Goal: Task Accomplishment & Management: Use online tool/utility

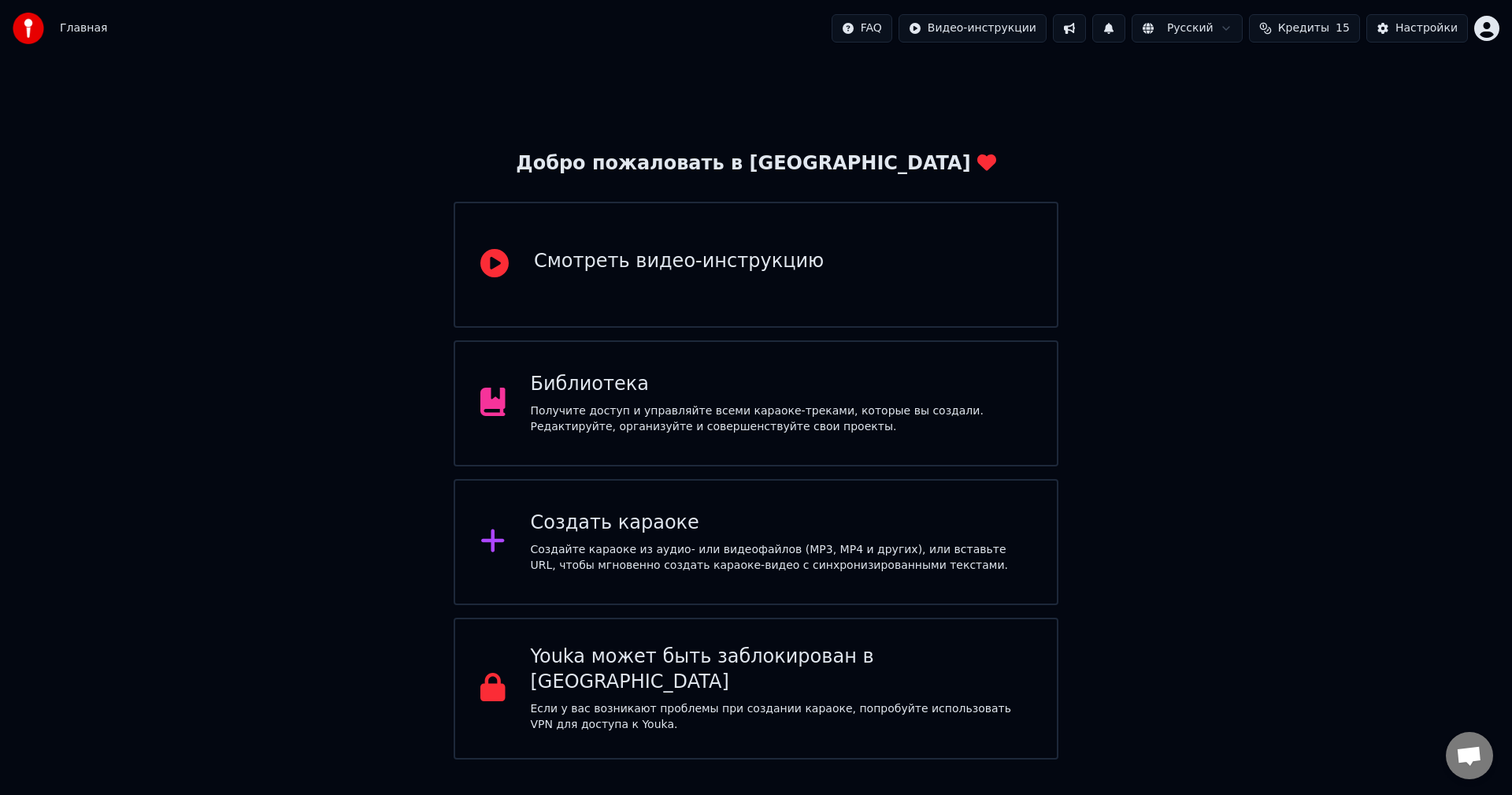
click at [773, 525] on div "Создать караоке" at bounding box center [782, 522] width 501 height 26
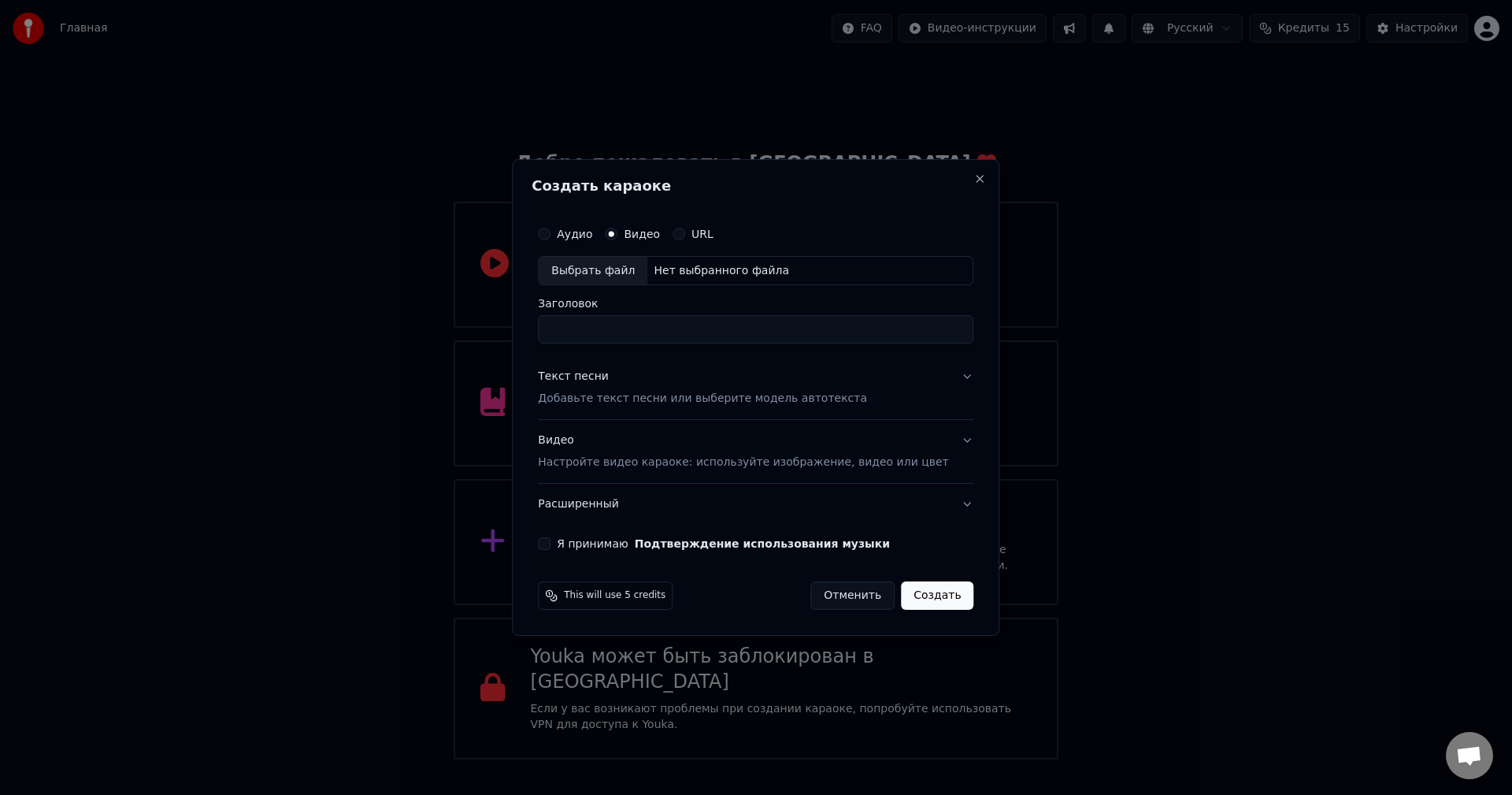
click at [869, 477] on button "Видео Настройте видео караоке: используйте изображение, видео или цвет" at bounding box center [756, 452] width 435 height 63
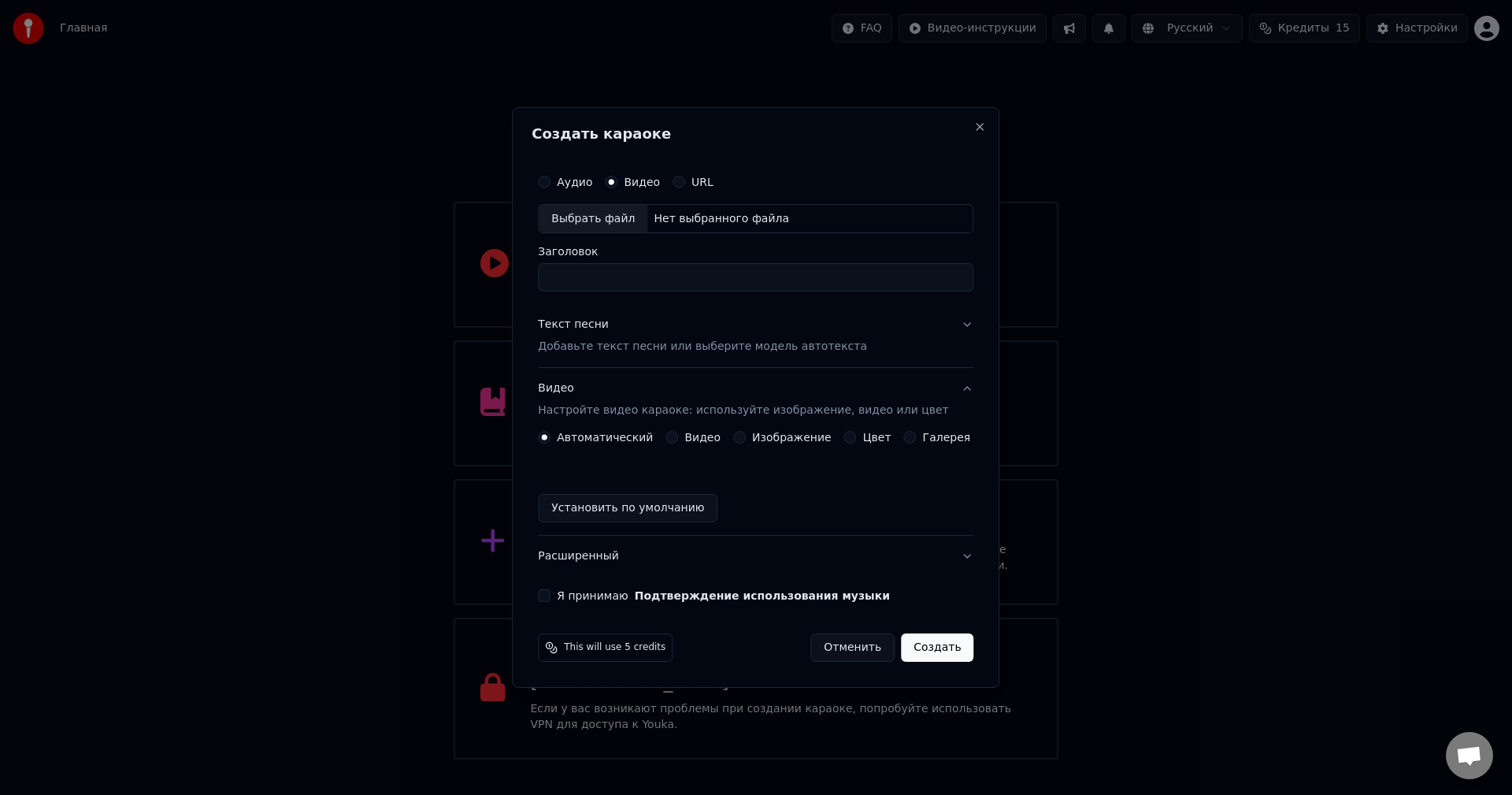
click at [694, 435] on label "Видео" at bounding box center [702, 437] width 36 height 11
click at [678, 435] on button "Видео" at bounding box center [671, 436] width 12 height 12
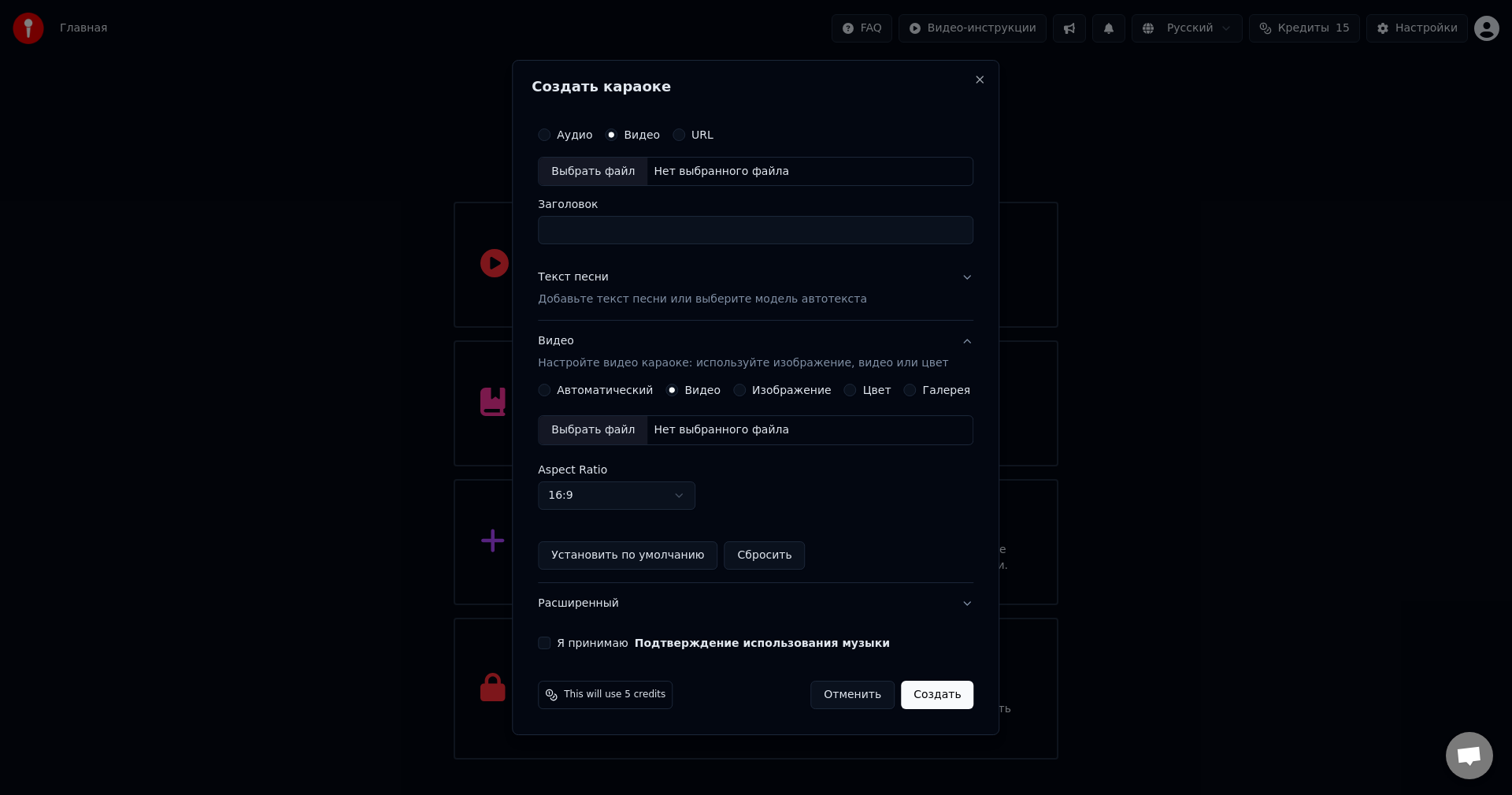
click at [830, 428] on div "Выбрать файл Нет выбранного файла" at bounding box center [756, 431] width 435 height 30
click at [656, 239] on input "Заголовок" at bounding box center [756, 231] width 435 height 28
type input "*"
type input "**********"
click at [772, 304] on p "Добавьте текст песни или выберите модель автотекста" at bounding box center [703, 300] width 329 height 16
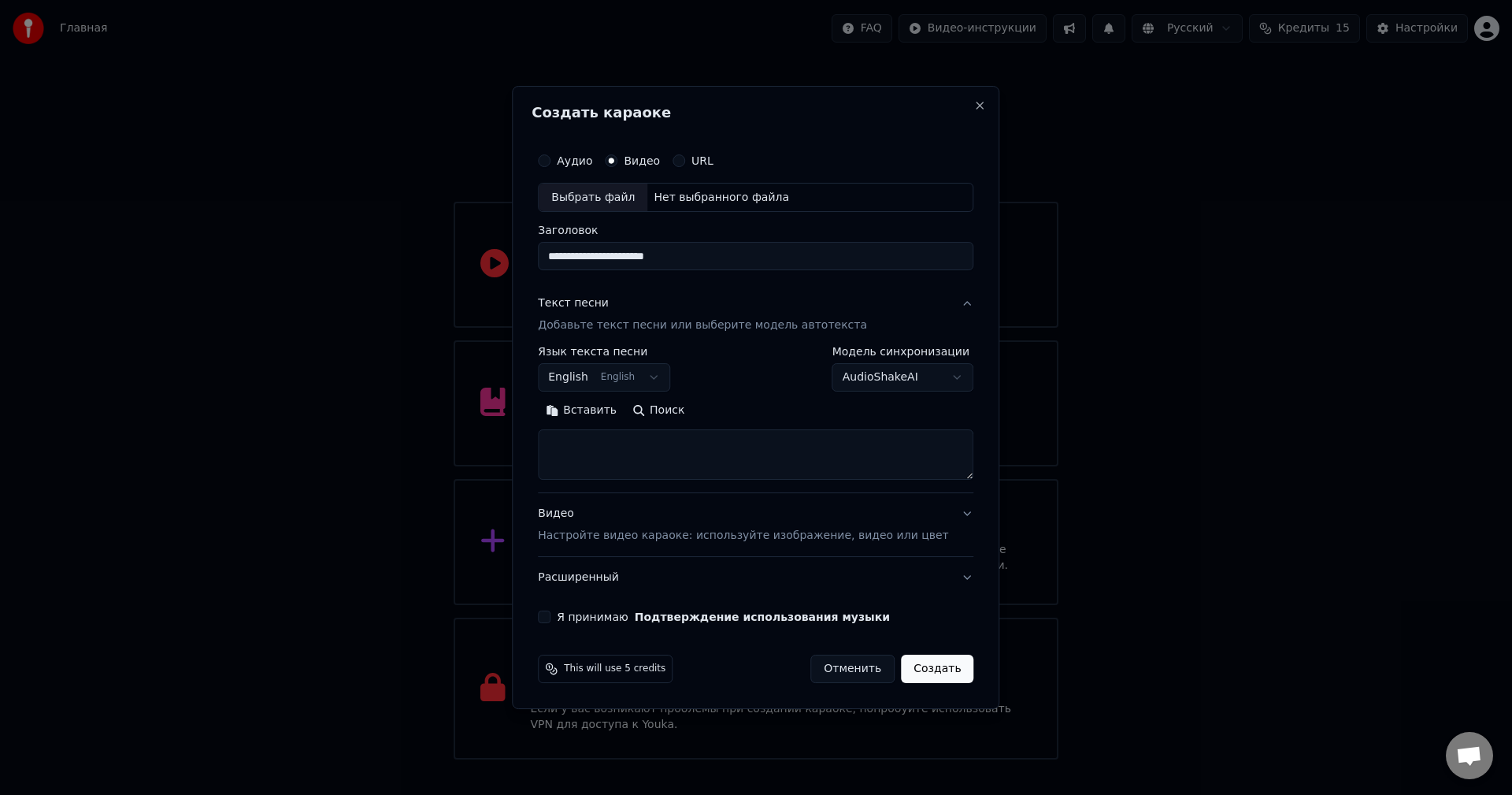
drag, startPoint x: 610, startPoint y: 361, endPoint x: 611, endPoint y: 373, distance: 12.0
click at [611, 364] on div "**********" at bounding box center [605, 369] width 132 height 45
click at [613, 378] on body "Главная FAQ Видео-инструкции Русский Кредиты 15 Настройки Добро пожаловать в Yo…" at bounding box center [756, 380] width 1512 height 759
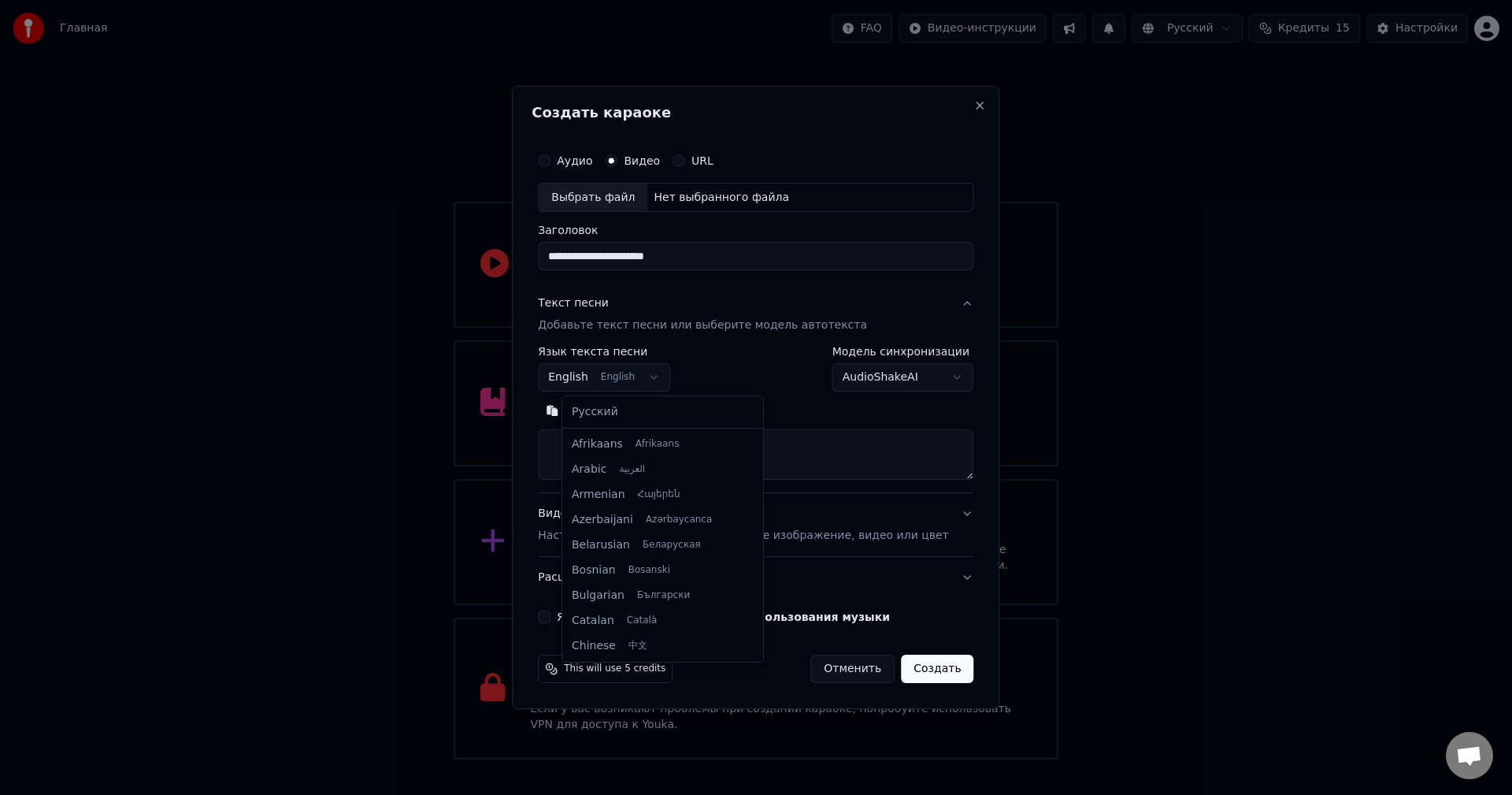
scroll to position [126, 0]
select select "**"
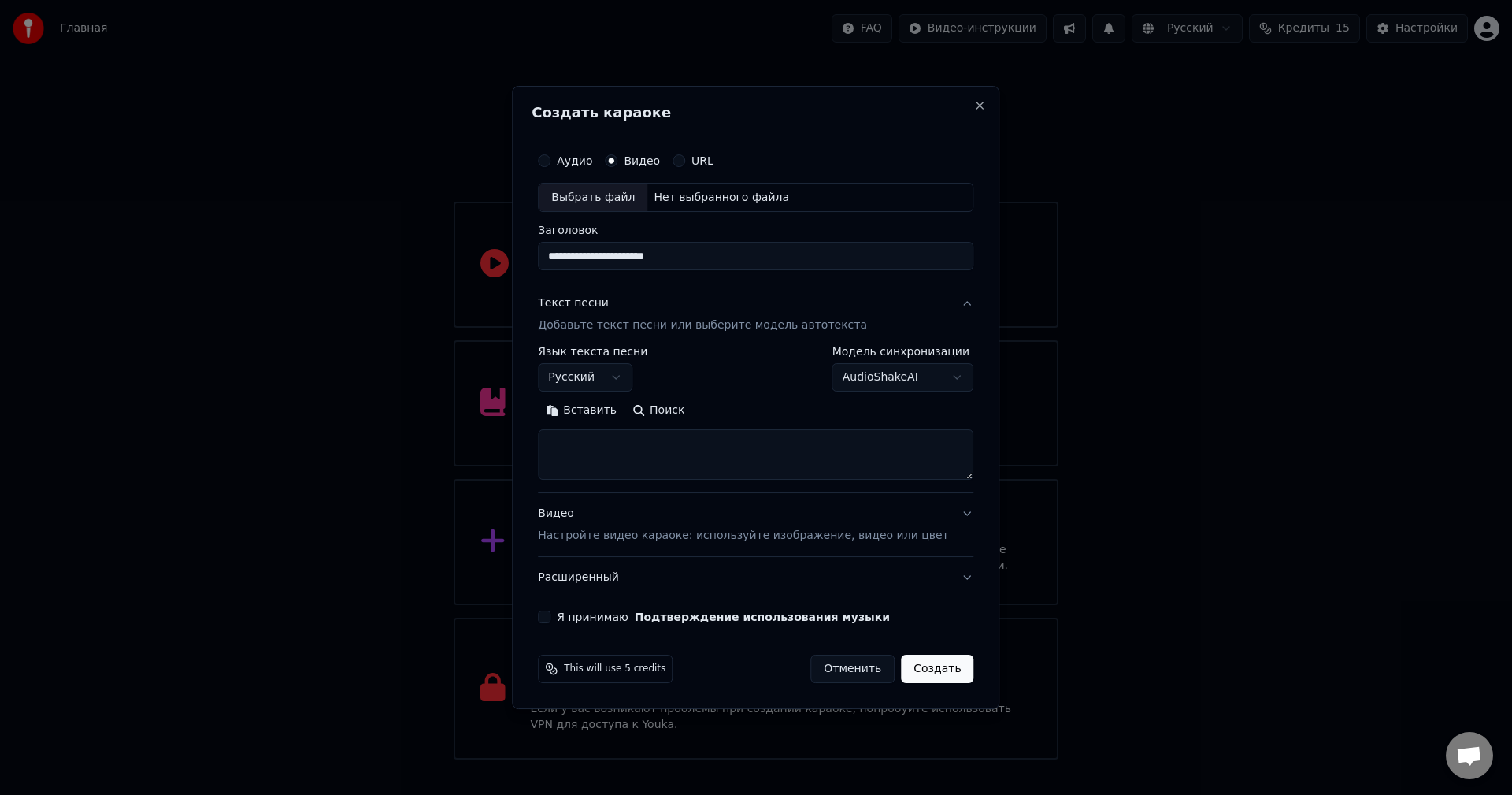
click at [551, 616] on button "Я принимаю Подтверждение использования музыки" at bounding box center [544, 616] width 12 height 12
click at [914, 530] on p "Настройте видео караоке: используйте изображение, видео или цвет" at bounding box center [744, 536] width 411 height 16
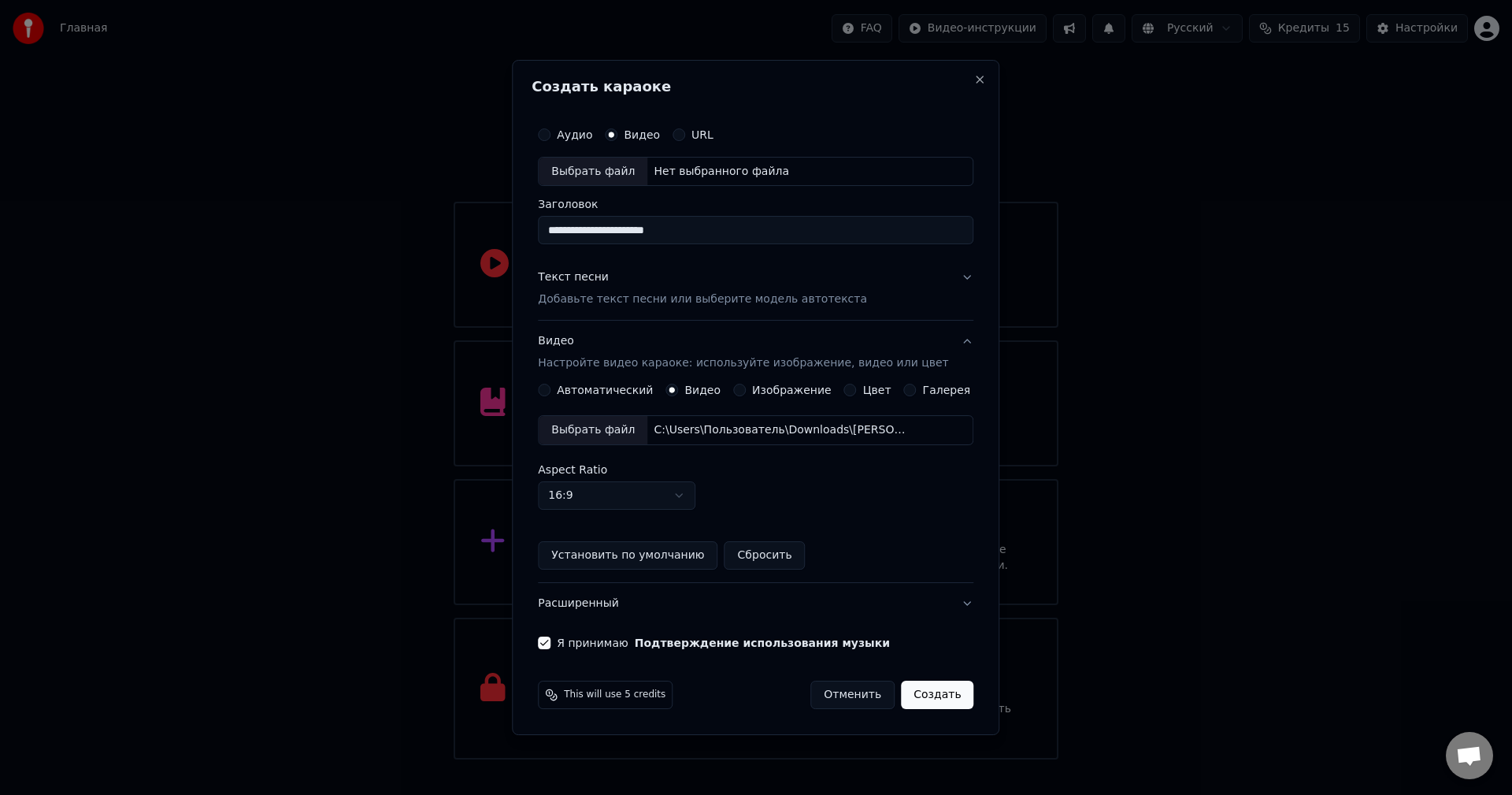
click at [939, 700] on button "Создать" at bounding box center [937, 695] width 73 height 28
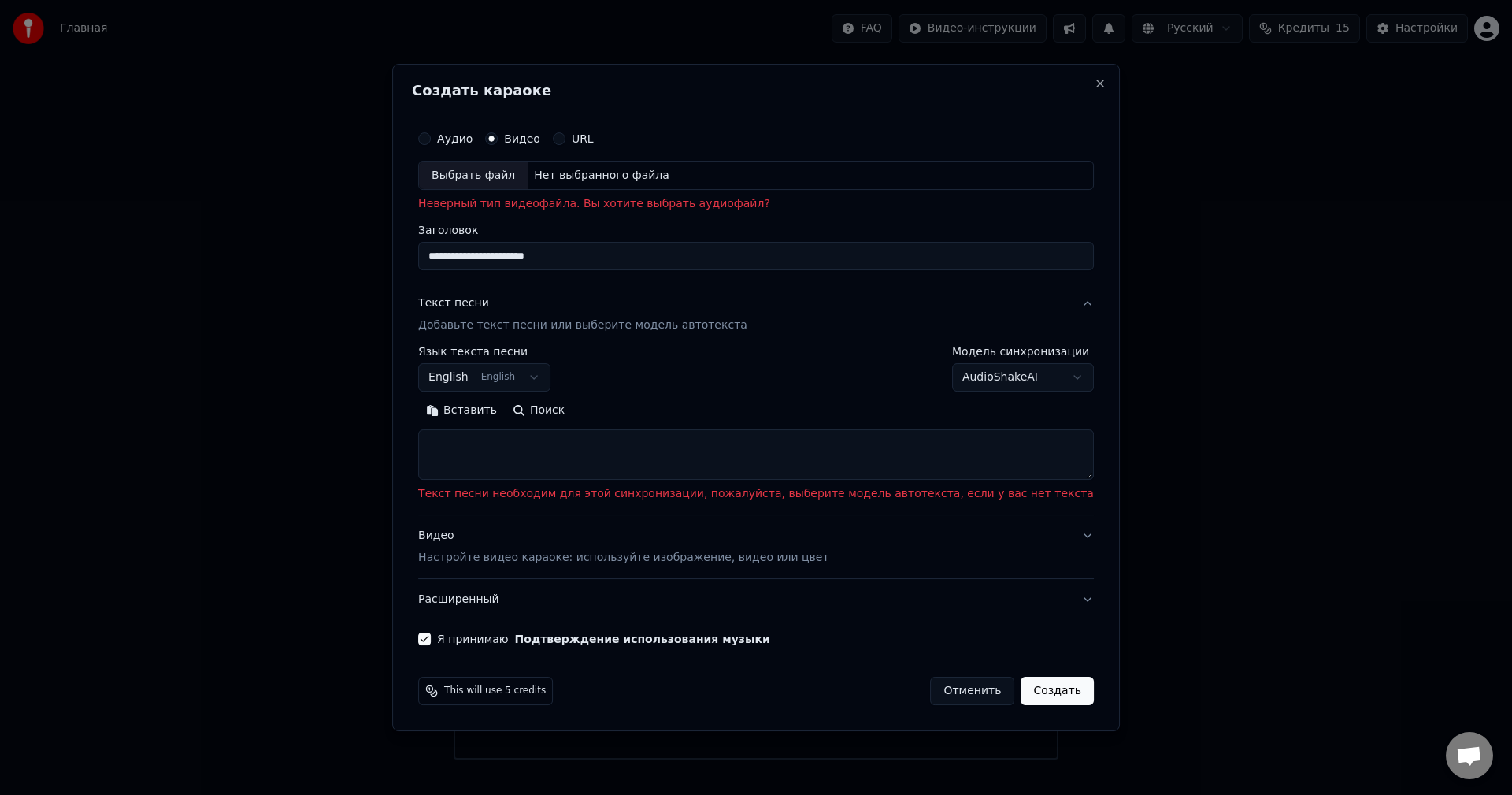
click at [676, 179] on div "Нет выбранного файла" at bounding box center [602, 175] width 149 height 16
click at [540, 134] on label "Видео" at bounding box center [522, 139] width 36 height 11
click at [498, 134] on button "Видео" at bounding box center [491, 138] width 12 height 12
click at [676, 173] on div "Нет выбранного файла" at bounding box center [602, 175] width 149 height 16
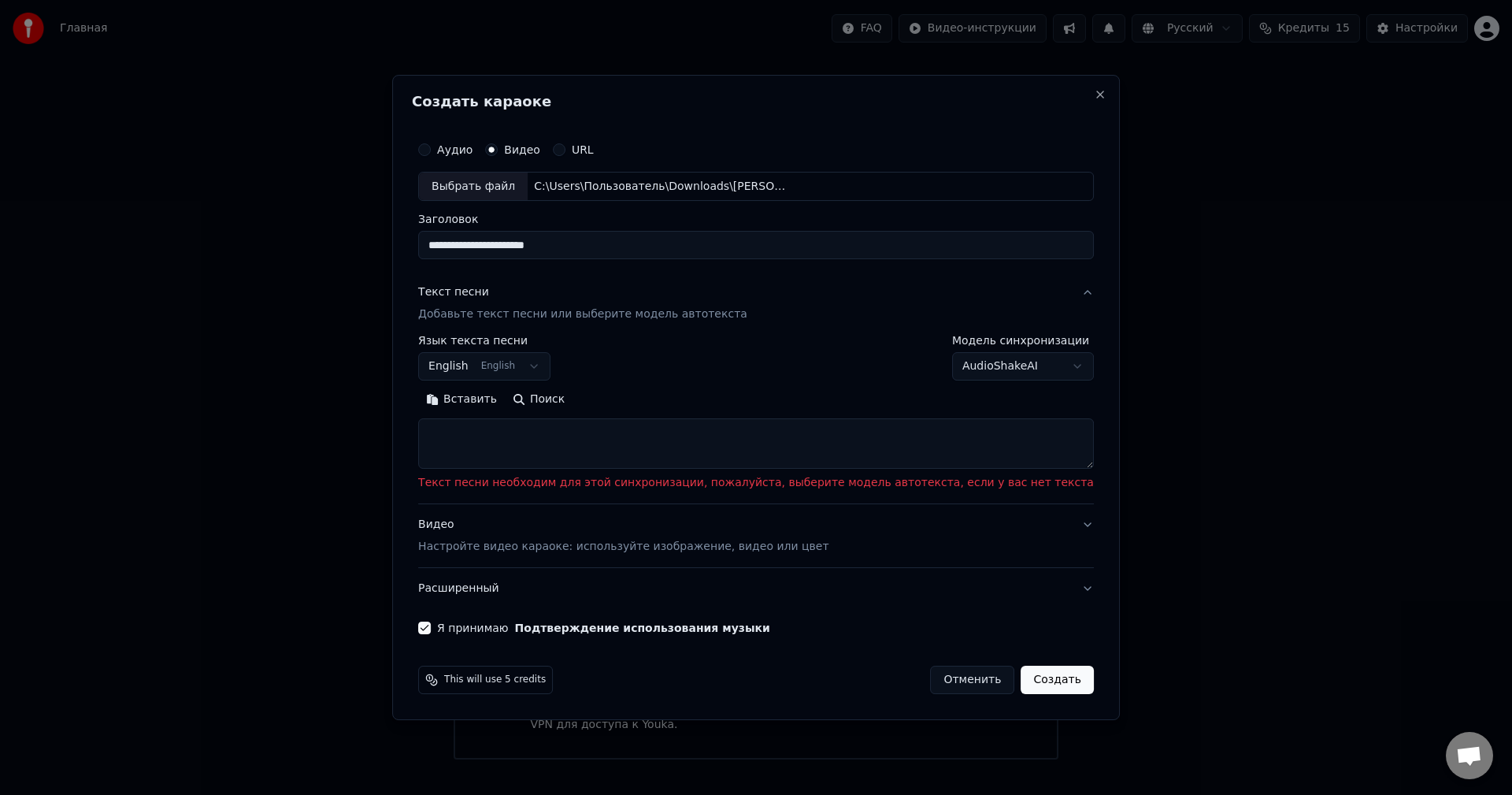
type input "**********"
click at [548, 365] on body "Главная FAQ Видео-инструкции Русский Кредиты 15 Настройки Добро пожаловать в Yo…" at bounding box center [756, 380] width 1512 height 759
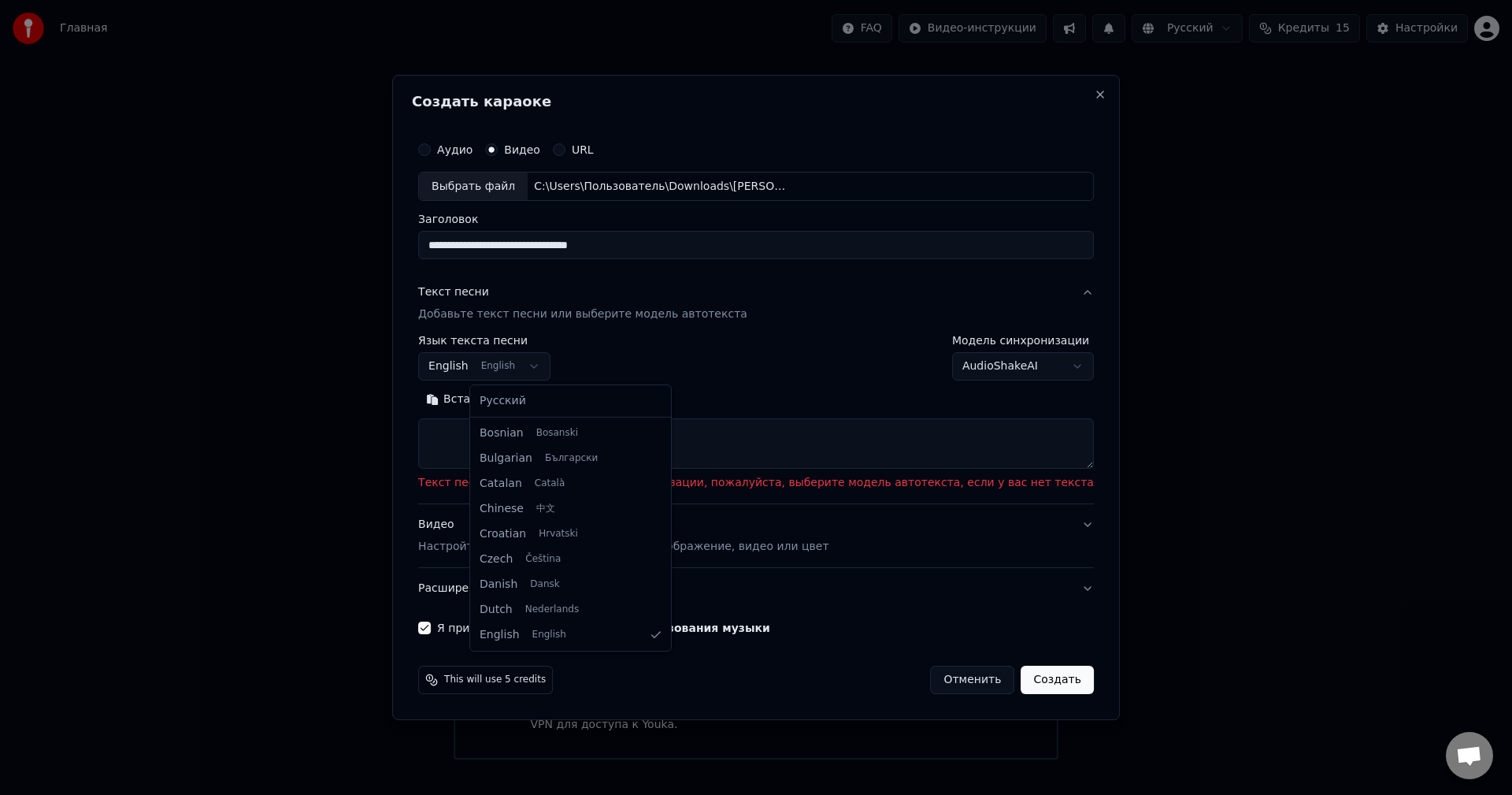
drag, startPoint x: 553, startPoint y: 398, endPoint x: 579, endPoint y: 401, distance: 26.2
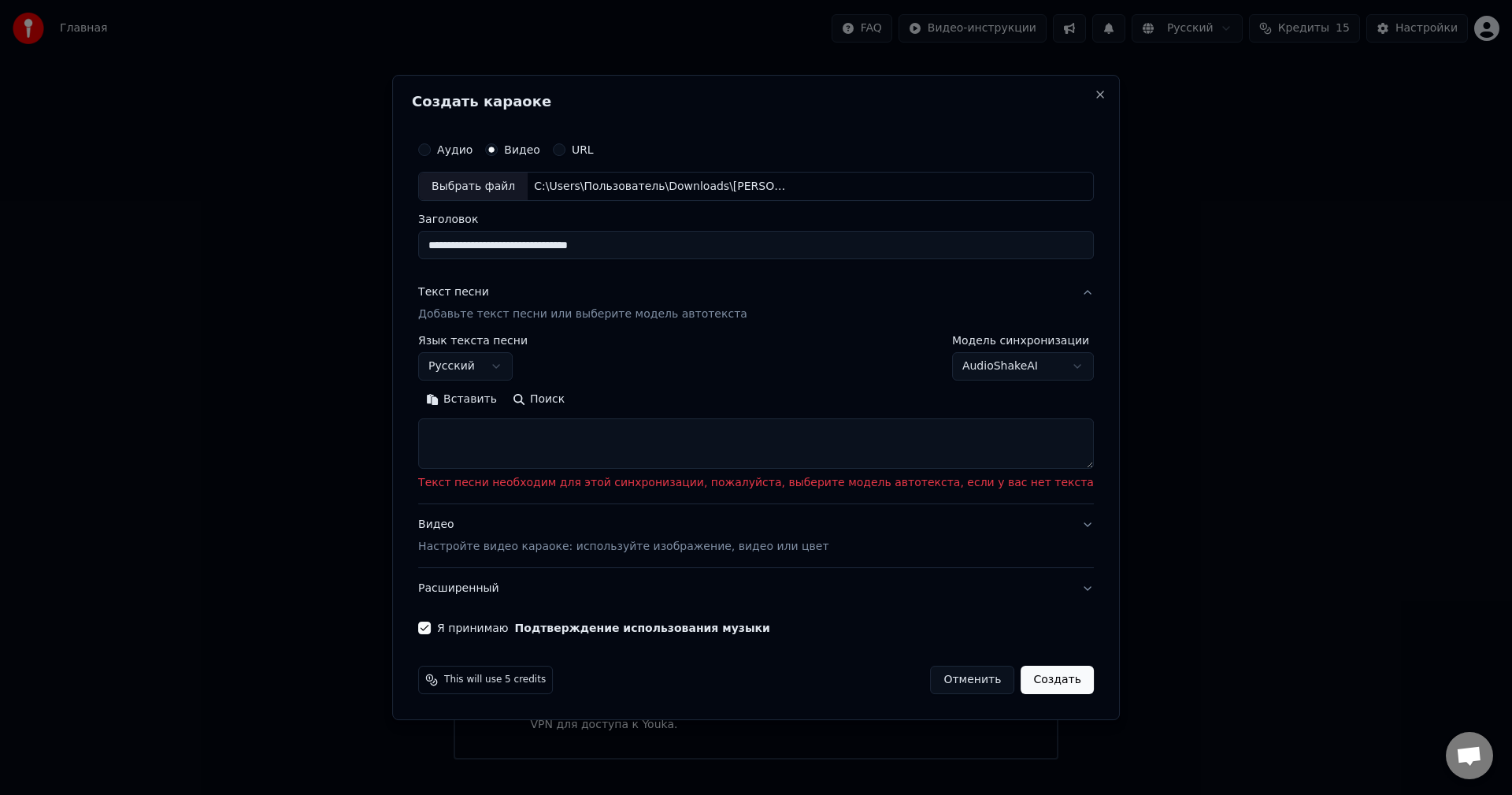
click at [980, 369] on body "Главная FAQ Видео-инструкции Русский Кредиты 15 Настройки Добро пожаловать в Yo…" at bounding box center [756, 380] width 1512 height 759
click at [1032, 677] on button "Создать" at bounding box center [1057, 680] width 73 height 28
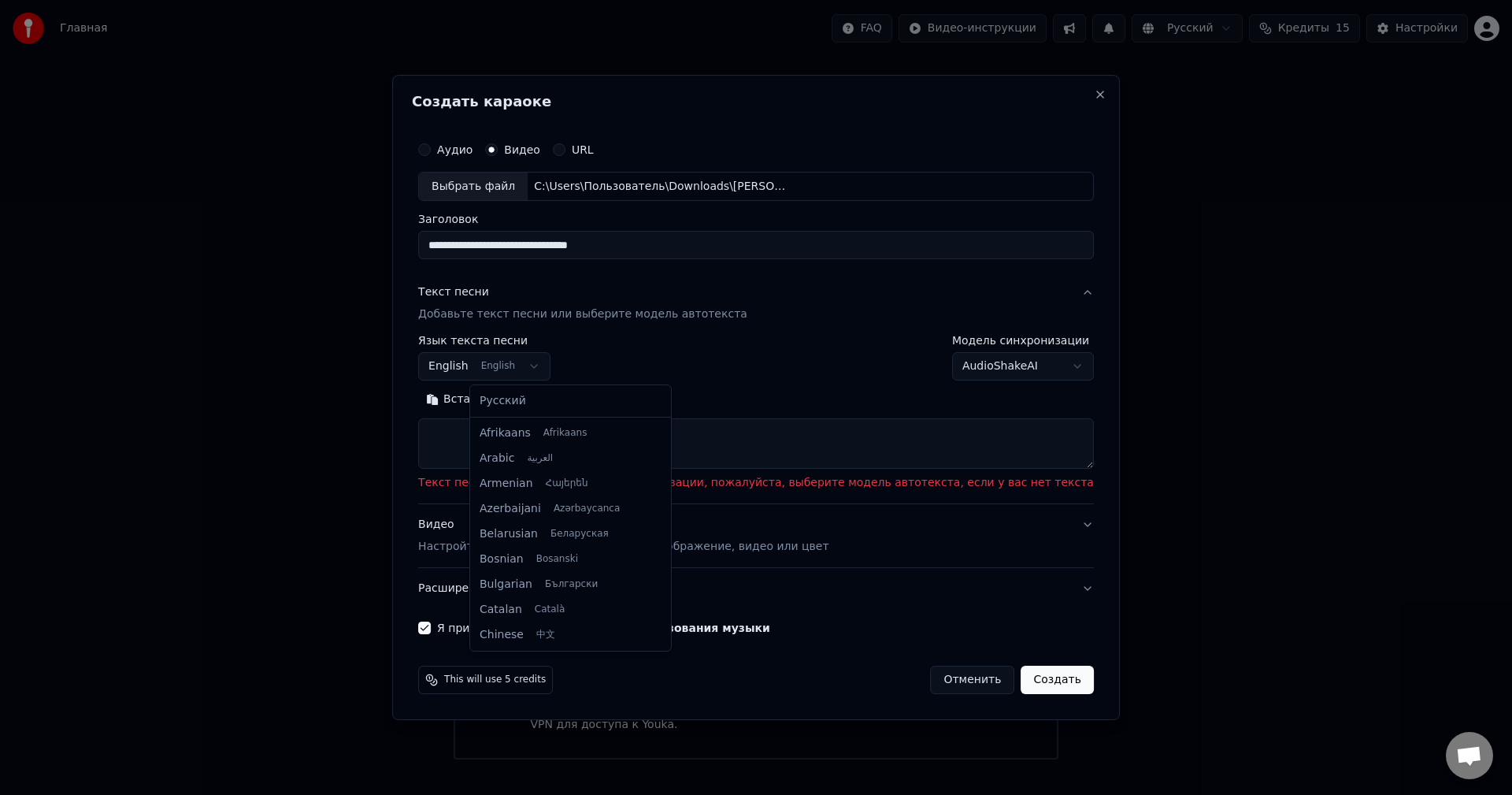
click at [565, 370] on body "Главная FAQ Видео-инструкции Русский Кредиты 15 Настройки Добро пожаловать в Yo…" at bounding box center [756, 380] width 1512 height 759
select select "**"
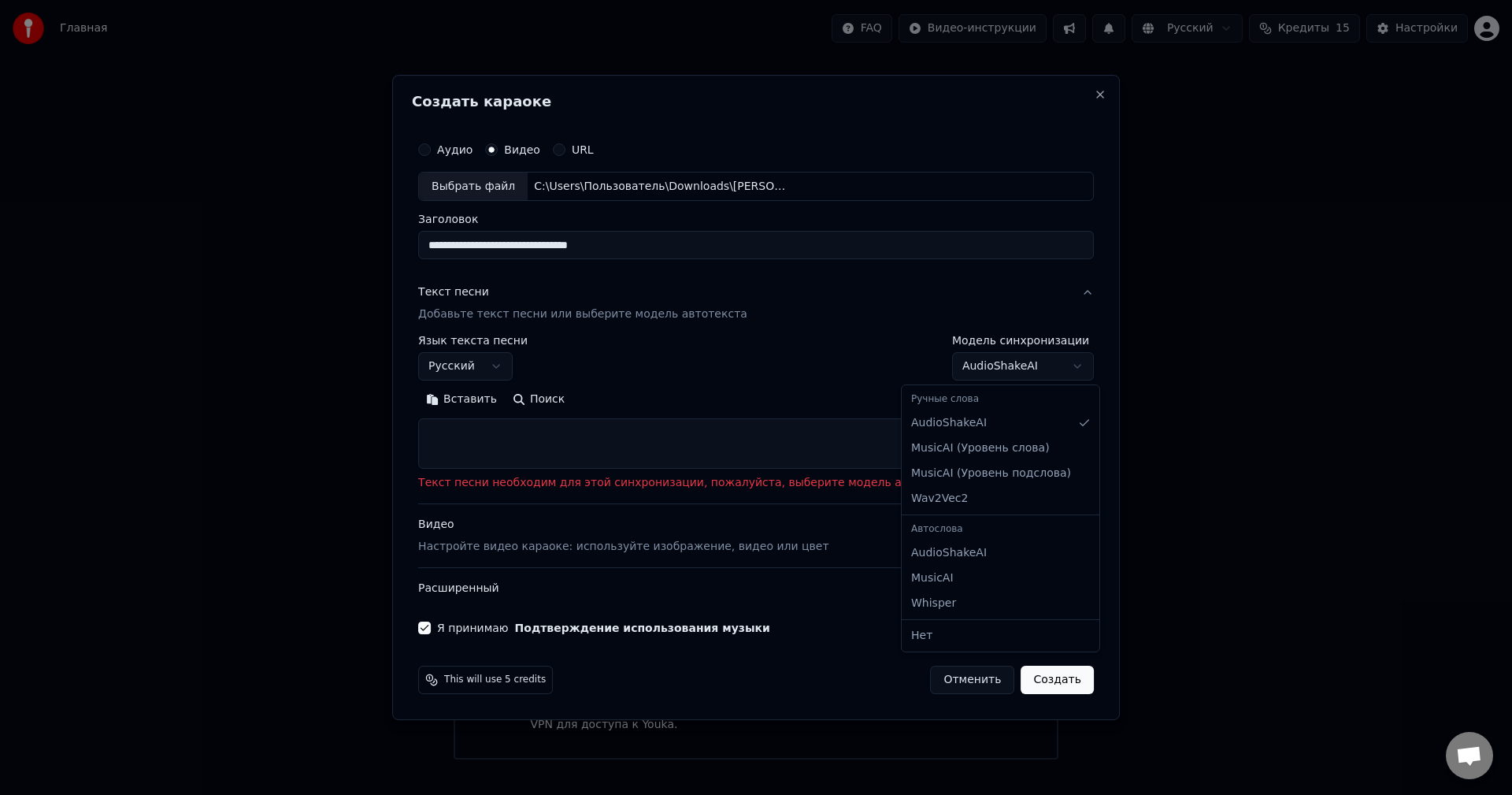
click at [1020, 367] on body "Главная FAQ Видео-инструкции Русский Кредиты 15 Настройки Добро пожаловать в Yo…" at bounding box center [756, 380] width 1512 height 759
click at [964, 364] on body "Главная FAQ Видео-инструкции Русский Кредиты 15 Настройки Добро пожаловать в Yo…" at bounding box center [756, 380] width 1512 height 759
click at [615, 441] on textarea at bounding box center [756, 444] width 676 height 50
click at [572, 401] on button "Поиск" at bounding box center [539, 400] width 68 height 26
click at [567, 402] on button "Поиск" at bounding box center [539, 400] width 68 height 26
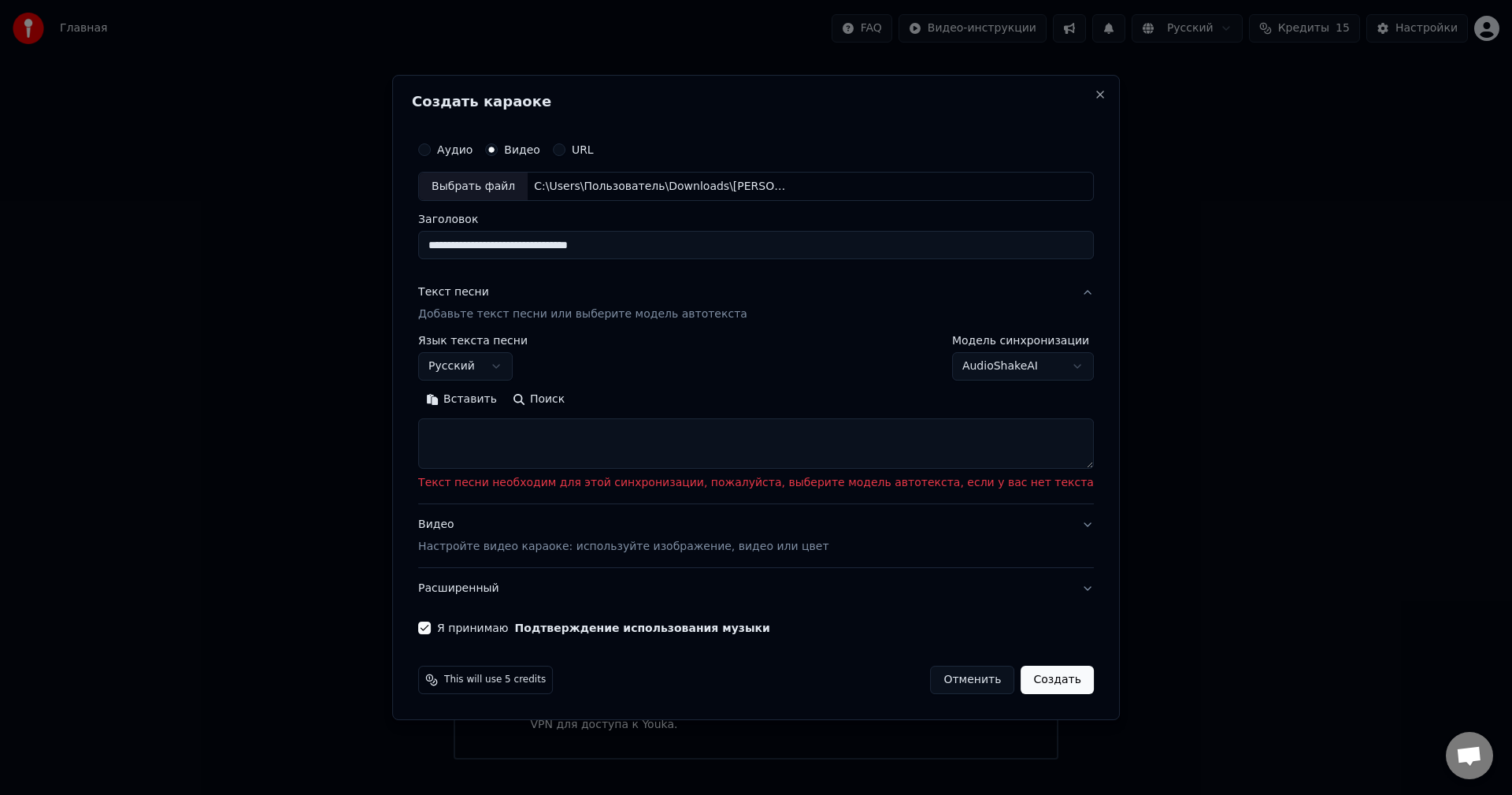
click at [505, 398] on button "Вставить" at bounding box center [462, 400] width 87 height 26
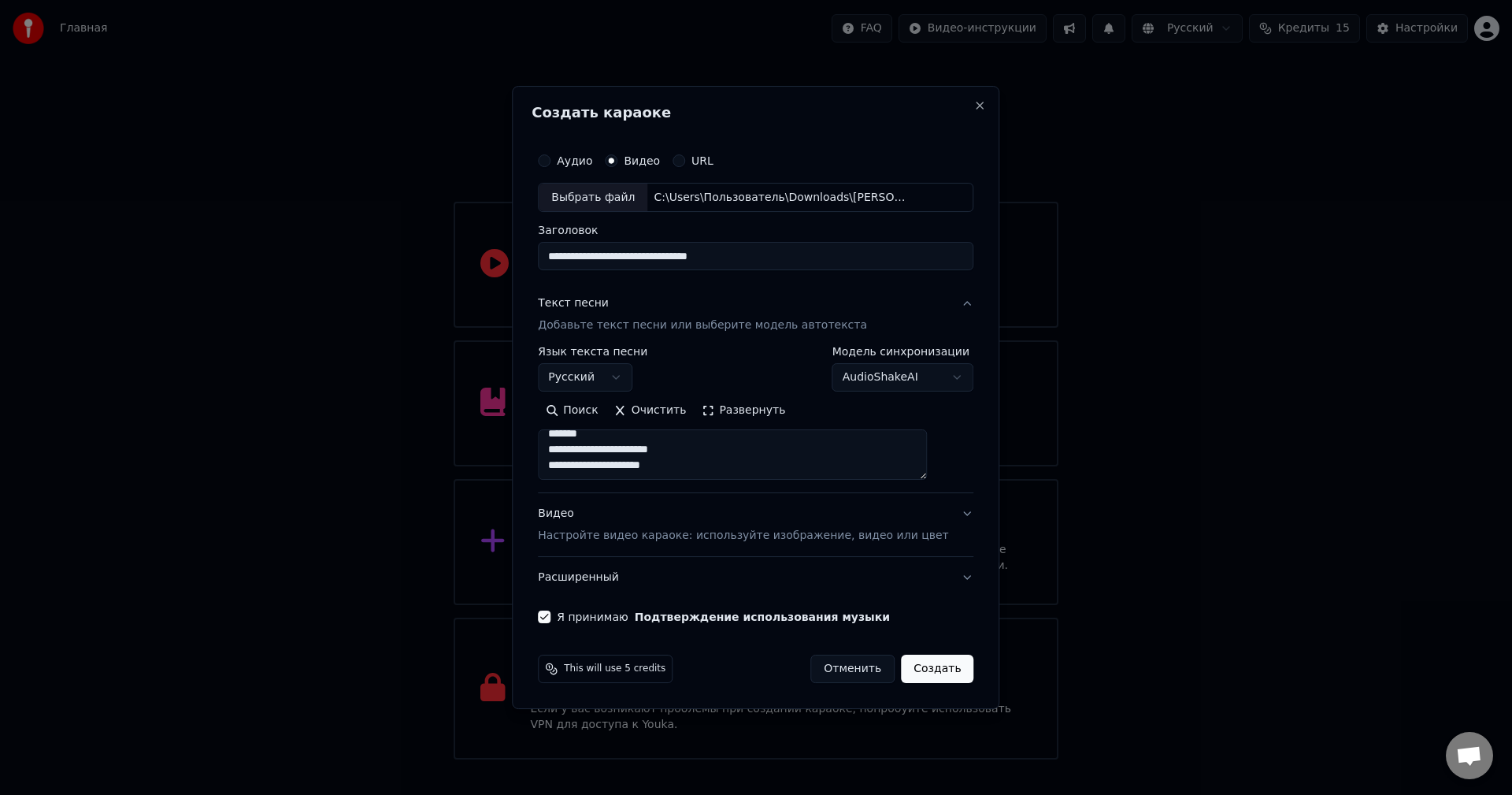
scroll to position [546, 0]
drag, startPoint x: 720, startPoint y: 455, endPoint x: 571, endPoint y: 456, distance: 149.0
click at [571, 456] on textarea "**********" at bounding box center [732, 455] width 389 height 50
drag, startPoint x: 692, startPoint y: 450, endPoint x: 571, endPoint y: 445, distance: 121.1
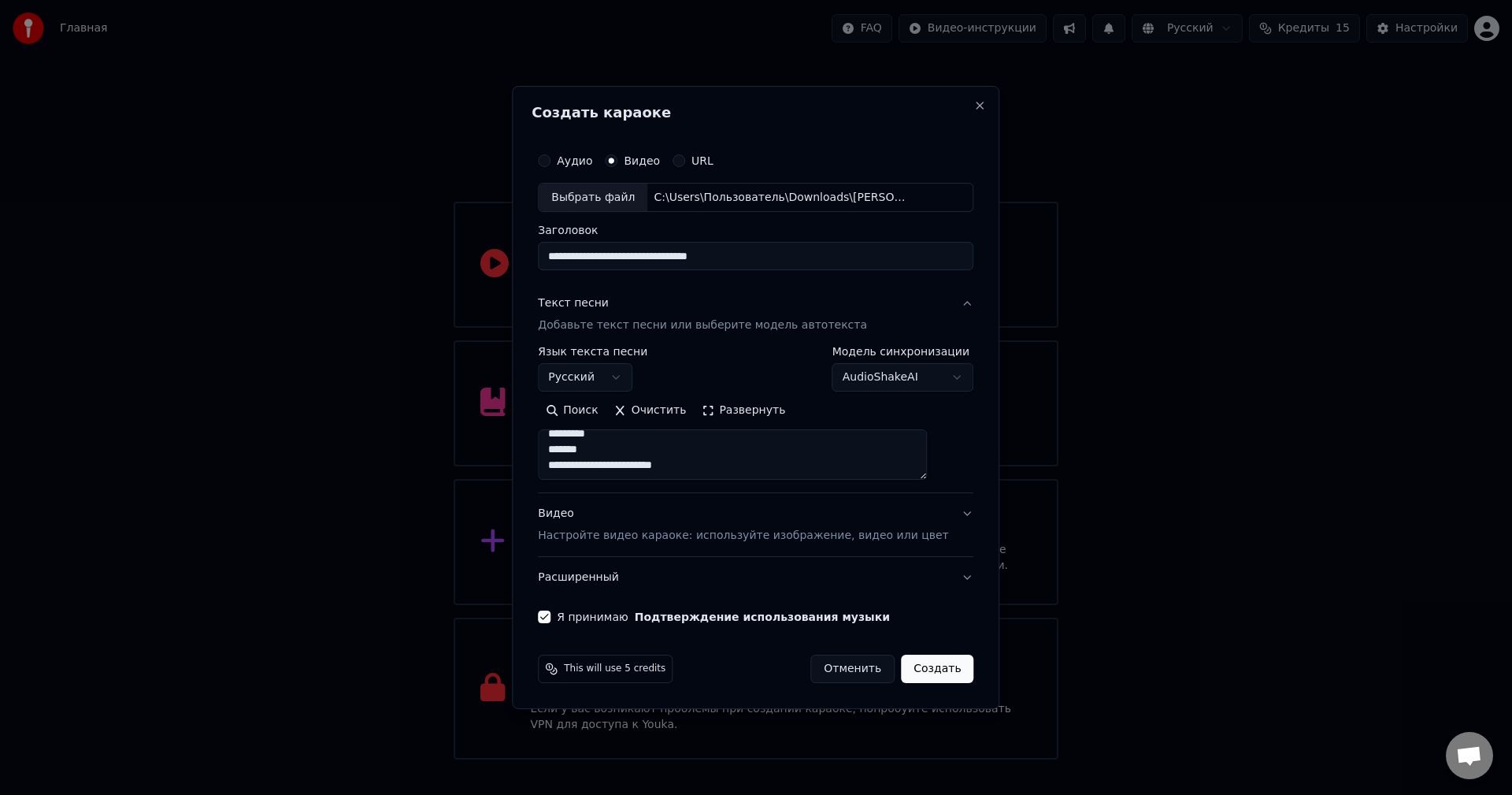
click at [571, 449] on textarea "**********" at bounding box center [732, 455] width 389 height 50
drag, startPoint x: 606, startPoint y: 453, endPoint x: 568, endPoint y: 453, distance: 38.0
click at [567, 454] on textarea "**********" at bounding box center [732, 455] width 389 height 50
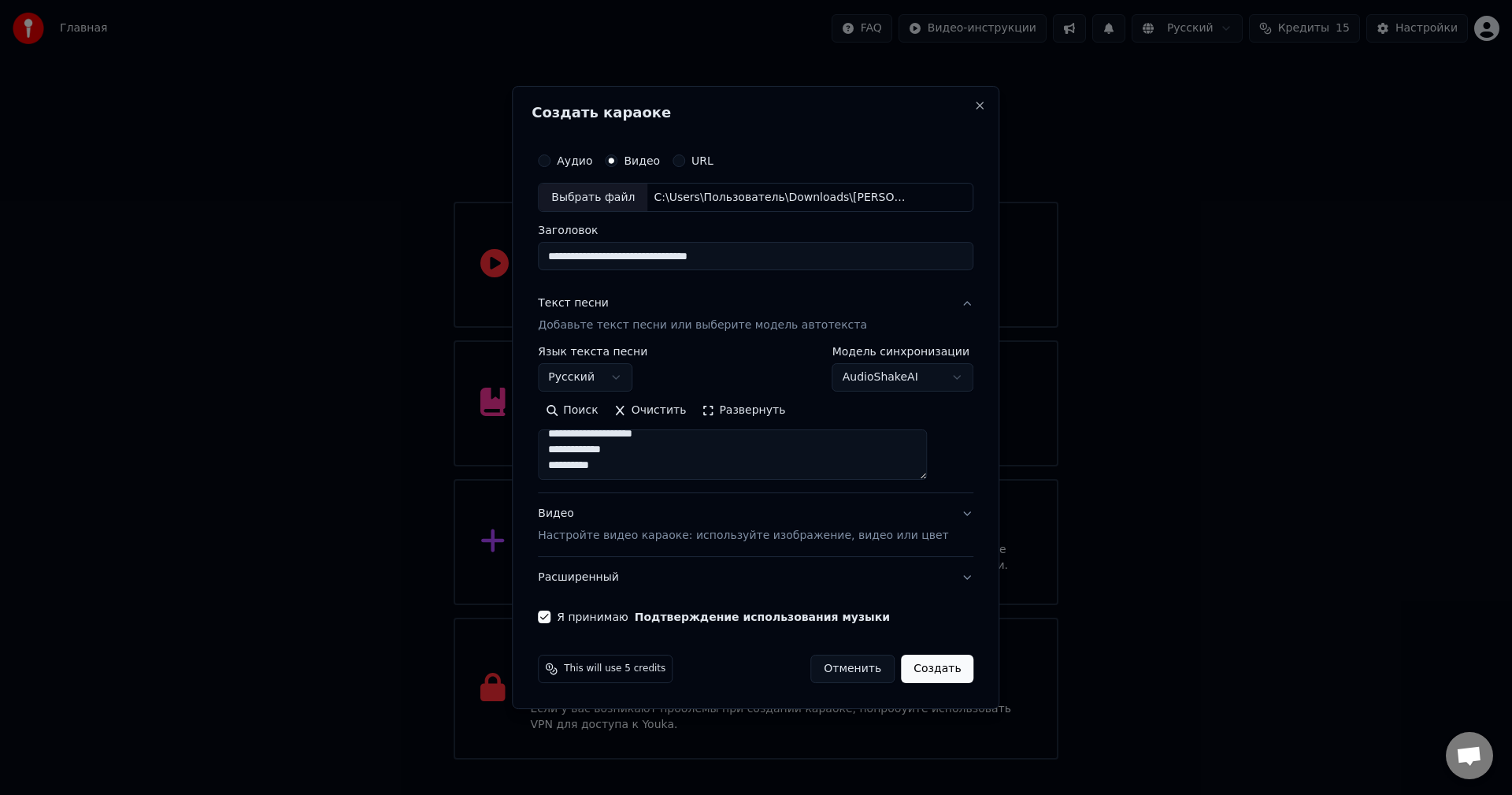
drag, startPoint x: 627, startPoint y: 451, endPoint x: 564, endPoint y: 450, distance: 63.0
click at [564, 450] on textarea "**********" at bounding box center [732, 455] width 389 height 50
drag, startPoint x: 663, startPoint y: 454, endPoint x: 581, endPoint y: 451, distance: 82.1
click at [554, 453] on div "**********" at bounding box center [755, 398] width 487 height 624
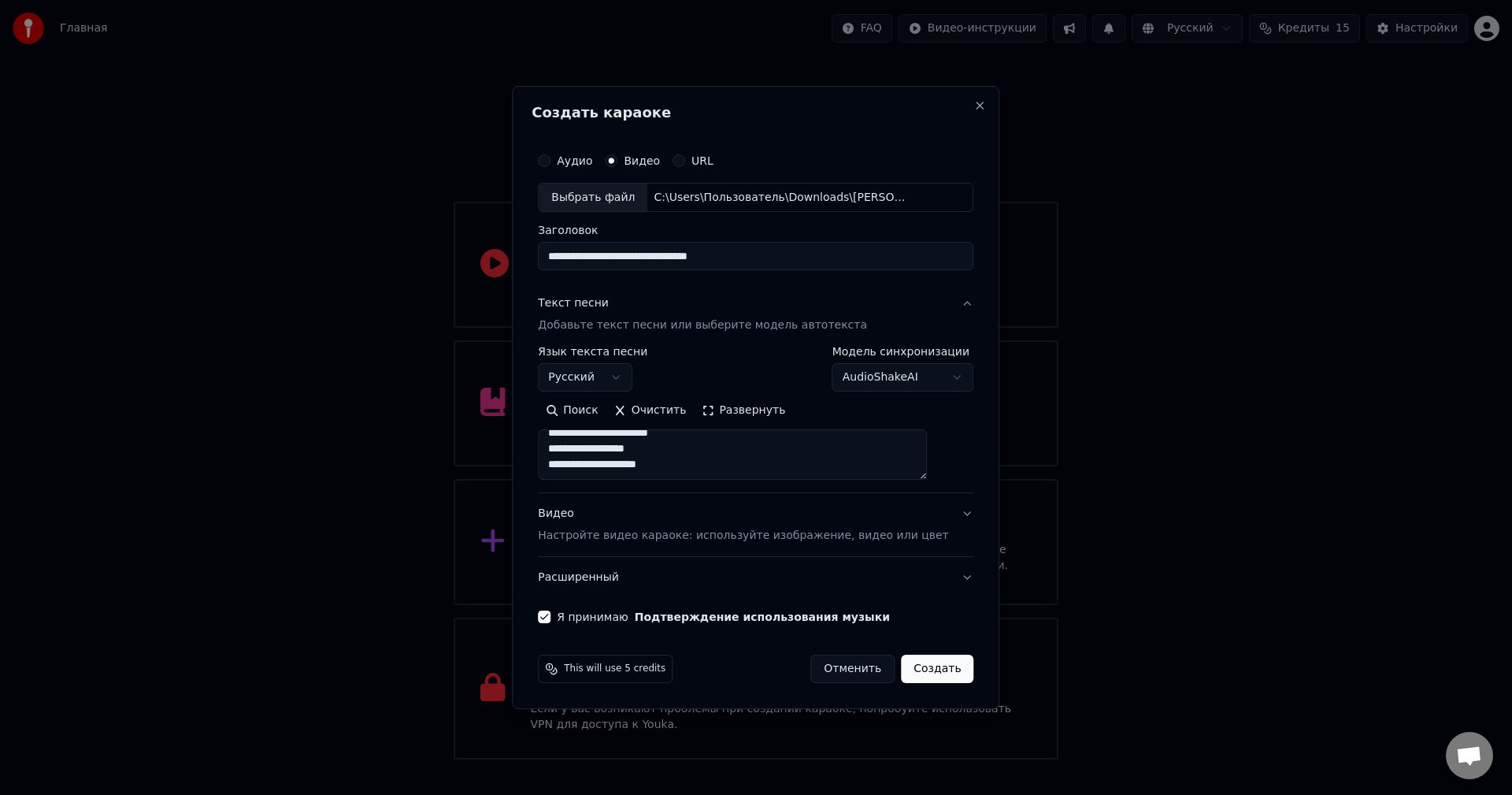
scroll to position [468, 0]
drag, startPoint x: 679, startPoint y: 455, endPoint x: 566, endPoint y: 451, distance: 113.1
click at [566, 451] on textarea "**********" at bounding box center [732, 455] width 389 height 50
drag, startPoint x: 669, startPoint y: 451, endPoint x: 541, endPoint y: 448, distance: 128.0
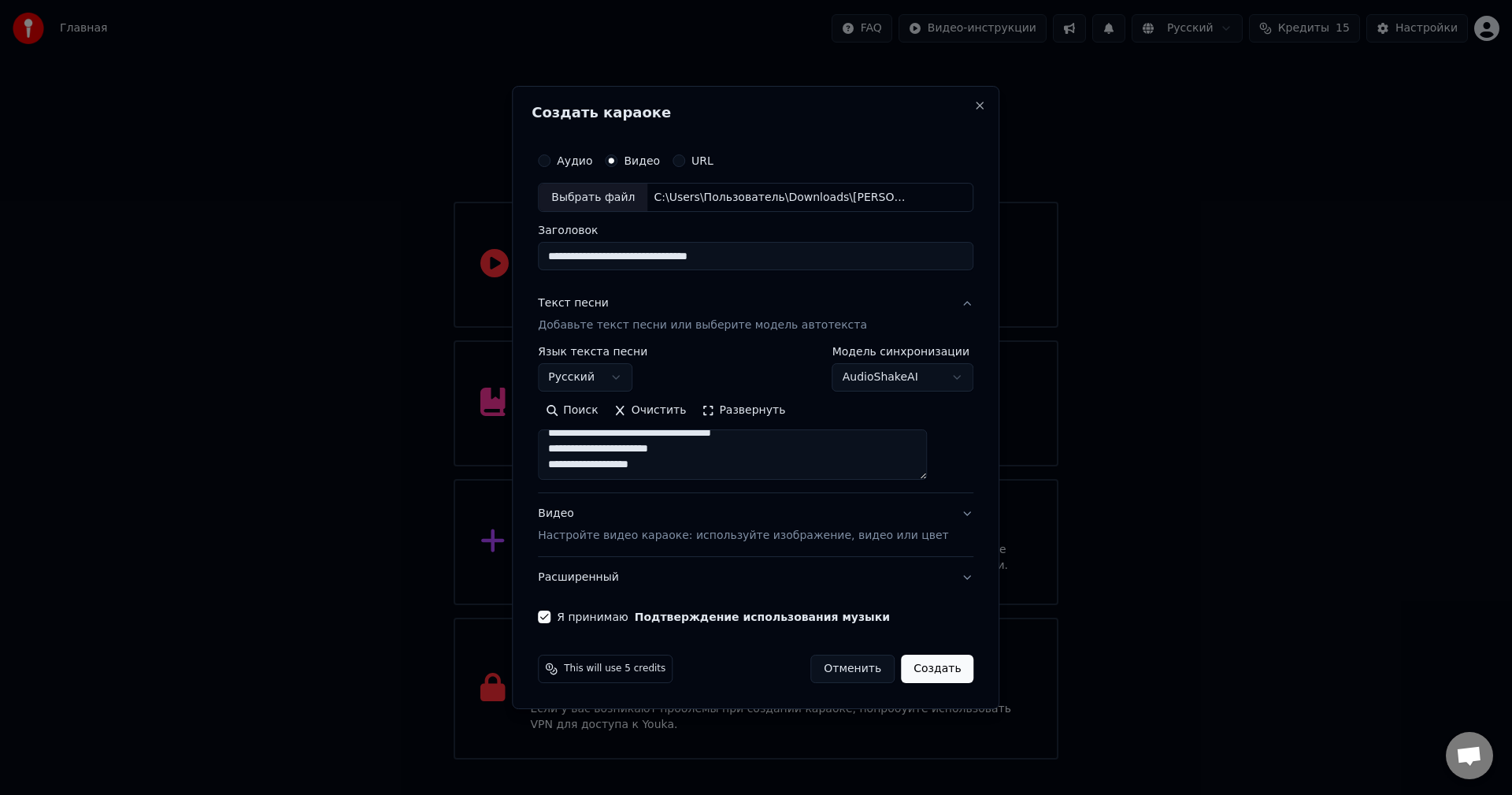
click at [541, 448] on div "**********" at bounding box center [755, 398] width 487 height 624
drag, startPoint x: 711, startPoint y: 450, endPoint x: 542, endPoint y: 449, distance: 169.0
click at [538, 453] on div "**********" at bounding box center [755, 398] width 487 height 624
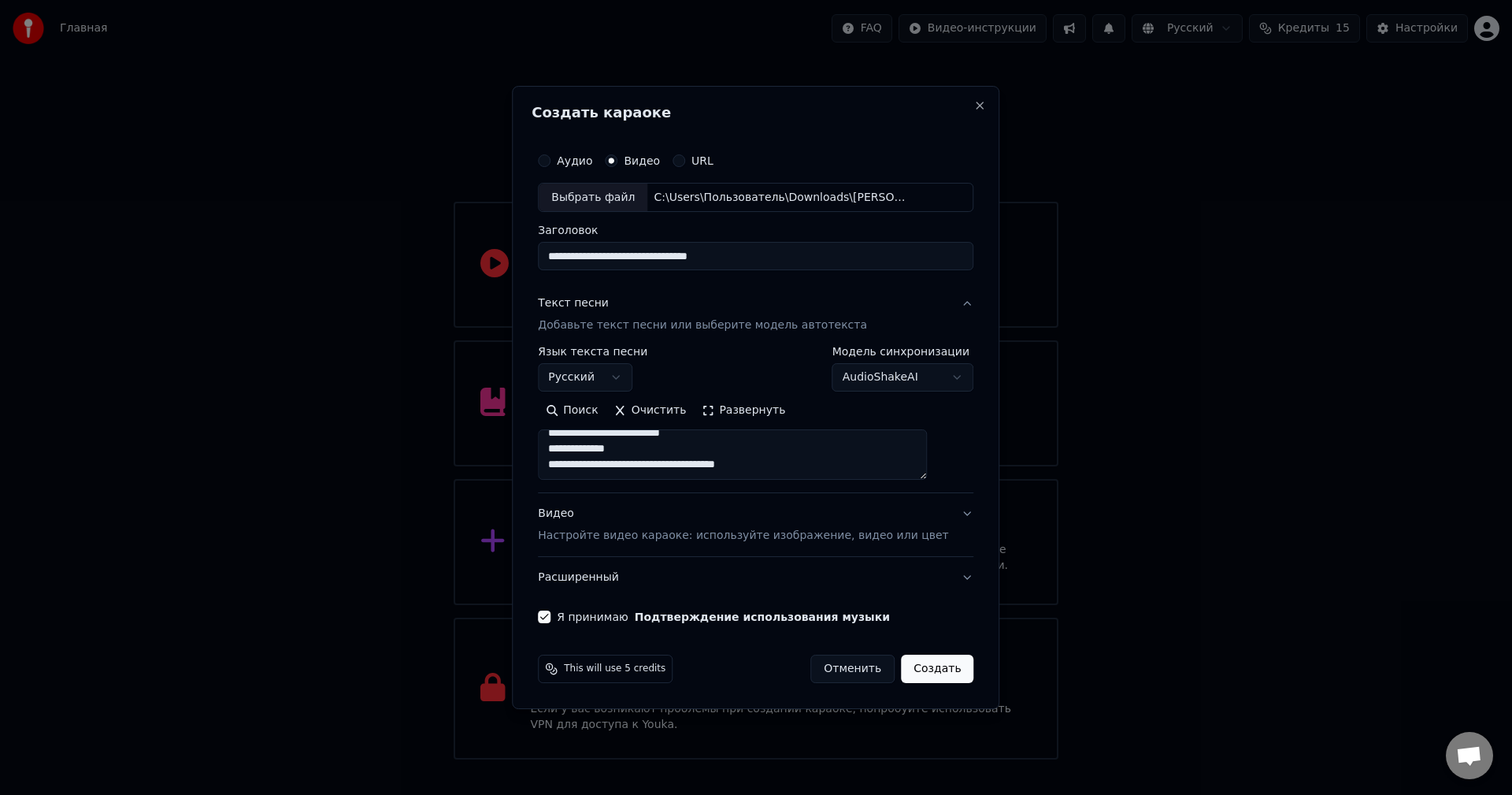
drag, startPoint x: 765, startPoint y: 451, endPoint x: 562, endPoint y: 455, distance: 203.0
click at [562, 455] on textarea "**********" at bounding box center [732, 455] width 389 height 50
type textarea "**********"
click at [614, 468] on textarea "**********" at bounding box center [732, 455] width 389 height 50
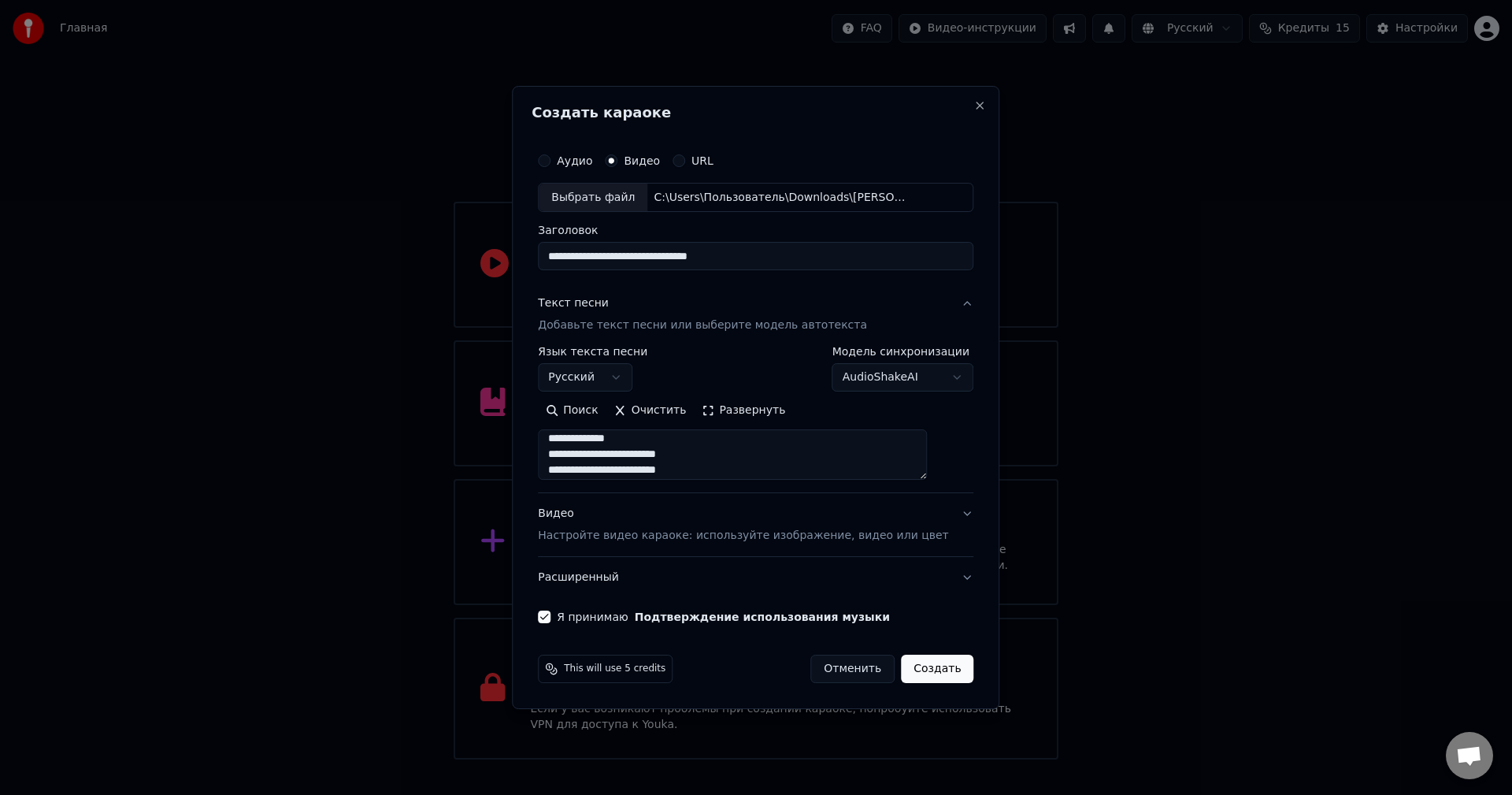
scroll to position [0, 0]
drag, startPoint x: 664, startPoint y: 462, endPoint x: 526, endPoint y: 407, distance: 148.6
click at [526, 407] on body "Главная FAQ Видео-инструкции Русский Кредиты 15 Настройки Добро пожаловать в Yo…" at bounding box center [756, 380] width 1512 height 759
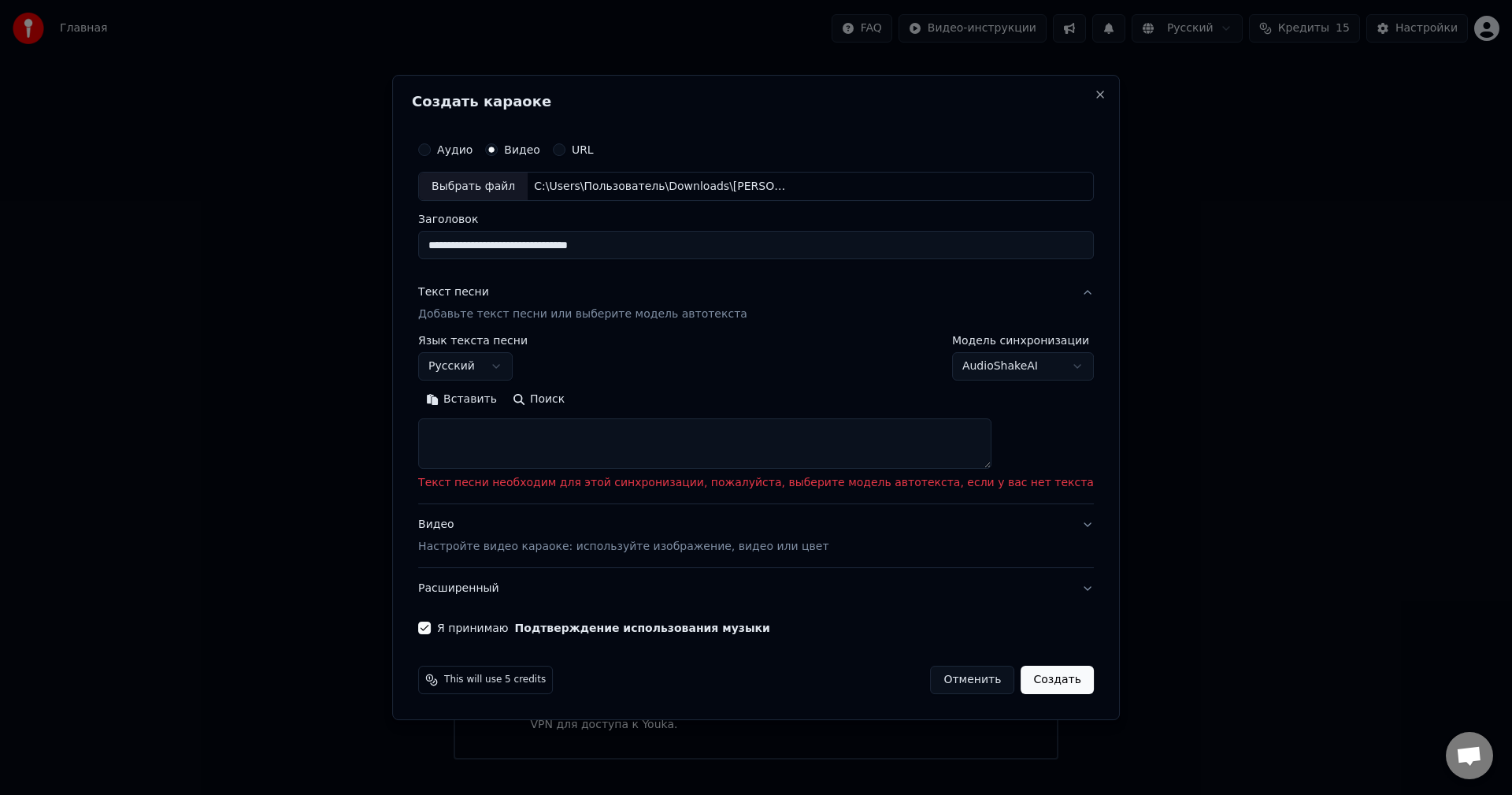
drag, startPoint x: 501, startPoint y: 399, endPoint x: 515, endPoint y: 405, distance: 15.2
click at [501, 399] on button "Вставить" at bounding box center [462, 400] width 87 height 26
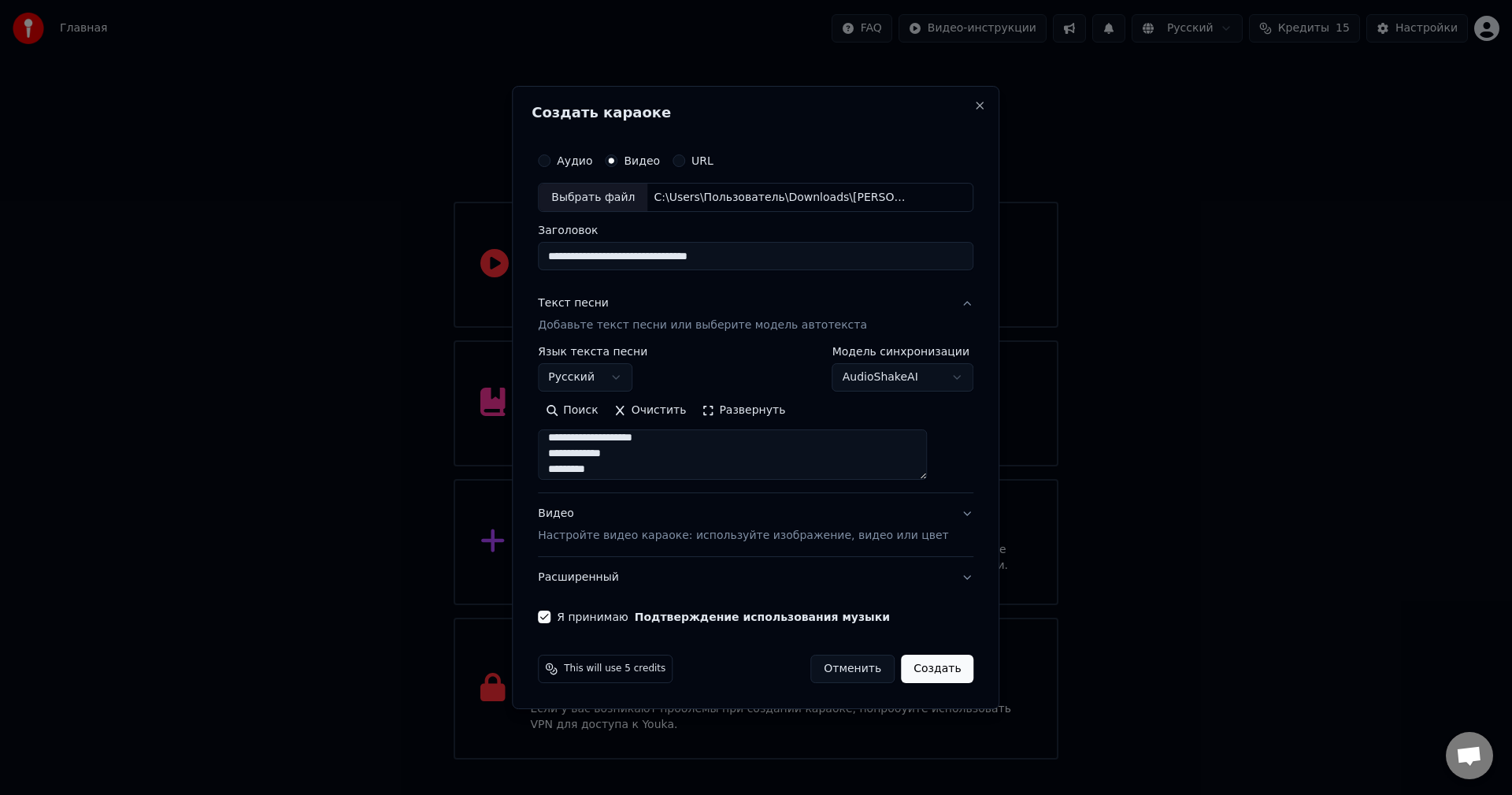
scroll to position [472, 0]
drag, startPoint x: 570, startPoint y: 445, endPoint x: 637, endPoint y: 461, distance: 68.9
click at [637, 461] on textarea at bounding box center [732, 455] width 389 height 50
drag, startPoint x: 571, startPoint y: 472, endPoint x: 681, endPoint y: 462, distance: 110.5
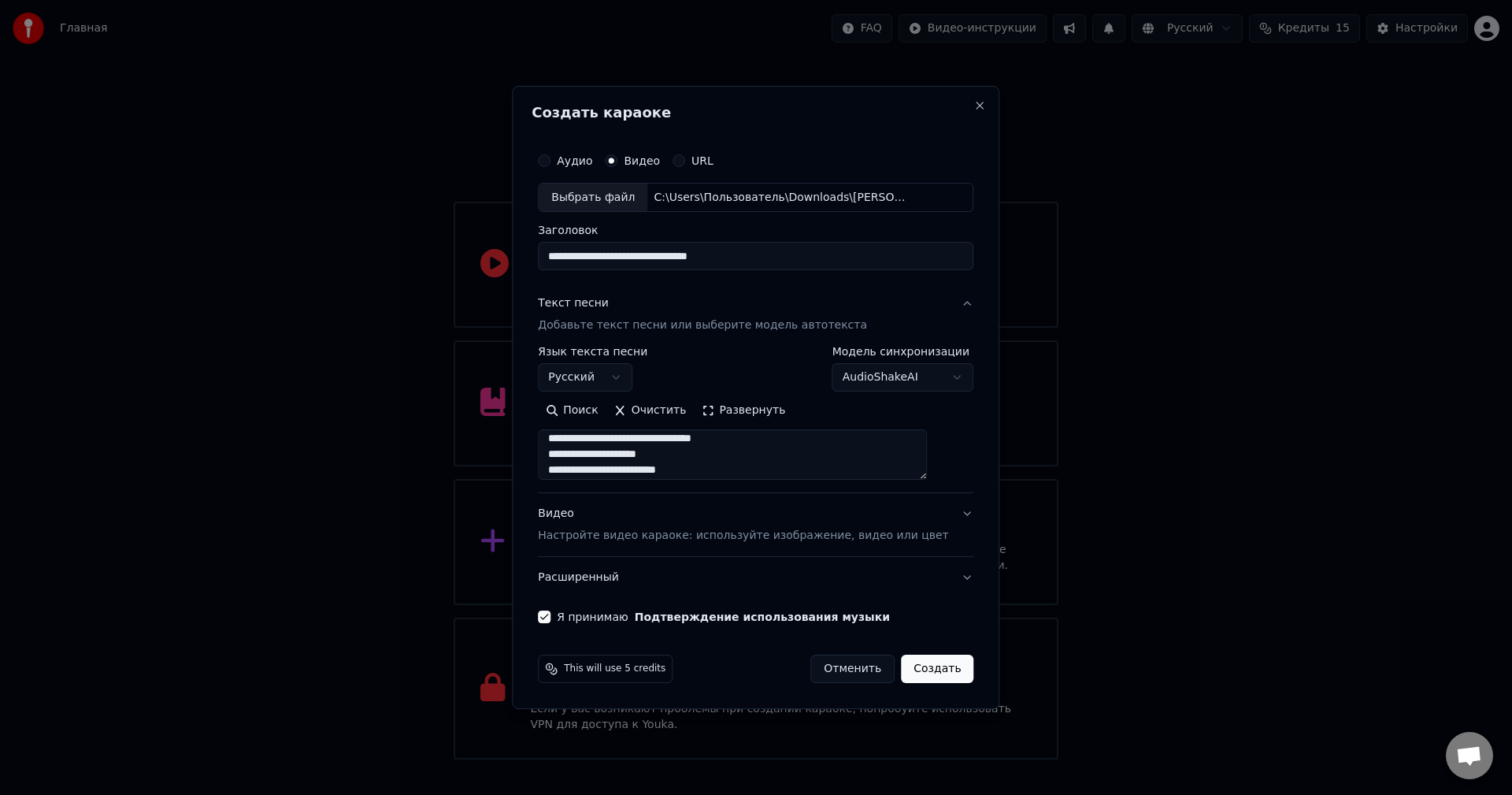
click at [681, 462] on textarea at bounding box center [732, 455] width 389 height 50
click at [788, 462] on textarea at bounding box center [732, 455] width 389 height 50
drag, startPoint x: 692, startPoint y: 458, endPoint x: 584, endPoint y: 466, distance: 108.3
click at [584, 468] on textarea at bounding box center [732, 455] width 389 height 50
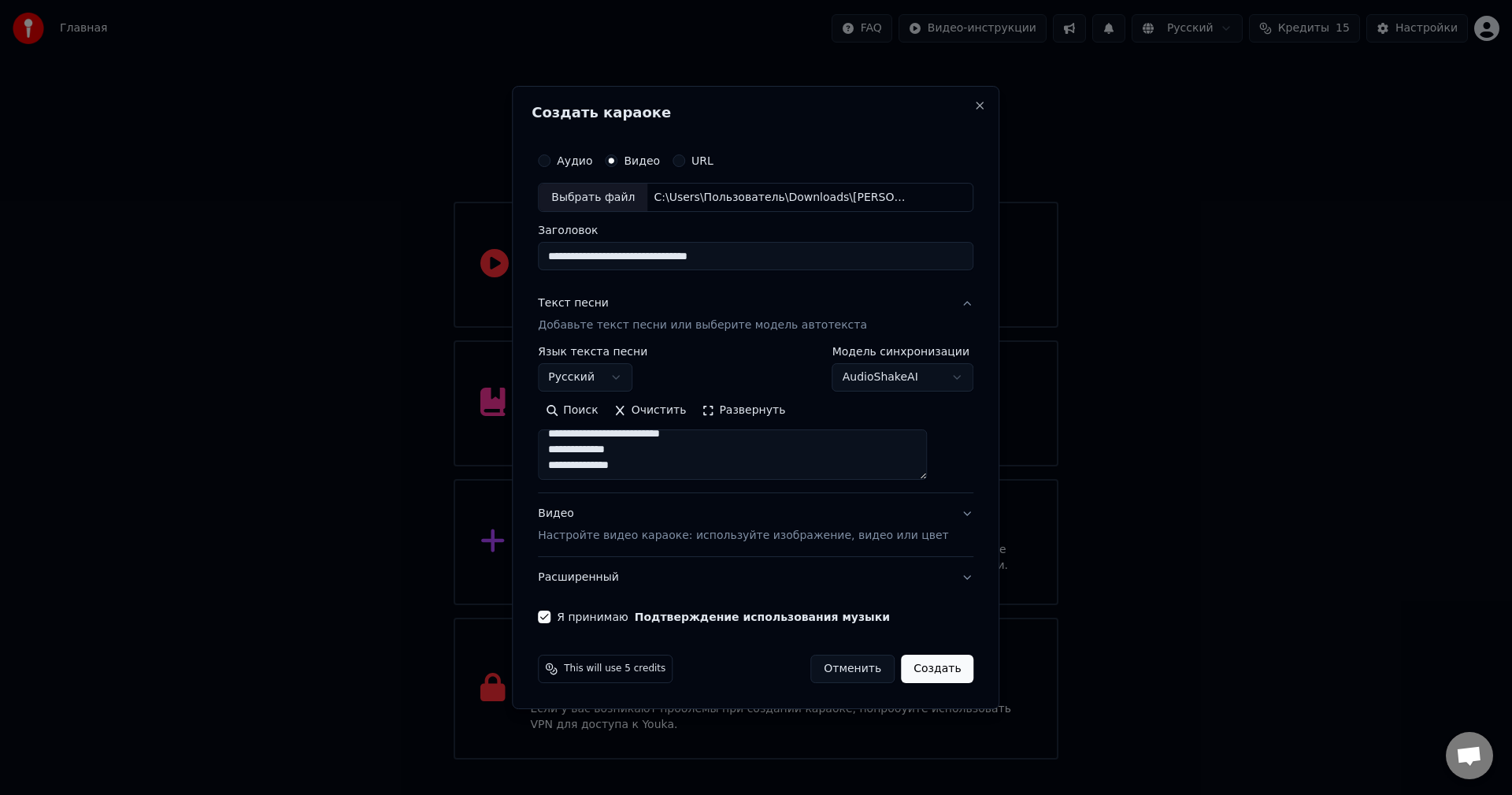
click at [792, 463] on textarea at bounding box center [732, 455] width 389 height 50
drag, startPoint x: 609, startPoint y: 465, endPoint x: 575, endPoint y: 459, distance: 34.5
click at [571, 463] on textarea at bounding box center [732, 455] width 389 height 50
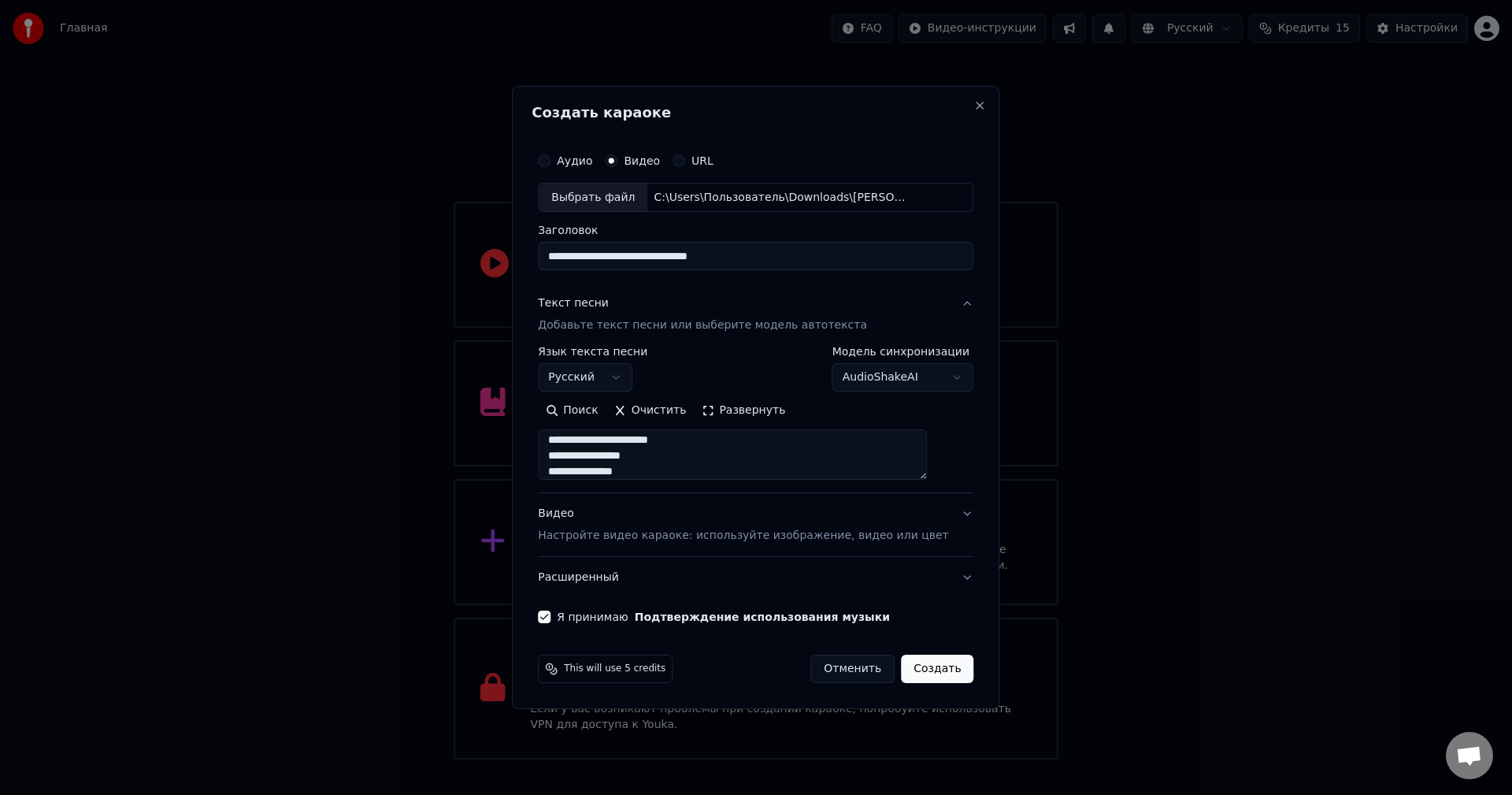
drag, startPoint x: 649, startPoint y: 438, endPoint x: 687, endPoint y: 460, distance: 43.9
click at [687, 460] on textarea at bounding box center [732, 455] width 389 height 50
click at [717, 445] on textarea at bounding box center [732, 455] width 389 height 50
drag, startPoint x: 661, startPoint y: 456, endPoint x: 559, endPoint y: 454, distance: 102.0
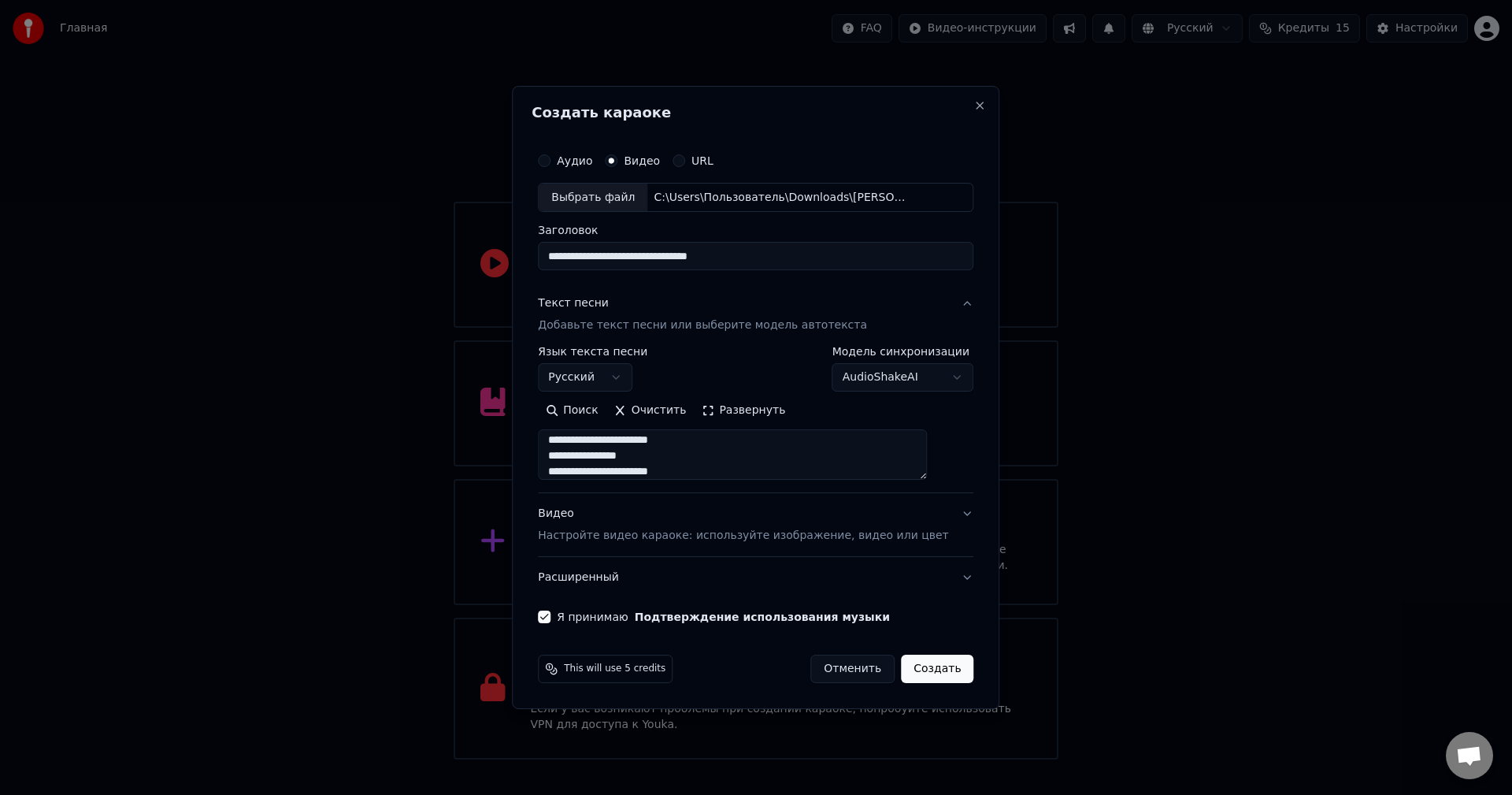
click at [559, 454] on div "**********" at bounding box center [756, 384] width 448 height 491
drag, startPoint x: 680, startPoint y: 442, endPoint x: 625, endPoint y: 443, distance: 55.0
click at [622, 446] on textarea at bounding box center [732, 455] width 389 height 50
click at [721, 448] on textarea at bounding box center [732, 455] width 389 height 50
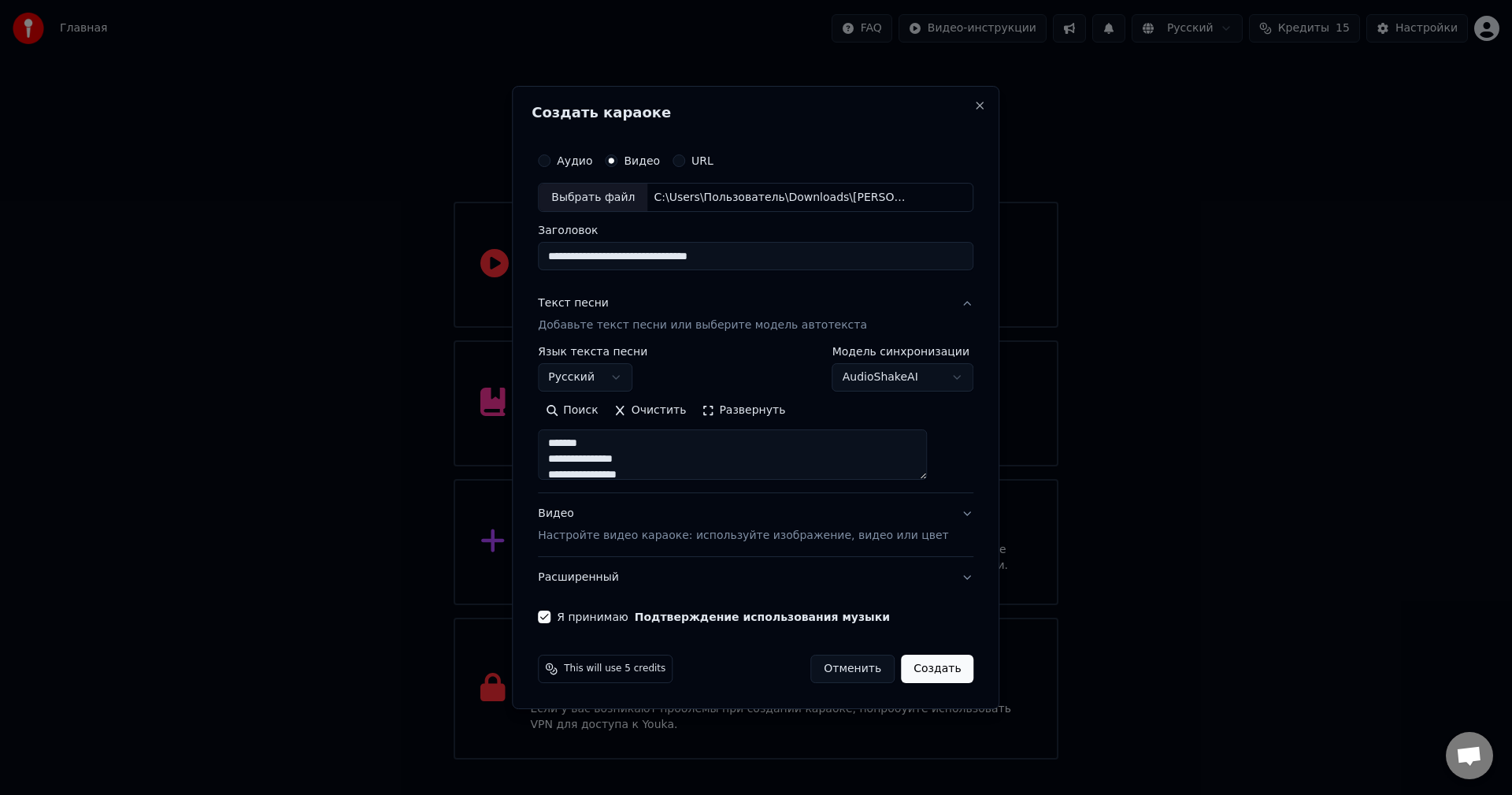
click at [714, 436] on textarea at bounding box center [732, 455] width 389 height 50
drag, startPoint x: 689, startPoint y: 461, endPoint x: 578, endPoint y: 452, distance: 111.4
click at [571, 463] on textarea at bounding box center [732, 455] width 389 height 50
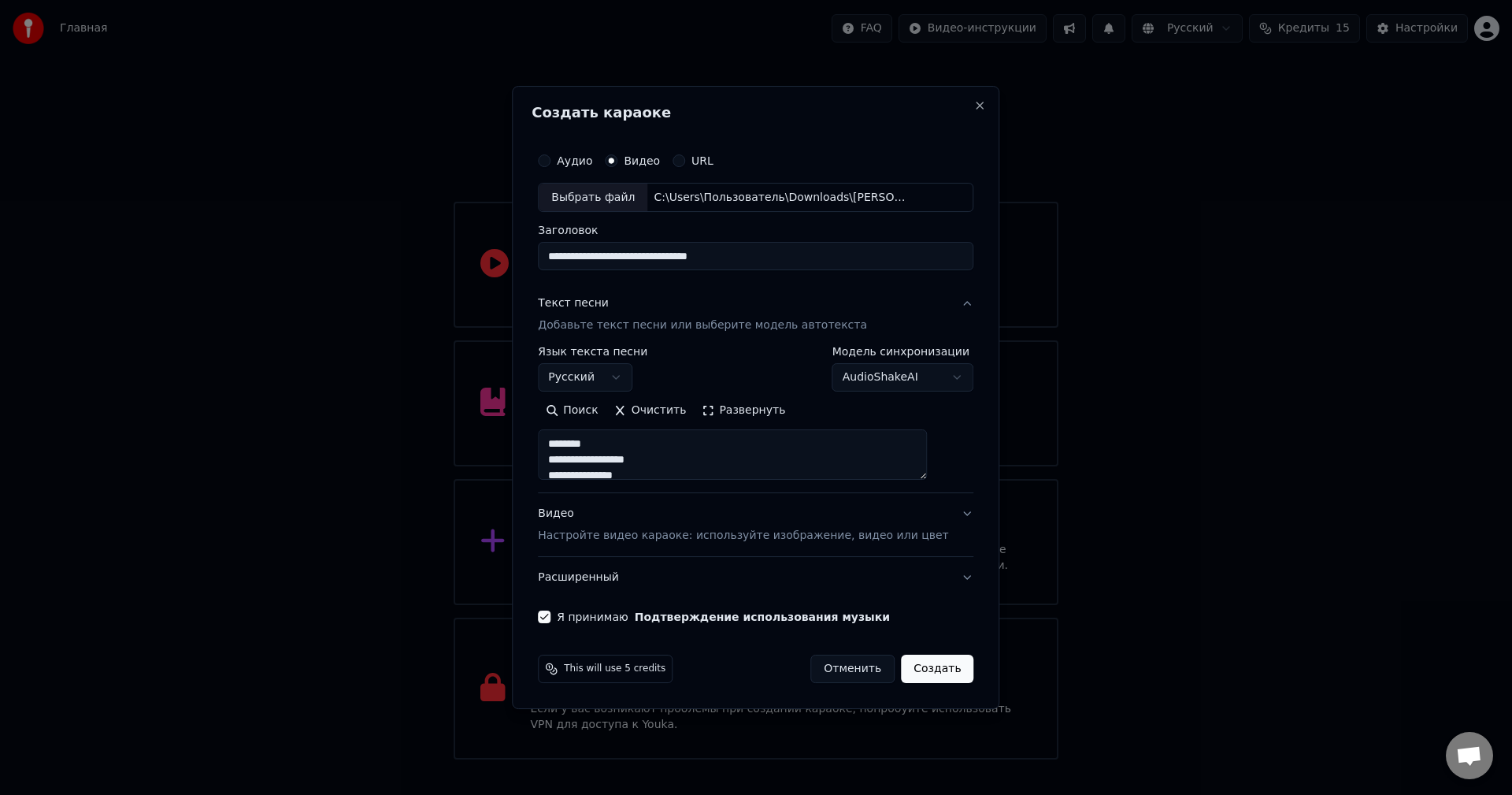
type textarea "**********"
click at [928, 665] on button "Создать" at bounding box center [937, 669] width 73 height 28
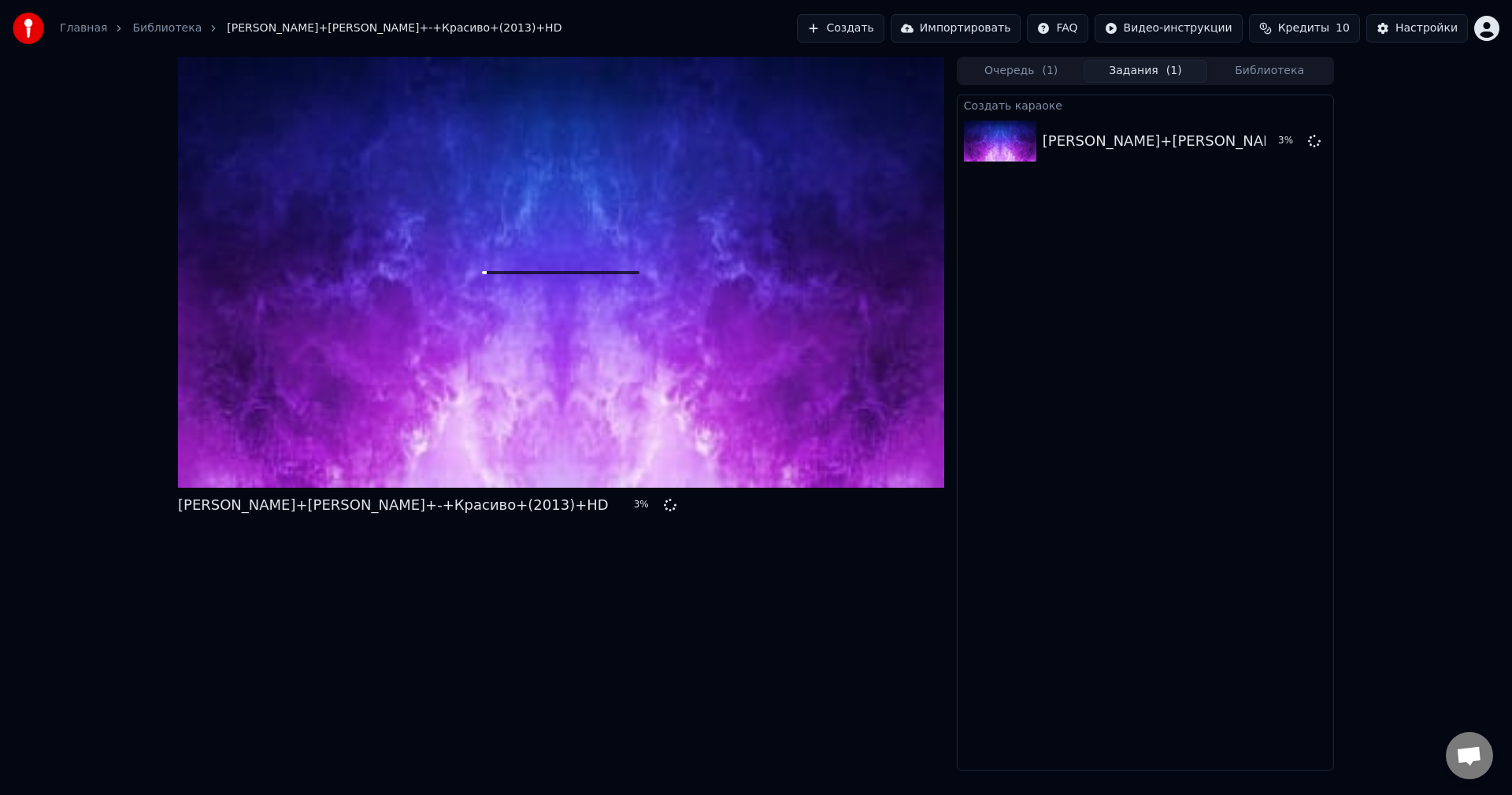
click at [1326, 33] on span "Кредиты" at bounding box center [1304, 28] width 51 height 16
click at [1327, 35] on span "Кредиты" at bounding box center [1304, 28] width 51 height 16
click at [1329, 30] on span "Кредиты" at bounding box center [1304, 28] width 51 height 16
click at [1308, 21] on span "Кредиты" at bounding box center [1304, 28] width 51 height 16
click at [1496, 21] on html "Главная Библиотека [PERSON_NAME]+Меладзе+-+Красиво+(2013)+HD Создать Импортиров…" at bounding box center [756, 398] width 1512 height 795
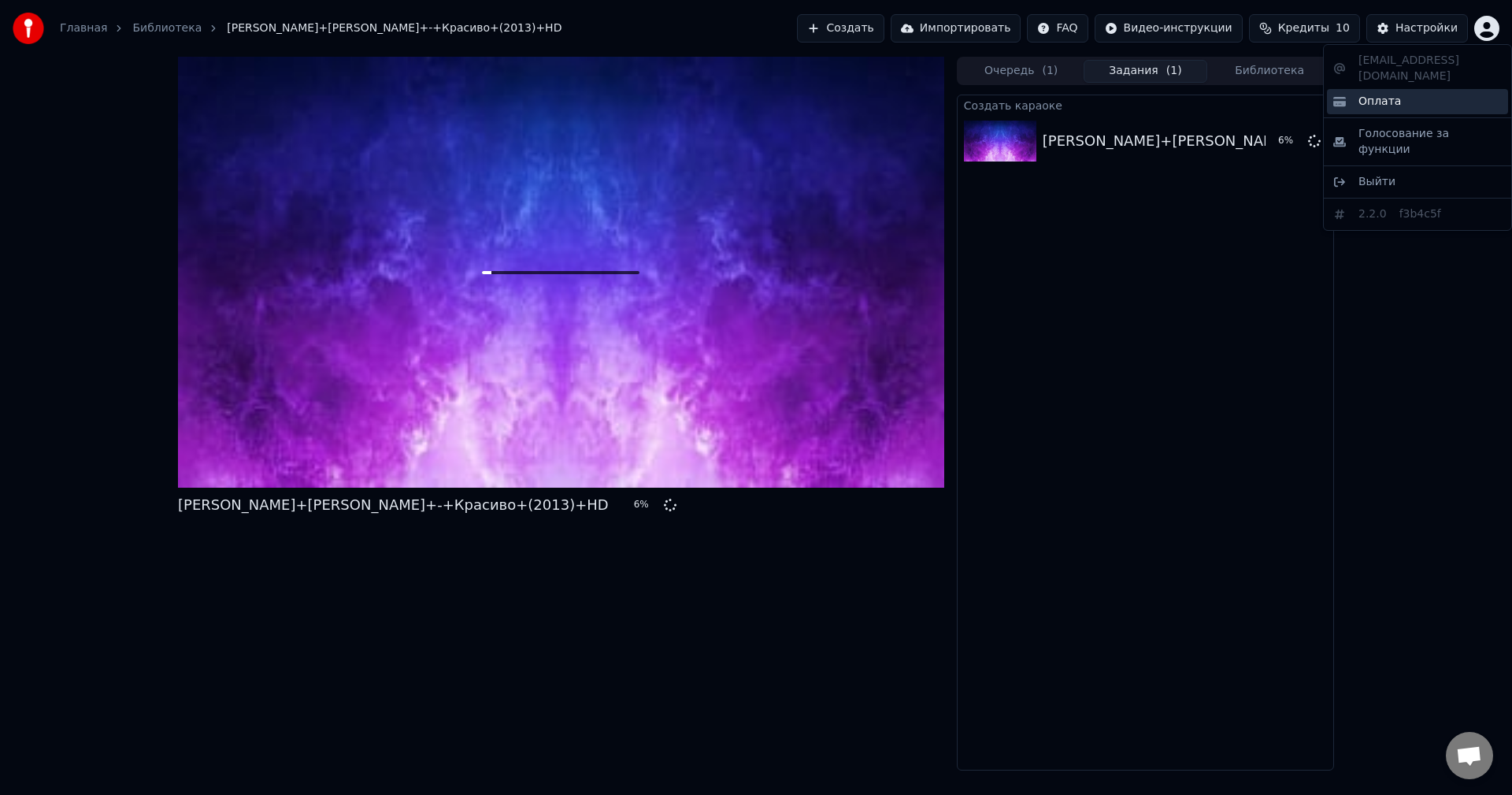
click at [1384, 94] on span "Оплата" at bounding box center [1380, 101] width 43 height 16
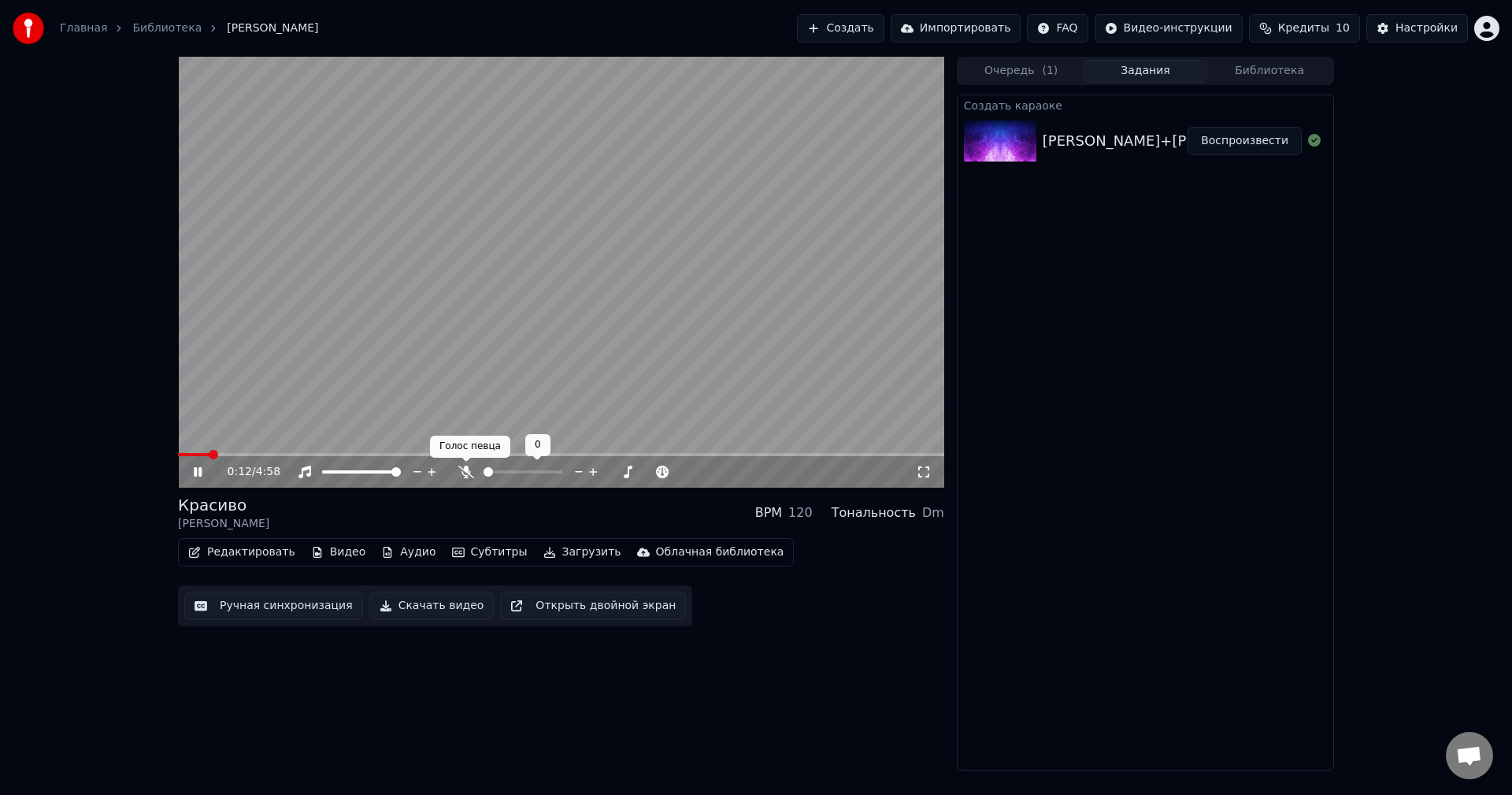
click at [468, 472] on icon at bounding box center [466, 471] width 16 height 12
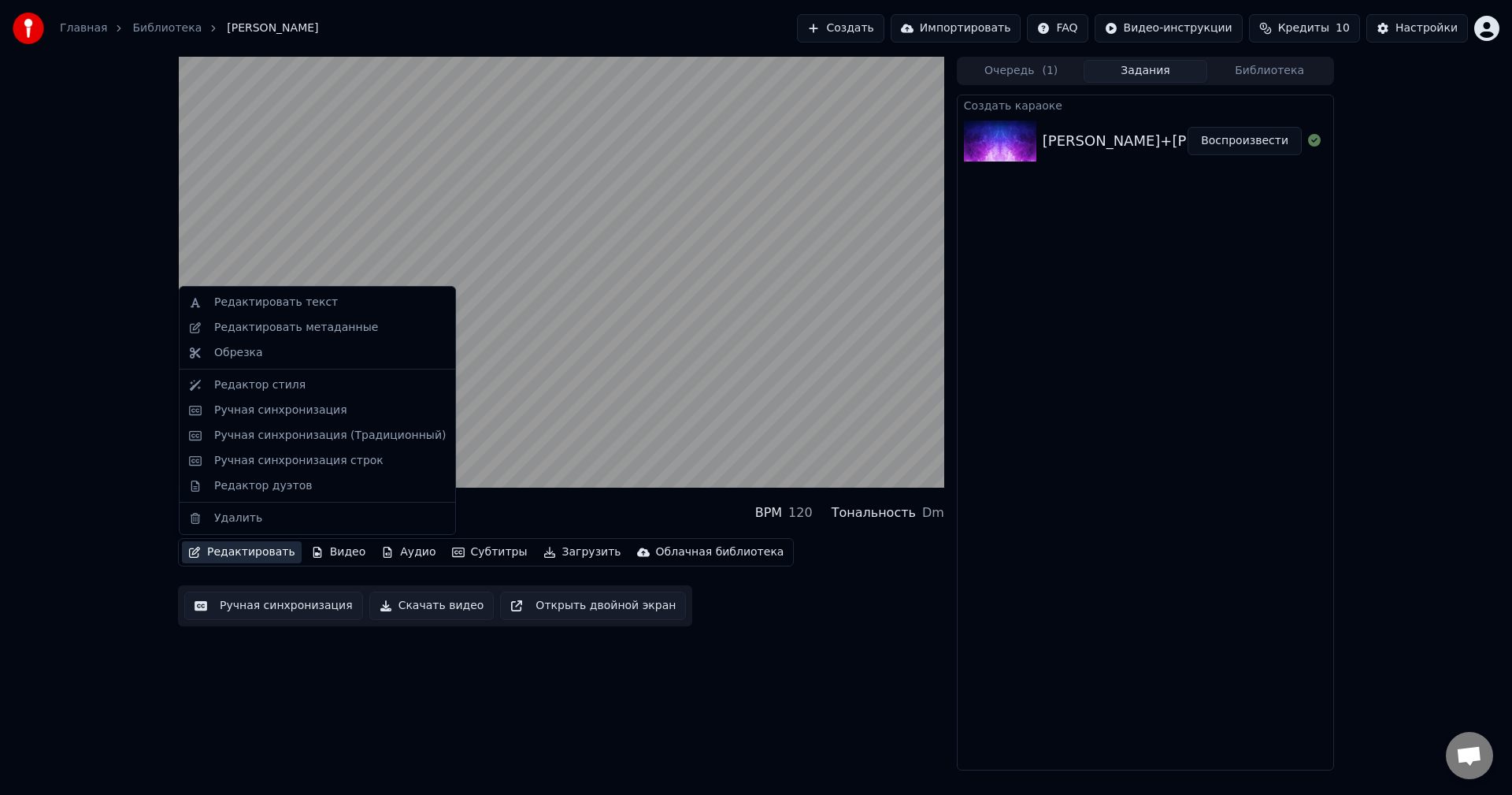
click at [248, 556] on button "Редактировать" at bounding box center [241, 552] width 120 height 22
click at [261, 435] on div "Ручная синхронизация (Традиционный)" at bounding box center [329, 435] width 232 height 16
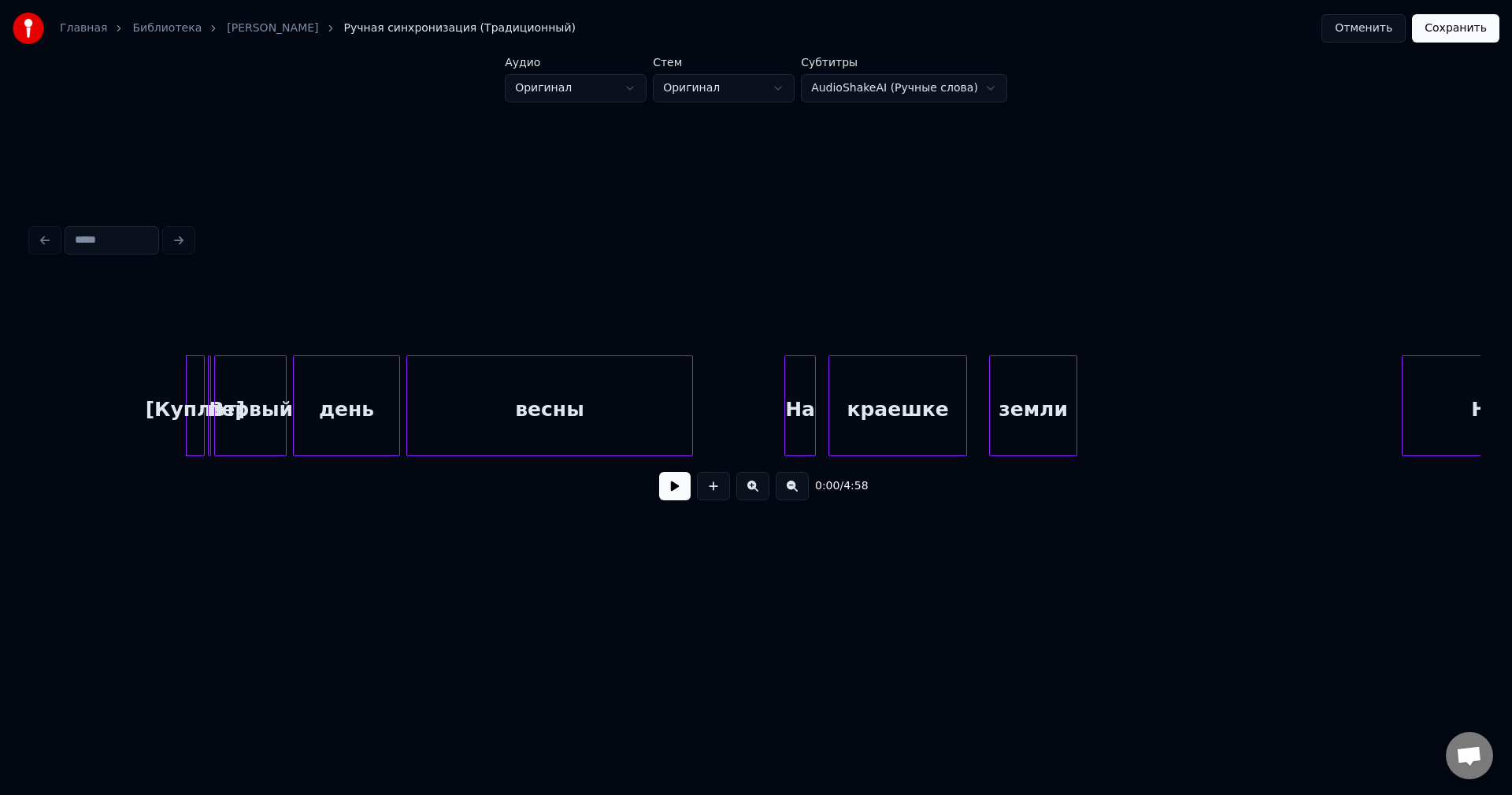
click at [1363, 30] on button "Отменить" at bounding box center [1363, 28] width 84 height 28
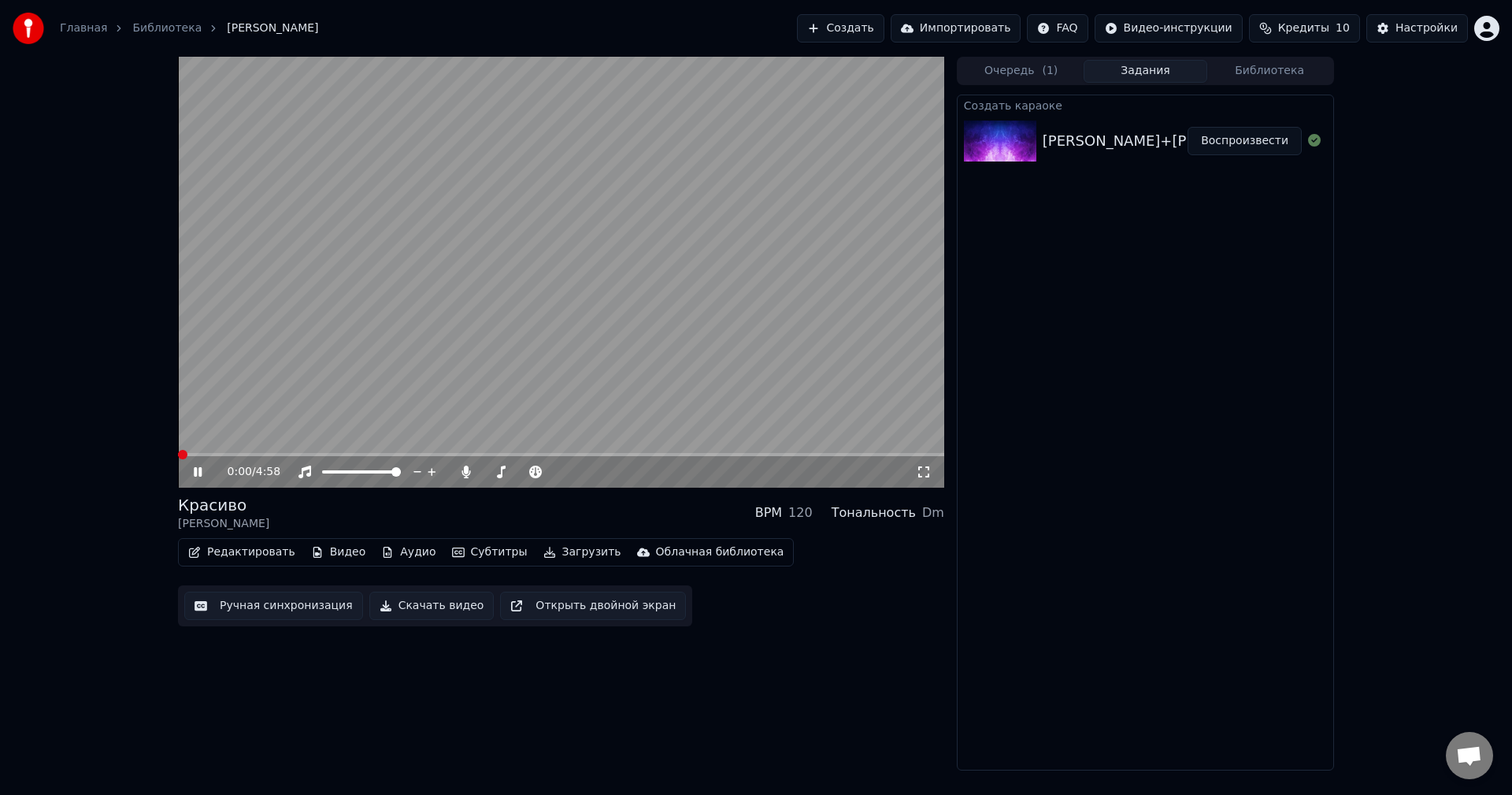
click at [205, 554] on button "Редактировать" at bounding box center [241, 552] width 120 height 22
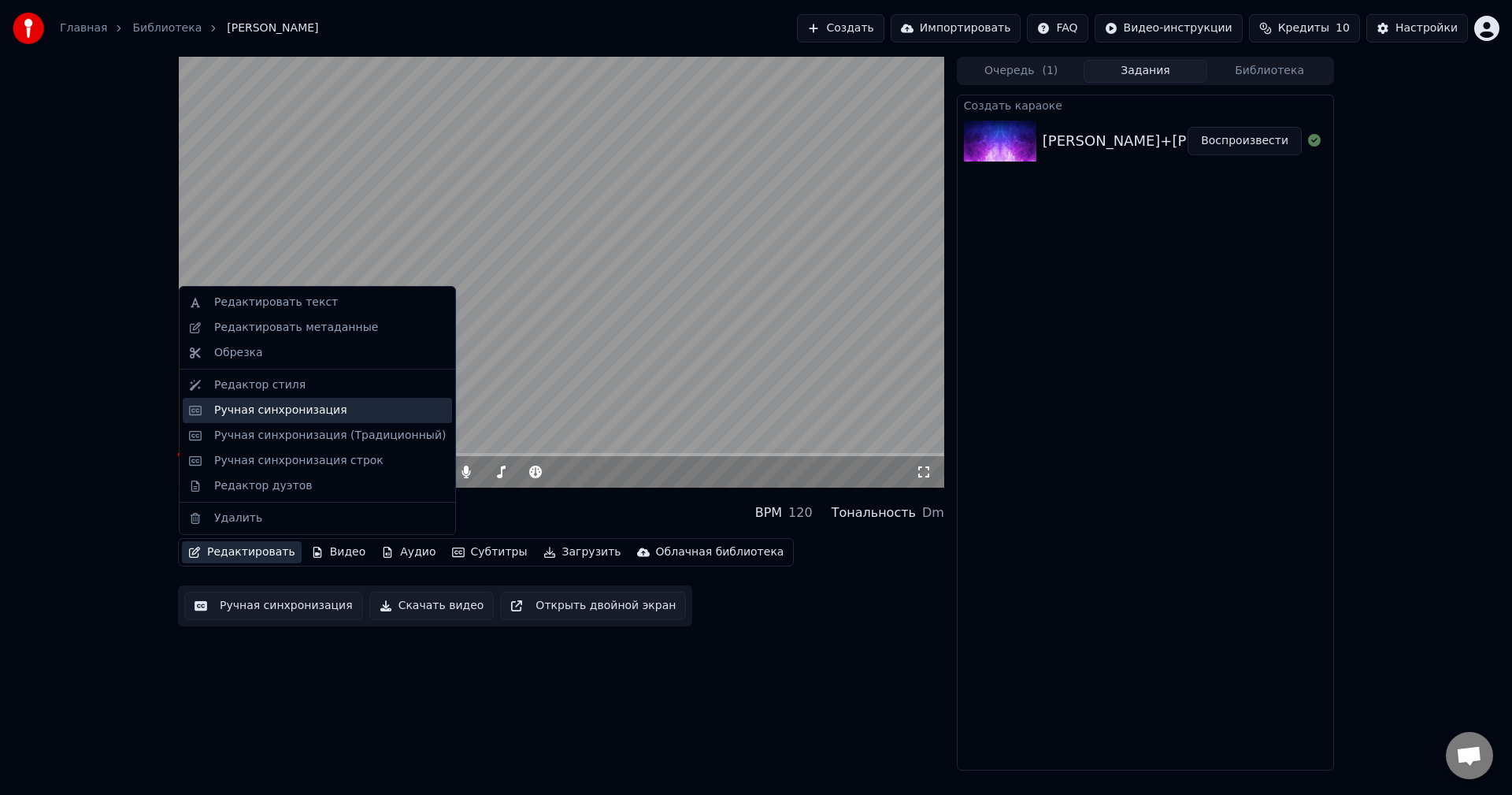
click at [263, 412] on div "Ручная синхронизация" at bounding box center [280, 410] width 133 height 16
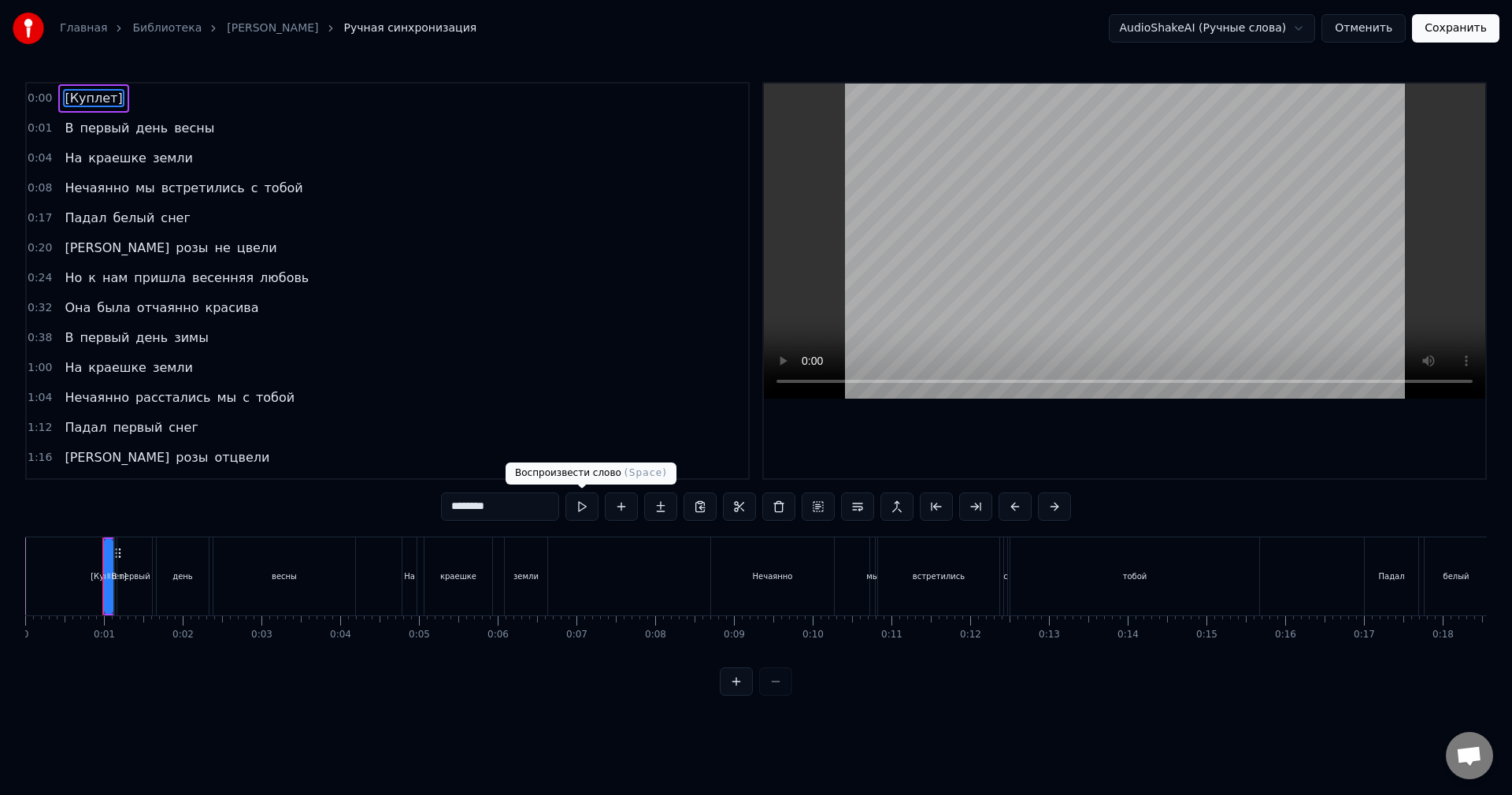
click at [583, 512] on button at bounding box center [582, 506] width 33 height 28
click at [105, 97] on span "[Куплет]" at bounding box center [94, 97] width 61 height 18
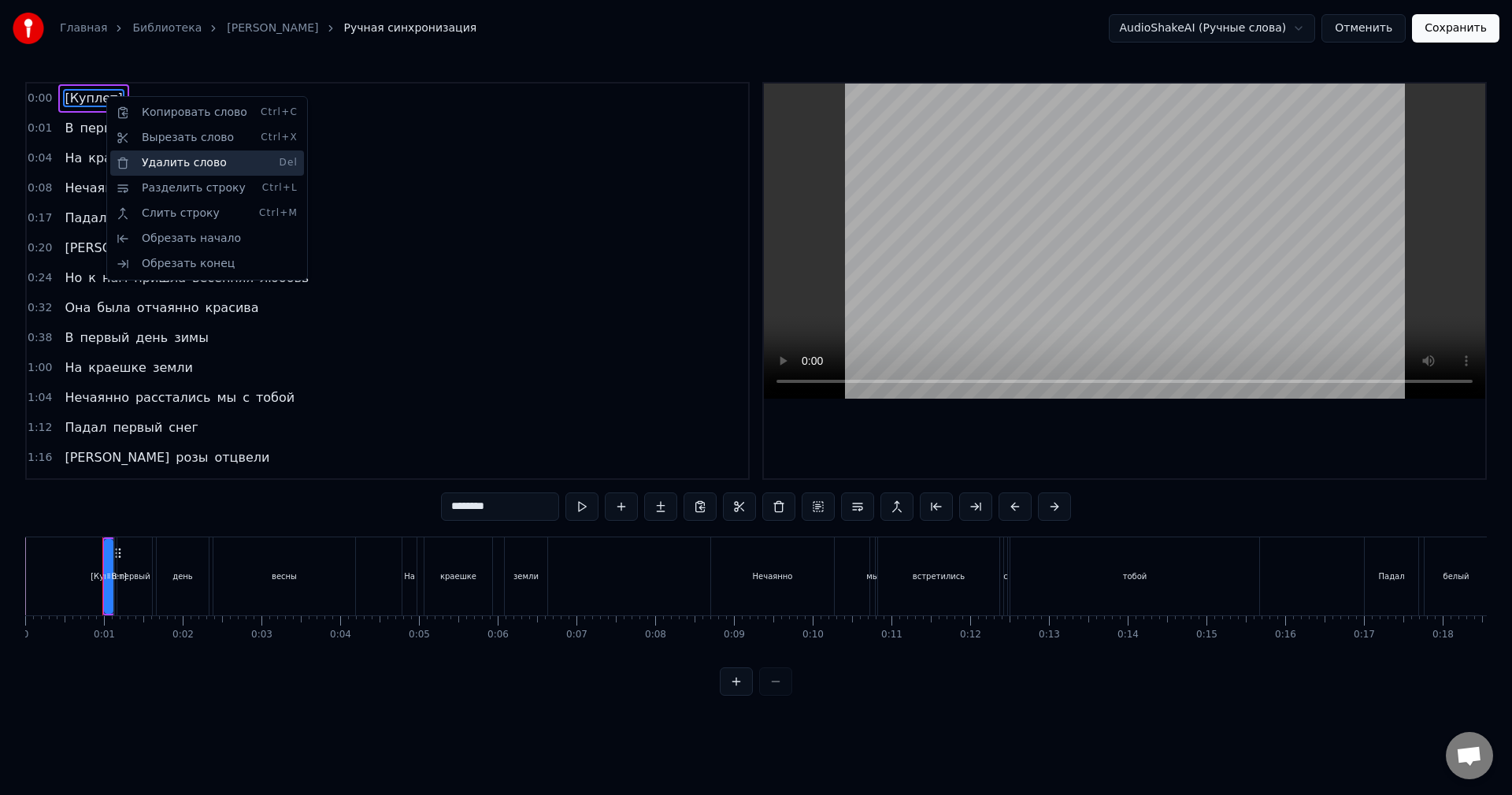
click at [154, 159] on div "Удалить слово Del" at bounding box center [207, 163] width 194 height 26
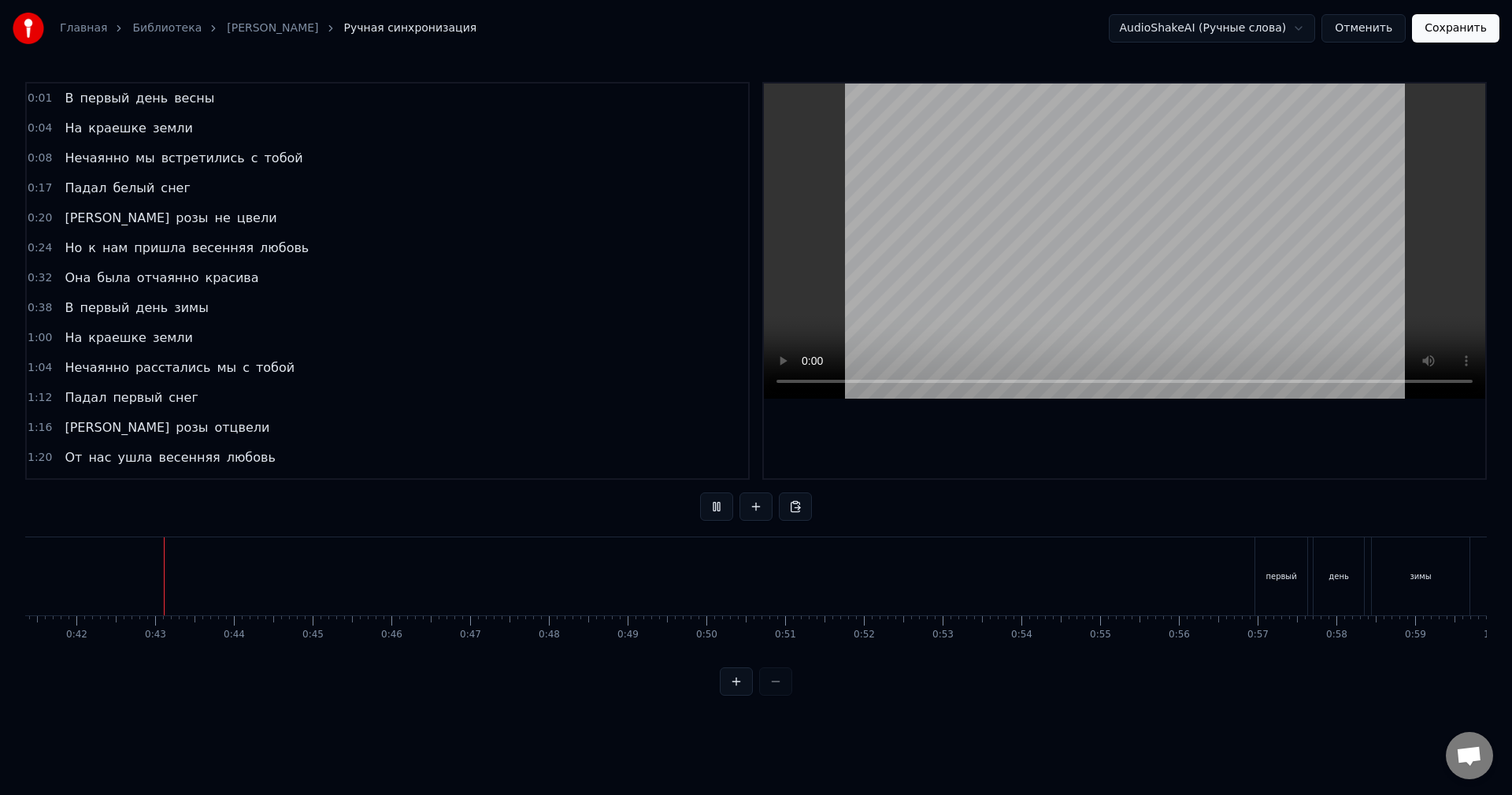
scroll to position [0, 3279]
click at [258, 248] on span "любовь" at bounding box center [284, 247] width 52 height 18
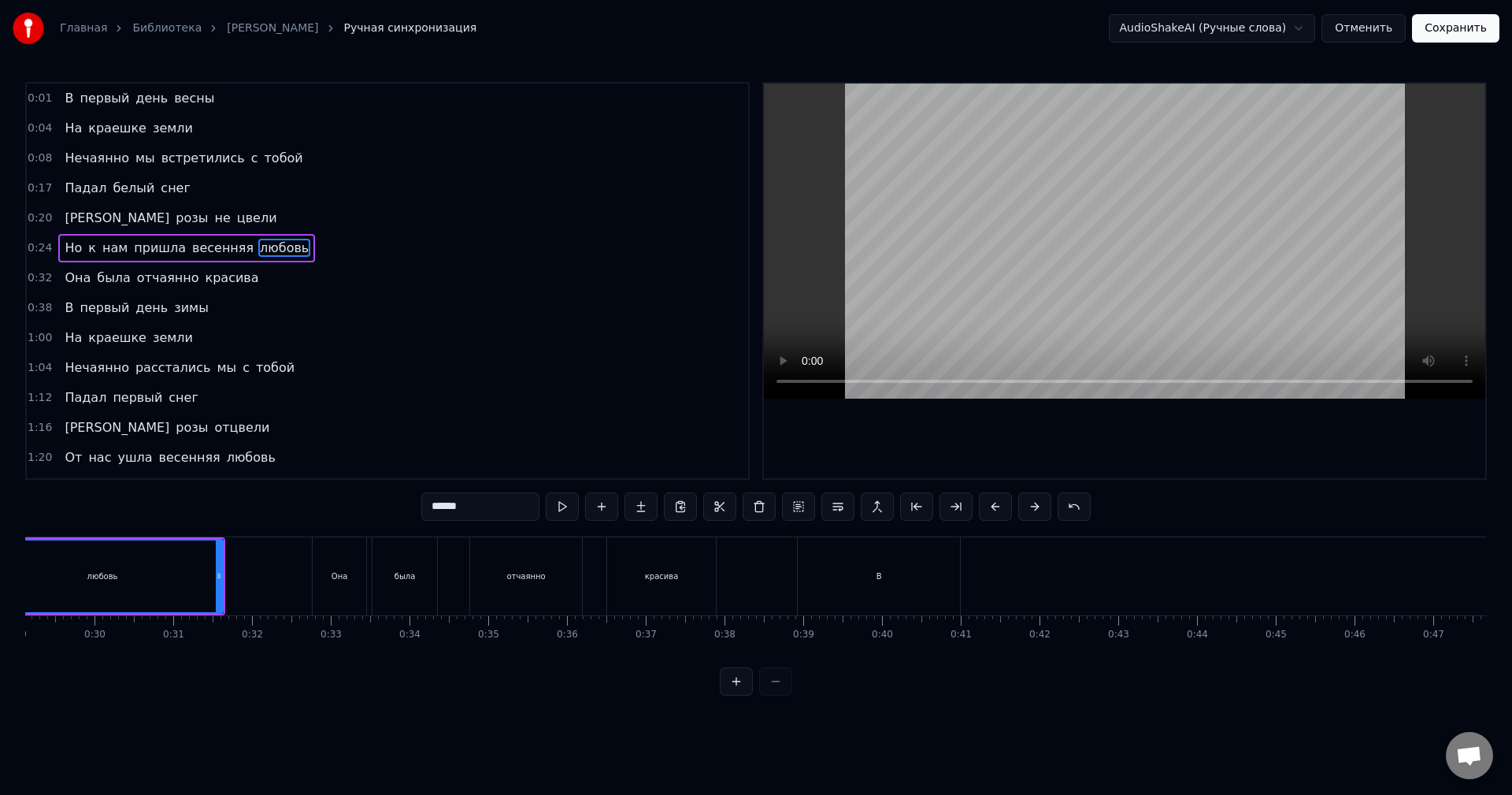
scroll to position [0, 2170]
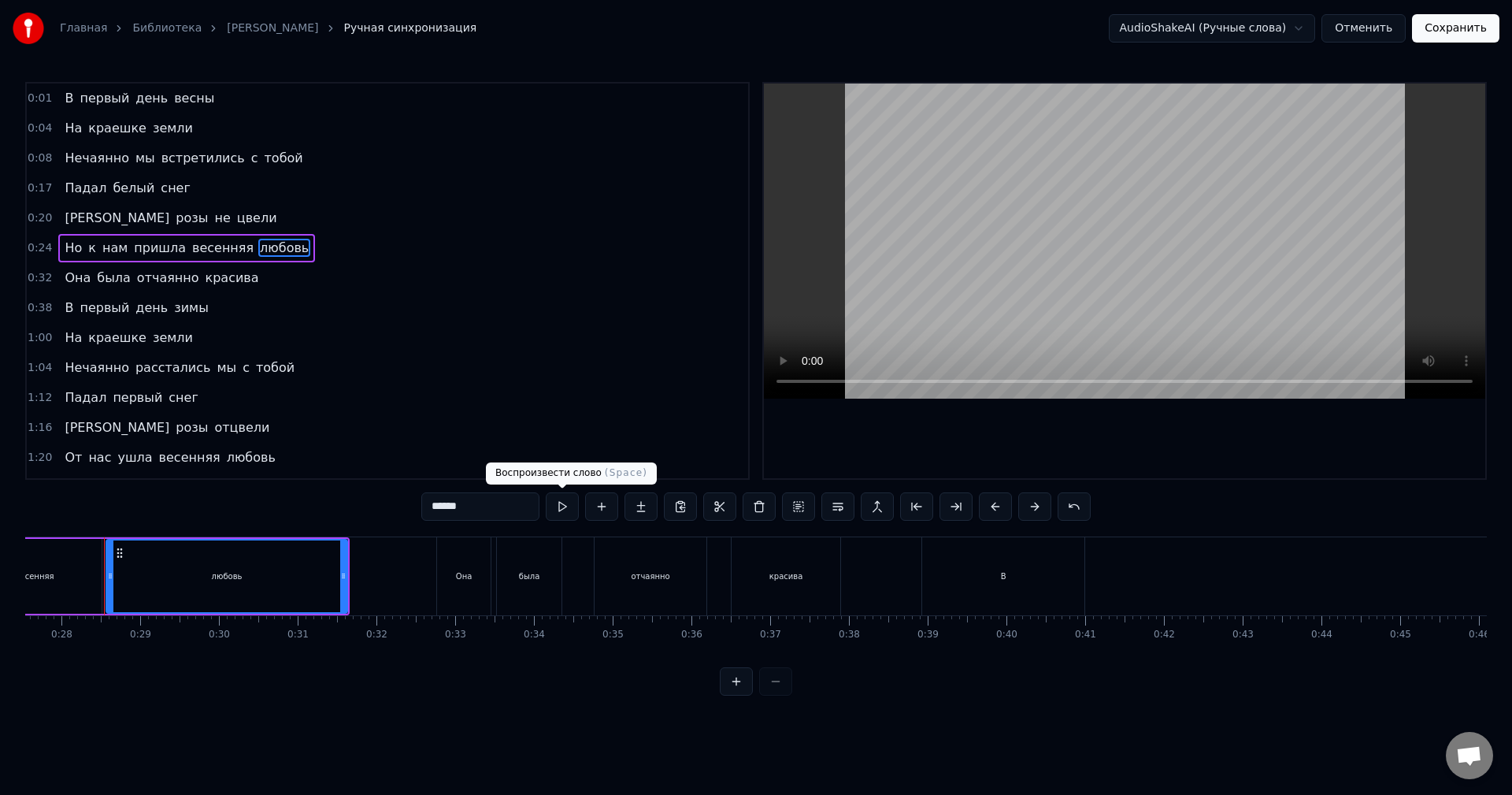
click at [565, 517] on button at bounding box center [562, 506] width 33 height 28
click at [68, 281] on span "Она" at bounding box center [78, 277] width 29 height 18
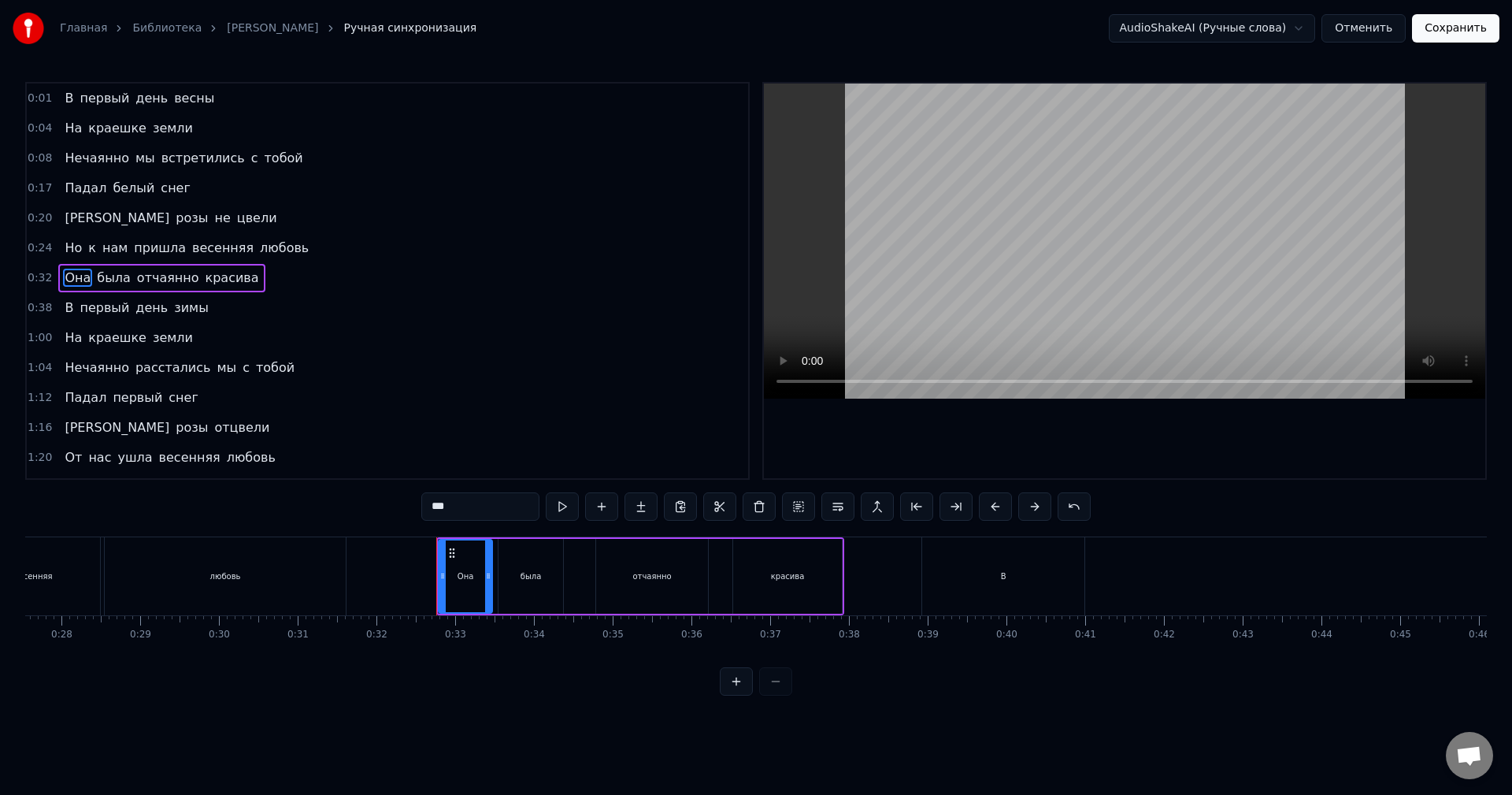
click at [204, 276] on span "красива" at bounding box center [233, 277] width 57 height 18
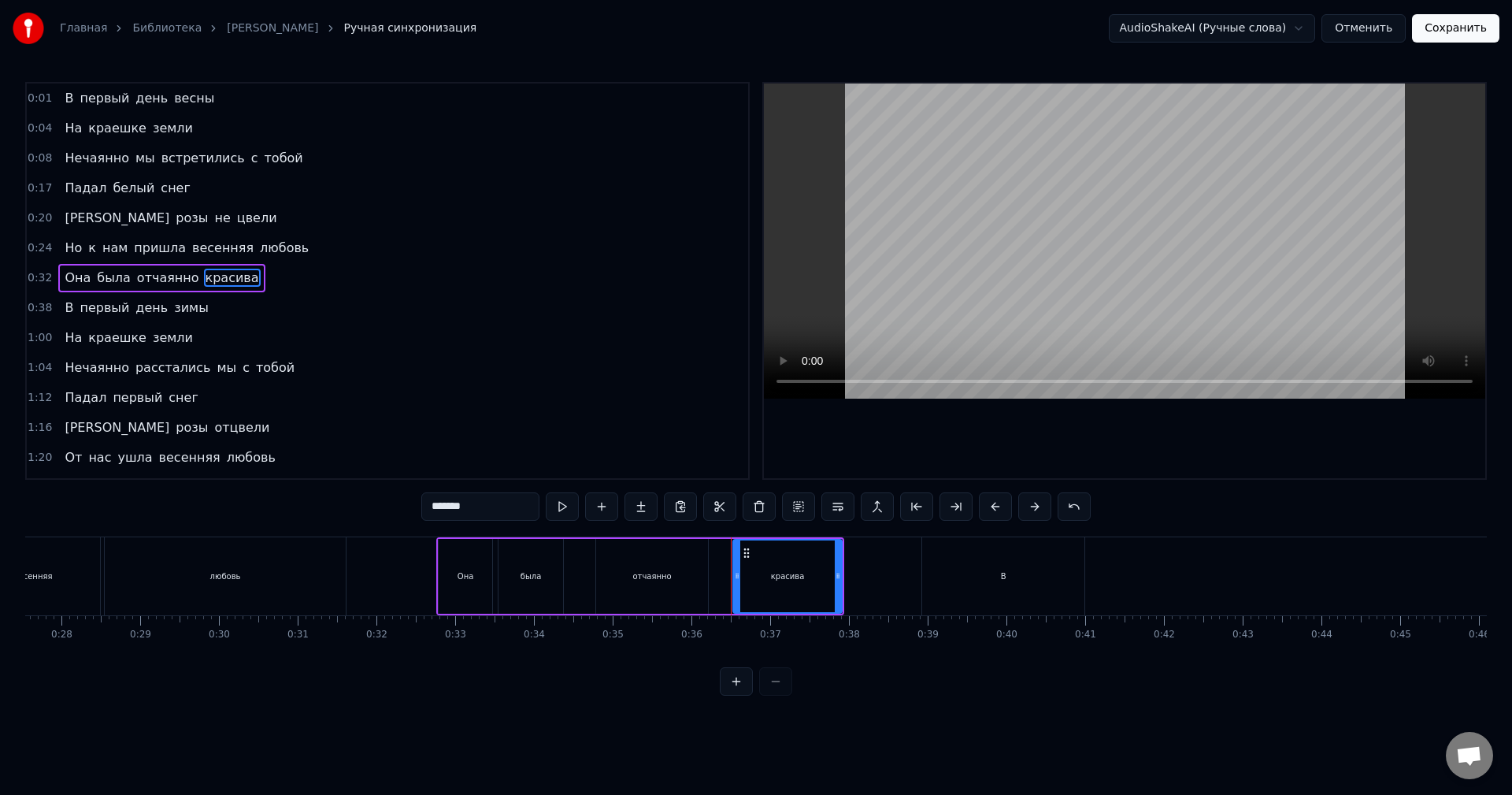
click at [65, 314] on span "В" at bounding box center [69, 308] width 11 height 18
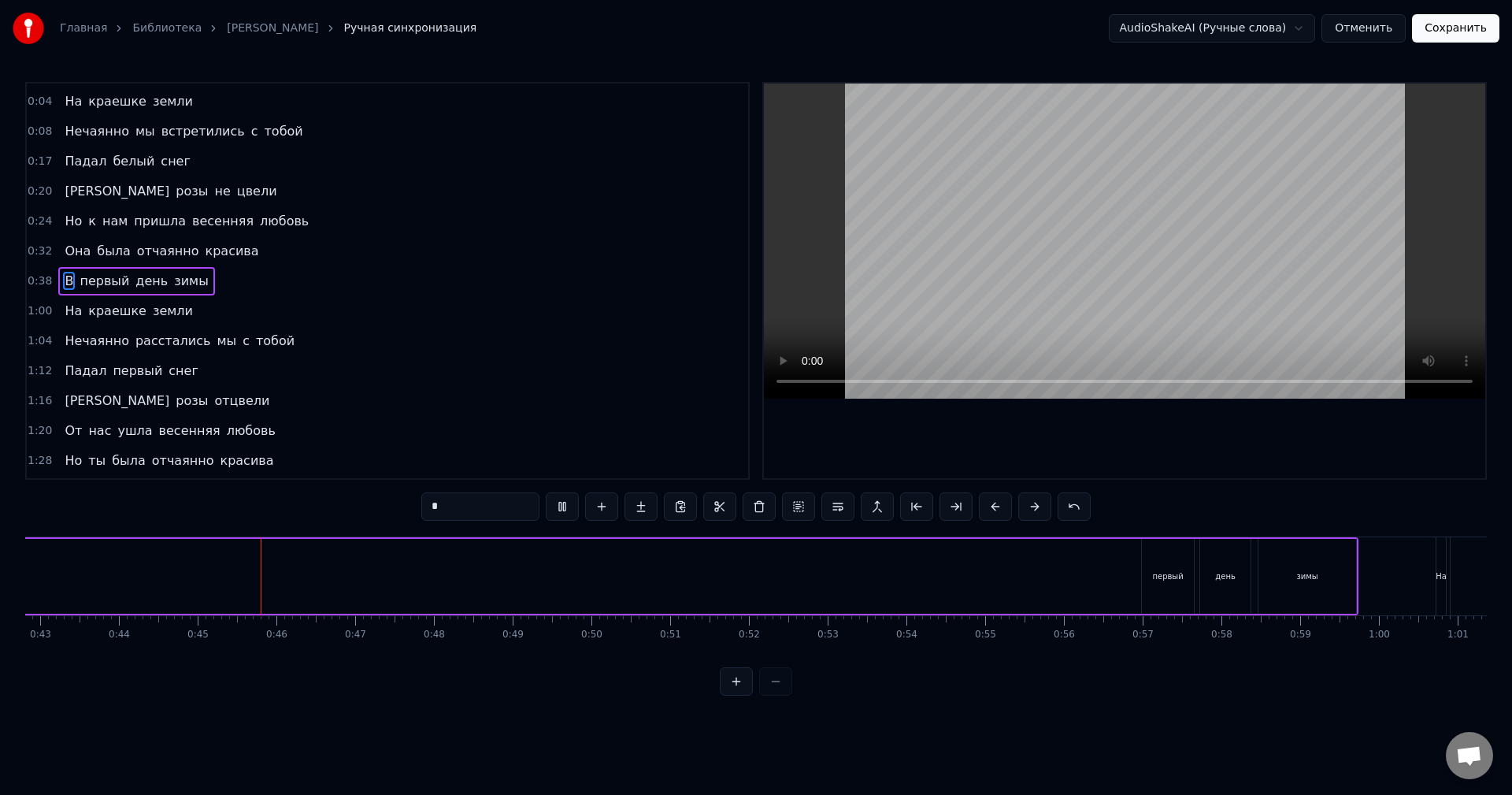
scroll to position [0, 3484]
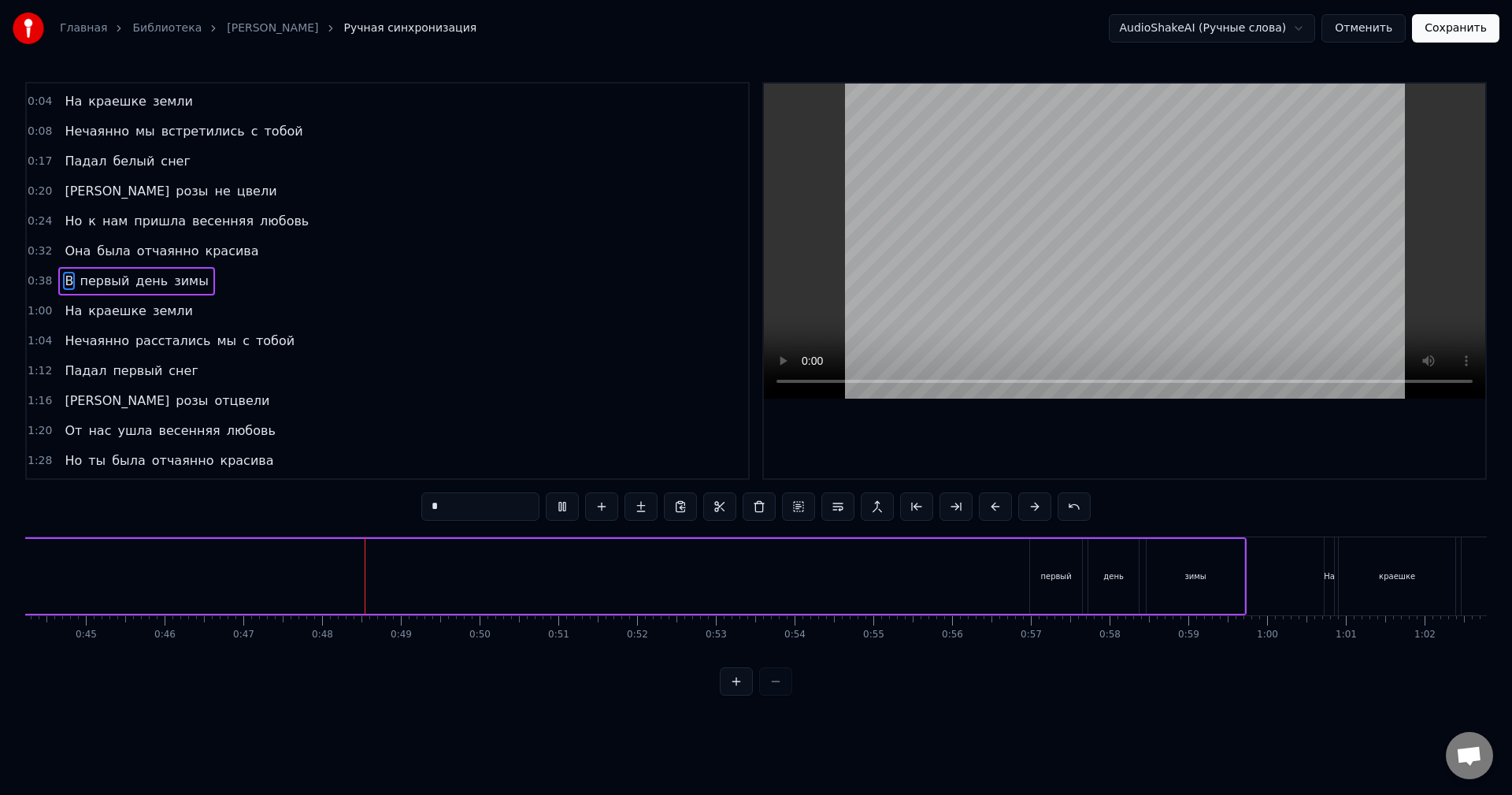
click at [218, 248] on span "красива" at bounding box center [233, 251] width 57 height 18
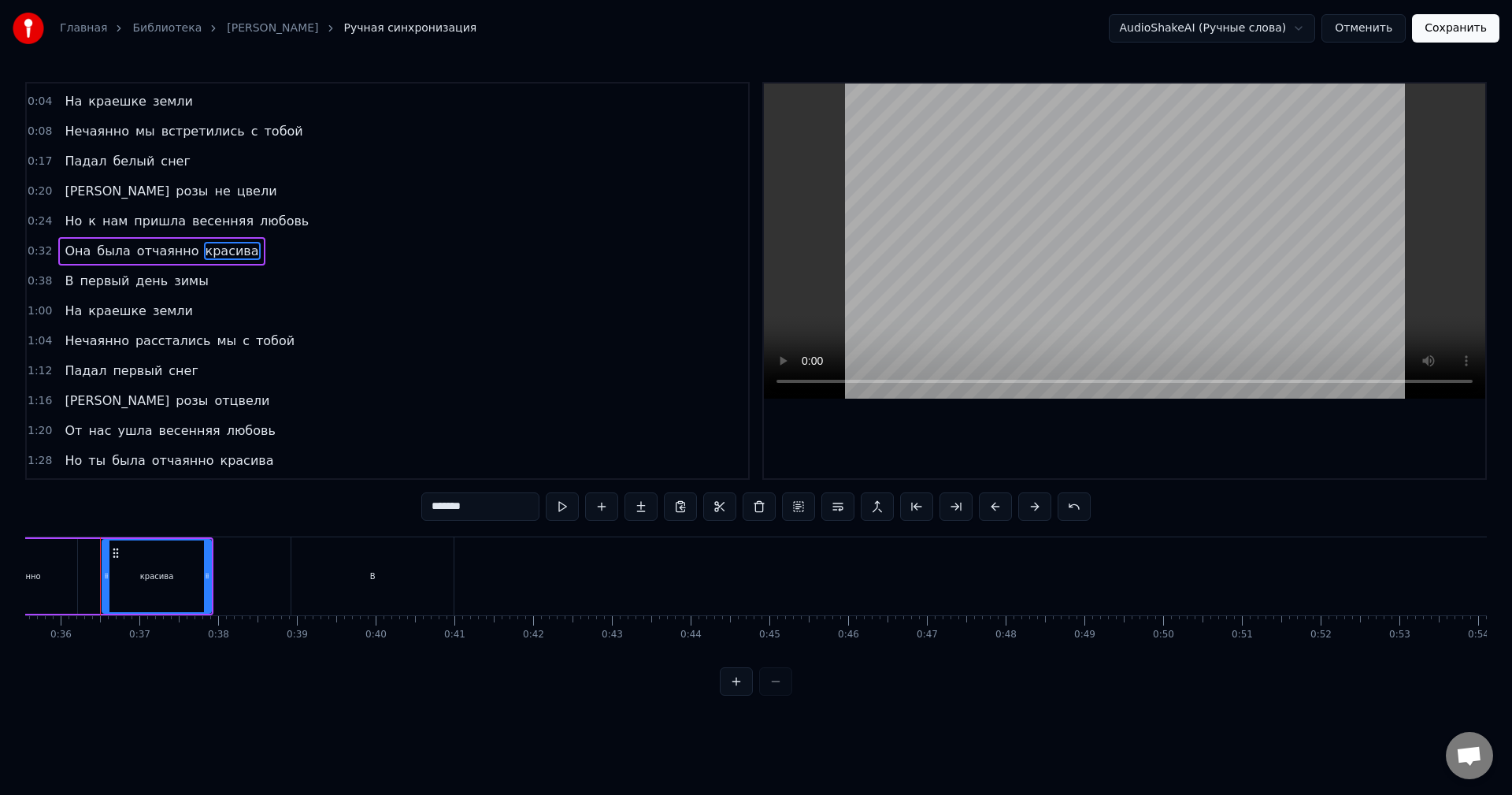
scroll to position [0, 2796]
click at [564, 513] on button at bounding box center [562, 506] width 33 height 28
drag, startPoint x: 407, startPoint y: 581, endPoint x: 418, endPoint y: 581, distance: 11.0
click at [418, 581] on div "В" at bounding box center [376, 576] width 162 height 78
type input "*"
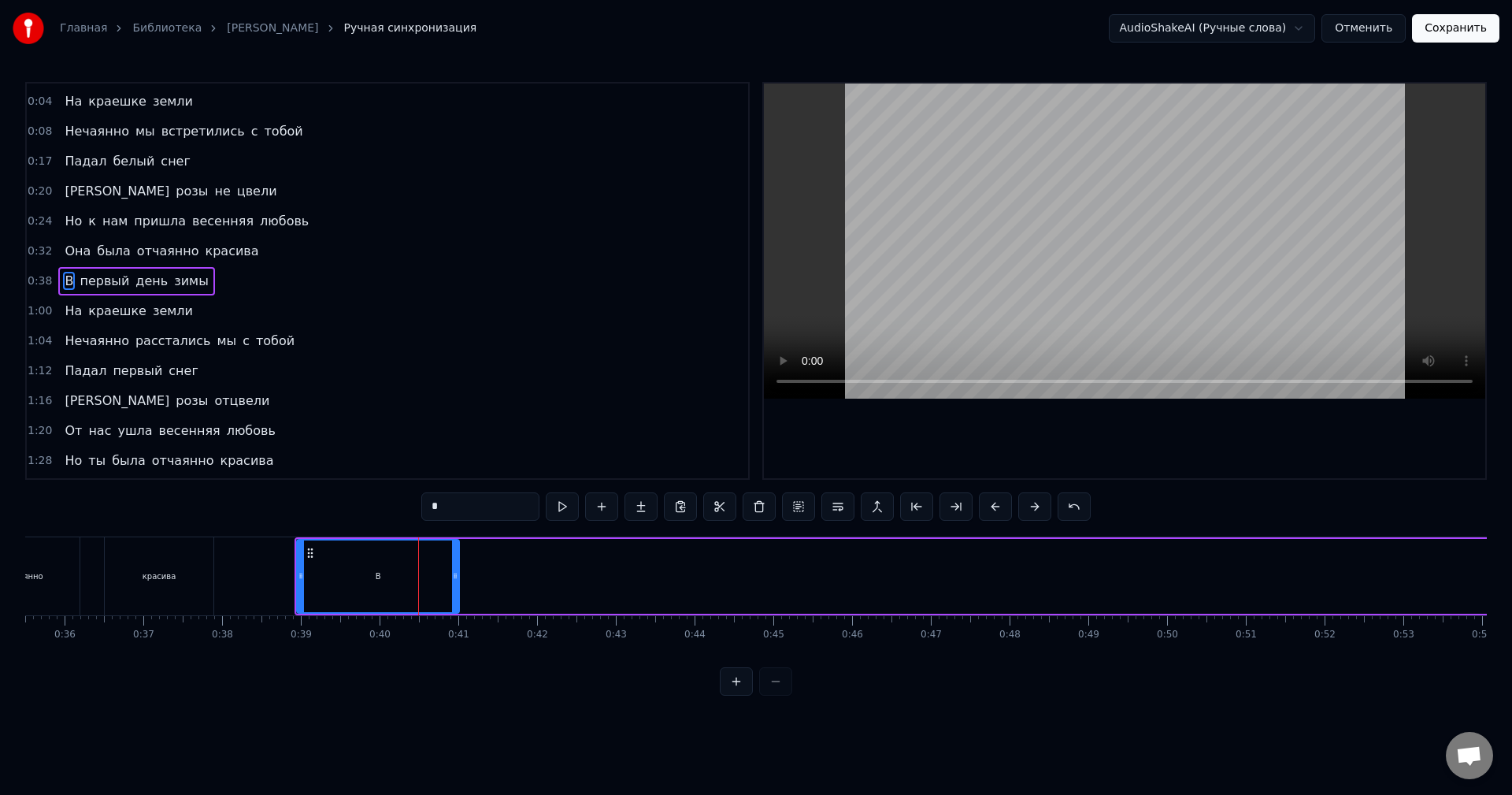
drag, startPoint x: 391, startPoint y: 579, endPoint x: 469, endPoint y: 588, distance: 78.5
click at [469, 588] on div "В первый день зимы" at bounding box center [1114, 576] width 1640 height 78
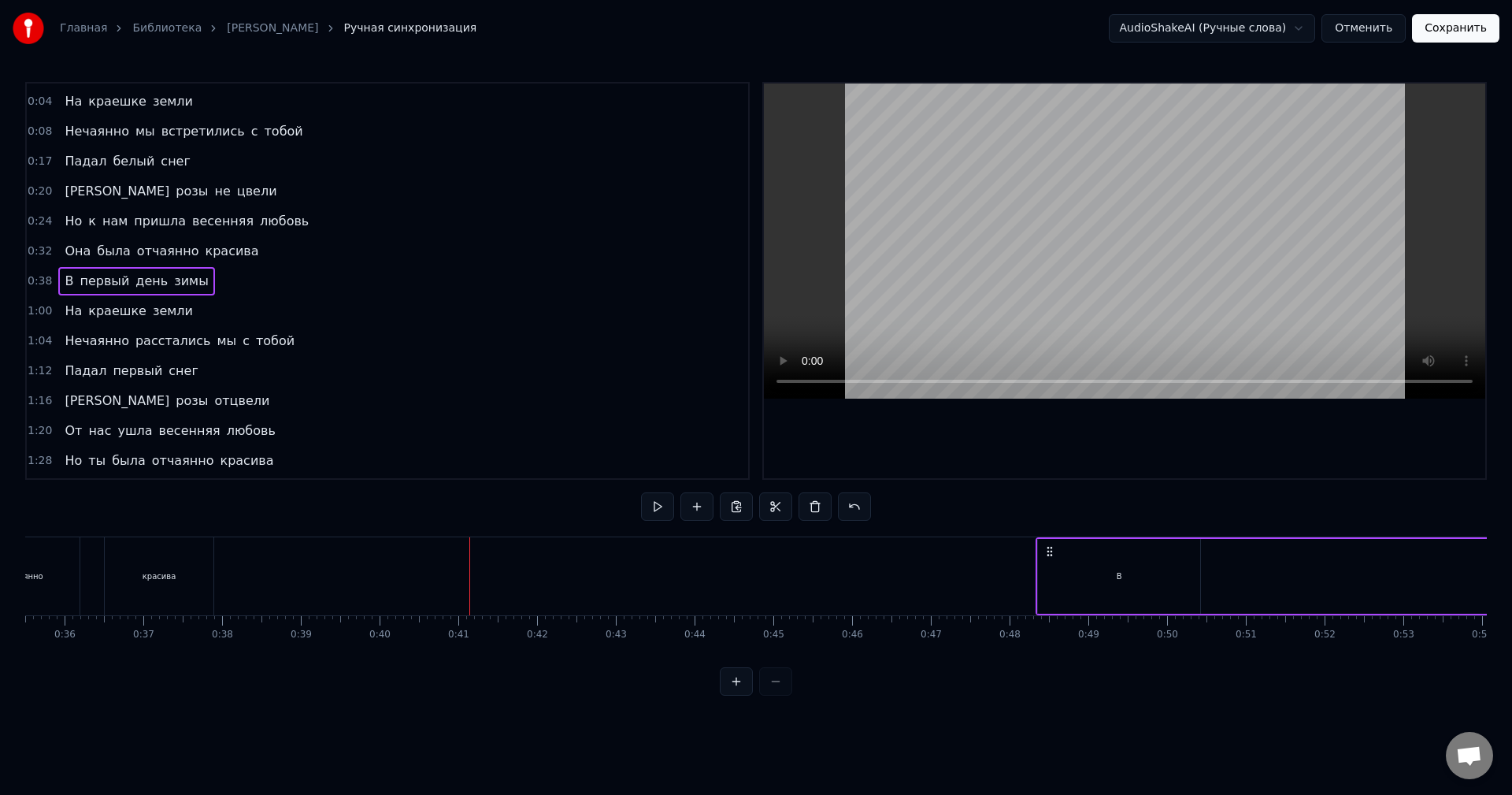
drag, startPoint x: 308, startPoint y: 552, endPoint x: 1049, endPoint y: 597, distance: 742.4
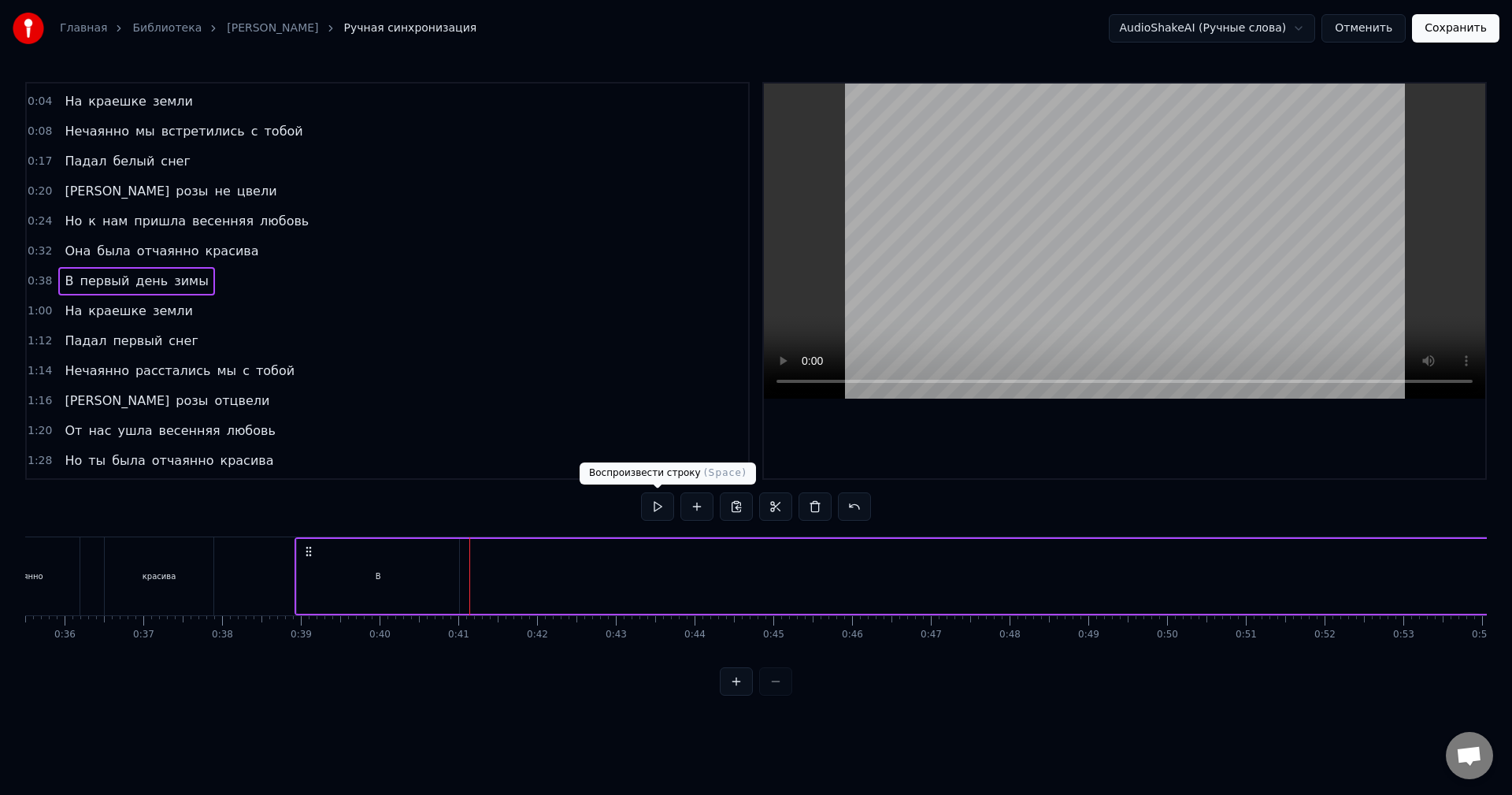
click at [656, 505] on button at bounding box center [658, 506] width 33 height 28
click at [863, 510] on button at bounding box center [854, 506] width 33 height 28
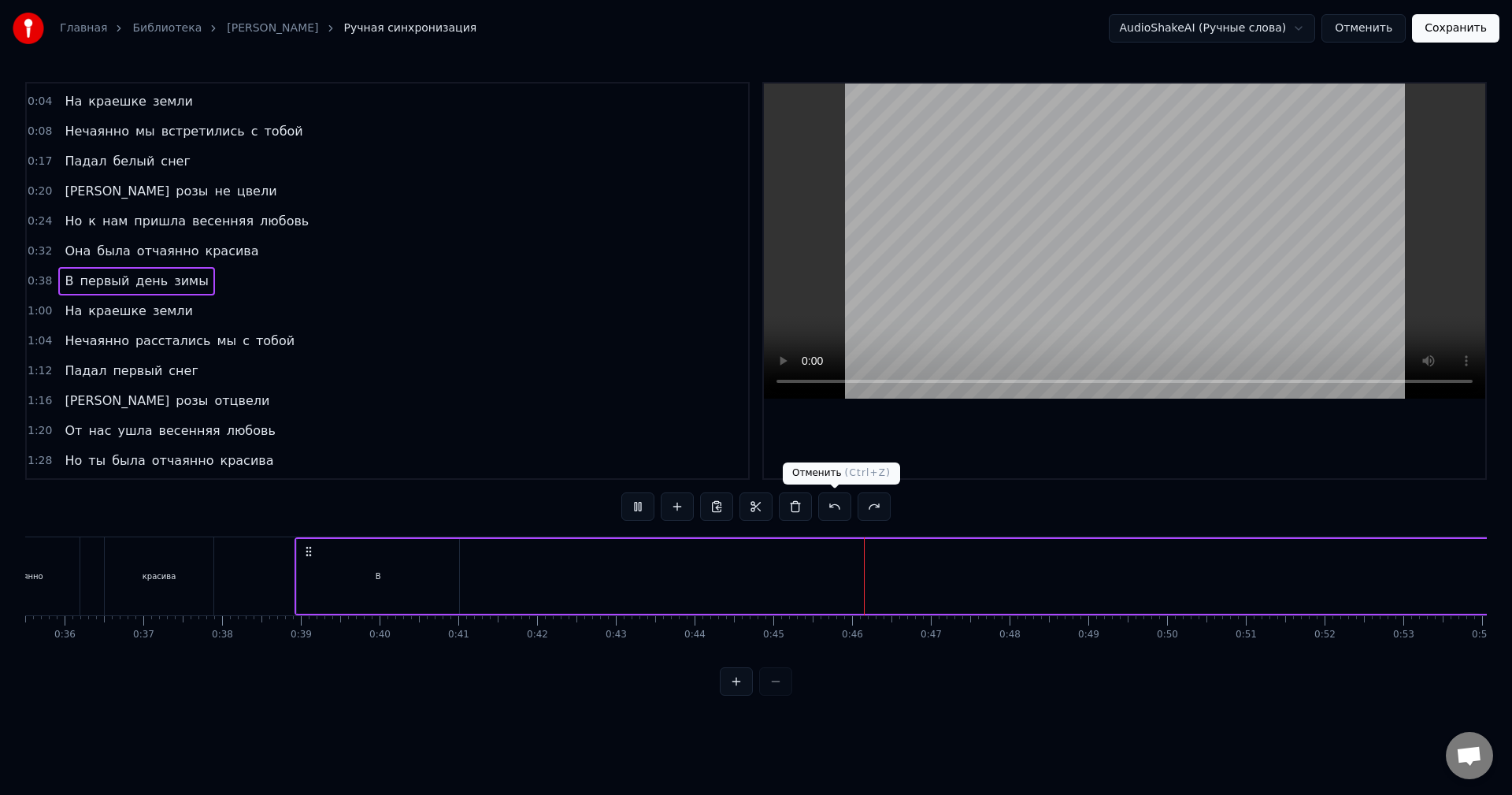
click at [832, 508] on button at bounding box center [835, 506] width 33 height 28
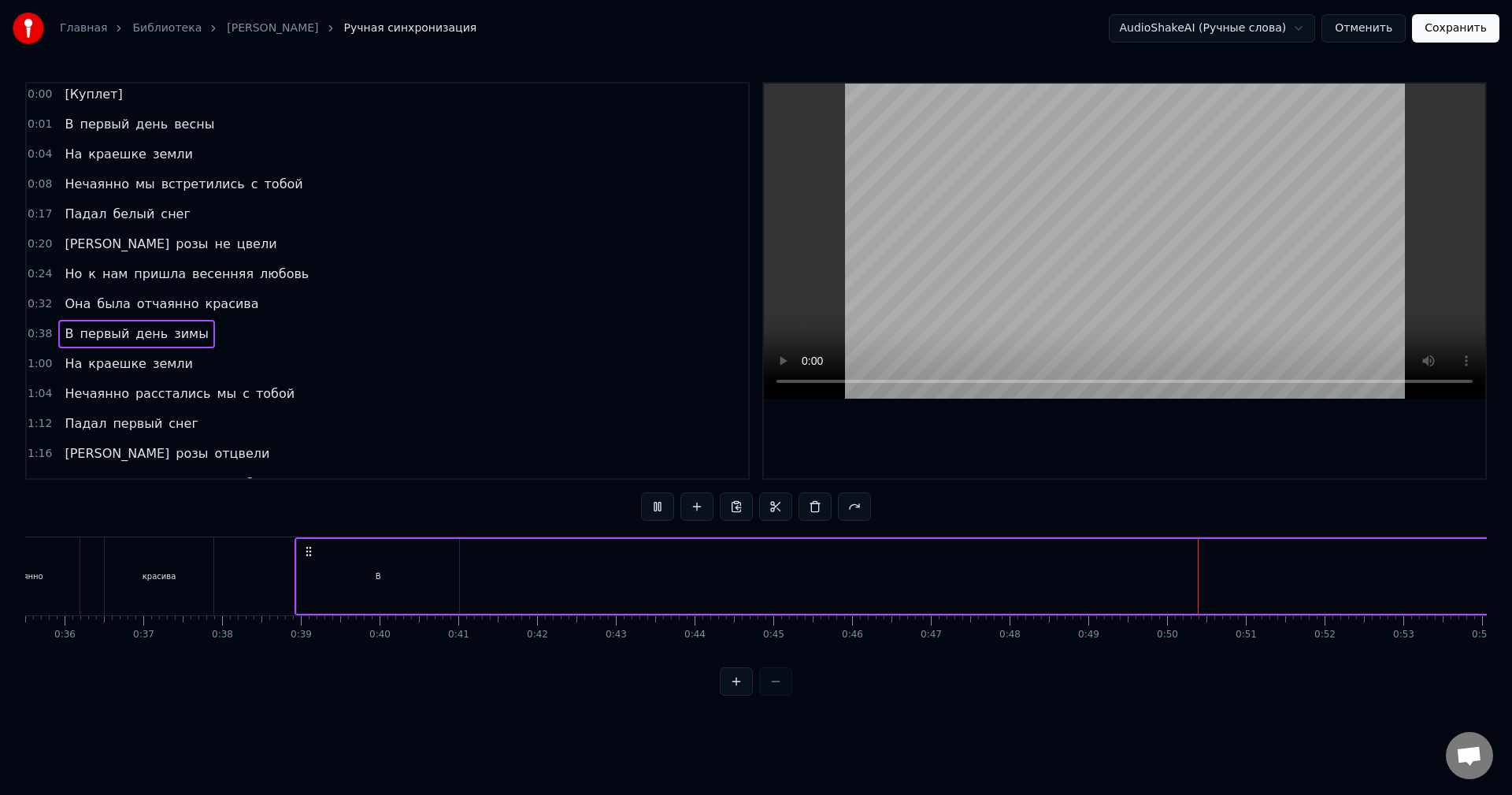
scroll to position [0, 0]
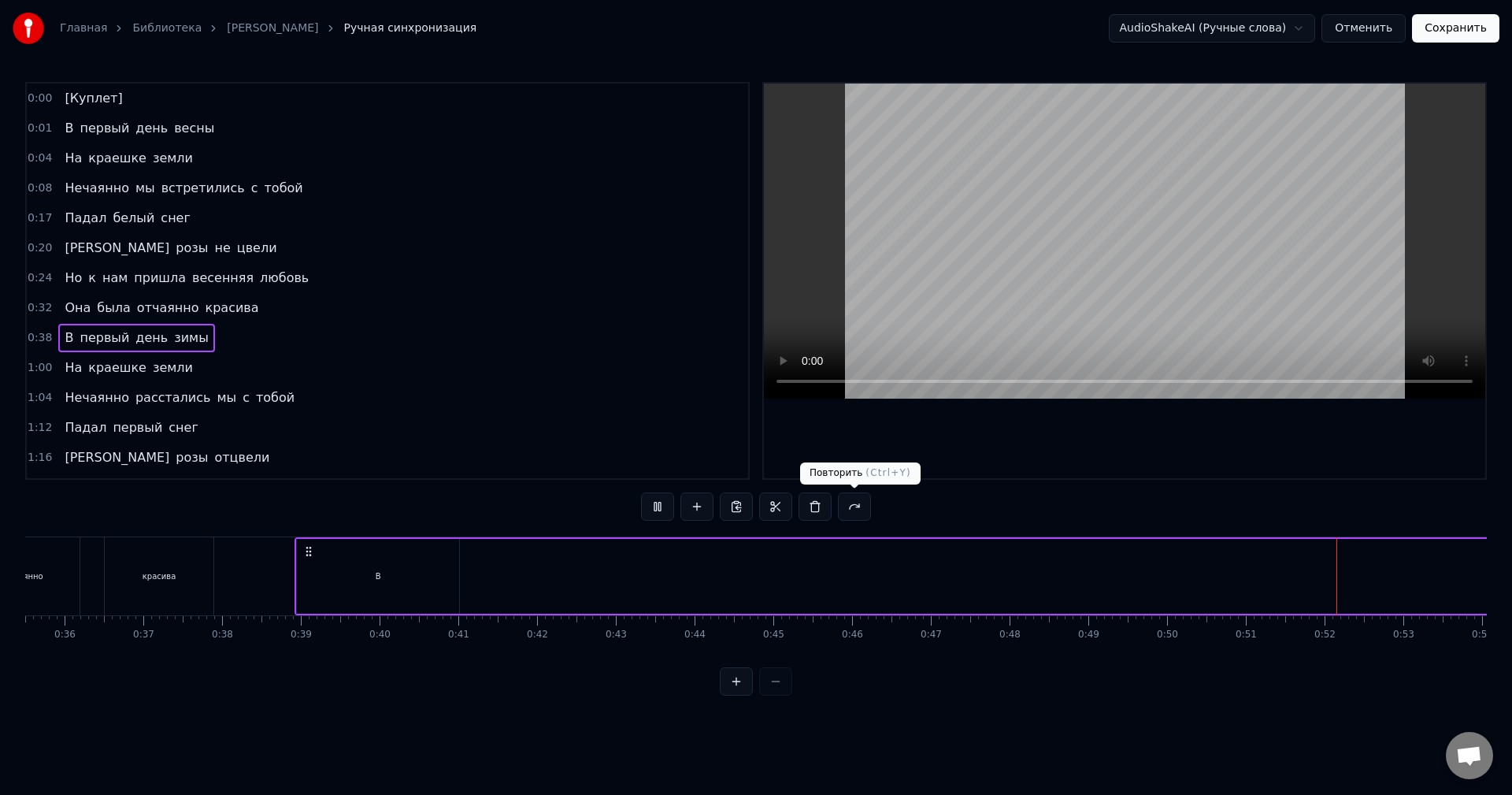
click at [853, 509] on button at bounding box center [854, 506] width 33 height 28
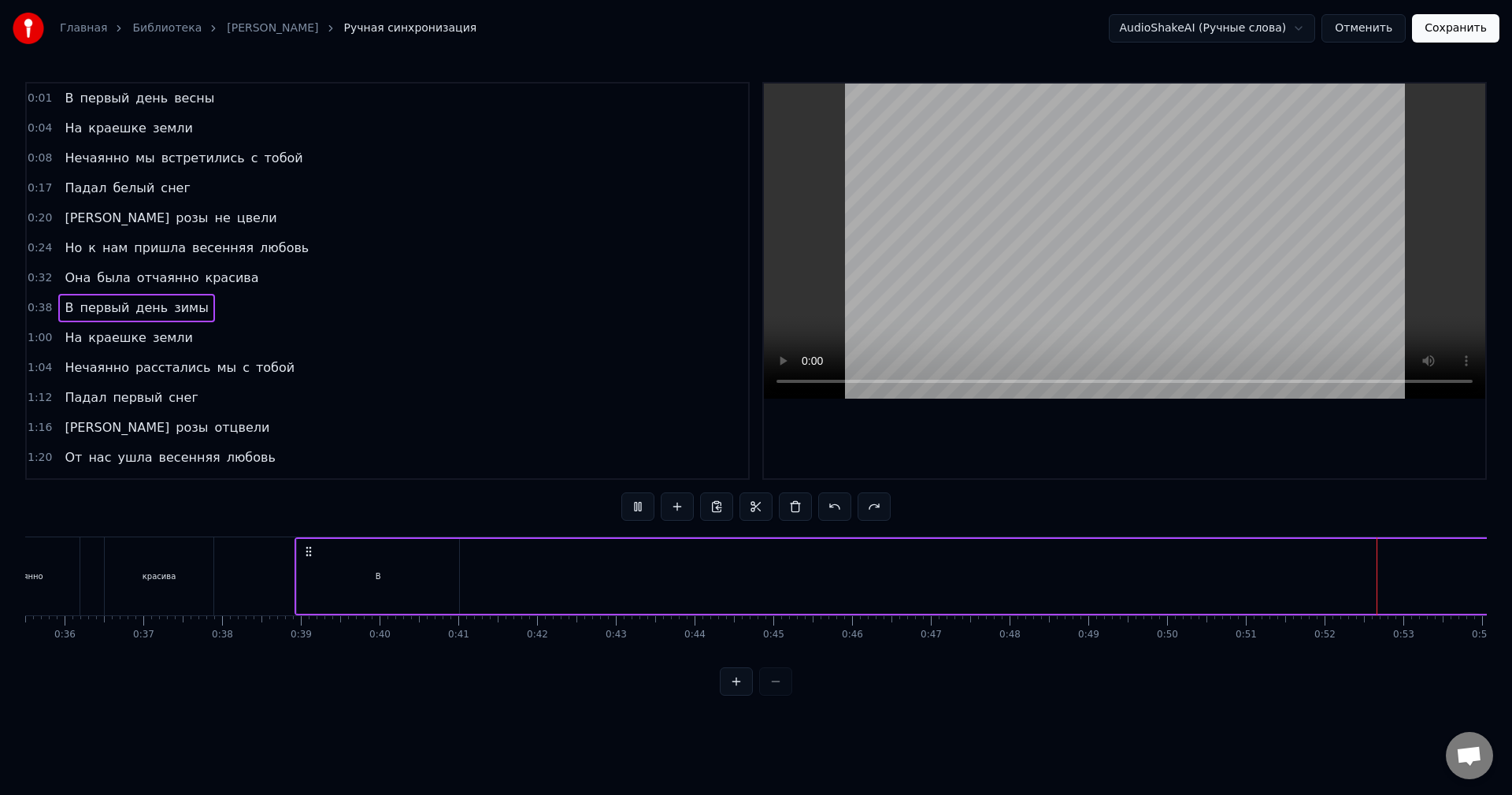
click at [853, 509] on div at bounding box center [756, 506] width 270 height 28
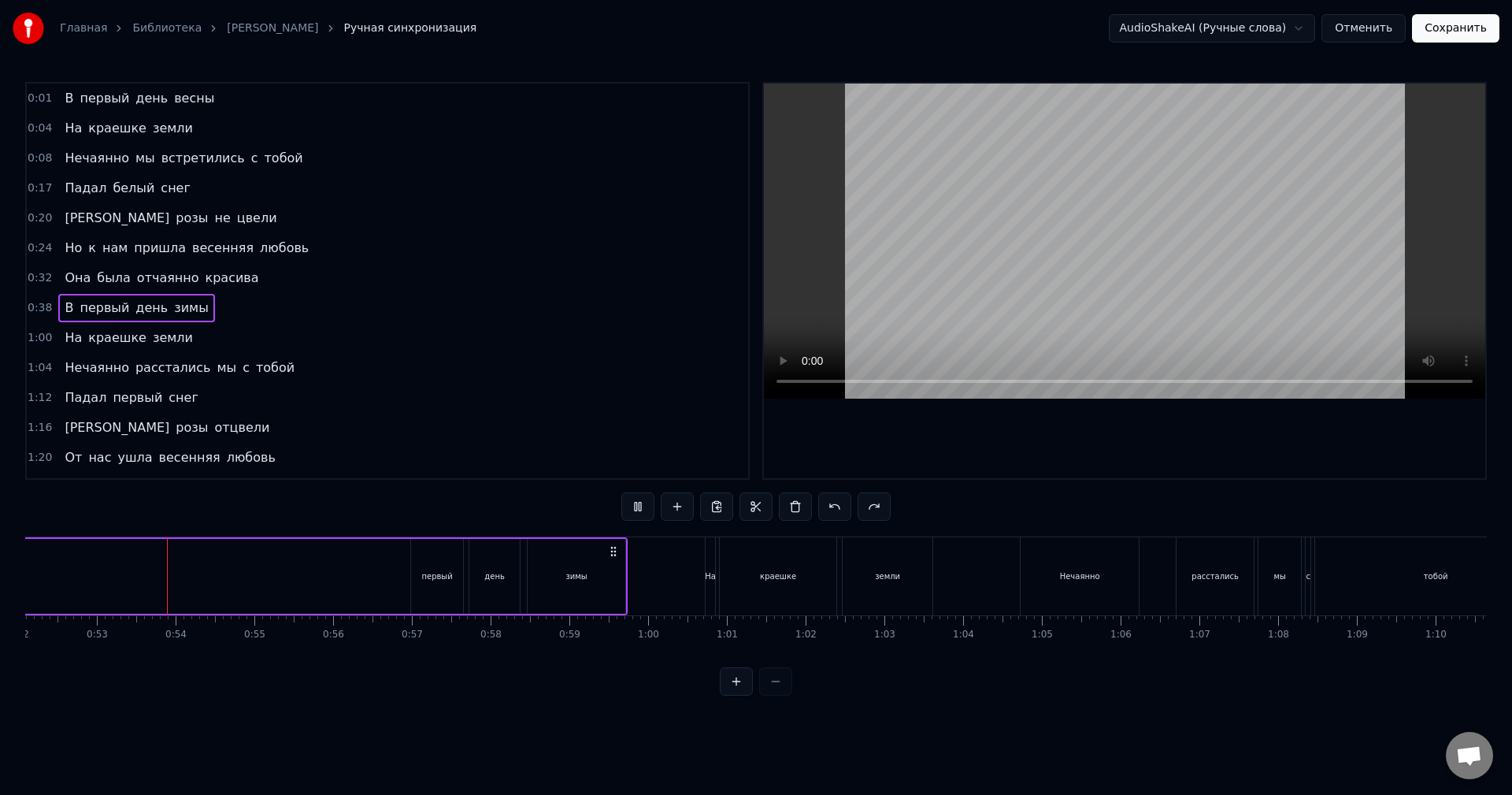
scroll to position [0, 4113]
drag, startPoint x: 445, startPoint y: 694, endPoint x: 585, endPoint y: 709, distance: 140.8
click at [583, 709] on html "Главная Библиотека [PERSON_NAME] Ручная синхронизация AudioShakeAI (Ручные слов…" at bounding box center [756, 361] width 1512 height 721
click at [207, 274] on span "красива" at bounding box center [233, 277] width 57 height 18
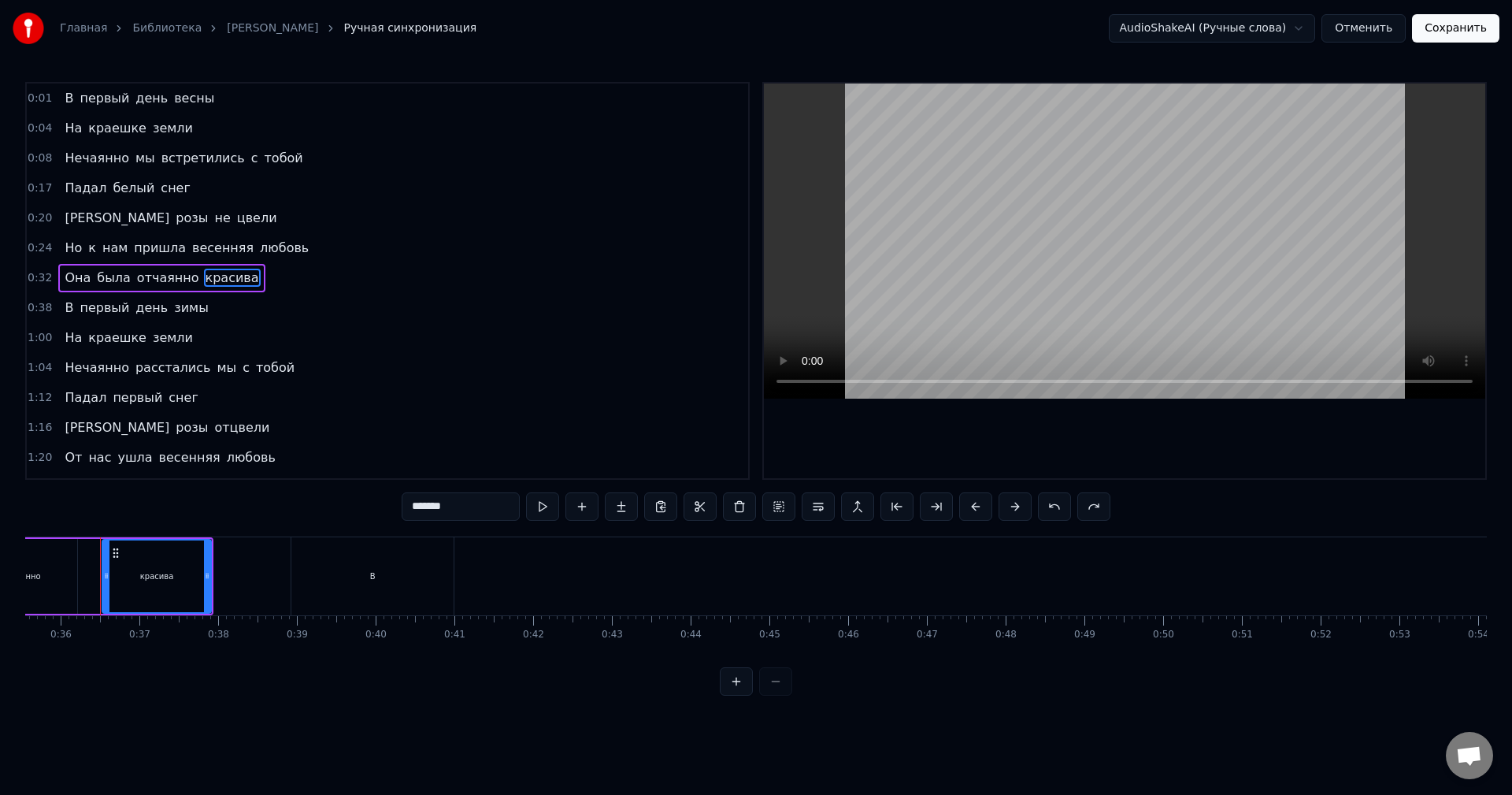
scroll to position [0, 2796]
click at [545, 509] on button at bounding box center [542, 506] width 33 height 28
drag, startPoint x: 301, startPoint y: 589, endPoint x: 310, endPoint y: 588, distance: 9.1
click at [310, 588] on div "В" at bounding box center [376, 576] width 162 height 78
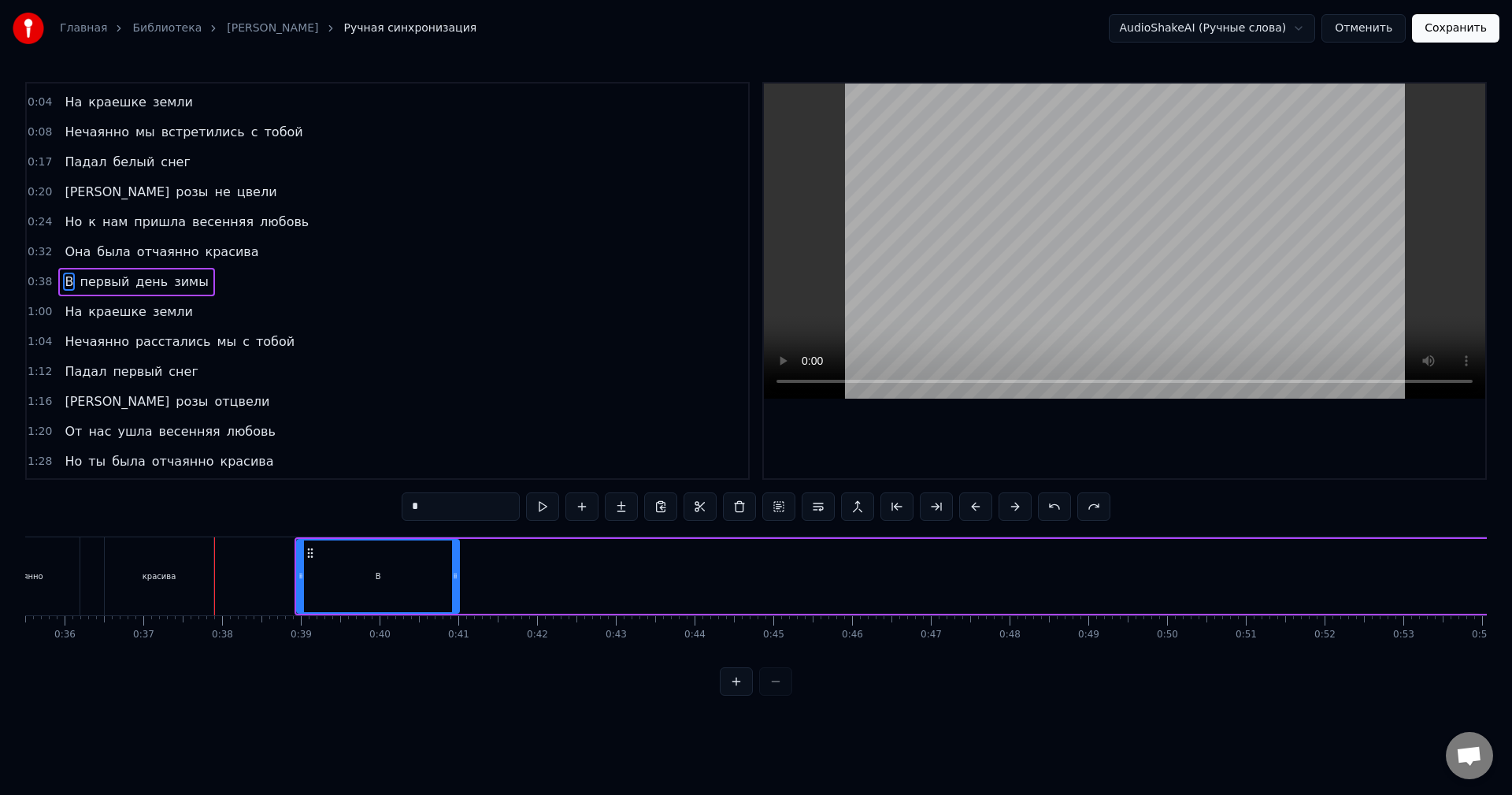
scroll to position [26, 0]
drag, startPoint x: 301, startPoint y: 576, endPoint x: 412, endPoint y: 595, distance: 112.6
click at [412, 595] on div at bounding box center [412, 576] width 7 height 72
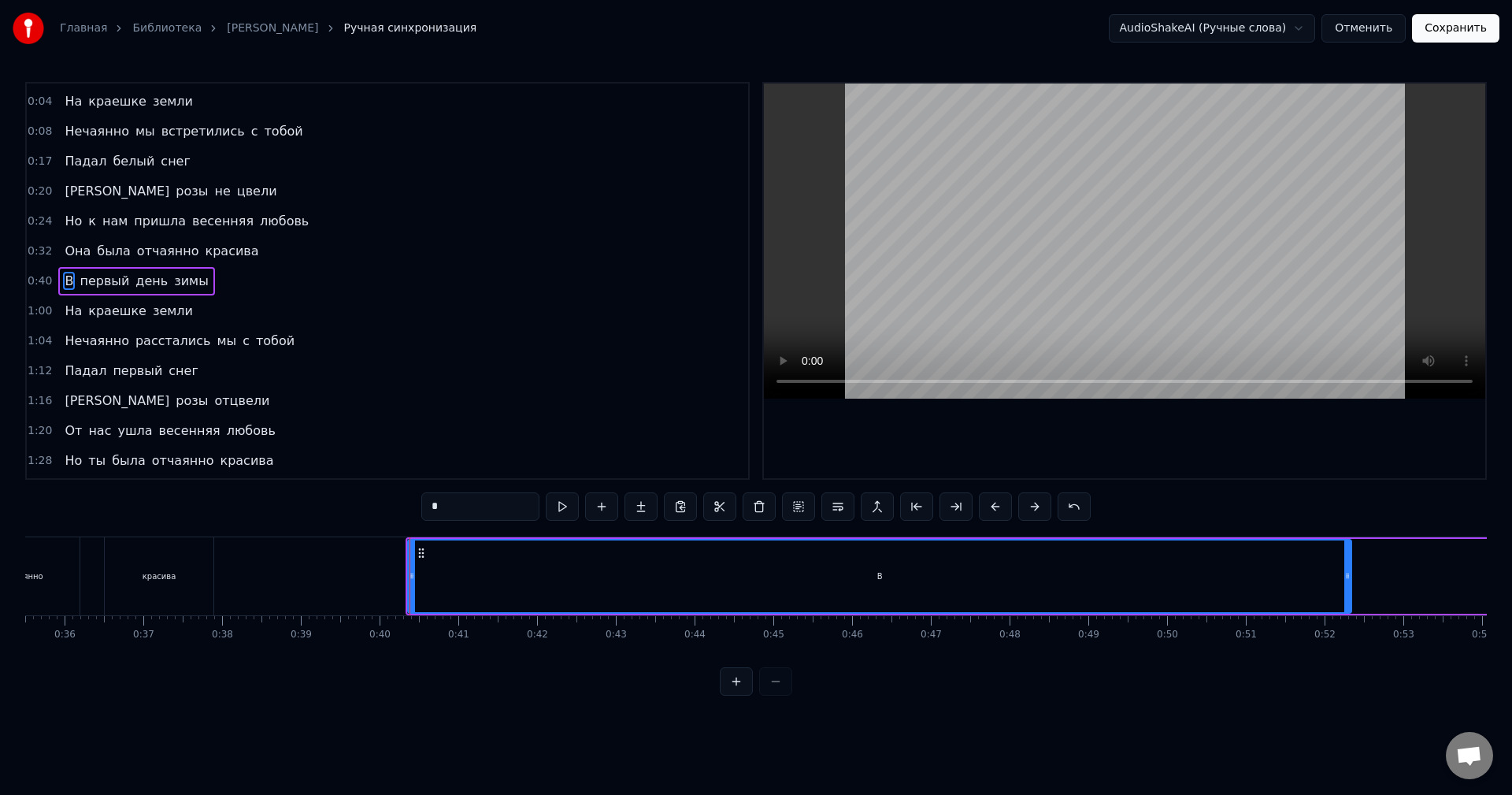
drag, startPoint x: 458, startPoint y: 586, endPoint x: 1351, endPoint y: 612, distance: 893.4
click at [1351, 611] on div at bounding box center [1347, 576] width 7 height 72
drag, startPoint x: 561, startPoint y: 507, endPoint x: 494, endPoint y: 539, distance: 74.2
click at [562, 507] on button at bounding box center [562, 506] width 33 height 28
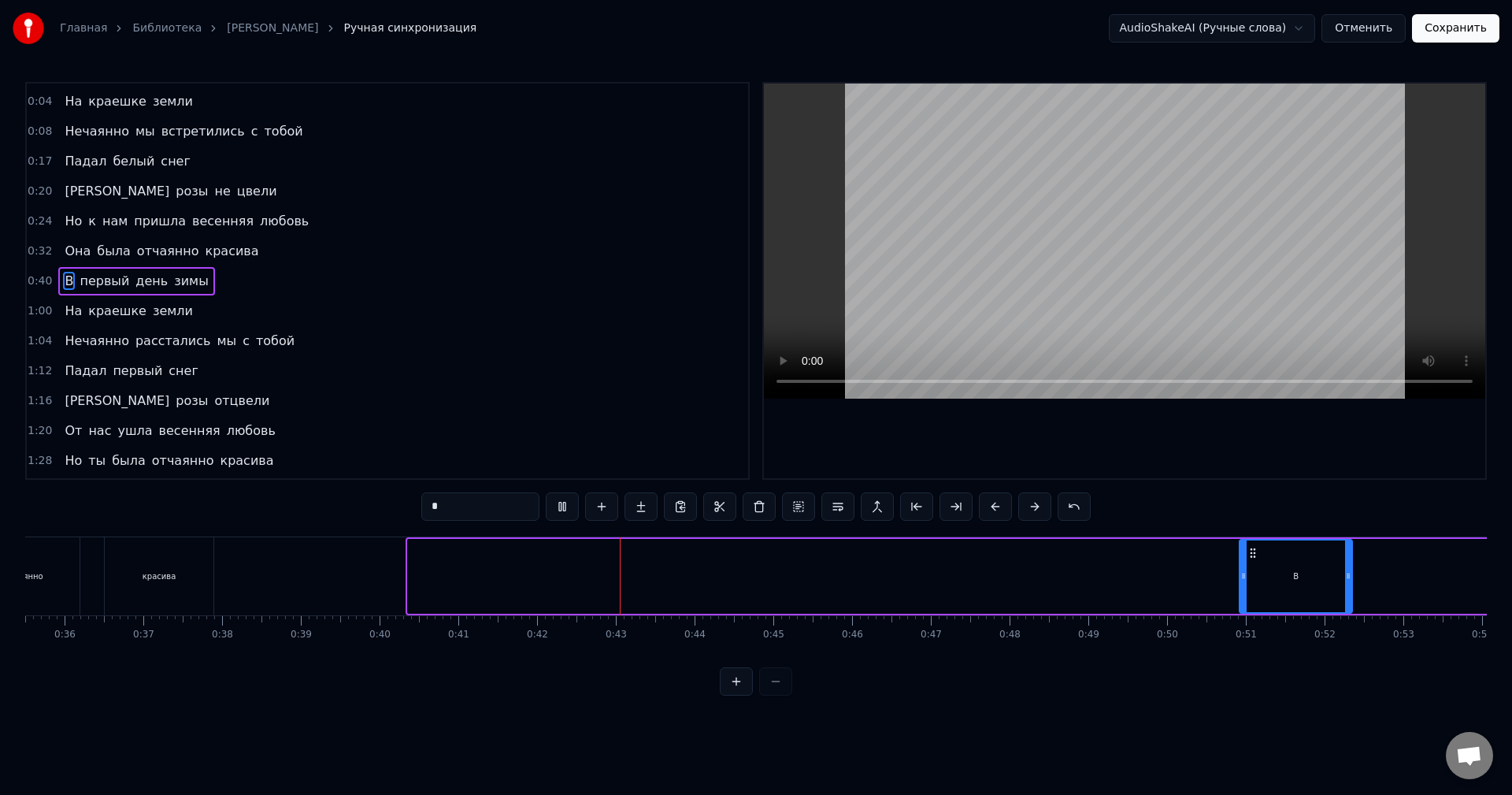
drag, startPoint x: 412, startPoint y: 581, endPoint x: 1243, endPoint y: 617, distance: 831.8
click at [1243, 617] on div "В первый день весны На краешке земли Нечаянно мы встретились с тобой Падал белы…" at bounding box center [756, 595] width 1462 height 118
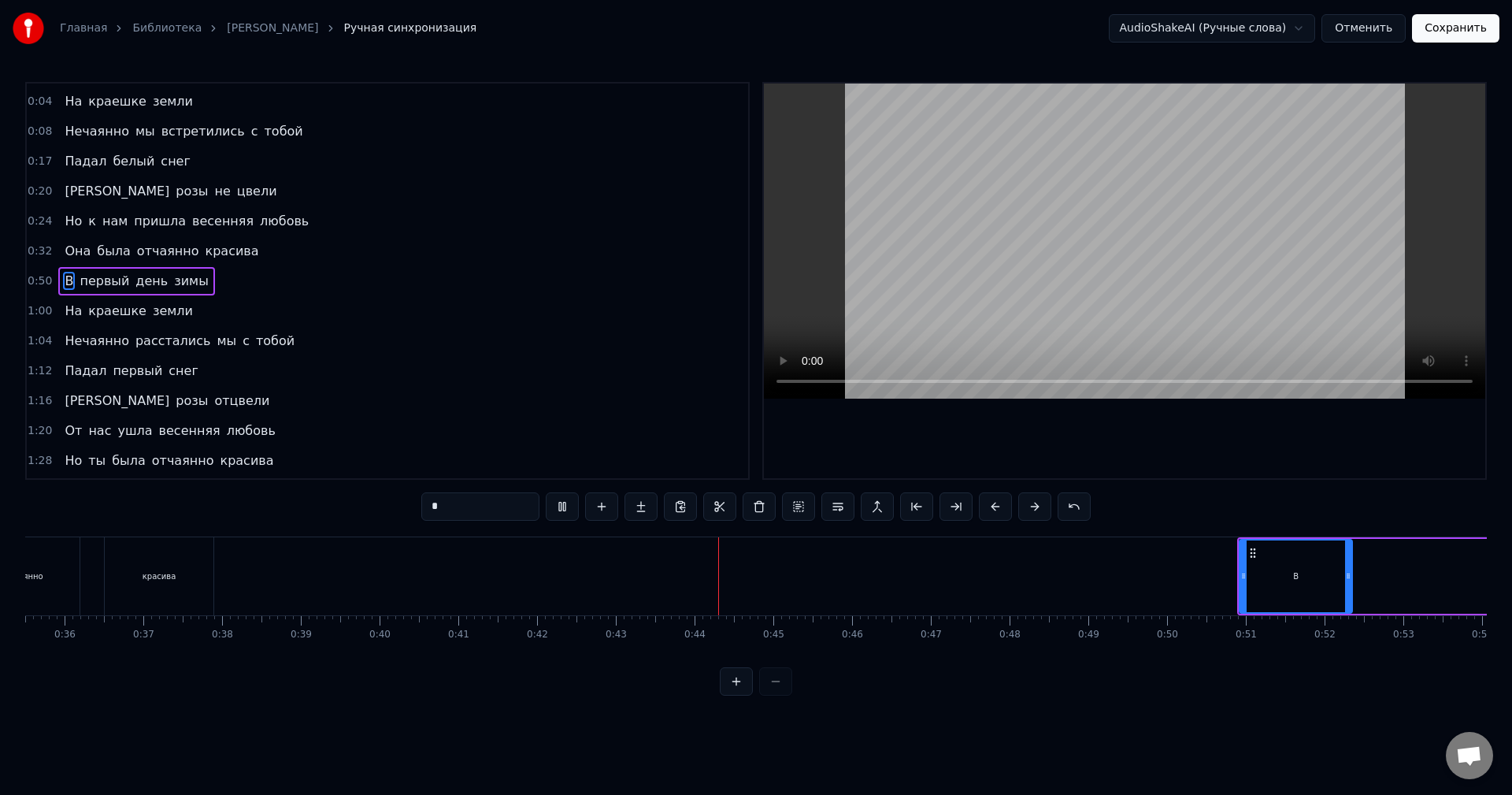
drag, startPoint x: 1169, startPoint y: 715, endPoint x: 1079, endPoint y: 706, distance: 90.4
click at [1081, 713] on html "Главная Библиотека [PERSON_NAME] Ручная синхронизация AudioShakeAI (Ручные слов…" at bounding box center [756, 361] width 1512 height 721
drag, startPoint x: 1243, startPoint y: 586, endPoint x: 1336, endPoint y: 592, distance: 93.2
click at [1310, 591] on div at bounding box center [1308, 576] width 7 height 72
drag, startPoint x: 1351, startPoint y: 591, endPoint x: 1427, endPoint y: 588, distance: 76.1
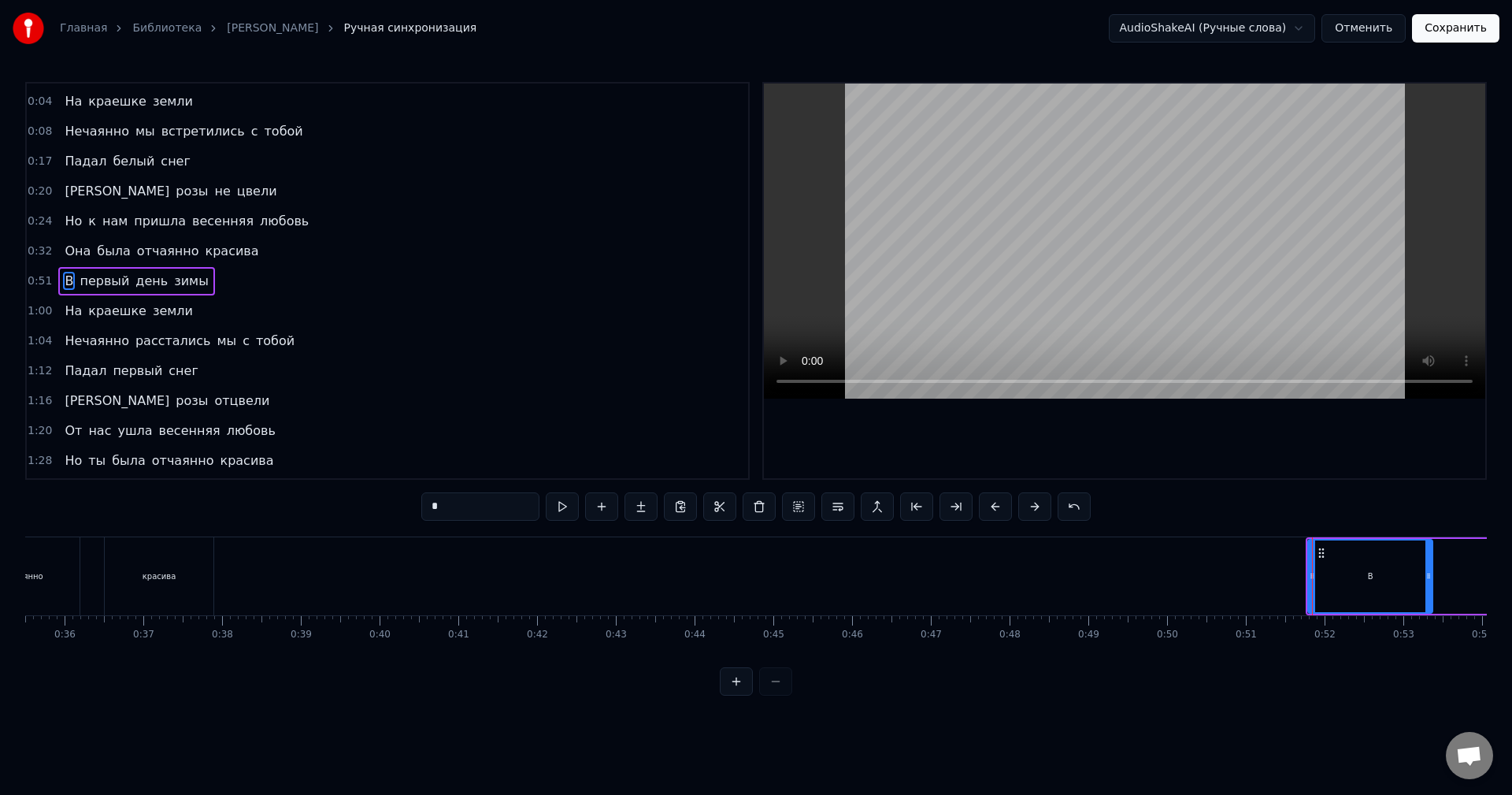
click at [1432, 591] on div at bounding box center [1429, 576] width 7 height 72
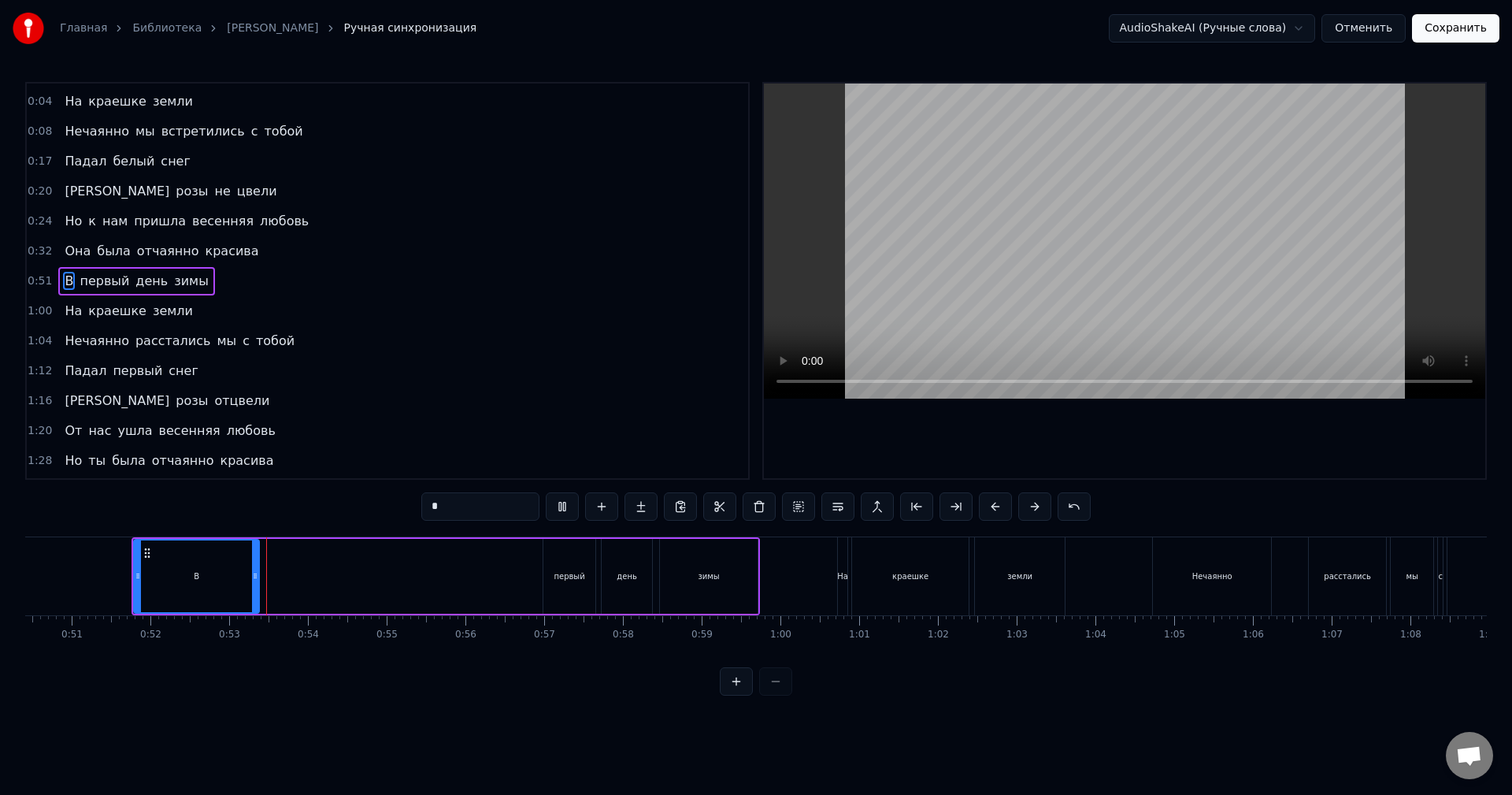
drag, startPoint x: 1212, startPoint y: 742, endPoint x: 934, endPoint y: 734, distance: 278.1
click at [943, 721] on html "Главная Библиотека [PERSON_NAME] Ручная синхронизация AudioShakeAI (Ручные слов…" at bounding box center [756, 361] width 1512 height 721
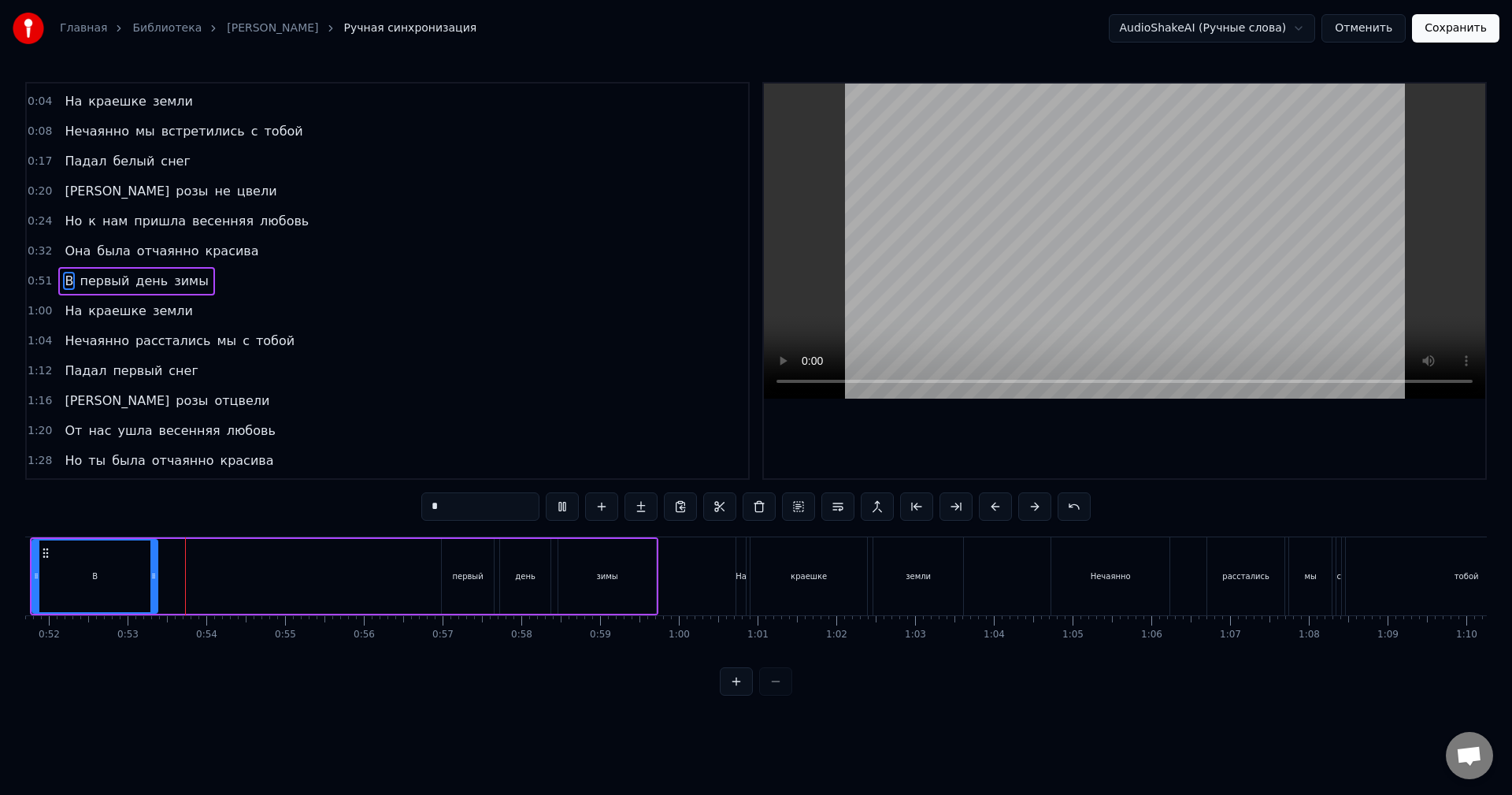
scroll to position [0, 4103]
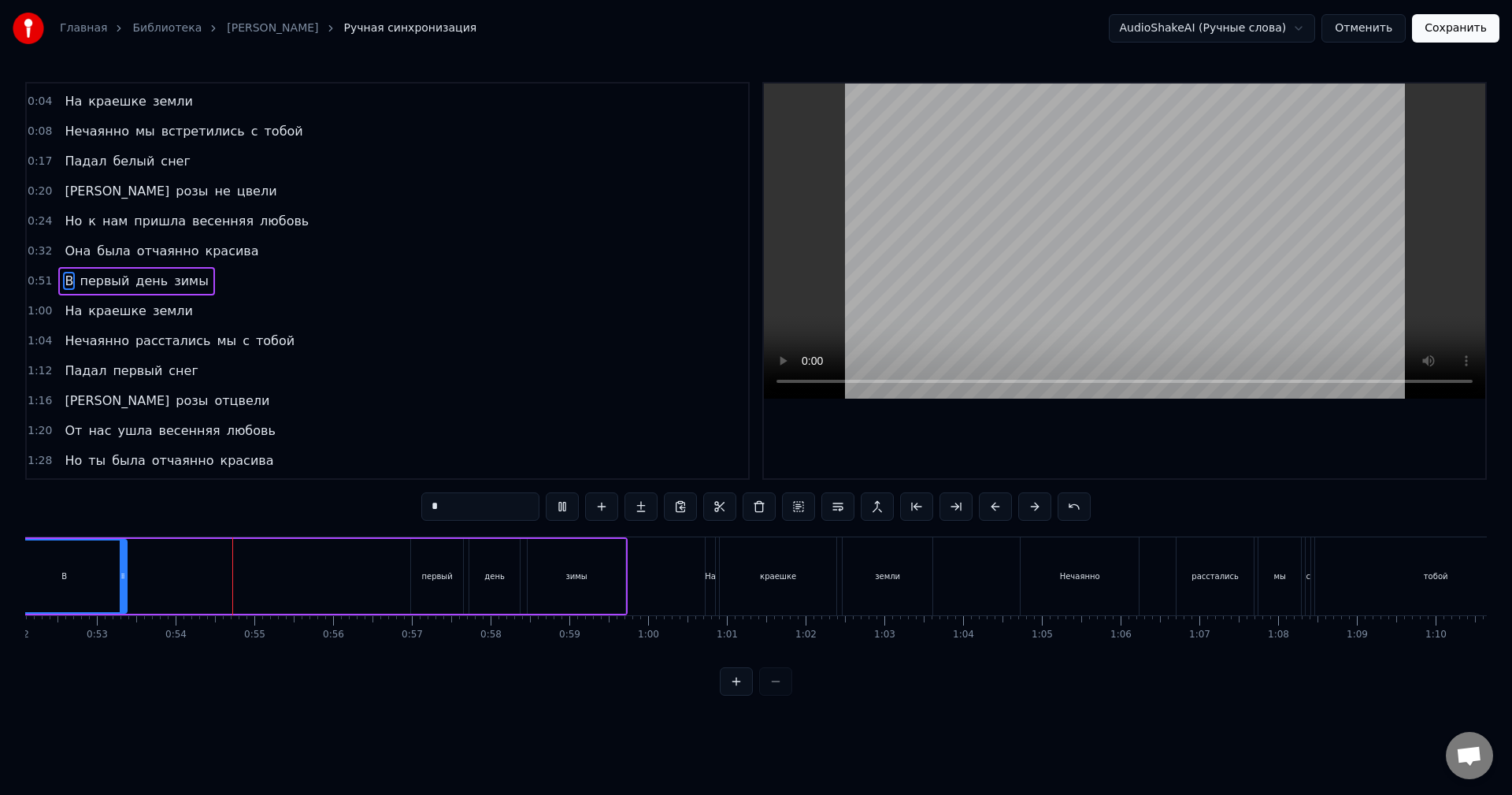
drag, startPoint x: 523, startPoint y: 707, endPoint x: 656, endPoint y: 711, distance: 133.1
click at [656, 711] on html "Главная Библиотека [PERSON_NAME] Ручная синхронизация AudioShakeAI (Ручные слов…" at bounding box center [756, 361] width 1512 height 721
click at [120, 570] on div "В" at bounding box center [63, 576] width 124 height 72
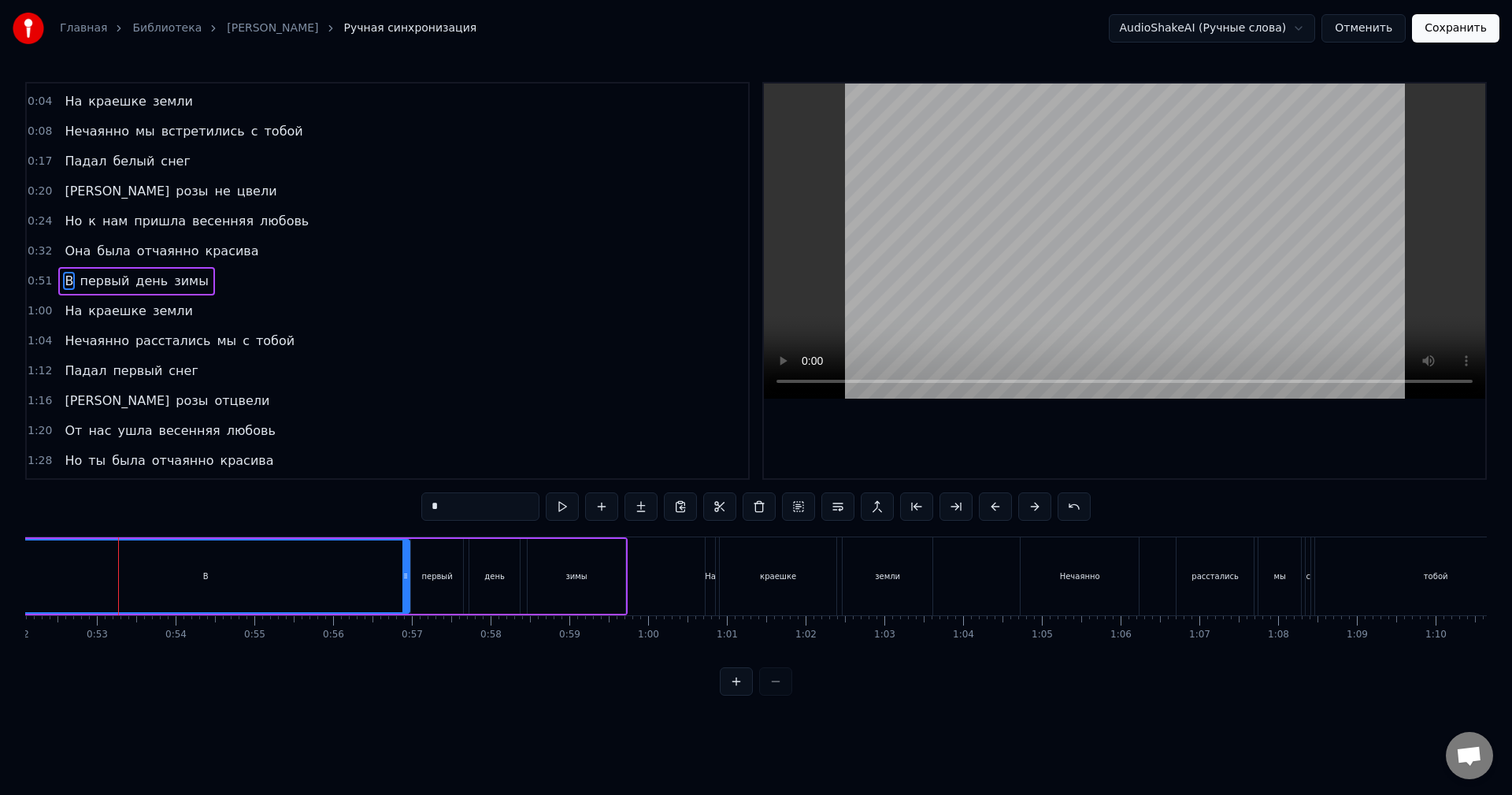
drag, startPoint x: 120, startPoint y: 570, endPoint x: 402, endPoint y: 593, distance: 282.9
click at [402, 593] on div at bounding box center [405, 576] width 7 height 72
click at [571, 504] on button at bounding box center [562, 506] width 33 height 28
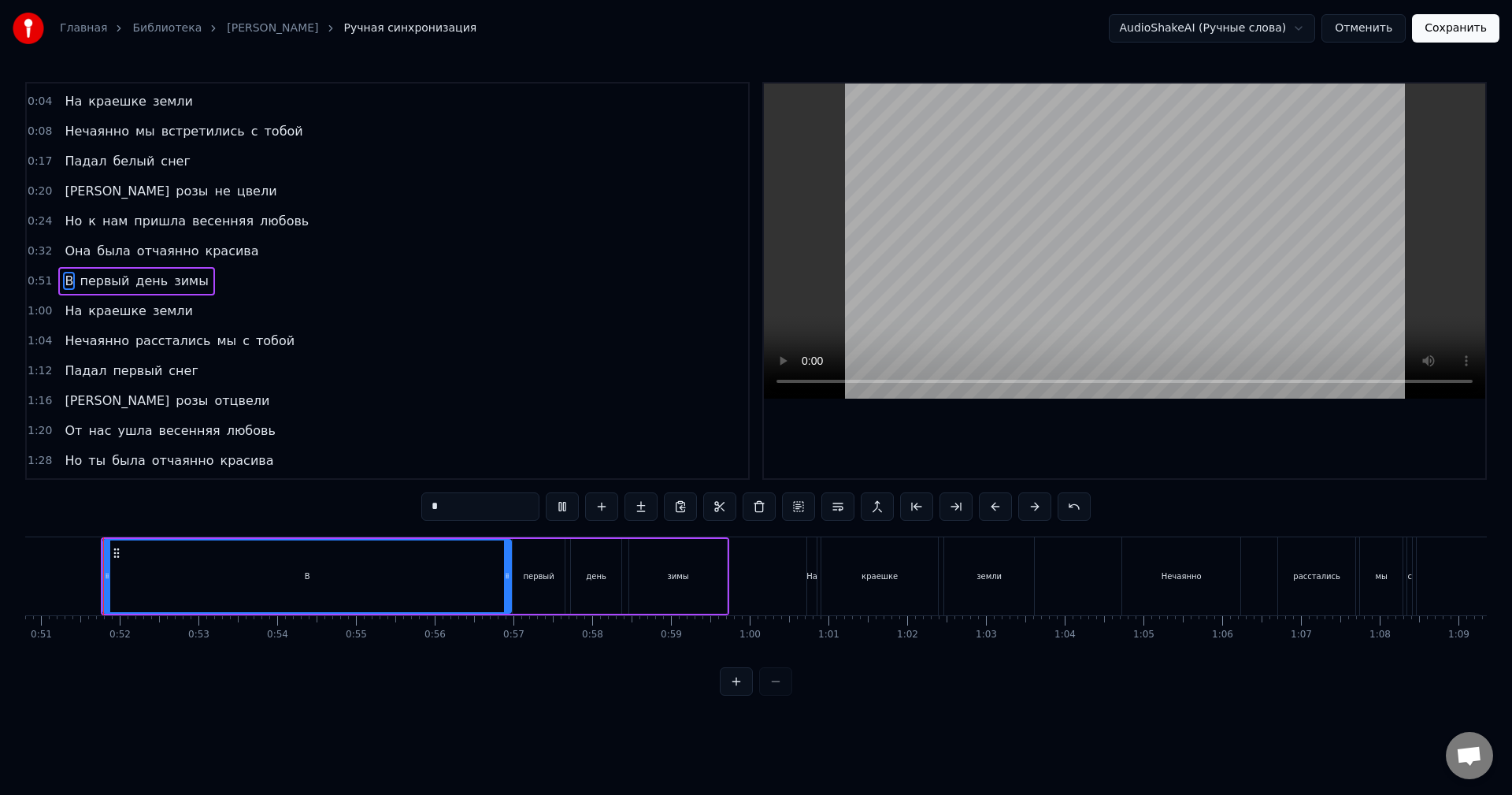
scroll to position [0, 3999]
drag, startPoint x: 210, startPoint y: 734, endPoint x: 256, endPoint y: 736, distance: 46.0
click at [256, 721] on html "Главная Библиотека [PERSON_NAME] Ручная синхронизация AudioShakeAI (Ручные слов…" at bounding box center [756, 361] width 1512 height 721
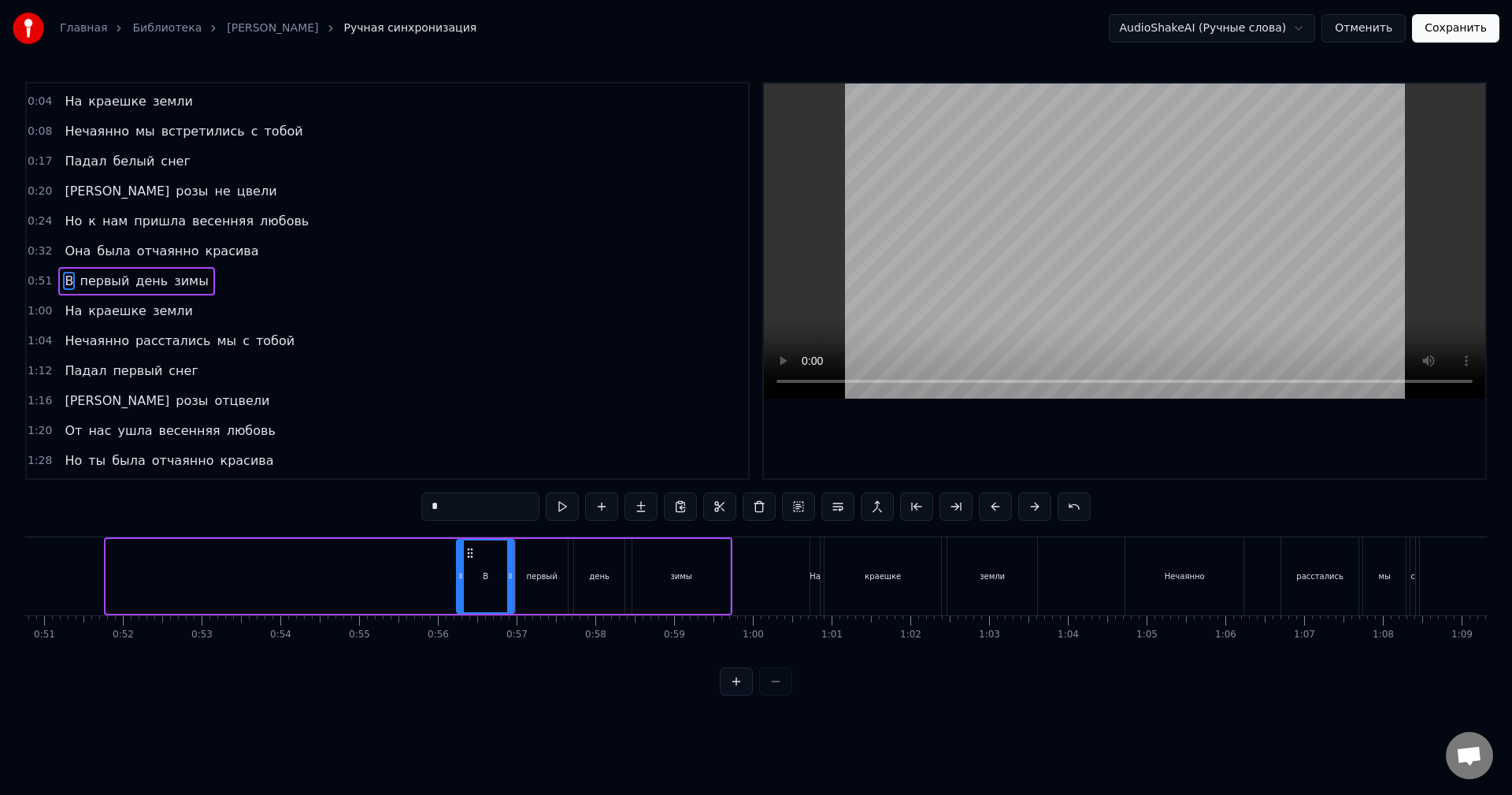
drag, startPoint x: 109, startPoint y: 581, endPoint x: 459, endPoint y: 606, distance: 350.9
click at [459, 606] on div at bounding box center [461, 576] width 7 height 72
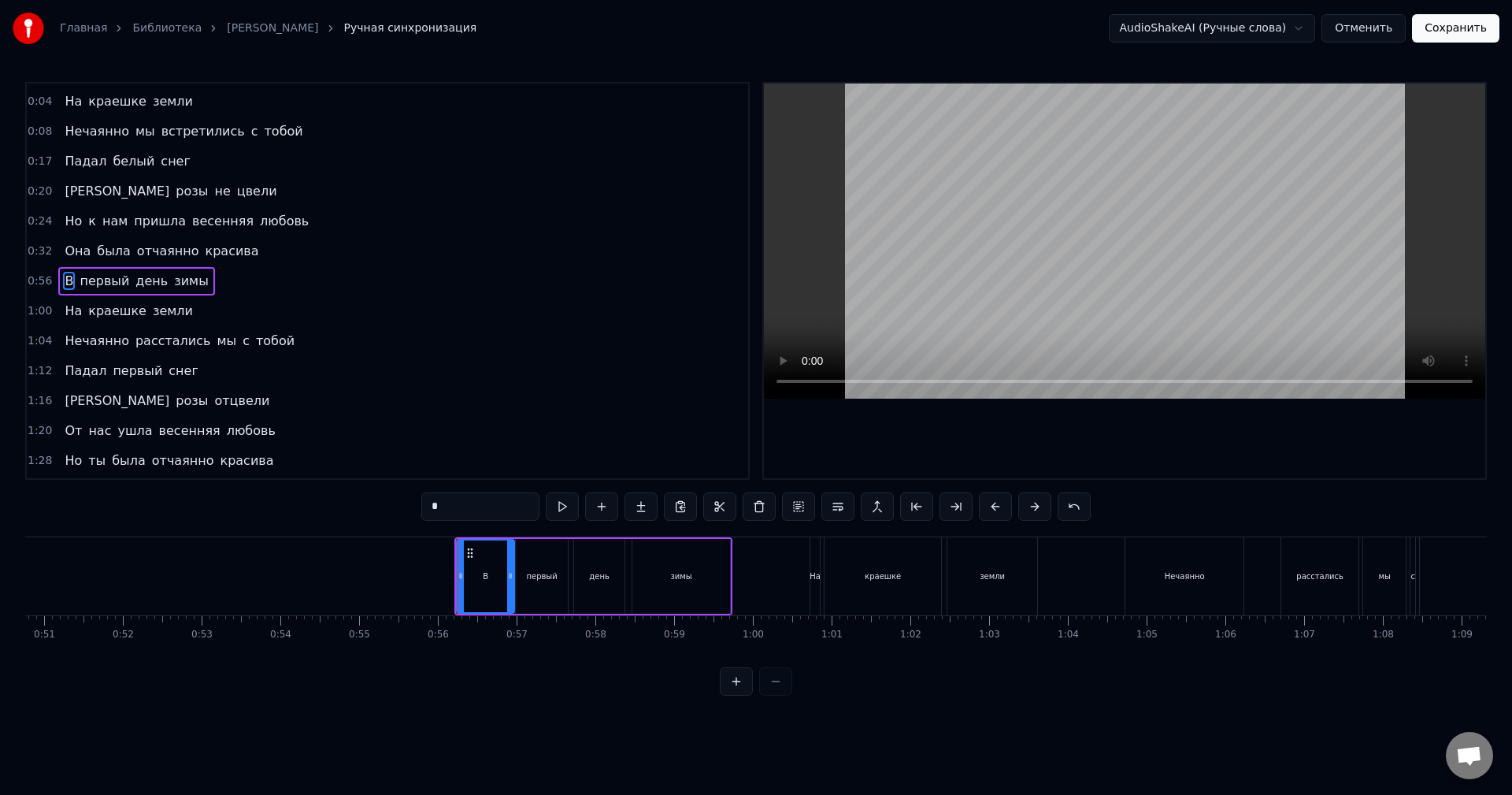
click at [482, 590] on div "В" at bounding box center [485, 576] width 56 height 72
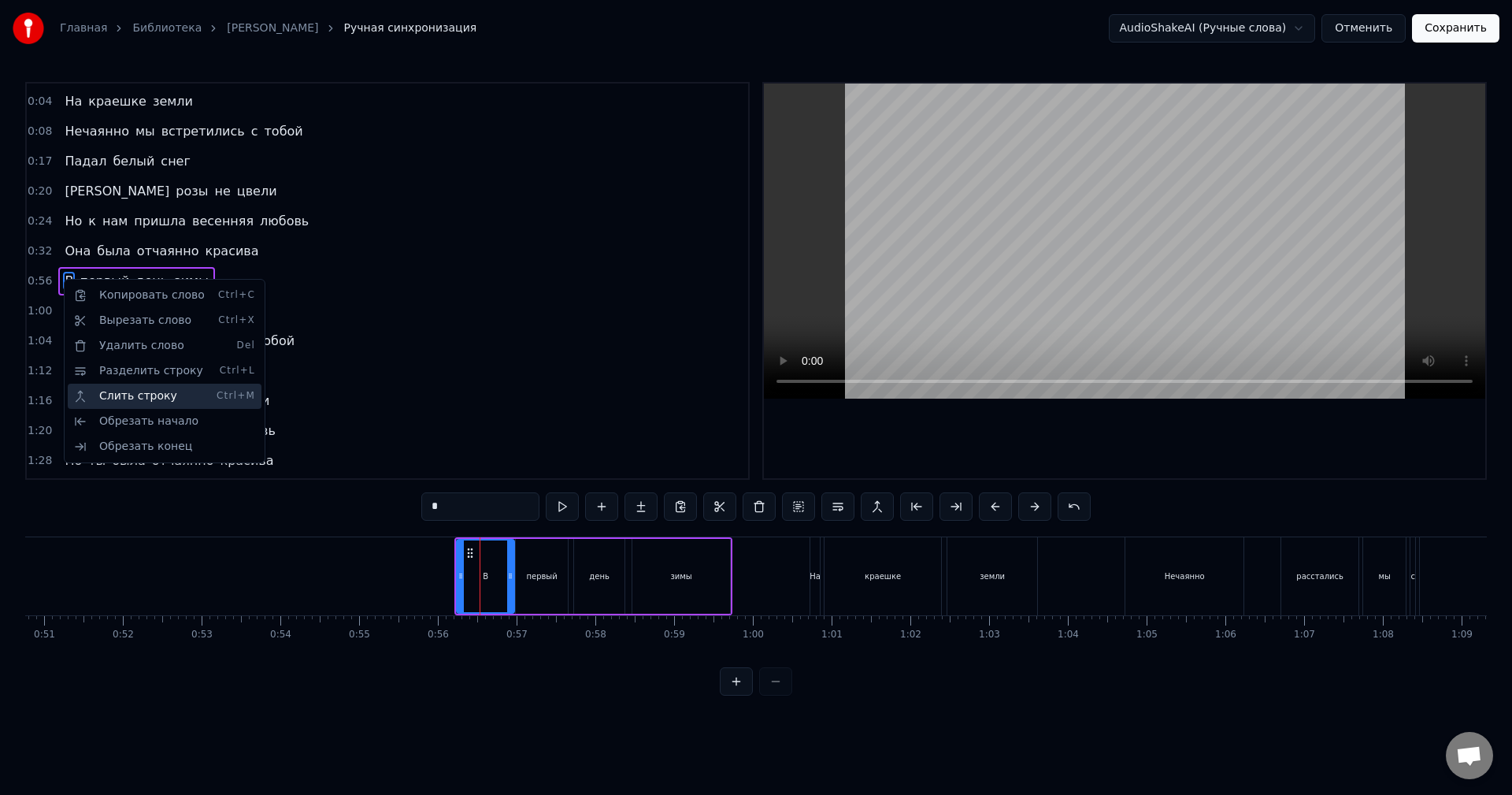
click at [187, 398] on div "Слить строку Ctrl+M" at bounding box center [165, 396] width 194 height 26
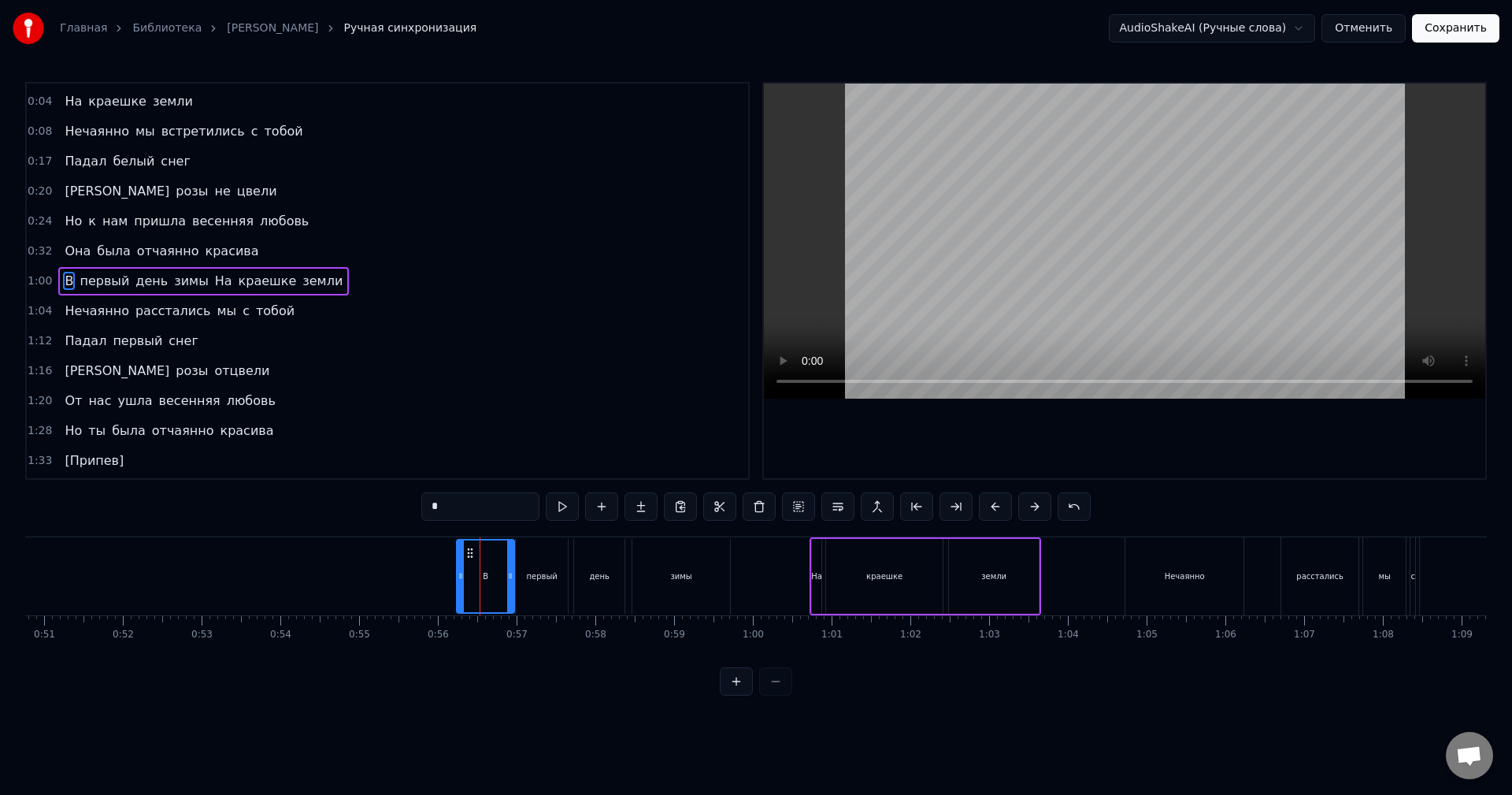
click at [84, 282] on span "первый" at bounding box center [104, 280] width 53 height 18
type input "******"
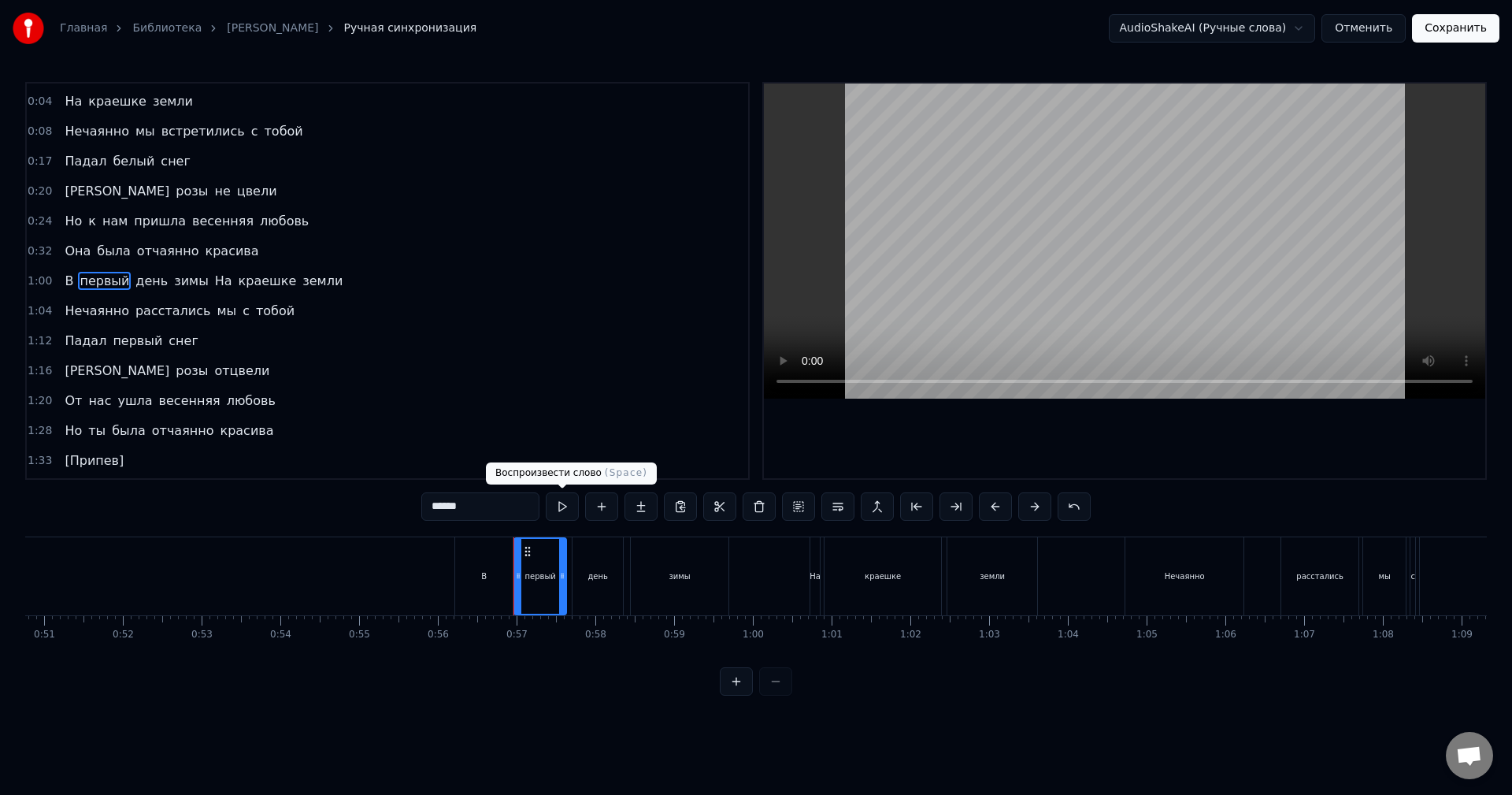
click at [557, 505] on button at bounding box center [562, 506] width 33 height 28
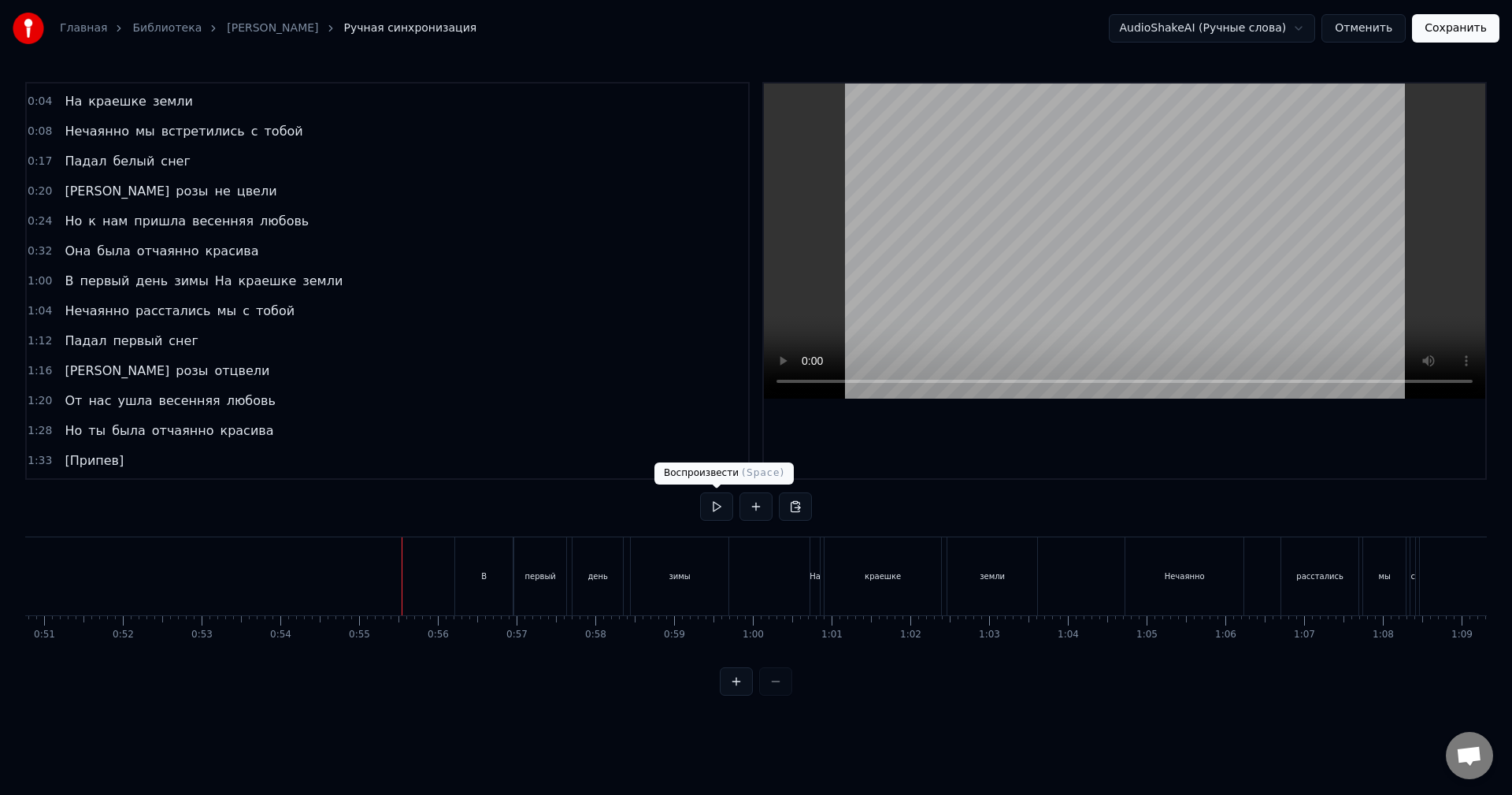
click at [716, 508] on button at bounding box center [716, 506] width 33 height 28
click at [468, 577] on div "В" at bounding box center [483, 576] width 58 height 78
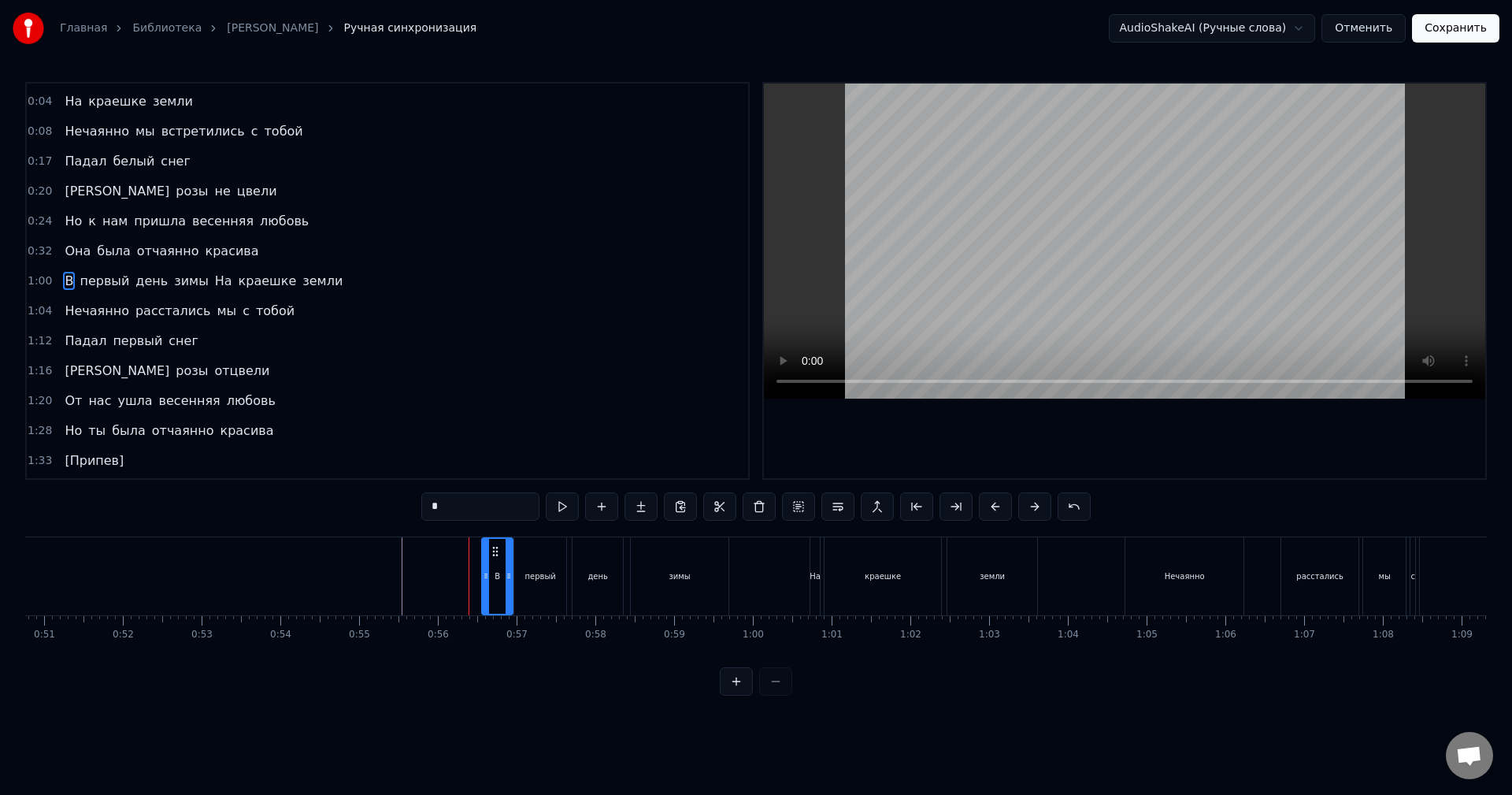
drag, startPoint x: 458, startPoint y: 574, endPoint x: 484, endPoint y: 575, distance: 26.0
click at [484, 575] on icon at bounding box center [485, 575] width 7 height 12
click at [550, 498] on button at bounding box center [562, 506] width 33 height 28
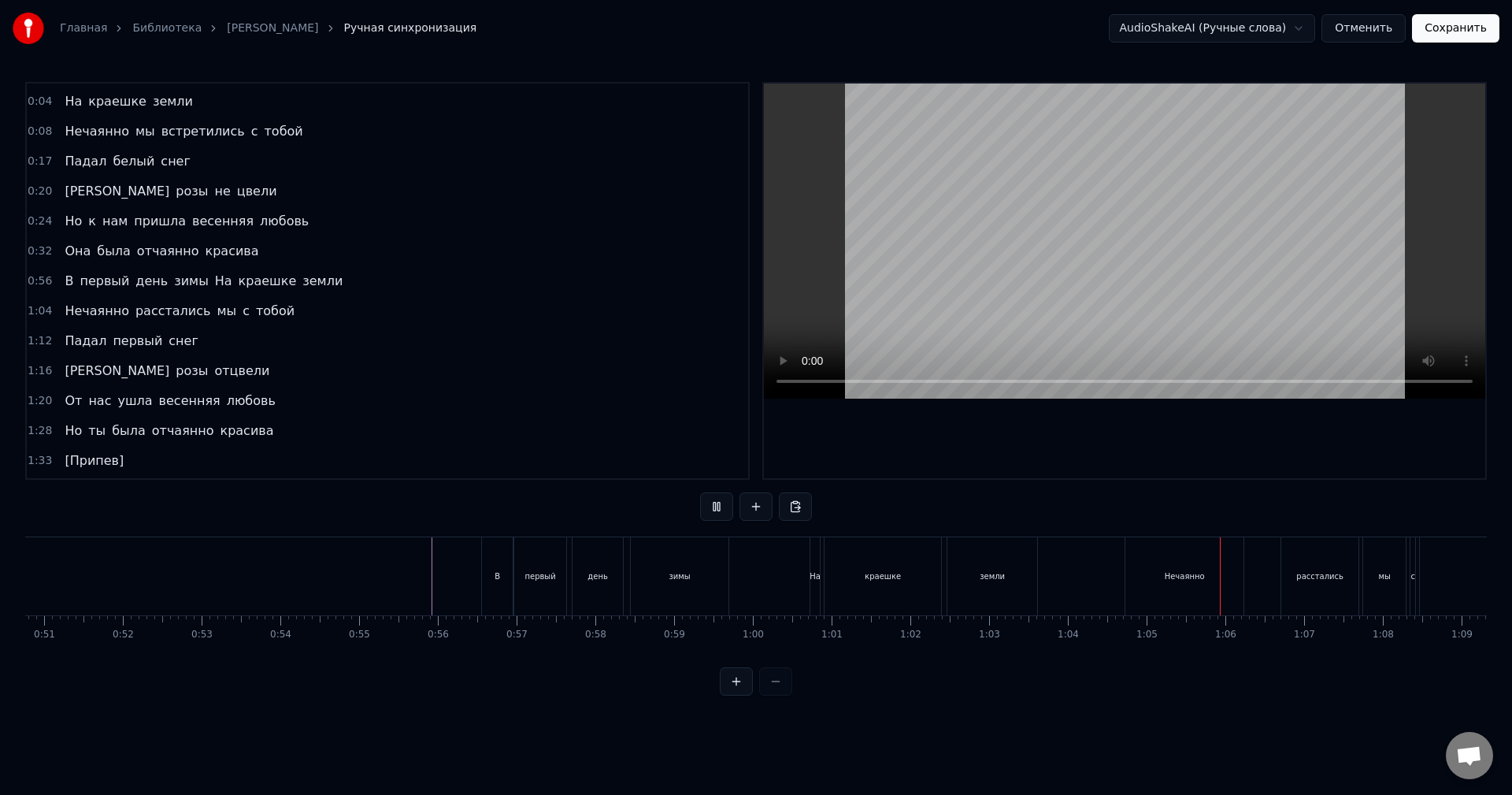
click at [1450, 21] on button "Сохранить" at bounding box center [1456, 28] width 87 height 28
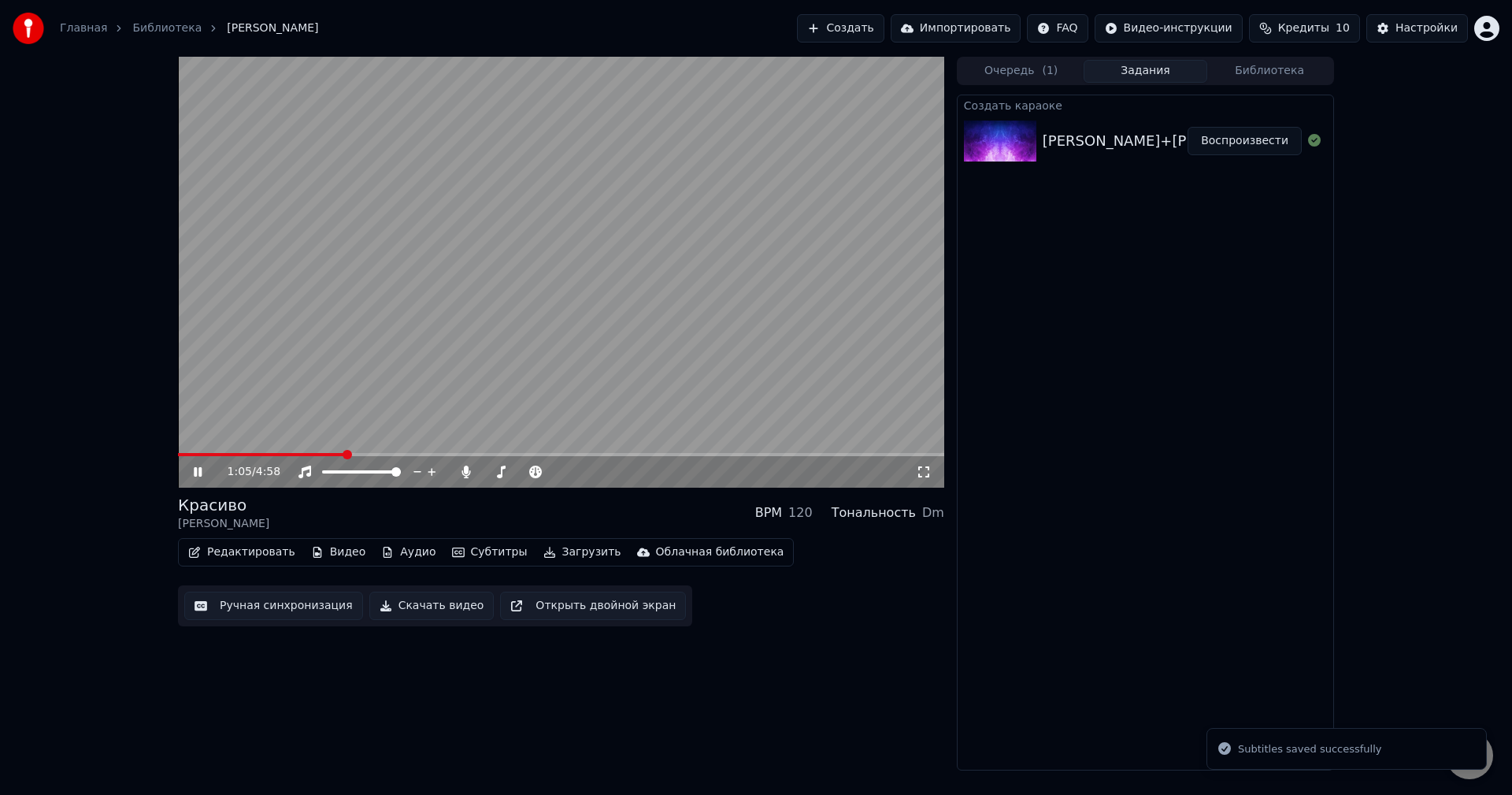
click at [345, 453] on span at bounding box center [561, 454] width 766 height 3
click at [1094, 138] on div "[PERSON_NAME]+[PERSON_NAME]+-+Красиво+(2013)+HD" at bounding box center [1257, 140] width 431 height 22
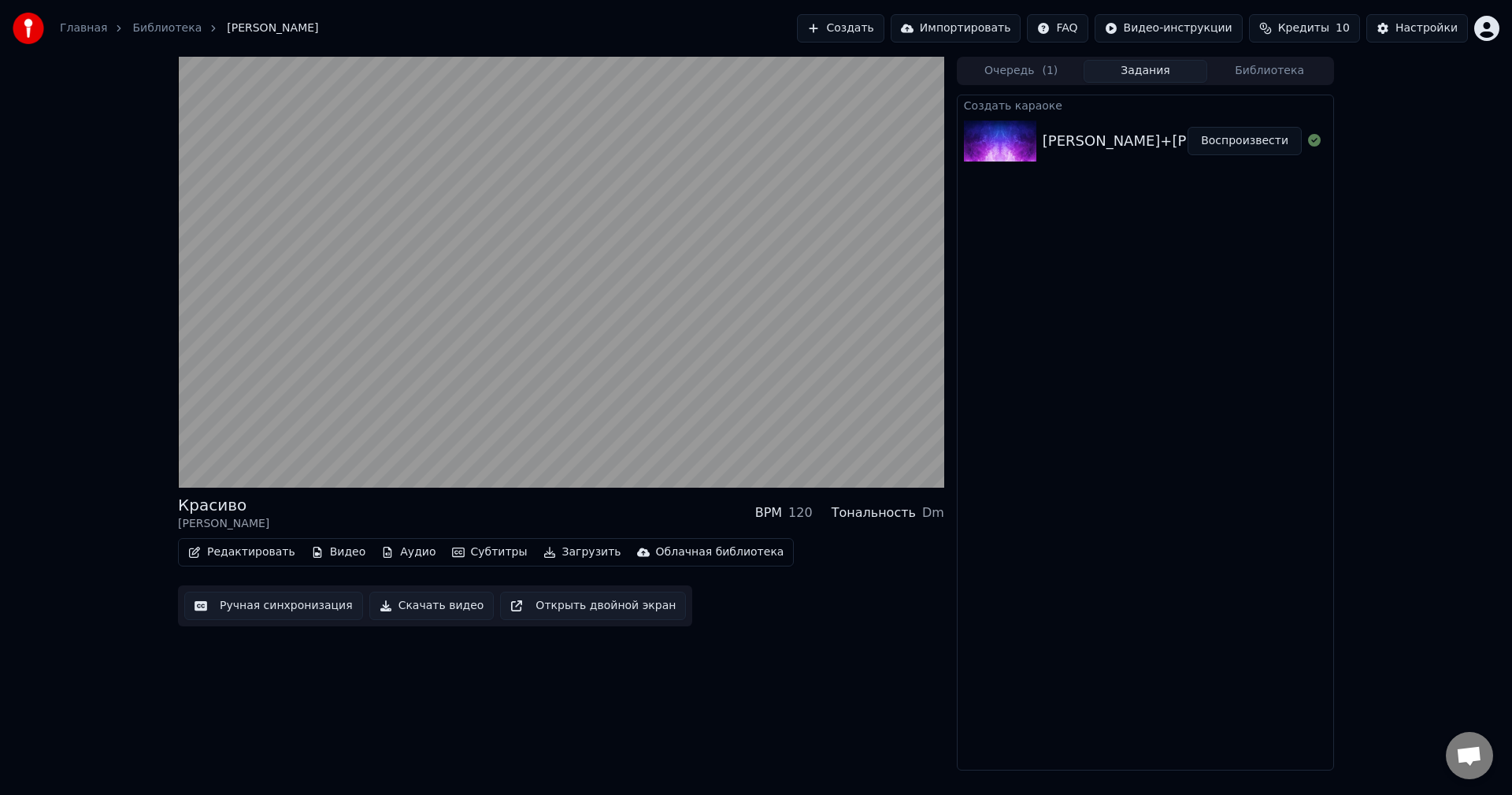
click at [262, 553] on button "Редактировать" at bounding box center [241, 552] width 120 height 22
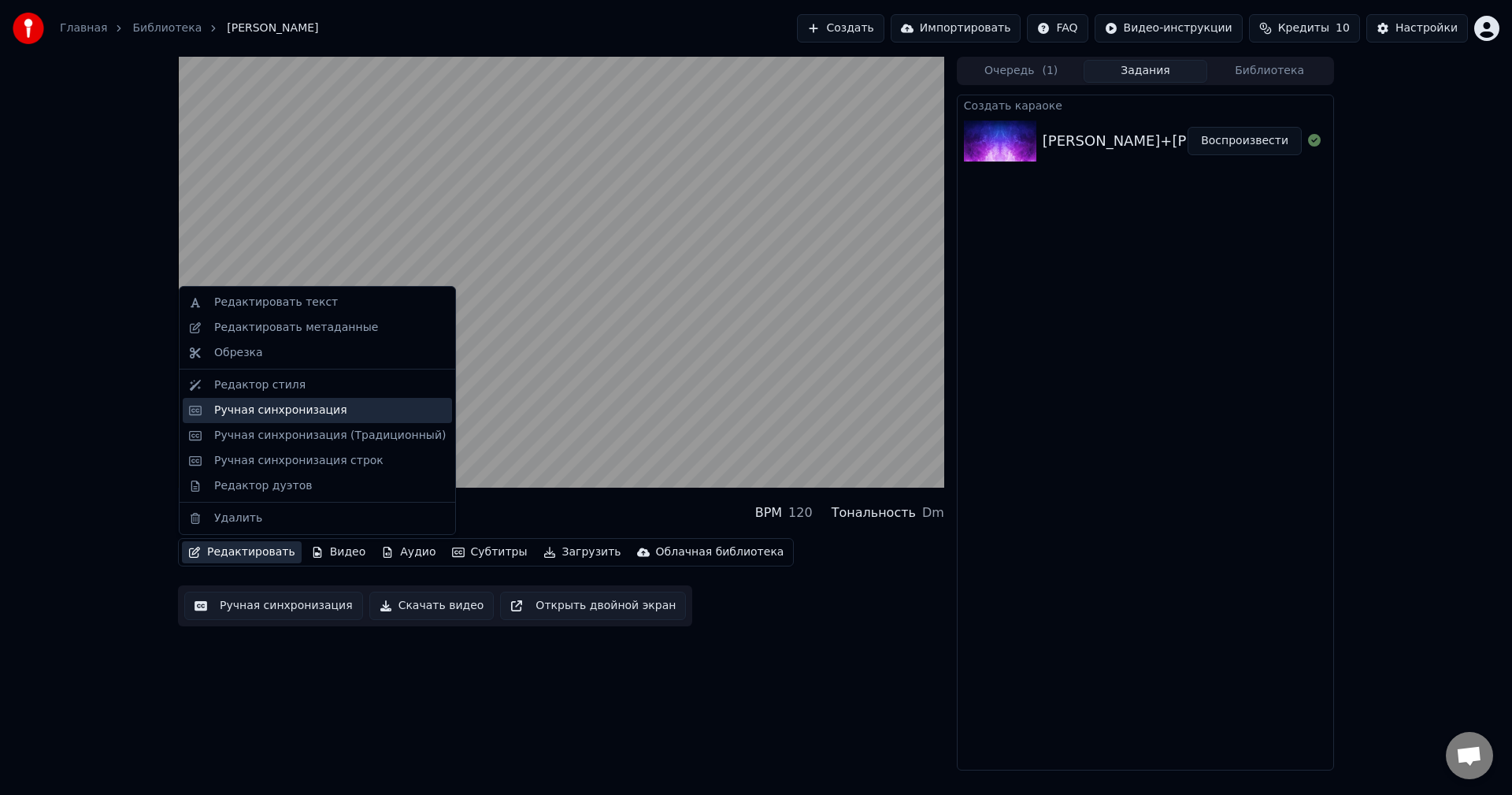
click at [313, 411] on div "Ручная синхронизация" at bounding box center [280, 410] width 133 height 16
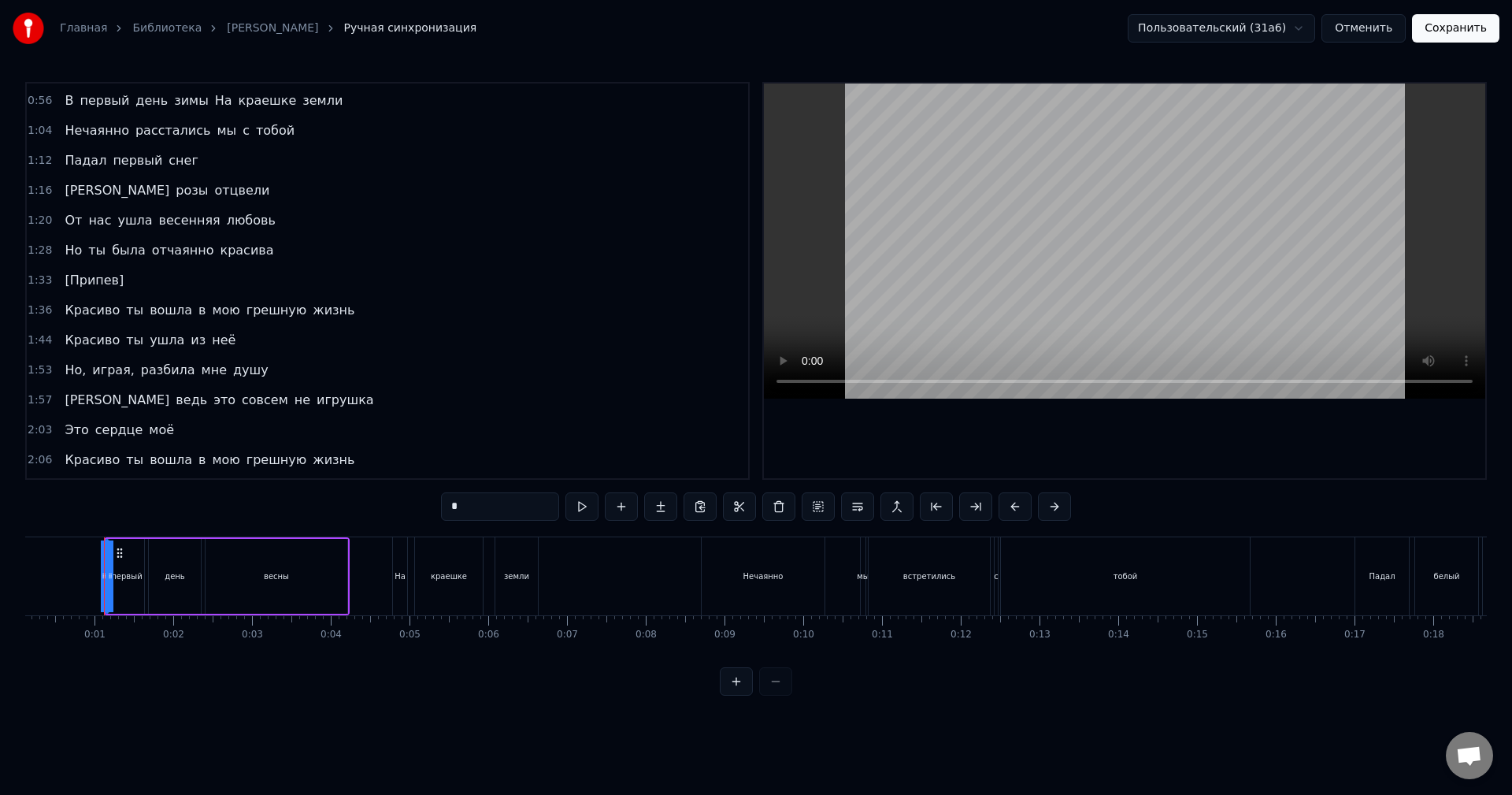
scroll to position [228, 0]
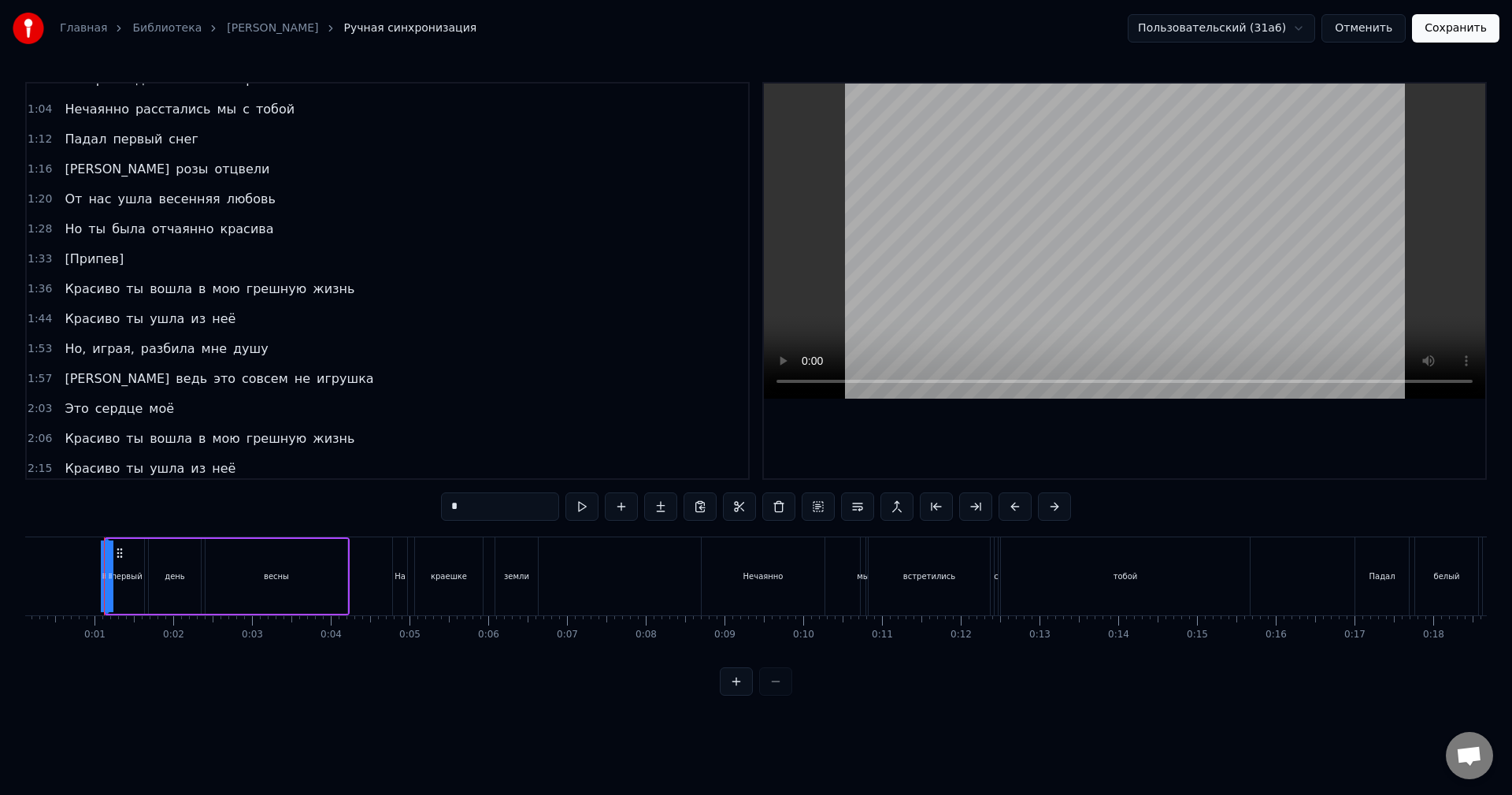
click at [96, 270] on div "[Припев]" at bounding box center [95, 259] width 72 height 28
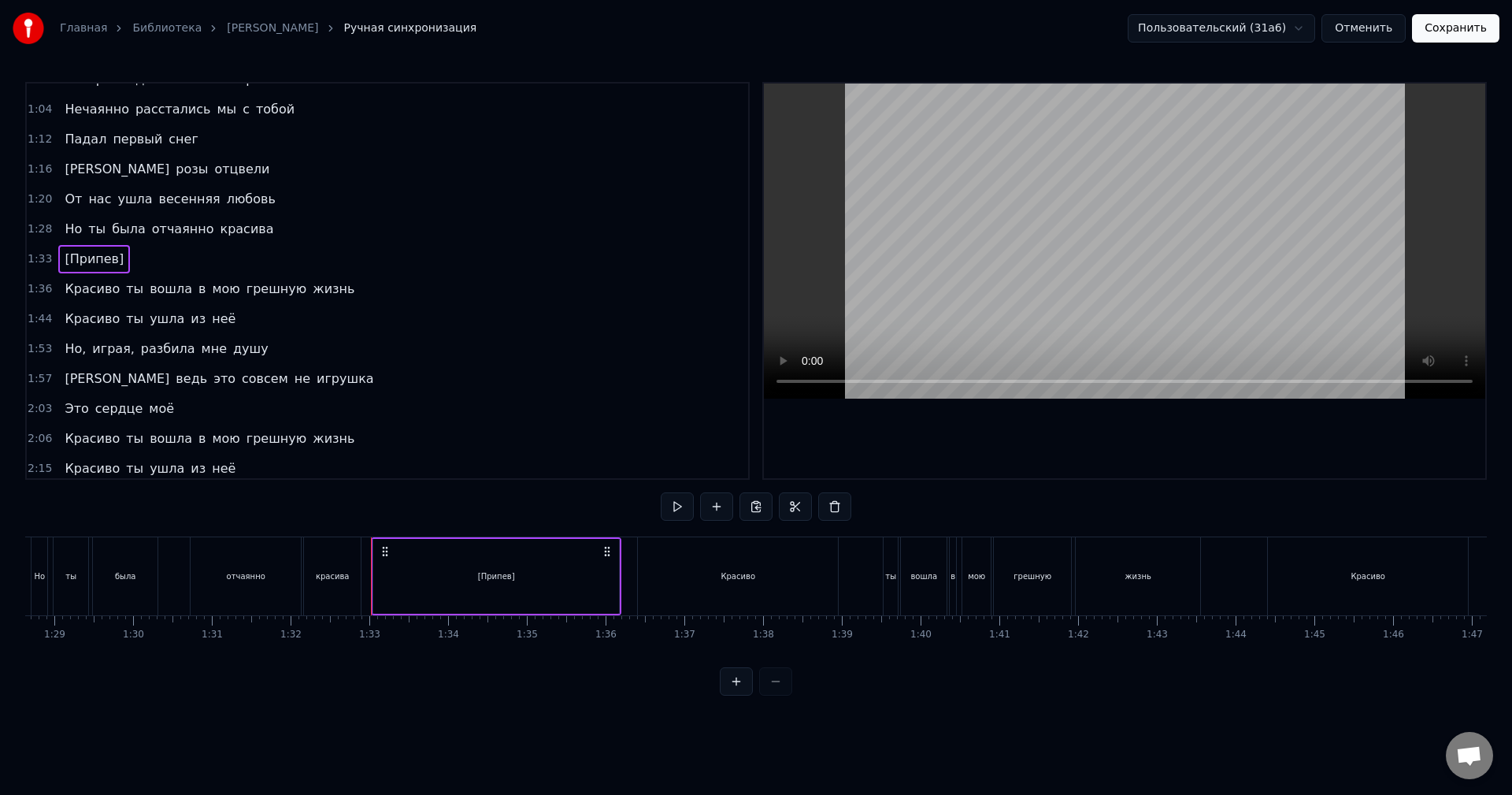
scroll to position [0, 7248]
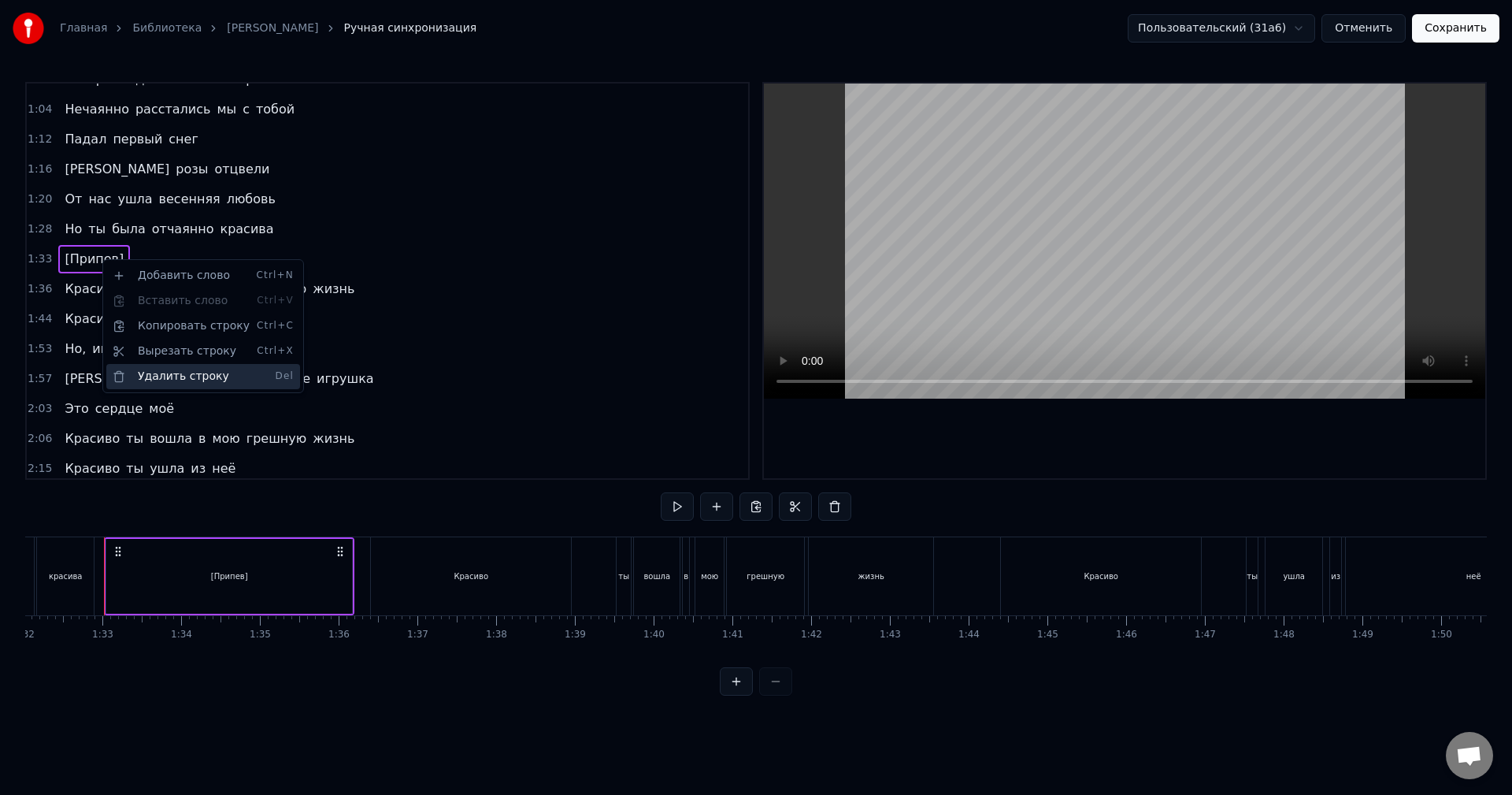
click at [167, 374] on div "Удалить строку Del" at bounding box center [202, 377] width 194 height 26
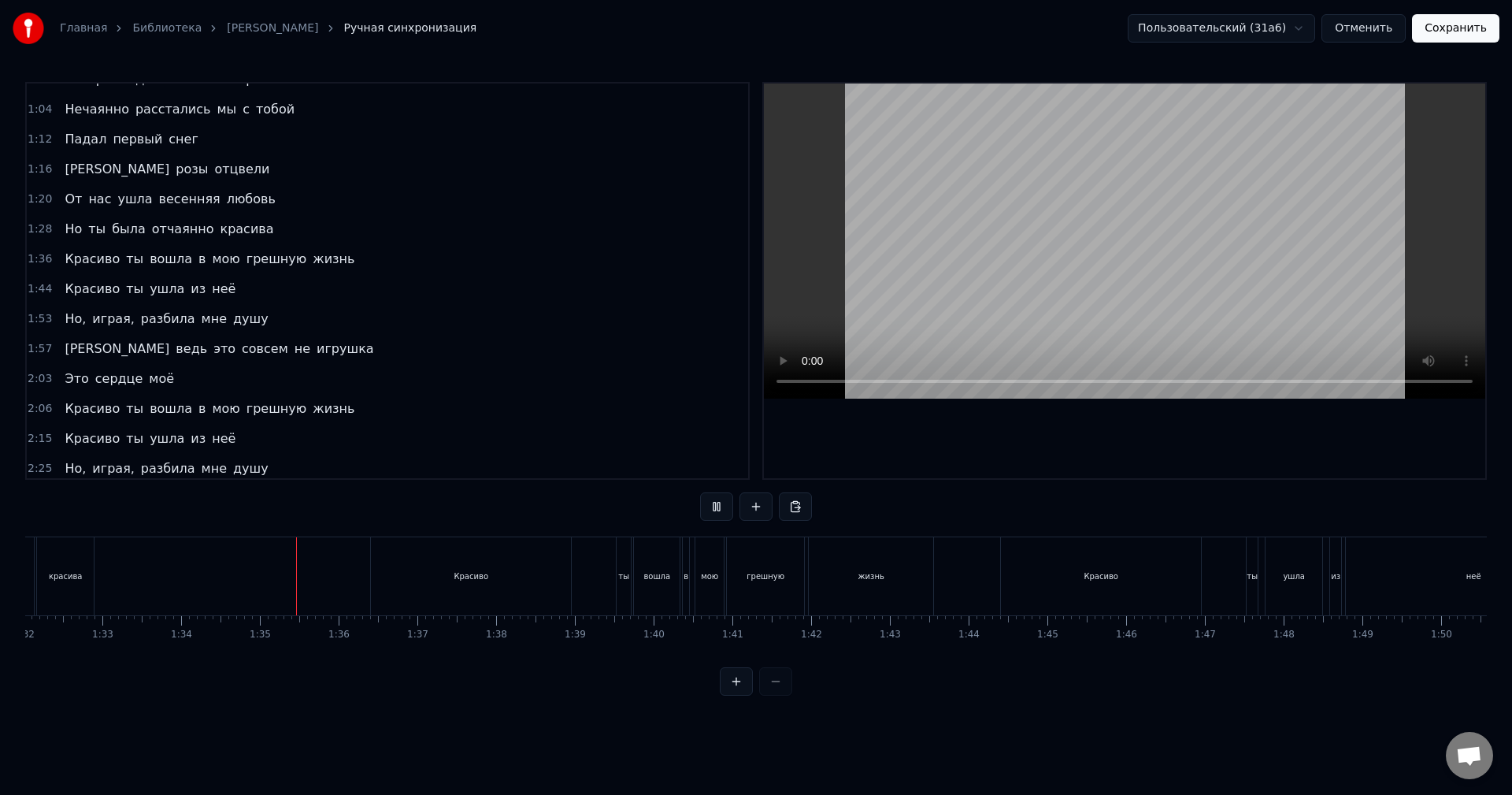
drag, startPoint x: 410, startPoint y: 698, endPoint x: 431, endPoint y: 700, distance: 21.1
click at [431, 696] on div "0:01 В первый день весны 0:04 На краешке земли 0:08 Нечаянно мы встретились с т…" at bounding box center [756, 389] width 1462 height 613
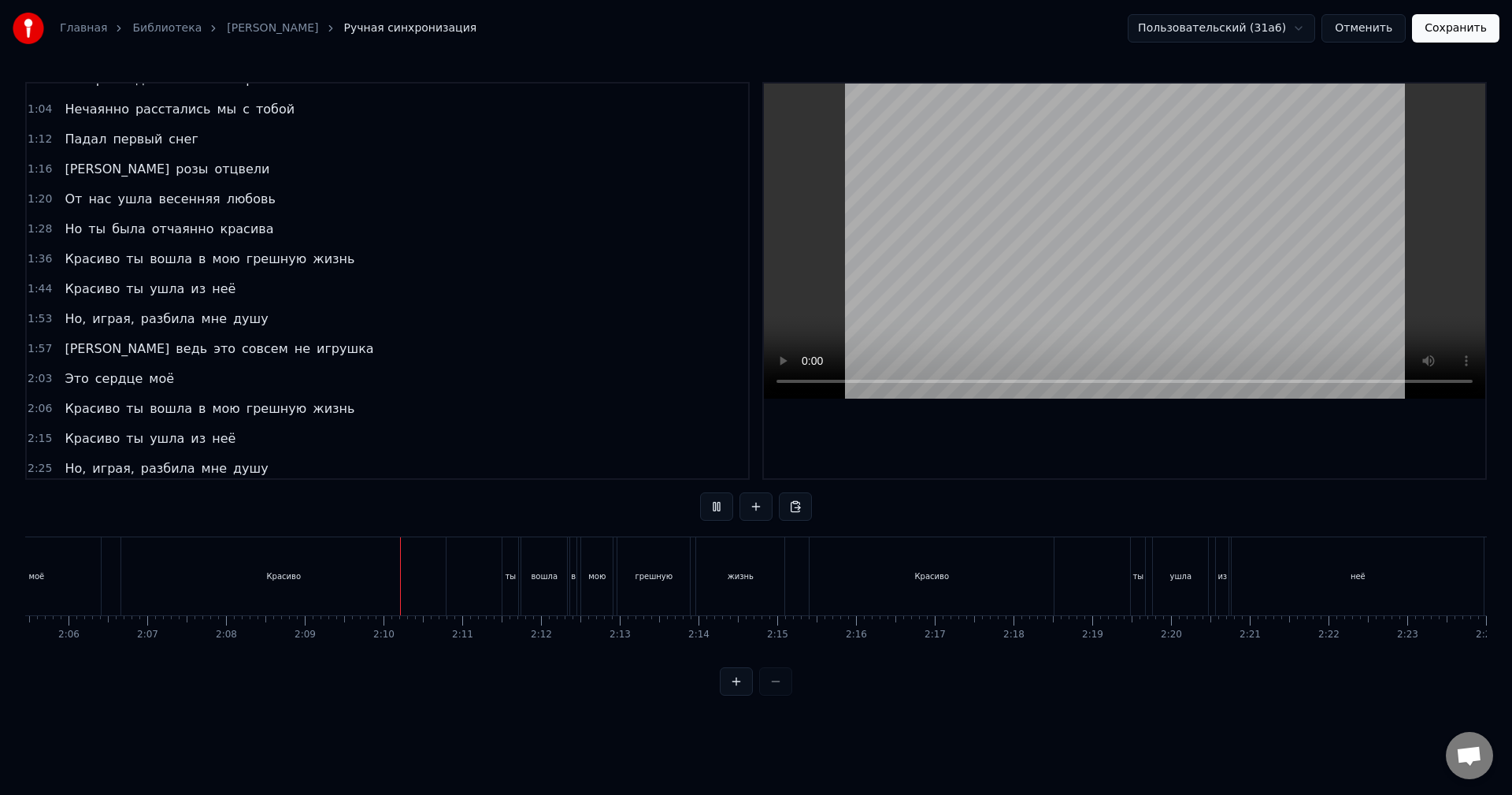
click at [233, 560] on div "Красиво" at bounding box center [283, 576] width 325 height 78
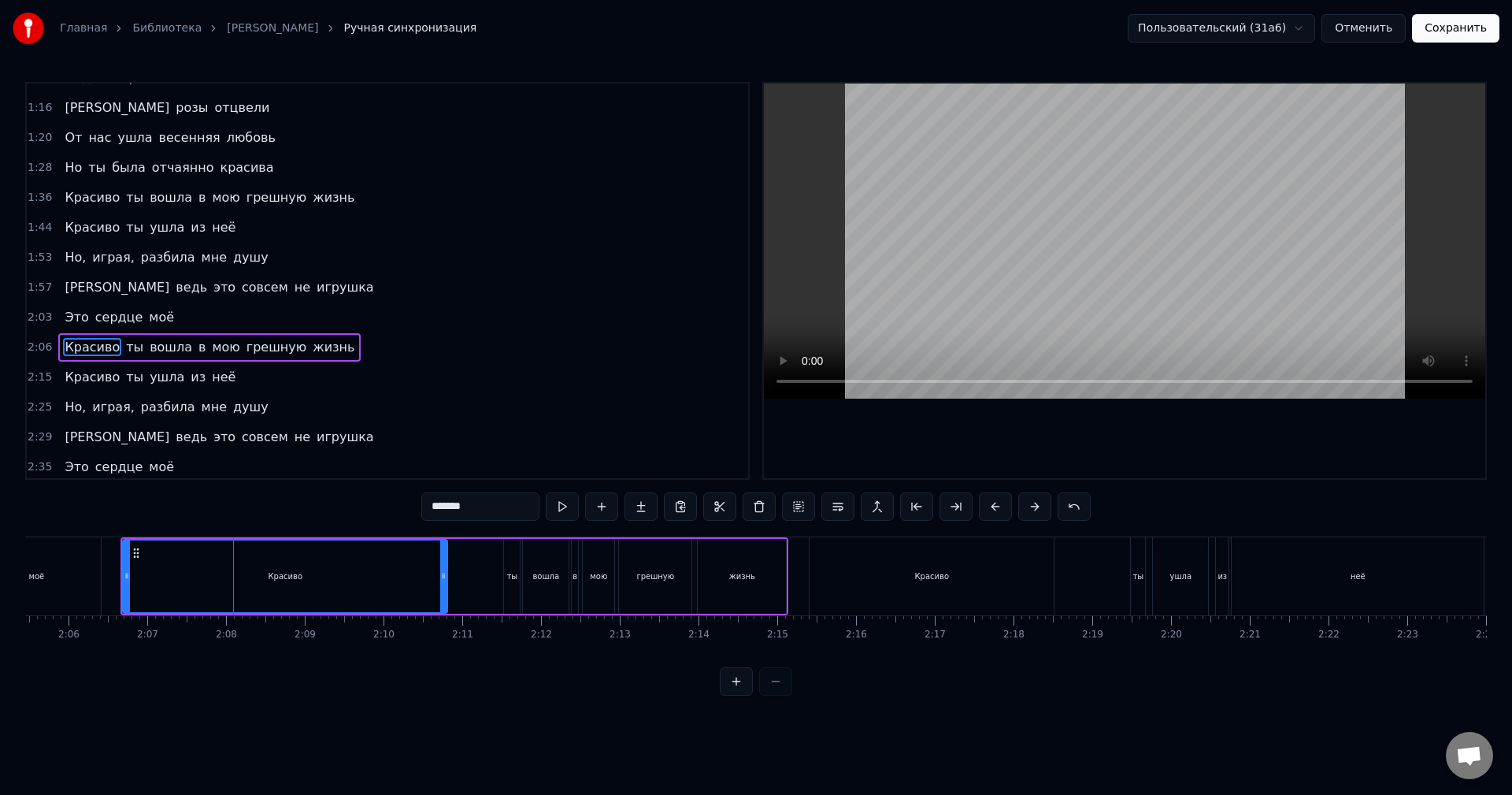
scroll to position [356, 0]
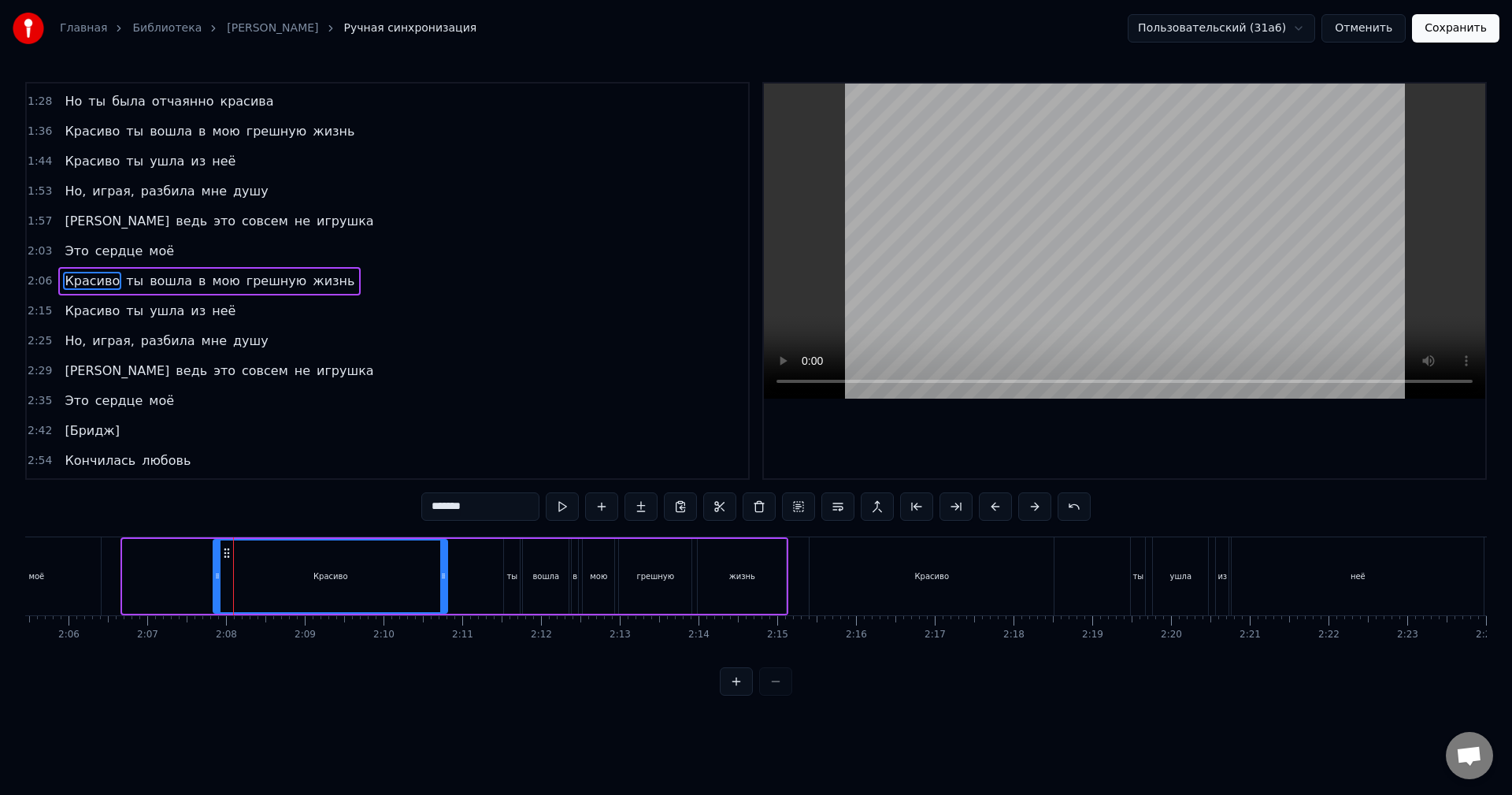
drag, startPoint x: 126, startPoint y: 586, endPoint x: 233, endPoint y: 585, distance: 107.0
click at [215, 588] on div at bounding box center [217, 576] width 7 height 72
click at [887, 596] on div "Красиво" at bounding box center [932, 576] width 244 height 78
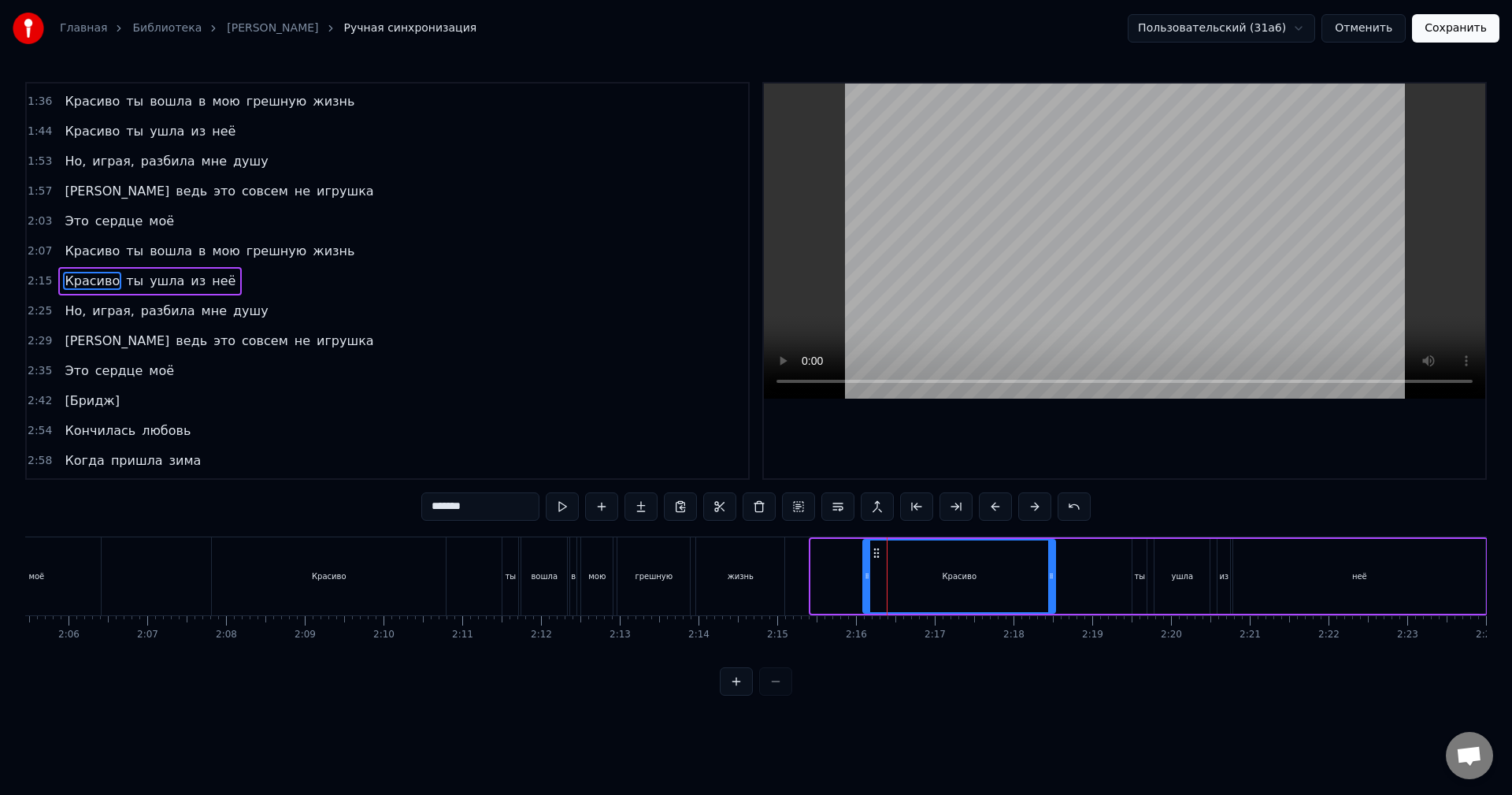
drag, startPoint x: 814, startPoint y: 580, endPoint x: 865, endPoint y: 578, distance: 51.0
click at [867, 586] on div at bounding box center [867, 576] width 7 height 72
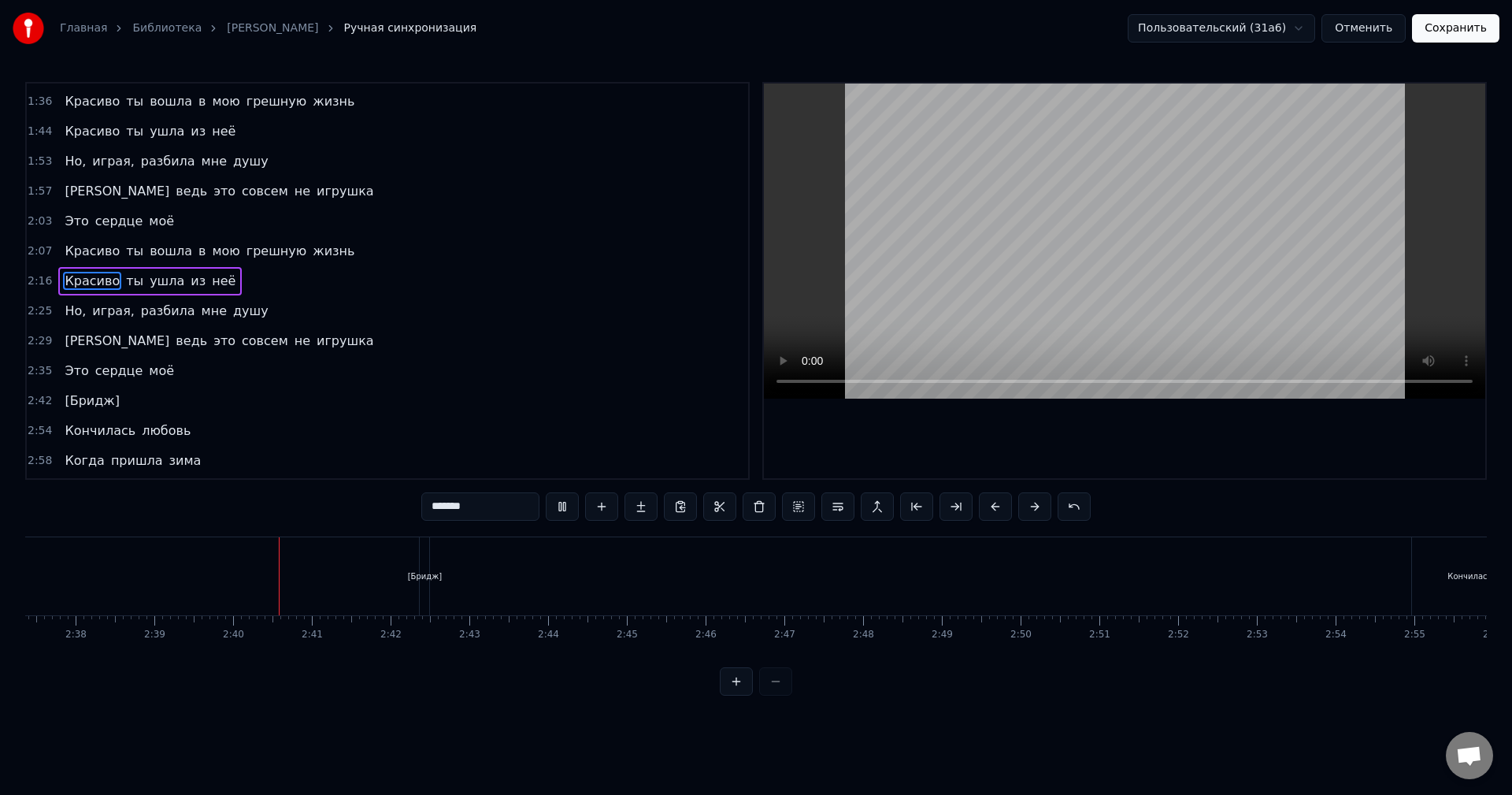
scroll to position [0, 12520]
click at [94, 405] on span "[Бридж]" at bounding box center [93, 400] width 59 height 18
type input "*******"
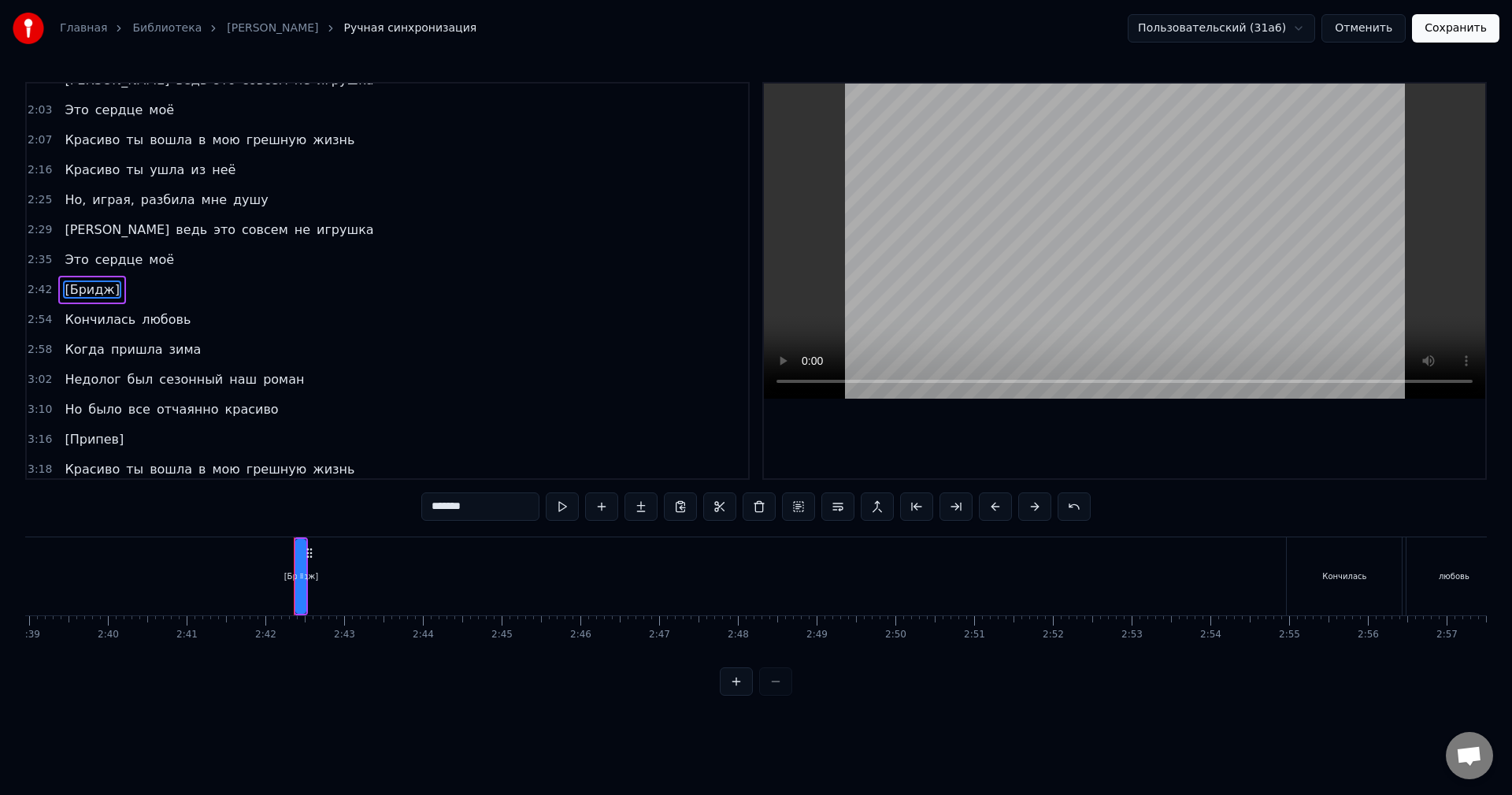
scroll to position [505, 0]
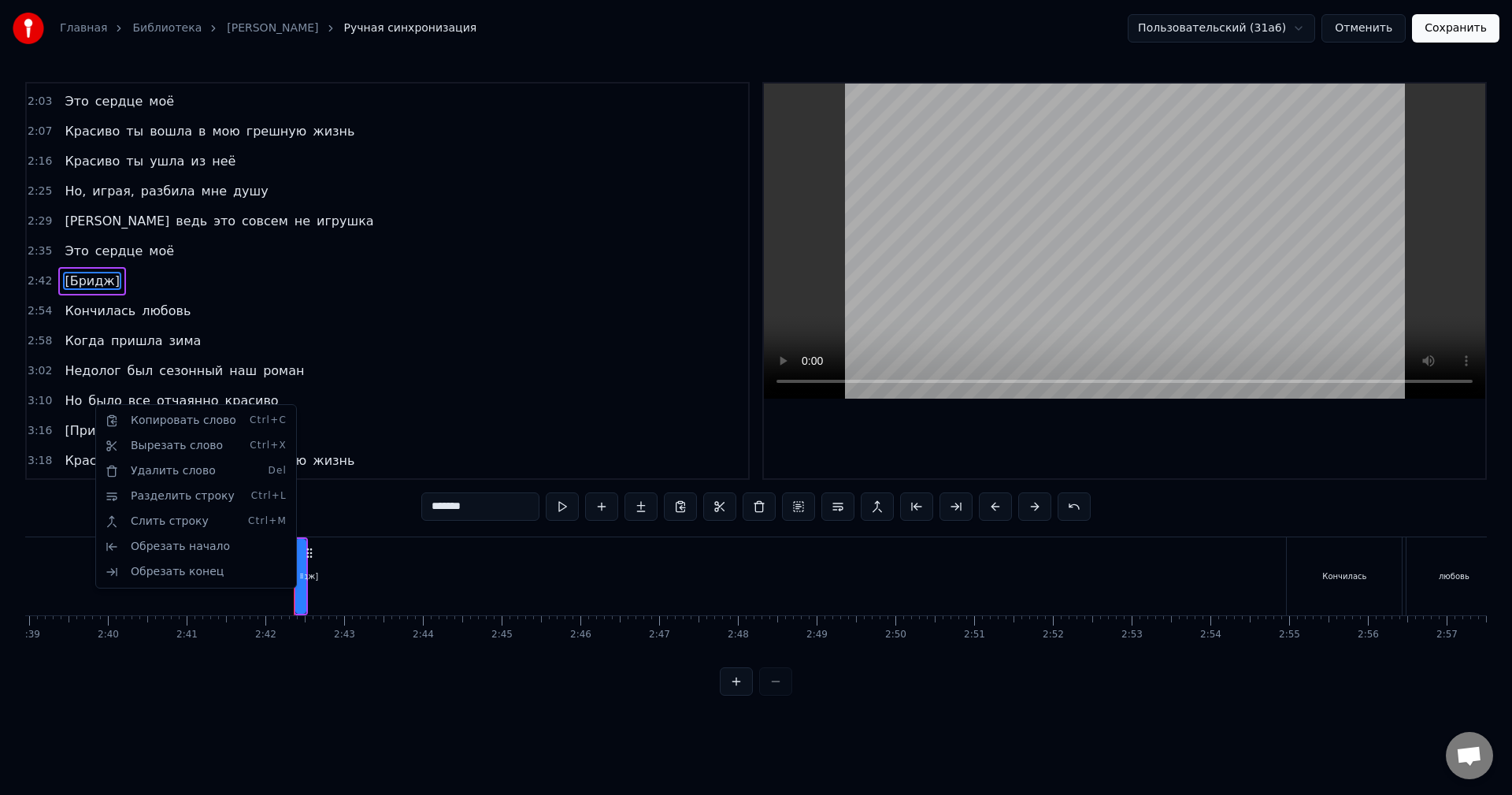
click at [80, 277] on html "Главная Библиотека [PERSON_NAME] Ручная синхронизация Пользовательский (31a6) О…" at bounding box center [756, 361] width 1512 height 721
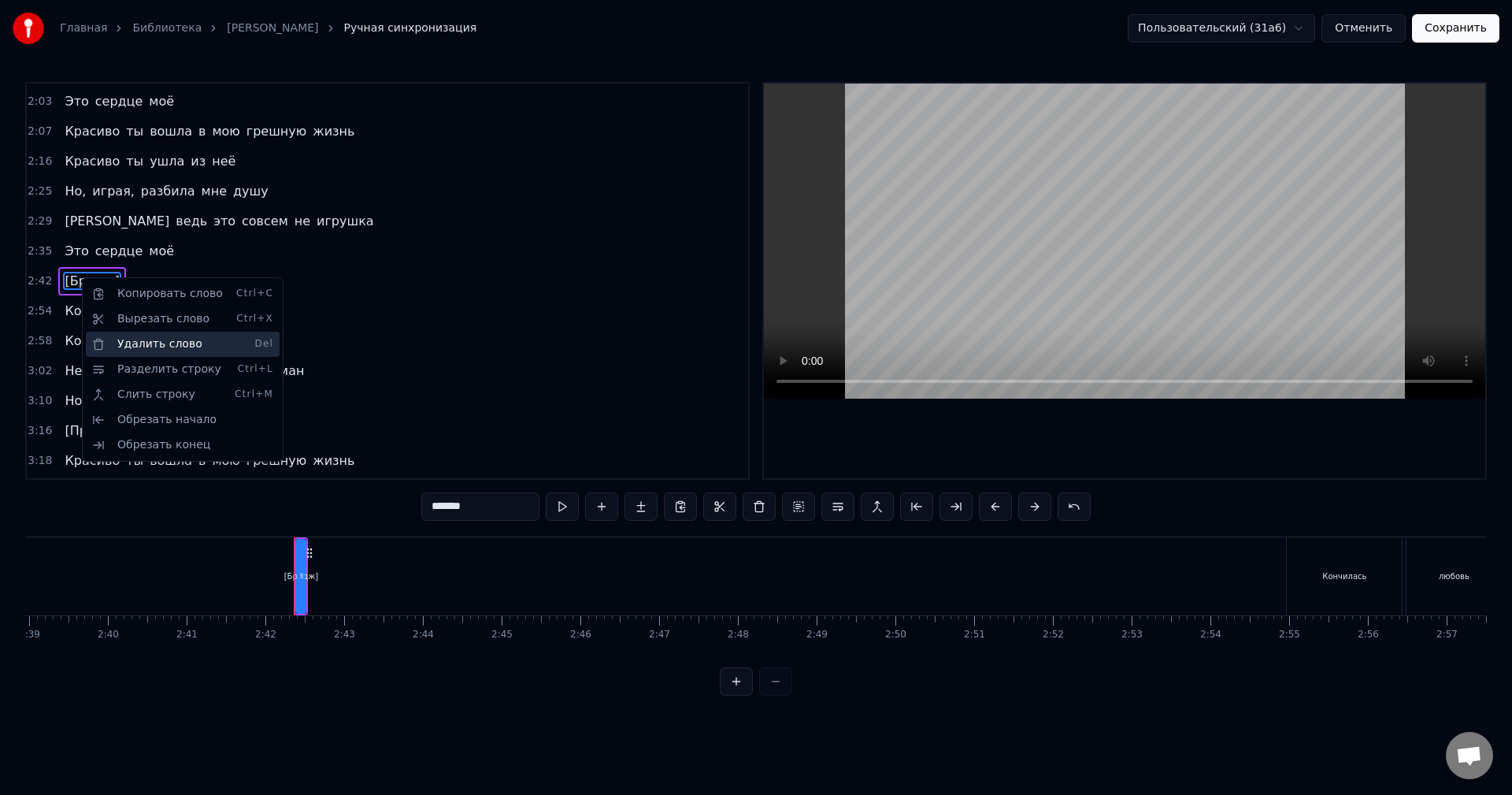
click at [152, 339] on div "Удалить слово Del" at bounding box center [183, 344] width 194 height 26
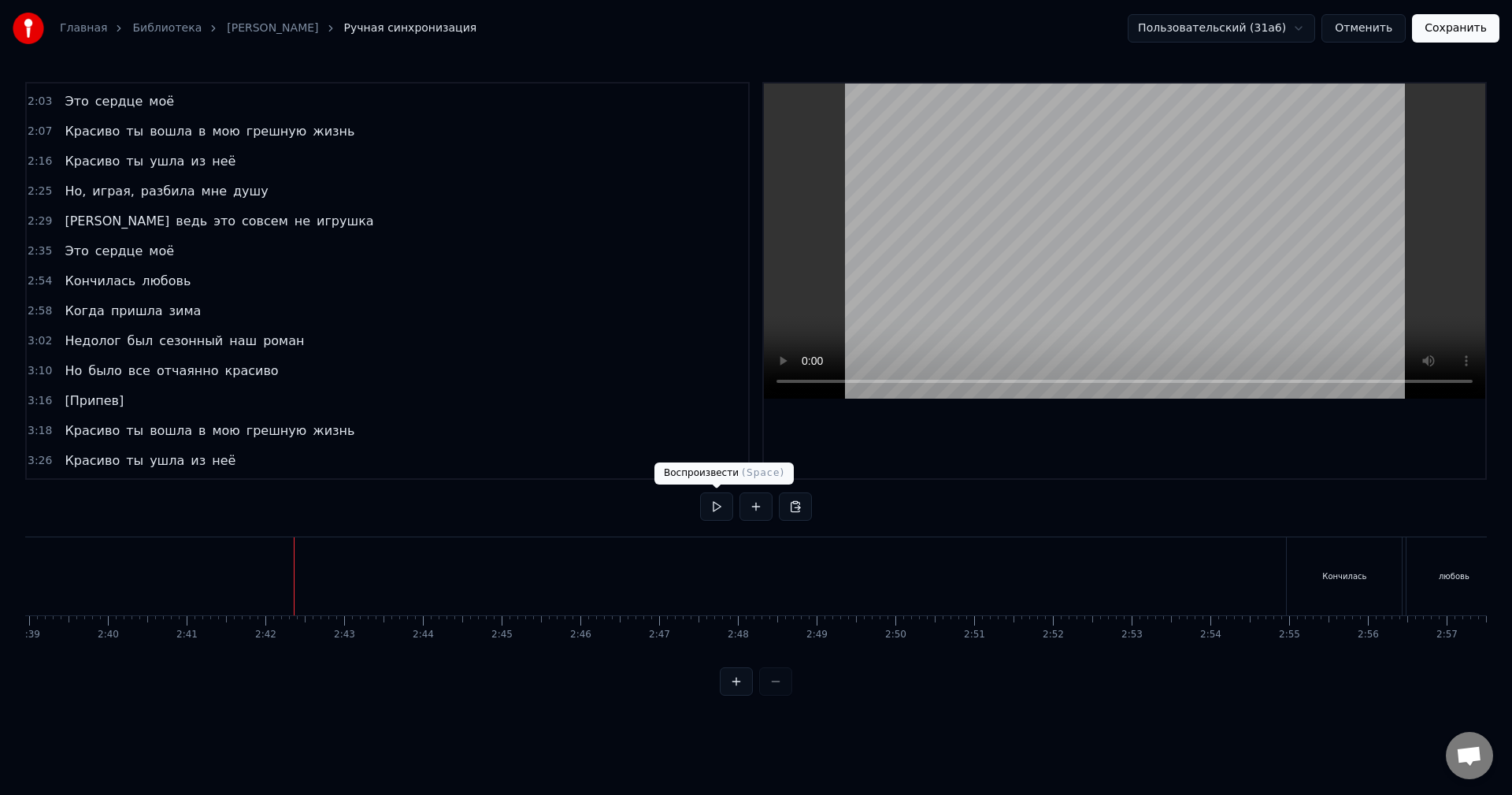
click at [723, 510] on button at bounding box center [716, 506] width 33 height 28
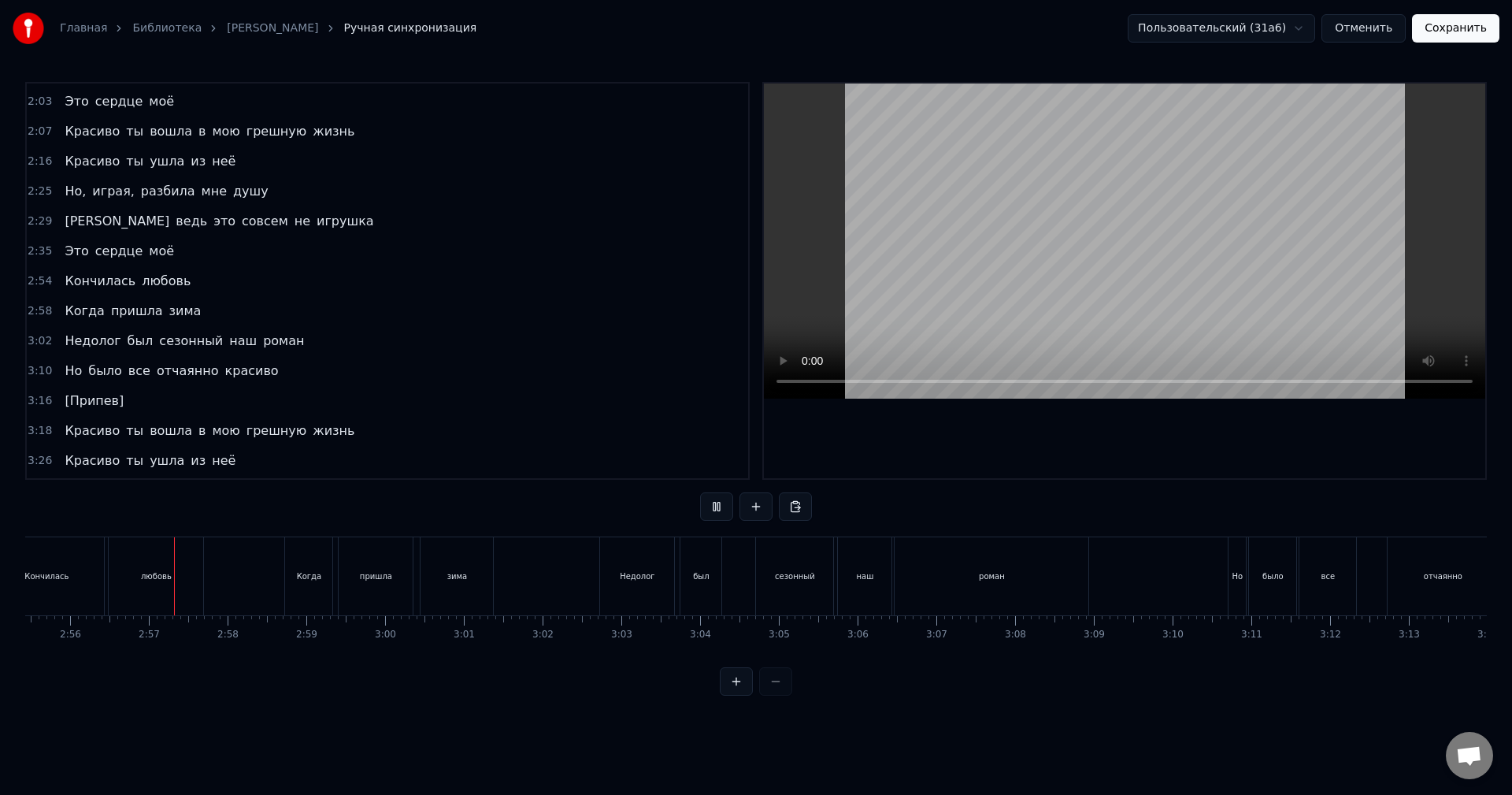
scroll to position [0, 13834]
click at [95, 404] on span "[Припев]" at bounding box center [95, 400] width 62 height 18
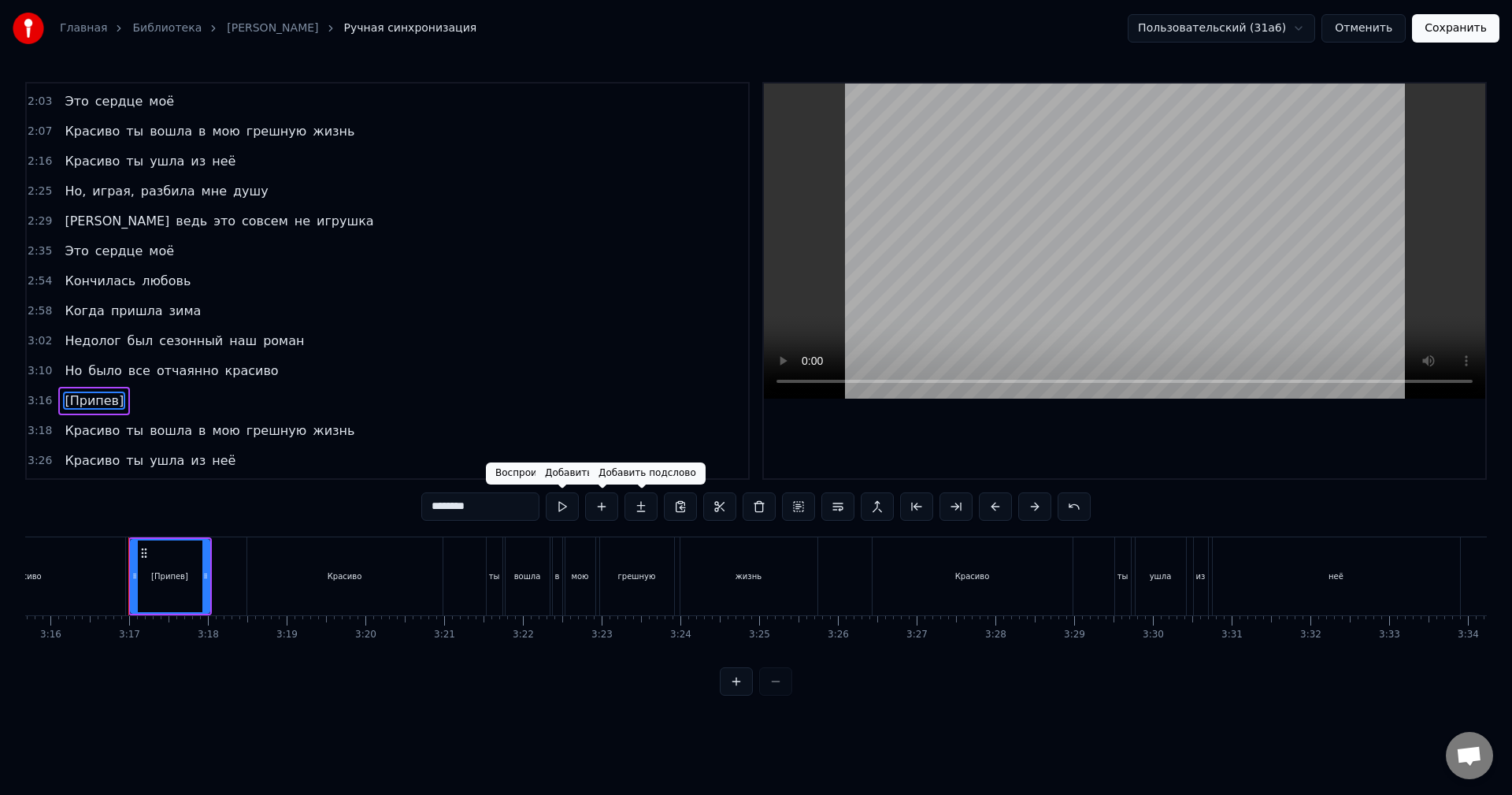
scroll to position [0, 15436]
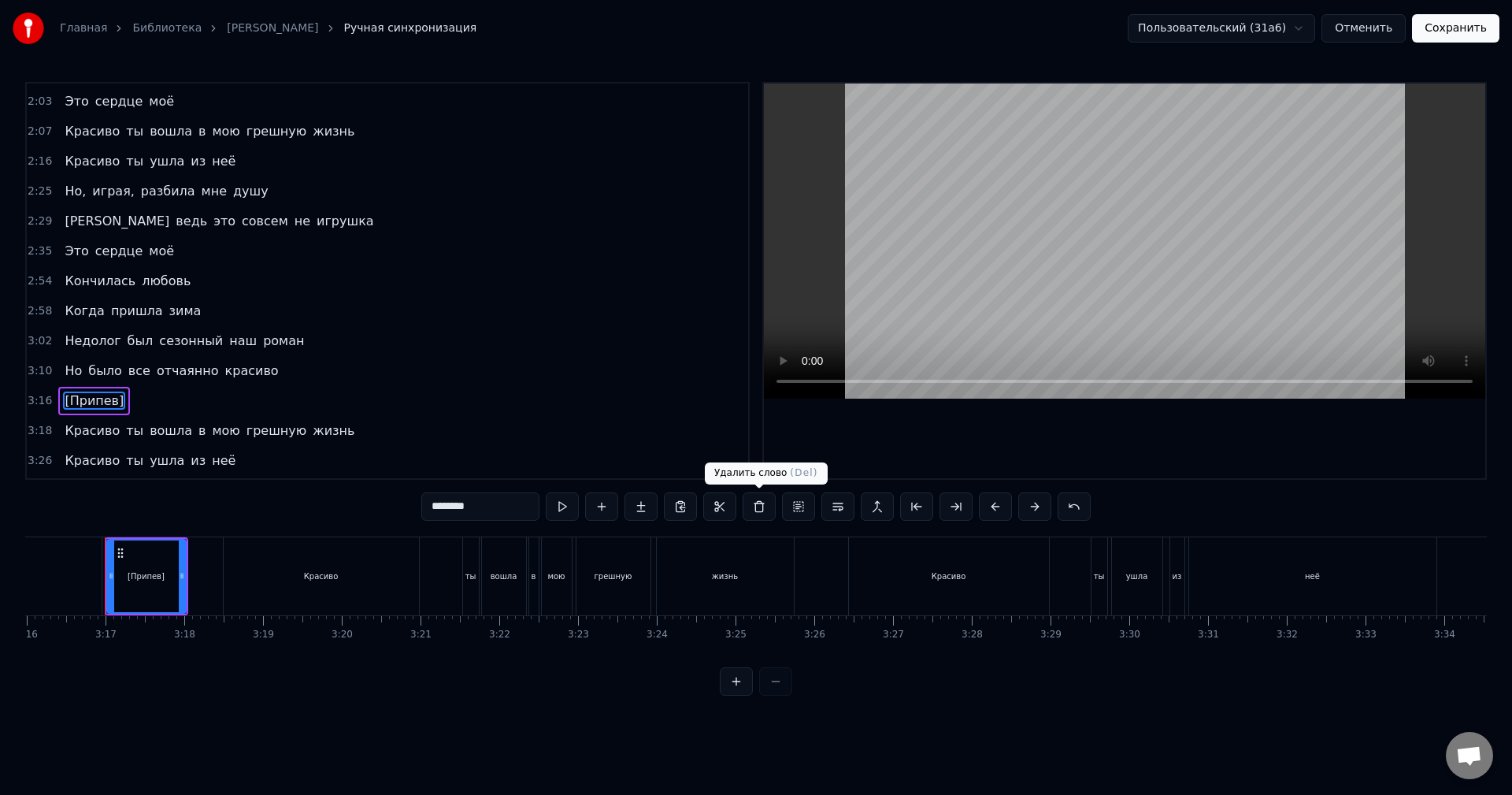
click at [768, 506] on button at bounding box center [759, 506] width 33 height 28
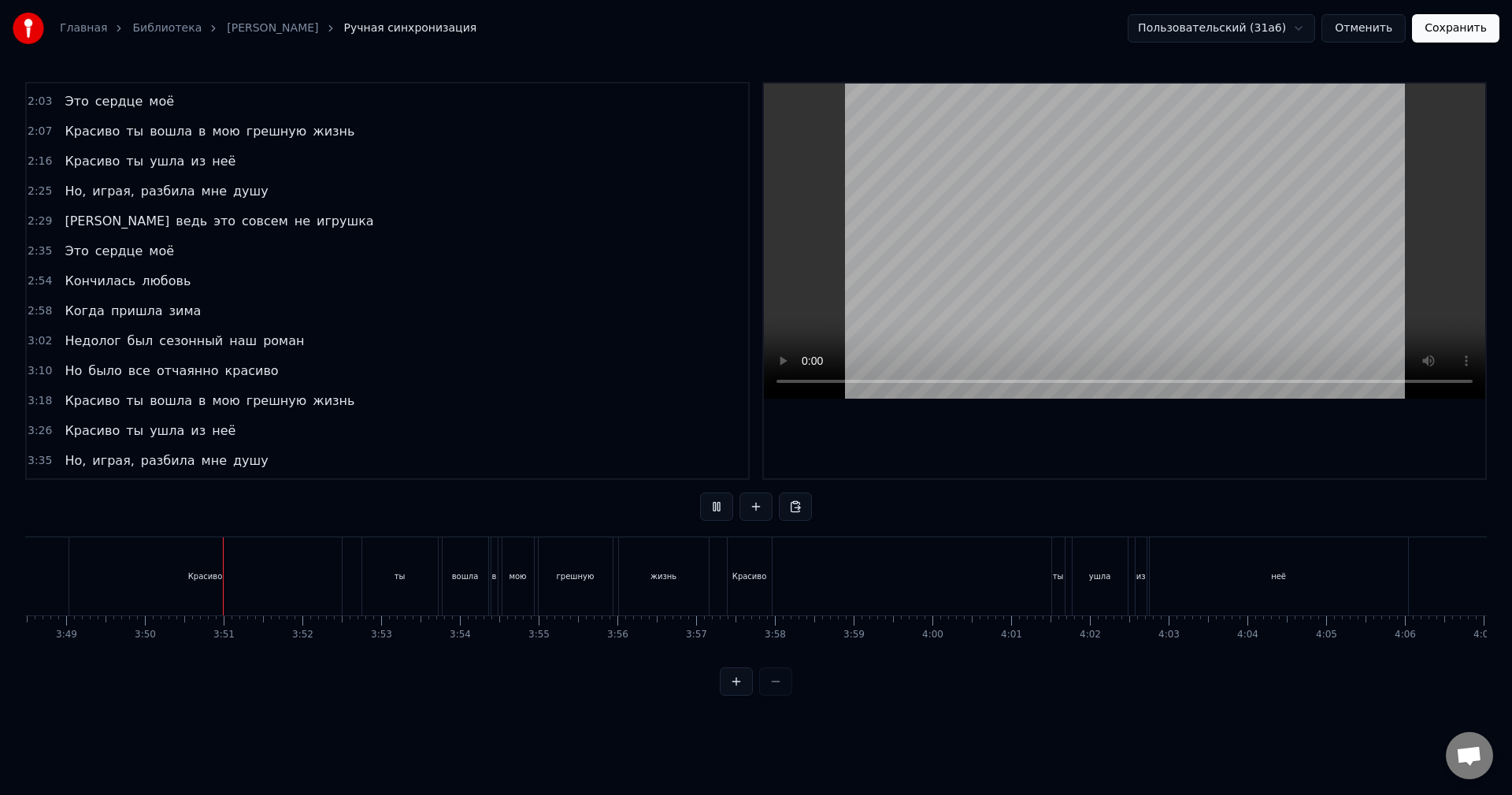
scroll to position [0, 18068]
click at [97, 592] on div "Красиво" at bounding box center [134, 576] width 273 height 78
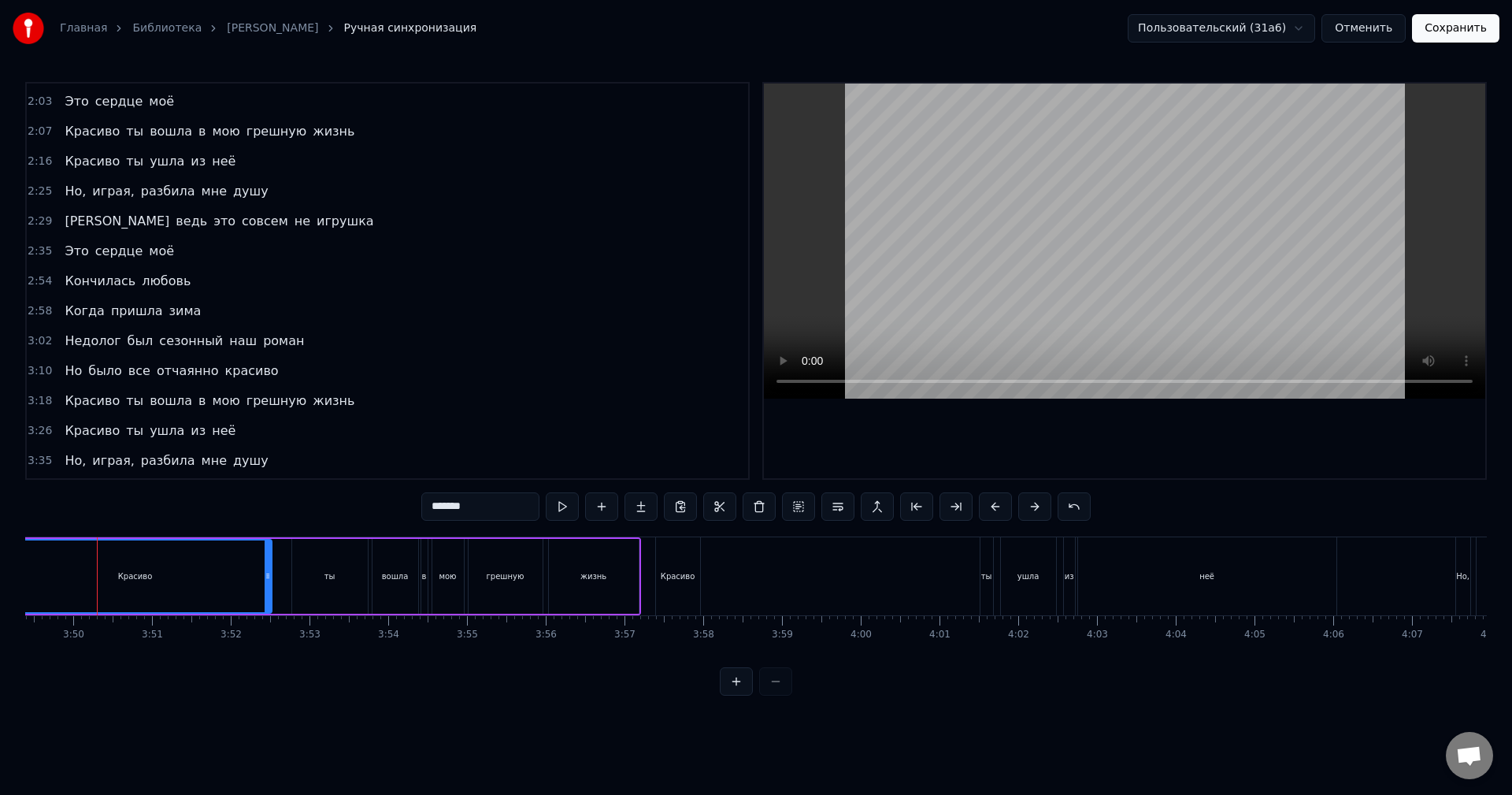
scroll to position [0, 18061]
drag, startPoint x: 146, startPoint y: 723, endPoint x: 189, endPoint y: 729, distance: 43.4
click at [186, 721] on html "Главная Библиотека [PERSON_NAME] Ручная синхронизация Пользовательский (31a6) О…" at bounding box center [756, 361] width 1512 height 721
drag, startPoint x: 190, startPoint y: 705, endPoint x: 106, endPoint y: 644, distance: 103.8
click at [240, 696] on div "0:01 В первый день весны 0:04 На краешке земли 0:08 Нечаянно мы встретились с т…" at bounding box center [756, 389] width 1462 height 613
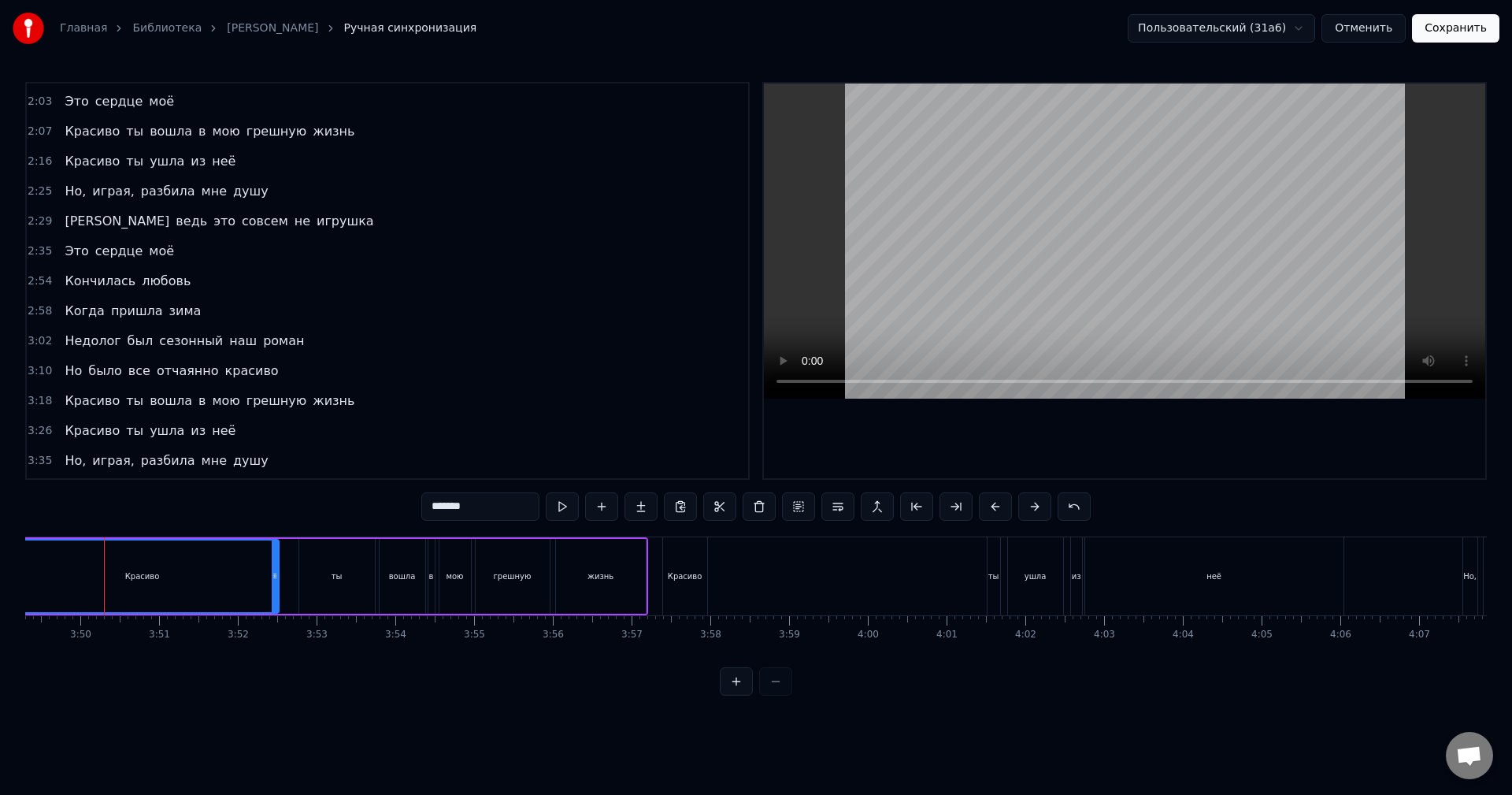
click at [31, 655] on div "В первый день весны На краешке земли Нечаянно мы встретились с тобой Падал белы…" at bounding box center [756, 595] width 1462 height 118
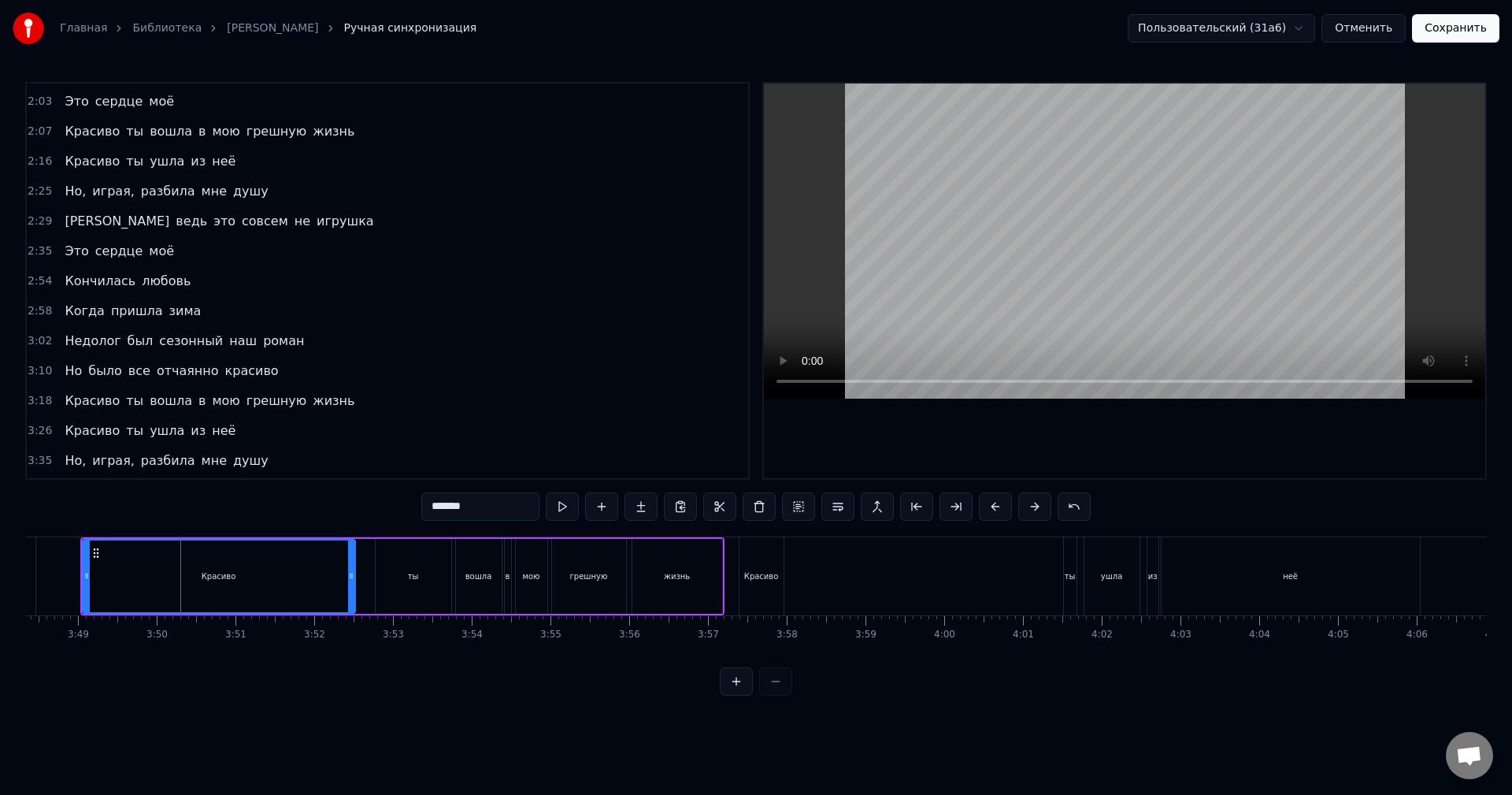
scroll to position [0, 17966]
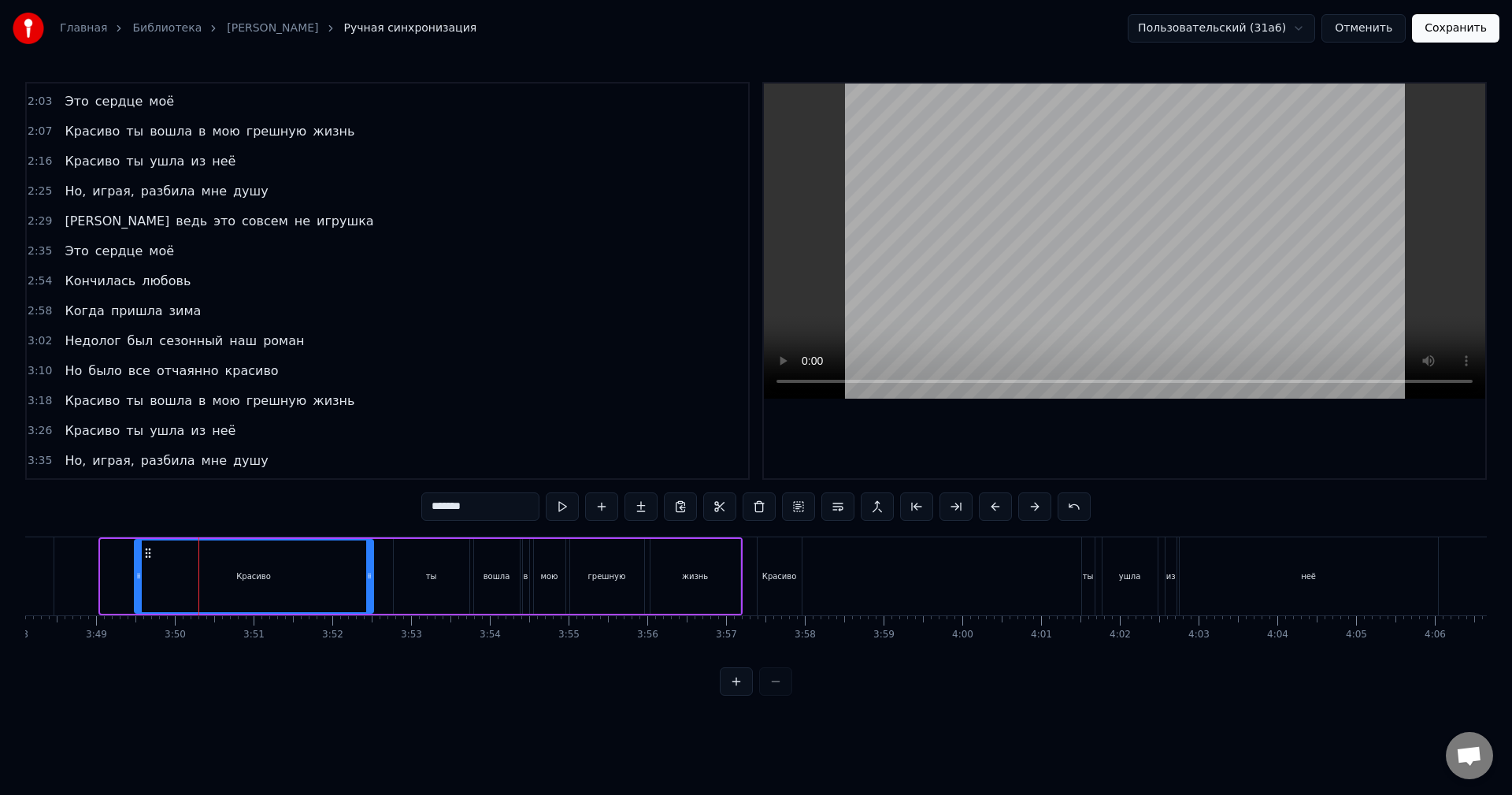
drag, startPoint x: 106, startPoint y: 578, endPoint x: 135, endPoint y: 580, distance: 29.1
click at [135, 580] on icon at bounding box center [138, 575] width 7 height 12
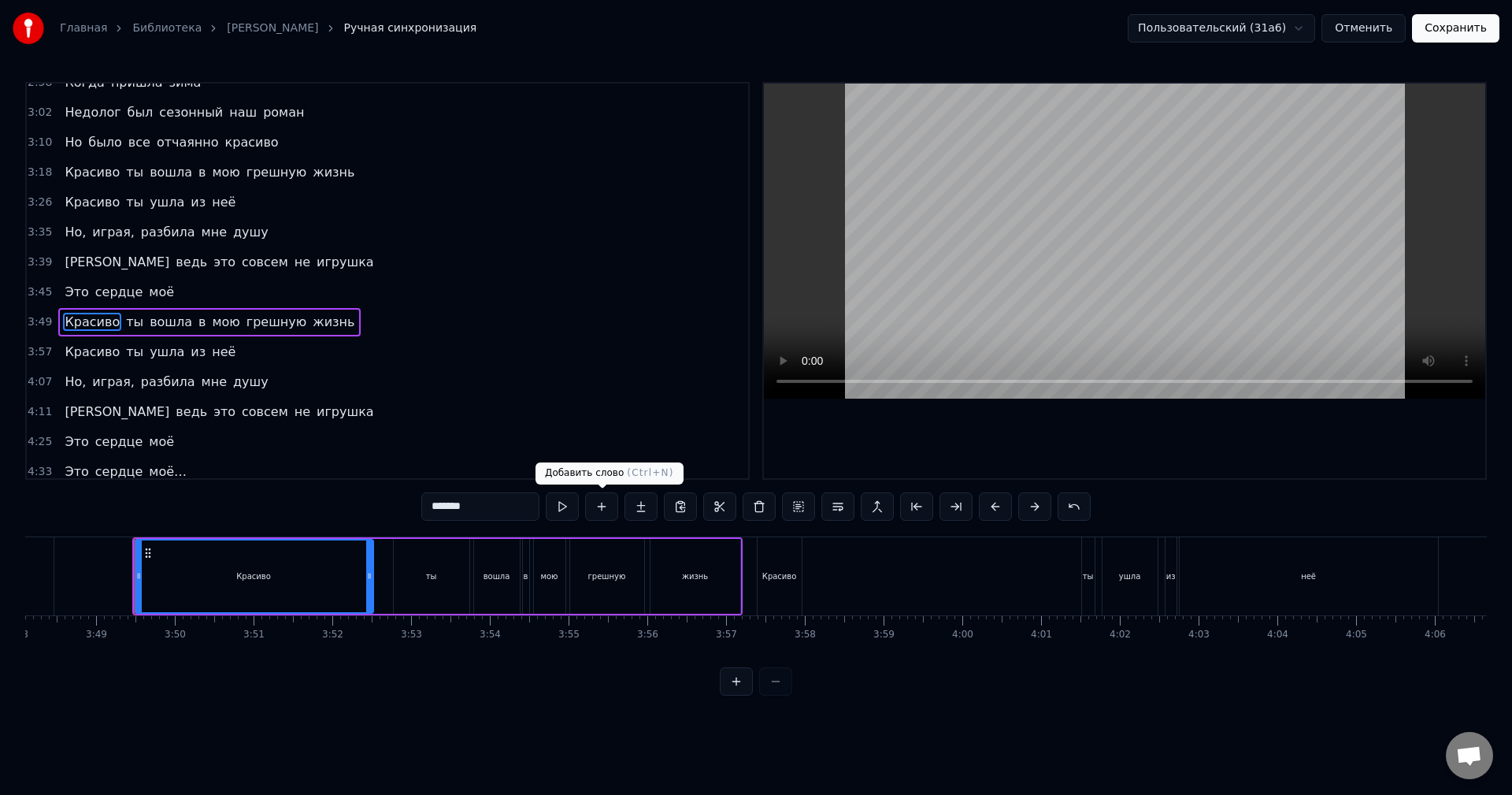
scroll to position [743, 0]
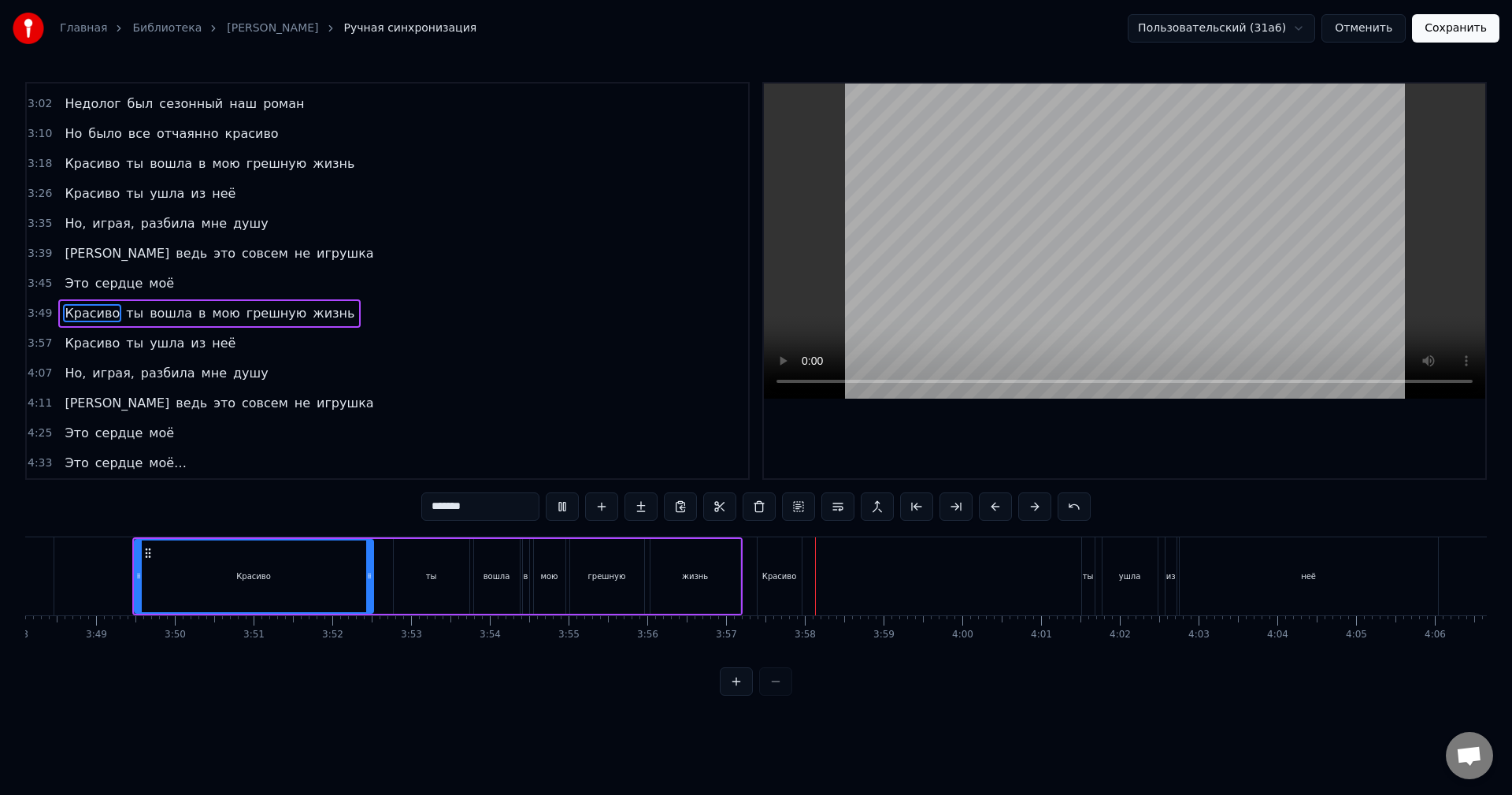
click at [774, 566] on div "Красиво" at bounding box center [780, 576] width 44 height 78
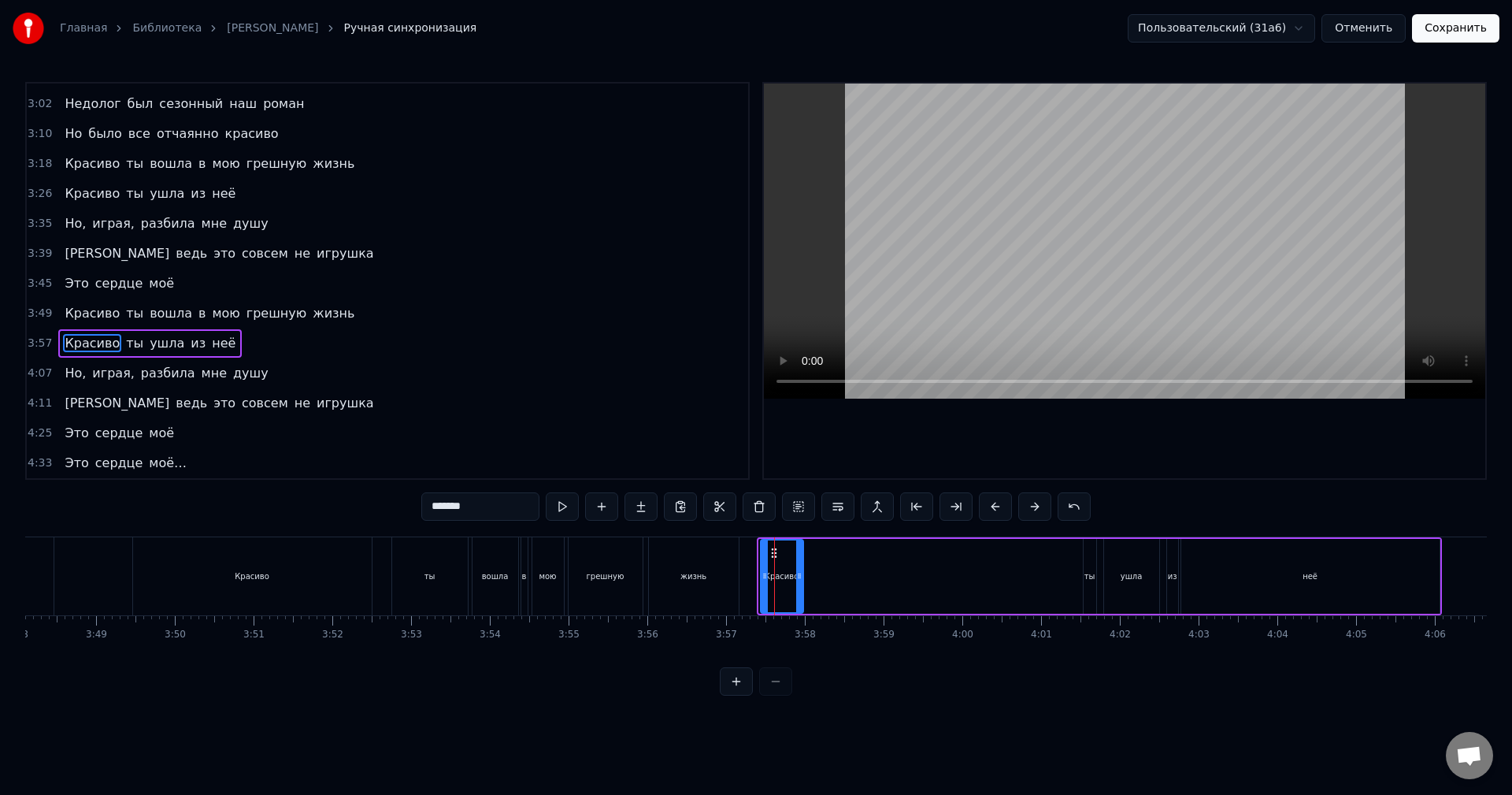
click at [765, 579] on icon at bounding box center [765, 575] width 7 height 12
drag, startPoint x: 790, startPoint y: 581, endPoint x: 801, endPoint y: 581, distance: 11.0
click at [801, 581] on div "Красиво" at bounding box center [782, 576] width 41 height 72
drag, startPoint x: 801, startPoint y: 581, endPoint x: 877, endPoint y: 582, distance: 76.0
click at [877, 582] on div at bounding box center [875, 576] width 7 height 72
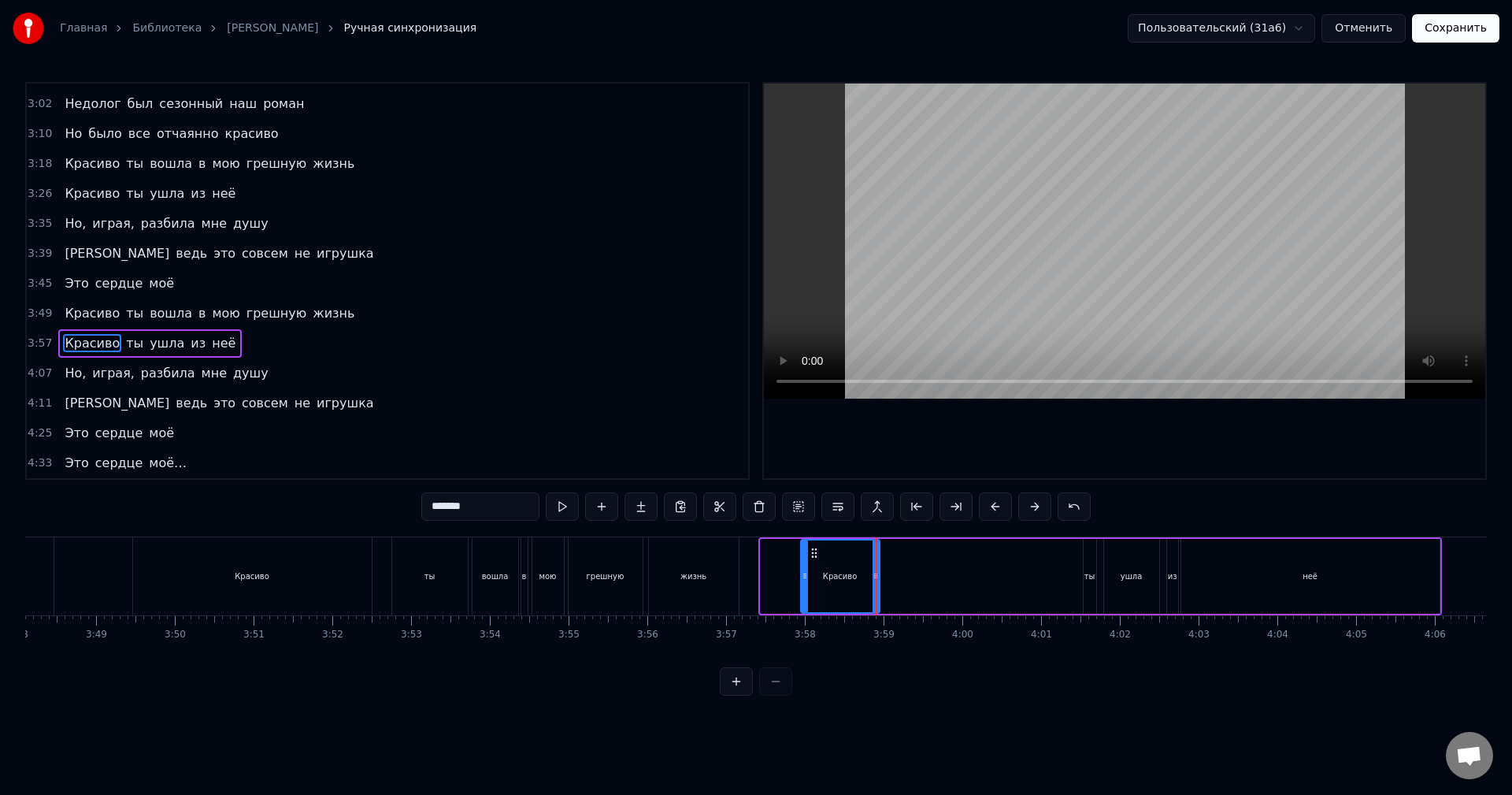
drag, startPoint x: 764, startPoint y: 584, endPoint x: 804, endPoint y: 586, distance: 40.0
click at [804, 586] on div at bounding box center [804, 576] width 7 height 72
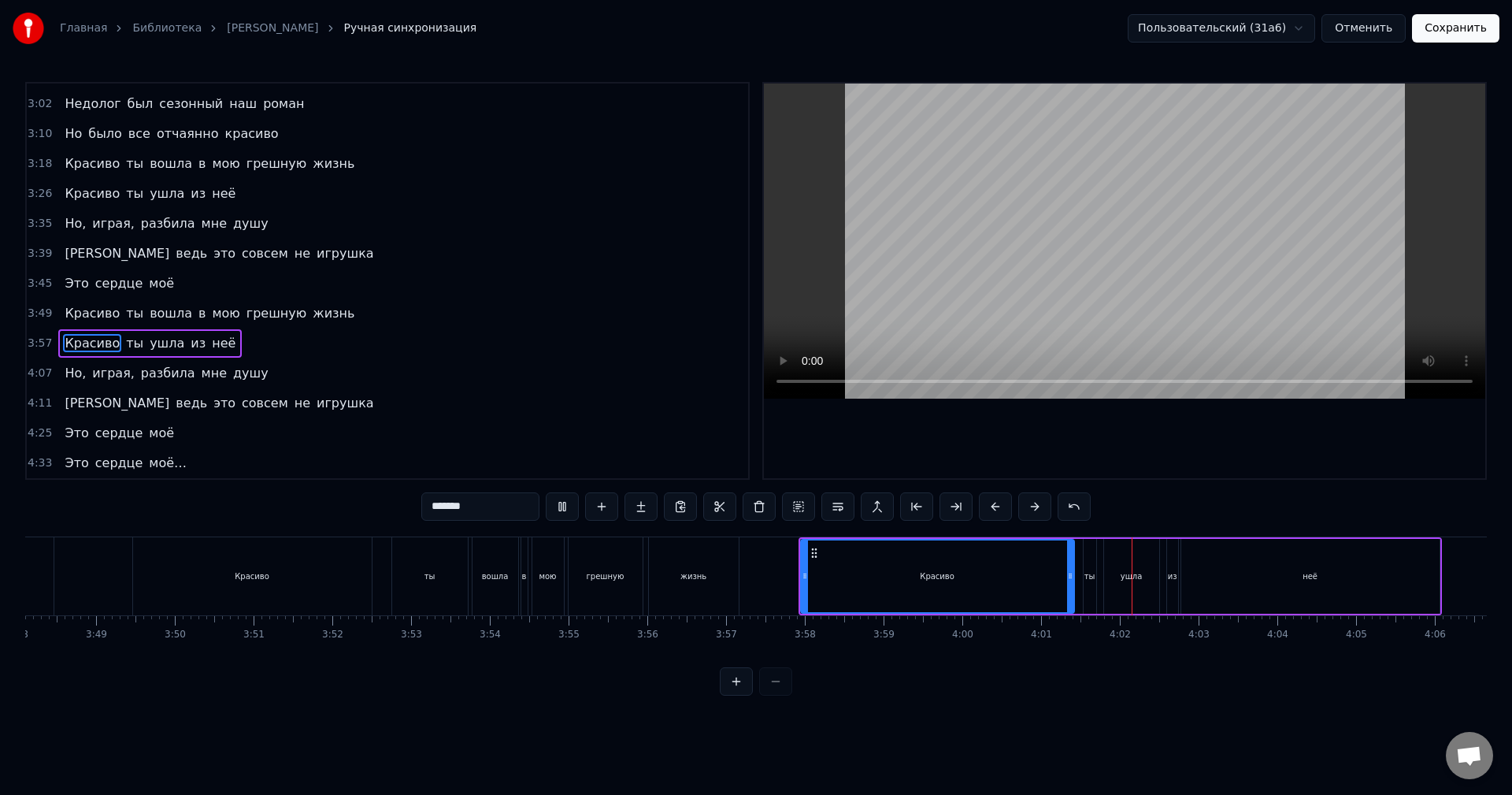
drag, startPoint x: 876, startPoint y: 586, endPoint x: 1070, endPoint y: 582, distance: 194.0
click at [1070, 582] on div at bounding box center [1070, 576] width 7 height 72
drag, startPoint x: 804, startPoint y: 576, endPoint x: 853, endPoint y: 491, distance: 98.1
click at [891, 579] on icon at bounding box center [890, 575] width 7 height 12
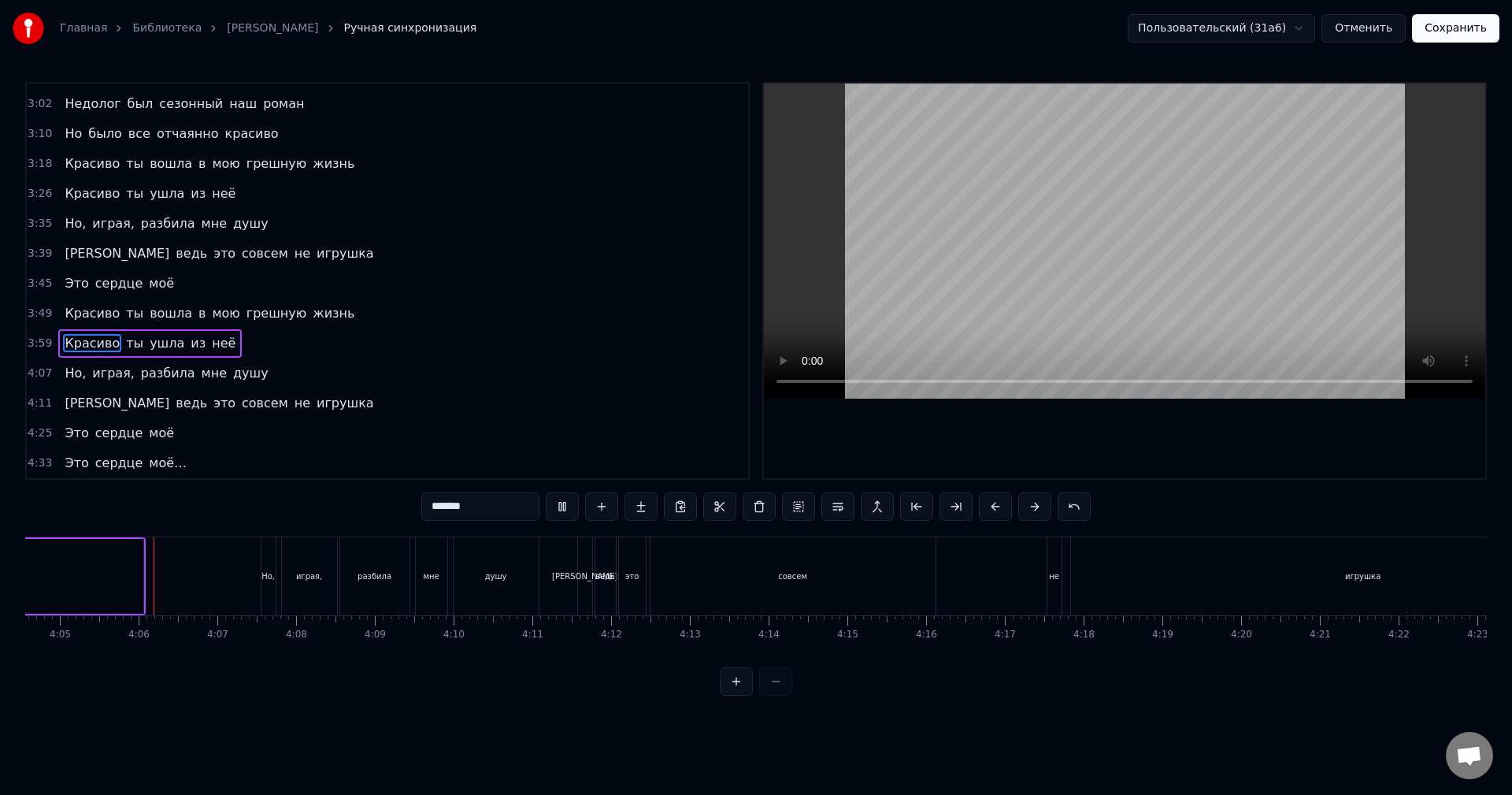
scroll to position [0, 19271]
click at [555, 505] on button at bounding box center [562, 506] width 33 height 28
click at [914, 576] on div "совсем" at bounding box center [784, 576] width 285 height 78
type input "******"
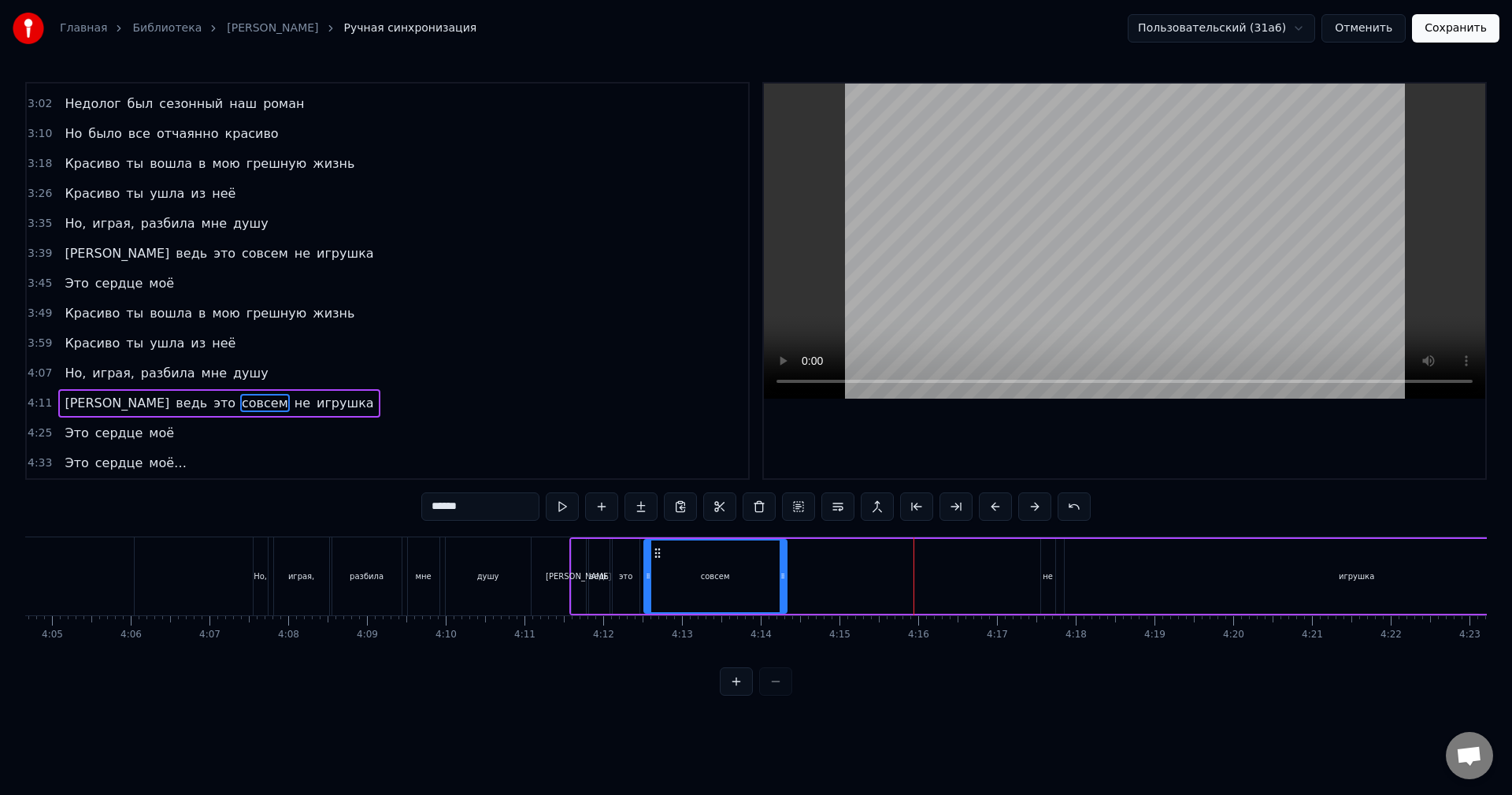
drag, startPoint x: 924, startPoint y: 576, endPoint x: 782, endPoint y: 592, distance: 142.9
click at [782, 592] on div at bounding box center [782, 576] width 7 height 72
click at [561, 510] on button at bounding box center [562, 506] width 33 height 28
drag, startPoint x: 782, startPoint y: 572, endPoint x: 728, endPoint y: 581, distance: 54.7
click at [728, 581] on icon at bounding box center [729, 575] width 7 height 12
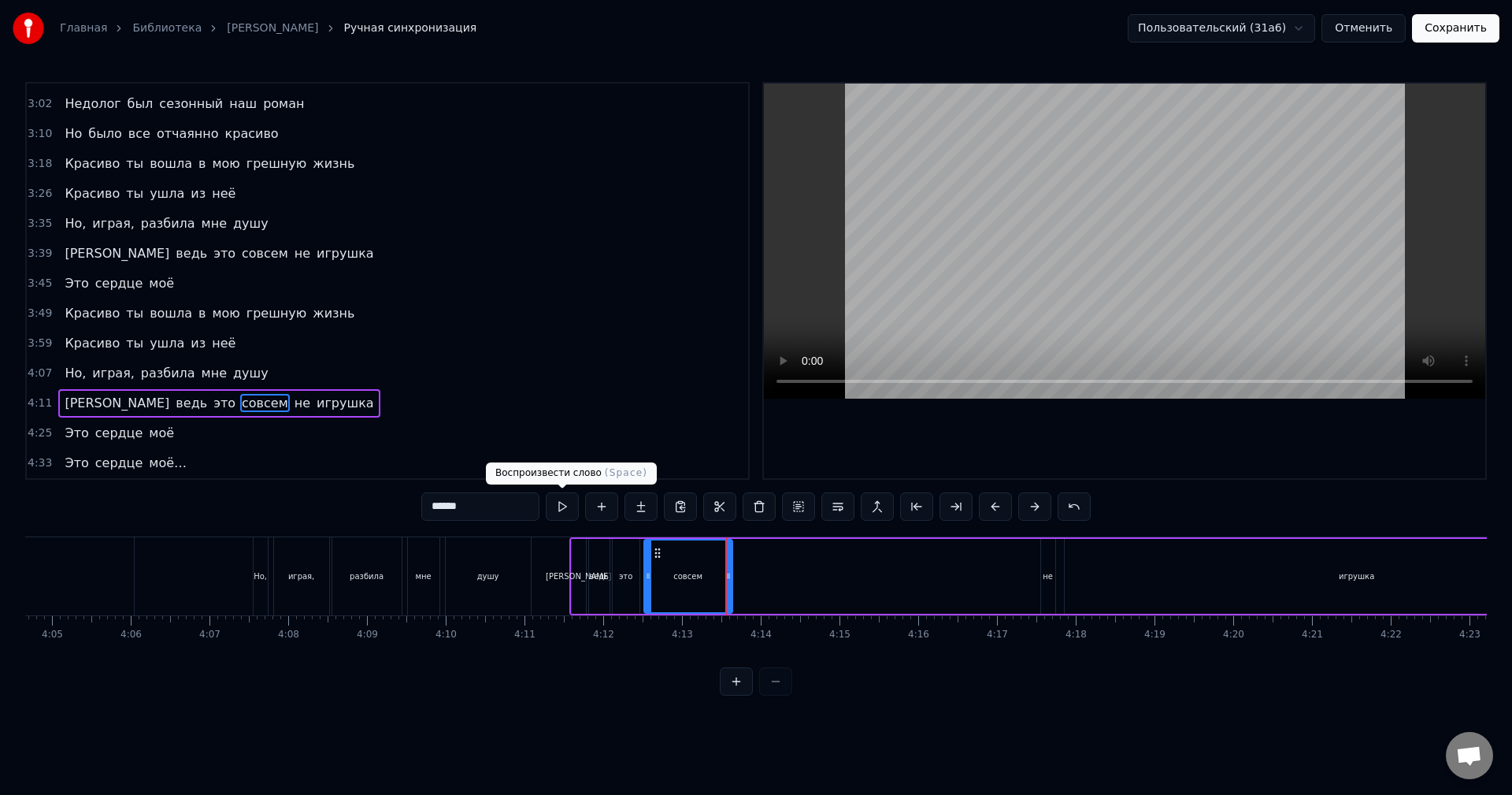
click at [576, 508] on button at bounding box center [562, 506] width 33 height 28
click at [726, 577] on icon at bounding box center [726, 575] width 7 height 12
click at [563, 513] on button at bounding box center [562, 506] width 33 height 28
drag, startPoint x: 1049, startPoint y: 576, endPoint x: 1030, endPoint y: 565, distance: 22.0
click at [993, 576] on div "А ведь это совсем не игрушка" at bounding box center [1111, 576] width 1082 height 78
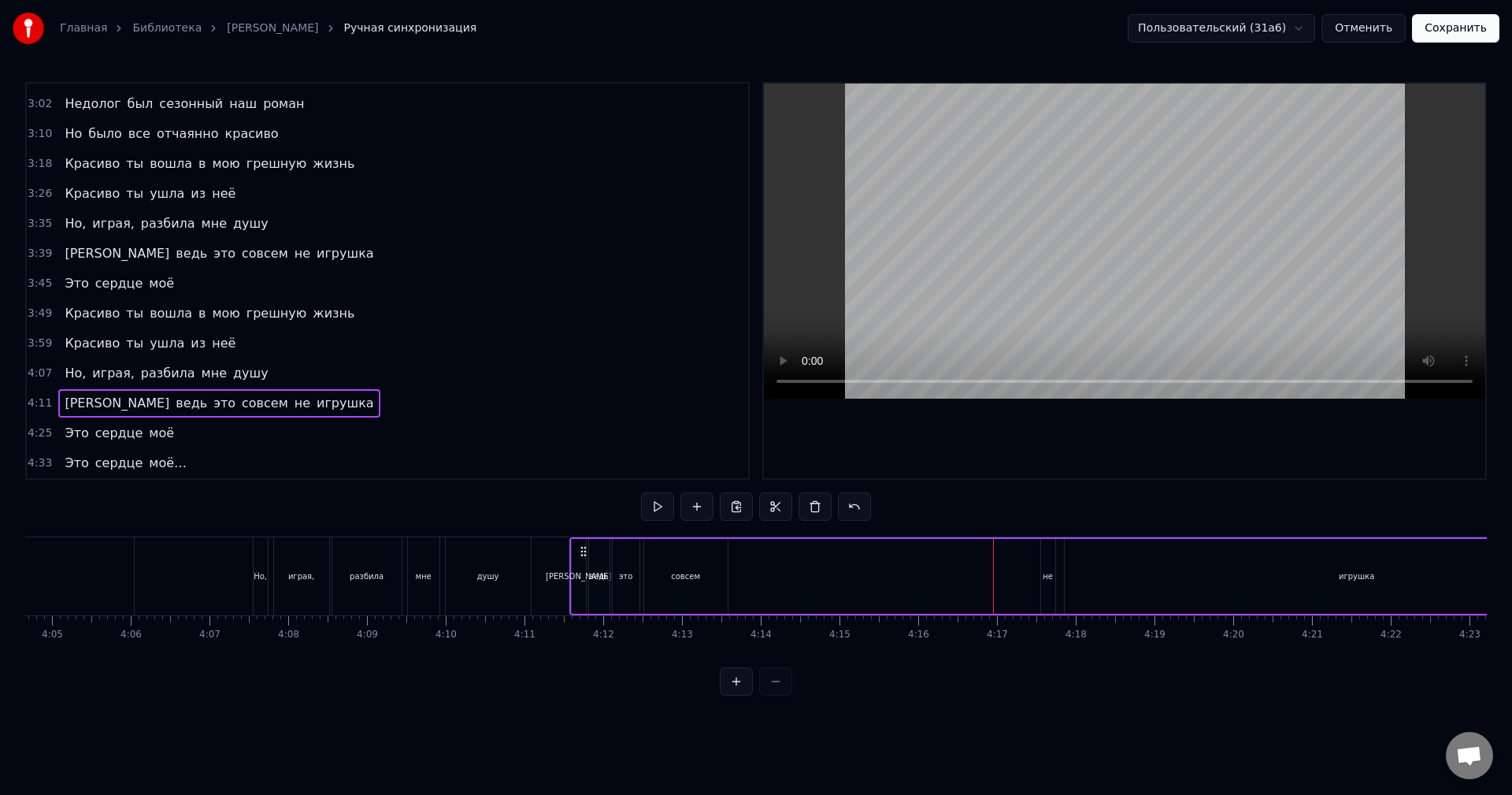
click at [1044, 578] on div "не" at bounding box center [1047, 576] width 10 height 11
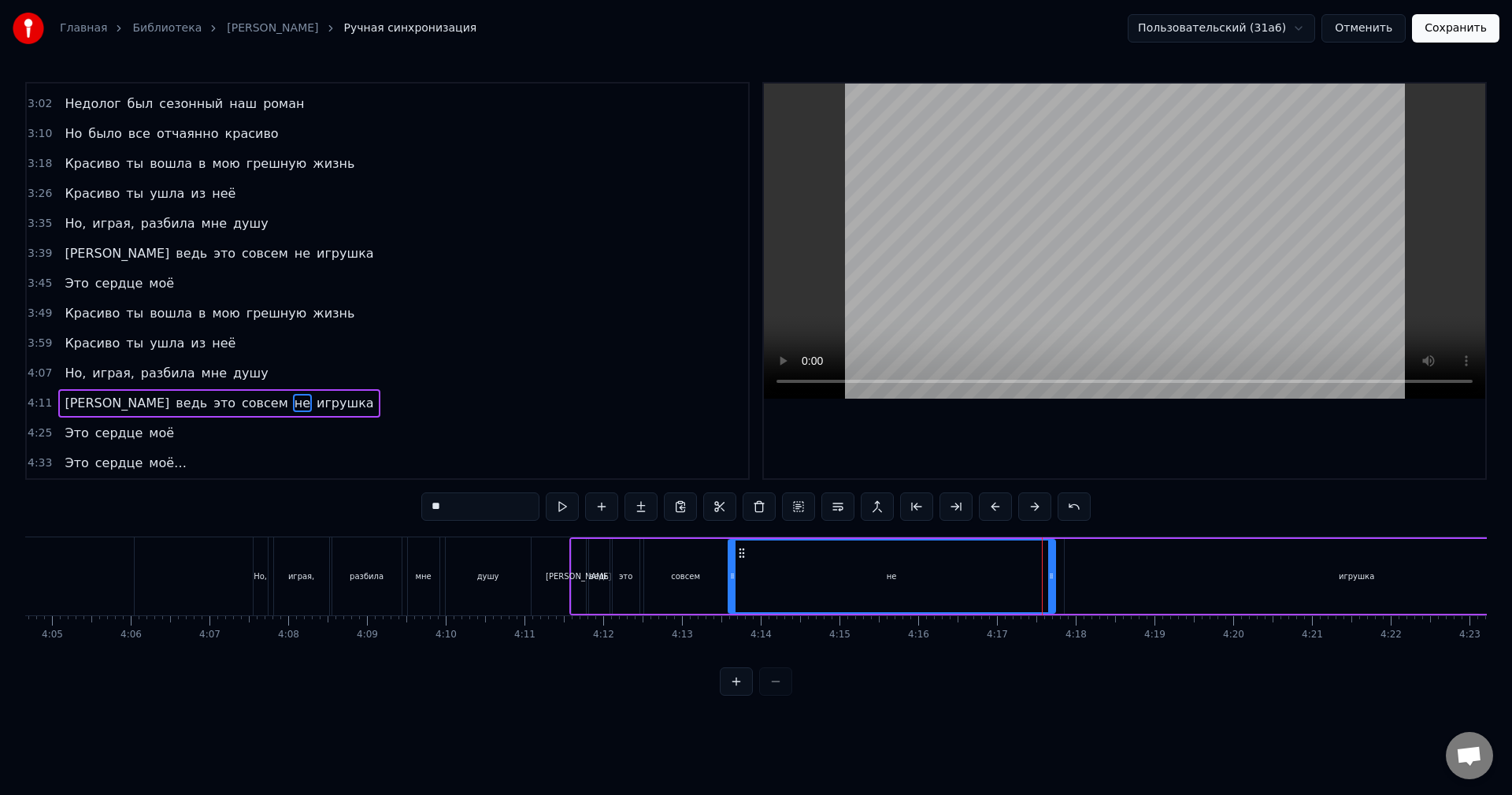
drag, startPoint x: 1044, startPoint y: 577, endPoint x: 731, endPoint y: 581, distance: 313.0
click at [731, 581] on icon at bounding box center [732, 575] width 7 height 12
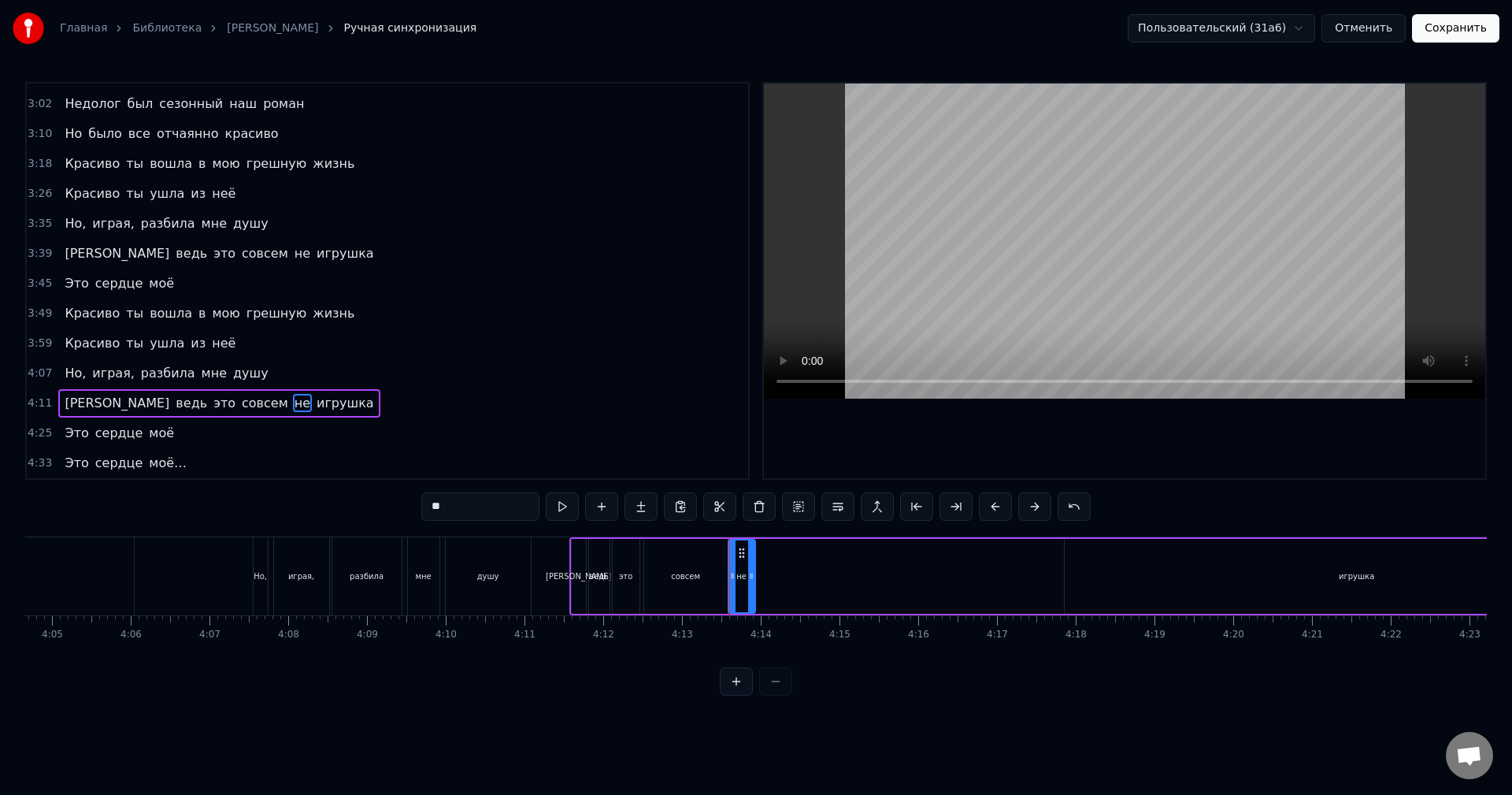
drag, startPoint x: 1050, startPoint y: 574, endPoint x: 750, endPoint y: 587, distance: 300.3
click at [750, 587] on div at bounding box center [751, 576] width 7 height 72
click at [1090, 573] on div "игрушка" at bounding box center [1357, 575] width 585 height 75
type input "*******"
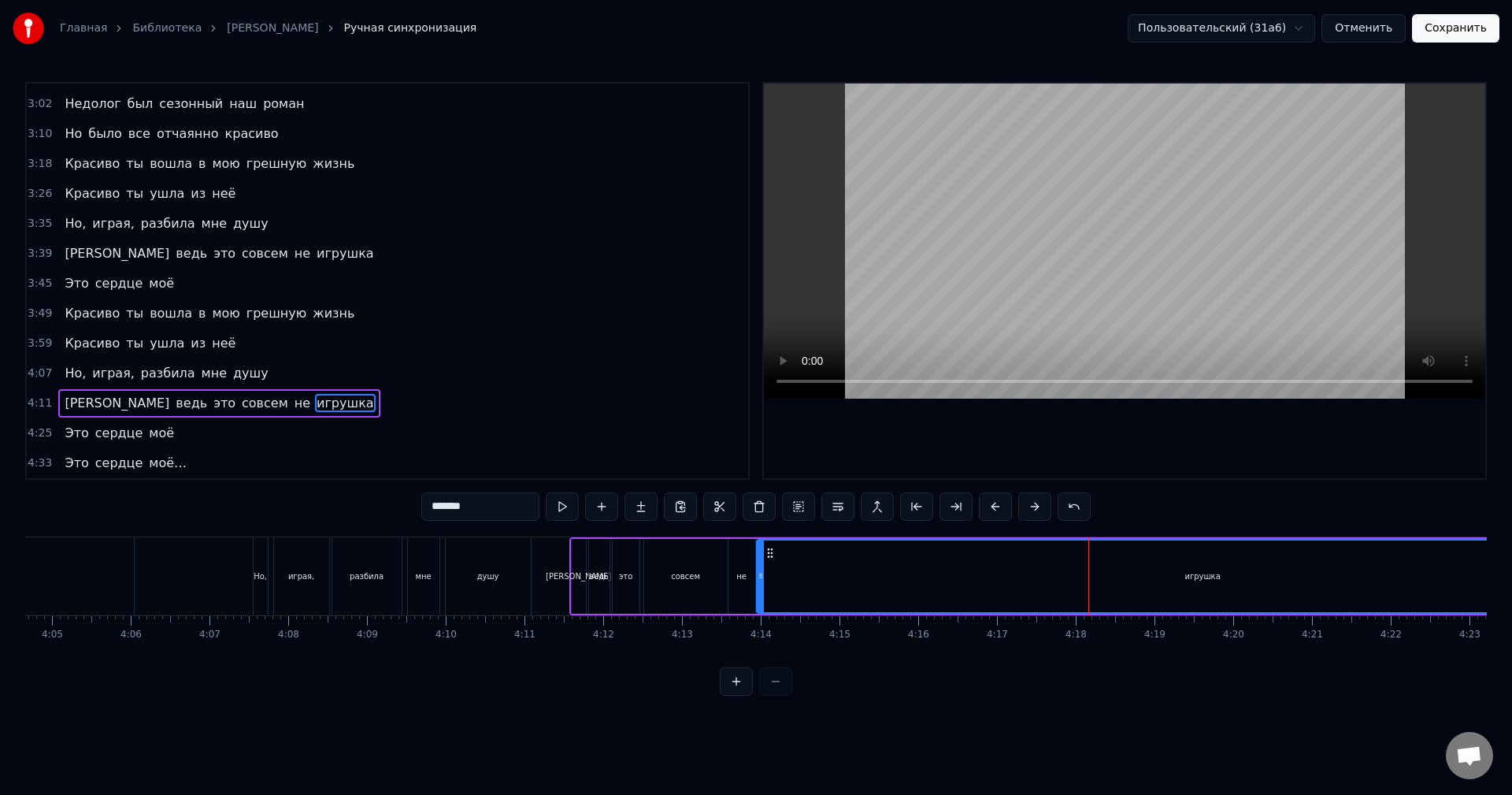
drag, startPoint x: 1071, startPoint y: 579, endPoint x: 764, endPoint y: 597, distance: 307.5
click at [764, 597] on div at bounding box center [761, 576] width 7 height 72
drag, startPoint x: 1251, startPoint y: 710, endPoint x: 1234, endPoint y: 678, distance: 36.2
click at [1183, 712] on html "Главная Библиотека [PERSON_NAME] Ручная синхронизация Пользовательский (31a6) О…" at bounding box center [756, 361] width 1512 height 721
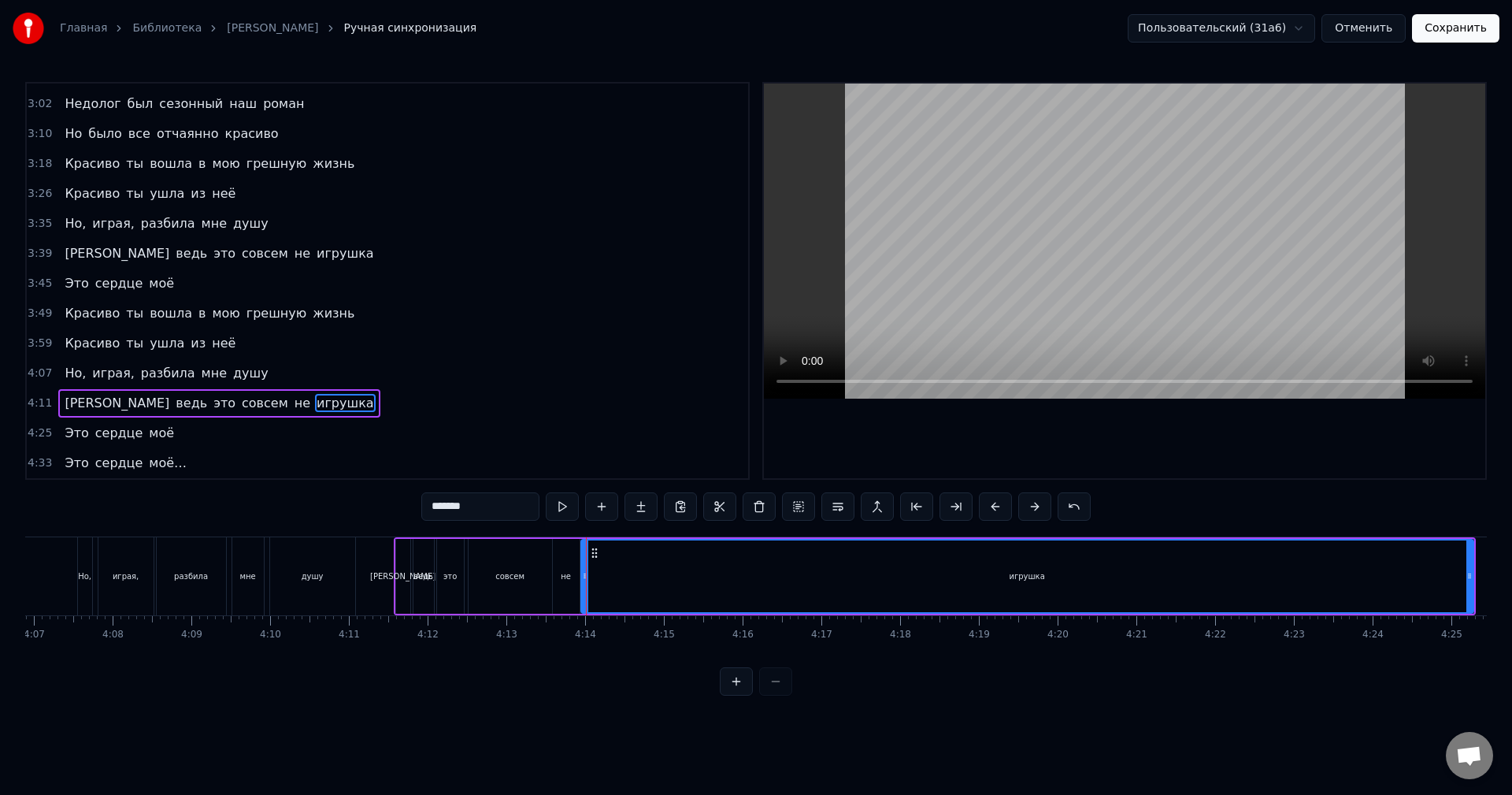
scroll to position [0, 19550]
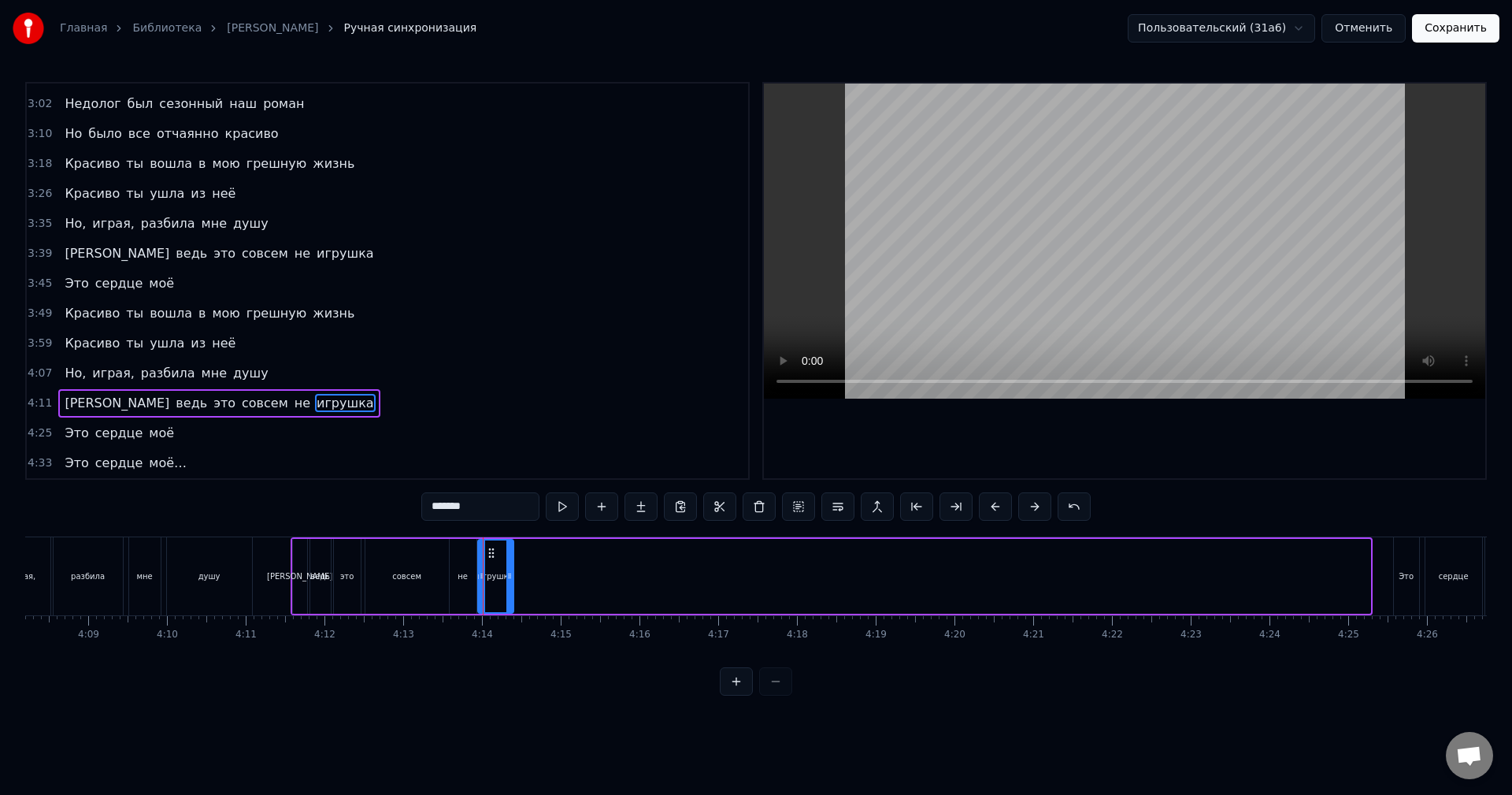
drag, startPoint x: 1369, startPoint y: 573, endPoint x: 512, endPoint y: 610, distance: 857.8
click at [512, 610] on div at bounding box center [509, 576] width 7 height 72
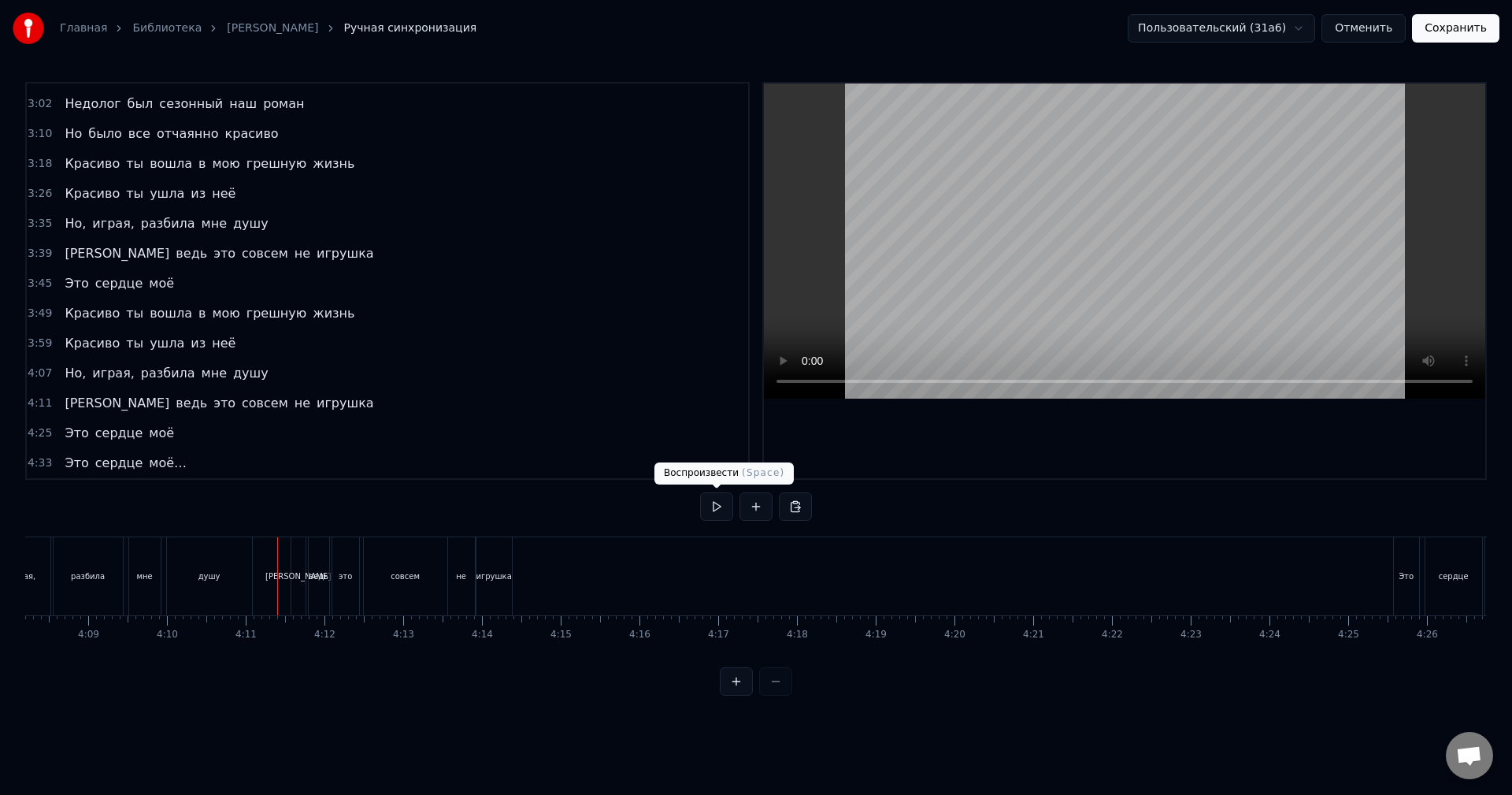
click at [717, 504] on button at bounding box center [716, 506] width 33 height 28
click at [501, 588] on div "игрушка" at bounding box center [494, 576] width 35 height 78
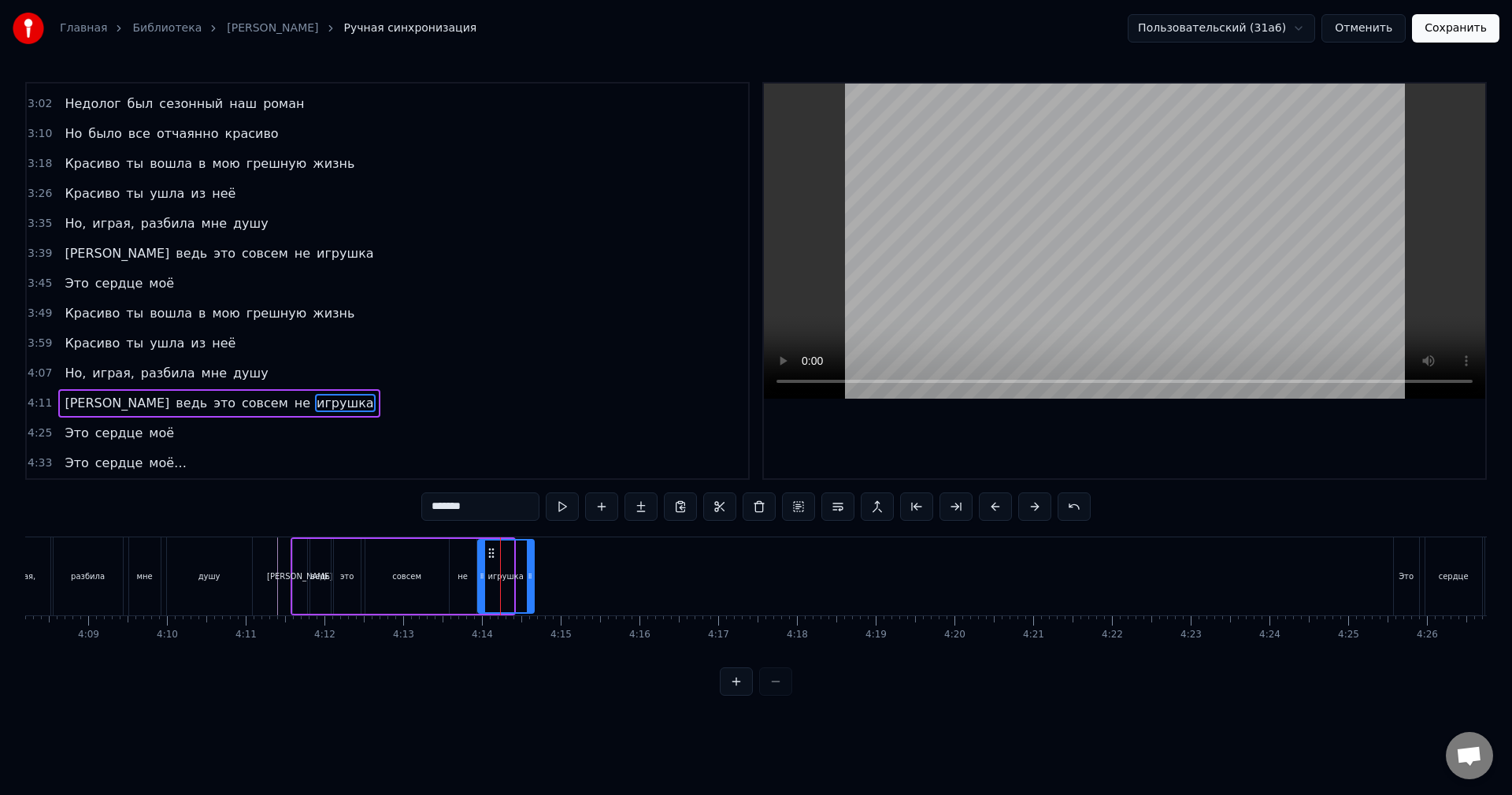
drag, startPoint x: 510, startPoint y: 587, endPoint x: 533, endPoint y: 590, distance: 23.2
click at [533, 590] on div at bounding box center [530, 576] width 7 height 72
click at [558, 501] on button at bounding box center [562, 506] width 33 height 28
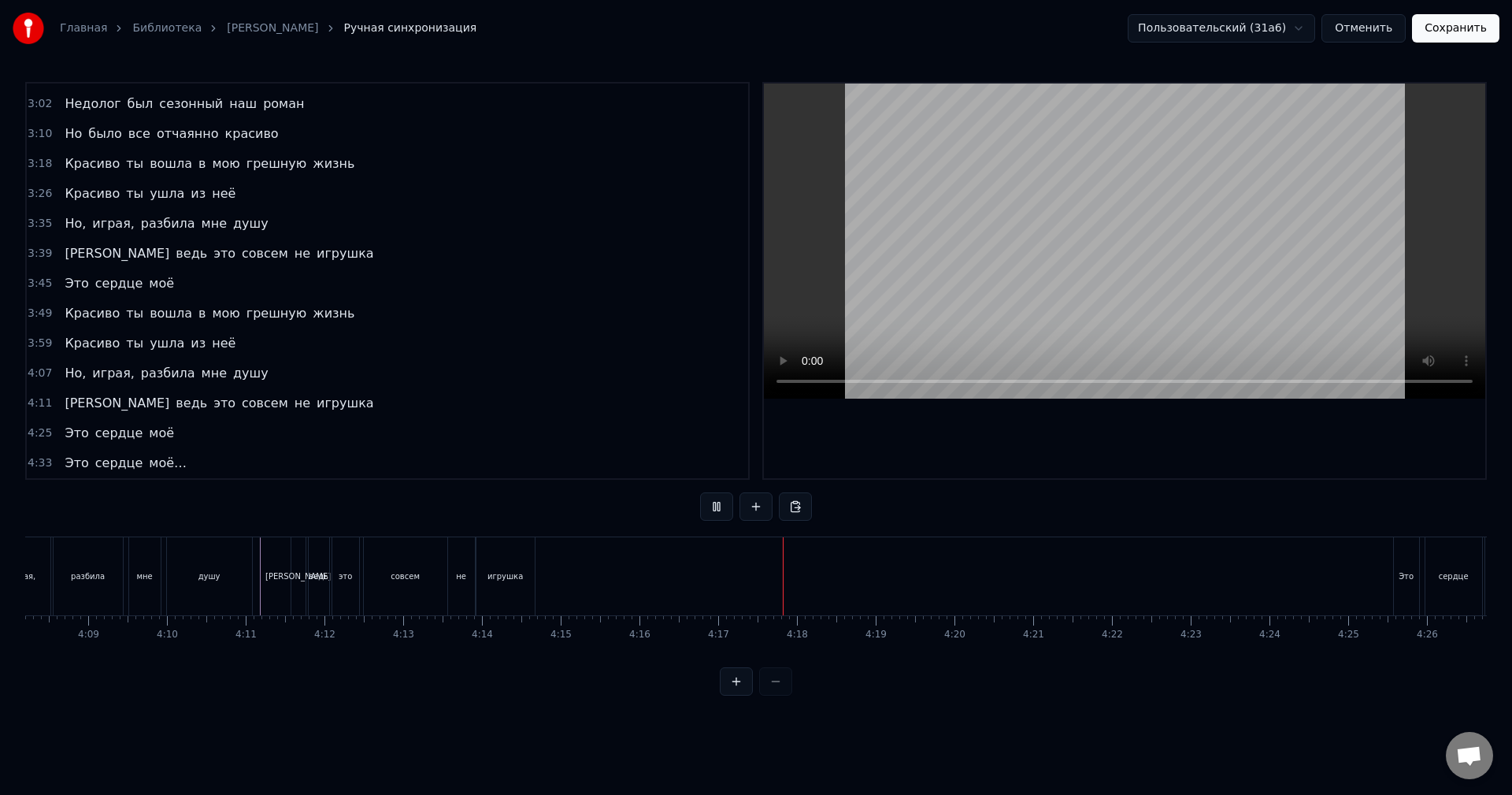
drag, startPoint x: 1403, startPoint y: 559, endPoint x: 1400, endPoint y: 569, distance: 10.4
click at [1403, 560] on div "Это" at bounding box center [1406, 576] width 26 height 78
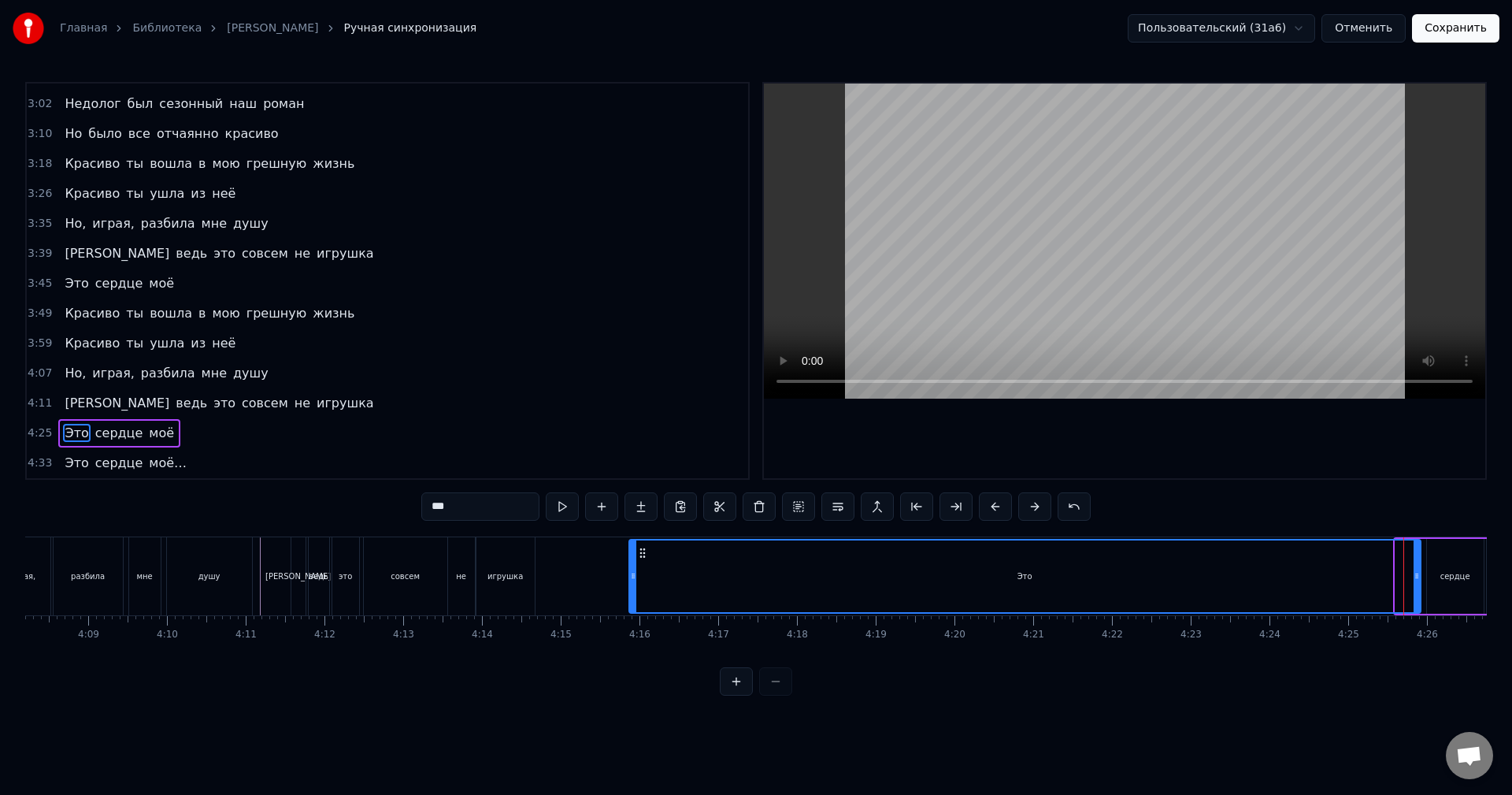
drag, startPoint x: 1398, startPoint y: 584, endPoint x: 632, endPoint y: 622, distance: 766.9
click at [632, 622] on div "В первый день весны На краешке земли Нечаянно мы встретились с тобой Падал белы…" at bounding box center [756, 595] width 1462 height 118
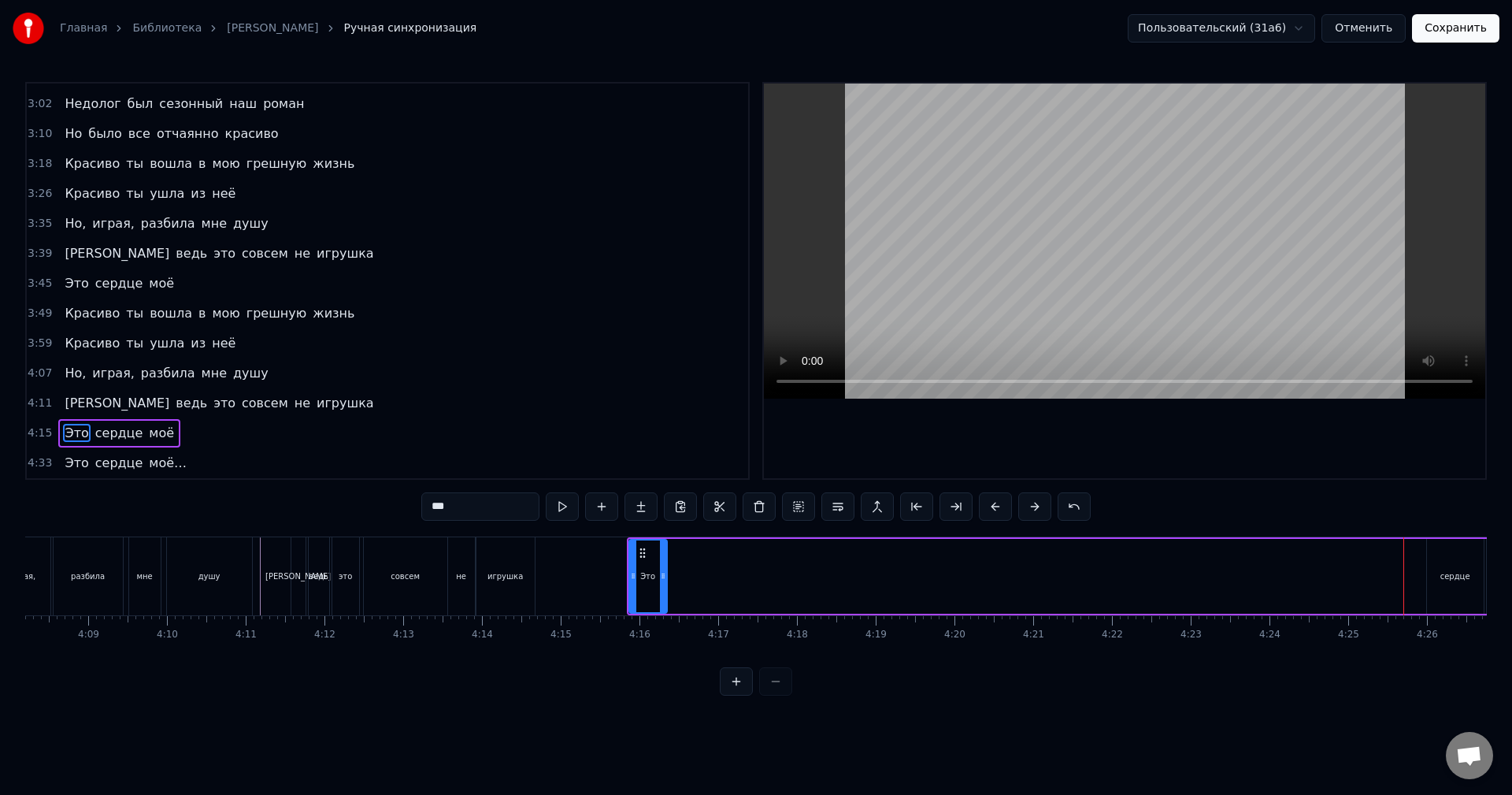
drag, startPoint x: 1415, startPoint y: 590, endPoint x: 1067, endPoint y: 610, distance: 348.6
click at [662, 627] on div "В первый день весны На краешке земли Нечаянно мы встретились с тобой Падал белы…" at bounding box center [756, 595] width 1462 height 118
click at [1439, 581] on div "сердце" at bounding box center [1455, 575] width 57 height 75
type input "******"
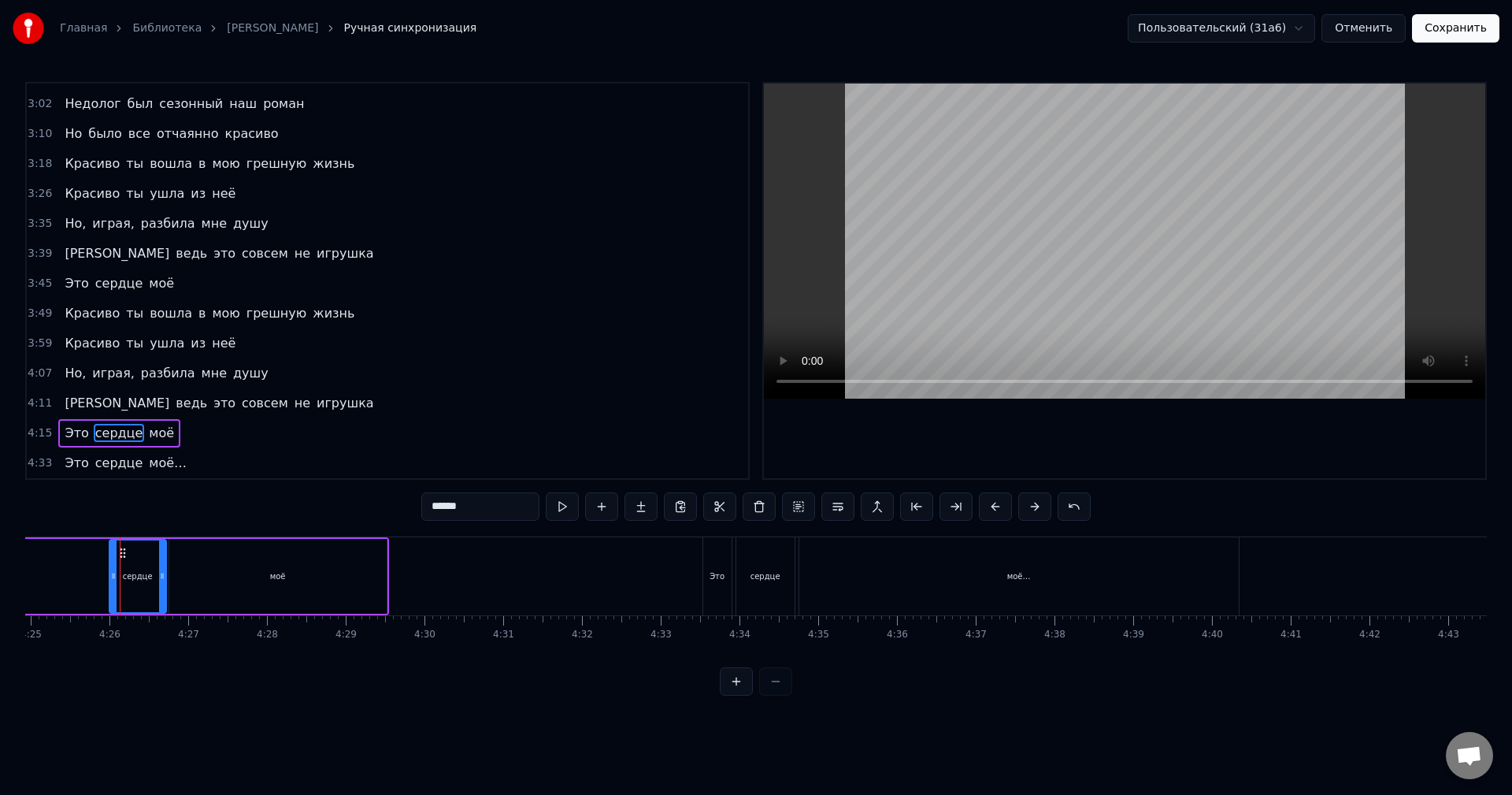
scroll to position [0, 20883]
drag, startPoint x: 587, startPoint y: 704, endPoint x: 886, endPoint y: 709, distance: 299.0
click at [974, 710] on html "Главная Библиотека [PERSON_NAME] Ручная синхронизация Пользовательский (31a6) О…" at bounding box center [756, 361] width 1512 height 721
drag, startPoint x: 575, startPoint y: 680, endPoint x: 579, endPoint y: 665, distance: 15.5
click at [576, 680] on div "0:01 В первый день весны 0:04 На краешке земли 0:08 Нечаянно мы встретились с т…" at bounding box center [756, 389] width 1462 height 613
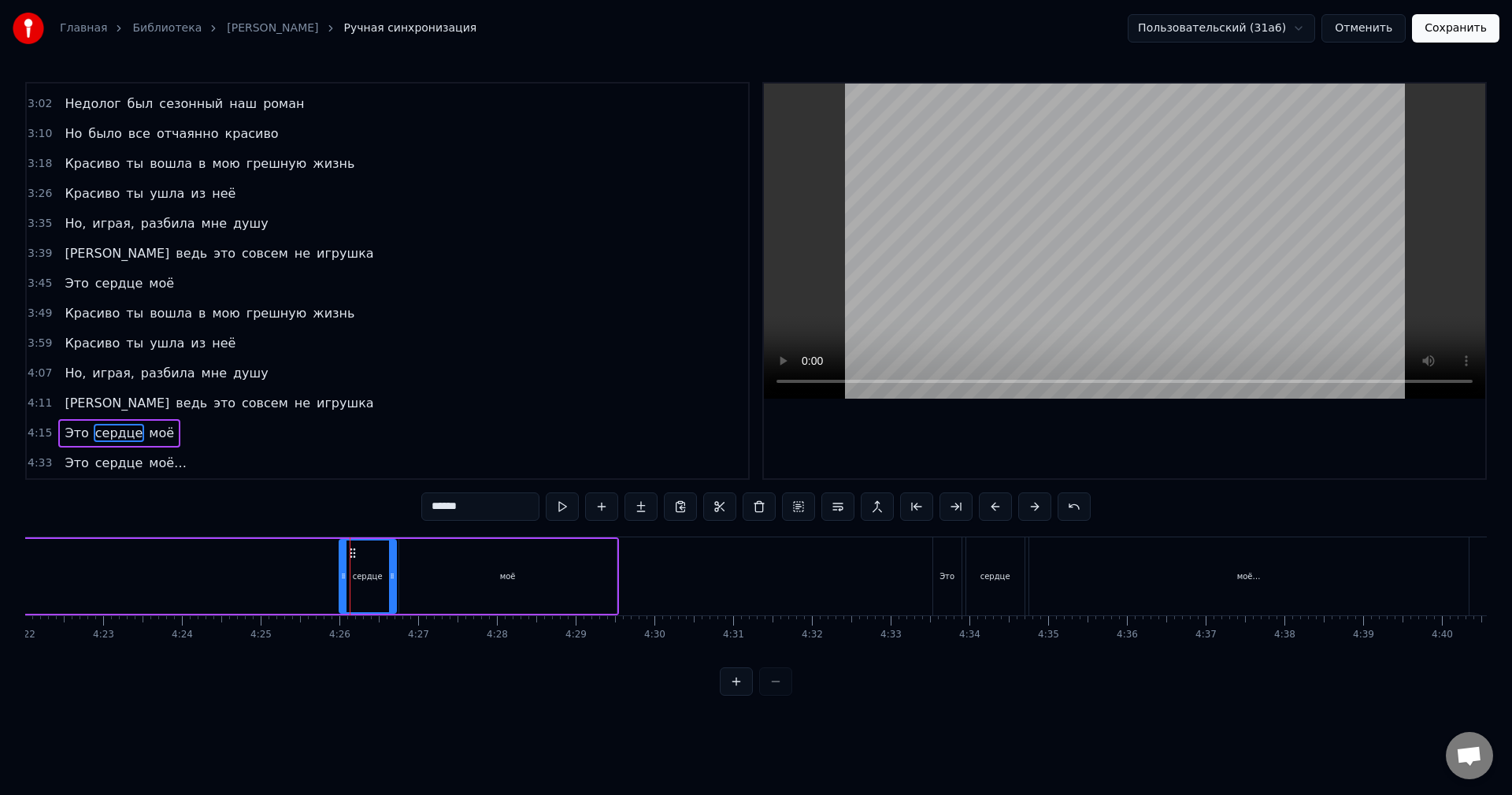
scroll to position [0, 20632]
click at [49, 434] on div "4:15 Это сердце моё" at bounding box center [387, 433] width 722 height 30
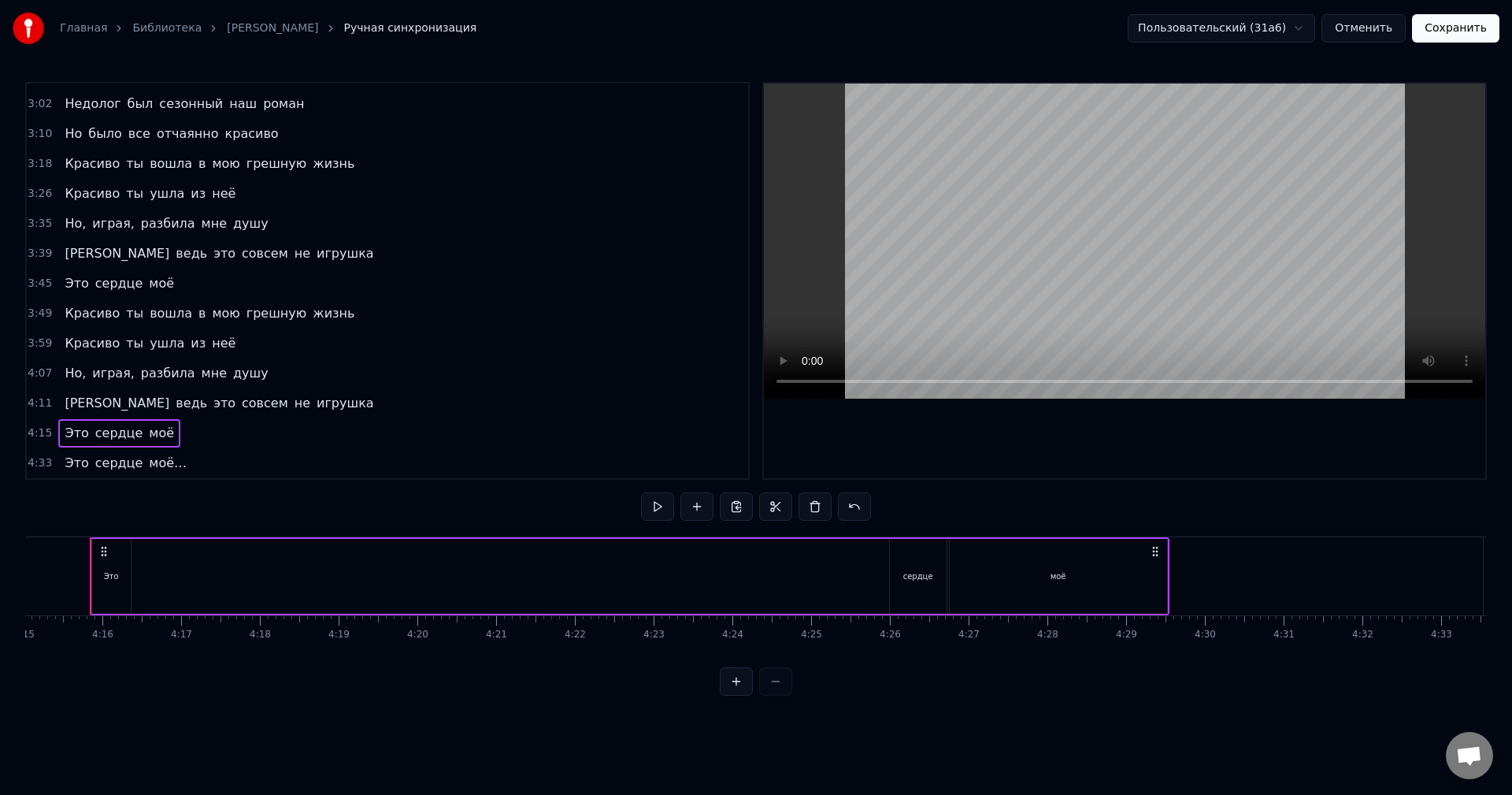
scroll to position [0, 20071]
click at [37, 433] on span "4:15" at bounding box center [40, 433] width 25 height 16
click at [667, 510] on button at bounding box center [658, 506] width 33 height 28
click at [198, 571] on div "Это сердце моё" at bounding box center [644, 576] width 1080 height 78
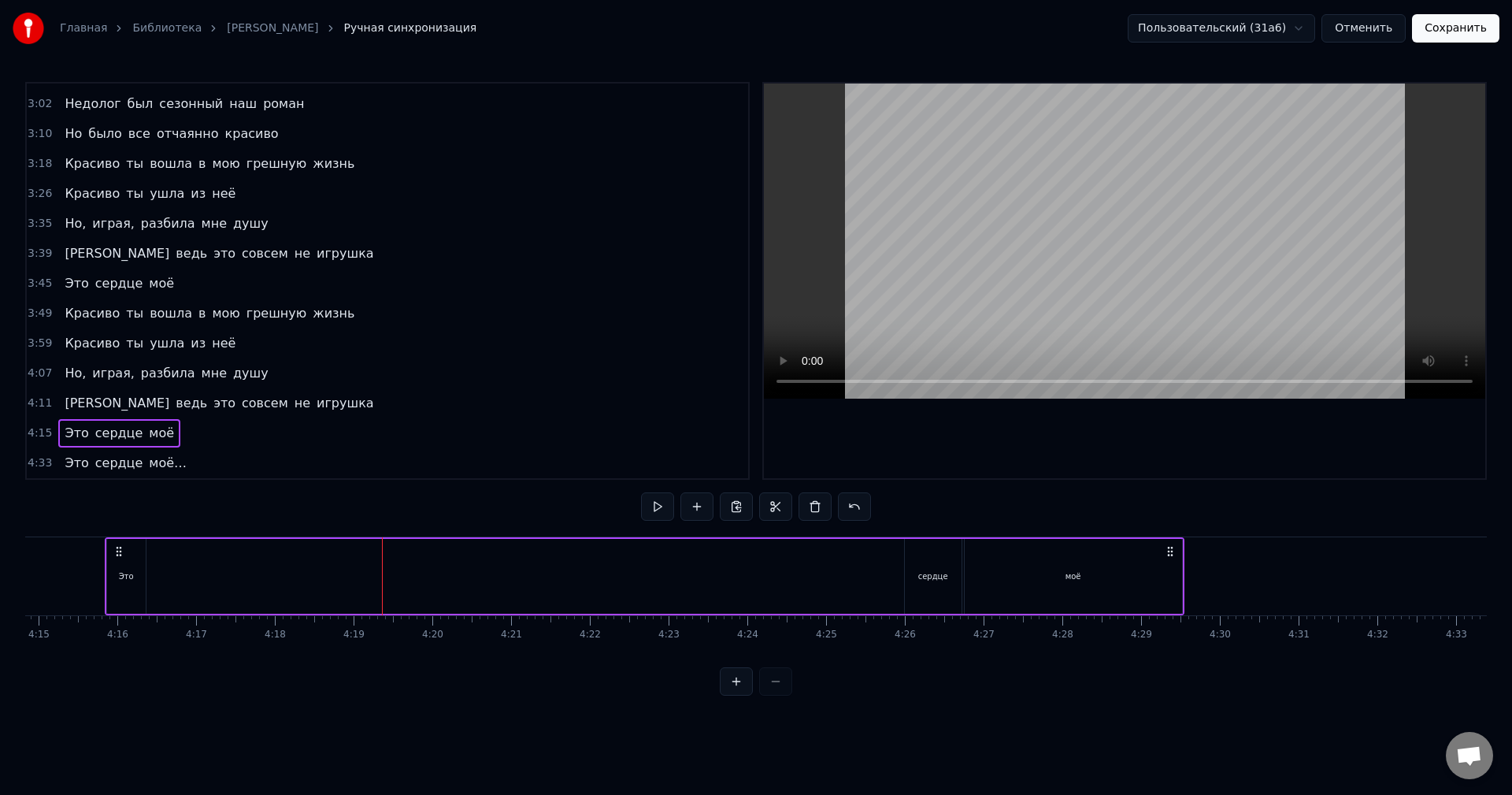
click at [1183, 579] on div "моё" at bounding box center [1073, 575] width 219 height 75
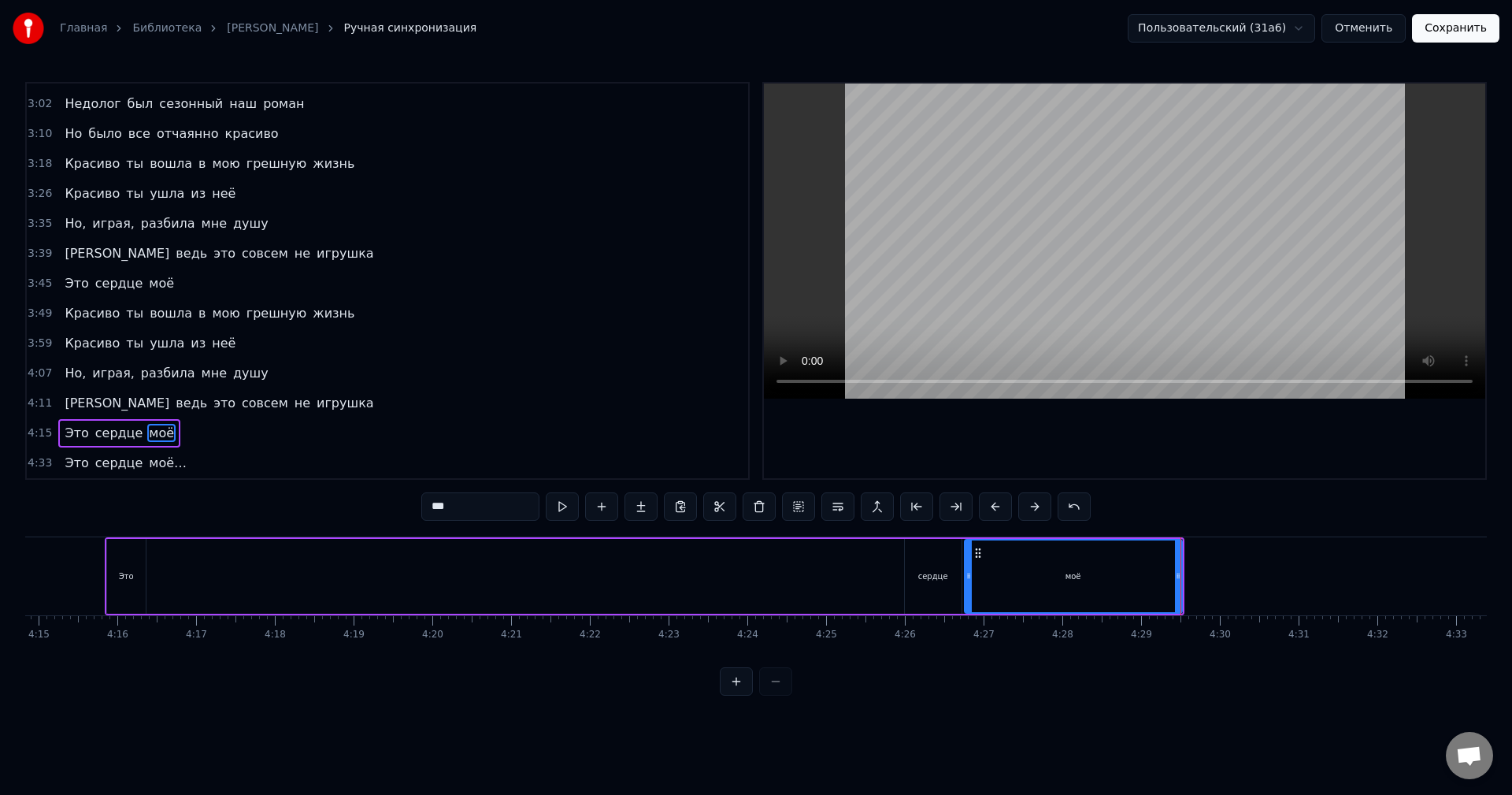
click at [915, 576] on div "сердце" at bounding box center [933, 575] width 57 height 75
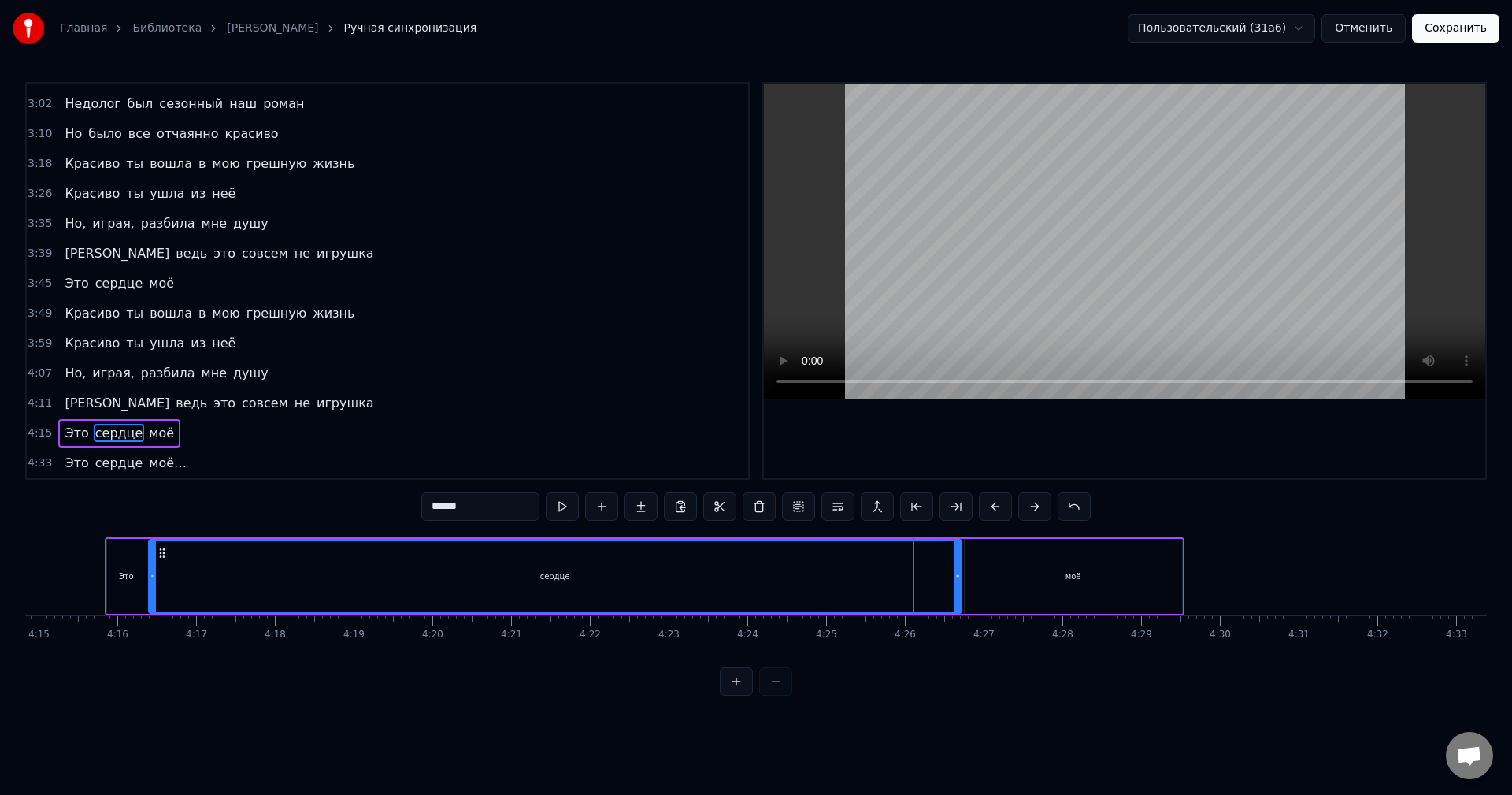
drag, startPoint x: 909, startPoint y: 581, endPoint x: 152, endPoint y: 556, distance: 757.4
click at [152, 556] on div at bounding box center [152, 576] width 7 height 72
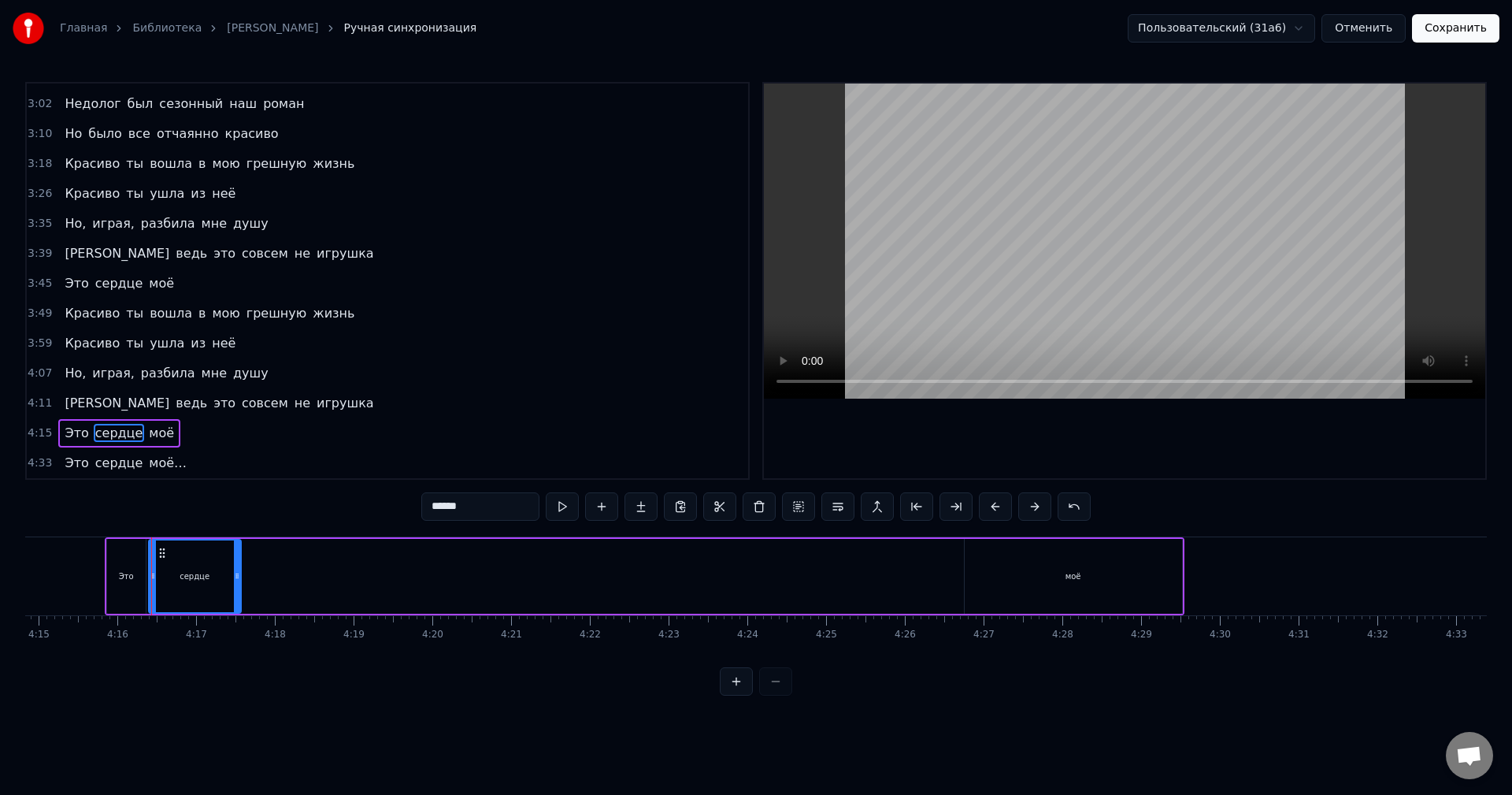
drag, startPoint x: 958, startPoint y: 581, endPoint x: 488, endPoint y: 578, distance: 470.0
click at [234, 600] on div at bounding box center [237, 576] width 7 height 72
click at [981, 575] on div "моё" at bounding box center [1074, 575] width 218 height 75
type input "***"
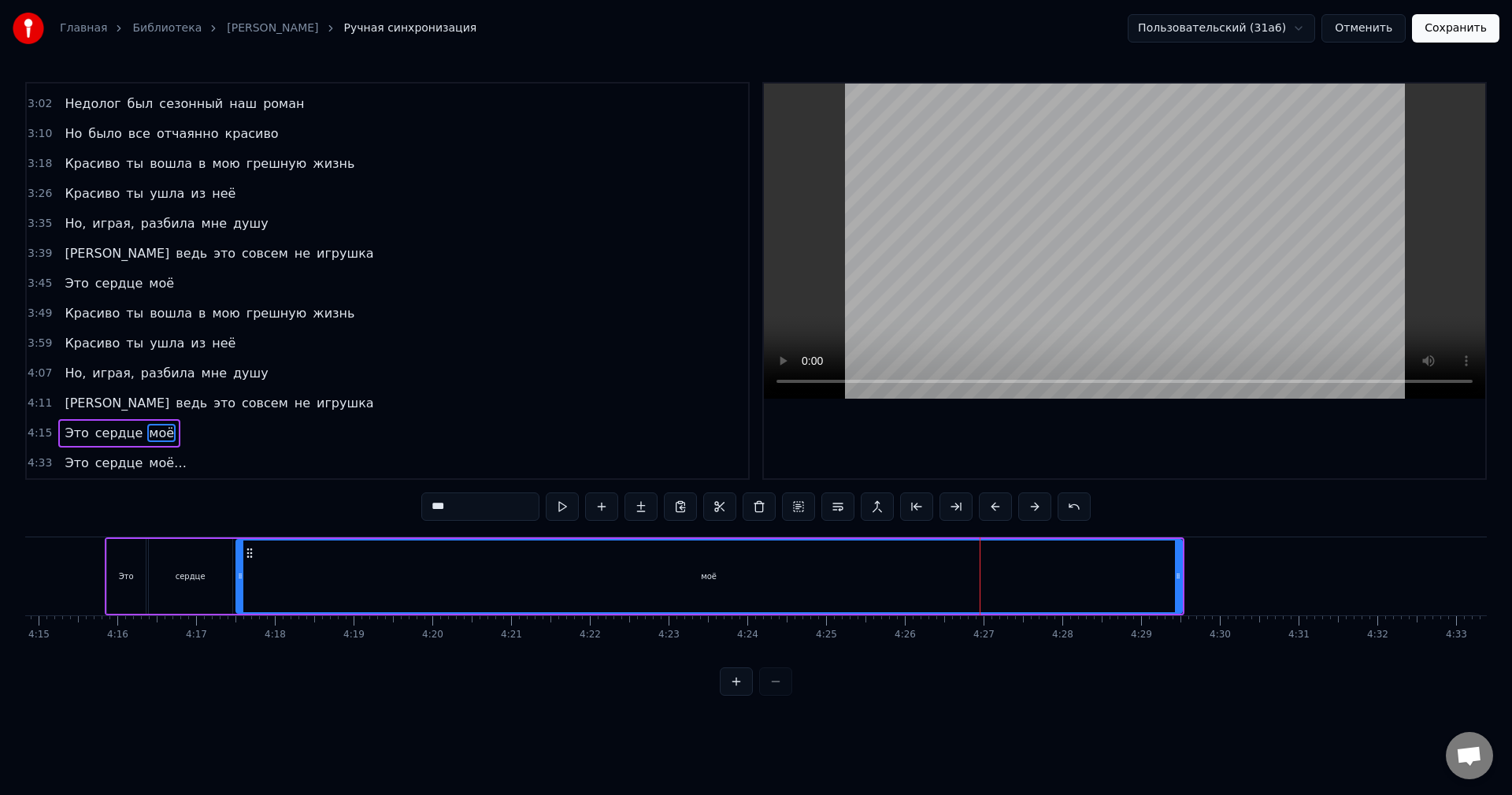
drag, startPoint x: 970, startPoint y: 573, endPoint x: 241, endPoint y: 584, distance: 729.1
click at [241, 584] on div at bounding box center [240, 576] width 7 height 72
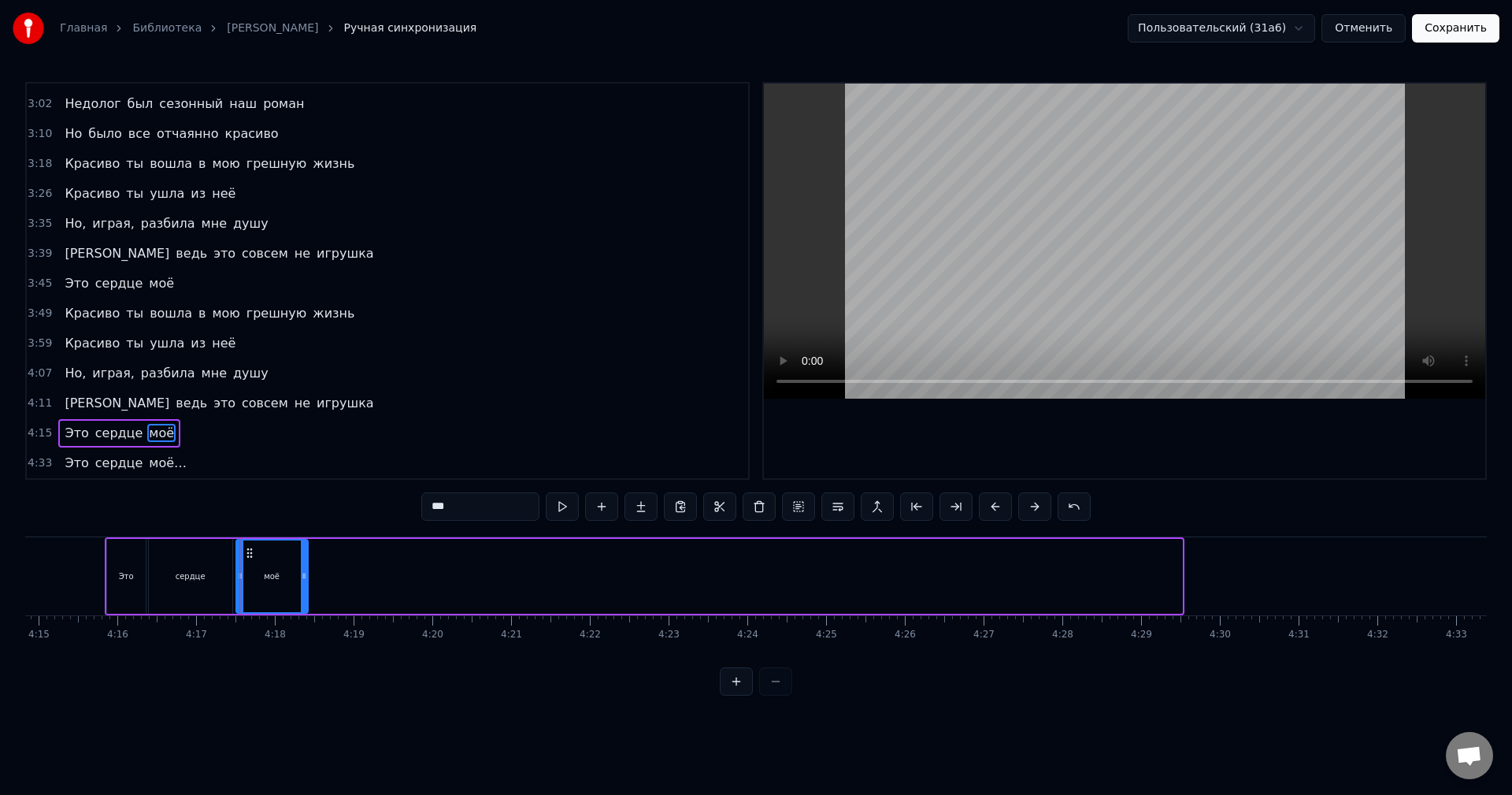
drag, startPoint x: 1178, startPoint y: 581, endPoint x: 303, endPoint y: 579, distance: 875.0
click at [303, 579] on icon at bounding box center [304, 575] width 7 height 12
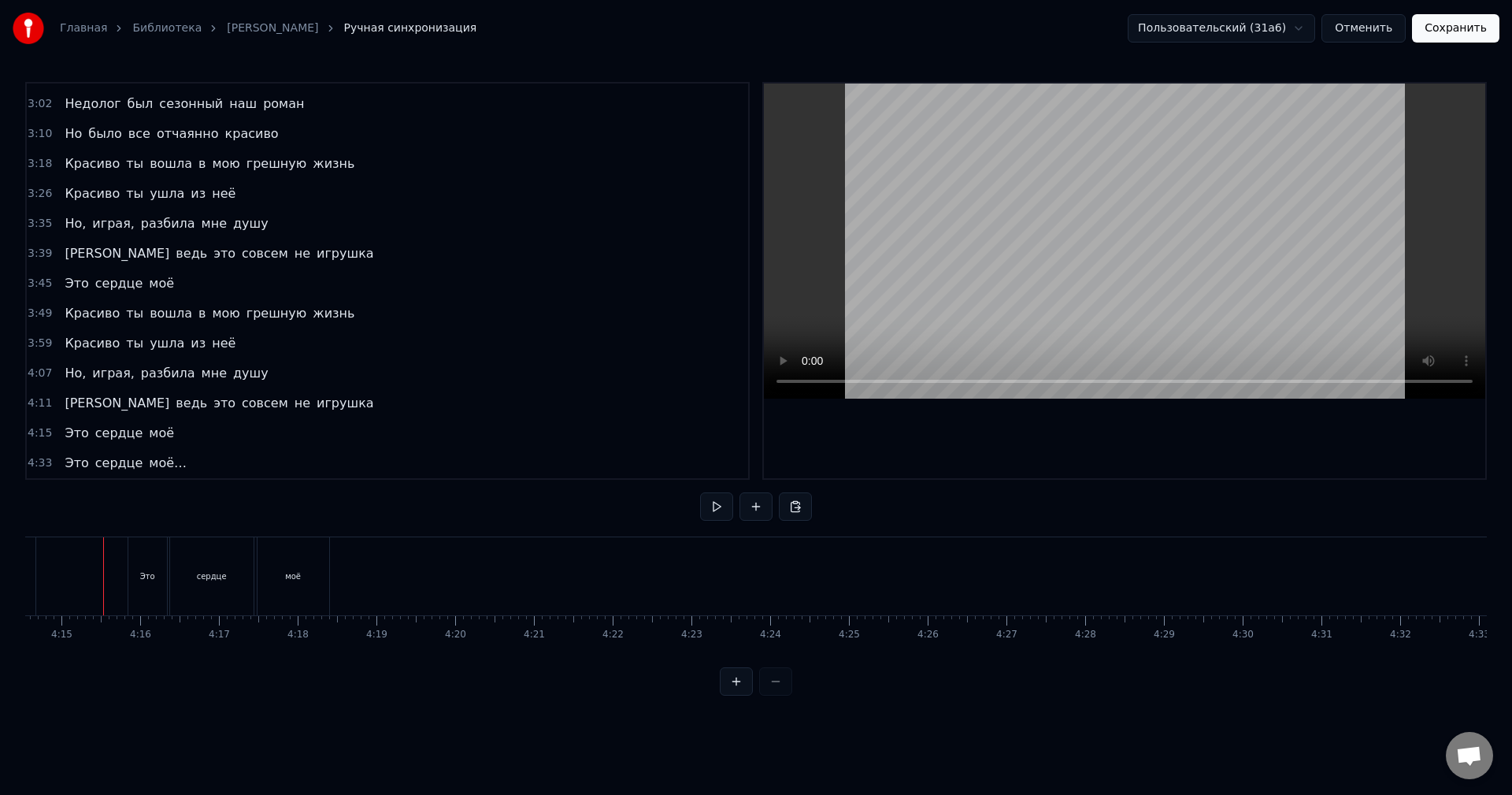
scroll to position [0, 20048]
click at [726, 509] on button at bounding box center [716, 506] width 33 height 28
drag, startPoint x: 149, startPoint y: 590, endPoint x: 160, endPoint y: 589, distance: 11.0
click at [160, 589] on div "Это" at bounding box center [149, 576] width 39 height 78
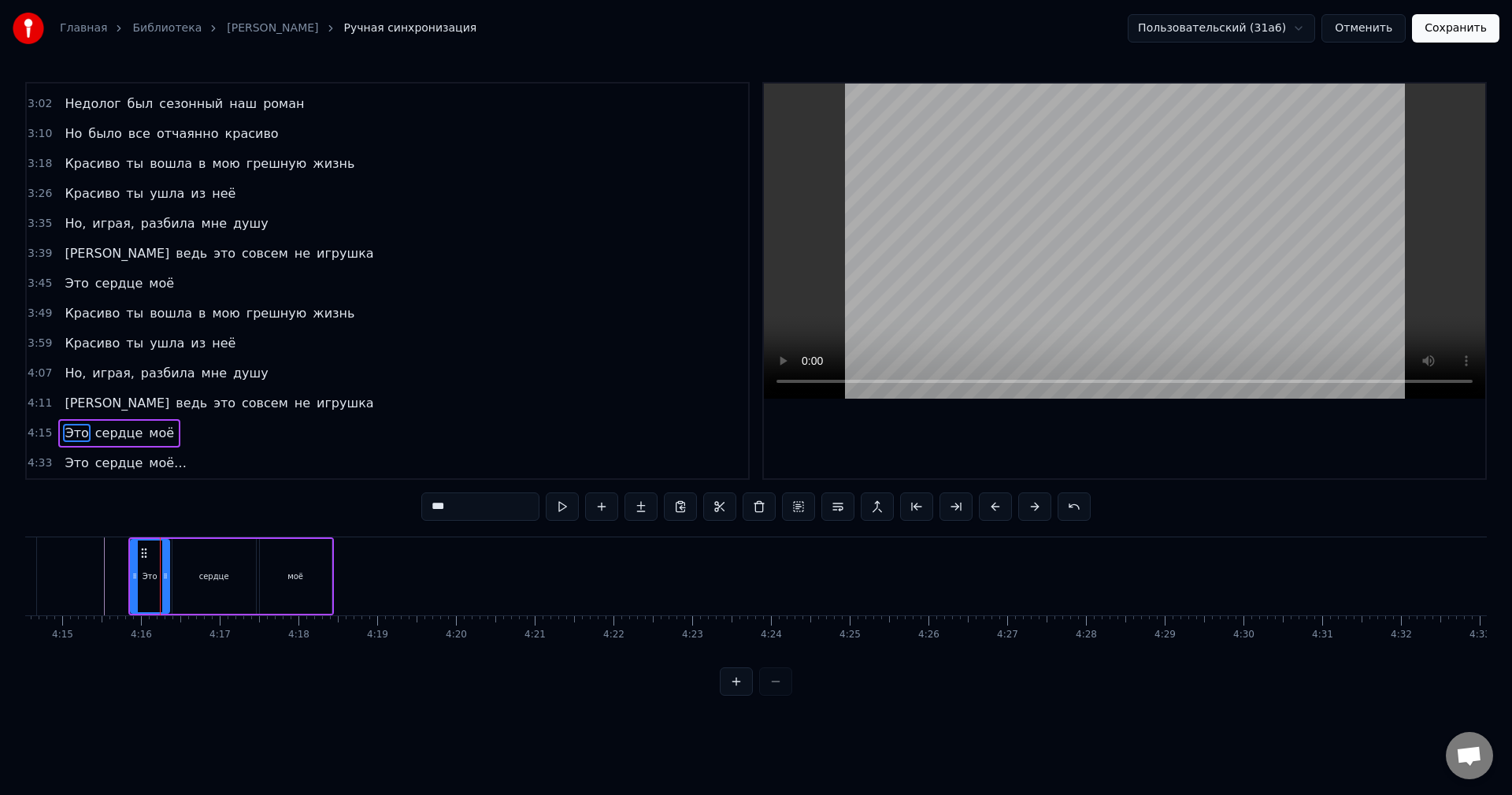
drag, startPoint x: 204, startPoint y: 736, endPoint x: 345, endPoint y: 736, distance: 141.0
click at [346, 721] on html "Главная Библиотека [PERSON_NAME] Ручная синхронизация Пользовательский (31a6) О…" at bounding box center [756, 361] width 1512 height 721
drag, startPoint x: 322, startPoint y: 718, endPoint x: 556, endPoint y: 736, distance: 234.7
click at [586, 721] on html "Главная Библиотека [PERSON_NAME] Ручная синхронизация Пользовательский (31a6) О…" at bounding box center [756, 361] width 1512 height 721
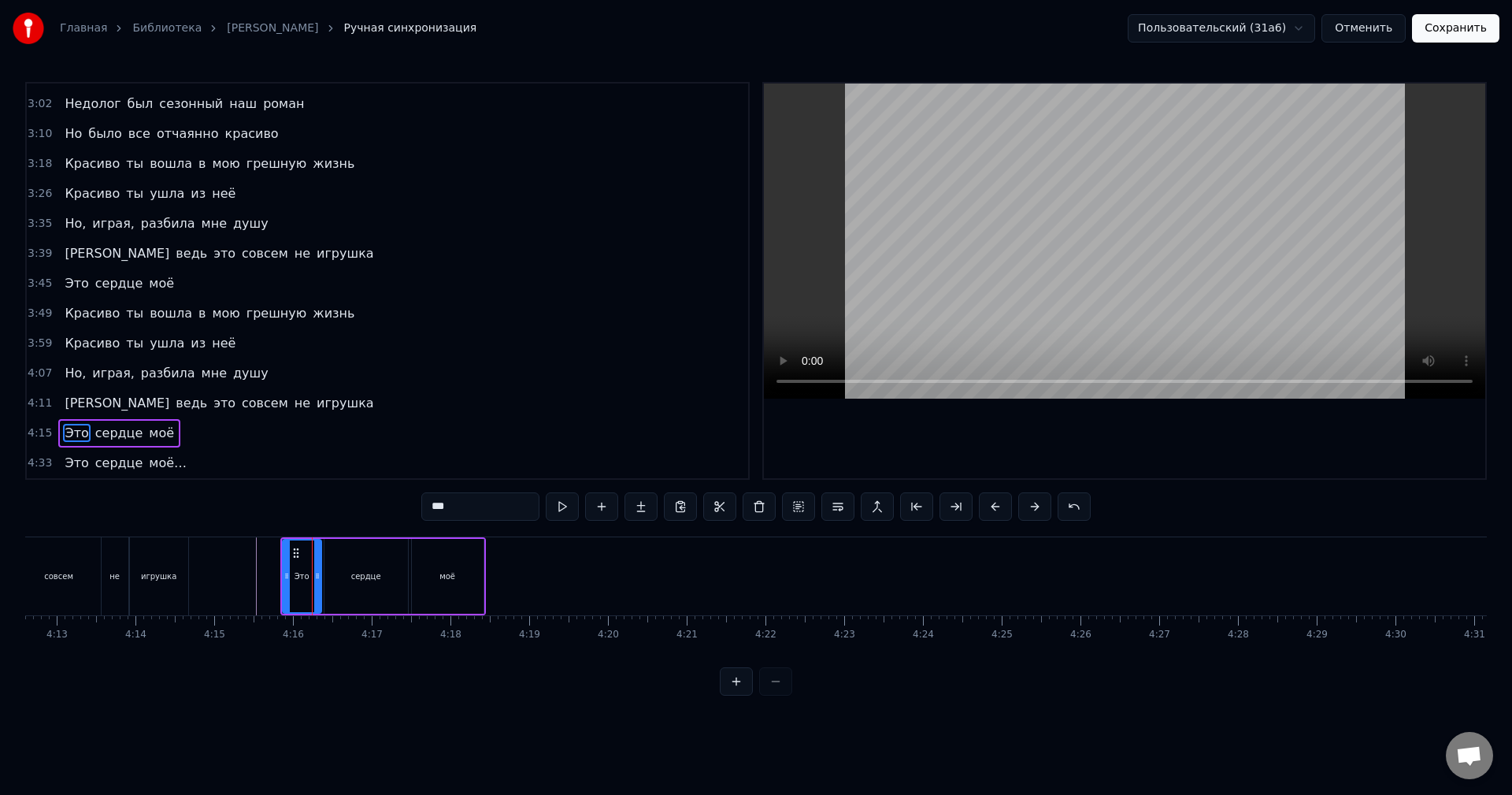
scroll to position [0, 19891]
click at [196, 554] on div "А ведь это совсем не игрушка" at bounding box center [74, 576] width 248 height 78
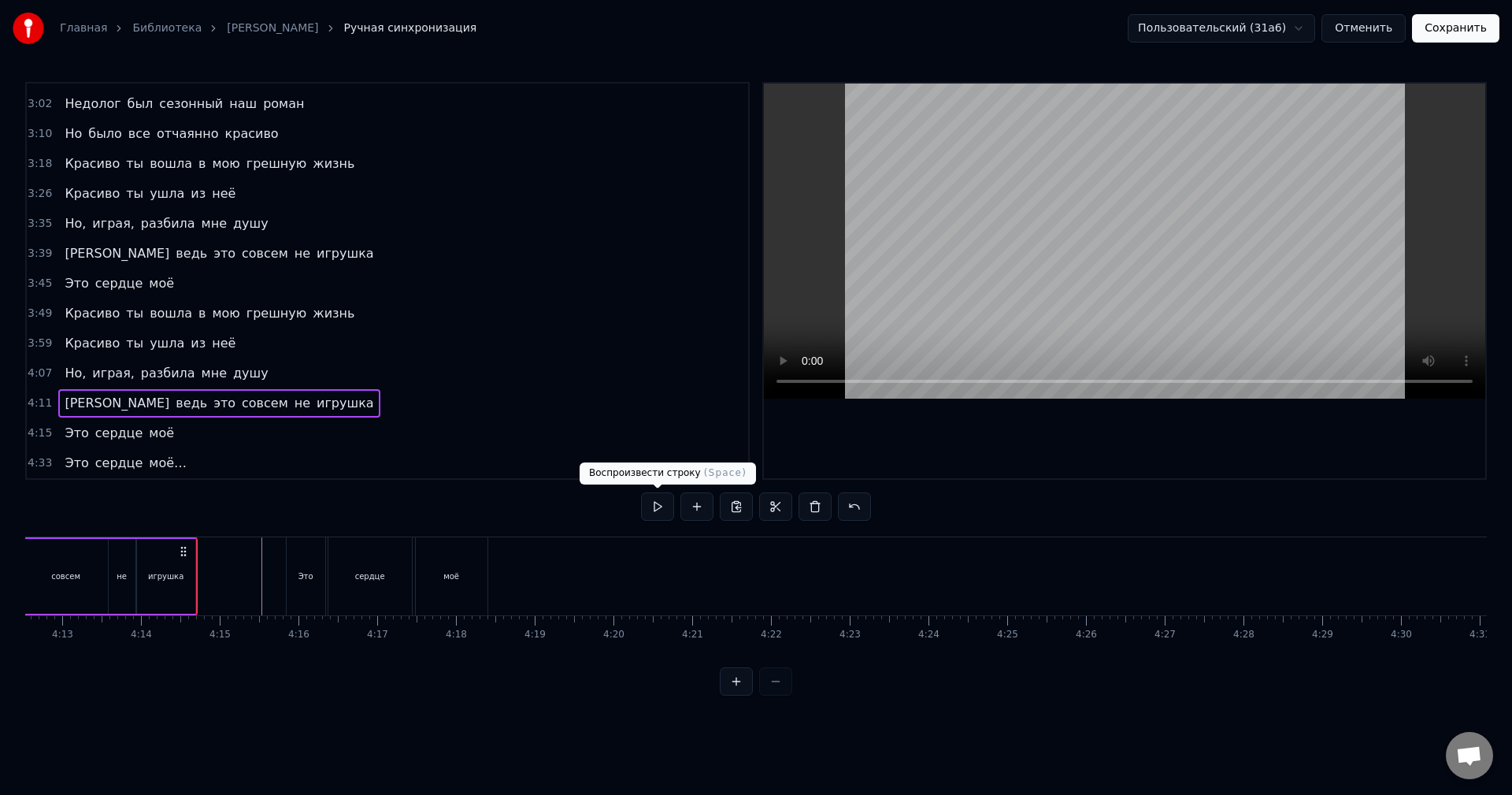
click at [664, 512] on button at bounding box center [658, 506] width 33 height 28
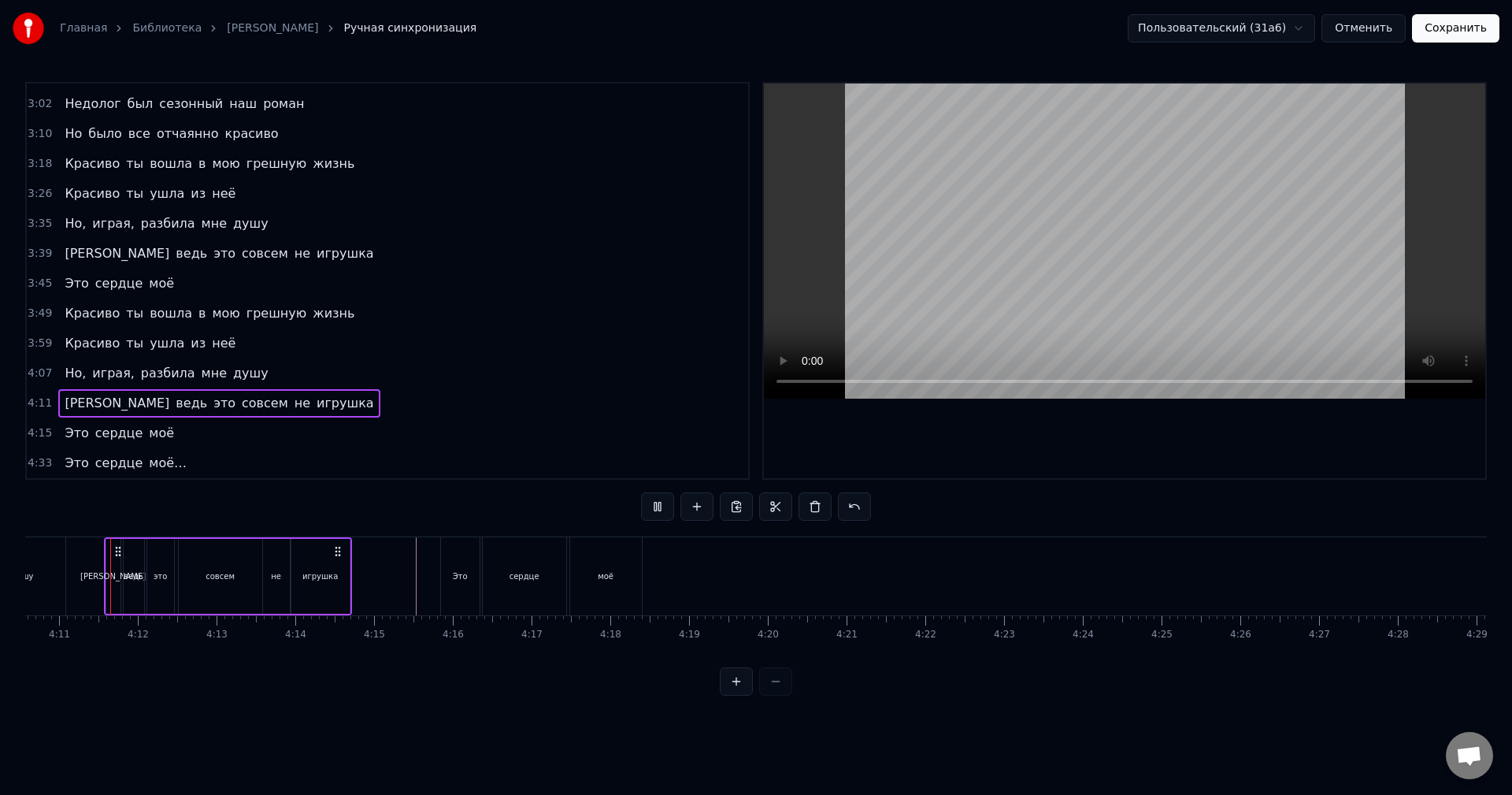
scroll to position [0, 19735]
click at [461, 581] on div "Это" at bounding box center [461, 576] width 15 height 11
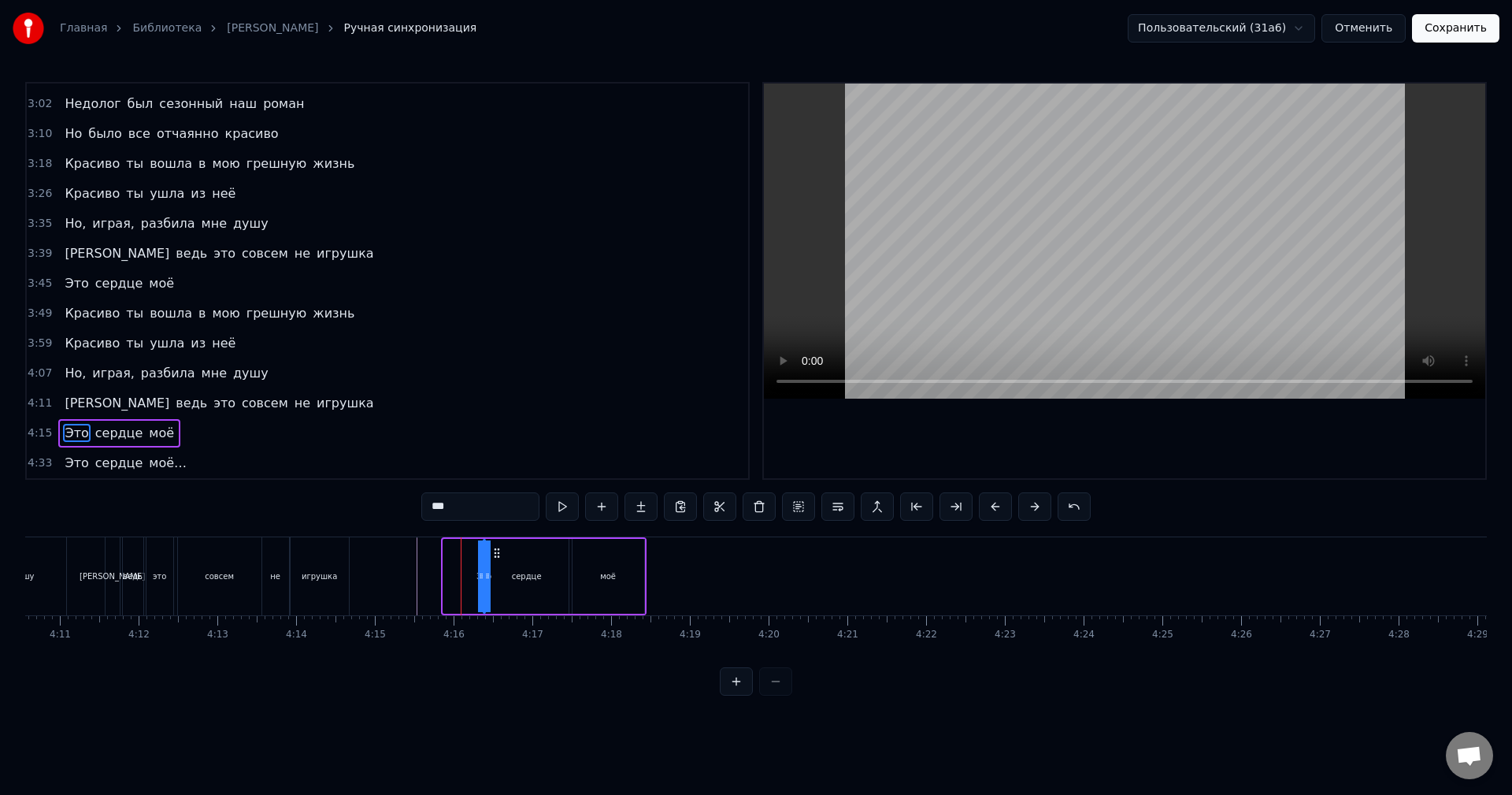
drag, startPoint x: 448, startPoint y: 585, endPoint x: 520, endPoint y: 593, distance: 72.4
click at [526, 595] on div "Это сердце моё" at bounding box center [543, 576] width 205 height 78
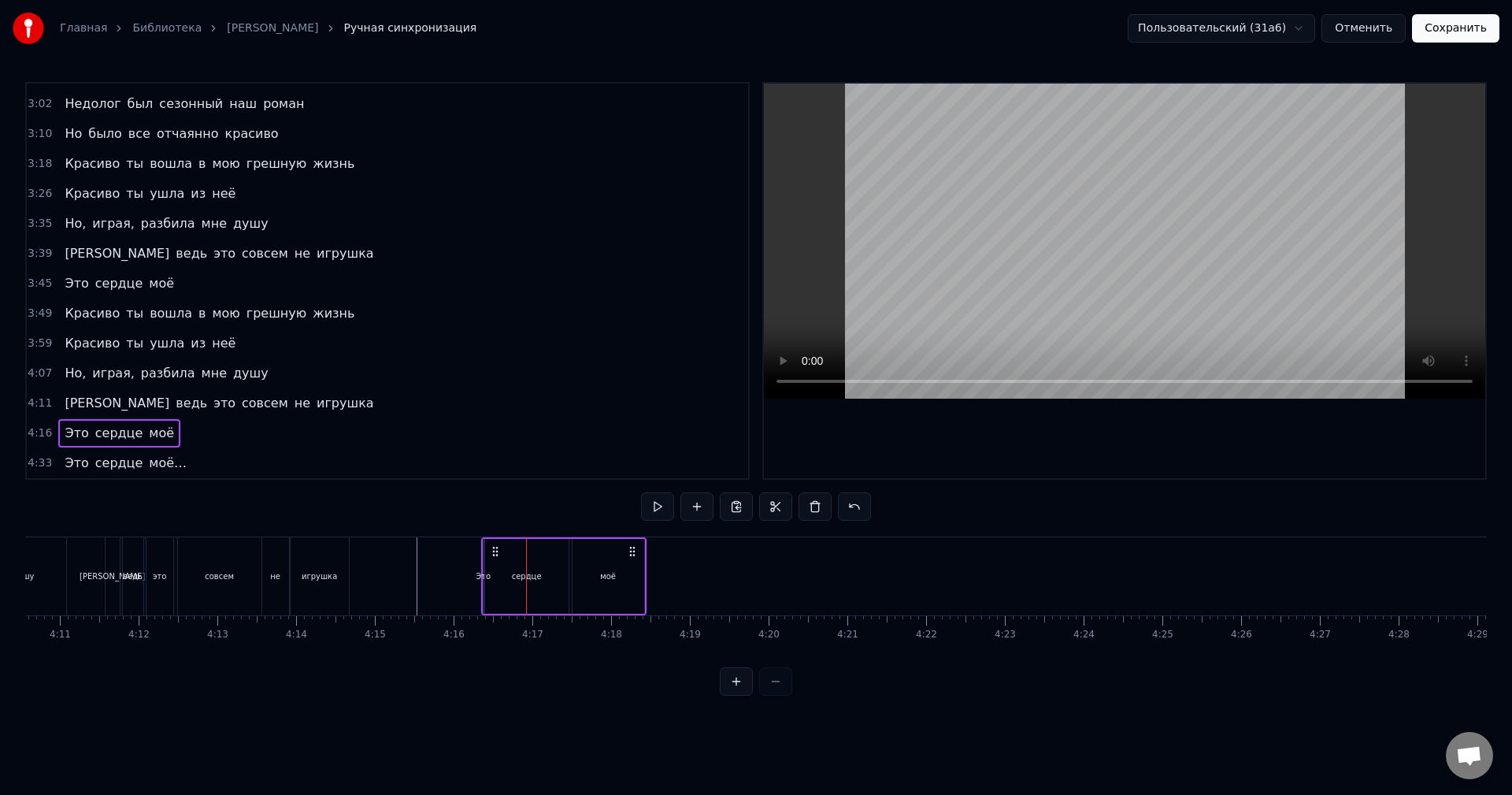
drag, startPoint x: 541, startPoint y: 576, endPoint x: 573, endPoint y: 580, distance: 32.2
click at [573, 580] on div "Это сердце моё" at bounding box center [564, 576] width 166 height 78
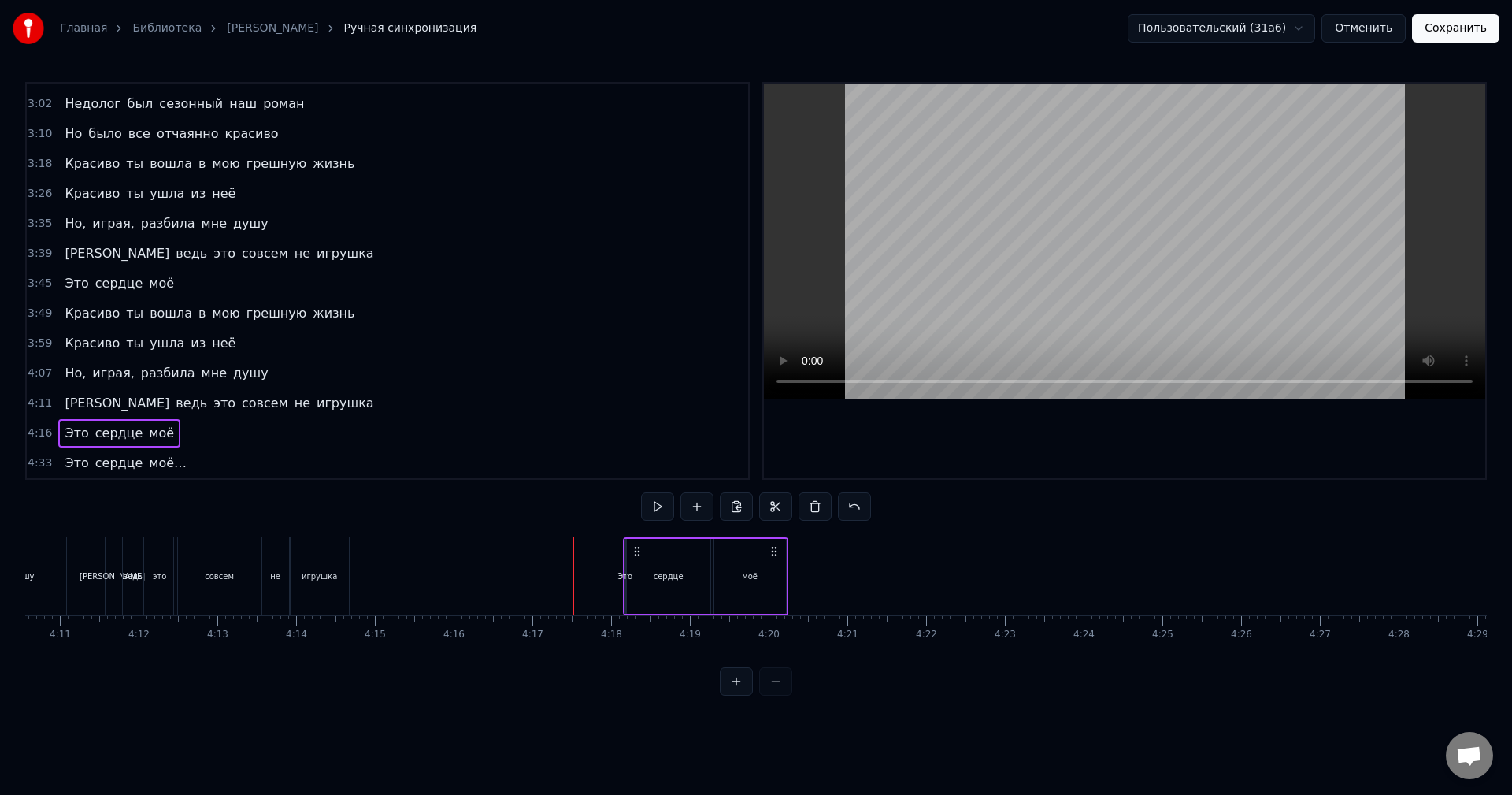
drag, startPoint x: 633, startPoint y: 548, endPoint x: 775, endPoint y: 562, distance: 142.7
click at [775, 562] on div "Это сердце моё" at bounding box center [705, 576] width 166 height 78
click at [624, 574] on div "Это" at bounding box center [625, 576] width 15 height 11
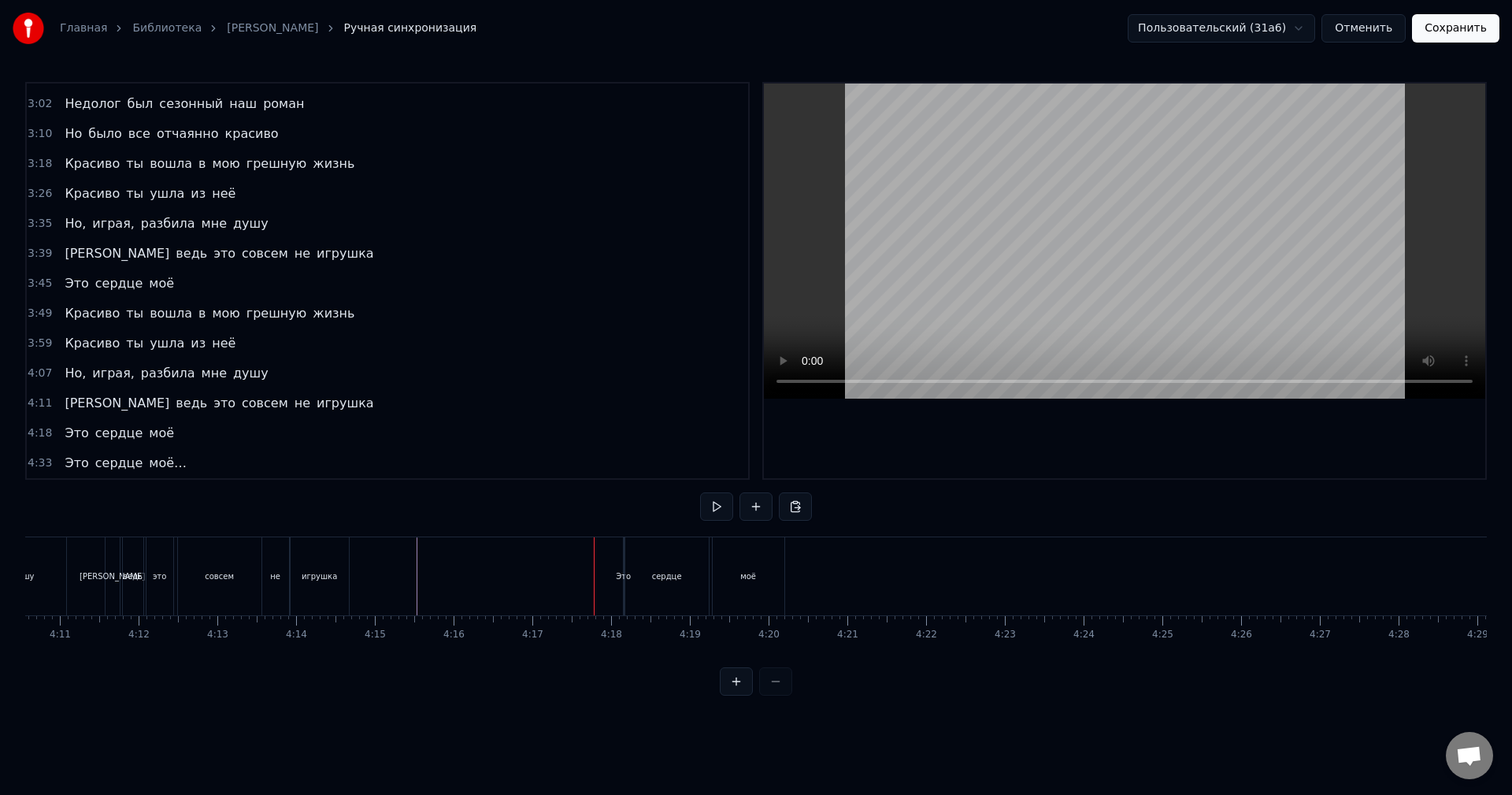
click at [621, 576] on div "Это" at bounding box center [624, 576] width 15 height 11
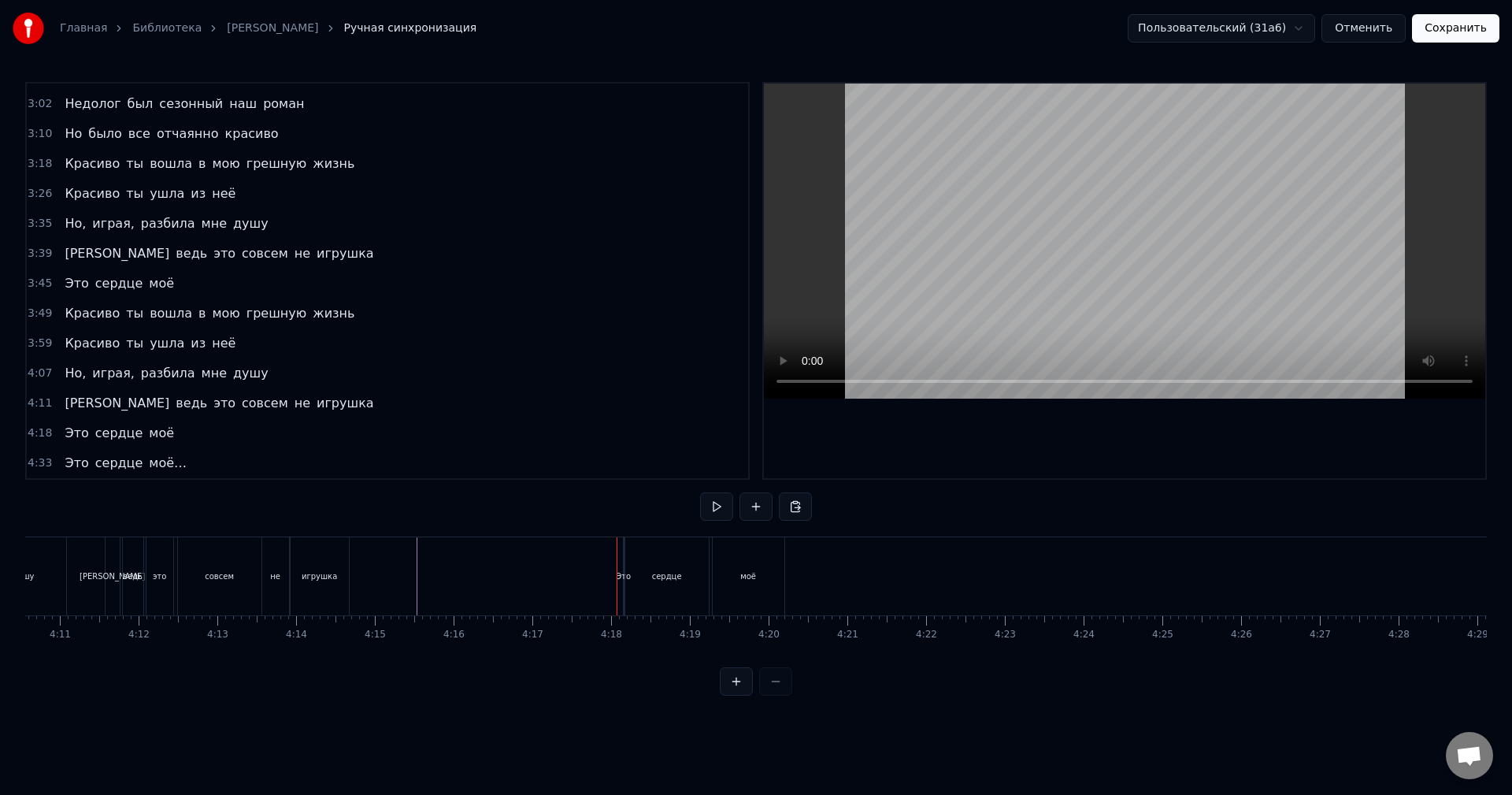
click at [625, 576] on div "сердце" at bounding box center [667, 576] width 83 height 78
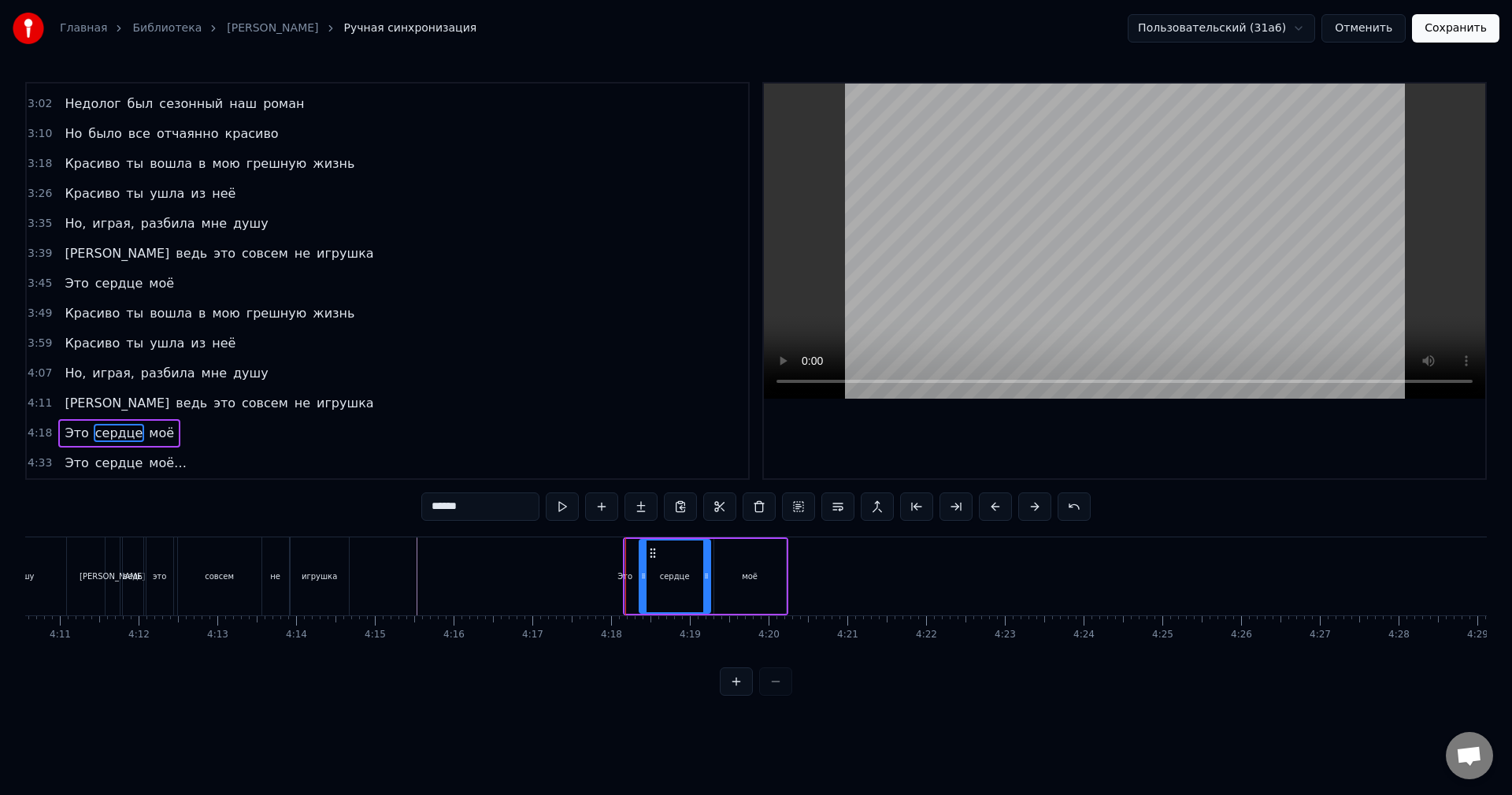
drag, startPoint x: 629, startPoint y: 573, endPoint x: 640, endPoint y: 578, distance: 12.1
click at [642, 578] on icon at bounding box center [643, 575] width 7 height 12
click at [627, 577] on div "Это" at bounding box center [625, 576] width 15 height 11
type input "***"
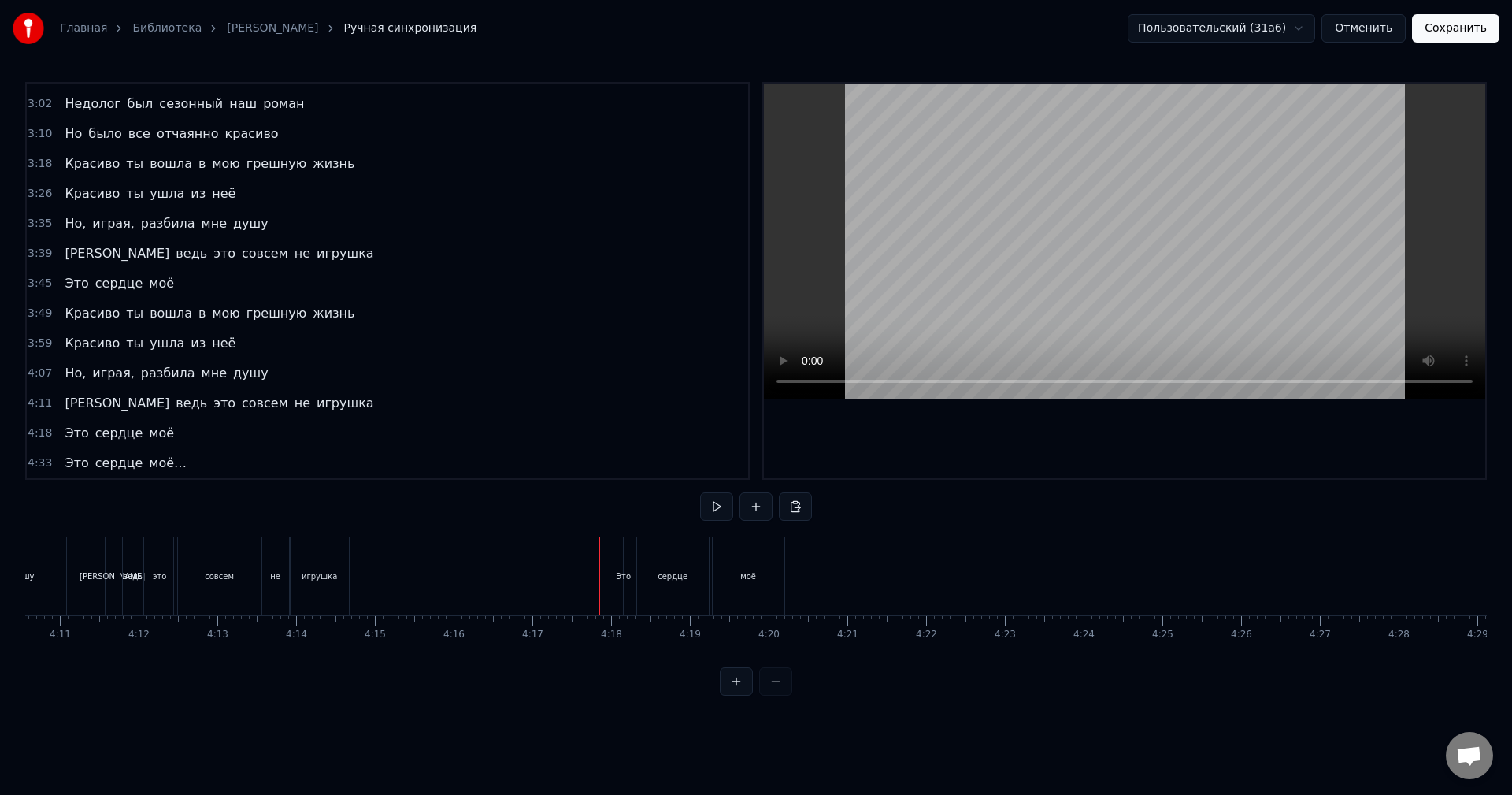
click at [622, 581] on div "Это" at bounding box center [624, 576] width 15 height 11
click at [627, 575] on div "Это" at bounding box center [624, 576] width 15 height 11
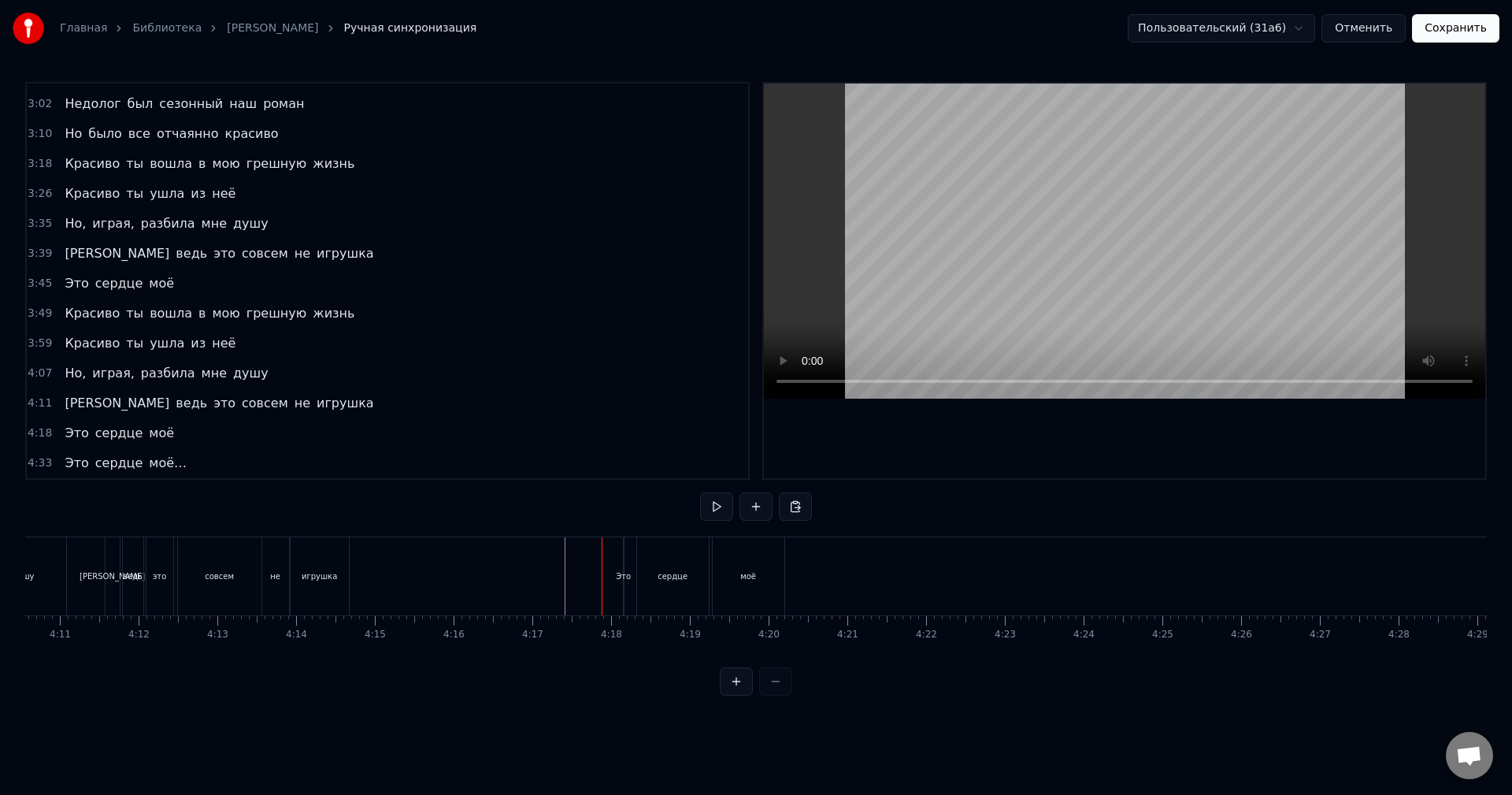
drag, startPoint x: 624, startPoint y: 575, endPoint x: 623, endPoint y: 586, distance: 11.0
click at [628, 580] on div "Это" at bounding box center [624, 576] width 15 height 11
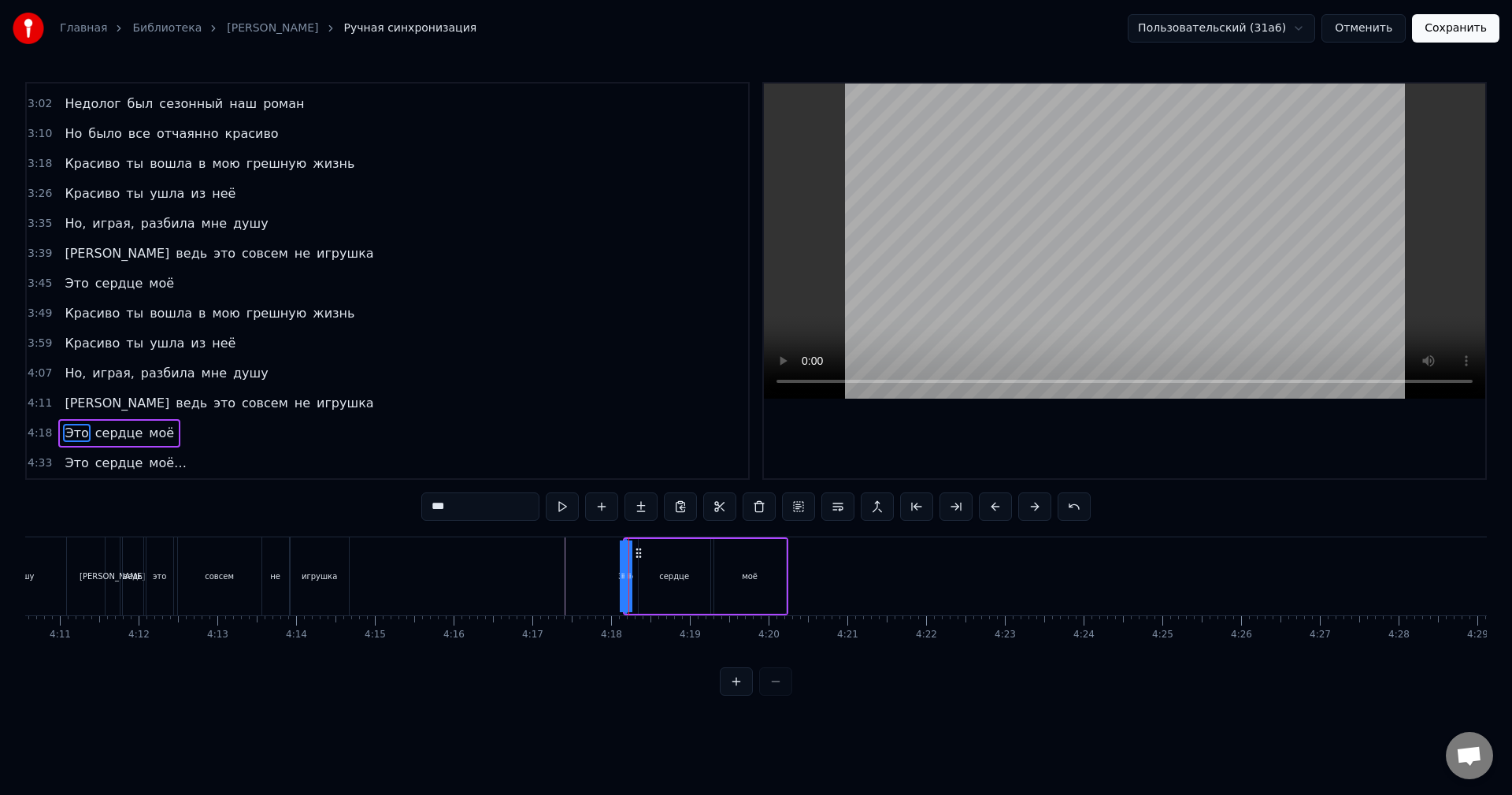
click at [638, 577] on div "Это сердце моё" at bounding box center [705, 576] width 166 height 78
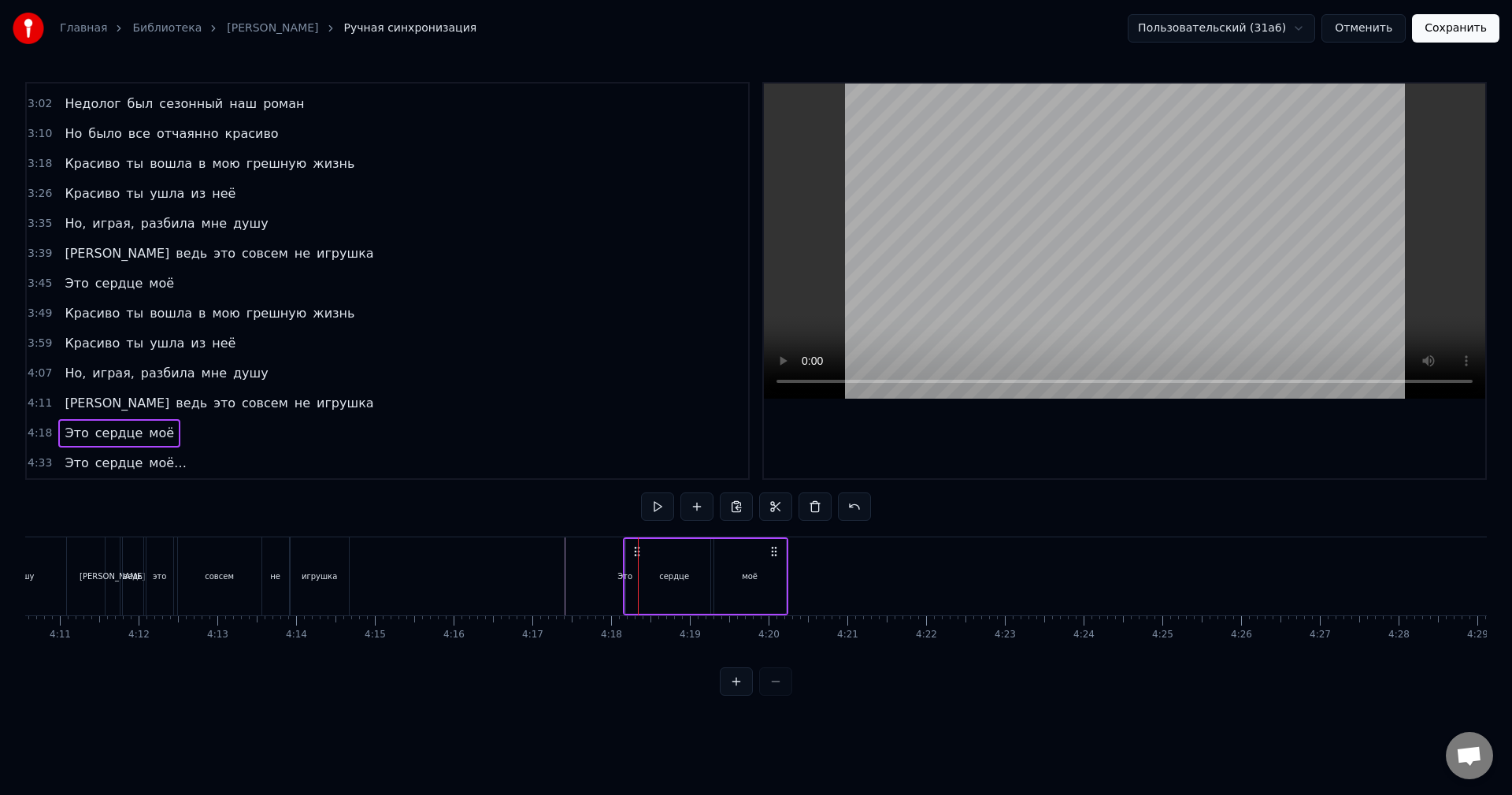
click at [627, 576] on div "Это" at bounding box center [625, 576] width 15 height 11
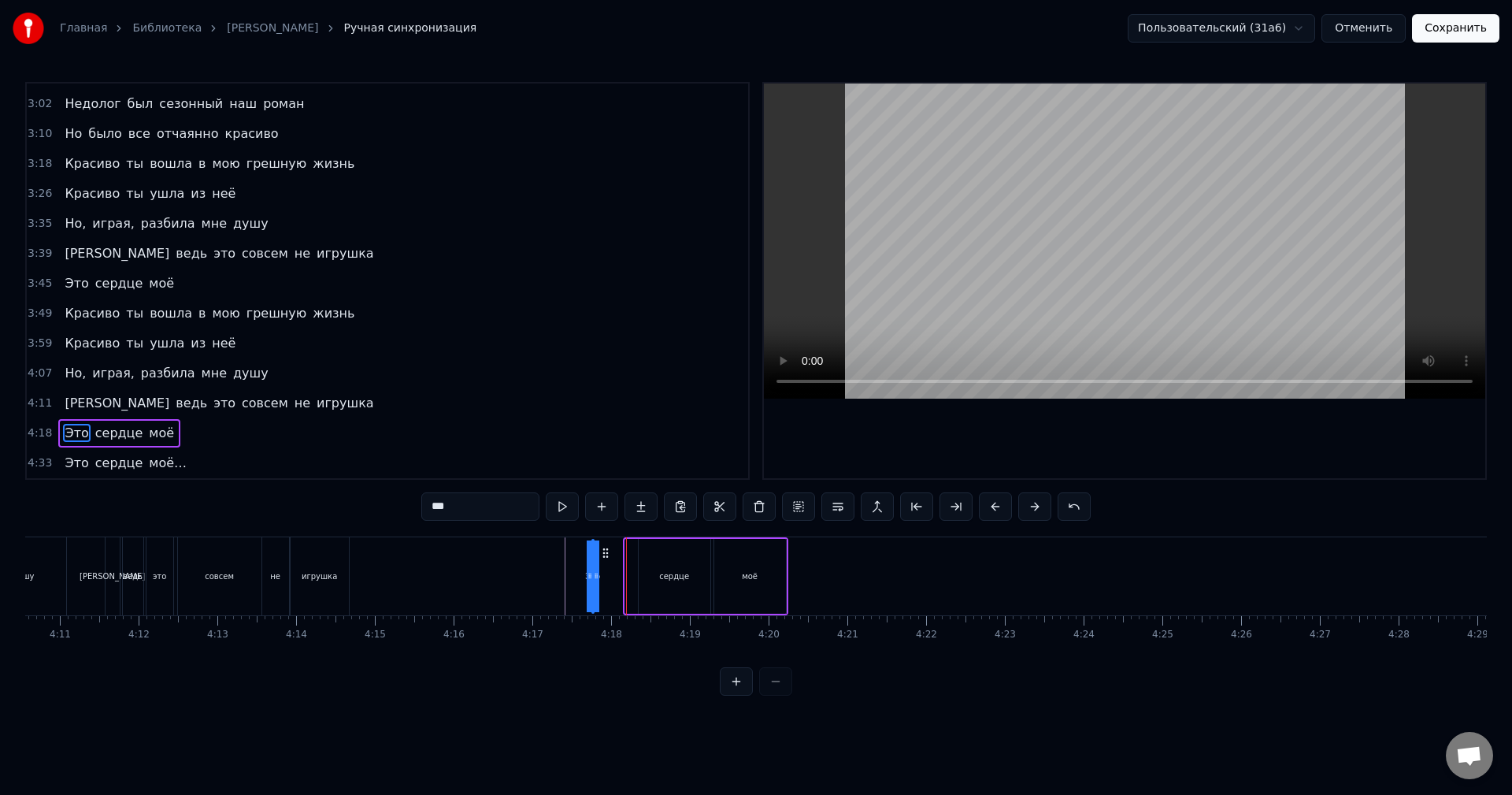
drag, startPoint x: 595, startPoint y: 575, endPoint x: 570, endPoint y: 576, distance: 25.0
click at [570, 576] on icon at bounding box center [571, 575] width 7 height 12
drag, startPoint x: 586, startPoint y: 553, endPoint x: 624, endPoint y: 564, distance: 39.6
click at [624, 564] on div "Это" at bounding box center [624, 576] width 22 height 72
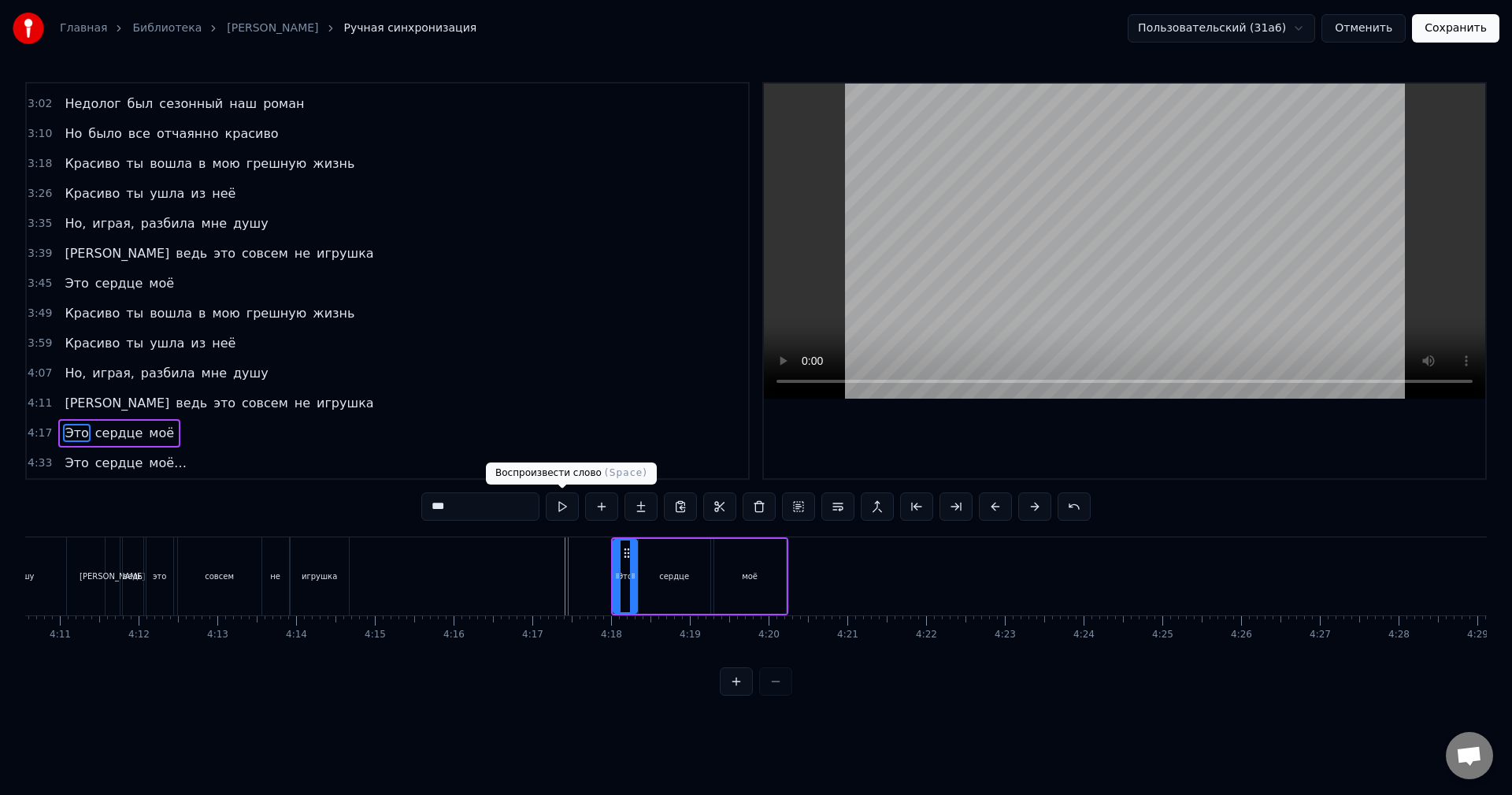
click at [570, 506] on button at bounding box center [562, 506] width 33 height 28
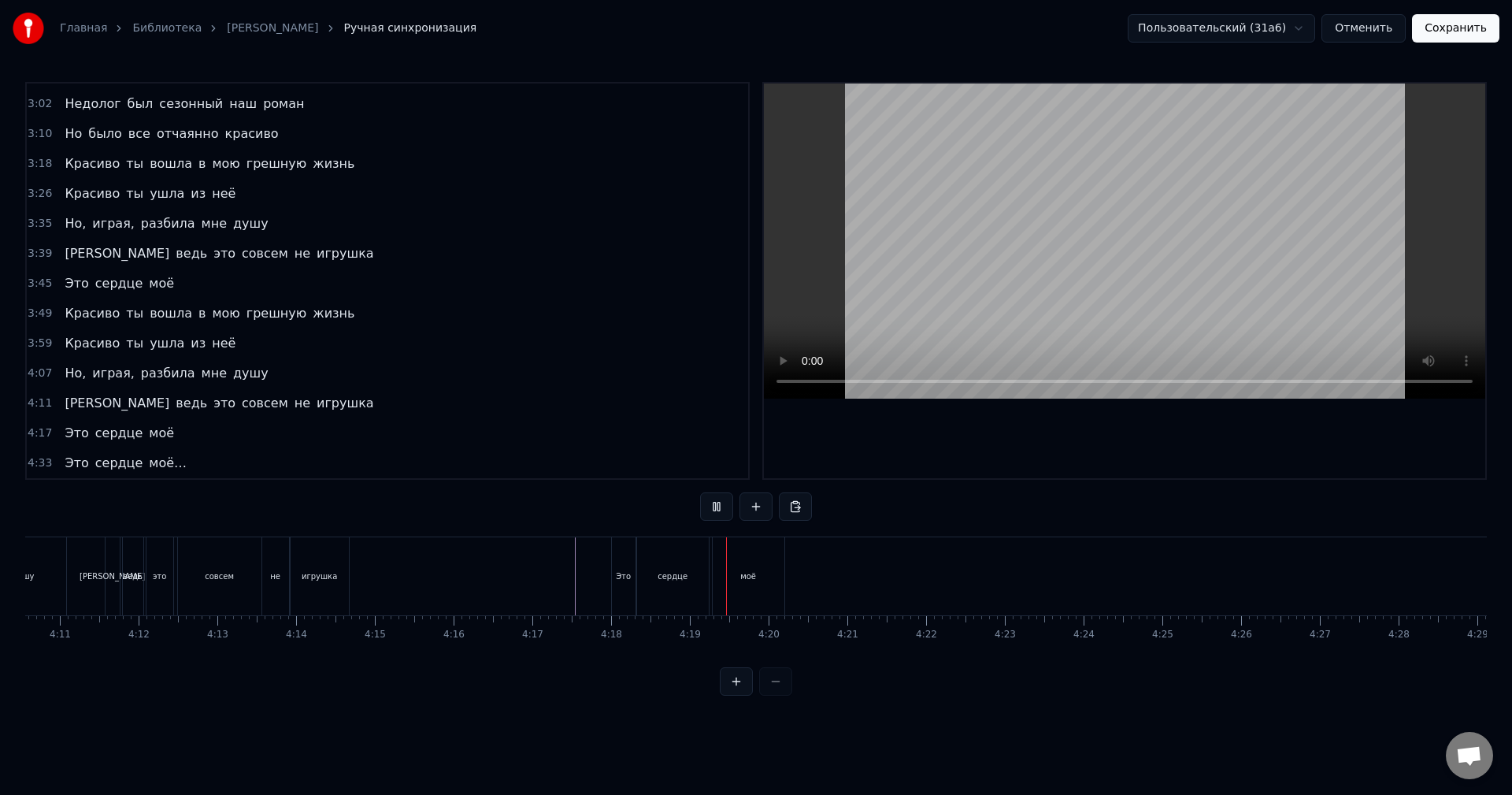
click at [620, 589] on div "Это" at bounding box center [624, 576] width 24 height 78
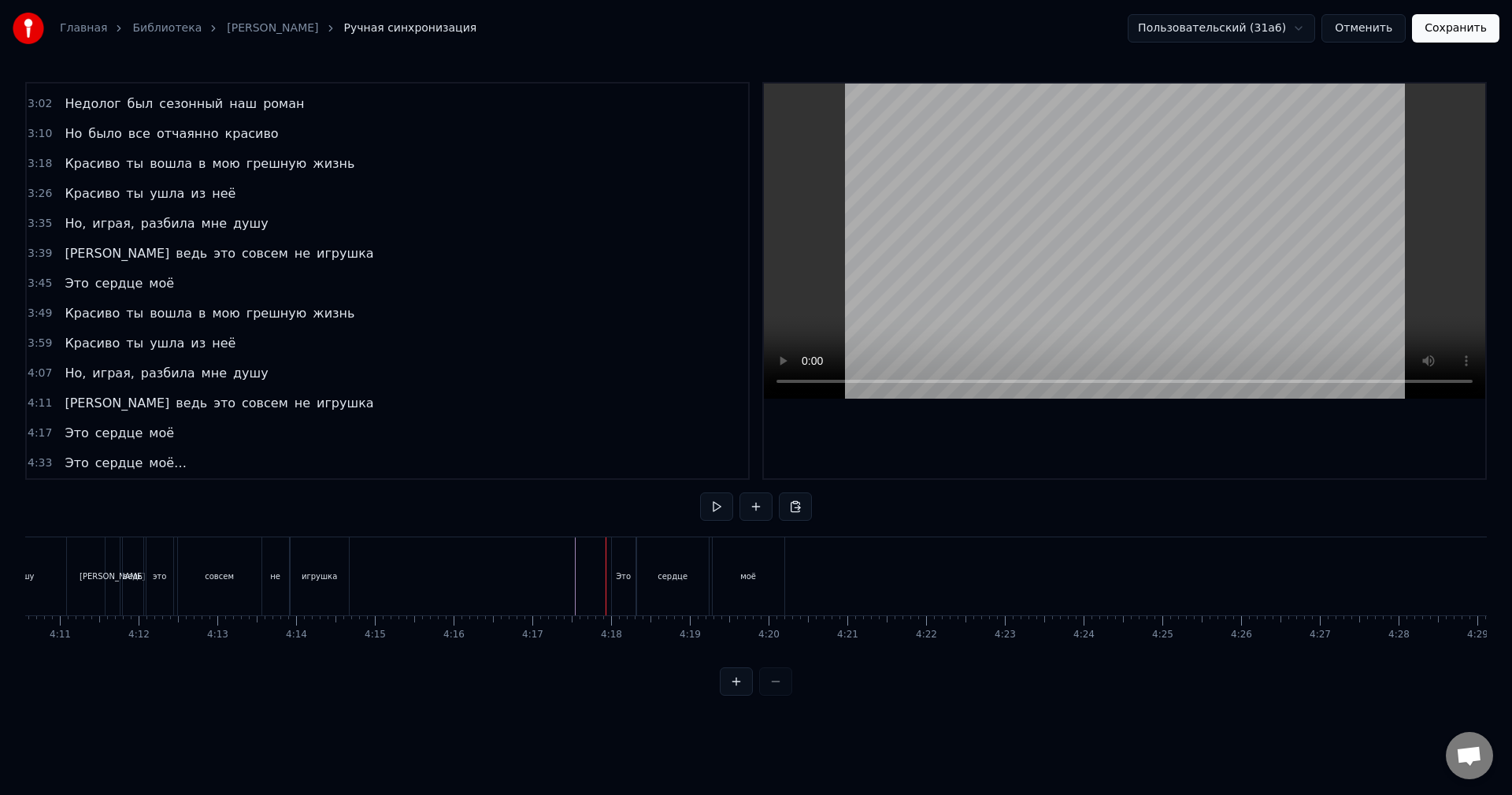
click at [717, 505] on button at bounding box center [716, 506] width 33 height 28
click at [712, 505] on button at bounding box center [716, 506] width 33 height 28
click at [1161, 592] on div "Это" at bounding box center [1156, 576] width 28 height 78
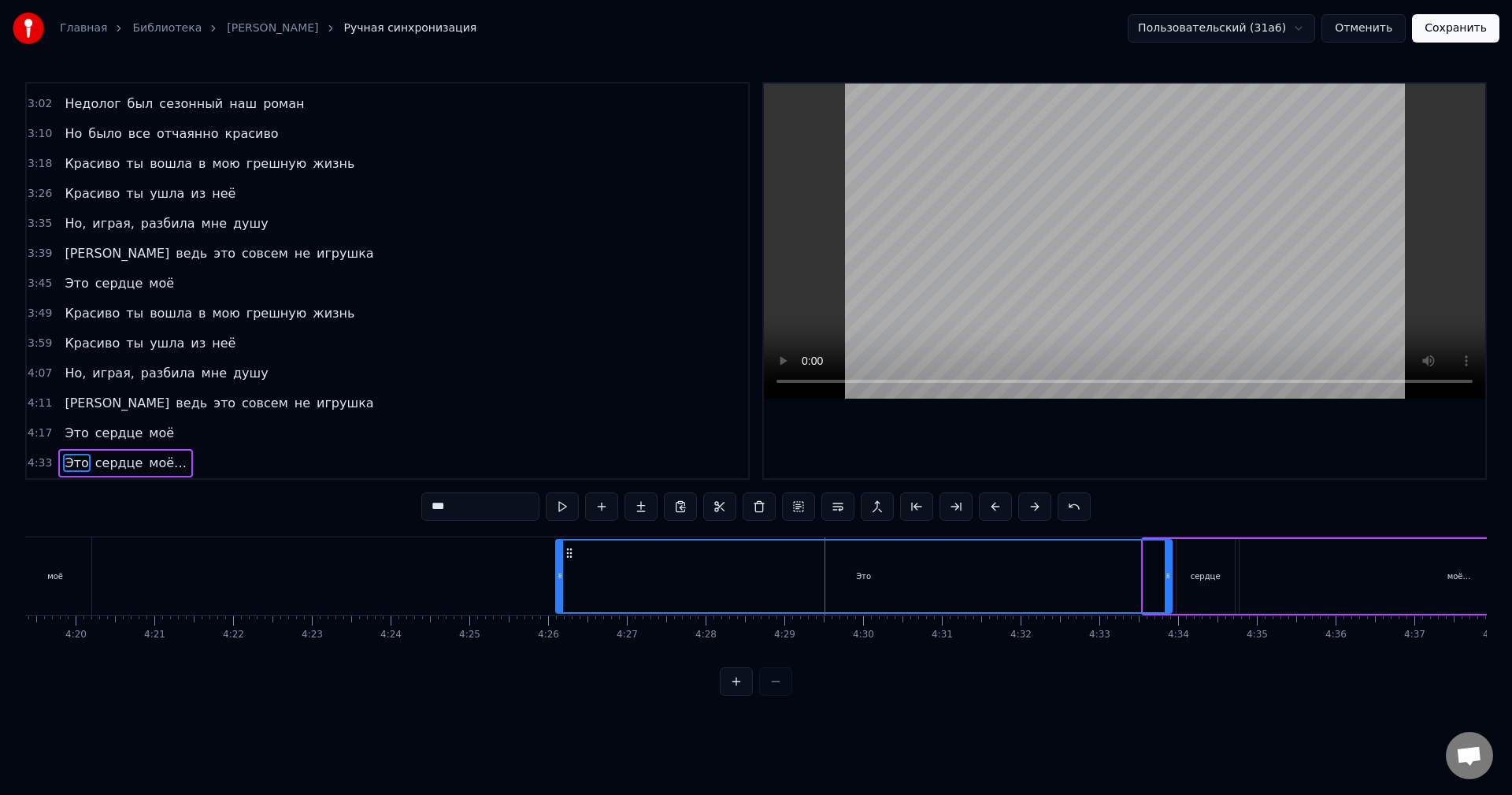
drag, startPoint x: 1146, startPoint y: 586, endPoint x: 558, endPoint y: 624, distance: 589.2
click at [558, 624] on div "В первый день весны На краешке земли Нечаянно мы встретились с тобой Падал белы…" at bounding box center [756, 595] width 1462 height 118
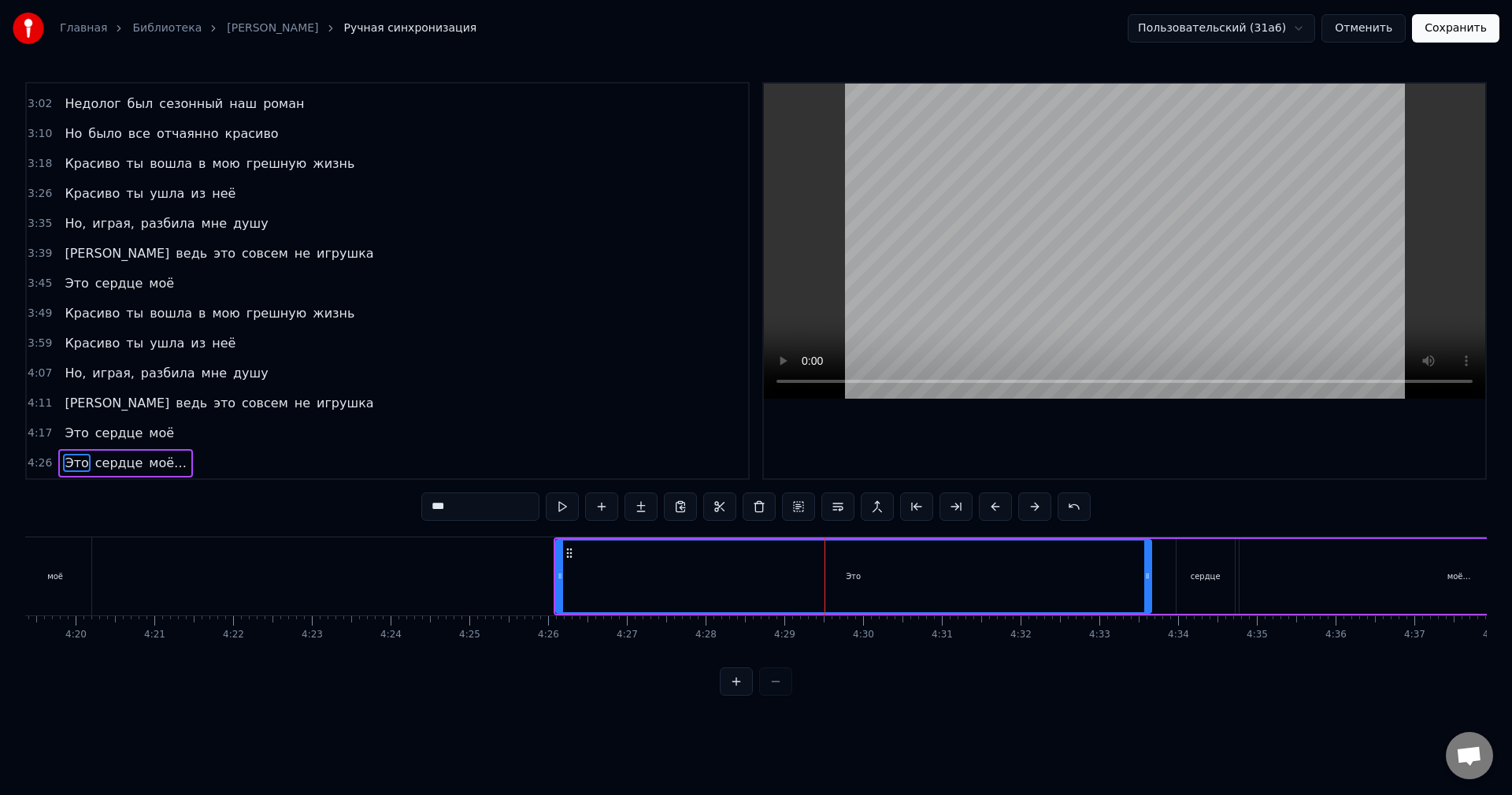
drag, startPoint x: 1169, startPoint y: 576, endPoint x: 929, endPoint y: 551, distance: 241.3
click at [1150, 581] on icon at bounding box center [1148, 575] width 7 height 12
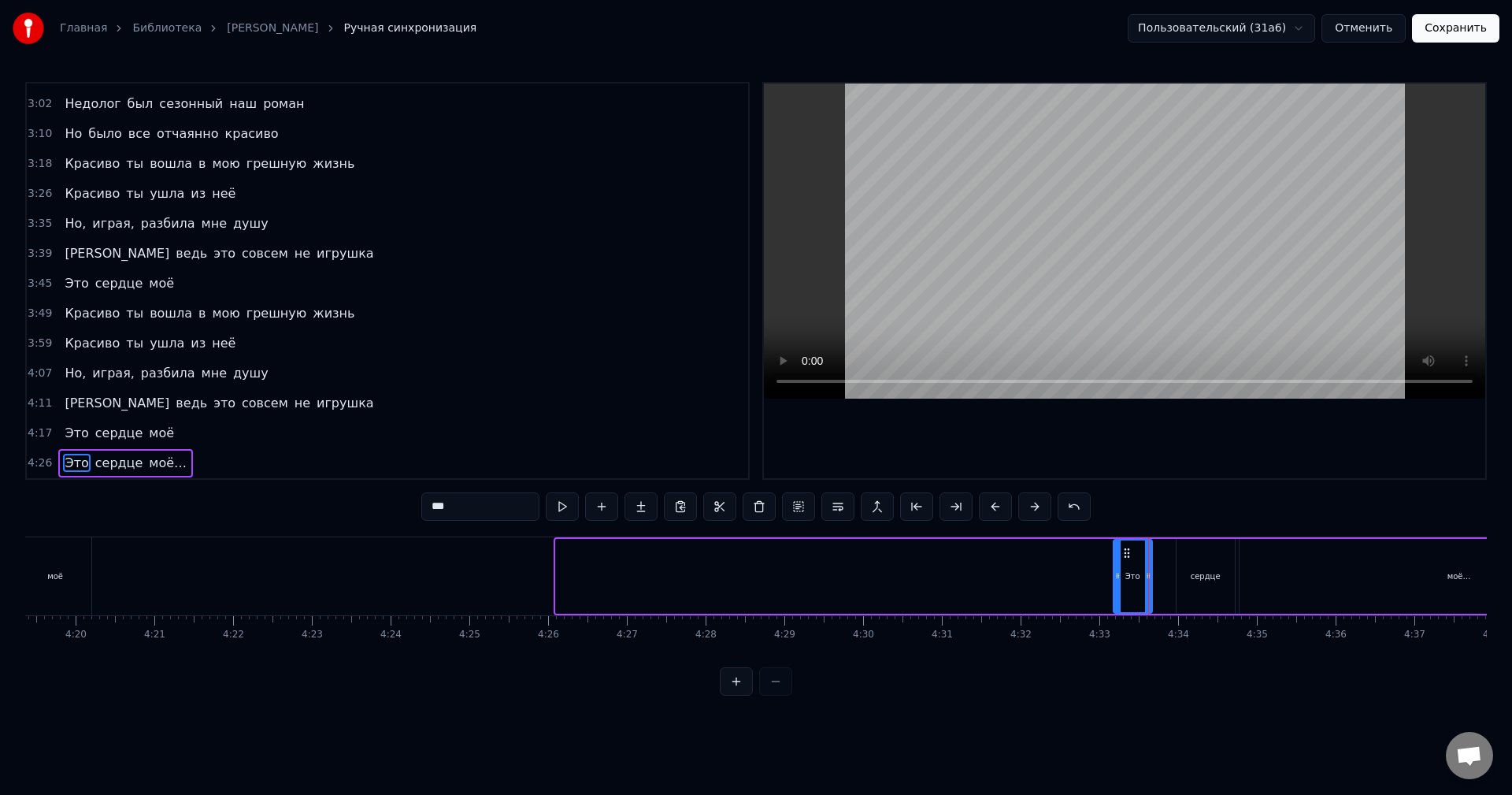
drag, startPoint x: 561, startPoint y: 586, endPoint x: 1118, endPoint y: 607, distance: 557.4
click at [1118, 607] on div at bounding box center [1117, 576] width 7 height 72
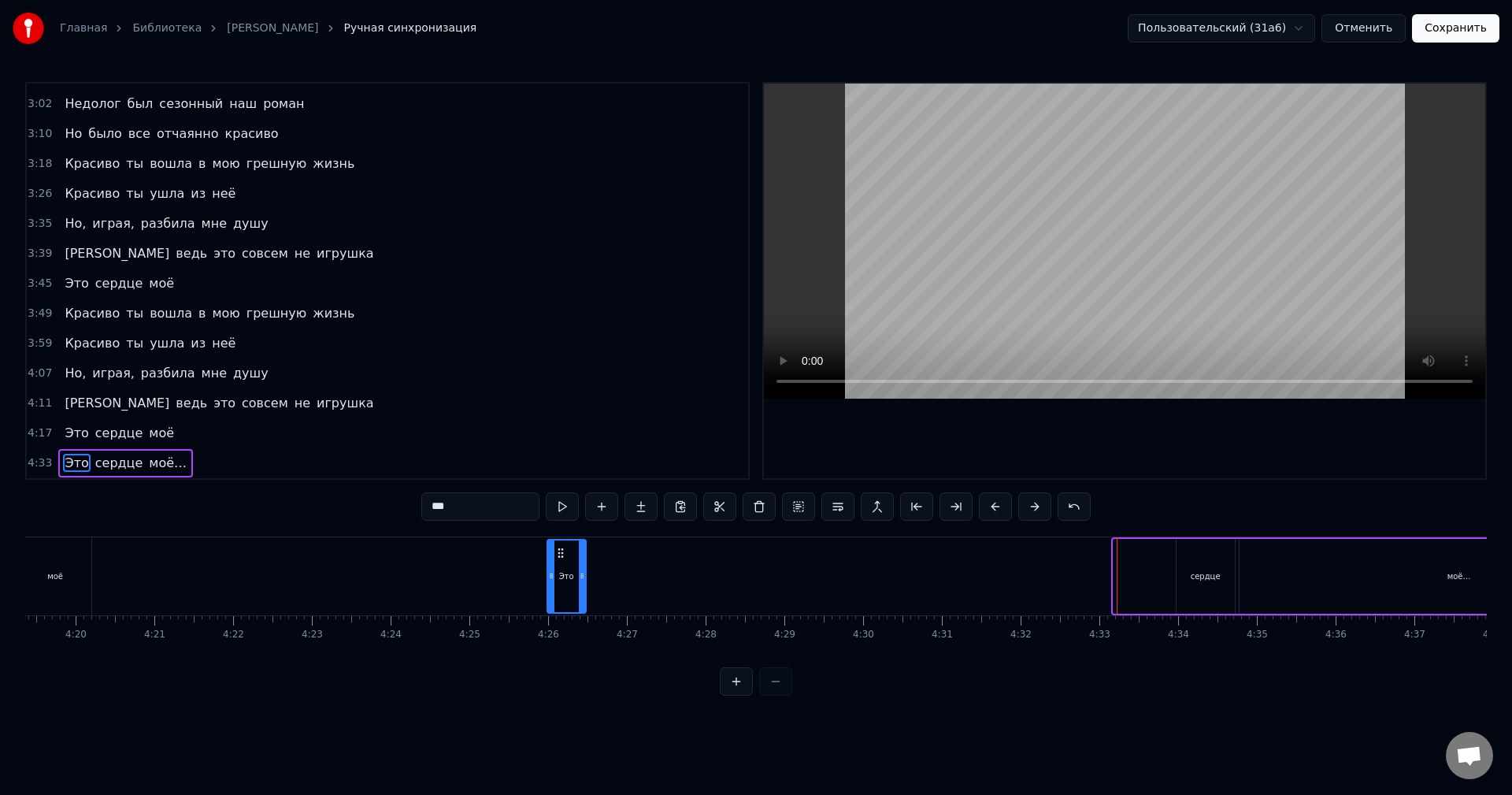
drag, startPoint x: 1127, startPoint y: 550, endPoint x: 561, endPoint y: 564, distance: 566.2
click at [561, 564] on div "Это" at bounding box center [566, 576] width 37 height 72
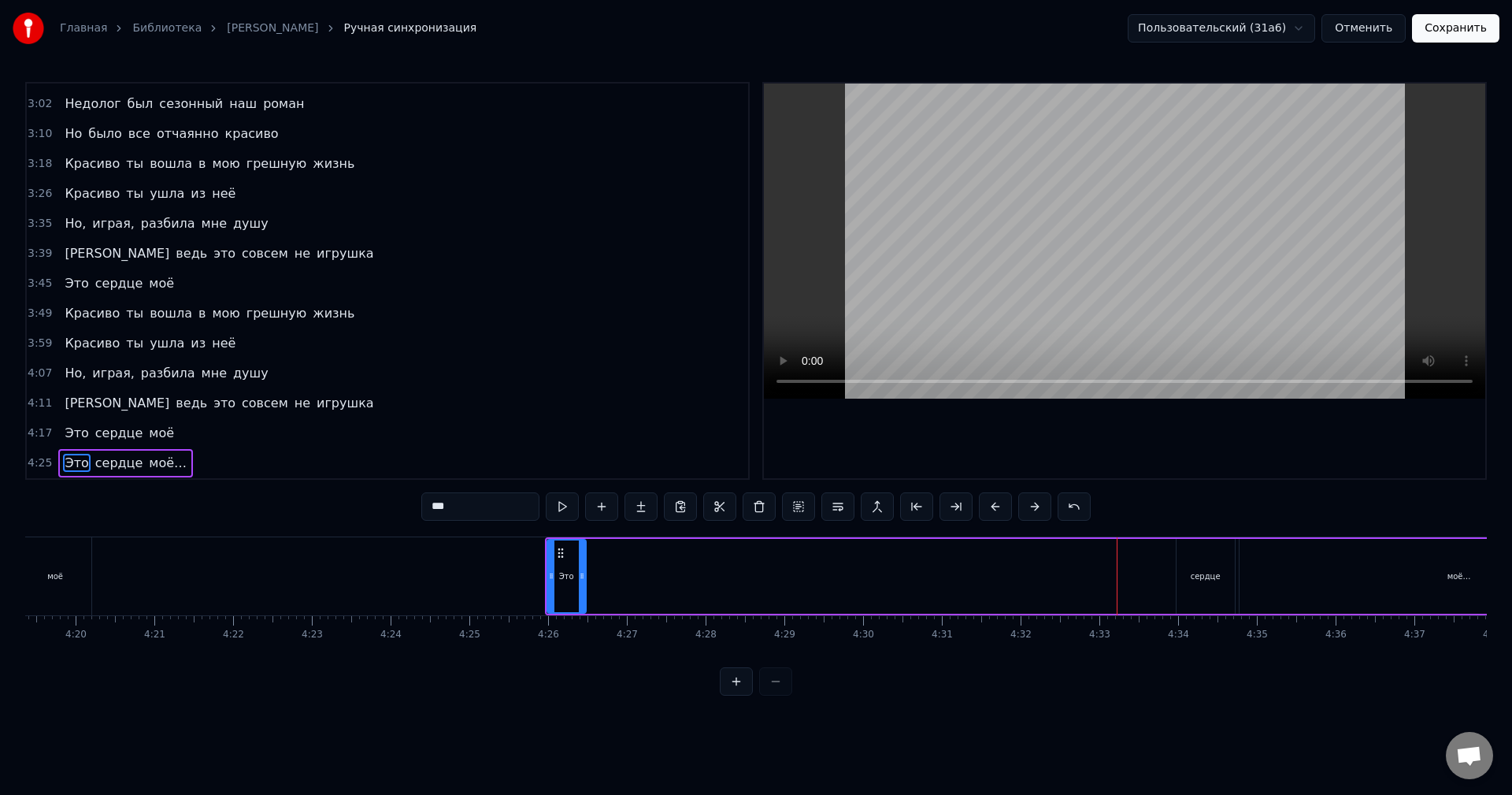
click at [1194, 581] on div "сердце" at bounding box center [1206, 576] width 30 height 11
type input "******"
drag, startPoint x: 1192, startPoint y: 552, endPoint x: 996, endPoint y: 539, distance: 196.4
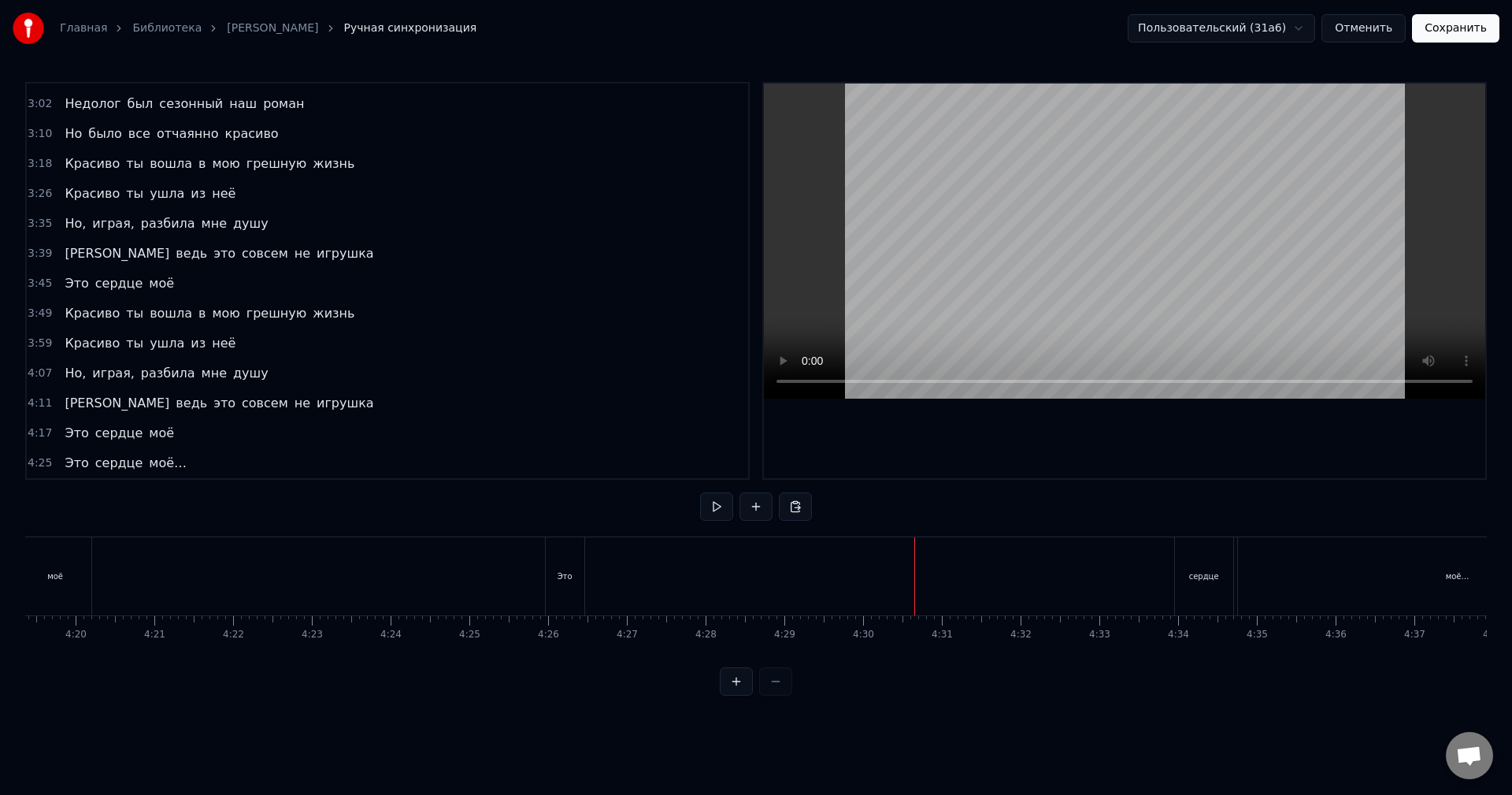
click at [1199, 567] on div "сердце" at bounding box center [1204, 576] width 59 height 78
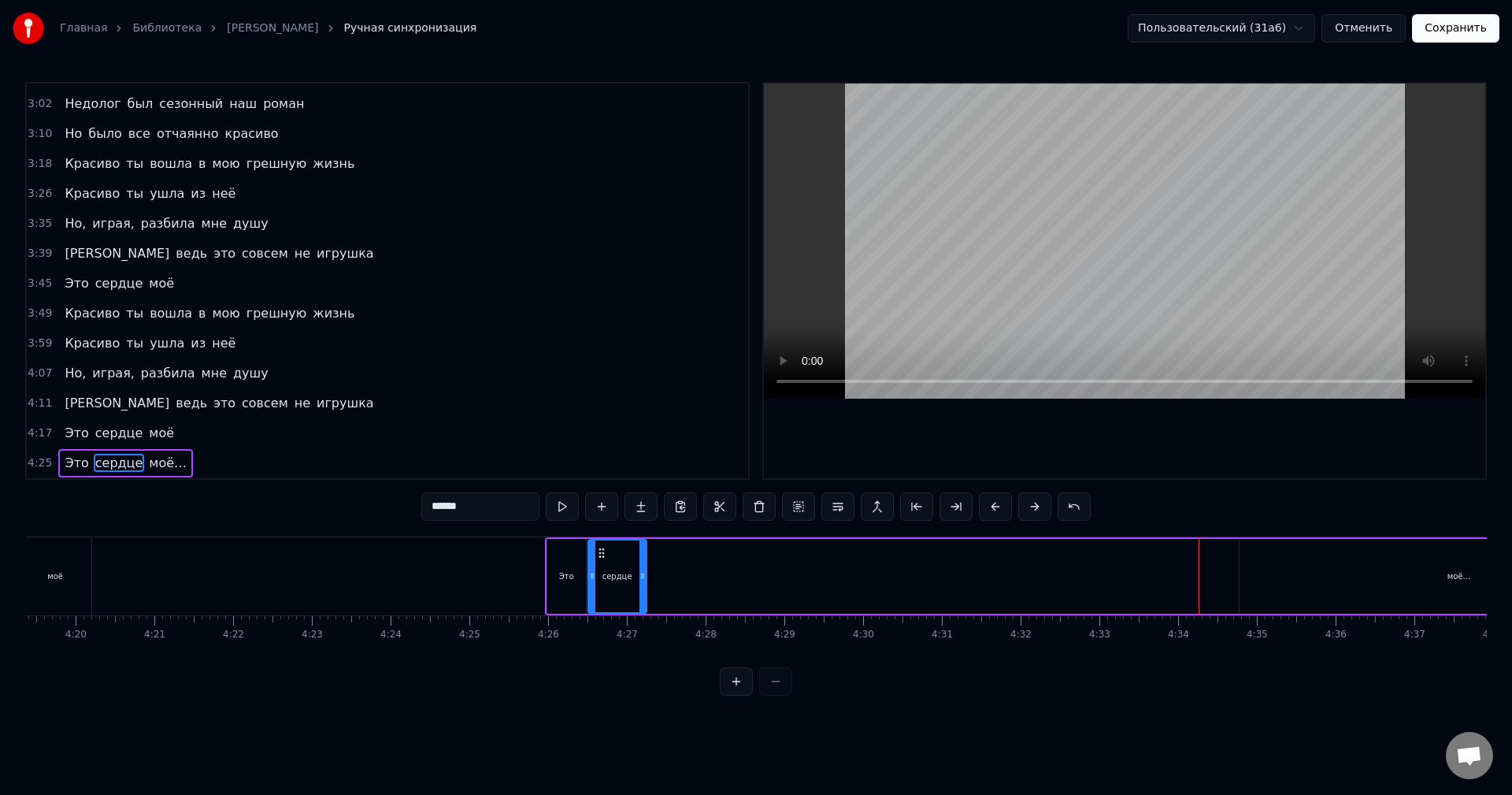
drag, startPoint x: 1191, startPoint y: 553, endPoint x: 602, endPoint y: 567, distance: 589.2
click at [602, 567] on div "сердце" at bounding box center [618, 576] width 57 height 72
click at [1318, 577] on div "моё…" at bounding box center [1459, 575] width 440 height 75
type input "****"
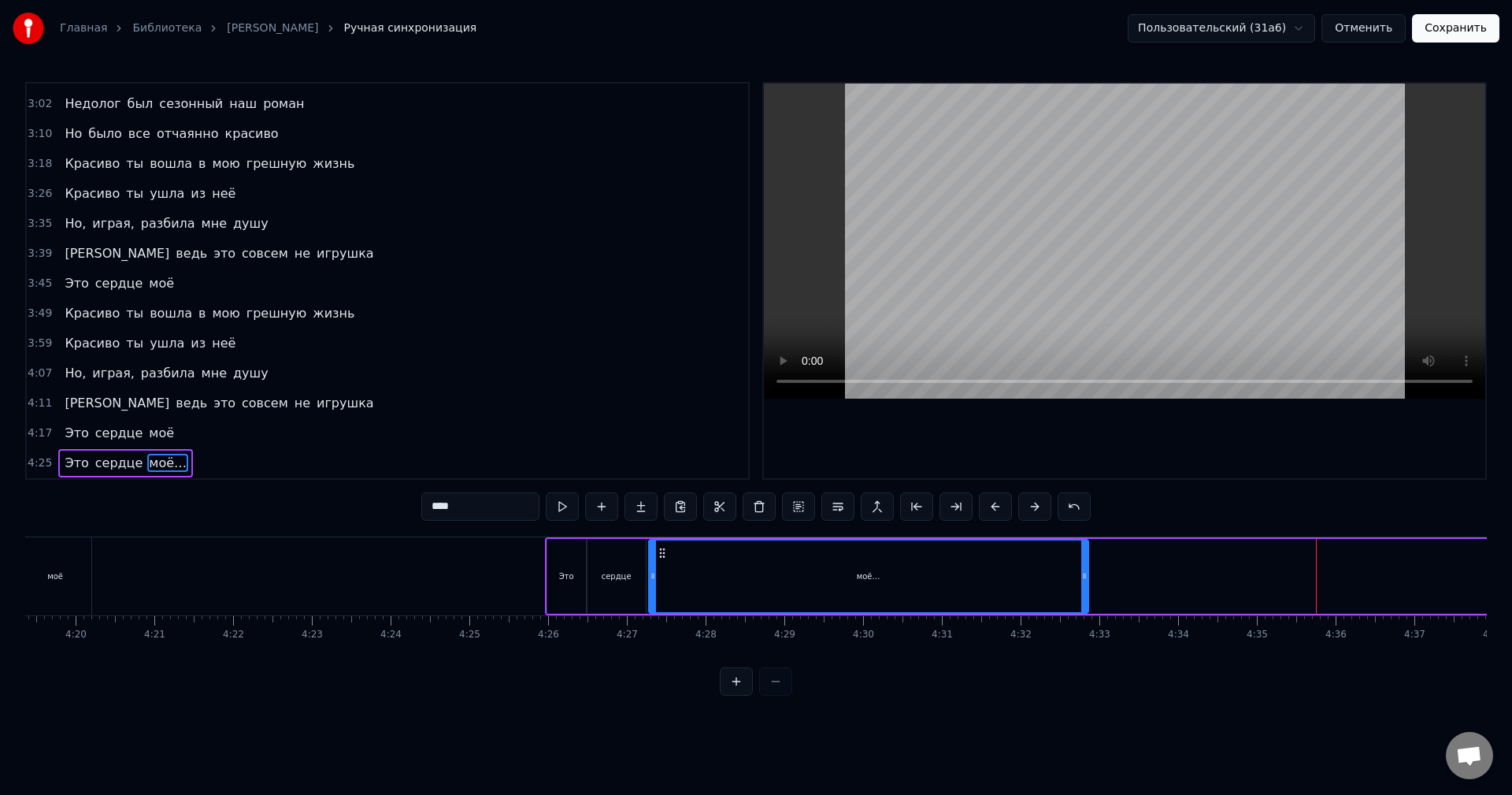
drag, startPoint x: 1239, startPoint y: 553, endPoint x: 660, endPoint y: 581, distance: 579.7
click at [660, 581] on div "моё…" at bounding box center [869, 576] width 438 height 72
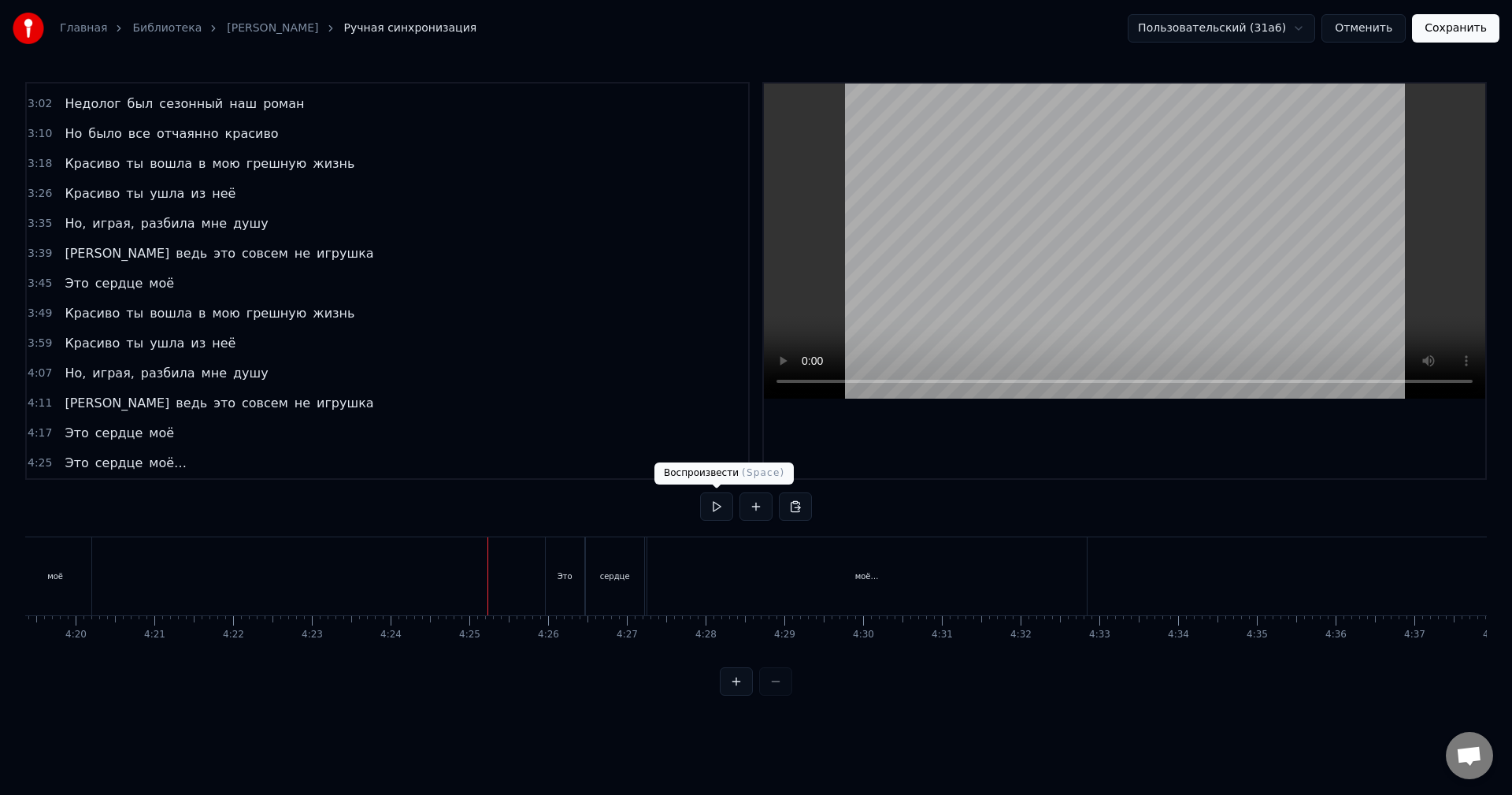
click at [736, 504] on div at bounding box center [756, 506] width 112 height 28
click at [706, 507] on button at bounding box center [716, 506] width 33 height 28
click at [1074, 570] on div "моё…" at bounding box center [867, 576] width 440 height 78
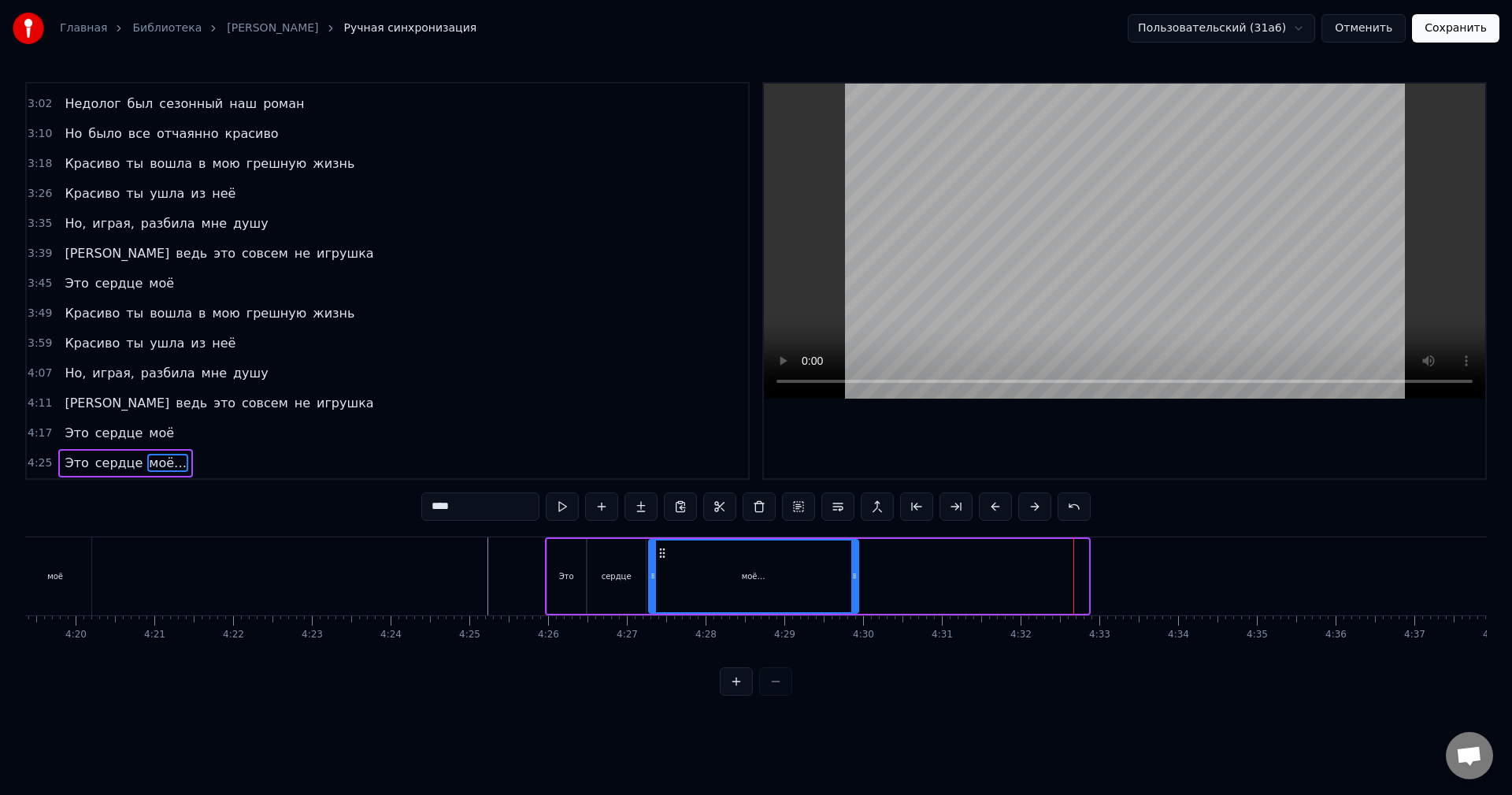
drag, startPoint x: 1087, startPoint y: 576, endPoint x: 857, endPoint y: 591, distance: 230.5
click at [857, 591] on div at bounding box center [854, 576] width 7 height 72
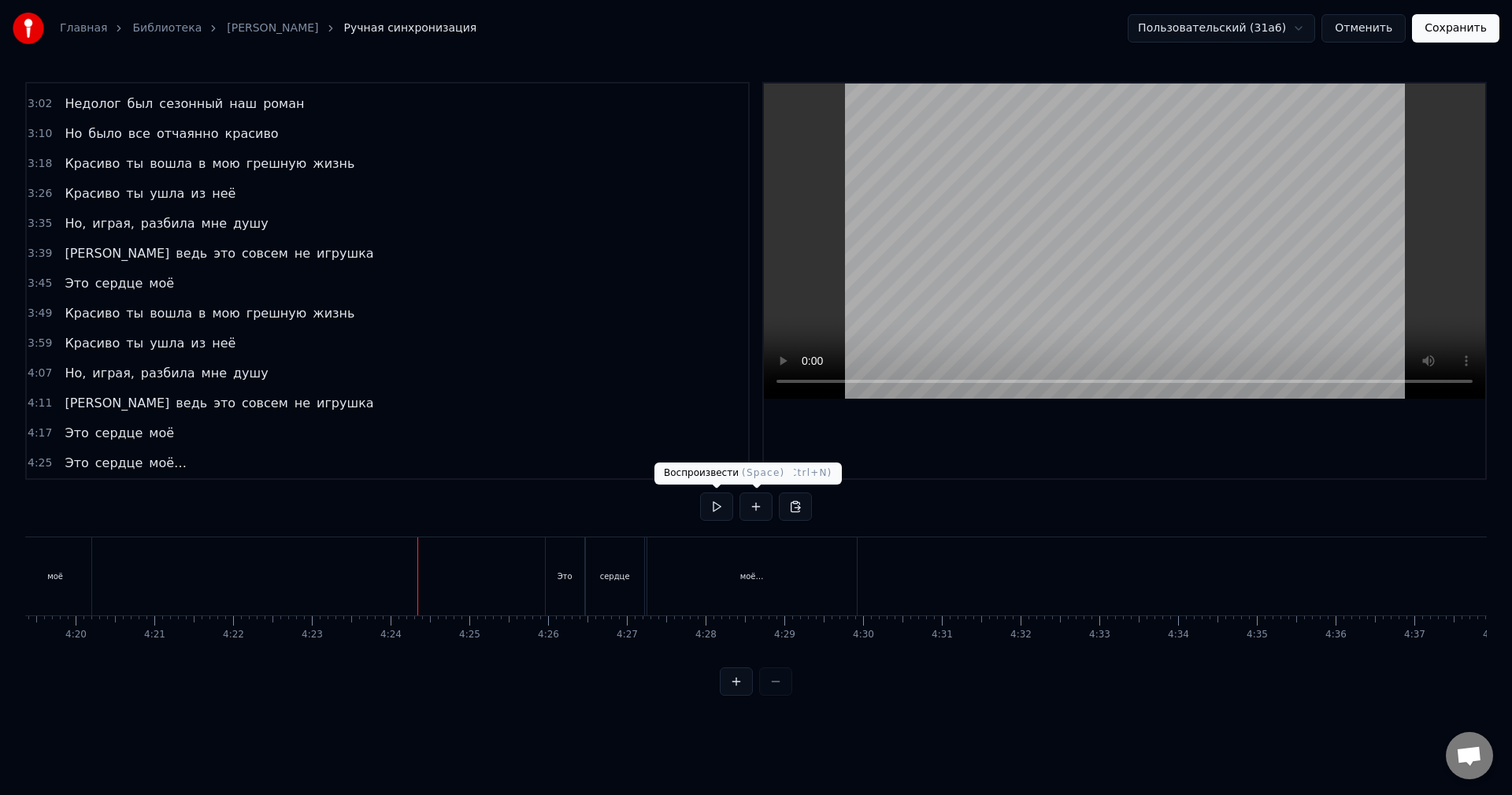
drag, startPoint x: 708, startPoint y: 505, endPoint x: 717, endPoint y: 508, distance: 9.5
click at [708, 505] on button at bounding box center [716, 506] width 33 height 28
click at [561, 574] on div "Это" at bounding box center [565, 576] width 15 height 11
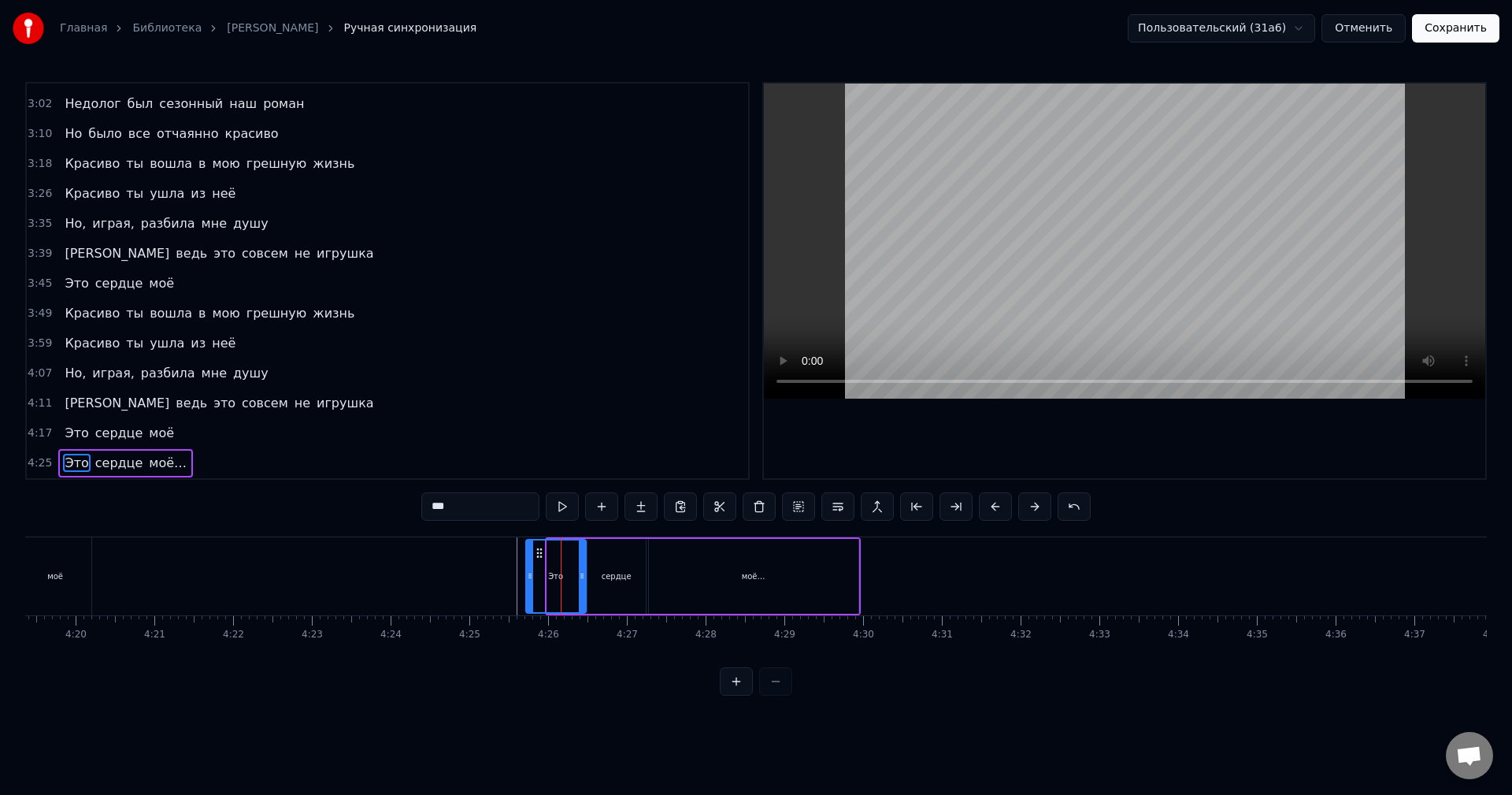
drag, startPoint x: 550, startPoint y: 577, endPoint x: 530, endPoint y: 582, distance: 20.6
click at [529, 582] on div at bounding box center [530, 576] width 7 height 72
click at [563, 510] on button at bounding box center [562, 506] width 33 height 28
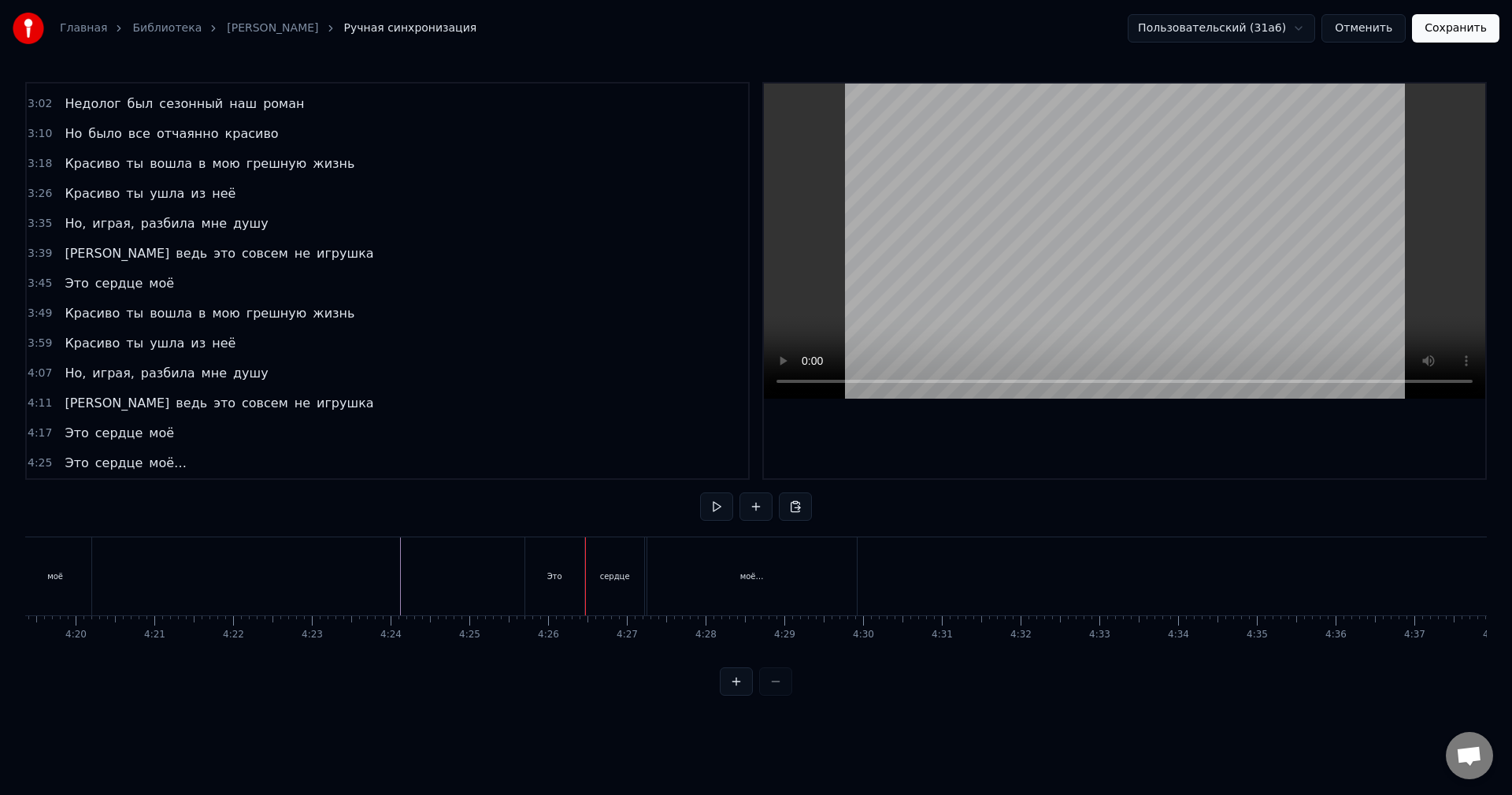
click at [566, 587] on div "Это" at bounding box center [554, 576] width 59 height 78
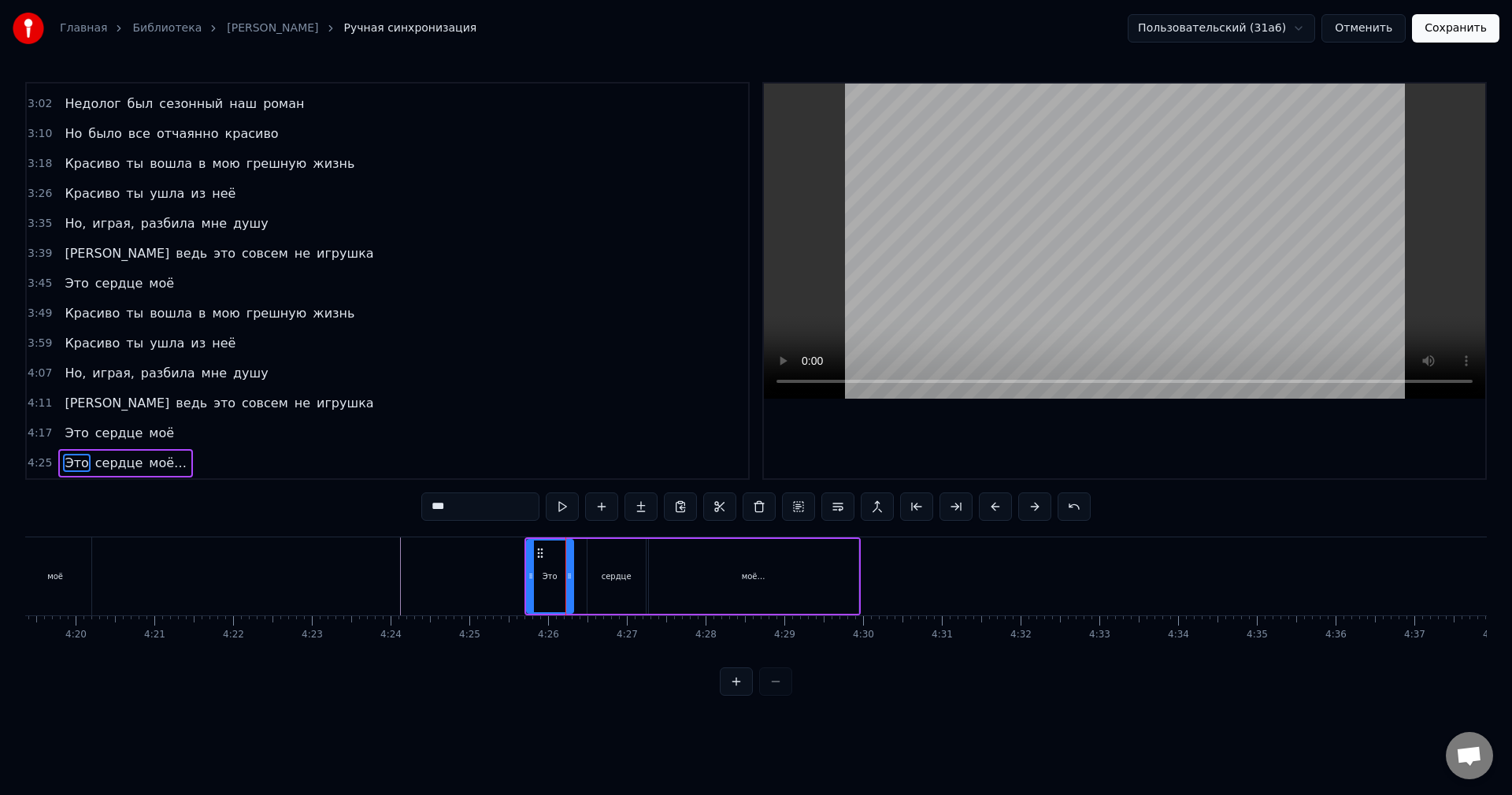
drag, startPoint x: 582, startPoint y: 575, endPoint x: 570, endPoint y: 575, distance: 12.0
click at [570, 575] on icon at bounding box center [570, 575] width 7 height 12
click at [613, 571] on div "сердце" at bounding box center [617, 576] width 30 height 11
drag, startPoint x: 600, startPoint y: 549, endPoint x: 590, endPoint y: 550, distance: 10.0
click at [590, 550] on icon at bounding box center [590, 553] width 12 height 12
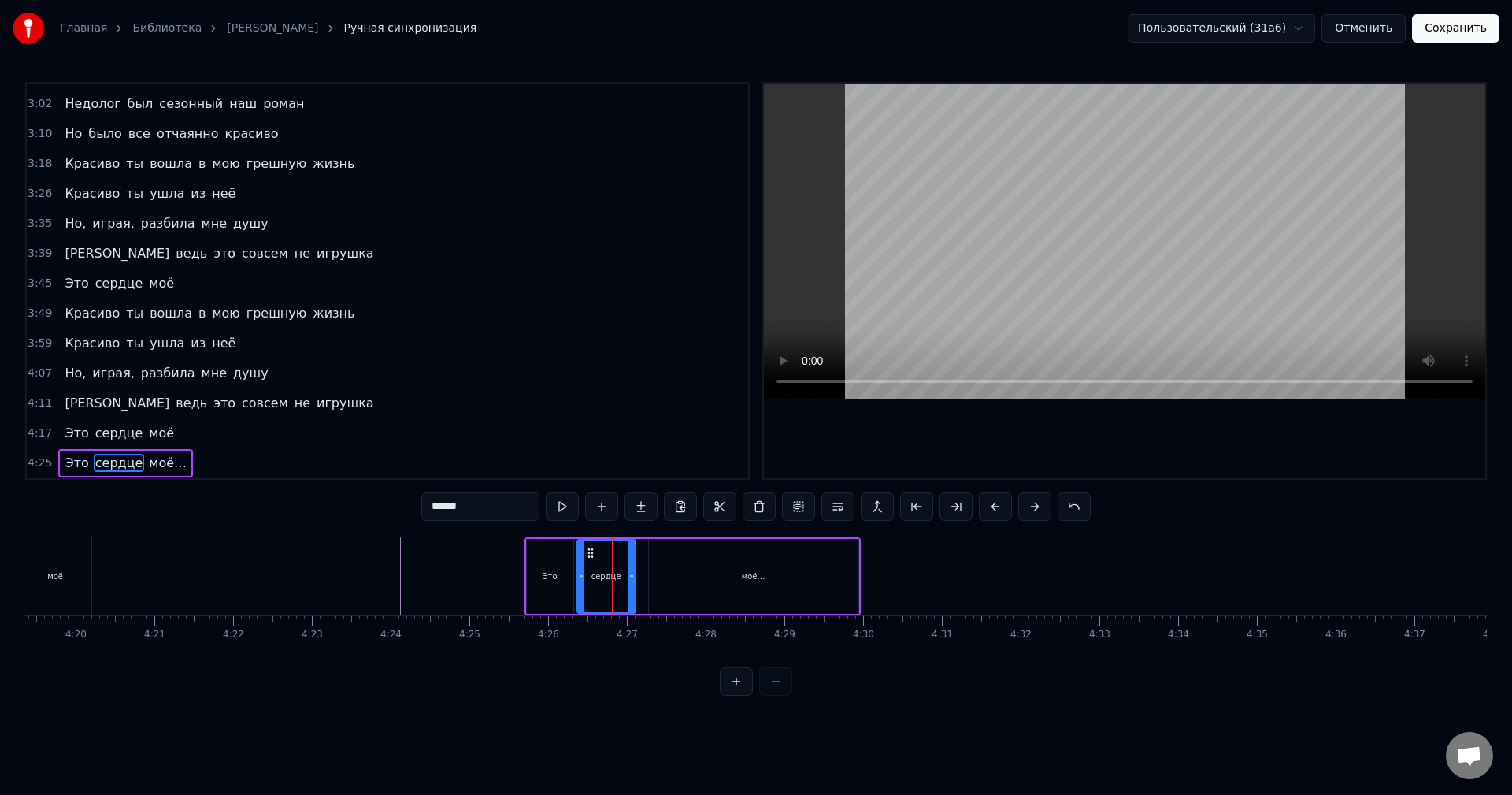
click at [692, 567] on div "моё…" at bounding box center [753, 575] width 209 height 75
type input "****"
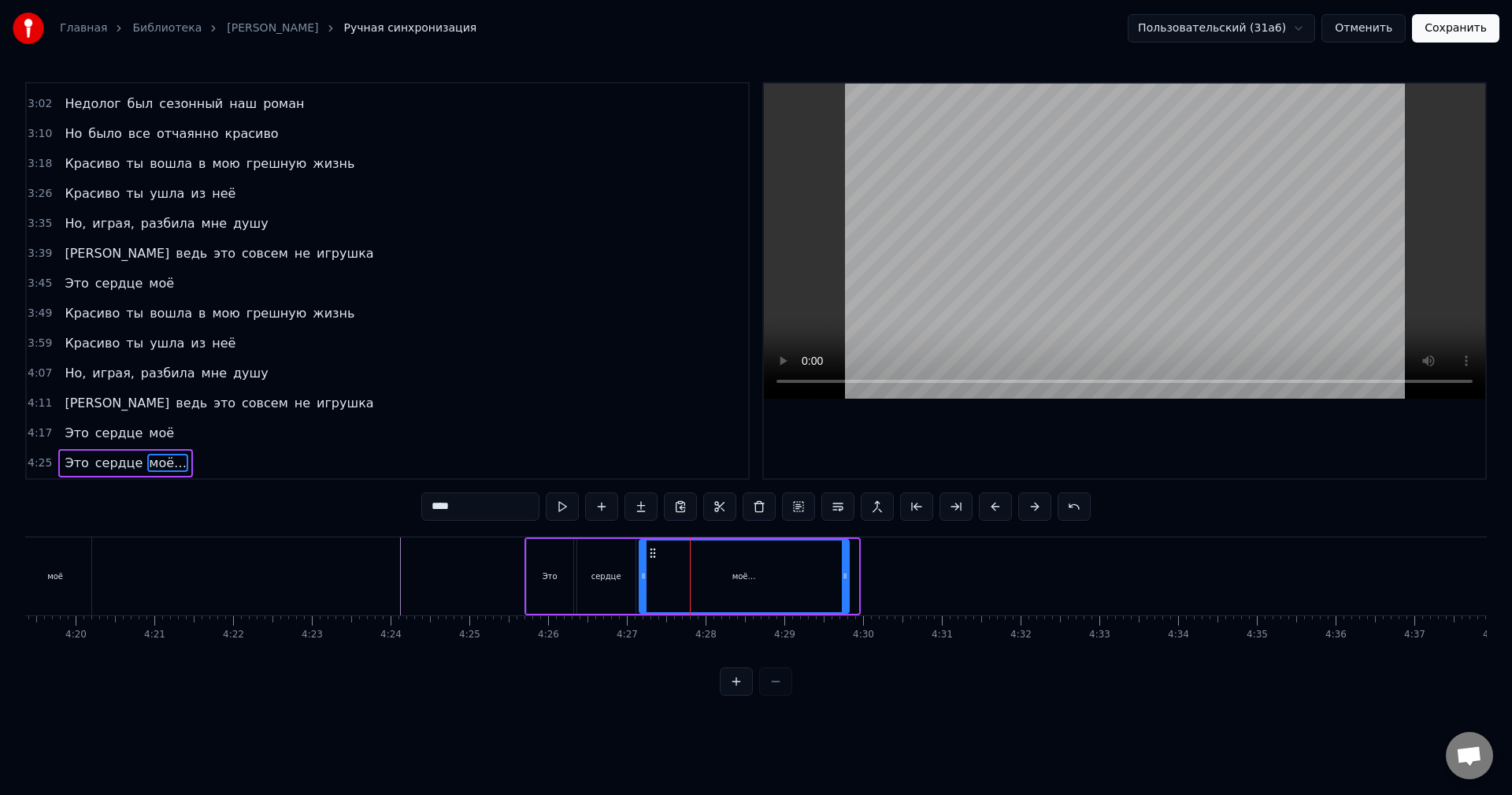
drag, startPoint x: 660, startPoint y: 552, endPoint x: 651, endPoint y: 553, distance: 9.1
click at [651, 553] on icon at bounding box center [652, 553] width 12 height 12
drag, startPoint x: 562, startPoint y: 505, endPoint x: 512, endPoint y: 533, distance: 57.3
click at [562, 506] on button at bounding box center [562, 506] width 33 height 28
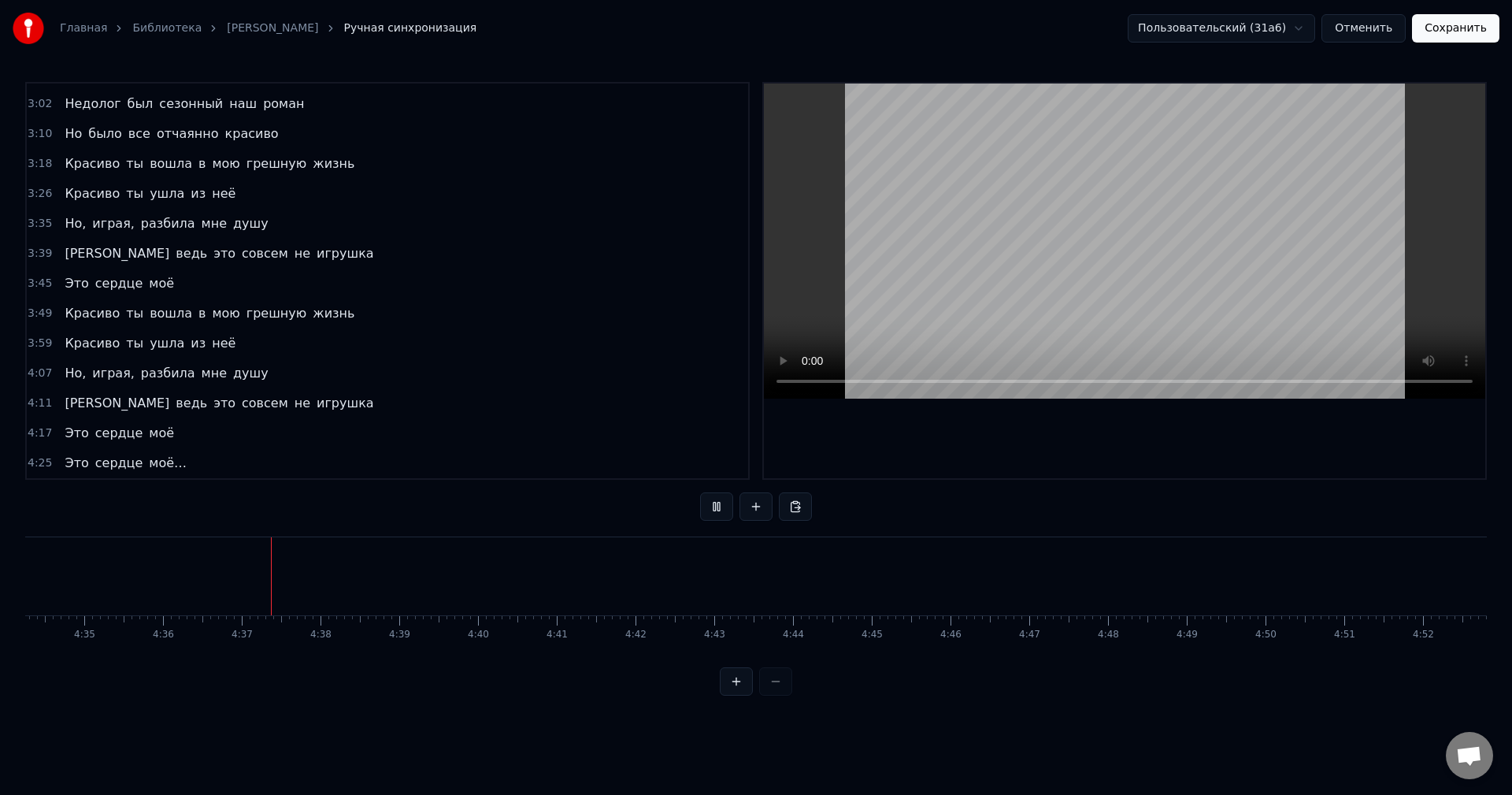
scroll to position [0, 21733]
click at [1459, 12] on div "Главная Библиотека [PERSON_NAME] Ручная синхронизация Пользовательский (31a6) О…" at bounding box center [756, 28] width 1512 height 57
click at [1459, 17] on button "Сохранить" at bounding box center [1456, 28] width 87 height 28
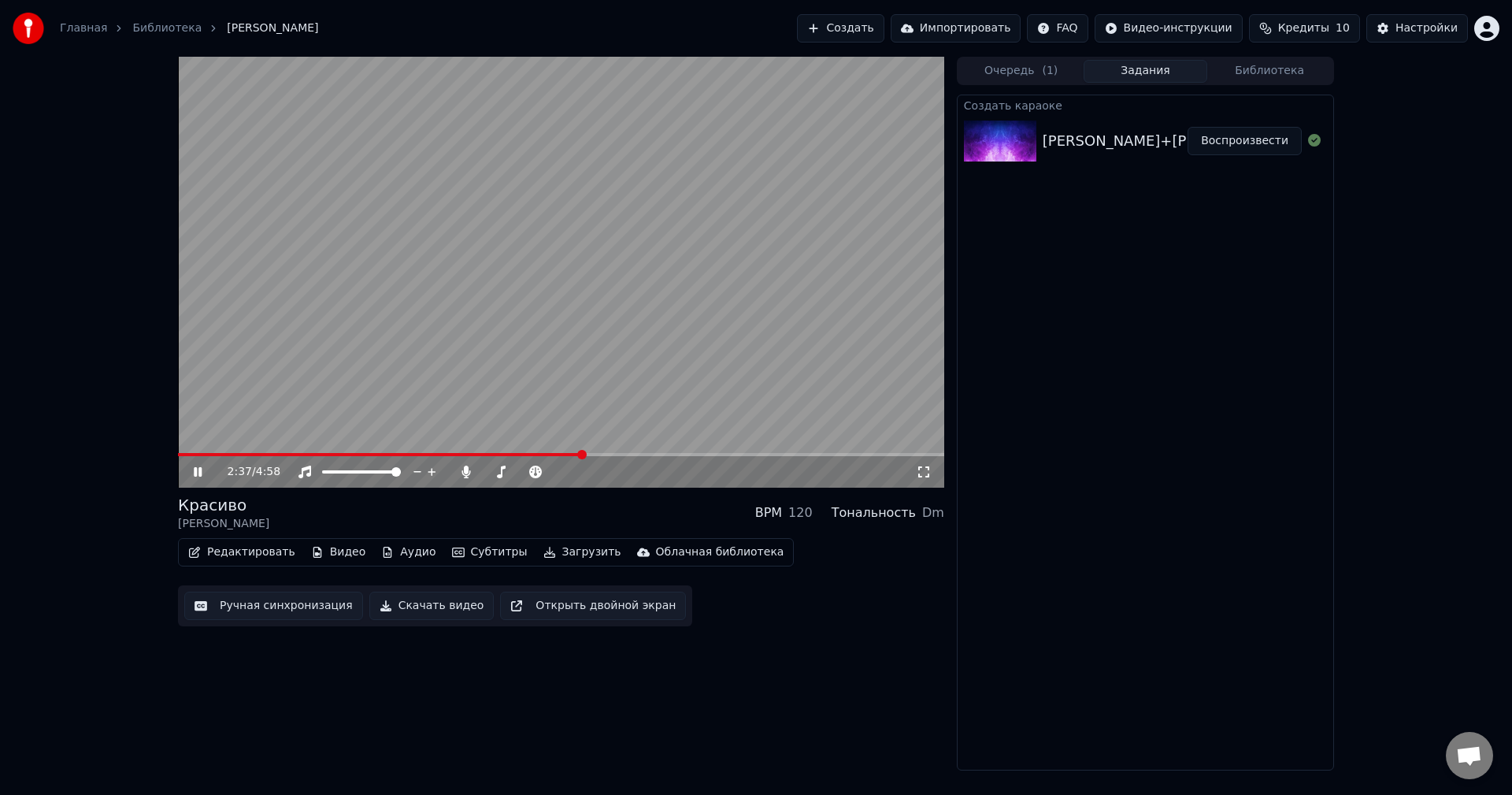
click at [599, 608] on button "Открыть двойной экран" at bounding box center [593, 606] width 185 height 28
click at [360, 415] on video at bounding box center [561, 272] width 766 height 431
click at [496, 392] on video at bounding box center [561, 272] width 766 height 431
click at [454, 556] on button "Субтитры" at bounding box center [489, 552] width 88 height 22
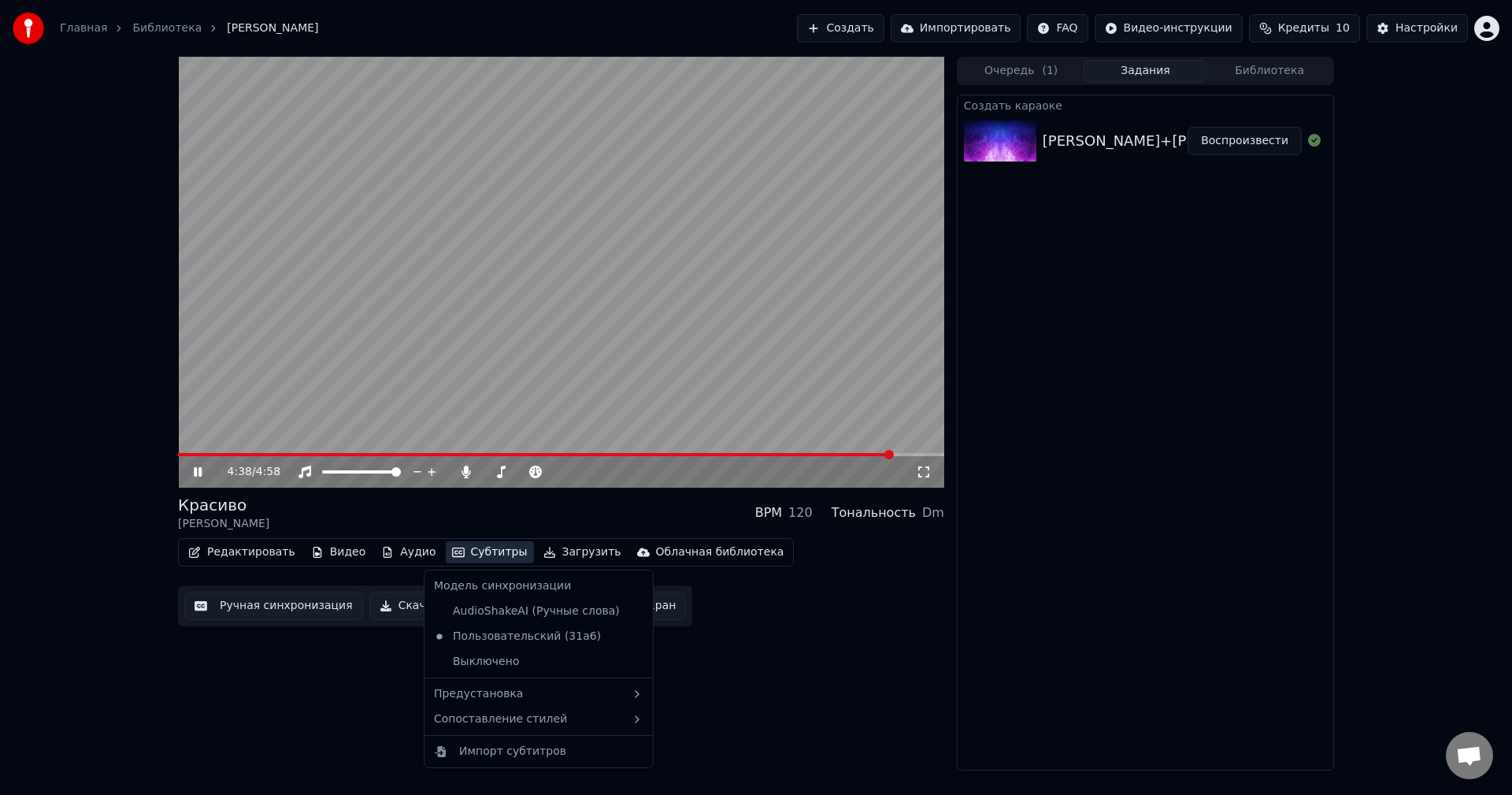
click at [472, 403] on video at bounding box center [561, 272] width 766 height 431
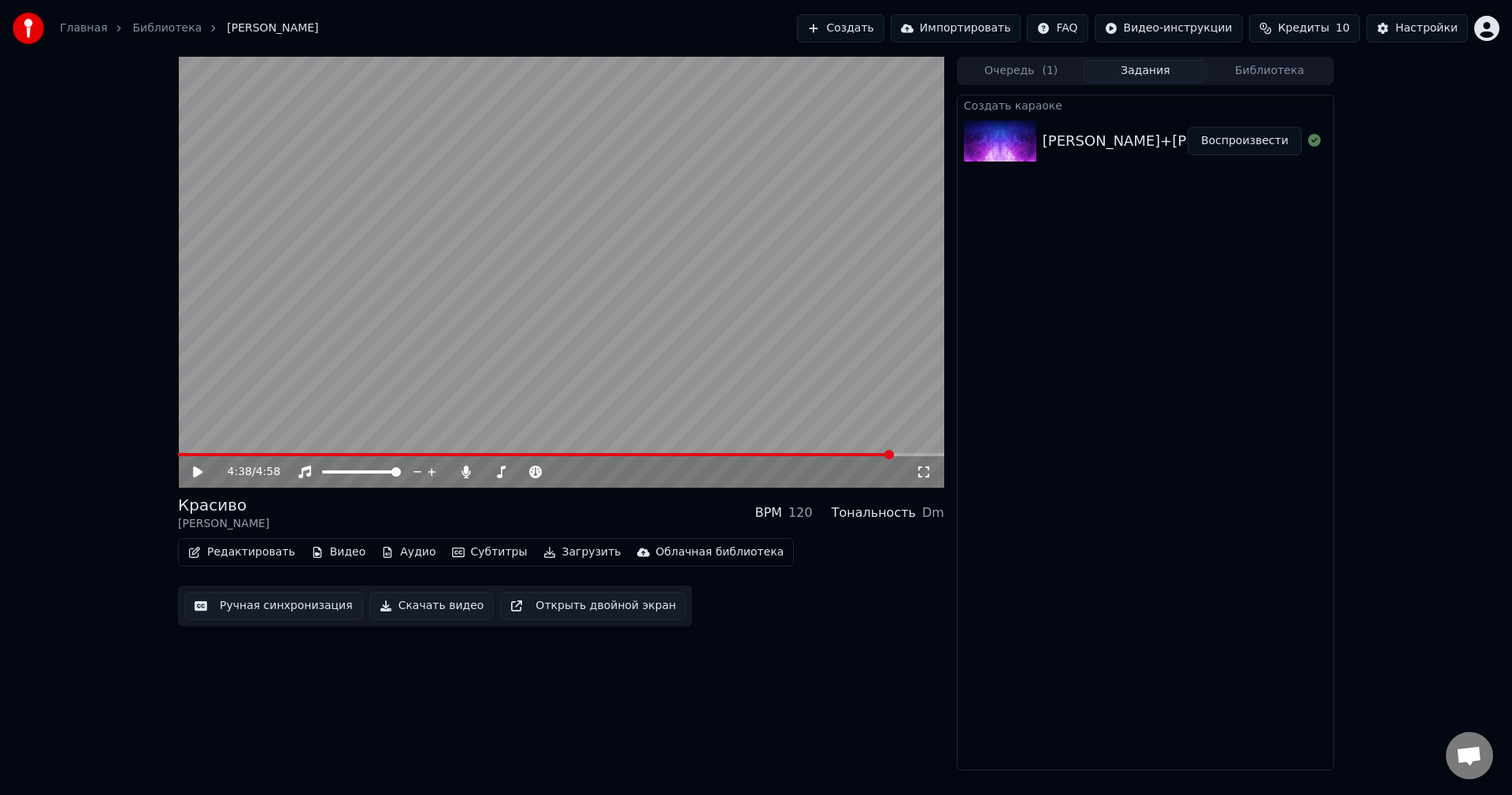
drag, startPoint x: 190, startPoint y: 468, endPoint x: 214, endPoint y: 468, distance: 24.0
click at [191, 468] on icon at bounding box center [208, 471] width 37 height 12
click at [226, 451] on video at bounding box center [561, 272] width 766 height 431
click at [454, 546] on button "Субтитры" at bounding box center [489, 552] width 88 height 22
click at [185, 473] on div "4:39 / 4:58" at bounding box center [561, 471] width 754 height 16
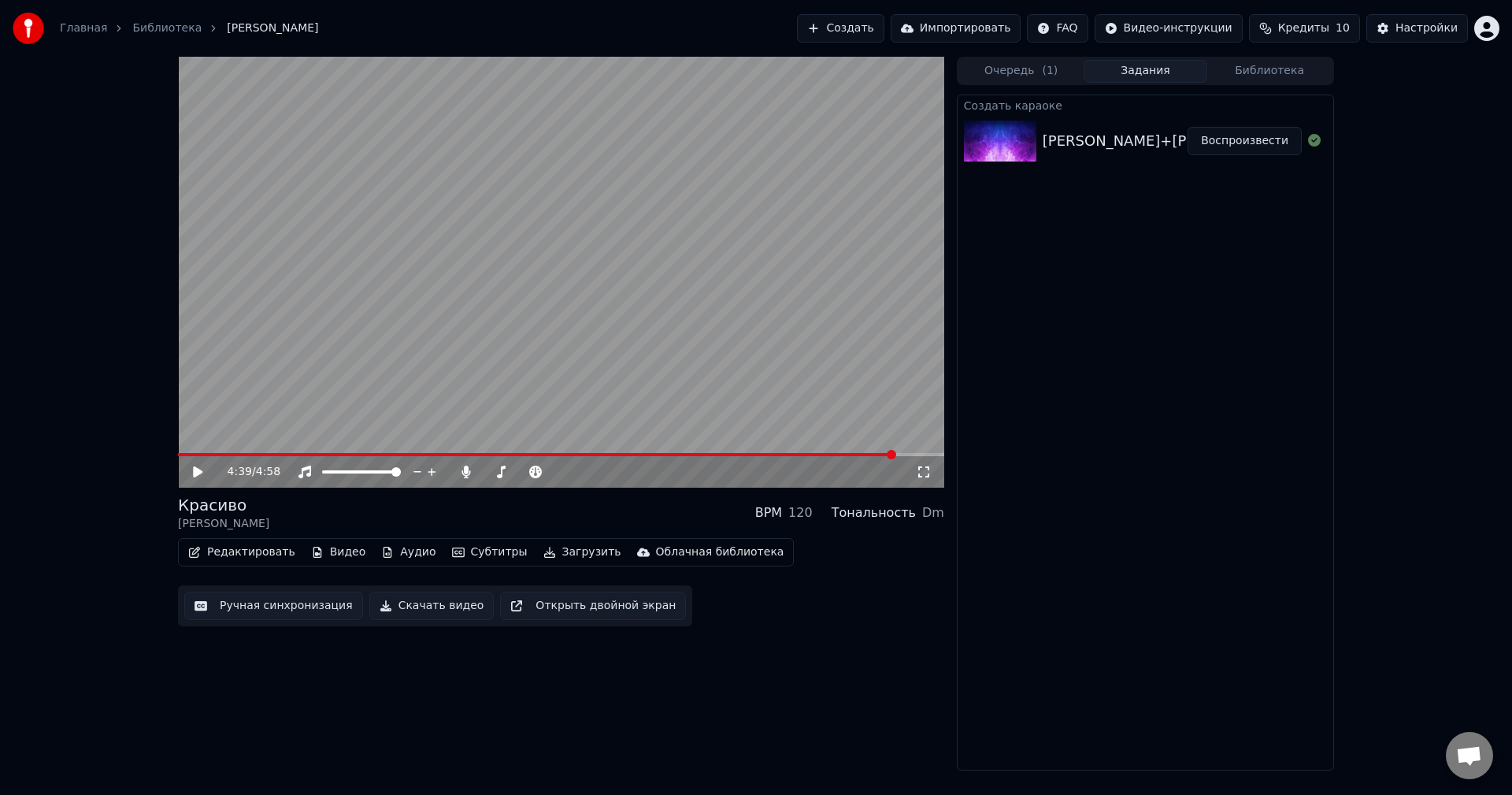
click at [201, 476] on icon at bounding box center [208, 471] width 37 height 12
click at [452, 548] on button "Субтитры" at bounding box center [489, 552] width 88 height 22
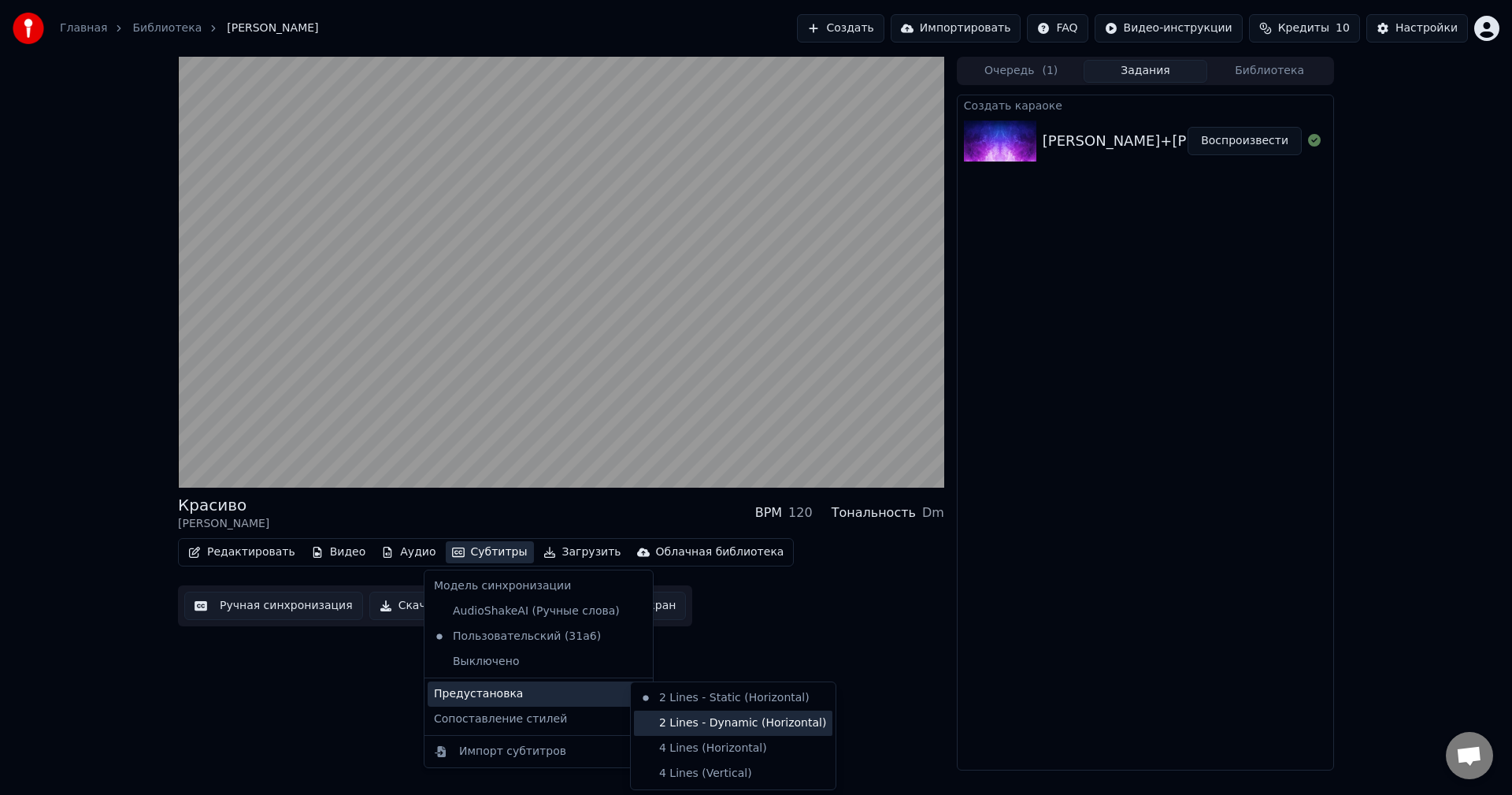
click at [702, 716] on div "2 Lines - Dynamic (Horizontal)" at bounding box center [733, 723] width 199 height 26
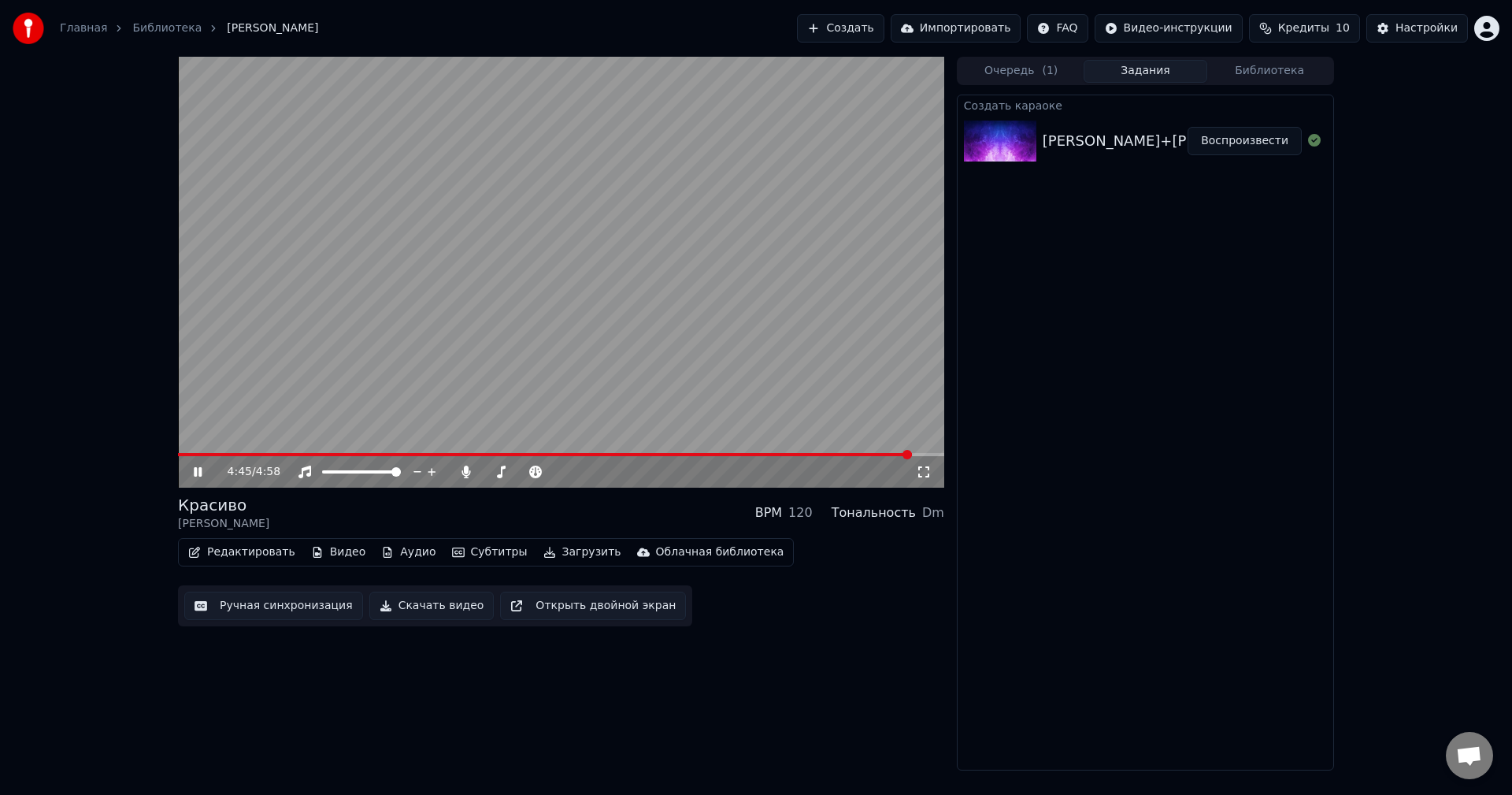
click at [271, 456] on span at bounding box center [545, 454] width 734 height 3
click at [230, 453] on span at bounding box center [230, 454] width 105 height 3
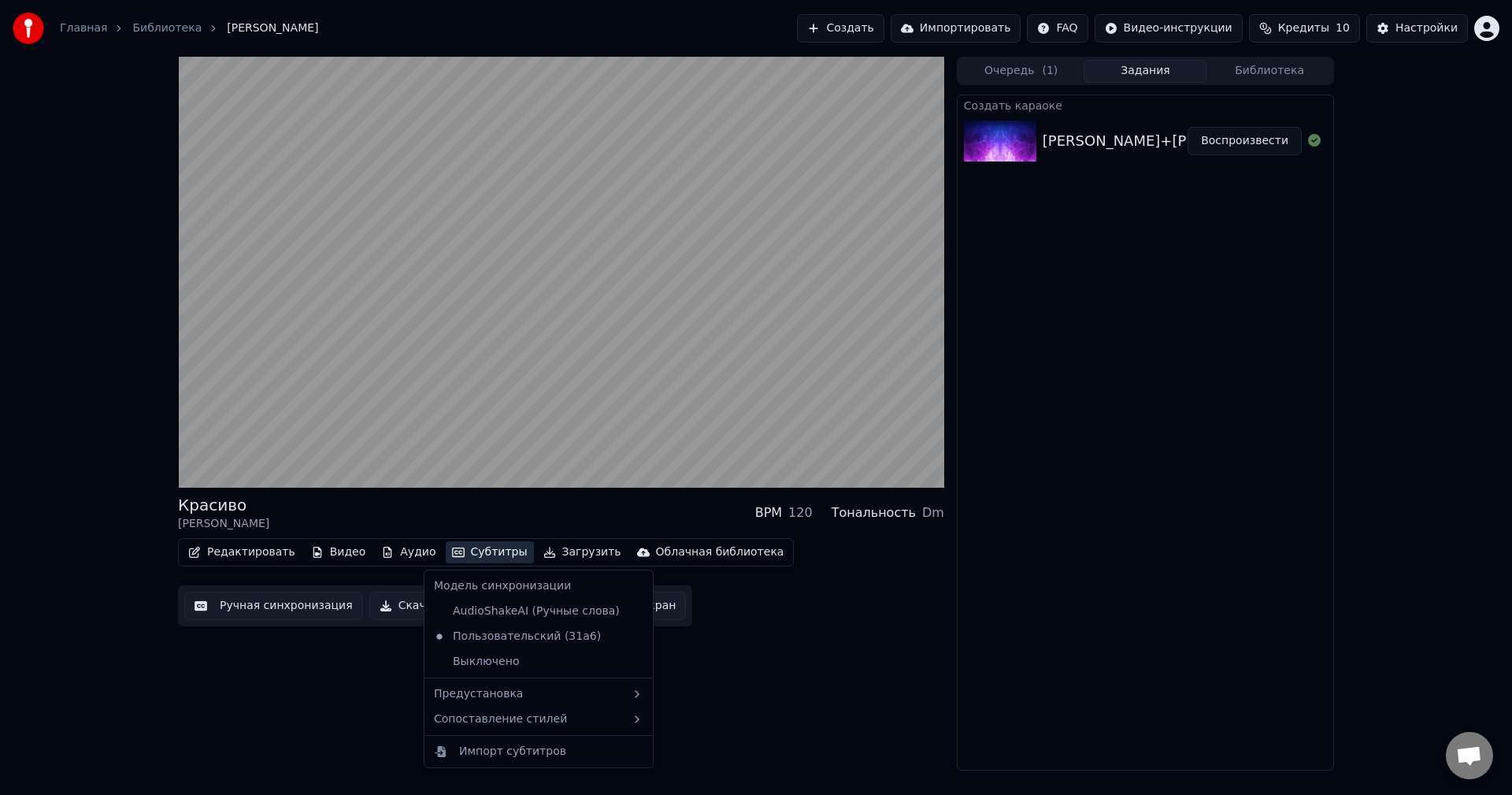
click at [473, 549] on button "Субтитры" at bounding box center [489, 552] width 88 height 22
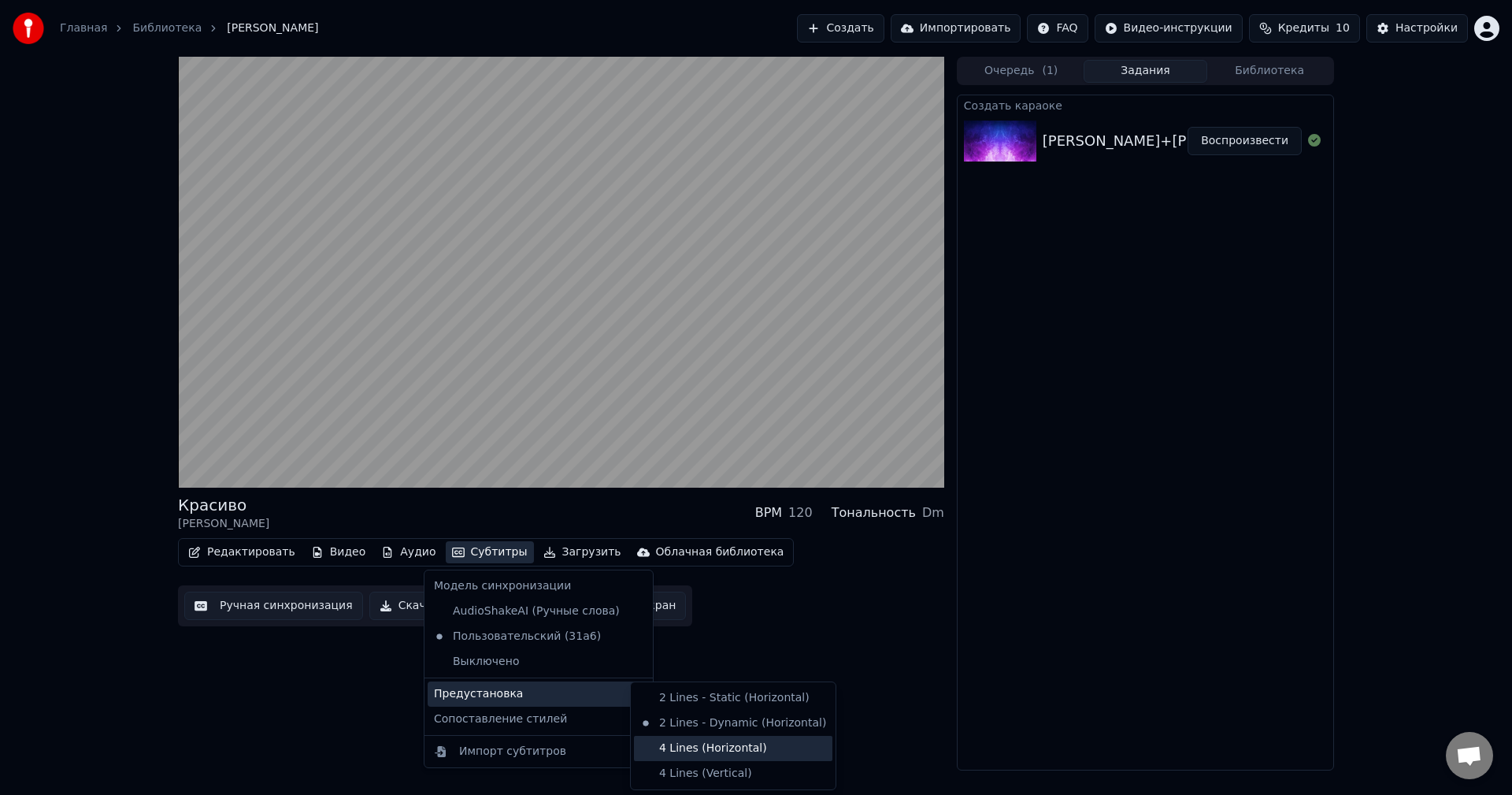
click at [699, 751] on div "4 Lines (Horizontal)" at bounding box center [733, 749] width 199 height 26
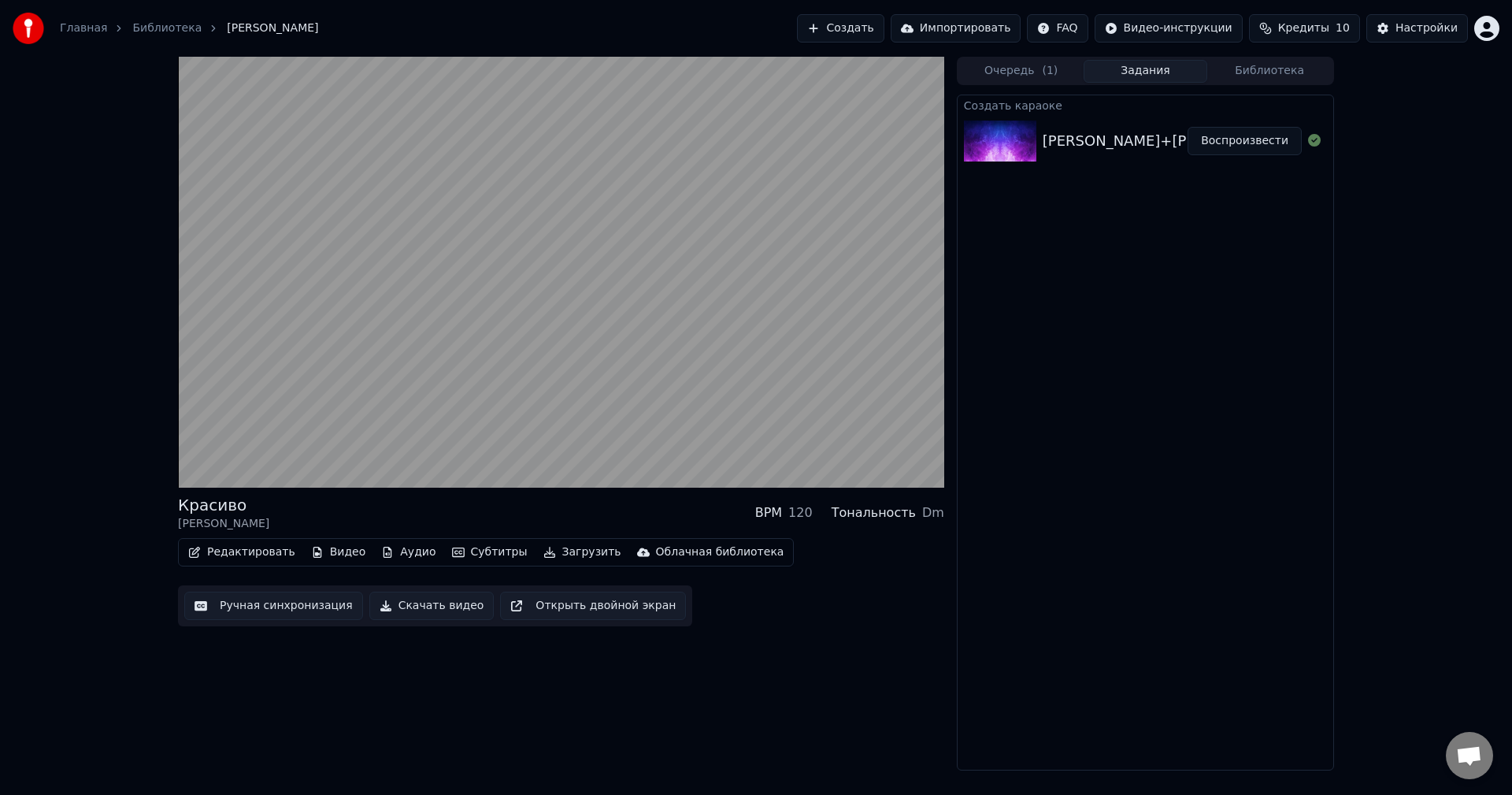
click at [482, 548] on button "Субтитры" at bounding box center [489, 552] width 88 height 22
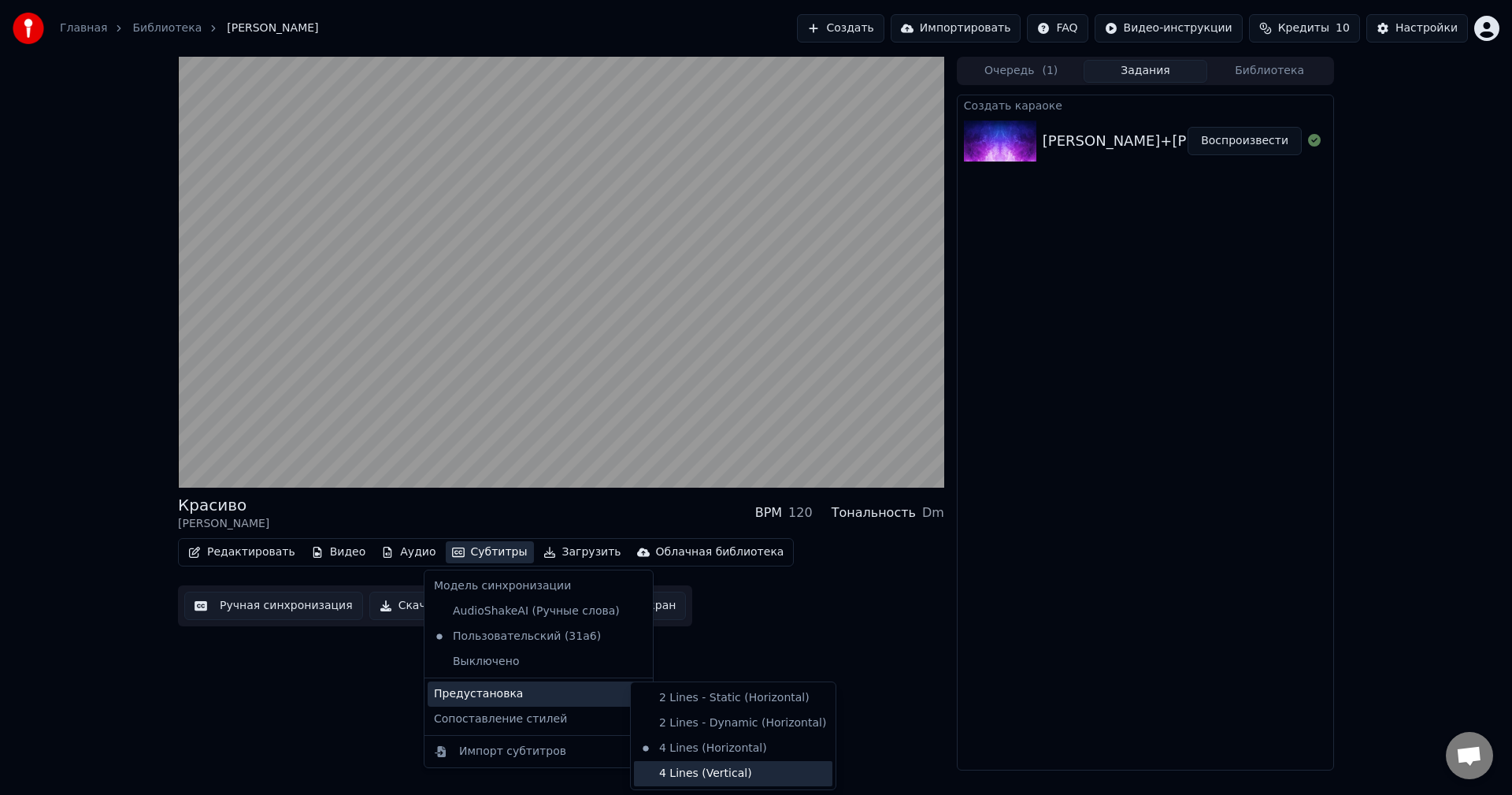
click at [726, 774] on div "4 Lines (Vertical)" at bounding box center [733, 773] width 199 height 26
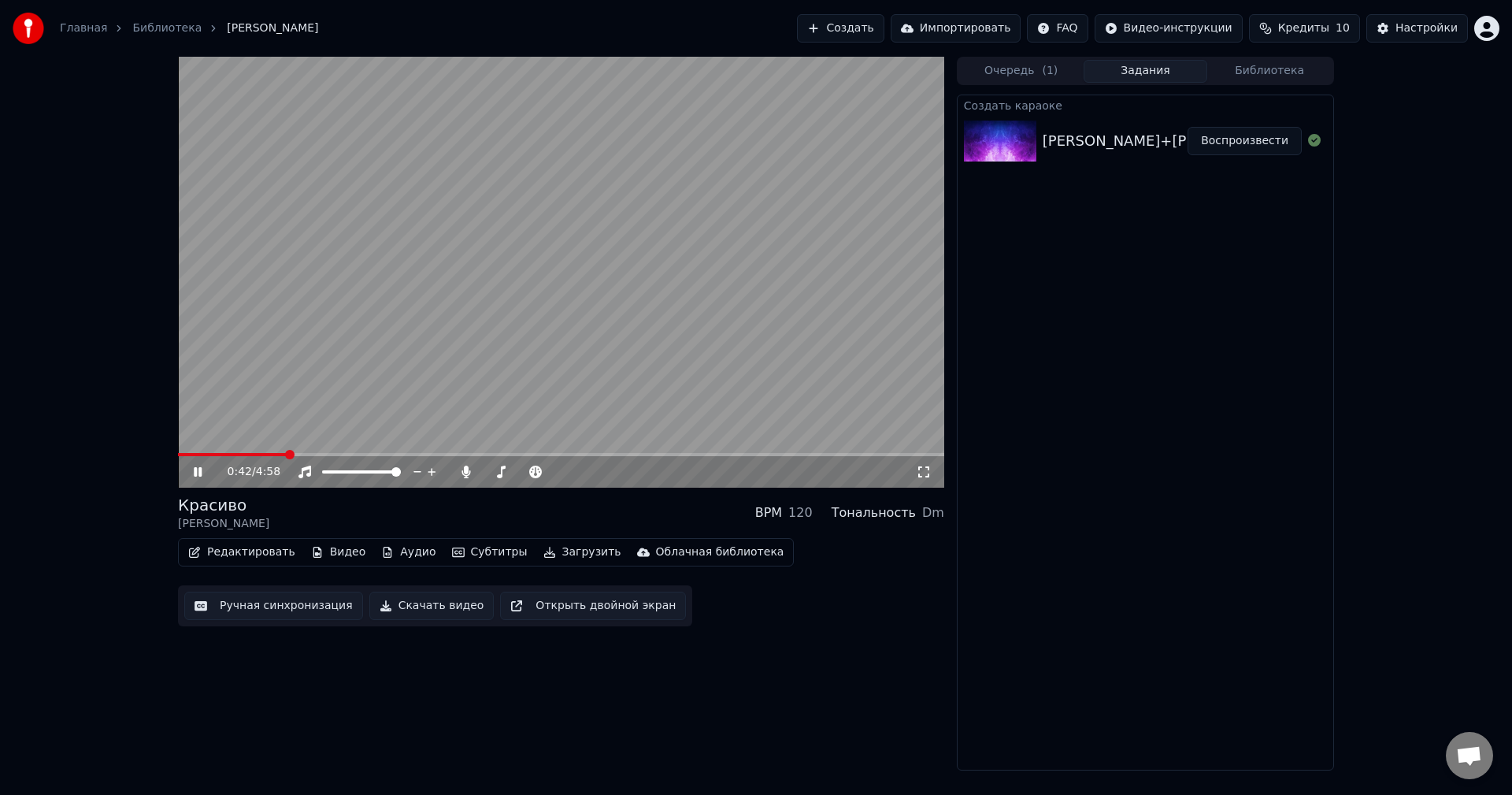
click at [452, 453] on div "0:42 / 4:58" at bounding box center [561, 272] width 766 height 431
click at [451, 453] on span at bounding box center [561, 454] width 766 height 3
click at [187, 474] on div "1:46 / 4:58" at bounding box center [561, 471] width 754 height 16
click at [196, 472] on icon at bounding box center [198, 472] width 9 height 11
click at [485, 546] on button "Субтитры" at bounding box center [489, 552] width 88 height 22
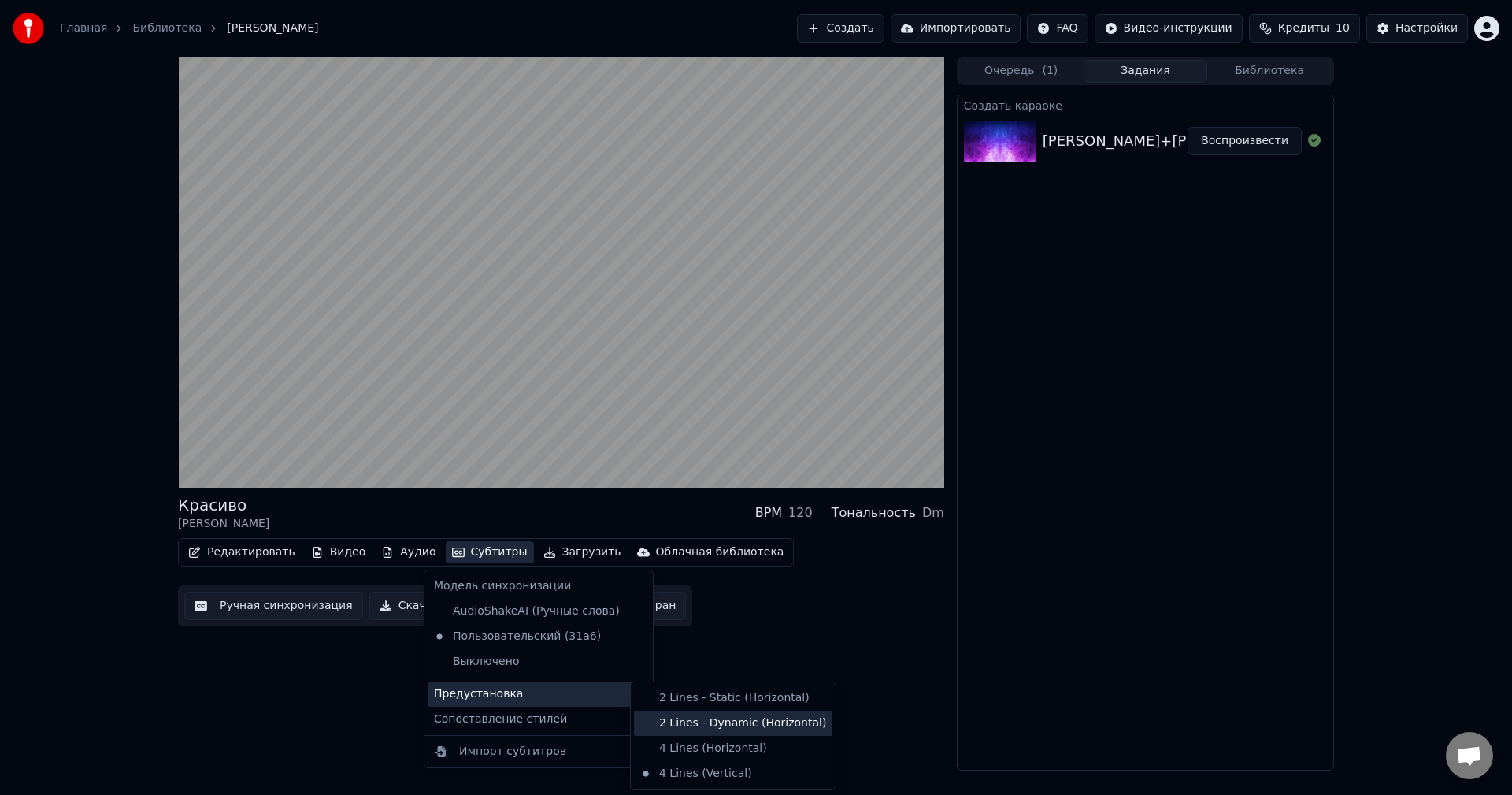
click at [698, 724] on div "2 Lines - Dynamic (Horizontal)" at bounding box center [733, 723] width 199 height 26
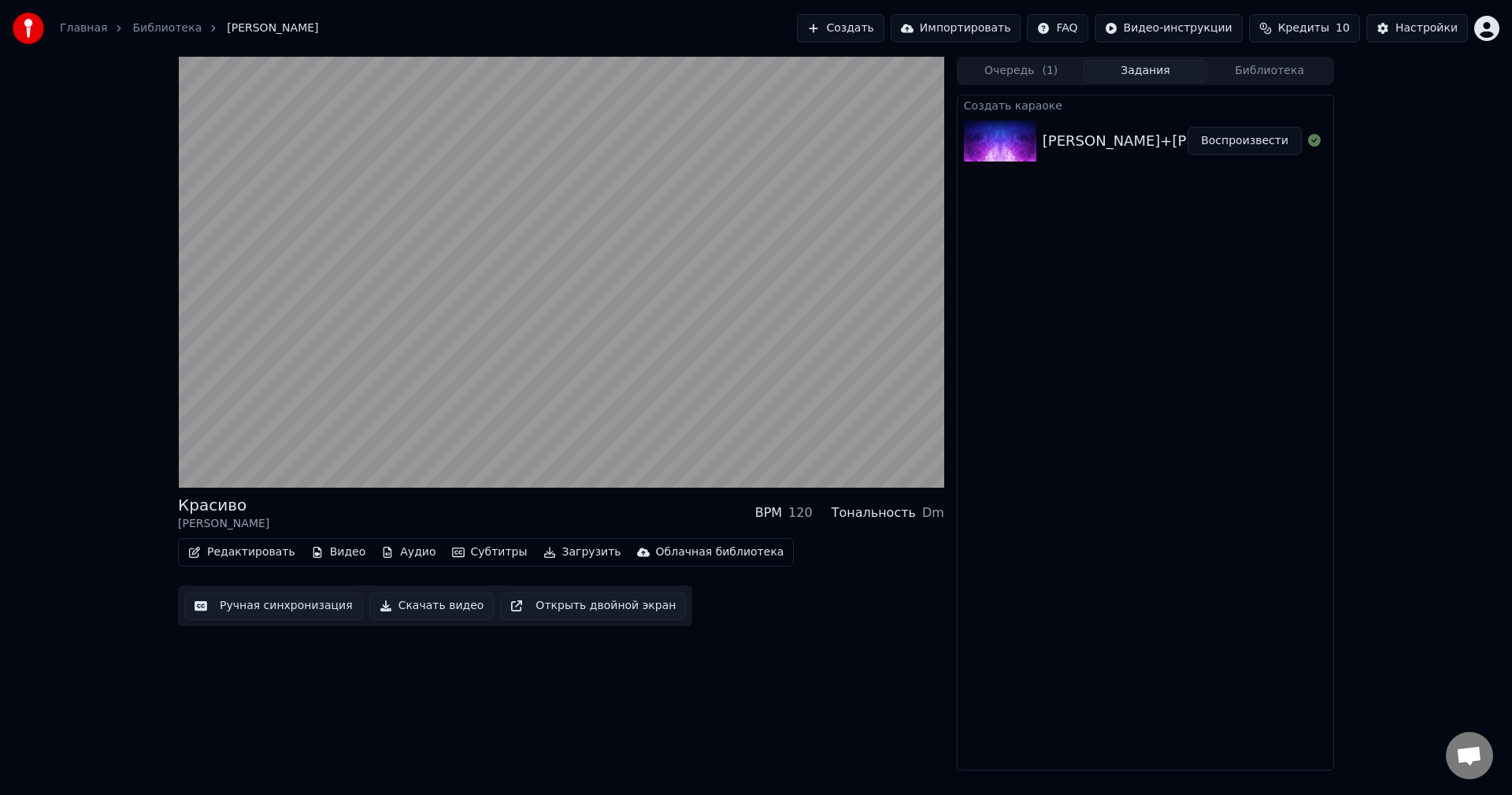
click at [256, 556] on button "Редактировать" at bounding box center [241, 552] width 120 height 22
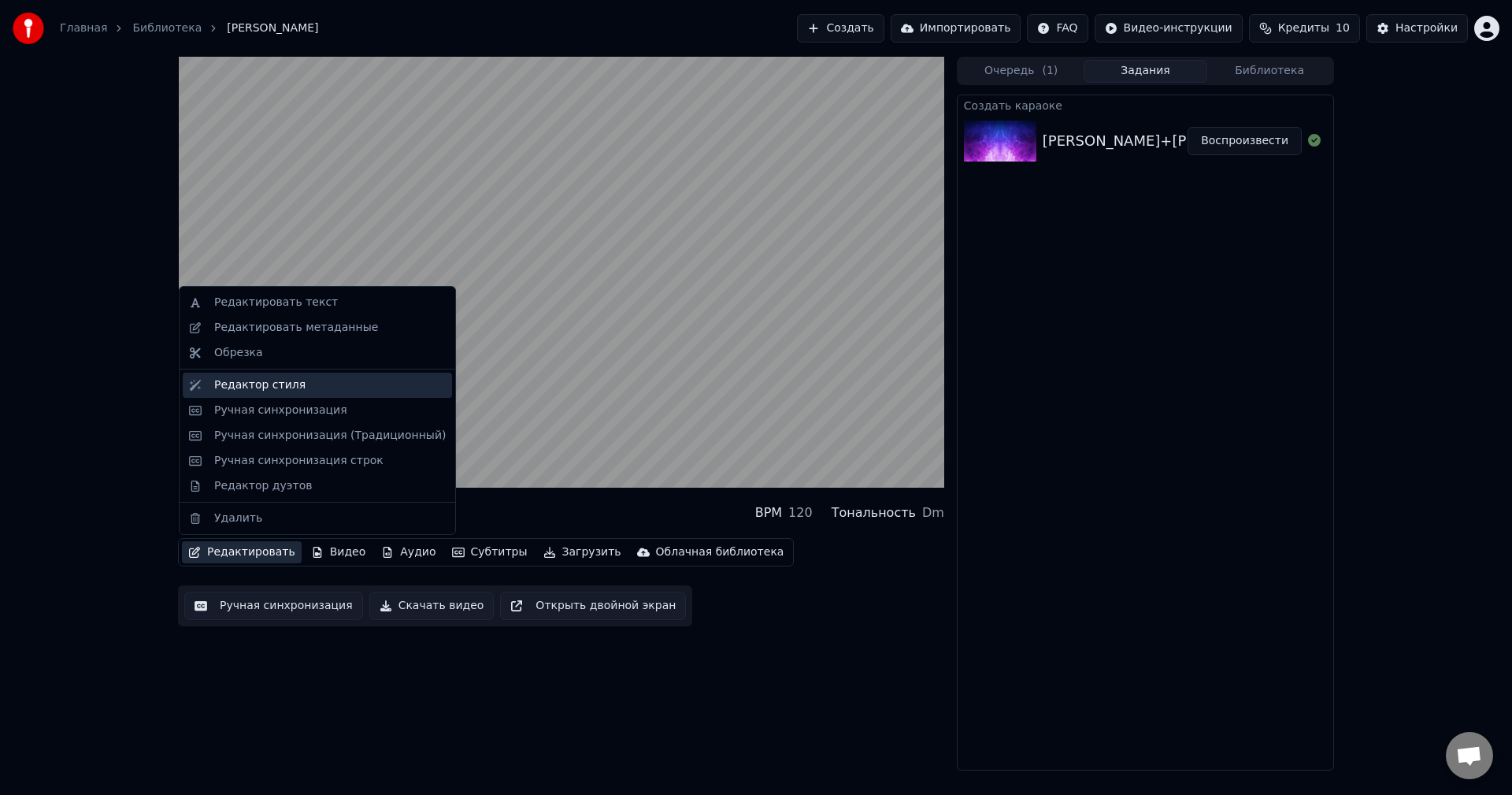
click at [301, 388] on div "Редактор стиля" at bounding box center [329, 385] width 232 height 16
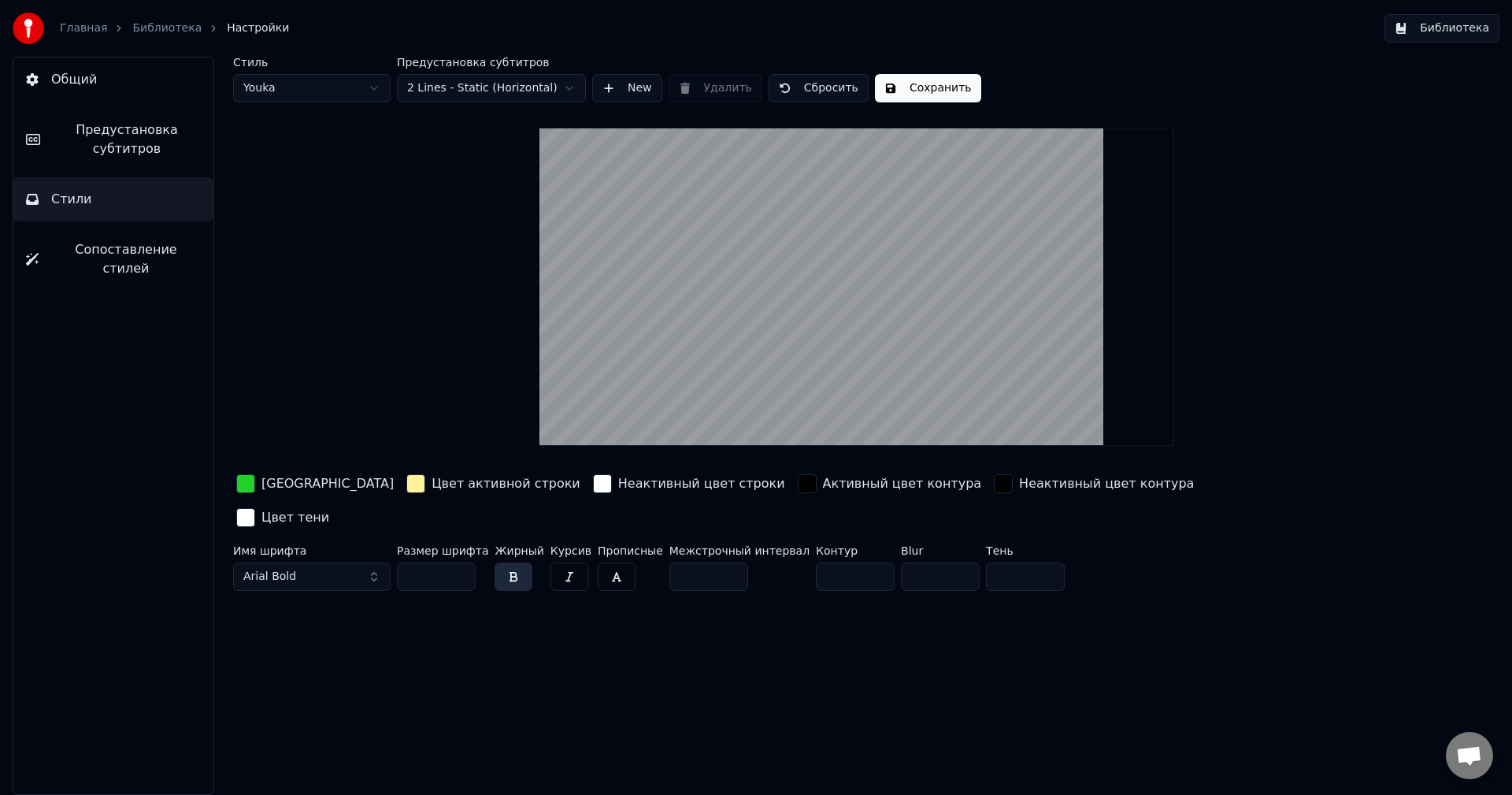
click at [898, 359] on video at bounding box center [856, 287] width 634 height 318
click at [898, 380] on video at bounding box center [856, 287] width 634 height 318
click at [928, 562] on input "*" at bounding box center [940, 576] width 79 height 28
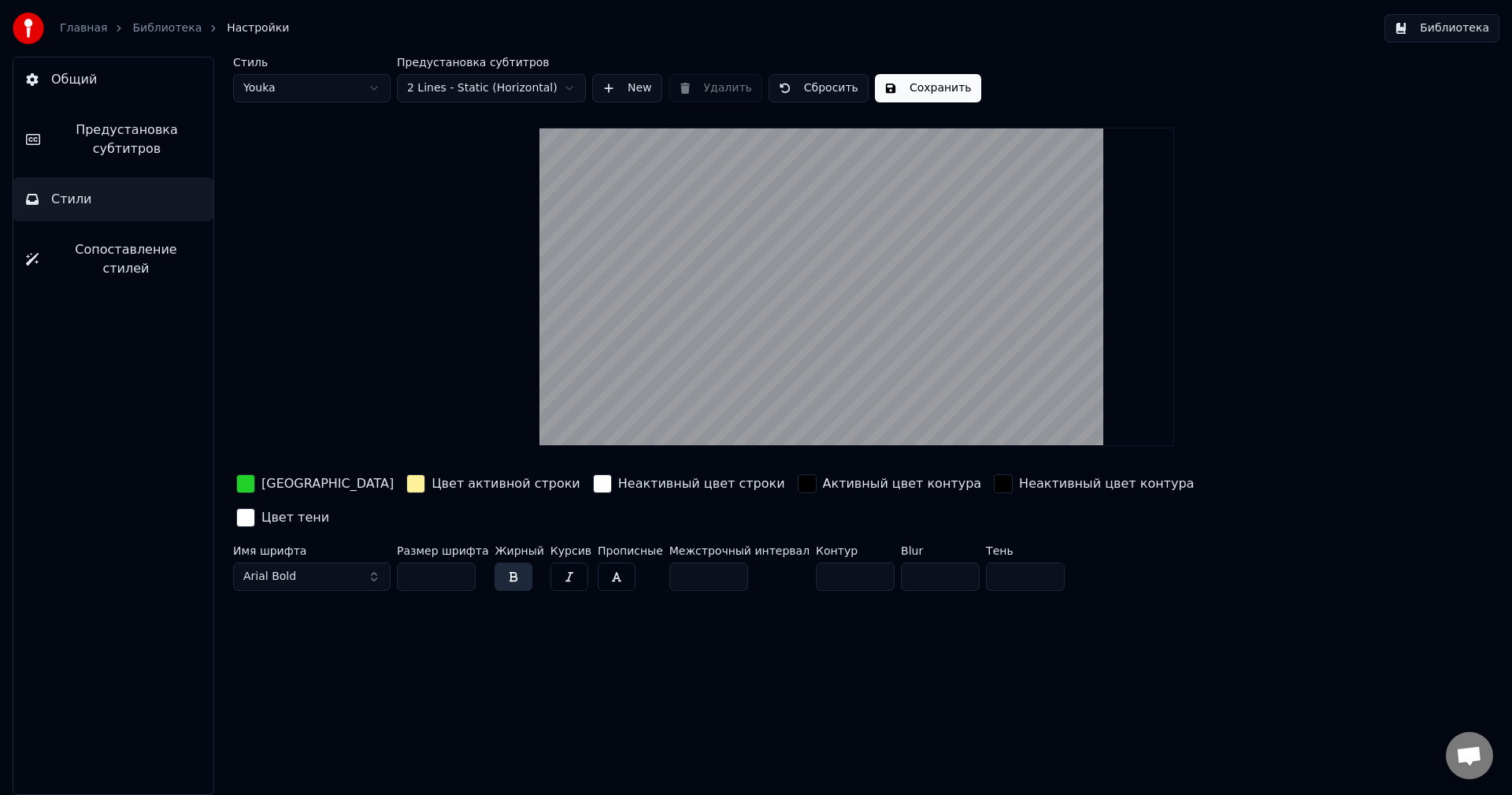
click at [928, 562] on input "*" at bounding box center [940, 576] width 79 height 28
click at [925, 562] on input "*" at bounding box center [940, 576] width 79 height 28
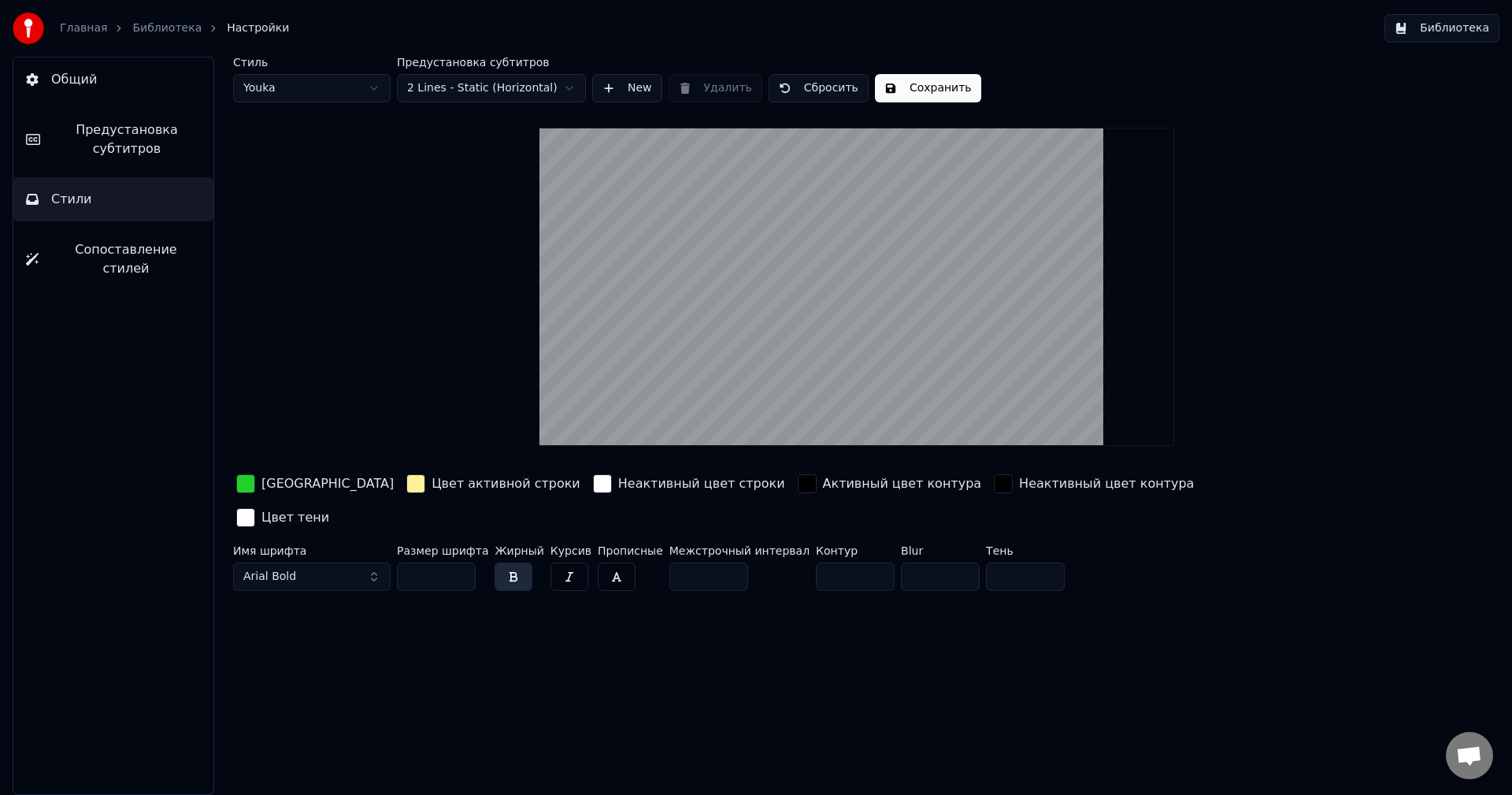
click at [925, 562] on input "*" at bounding box center [940, 576] width 79 height 28
click at [925, 562] on input "**" at bounding box center [940, 576] width 79 height 28
click at [927, 562] on input "**" at bounding box center [940, 576] width 79 height 28
click at [927, 562] on input "*" at bounding box center [940, 576] width 79 height 28
click at [925, 562] on input "*" at bounding box center [940, 576] width 79 height 28
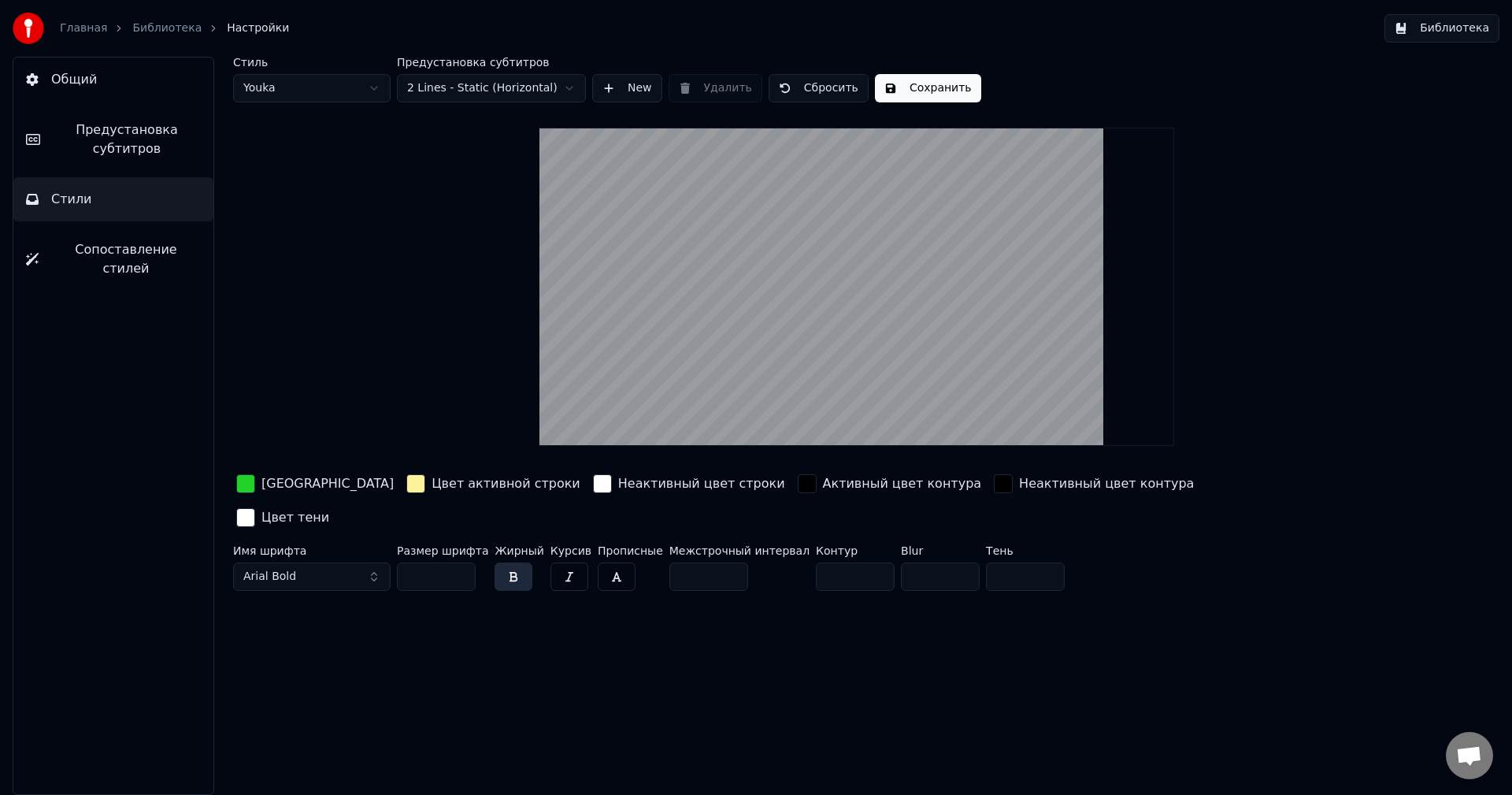
click at [925, 562] on input "*" at bounding box center [940, 576] width 79 height 28
click at [926, 562] on input "**" at bounding box center [940, 576] width 79 height 28
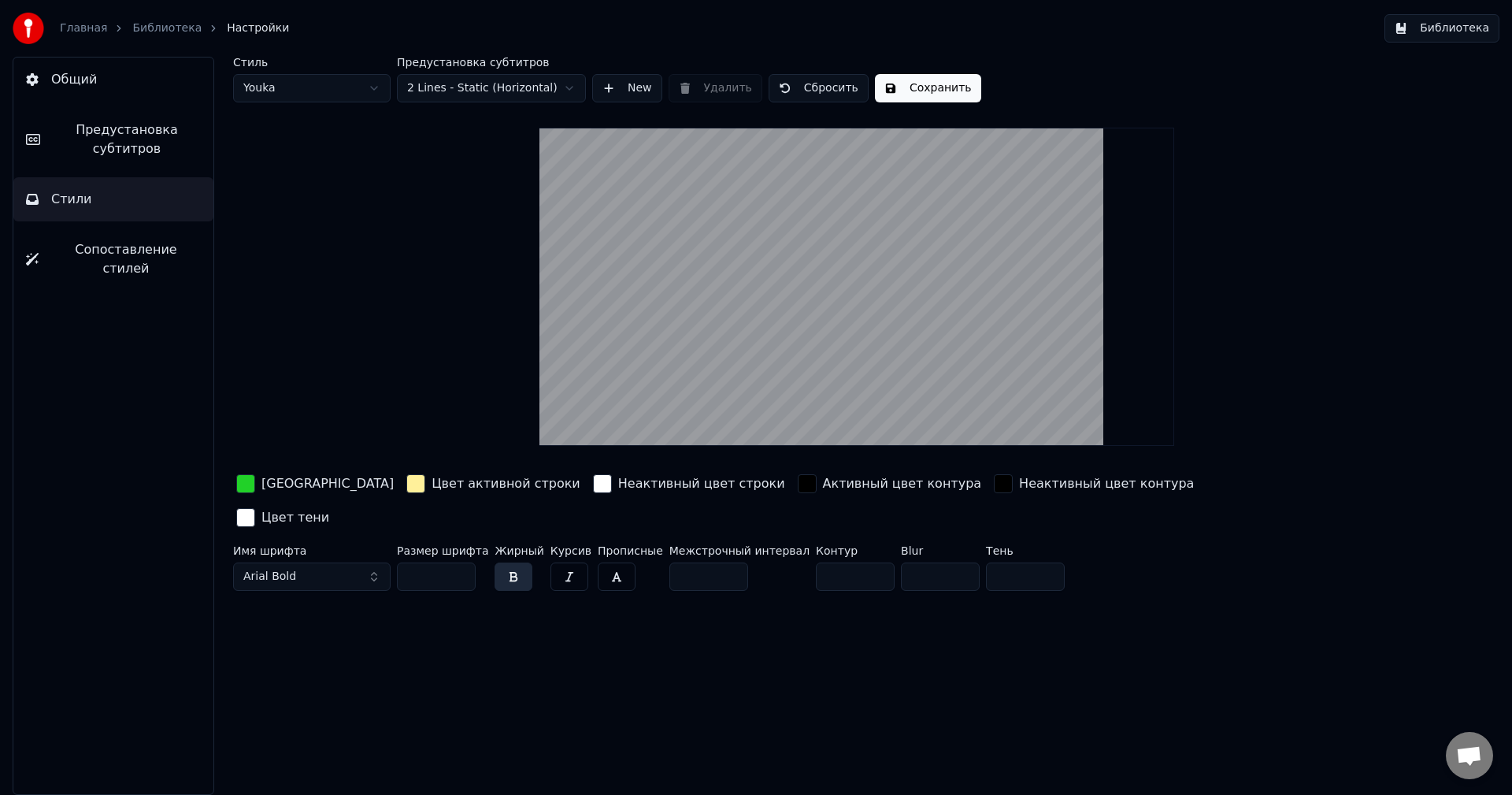
click at [925, 562] on input "**" at bounding box center [940, 576] width 79 height 28
click at [927, 562] on input "**" at bounding box center [940, 576] width 79 height 28
click at [927, 562] on input "*" at bounding box center [940, 576] width 79 height 28
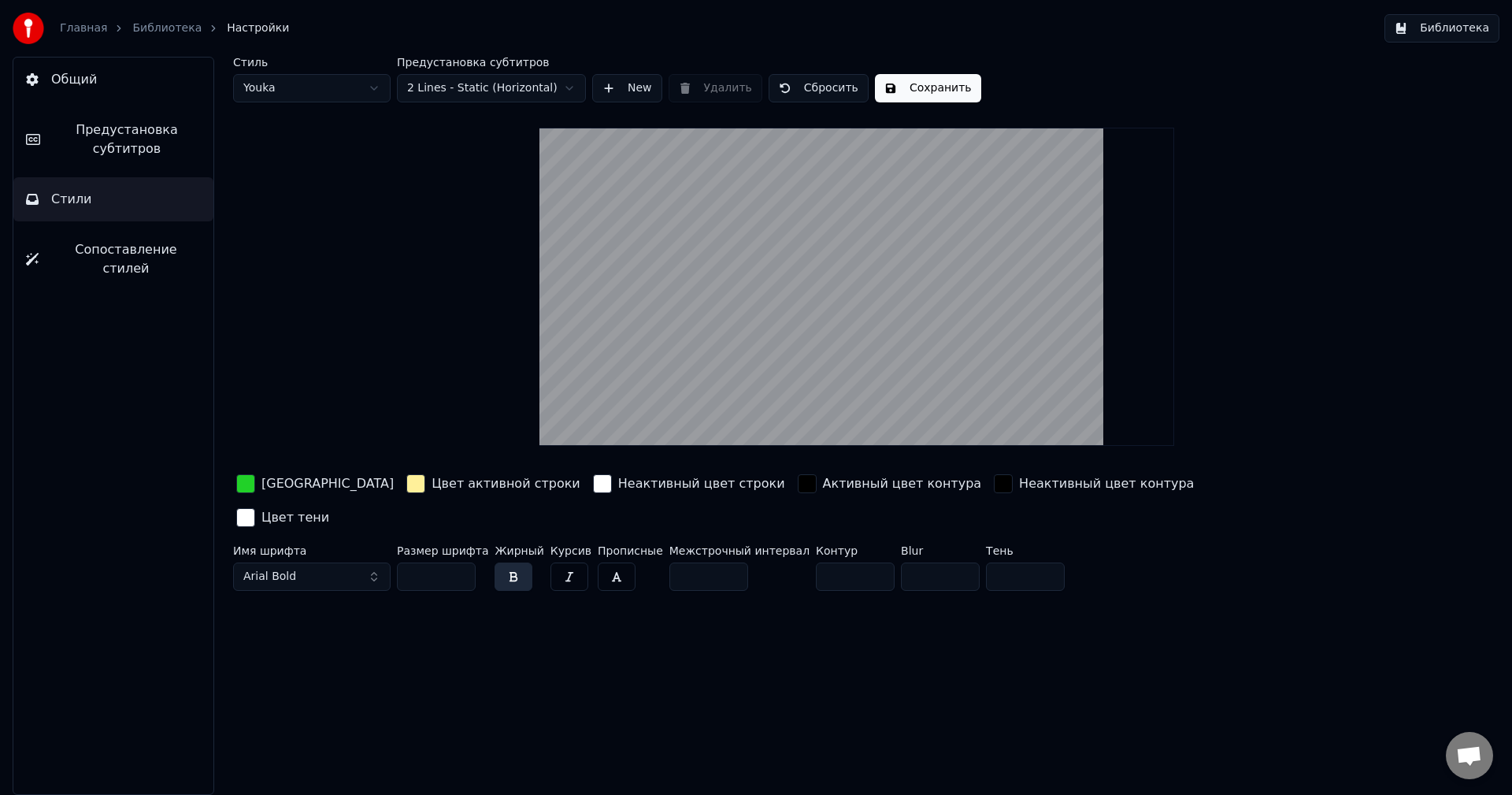
click at [927, 562] on input "*" at bounding box center [940, 576] width 79 height 28
type input "*"
click at [927, 562] on input "*" at bounding box center [940, 576] width 79 height 28
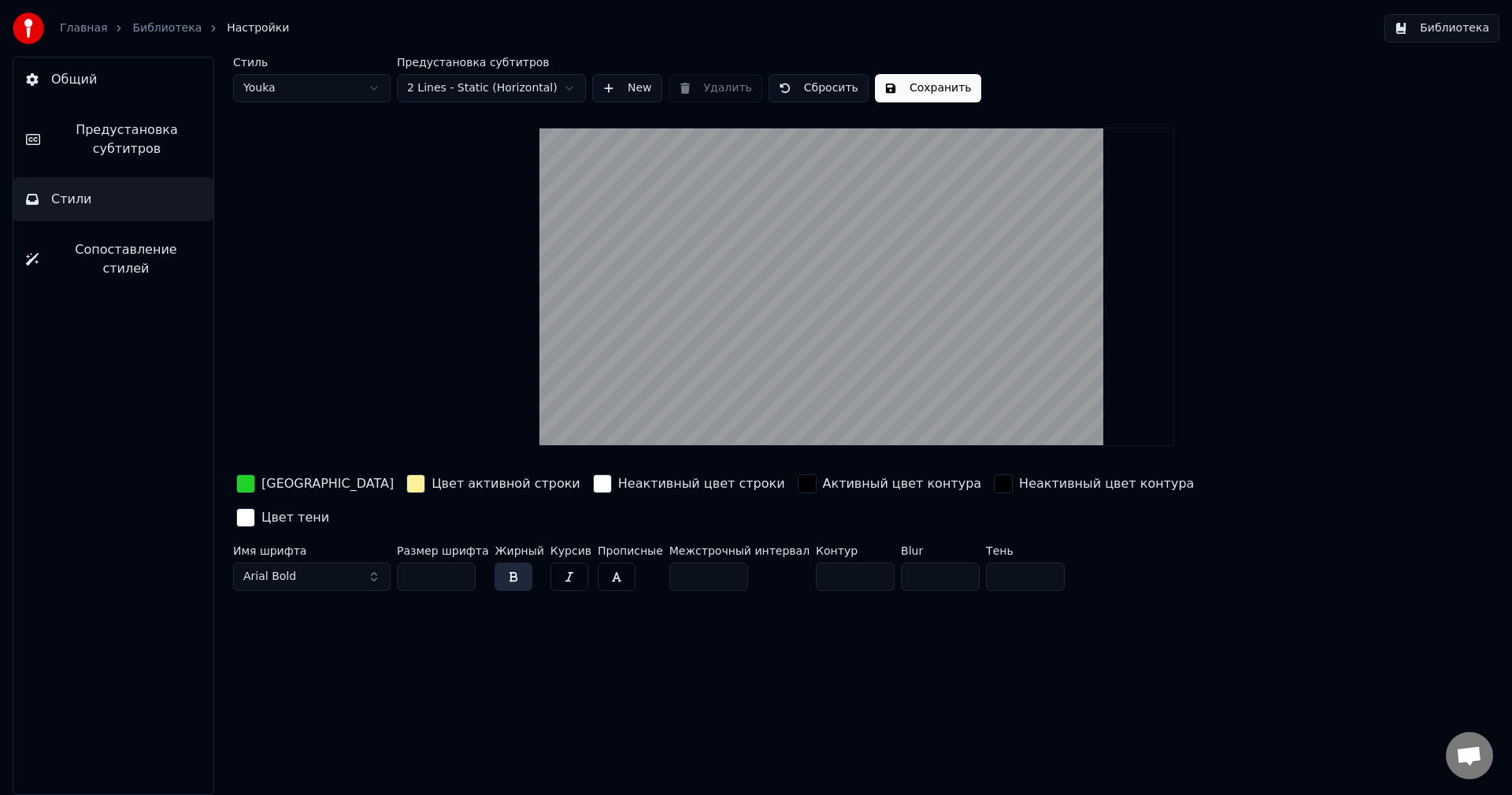
click at [709, 562] on input "**" at bounding box center [709, 576] width 79 height 28
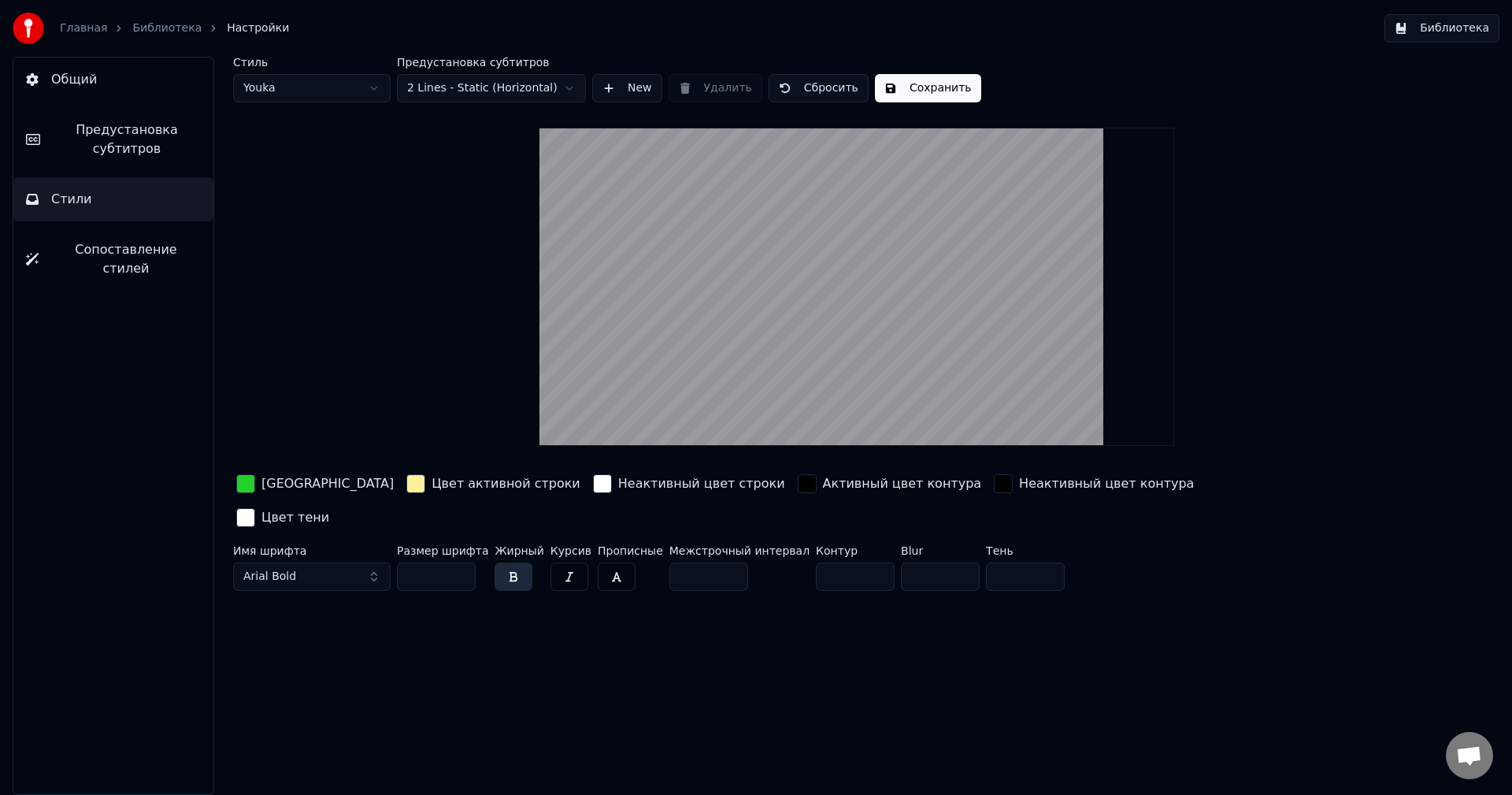
click at [709, 562] on input "***" at bounding box center [709, 576] width 79 height 28
type input "****"
click at [709, 562] on input "****" at bounding box center [709, 576] width 79 height 28
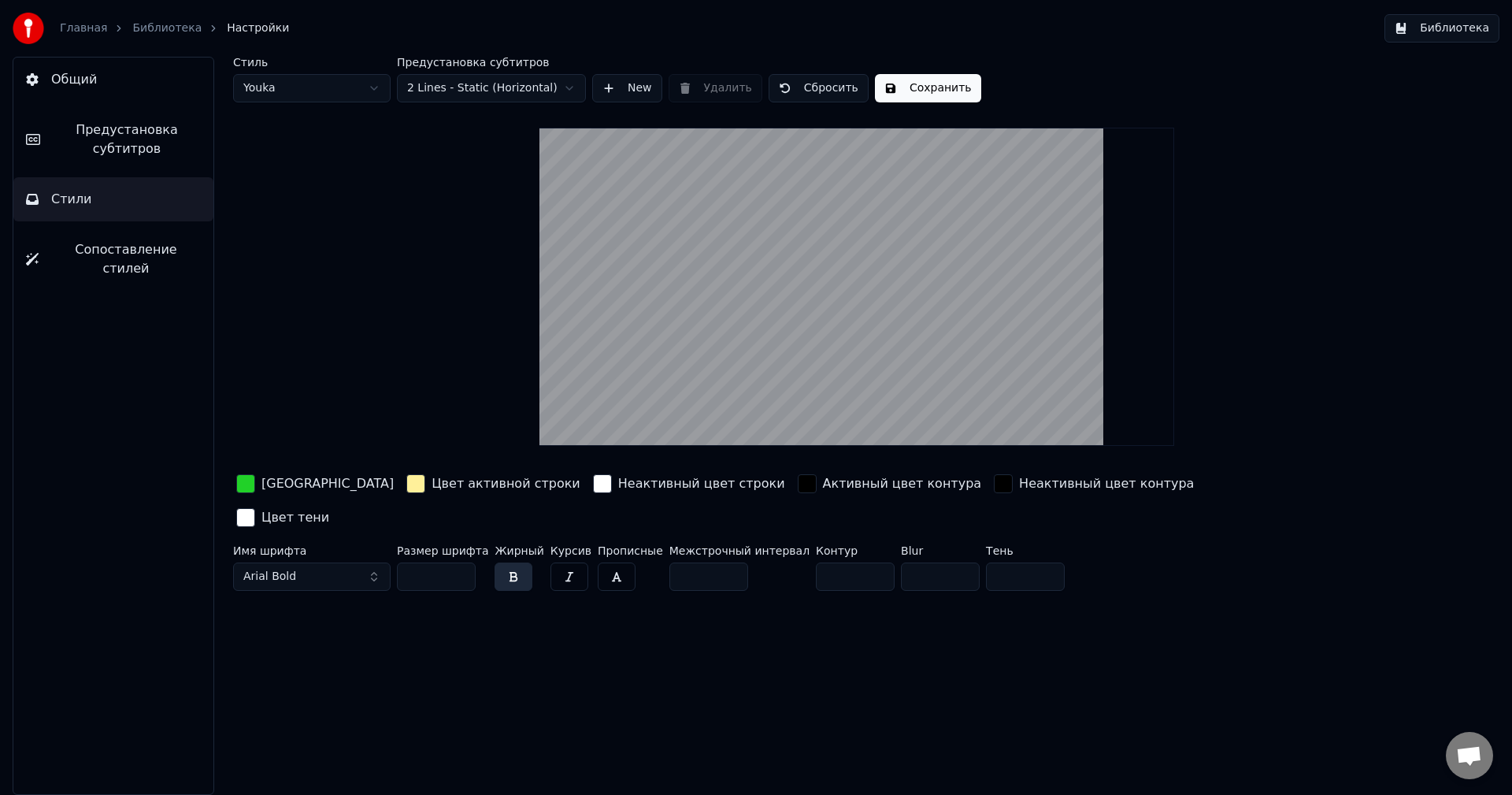
click at [896, 86] on button "Сохранить" at bounding box center [928, 88] width 106 height 28
click at [906, 91] on button "Готово" at bounding box center [917, 88] width 84 height 28
click at [556, 374] on div "Стиль Youka Предустановка субтитров 2 Lines - Static (Horizontal) New Удалить С…" at bounding box center [856, 327] width 1248 height 540
click at [1455, 26] on button "Библиотека" at bounding box center [1442, 28] width 115 height 28
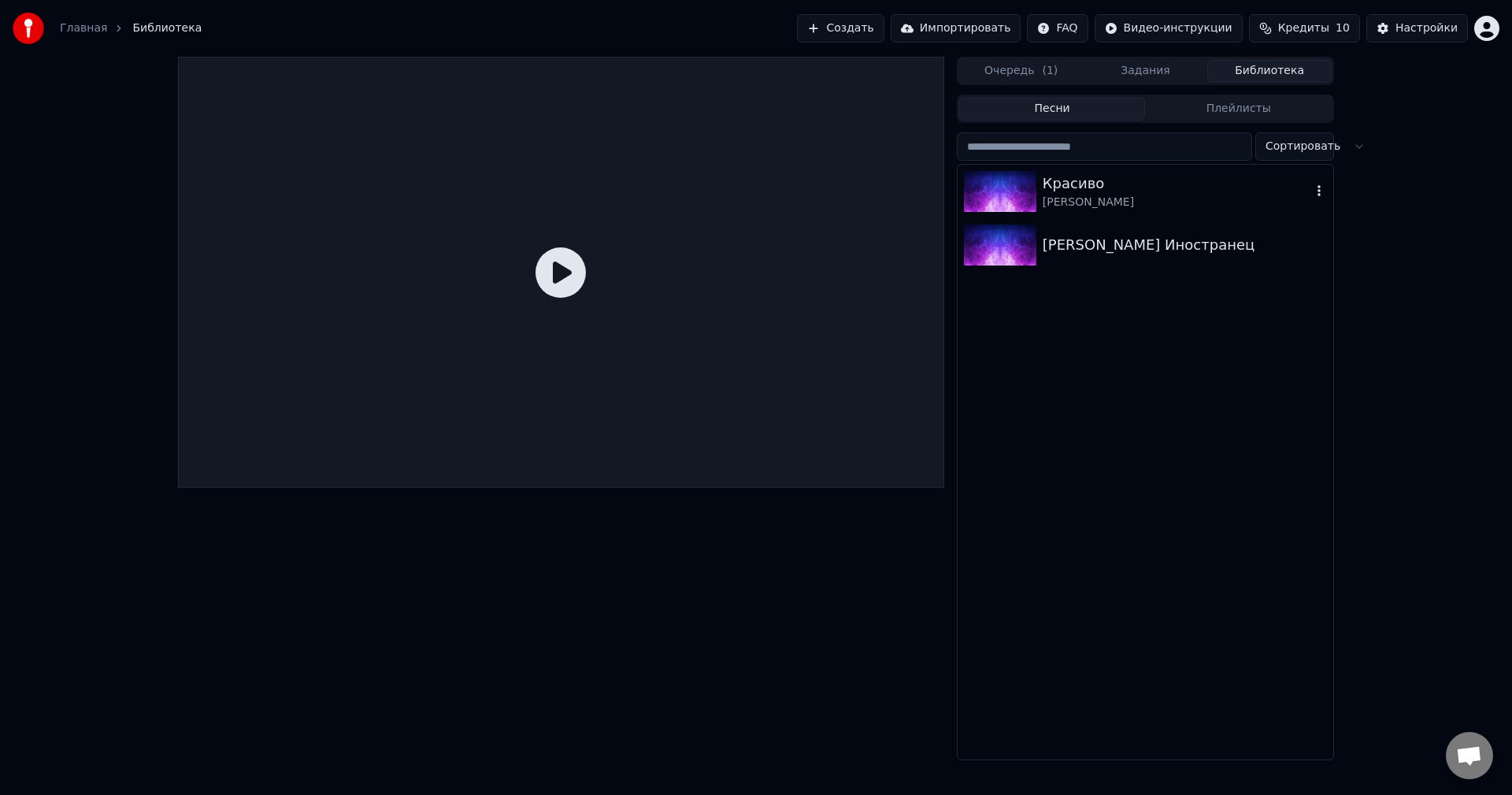
click at [1098, 191] on div "Красиво" at bounding box center [1177, 183] width 269 height 22
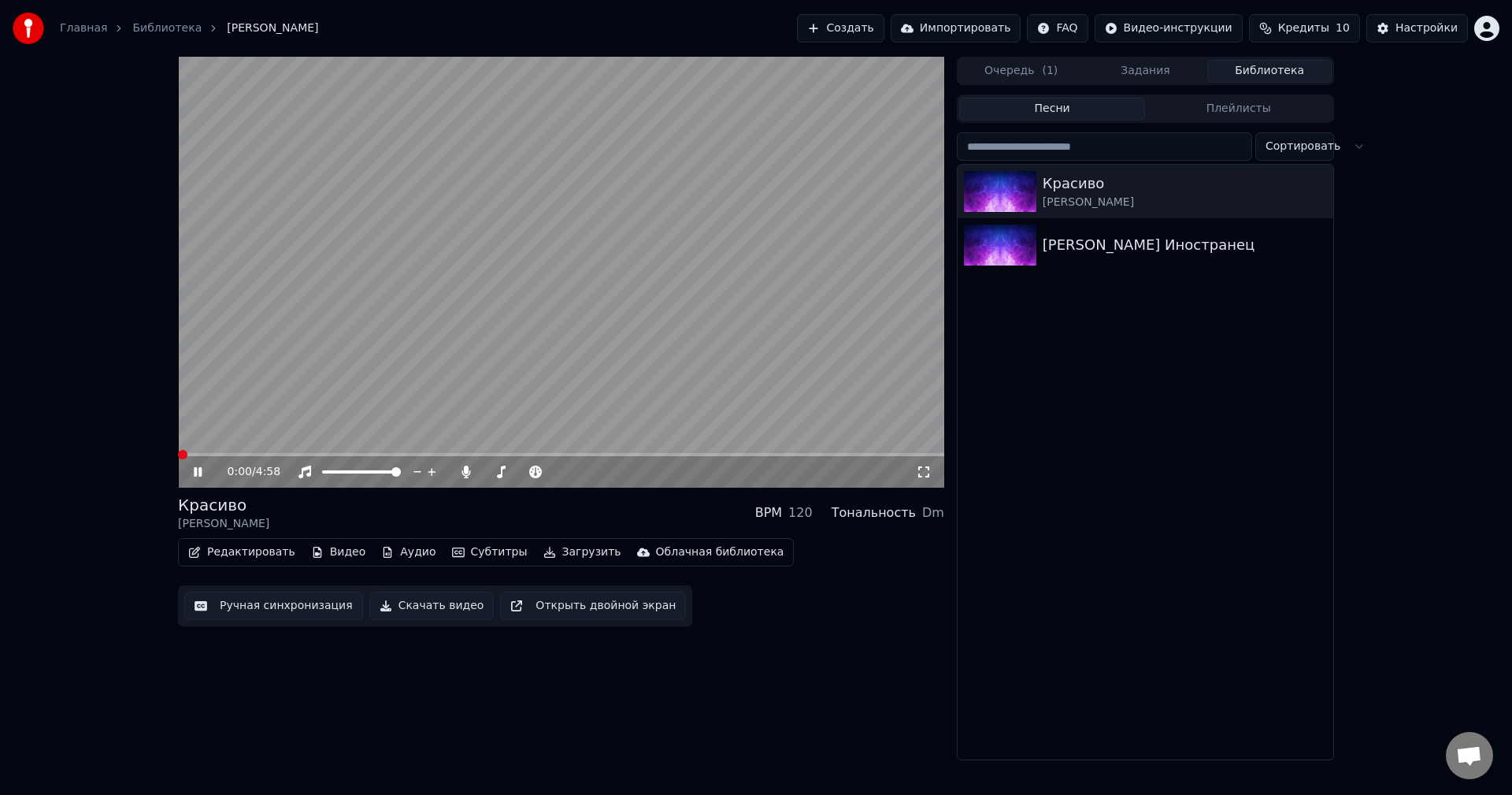
click at [178, 459] on span at bounding box center [183, 454] width 9 height 9
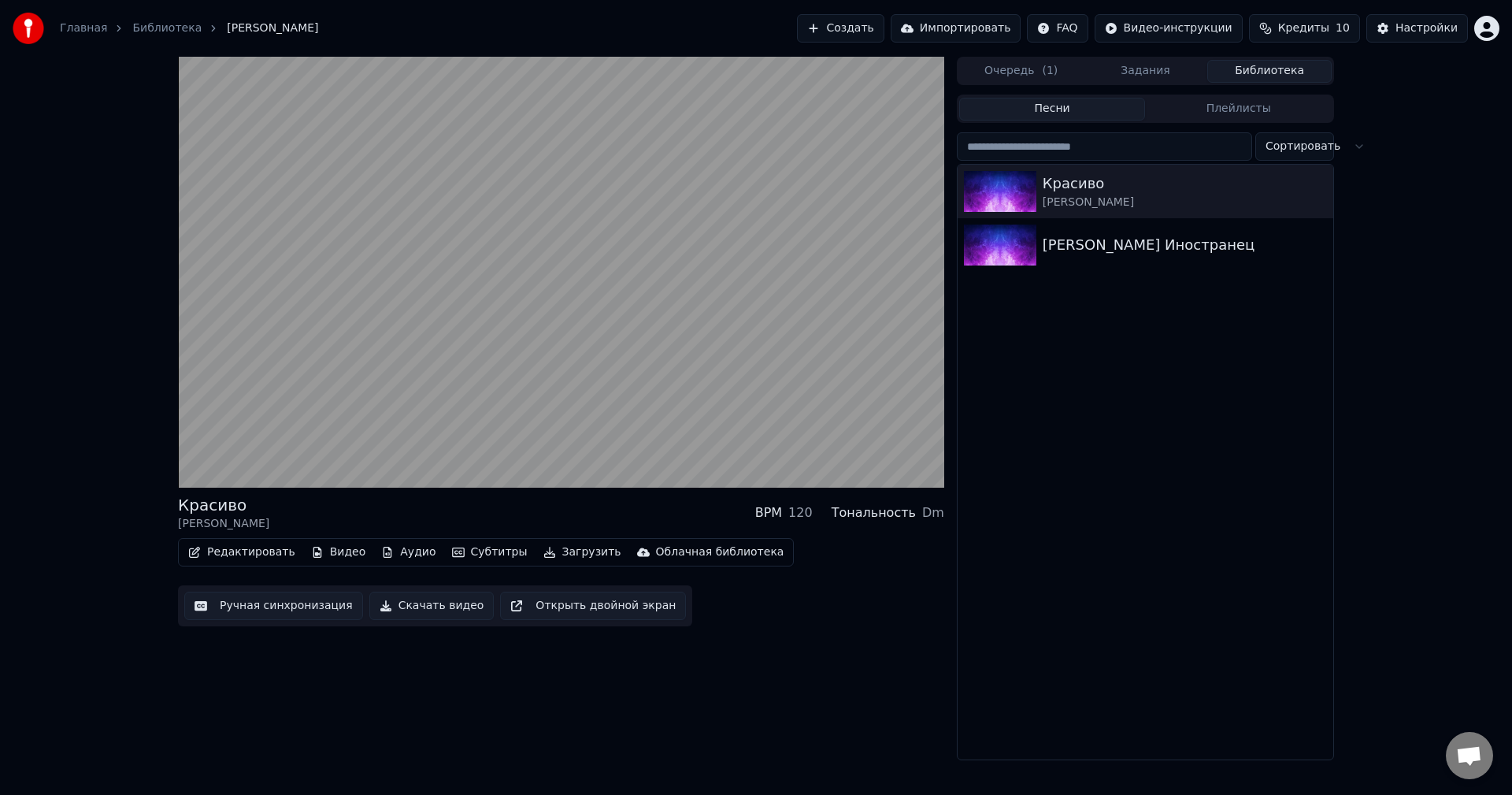
click at [482, 556] on button "Субтитры" at bounding box center [489, 552] width 88 height 22
click at [730, 631] on div "Красиво [PERSON_NAME] BPM 120 Тональность Dm Редактировать Видео Аудио Субтитры…" at bounding box center [561, 408] width 766 height 703
click at [486, 559] on button "Субтитры" at bounding box center [489, 552] width 88 height 22
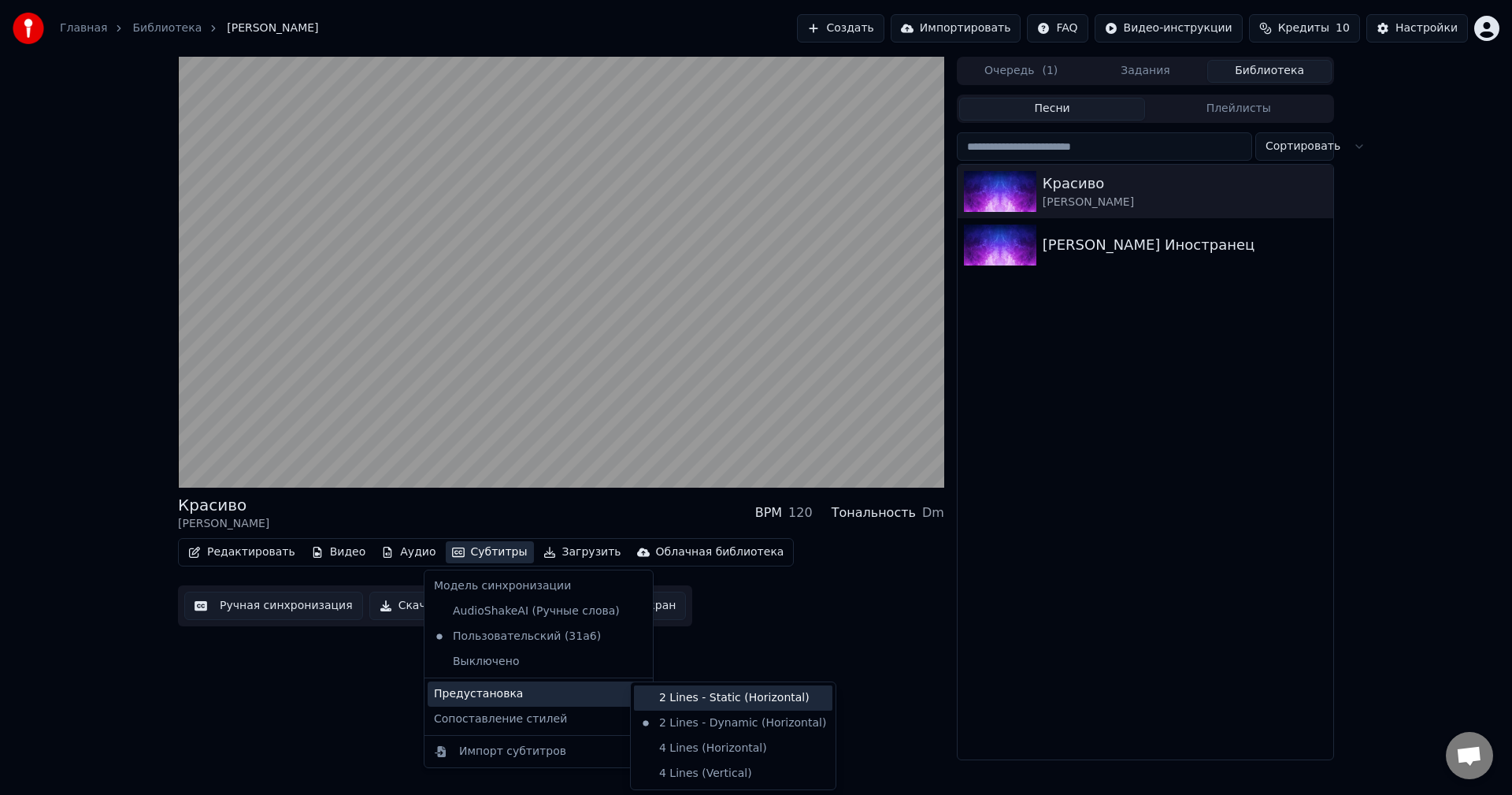
click at [703, 702] on div "2 Lines - Static (Horizontal)" at bounding box center [733, 698] width 199 height 26
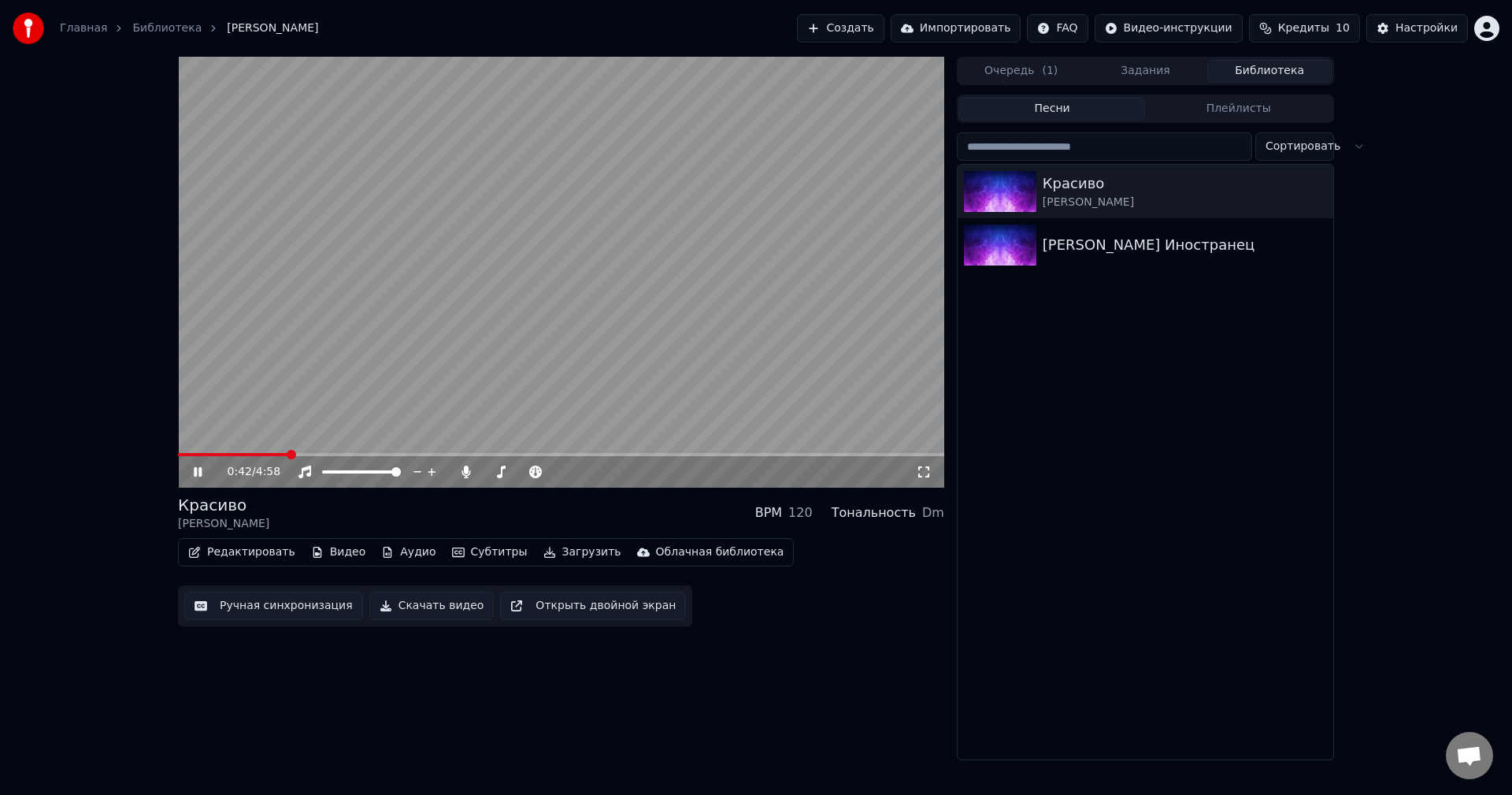
click at [352, 452] on video at bounding box center [561, 272] width 766 height 431
click at [360, 453] on span at bounding box center [561, 454] width 766 height 3
click at [201, 471] on icon at bounding box center [198, 472] width 9 height 11
click at [920, 468] on icon at bounding box center [923, 471] width 16 height 12
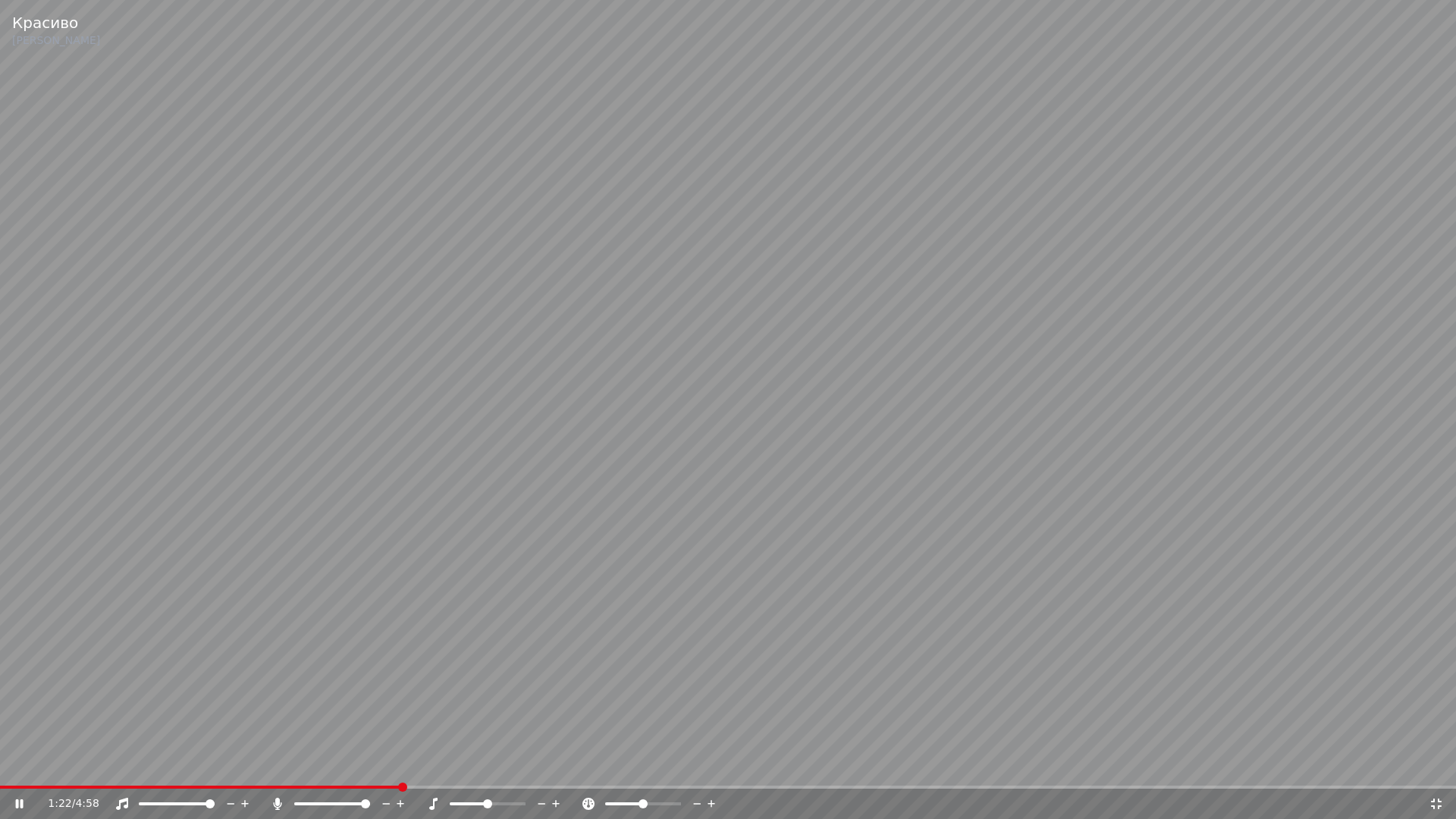
click at [1443, 764] on icon at bounding box center [1436, 804] width 15 height 12
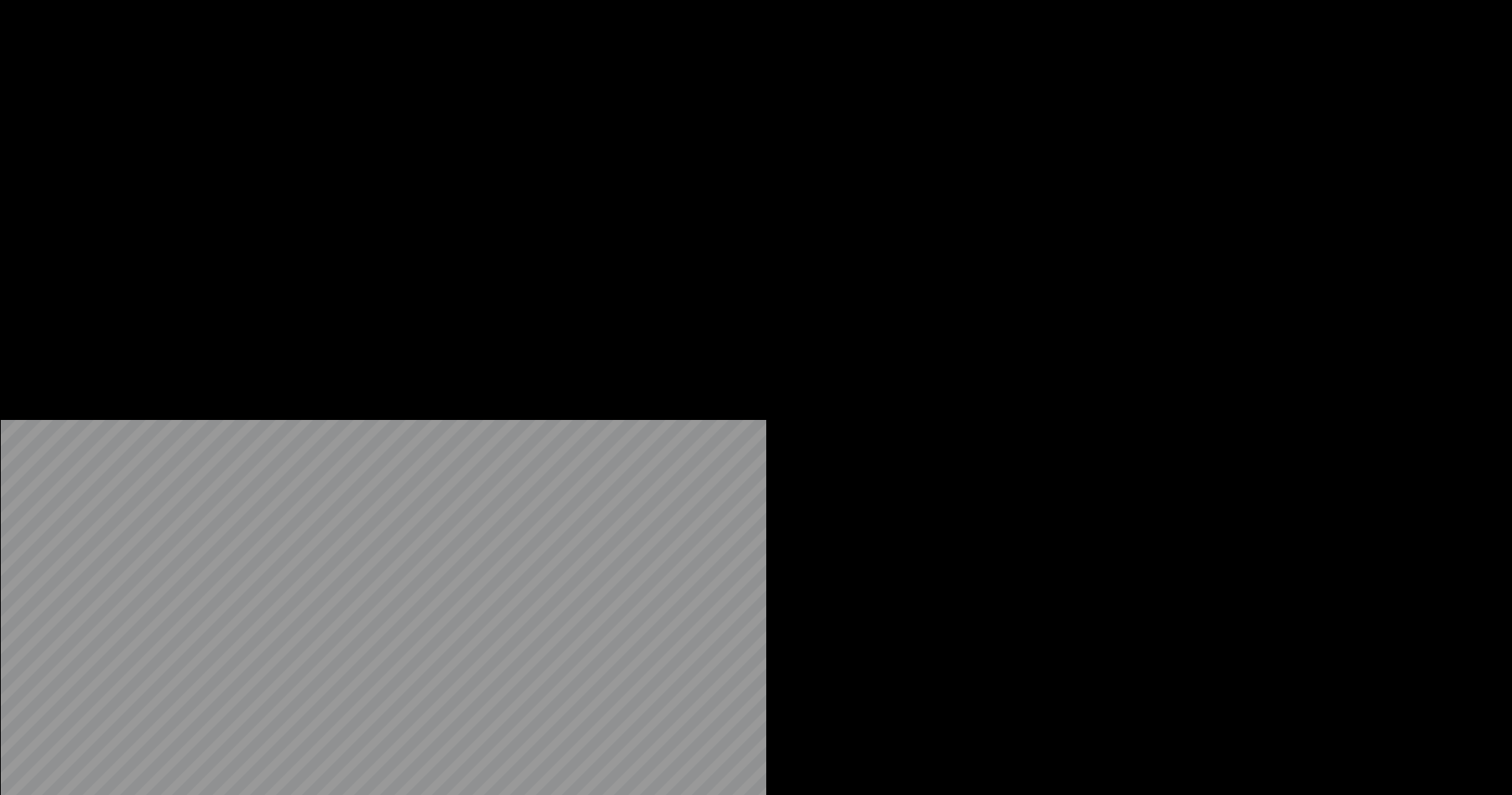
click at [262, 132] on button "Редактировать" at bounding box center [241, 121] width 120 height 22
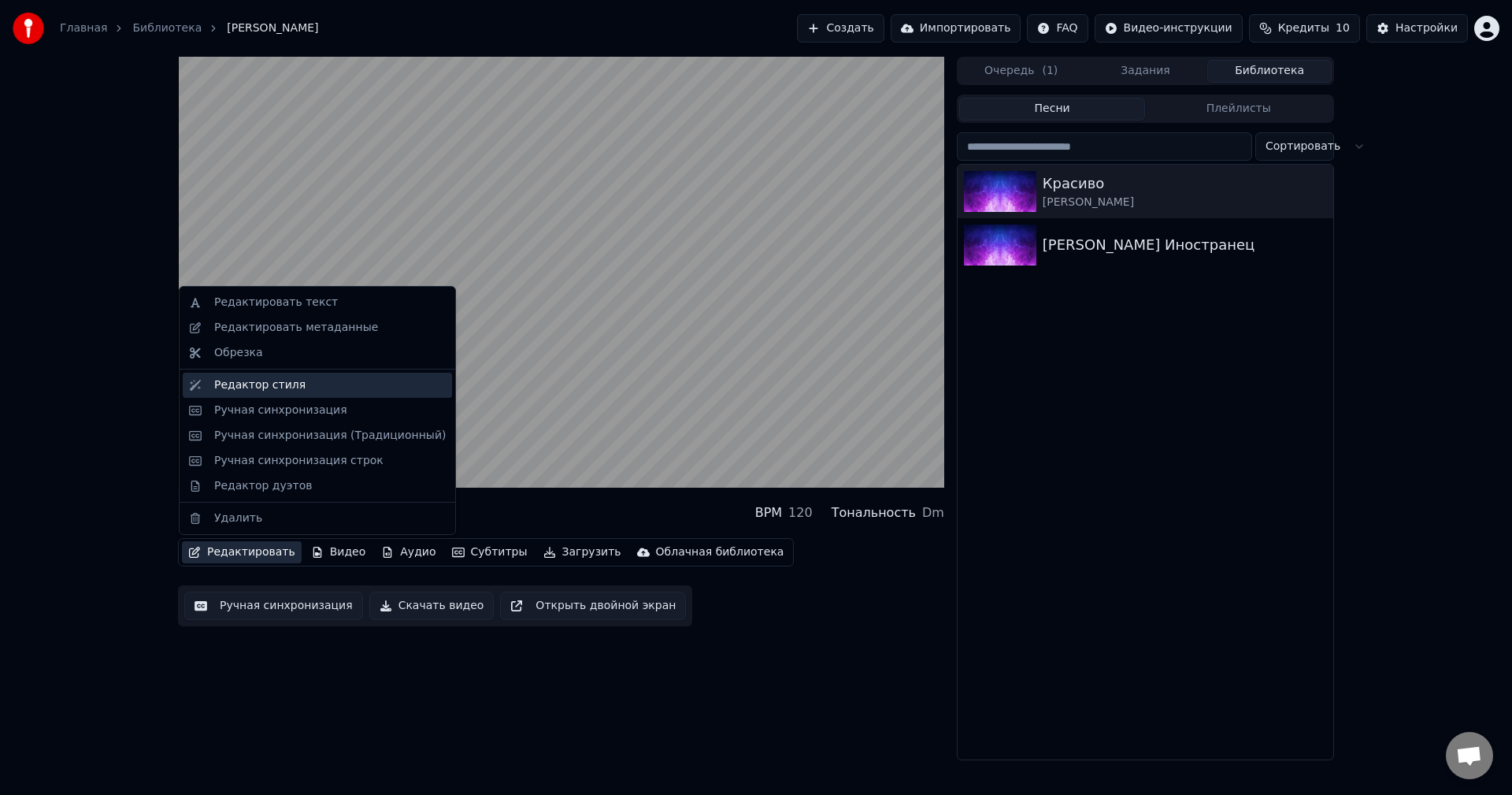
click at [248, 384] on div "Редактор стиля" at bounding box center [259, 385] width 92 height 16
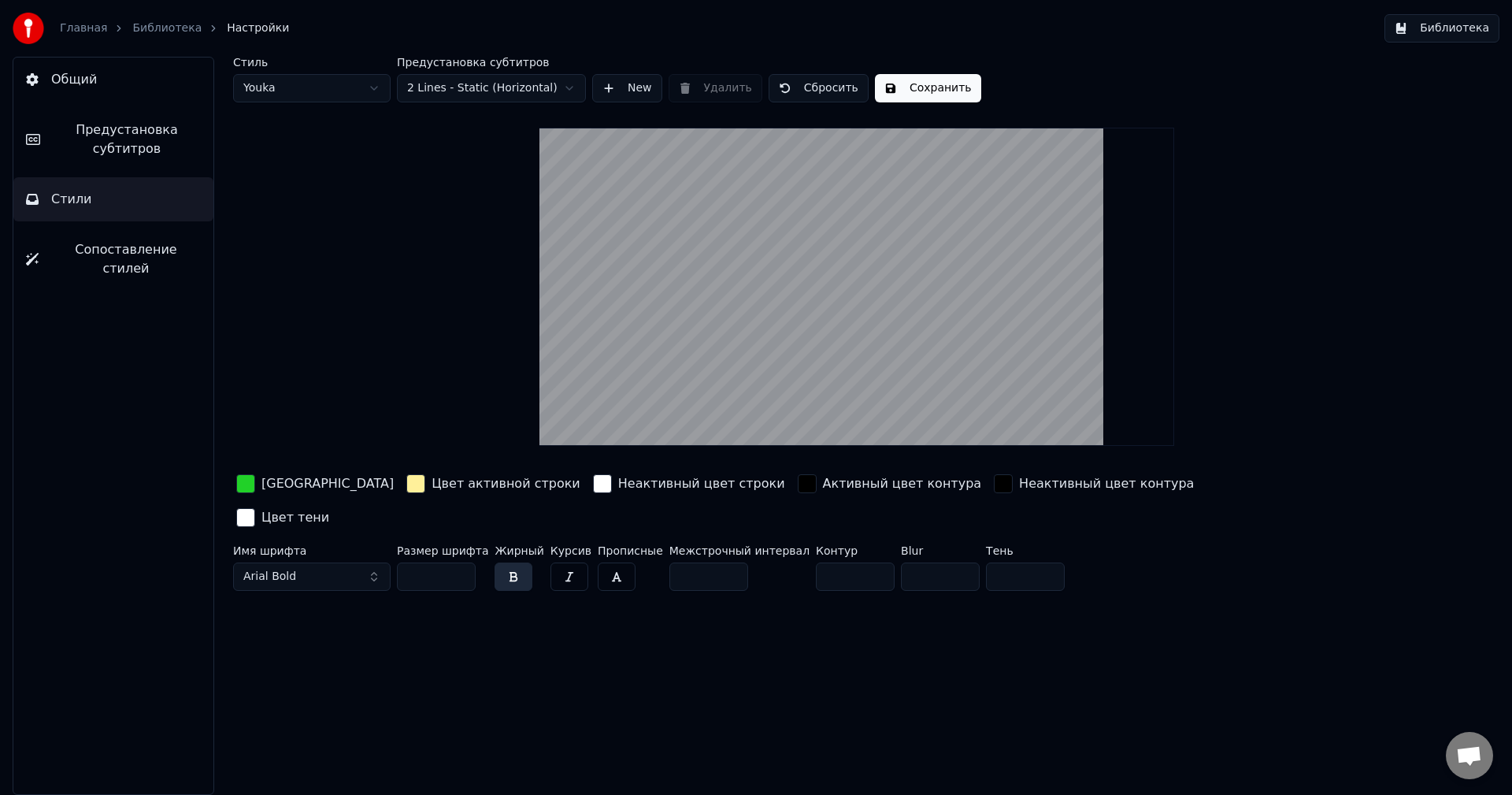
click at [839, 562] on input "**" at bounding box center [854, 576] width 79 height 28
click at [840, 562] on input "*" at bounding box center [854, 576] width 79 height 28
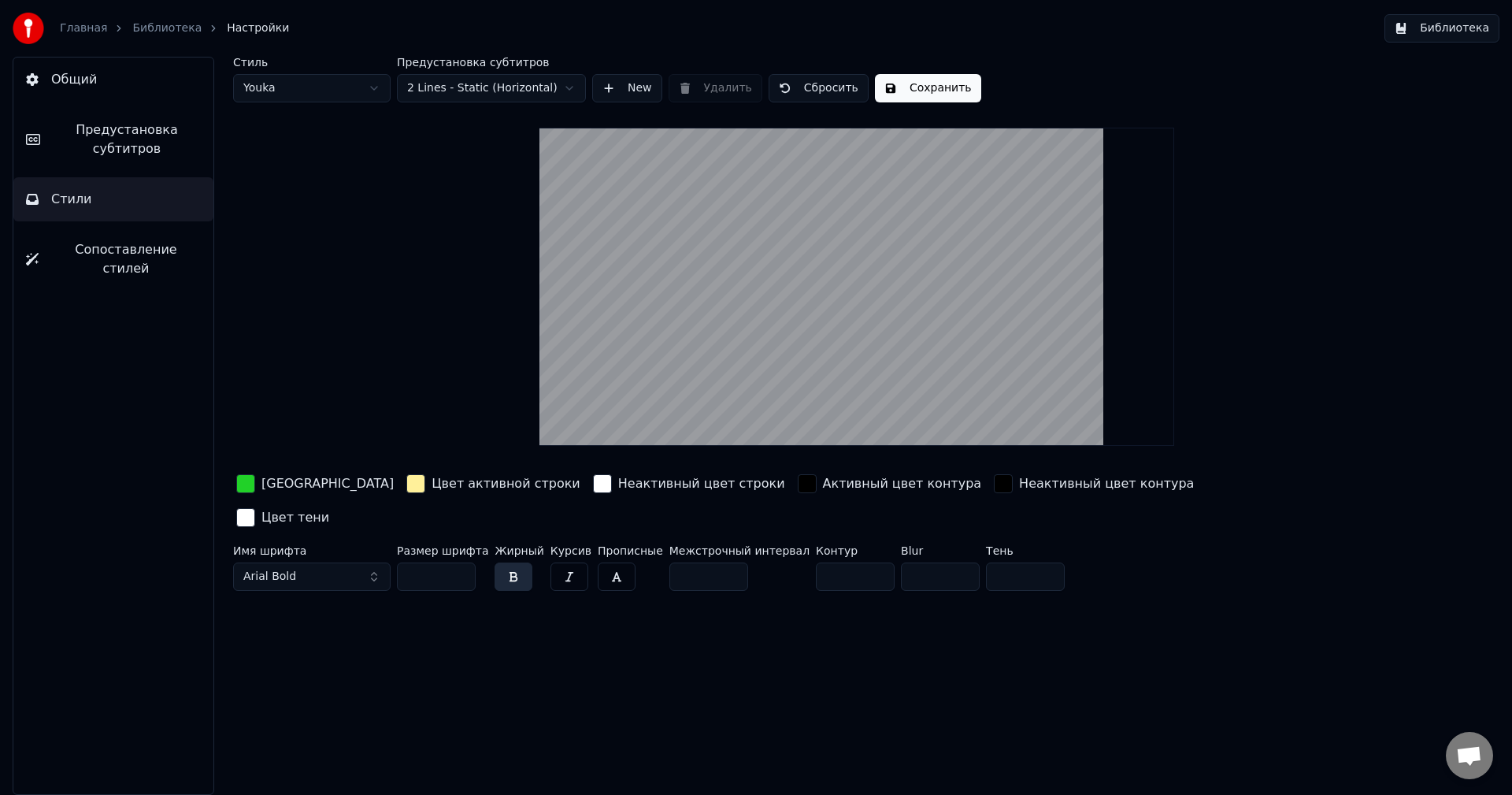
click at [840, 562] on input "*" at bounding box center [854, 576] width 79 height 28
type input "*"
click at [840, 562] on input "*" at bounding box center [854, 576] width 79 height 28
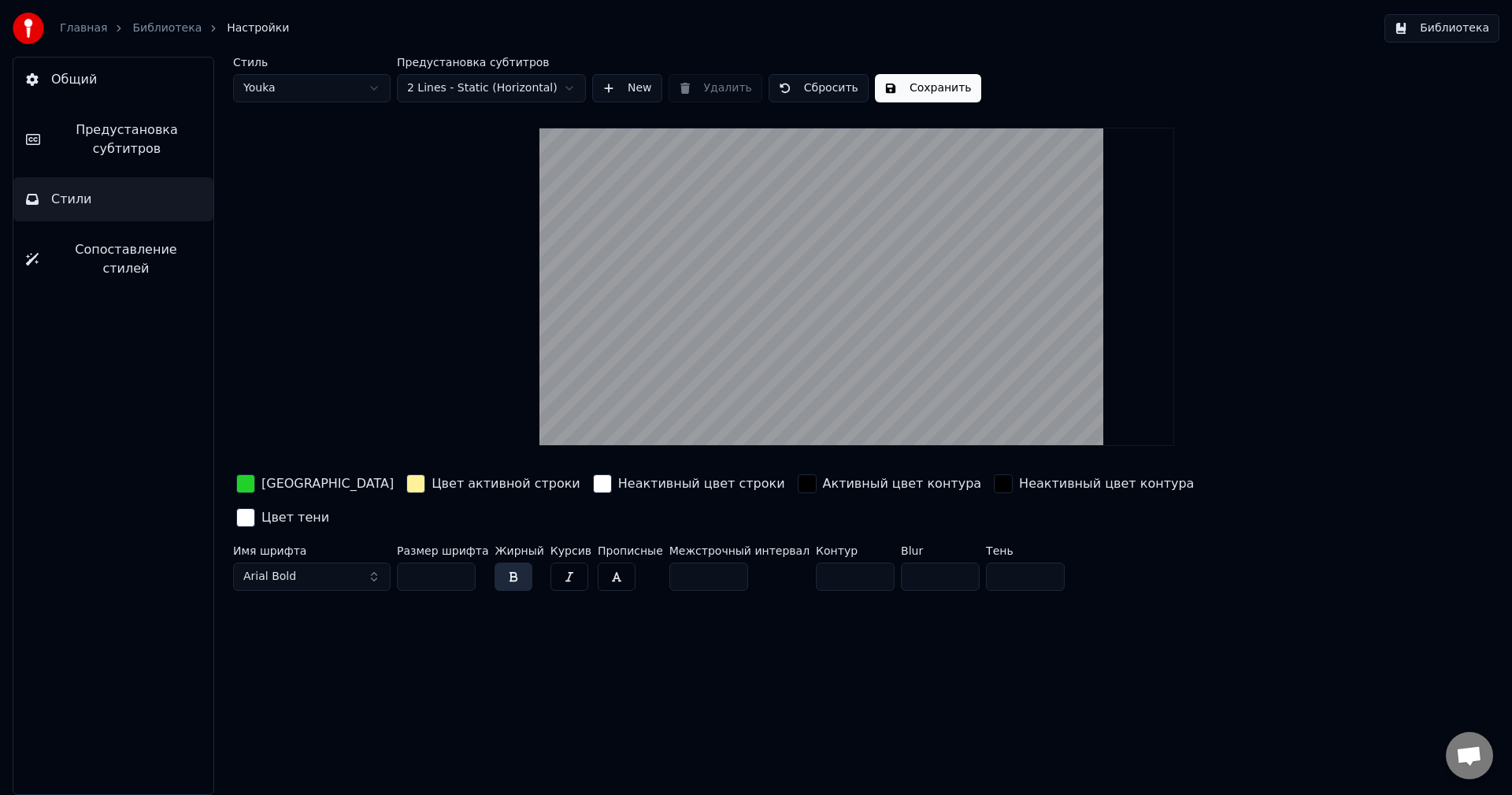
click at [921, 90] on button "Сохранить" at bounding box center [928, 88] width 106 height 28
click at [119, 82] on button "Общий" at bounding box center [113, 80] width 200 height 44
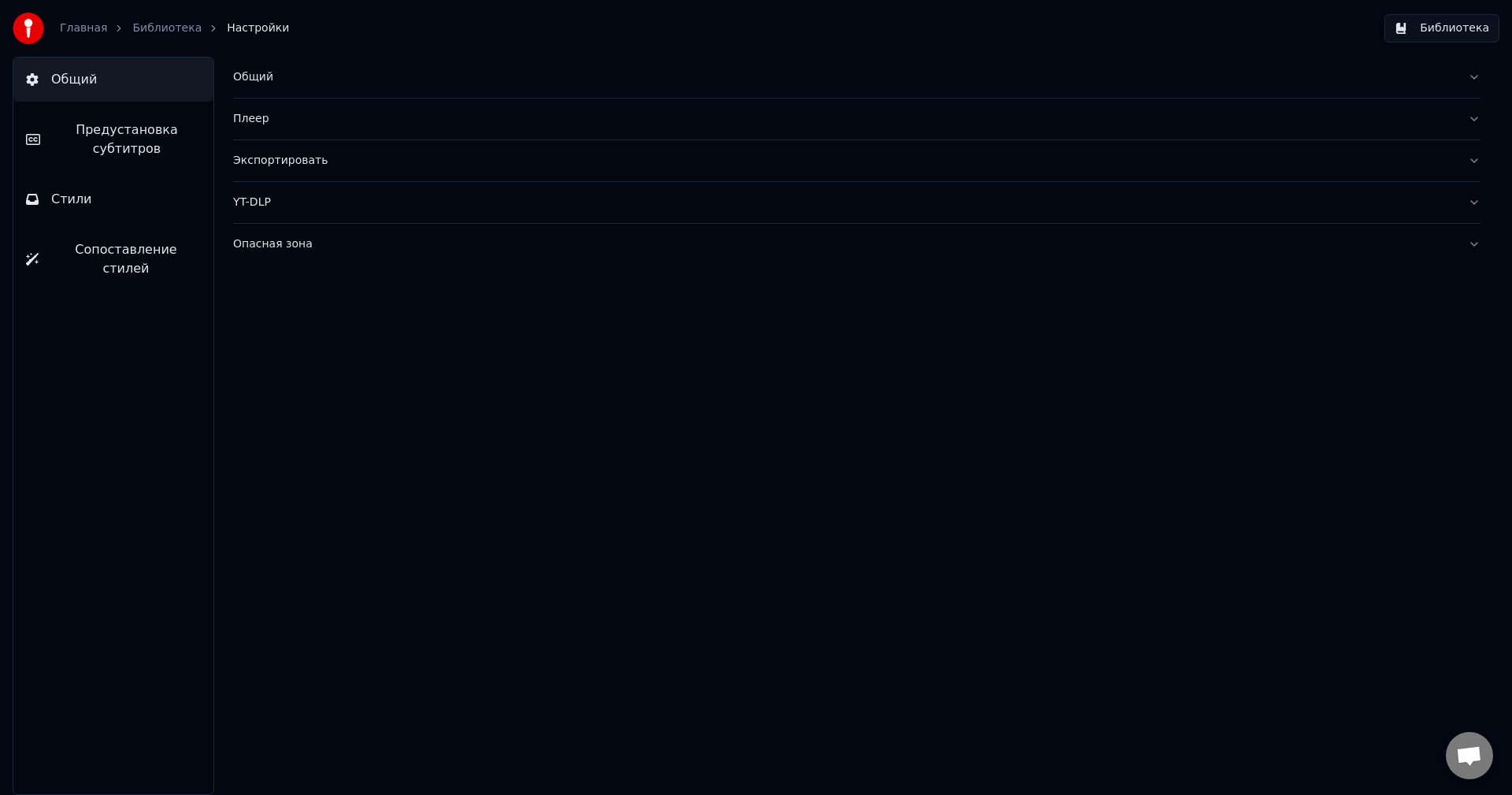
click at [120, 82] on button "Общий" at bounding box center [113, 80] width 200 height 44
click at [168, 28] on link "Библиотека" at bounding box center [167, 28] width 69 height 16
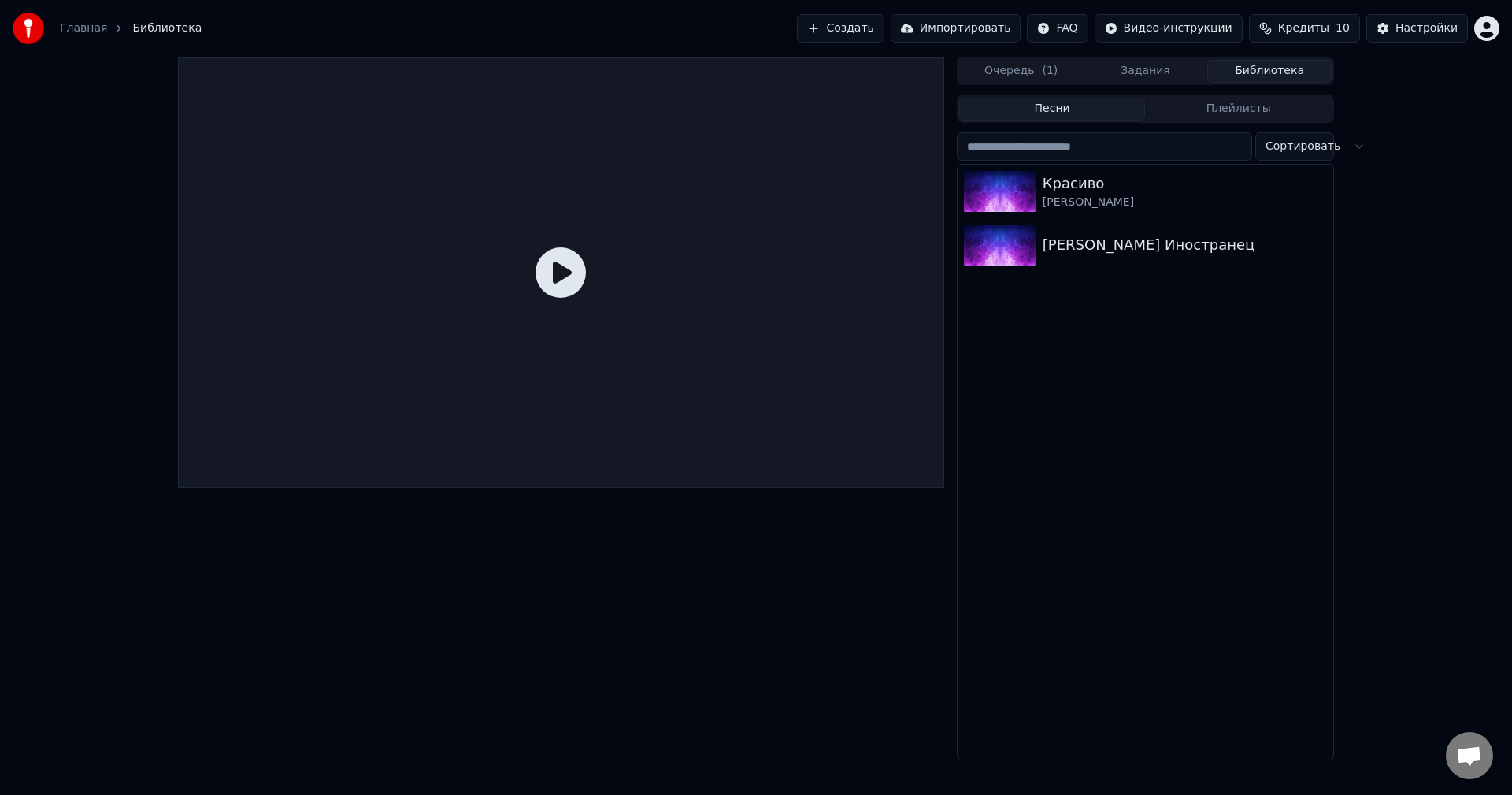
click at [554, 274] on icon at bounding box center [560, 272] width 50 height 50
drag, startPoint x: 1070, startPoint y: 175, endPoint x: 988, endPoint y: 204, distance: 87.0
click at [1071, 176] on div "Красиво" at bounding box center [1177, 183] width 269 height 22
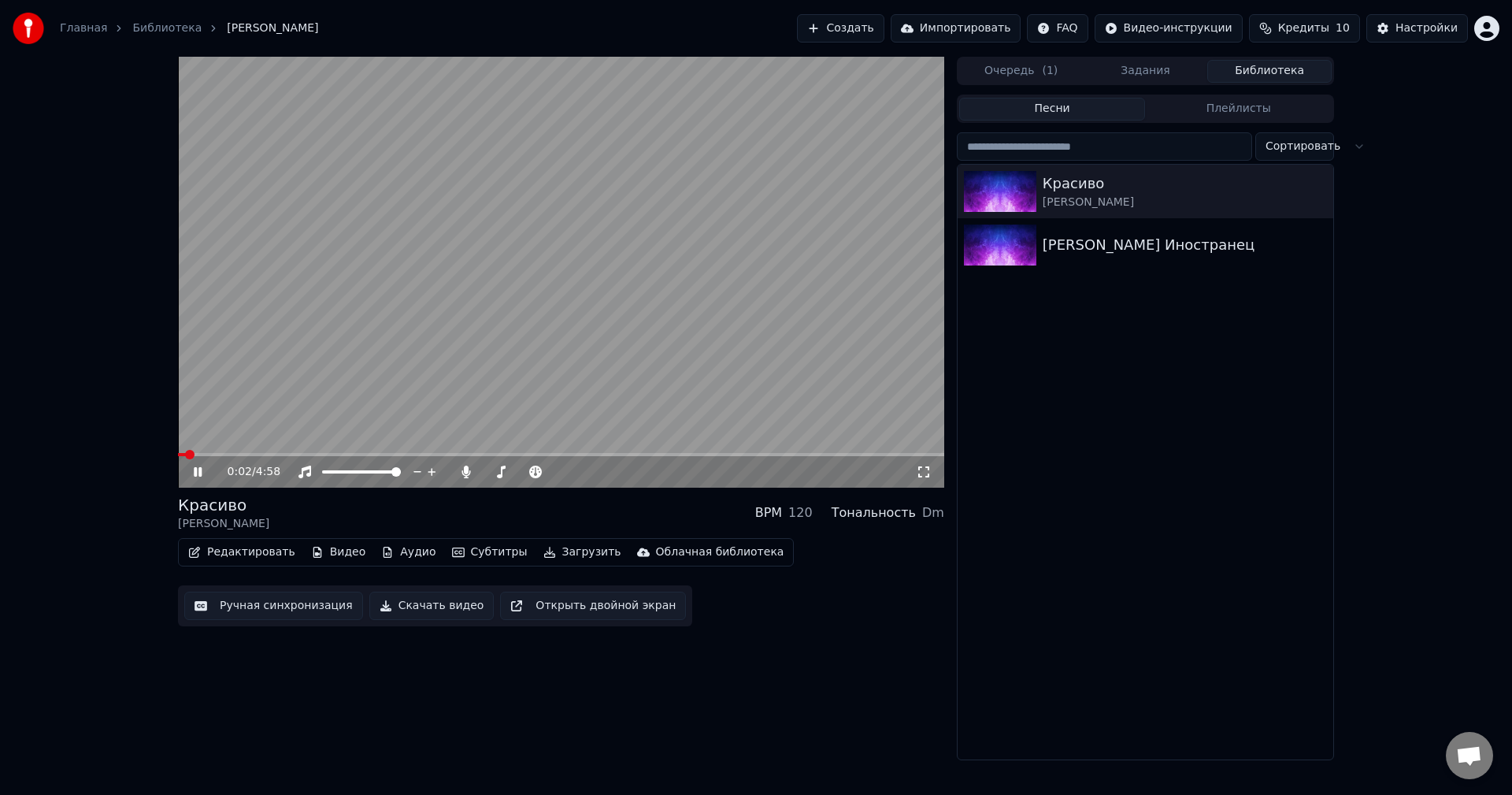
click at [919, 467] on icon at bounding box center [923, 471] width 16 height 12
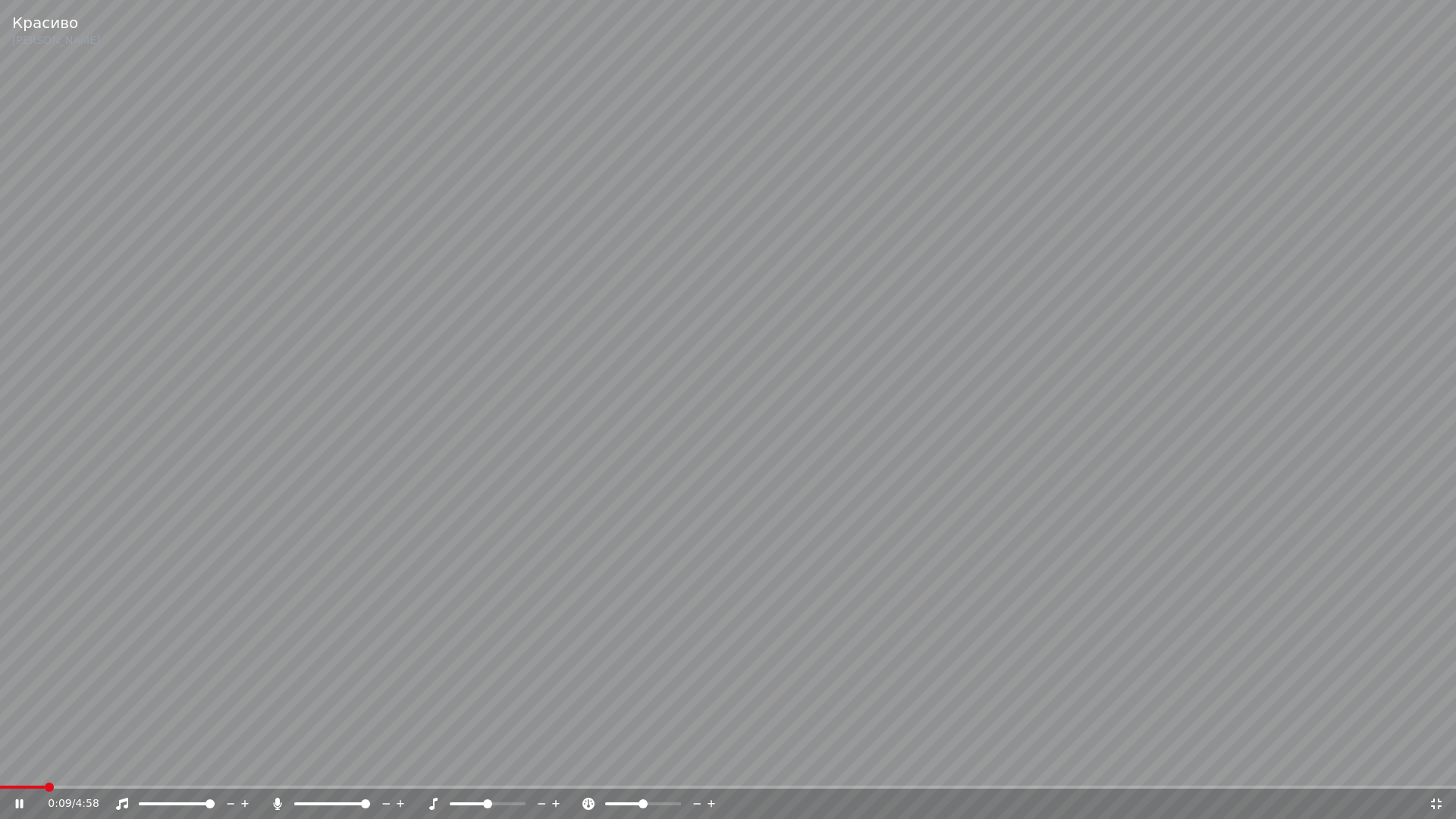
click at [1434, 764] on icon at bounding box center [1436, 804] width 15 height 12
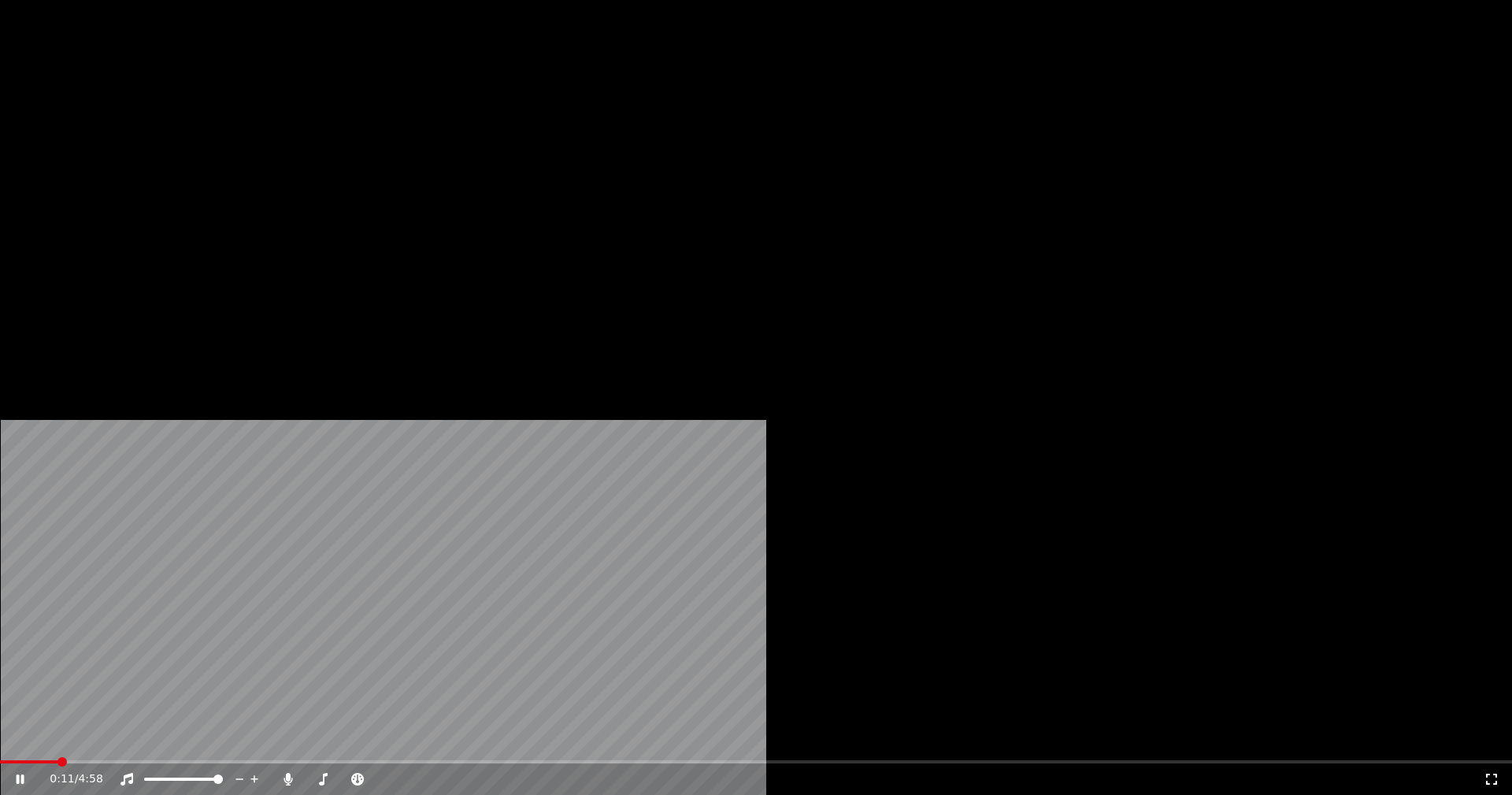
click at [481, 132] on button "Субтитры" at bounding box center [489, 121] width 88 height 22
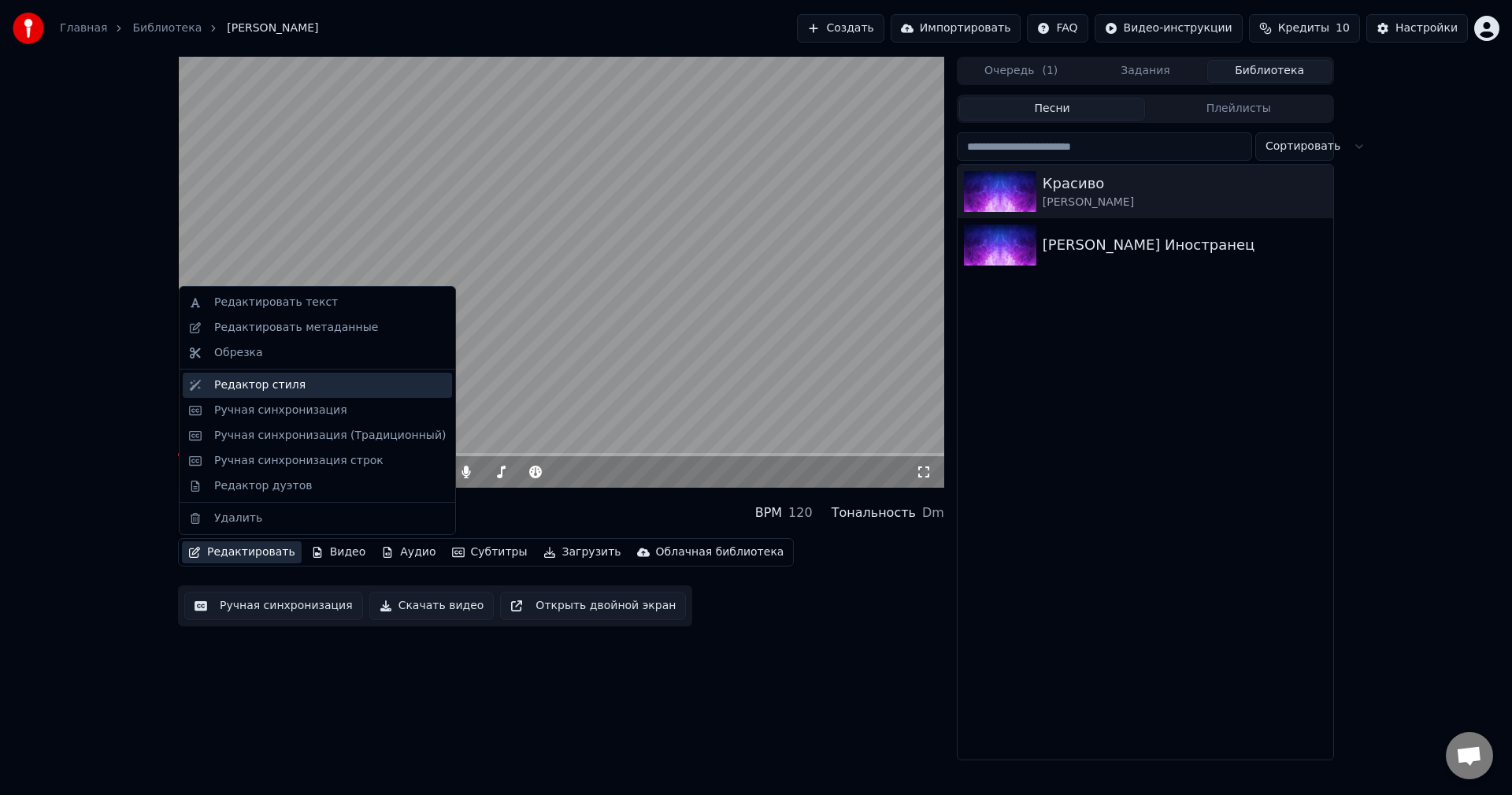
click at [308, 388] on div "Редактор стиля" at bounding box center [329, 385] width 232 height 16
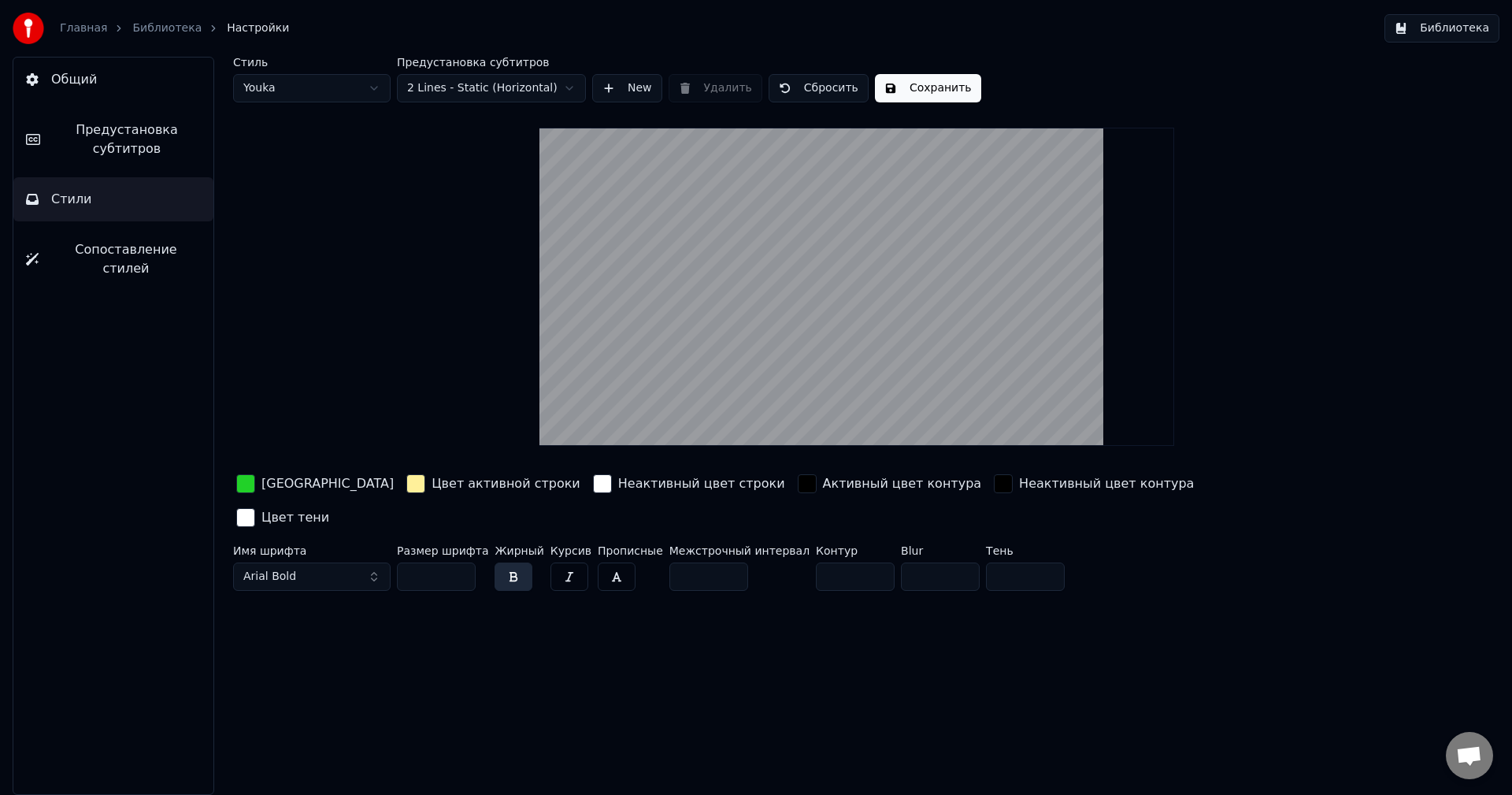
click at [846, 562] on input "*" at bounding box center [854, 576] width 79 height 28
type input "*"
click at [846, 562] on input "*" at bounding box center [854, 576] width 79 height 28
click at [931, 90] on button "Сохранить" at bounding box center [928, 88] width 106 height 28
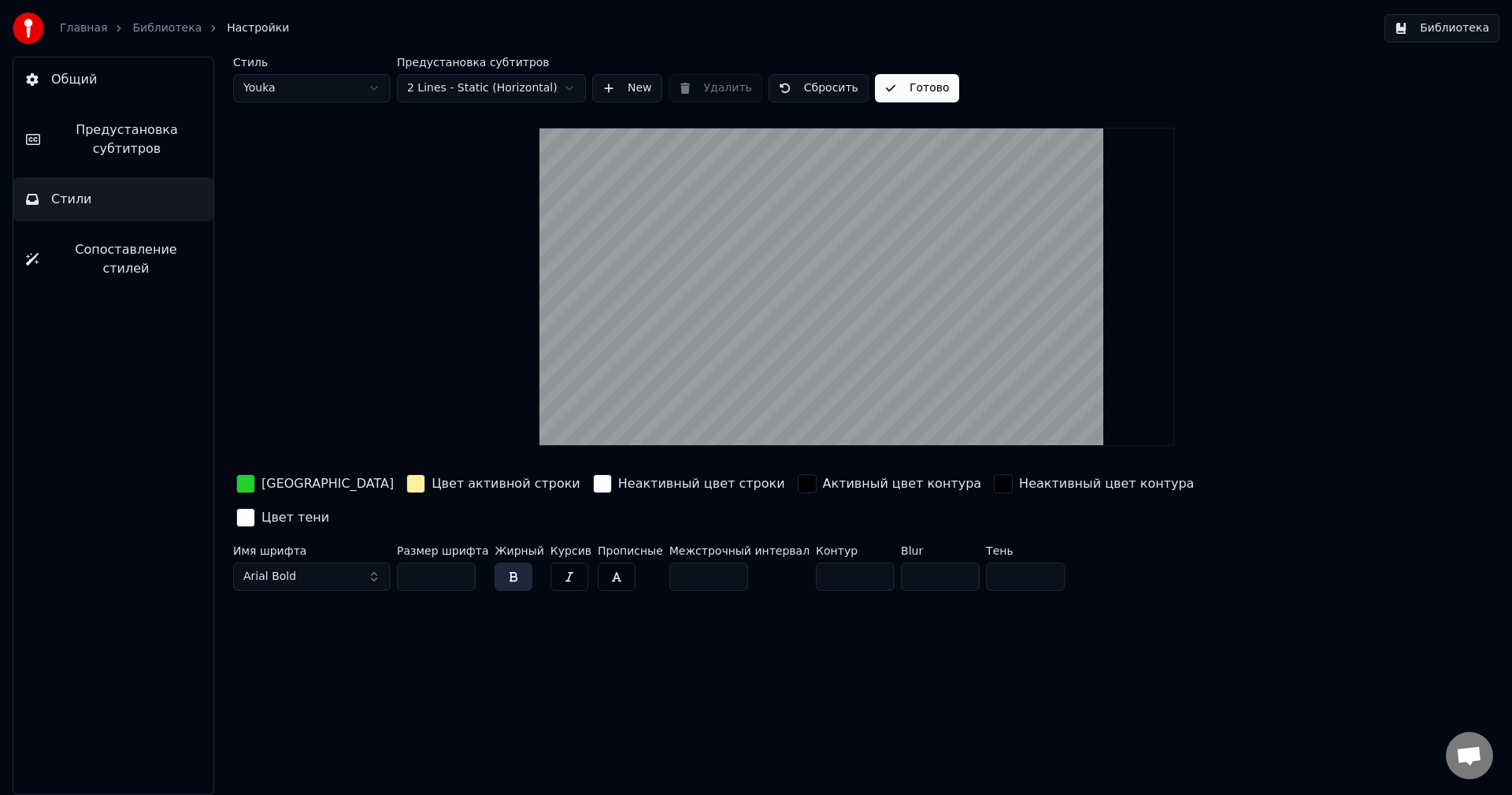
click at [1433, 29] on button "Библиотека" at bounding box center [1442, 28] width 115 height 28
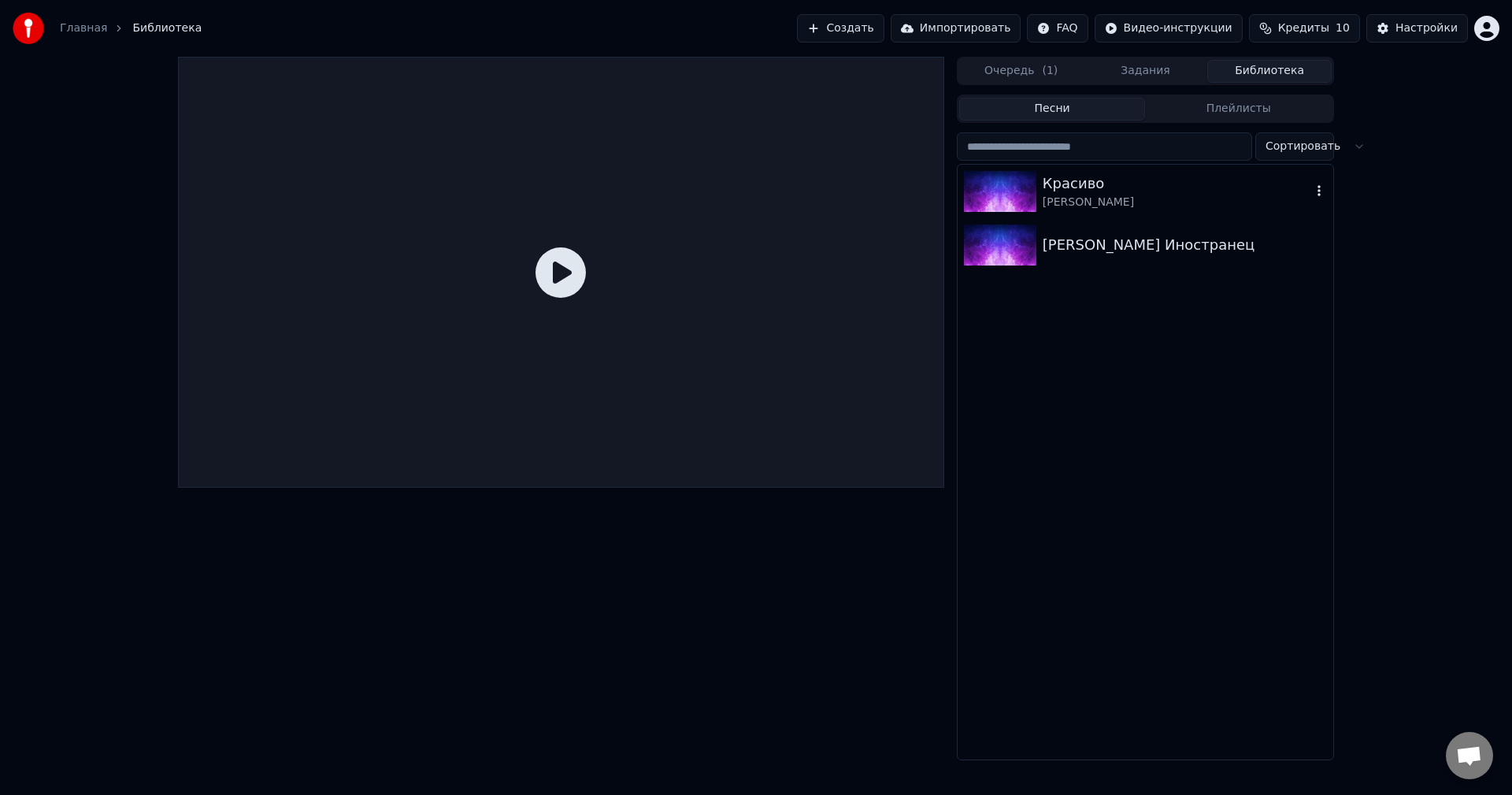
drag, startPoint x: 1027, startPoint y: 190, endPoint x: 944, endPoint y: 203, distance: 84.0
click at [1027, 191] on img at bounding box center [1000, 191] width 73 height 41
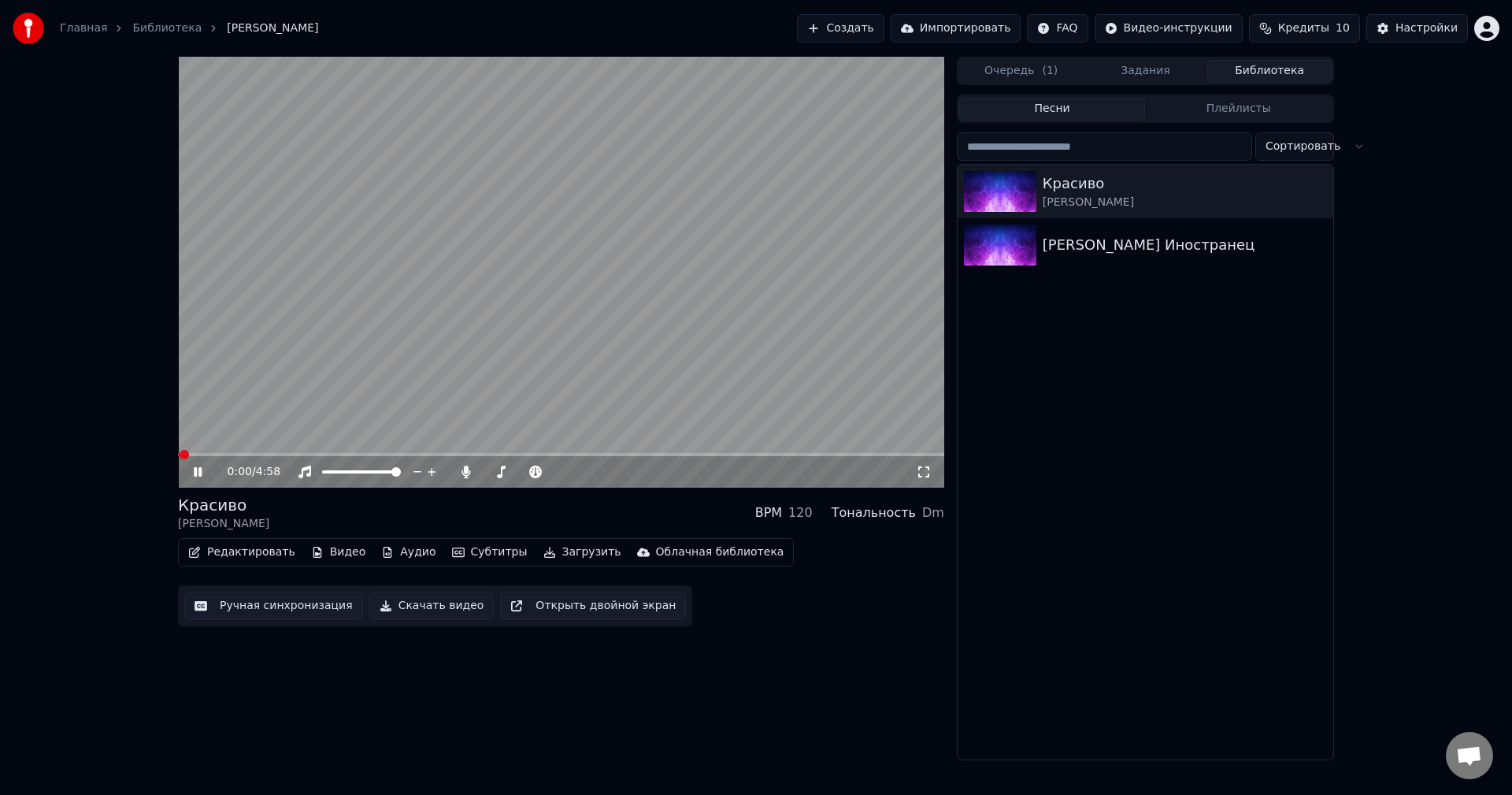
click at [237, 451] on video at bounding box center [561, 272] width 766 height 431
click at [239, 454] on span at bounding box center [561, 454] width 766 height 3
click at [192, 469] on icon at bounding box center [208, 471] width 37 height 12
click at [923, 469] on icon at bounding box center [923, 471] width 16 height 12
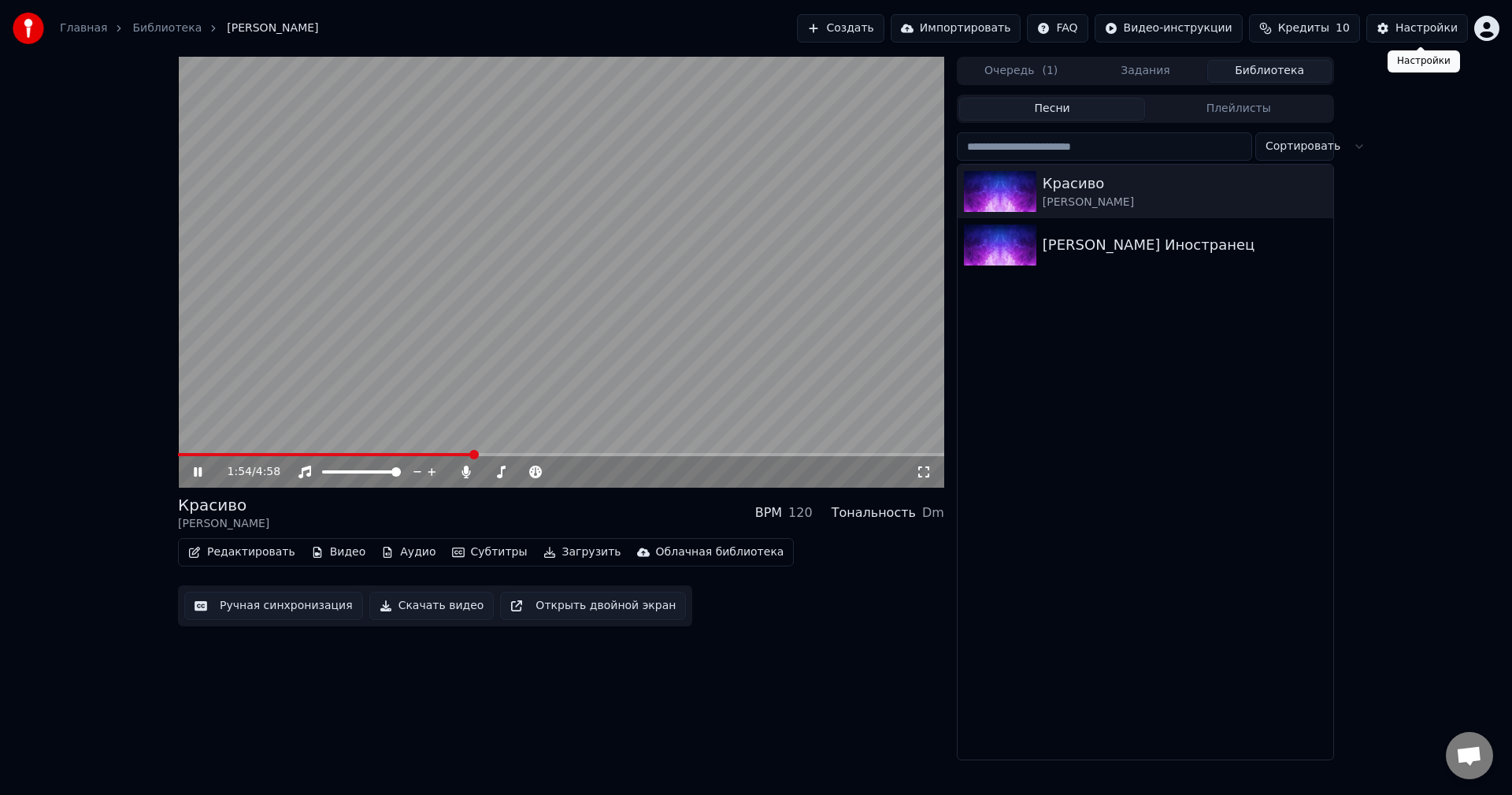
click at [1432, 21] on div "Настройки" at bounding box center [1427, 28] width 62 height 16
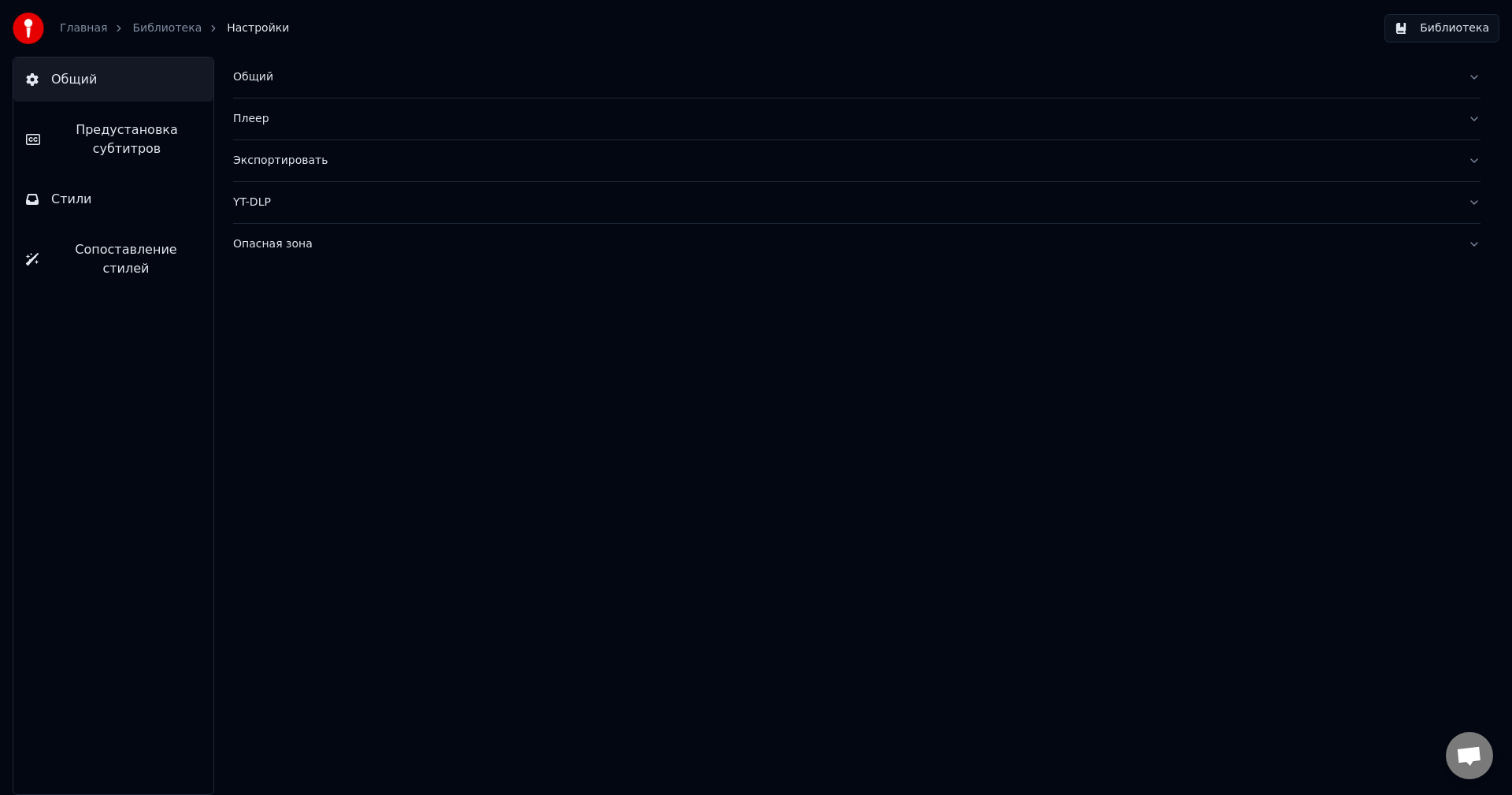
click at [1468, 243] on button "Опасная зона" at bounding box center [856, 243] width 1248 height 41
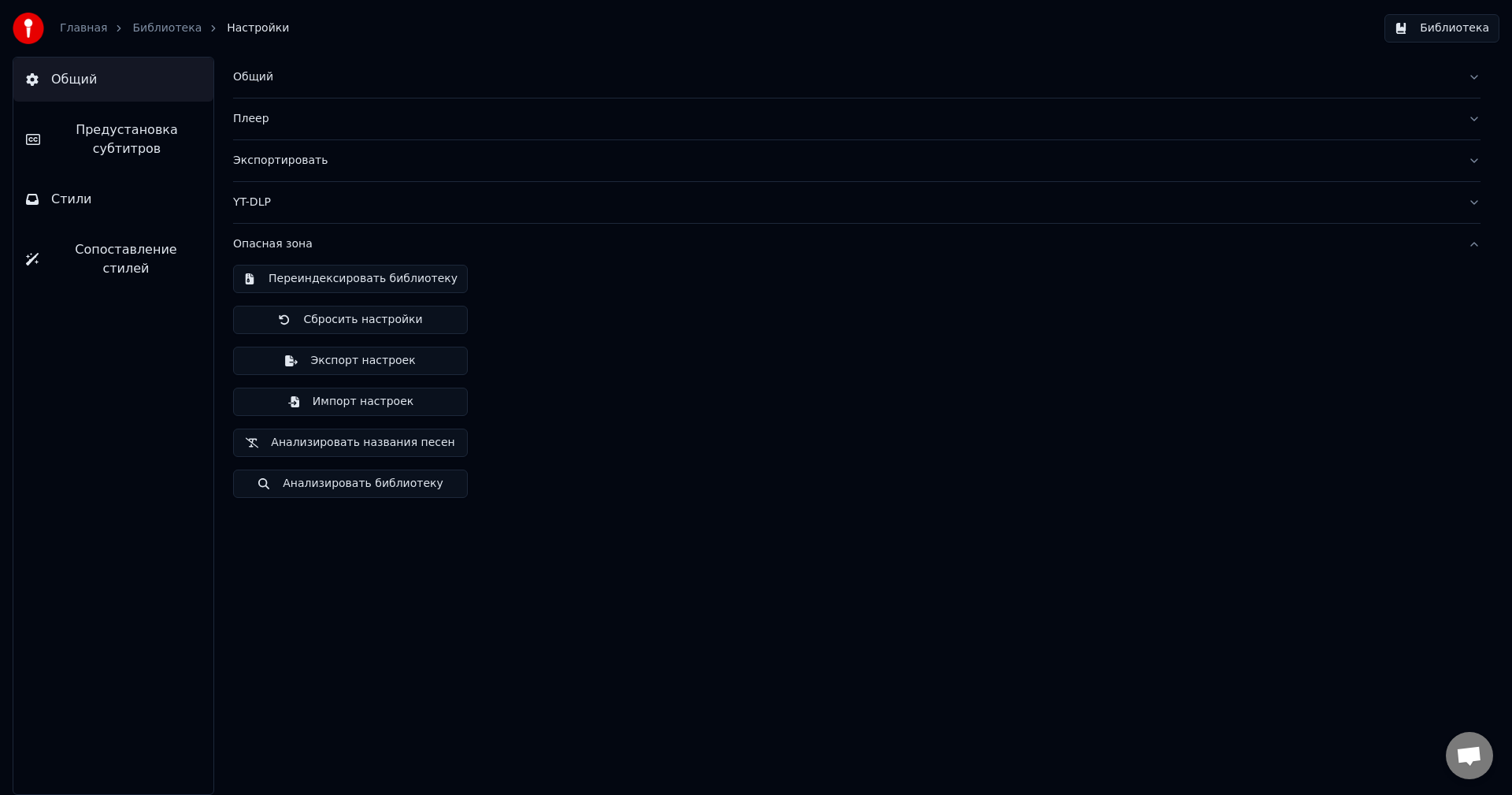
click at [1468, 243] on button "Опасная зона" at bounding box center [856, 243] width 1248 height 41
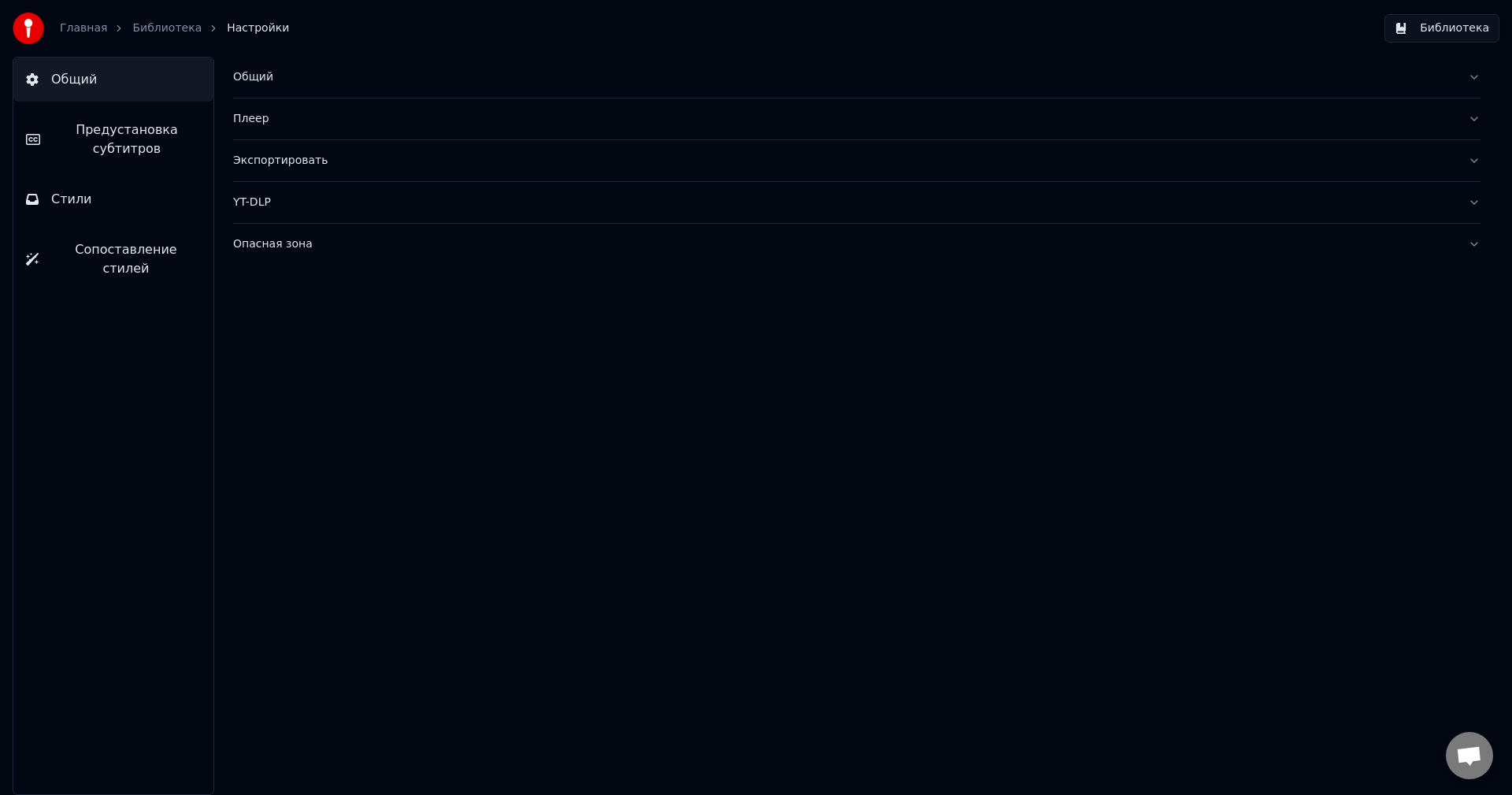
click at [1469, 161] on button "Экспортировать" at bounding box center [856, 160] width 1248 height 41
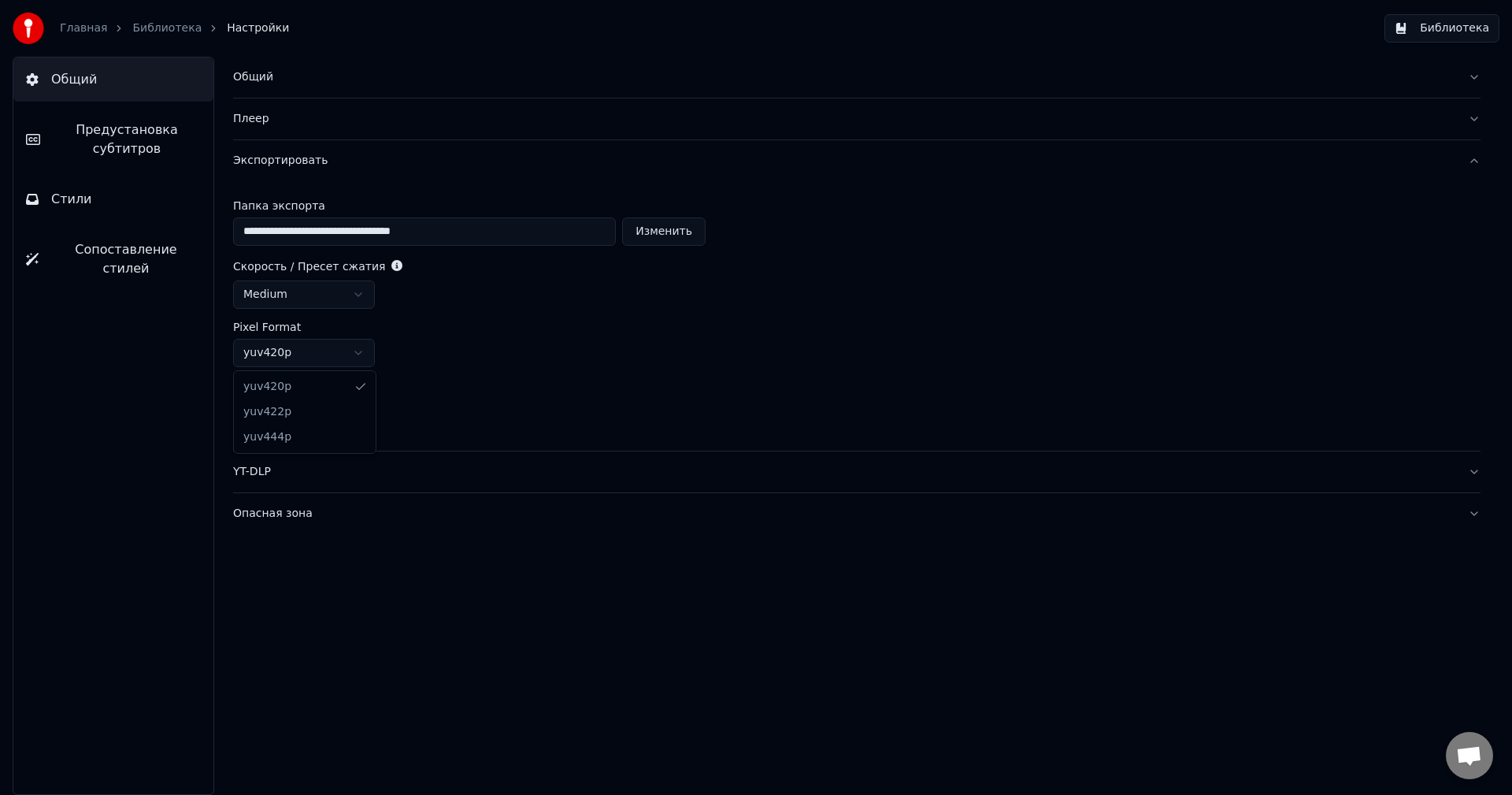
click at [353, 352] on html "**********" at bounding box center [756, 398] width 1512 height 795
click at [368, 351] on html "**********" at bounding box center [756, 398] width 1512 height 795
click at [360, 294] on html "**********" at bounding box center [756, 398] width 1512 height 795
click at [360, 119] on div "Плеер" at bounding box center [844, 118] width 1222 height 16
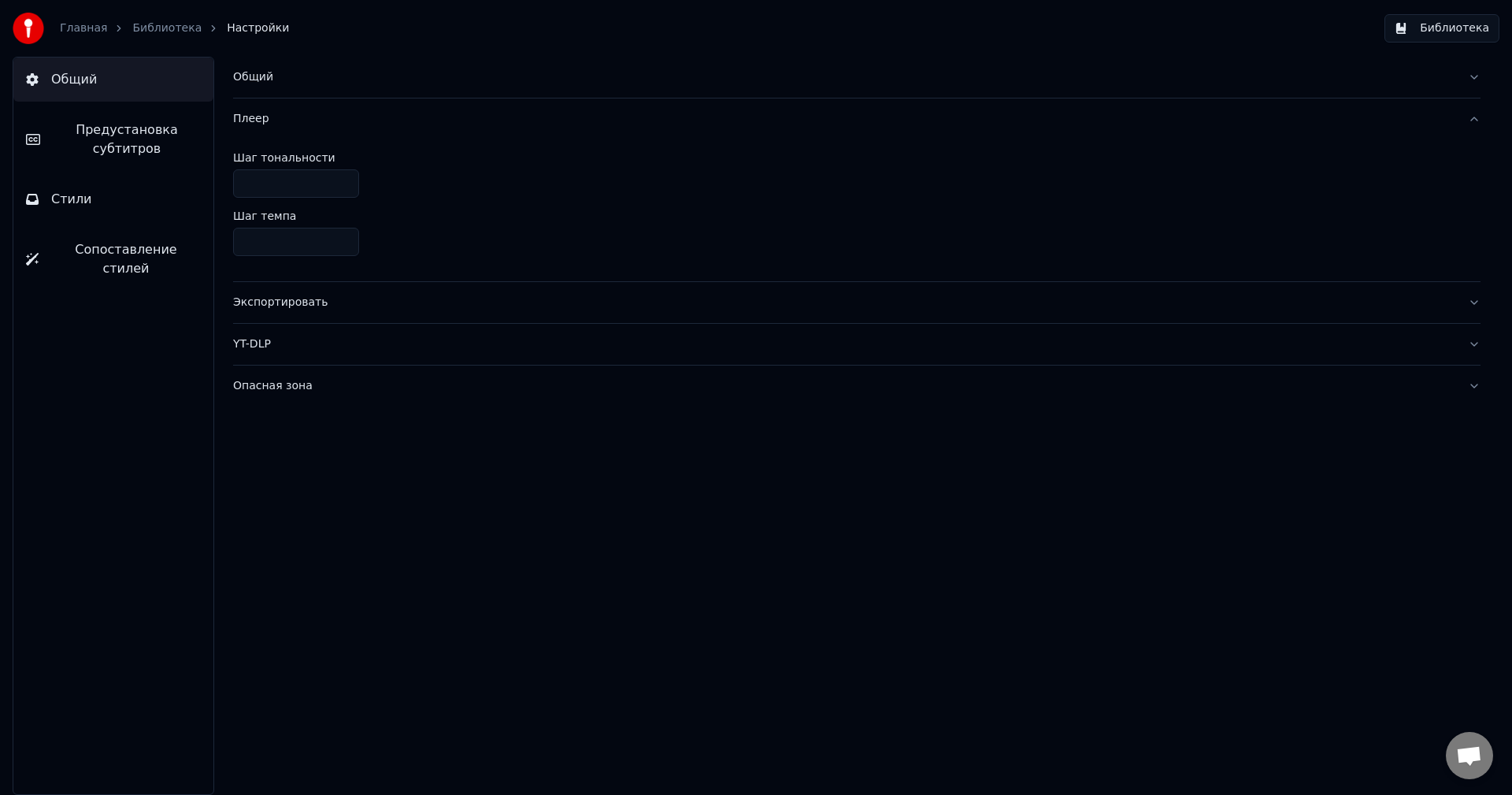
click at [362, 80] on div "Общий" at bounding box center [844, 77] width 1222 height 16
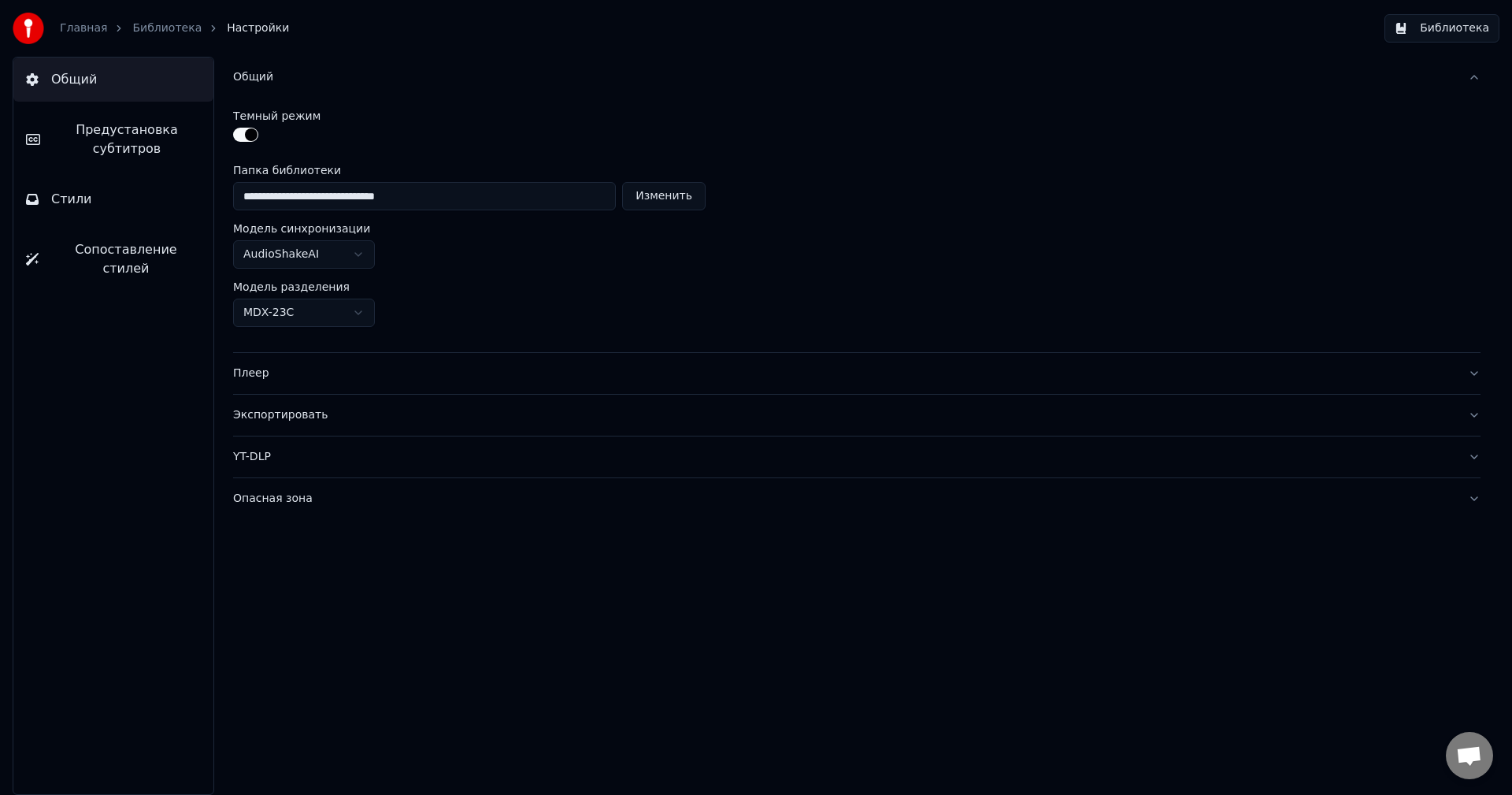
click at [1479, 70] on button "Общий" at bounding box center [856, 77] width 1248 height 41
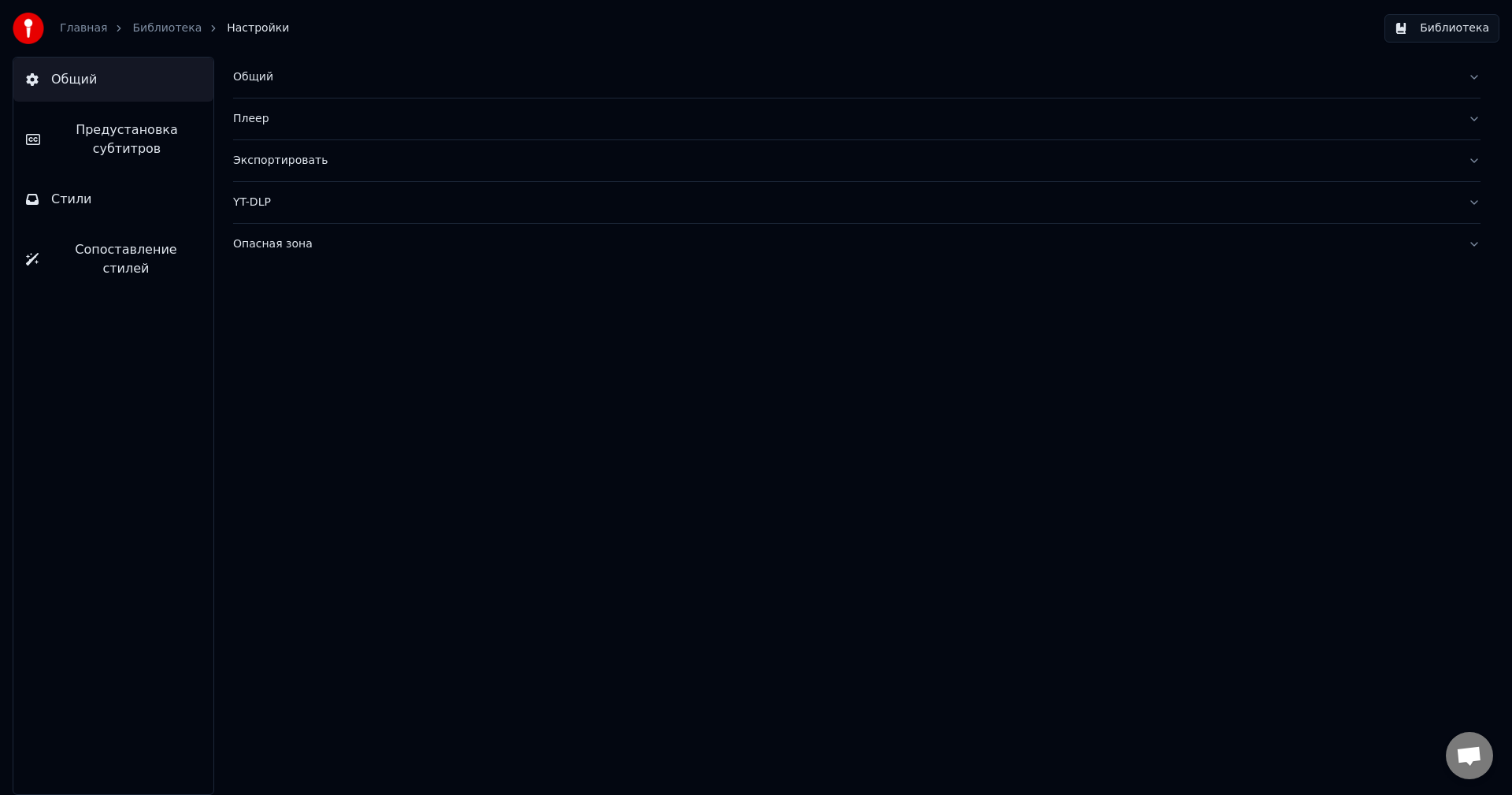
click at [1424, 41] on button "Библиотека" at bounding box center [1442, 28] width 115 height 28
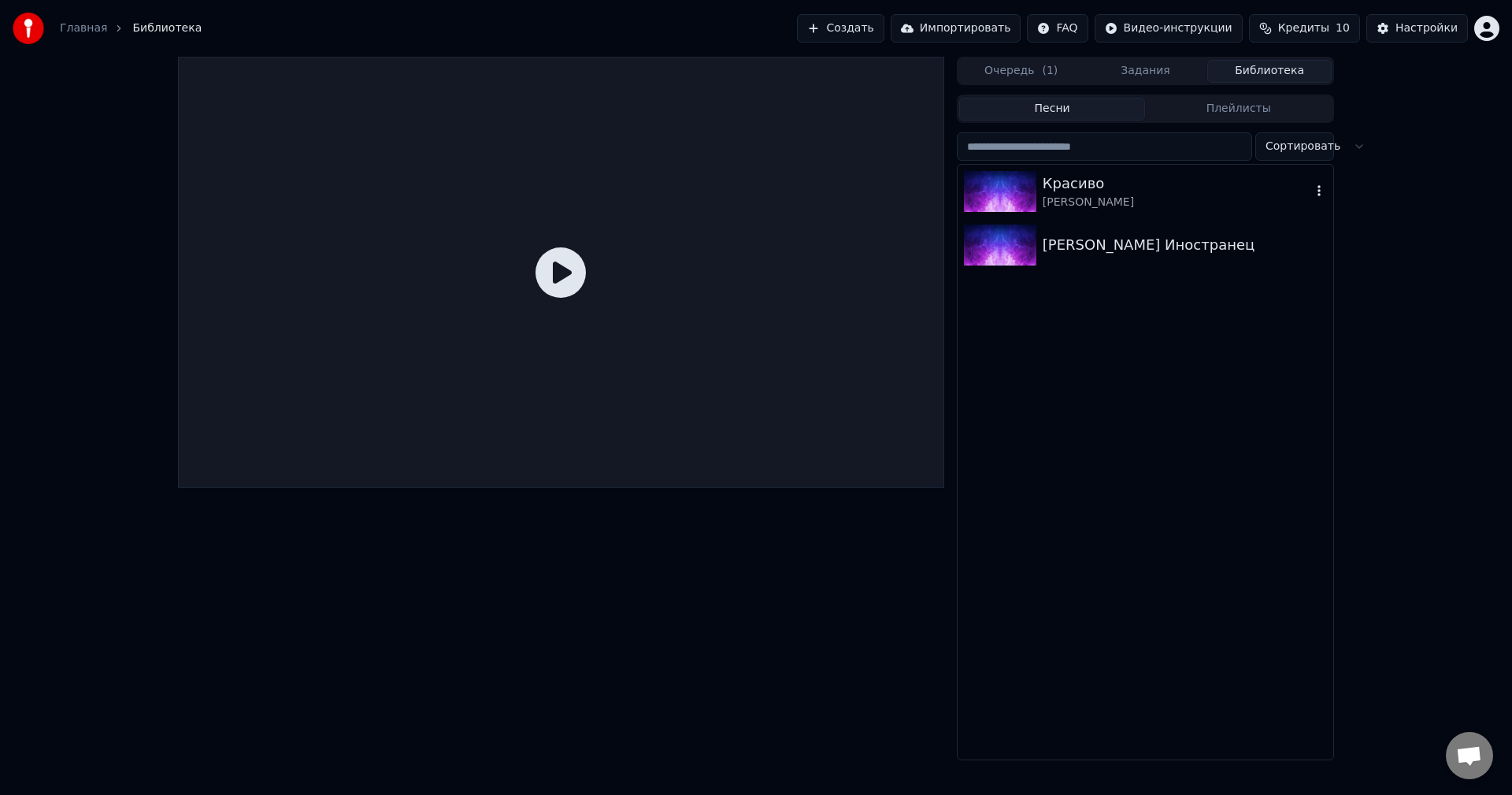
click at [1063, 203] on div "[PERSON_NAME]" at bounding box center [1177, 203] width 269 height 16
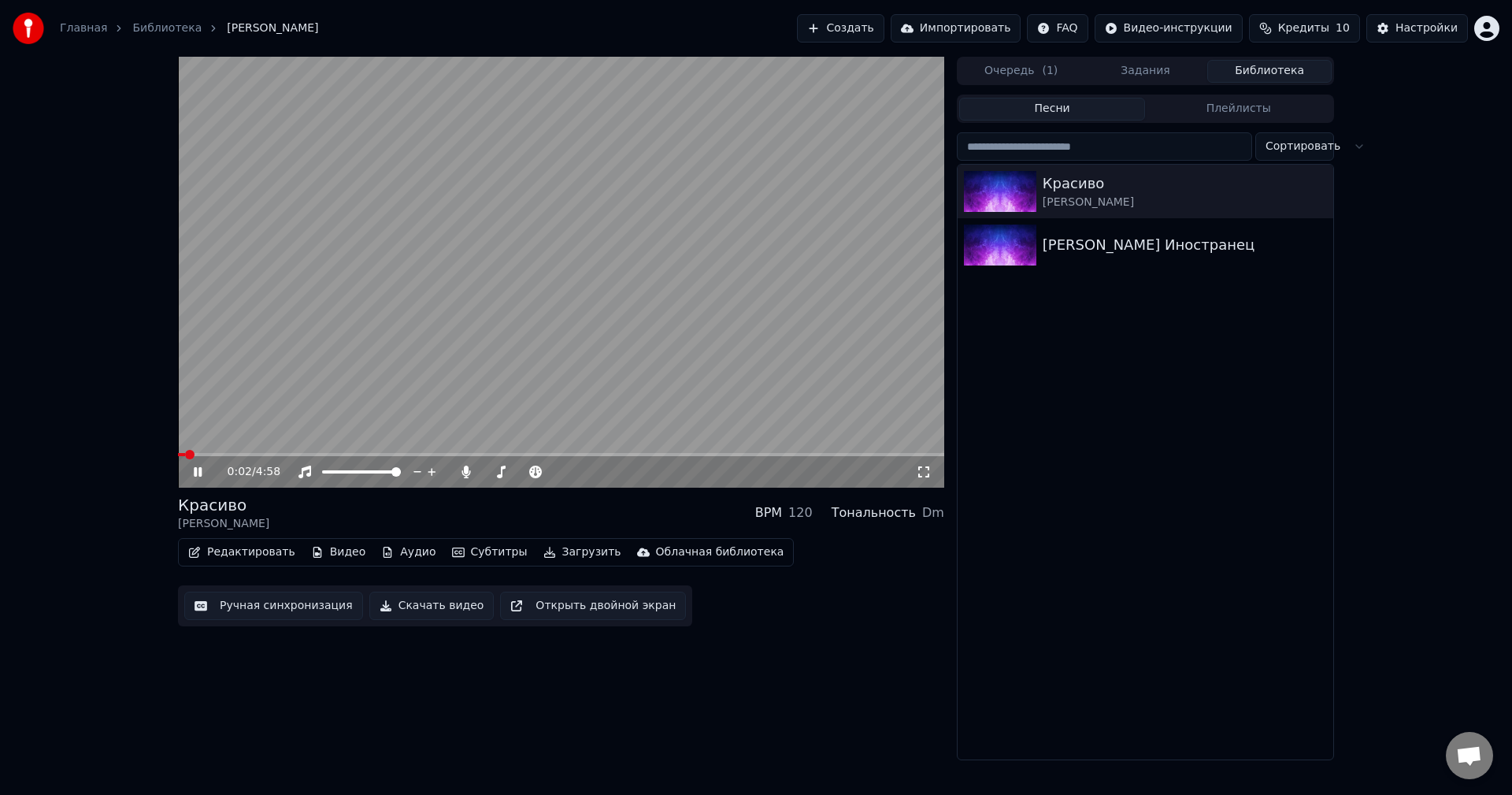
click at [566, 553] on button "Загрузить" at bounding box center [583, 552] width 91 height 22
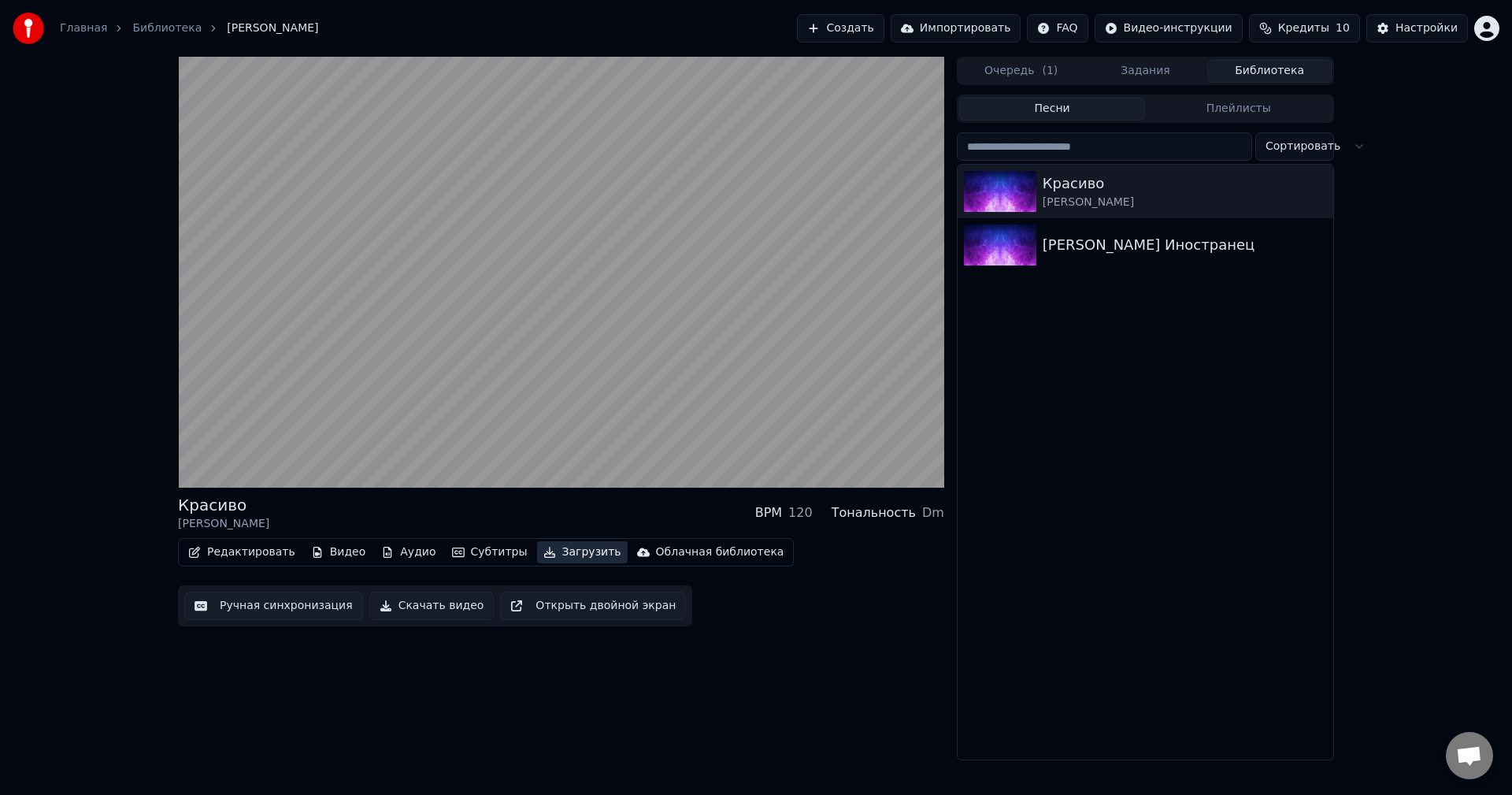
click at [566, 551] on button "Загрузить" at bounding box center [583, 552] width 91 height 22
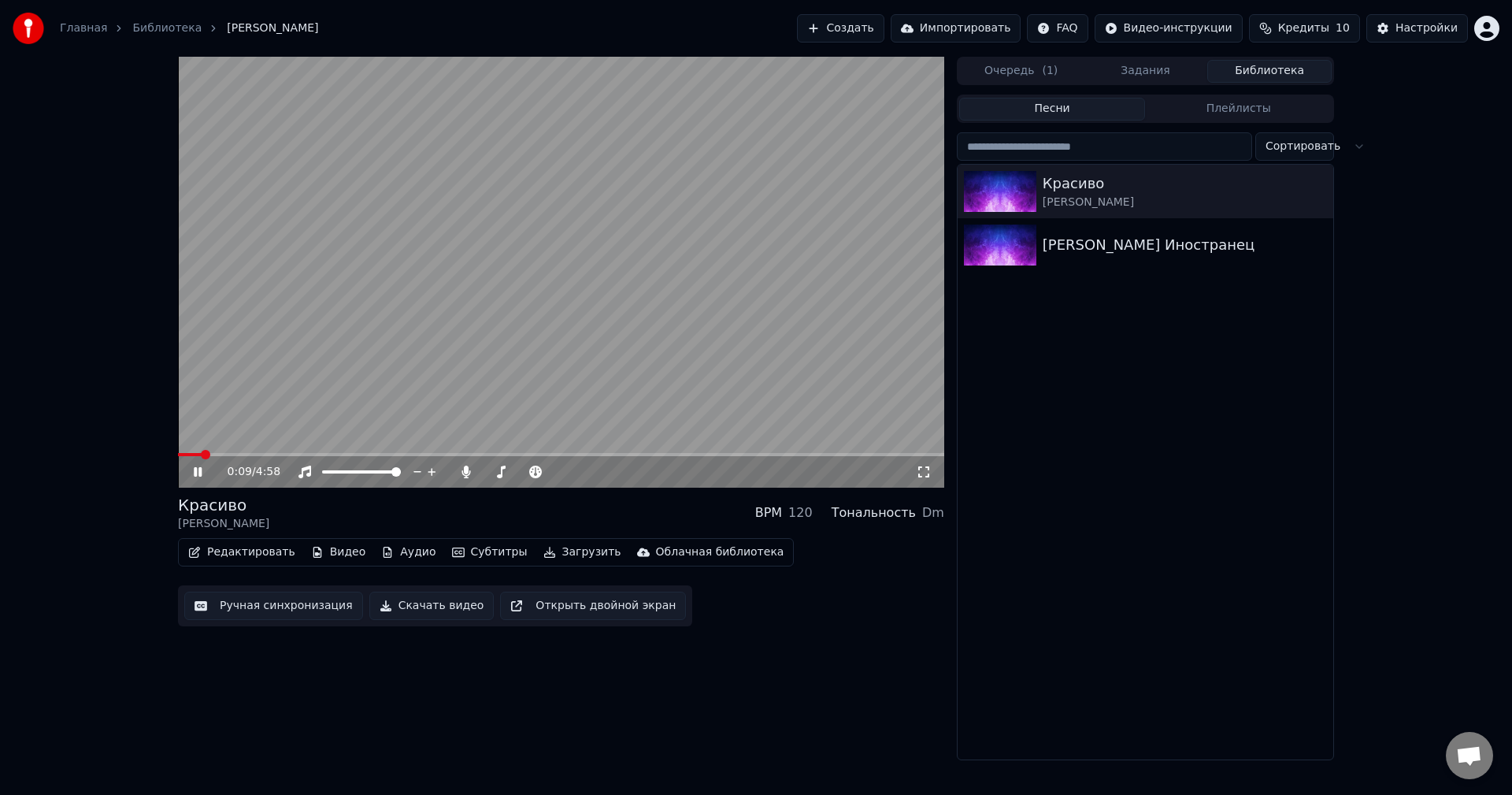
click at [440, 608] on button "Скачать видео" at bounding box center [431, 606] width 125 height 28
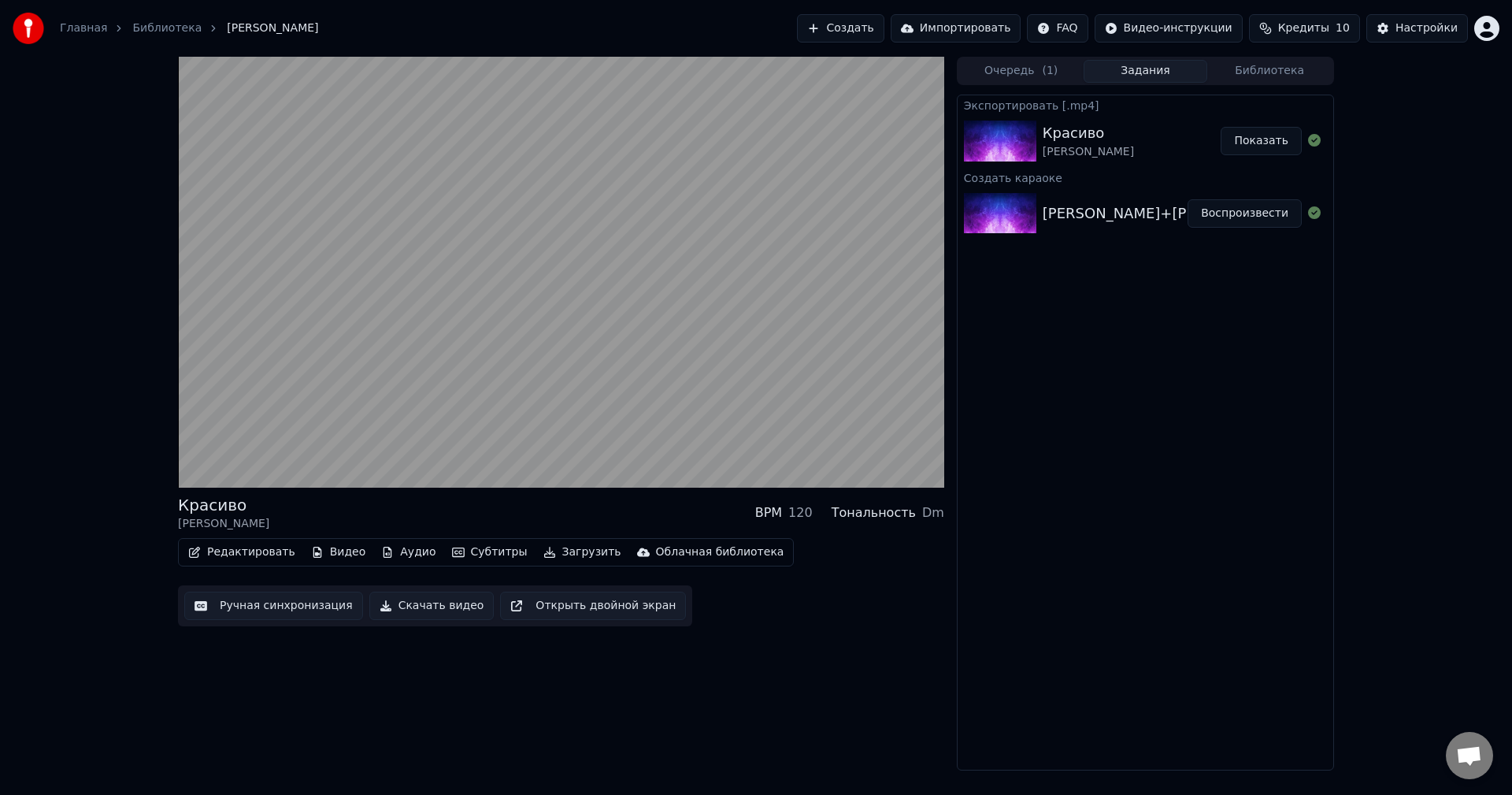
click at [1327, 33] on span "Кредиты" at bounding box center [1304, 28] width 51 height 16
click at [1342, 143] on button "Обновить" at bounding box center [1314, 146] width 96 height 28
click at [1229, 101] on td "15" at bounding box center [1216, 105] width 76 height 28
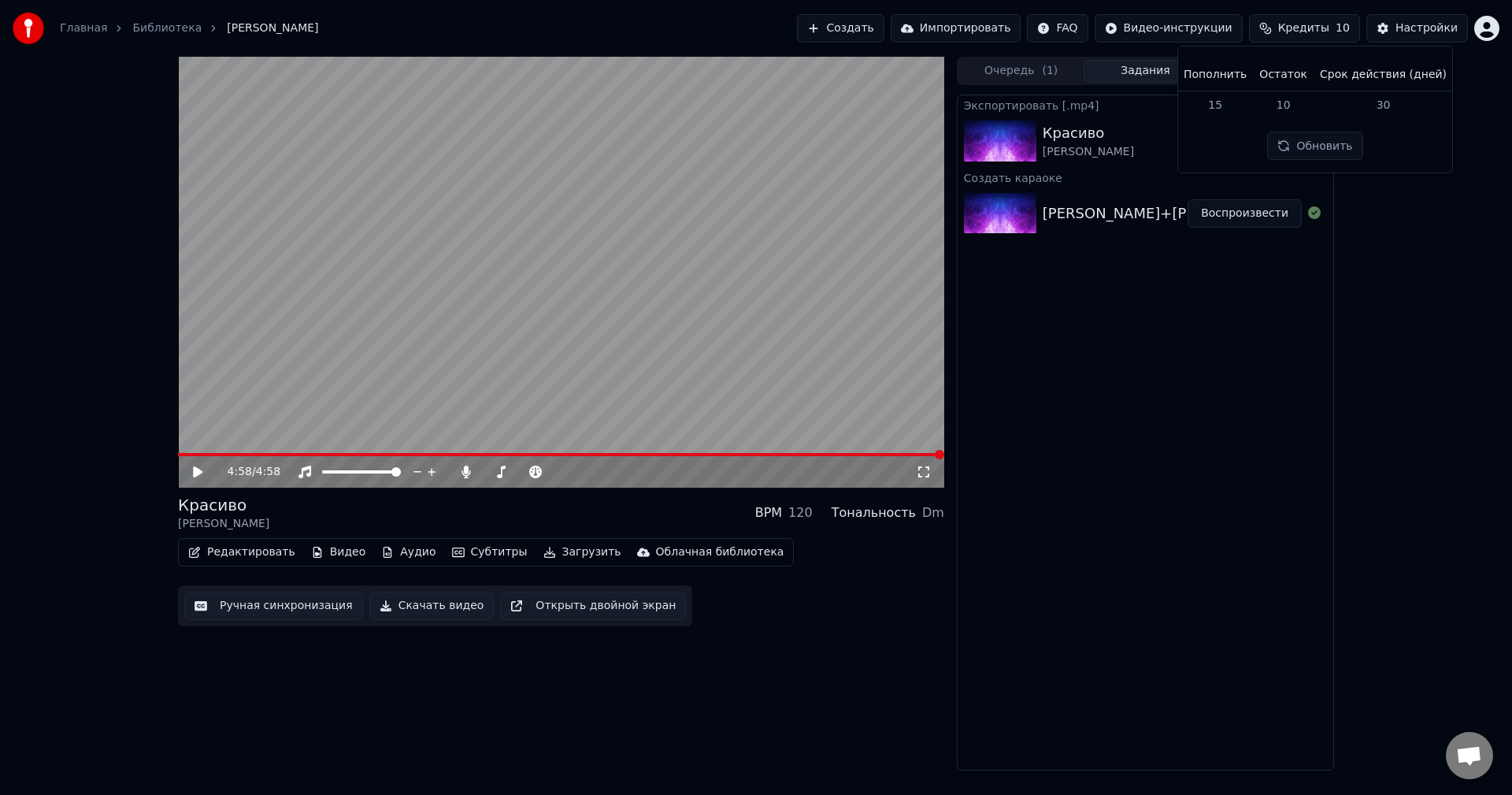
click at [884, 26] on button "Создать" at bounding box center [840, 28] width 87 height 28
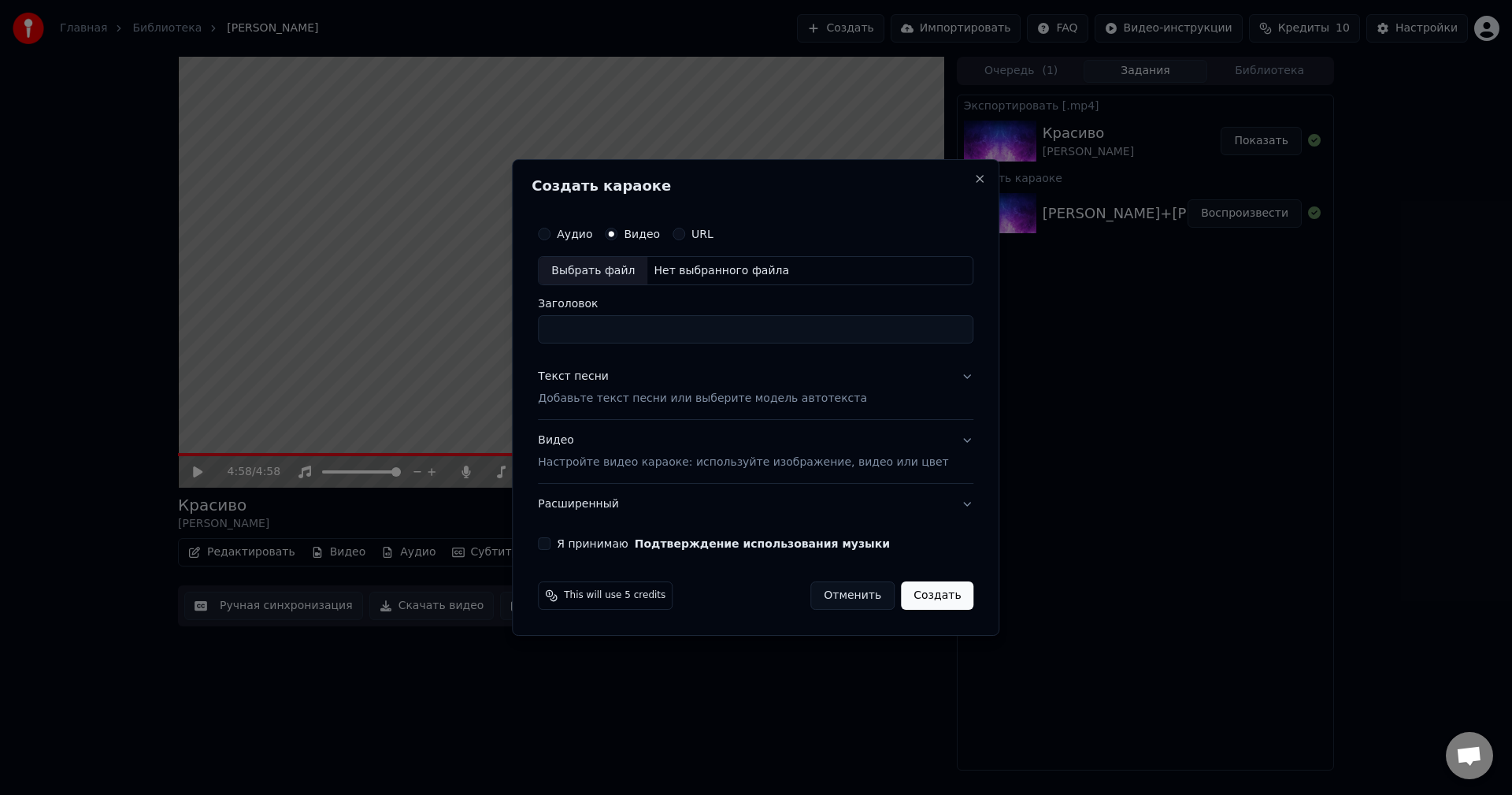
click at [712, 265] on div "Нет выбранного файла" at bounding box center [721, 271] width 149 height 16
click at [623, 330] on input "**********" at bounding box center [756, 330] width 435 height 28
type input "**********"
click at [943, 504] on button "Расширенный" at bounding box center [756, 504] width 435 height 41
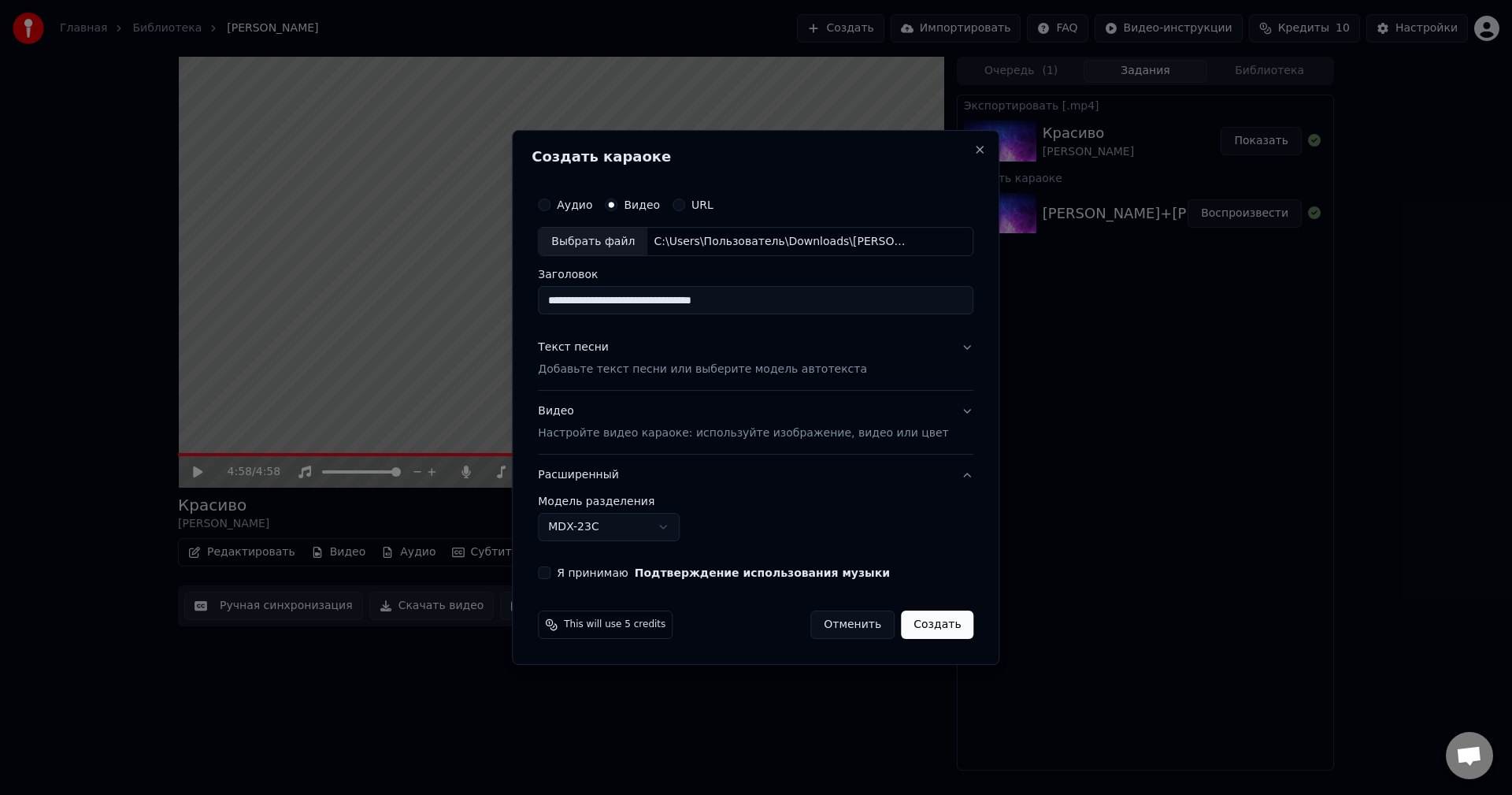
click at [942, 505] on label "Модель разделения" at bounding box center [756, 502] width 435 height 11
click at [629, 369] on p "Добавьте текст песни или выберите модель автотекста" at bounding box center [703, 370] width 329 height 16
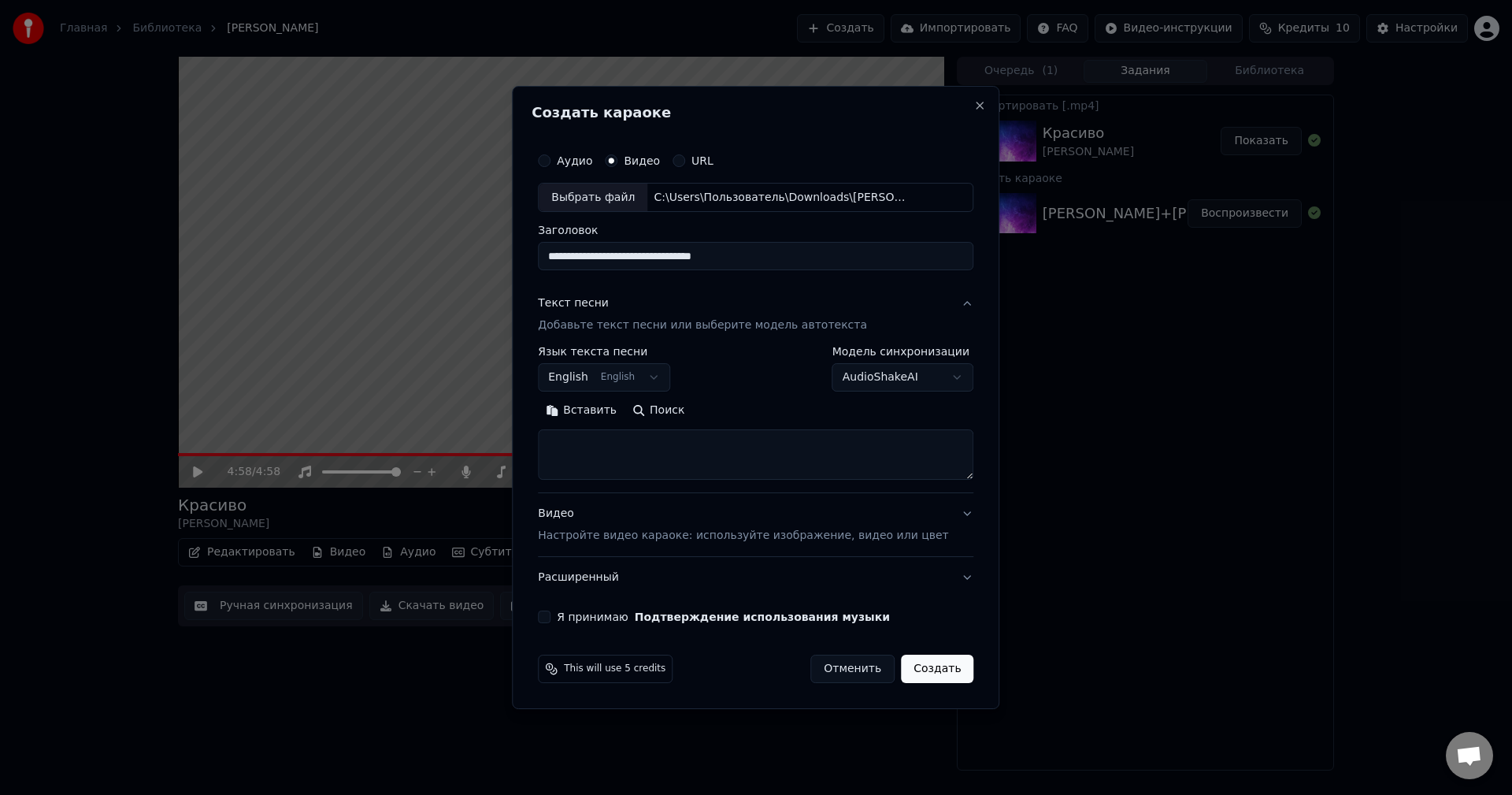
click at [624, 374] on body "Главная Библиотека [PERSON_NAME] Создать Импортировать FAQ Видео-инструкции Кре…" at bounding box center [756, 398] width 1512 height 795
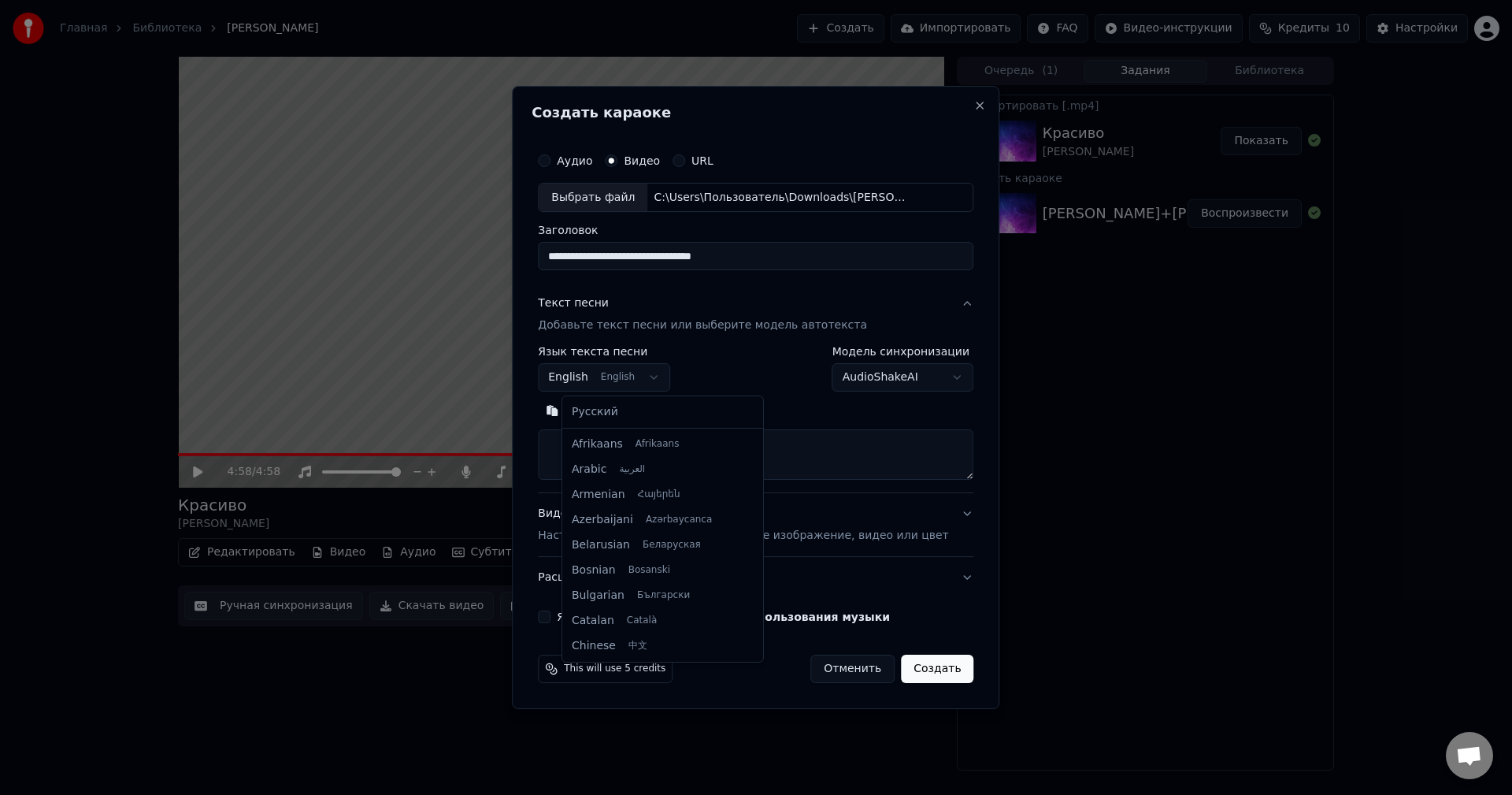
scroll to position [126, 0]
select select "**"
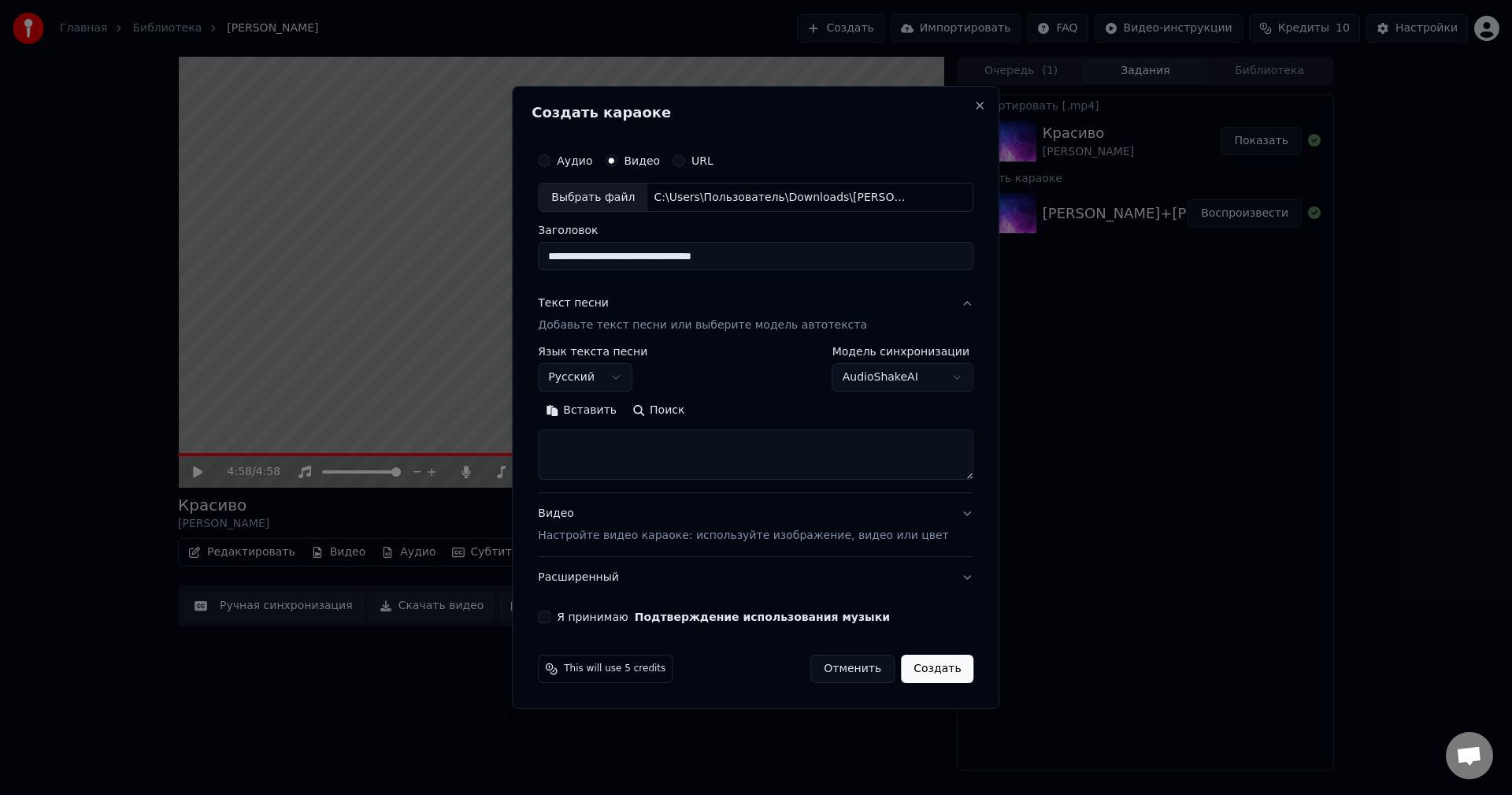
click at [595, 415] on button "Вставить" at bounding box center [582, 411] width 87 height 26
click at [927, 466] on textarea "**********" at bounding box center [732, 455] width 389 height 50
click at [576, 467] on textarea "**********" at bounding box center [732, 455] width 389 height 50
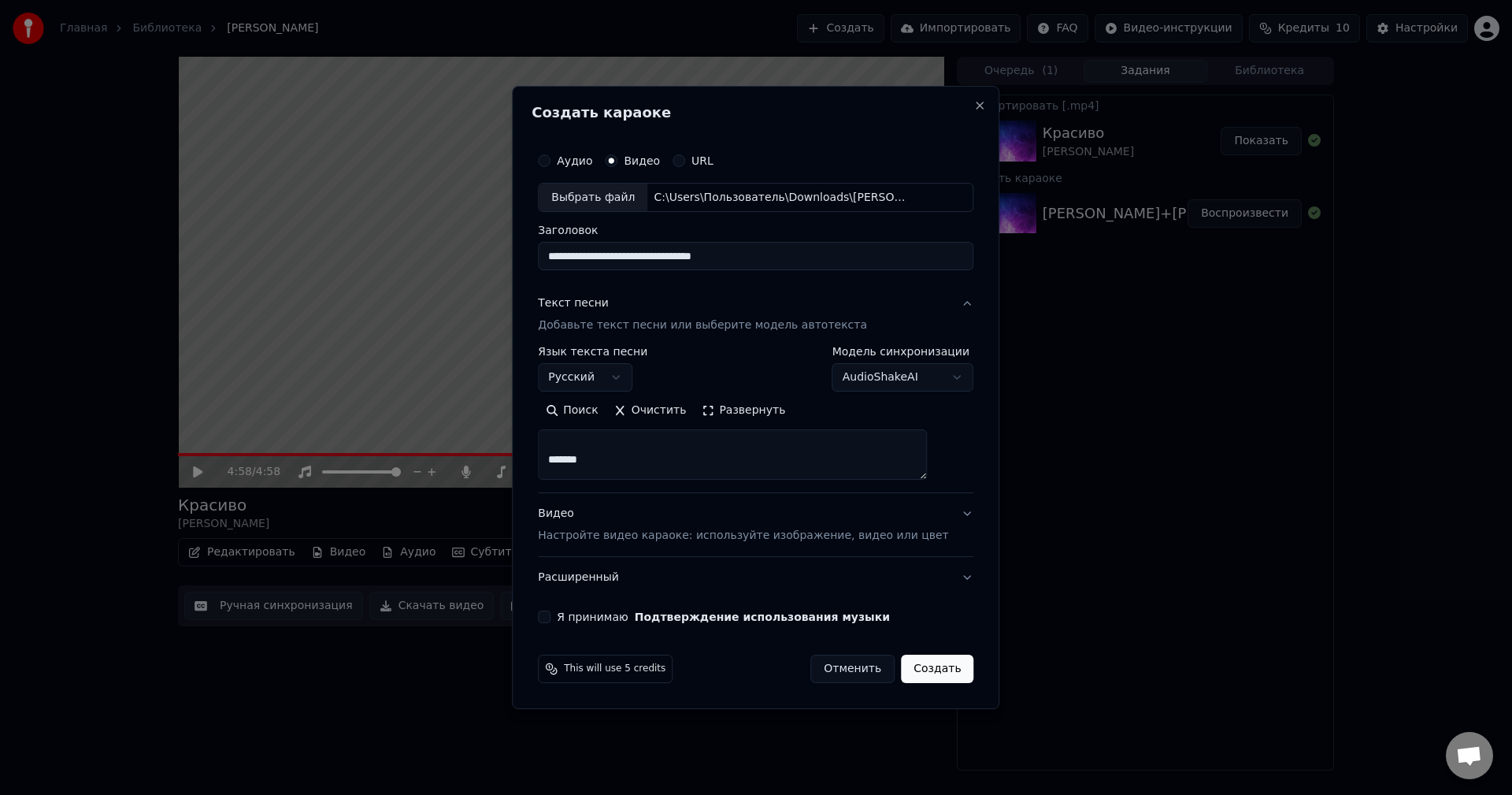
click at [623, 459] on textarea "**********" at bounding box center [732, 455] width 389 height 50
click at [625, 455] on textarea "**********" at bounding box center [732, 455] width 389 height 50
type textarea "**********"
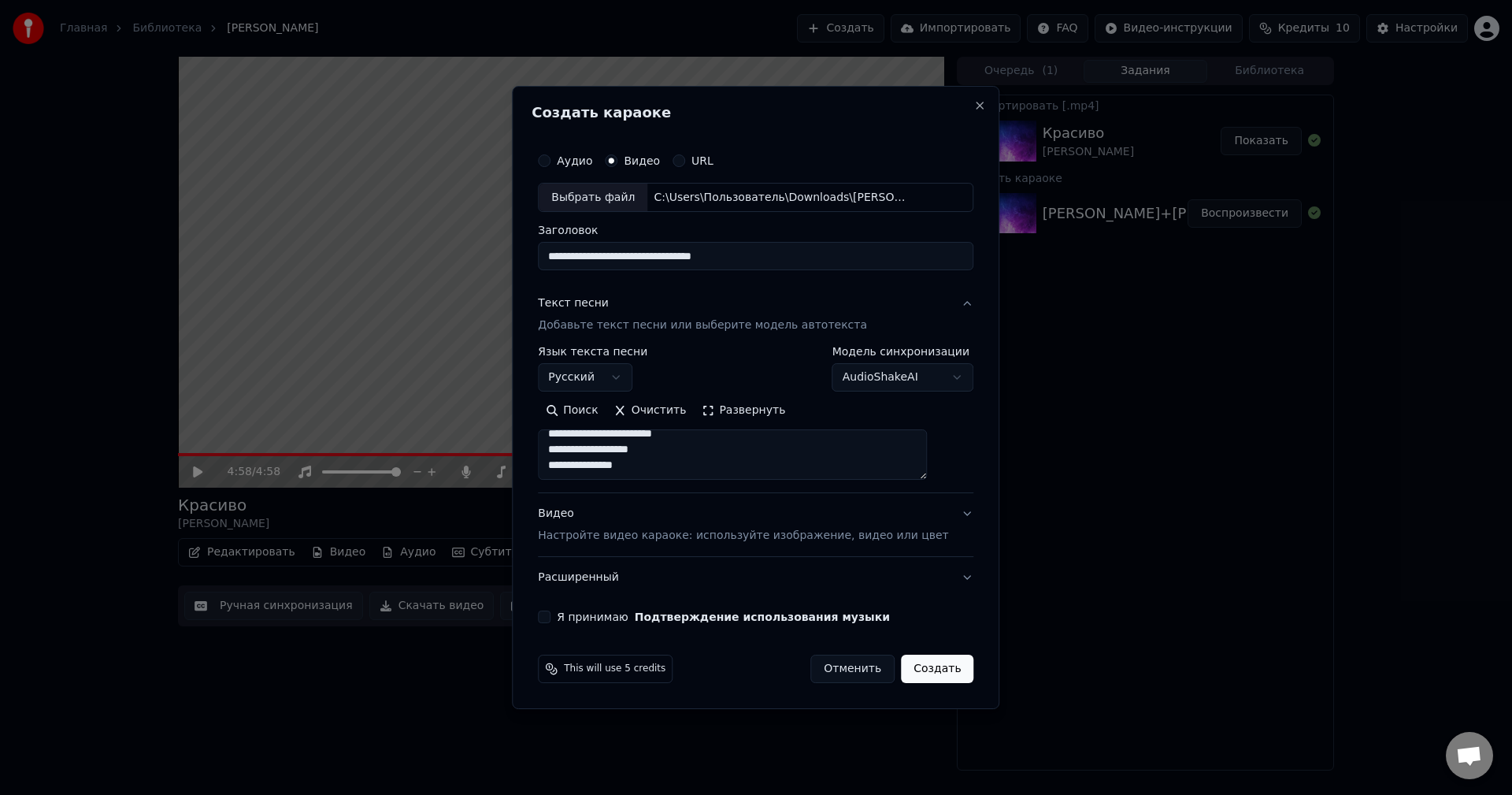
click at [551, 612] on button "Я принимаю Подтверждение использования музыки" at bounding box center [544, 616] width 12 height 12
click at [912, 667] on button "Создать" at bounding box center [937, 669] width 73 height 28
select select
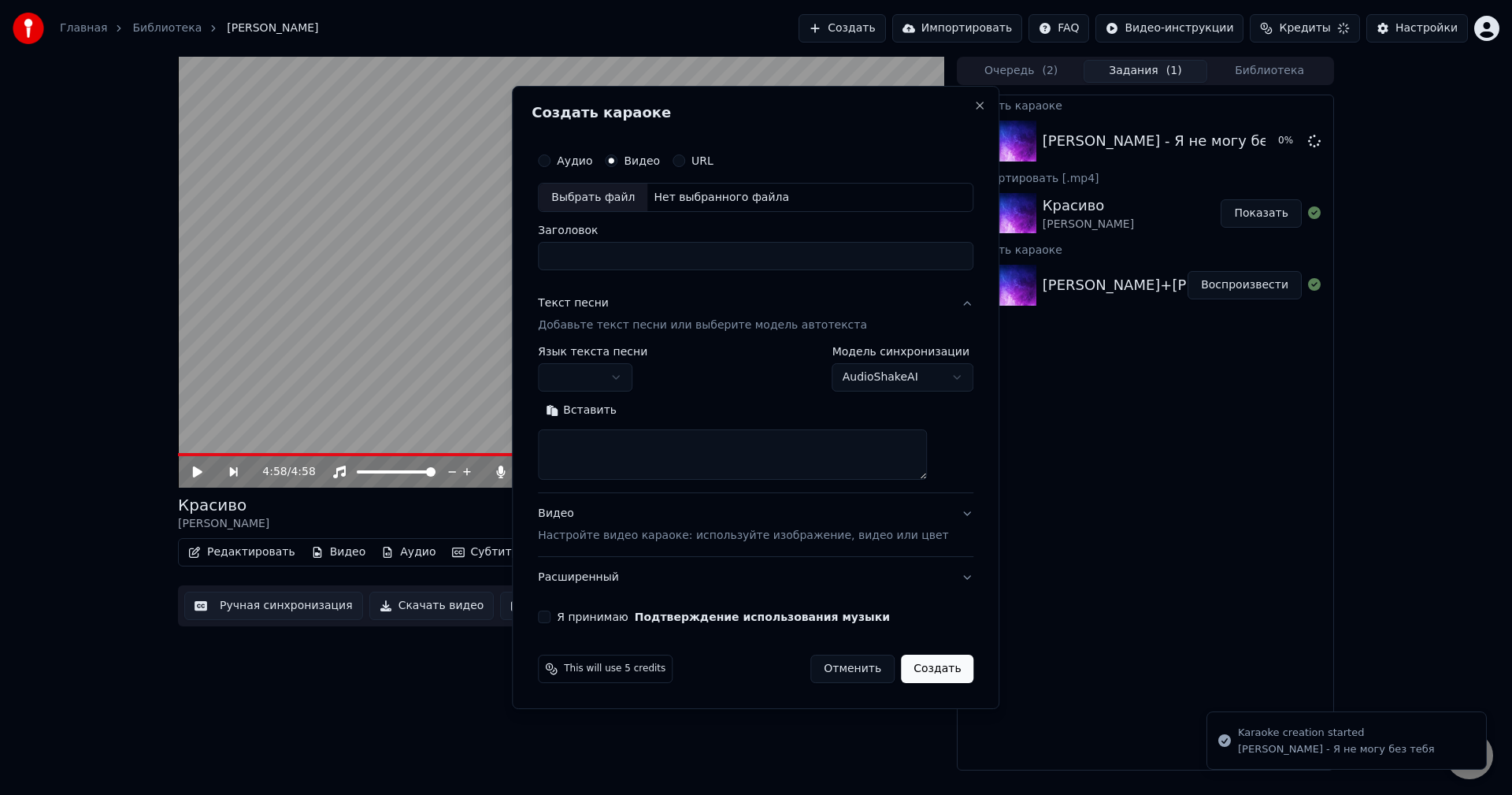
scroll to position [0, 0]
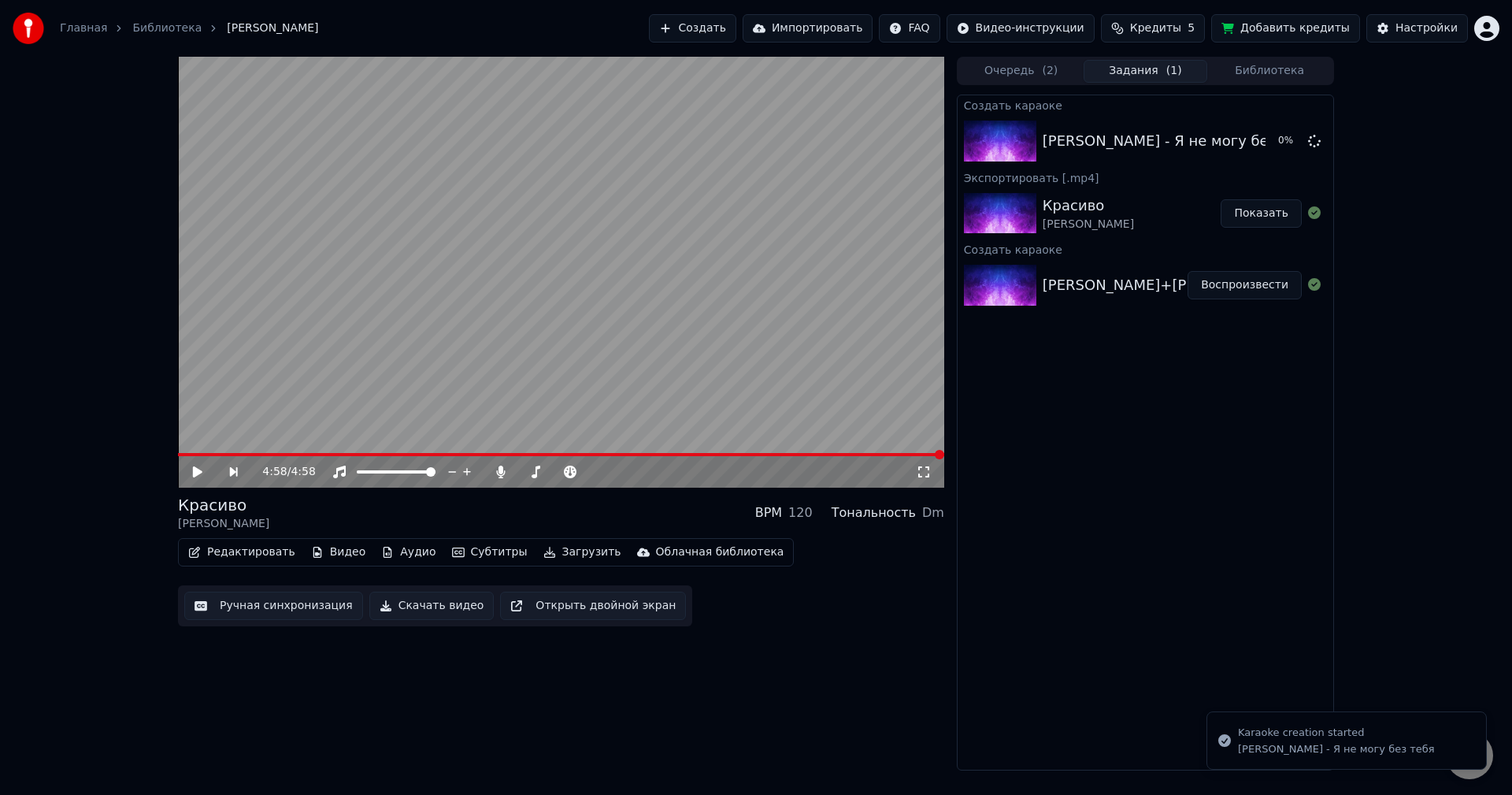
click at [1349, 742] on div "[PERSON_NAME] - Я не могу без тебя" at bounding box center [1337, 749] width 197 height 14
click at [1169, 140] on div "[PERSON_NAME] - Я не могу без тебя" at bounding box center [1179, 140] width 273 height 22
click at [1239, 142] on button "Воспроизвести" at bounding box center [1244, 141] width 114 height 28
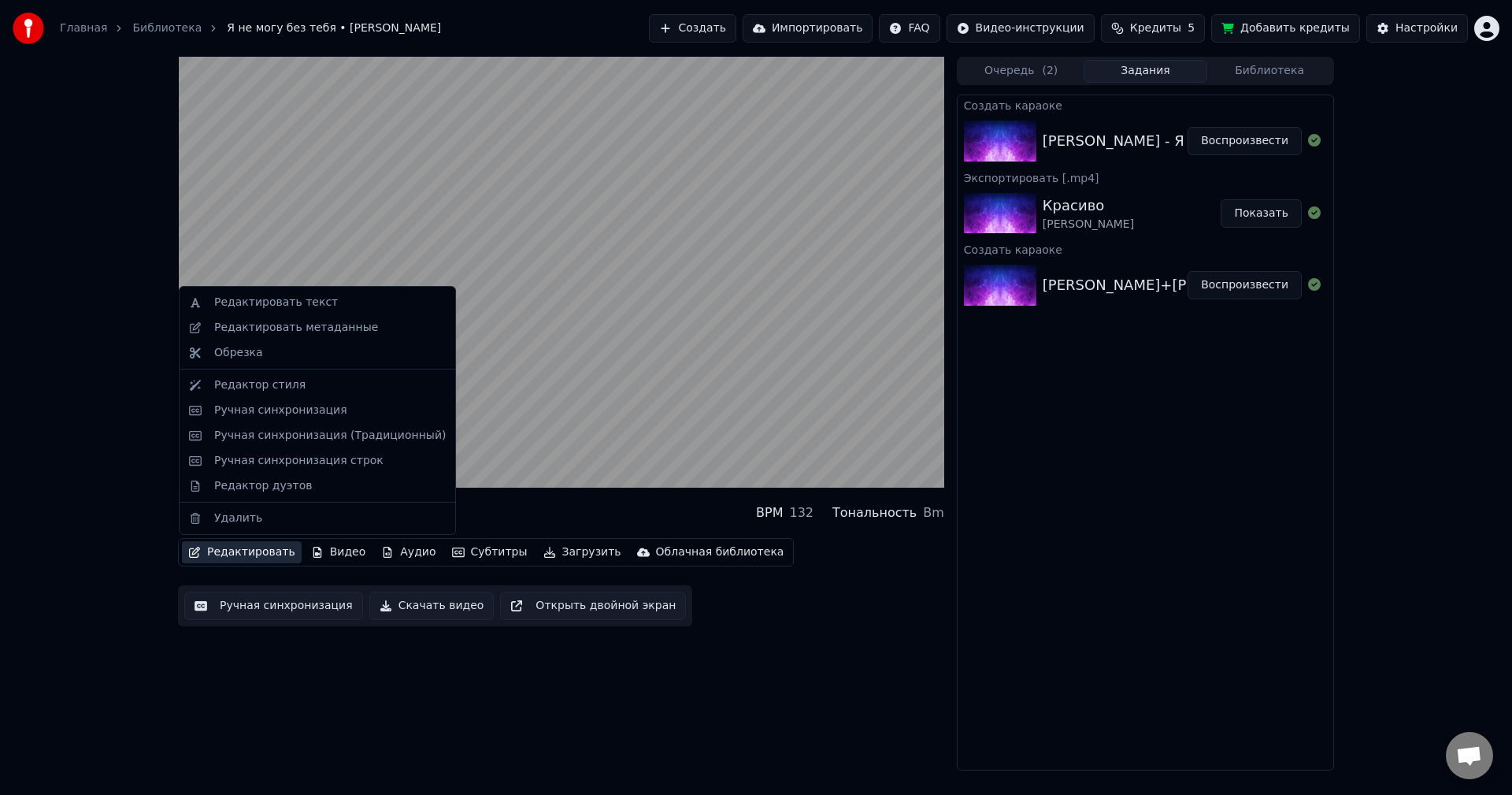
click at [253, 557] on button "Редактировать" at bounding box center [241, 552] width 120 height 22
click at [290, 406] on div "Ручная синхронизация" at bounding box center [280, 410] width 133 height 16
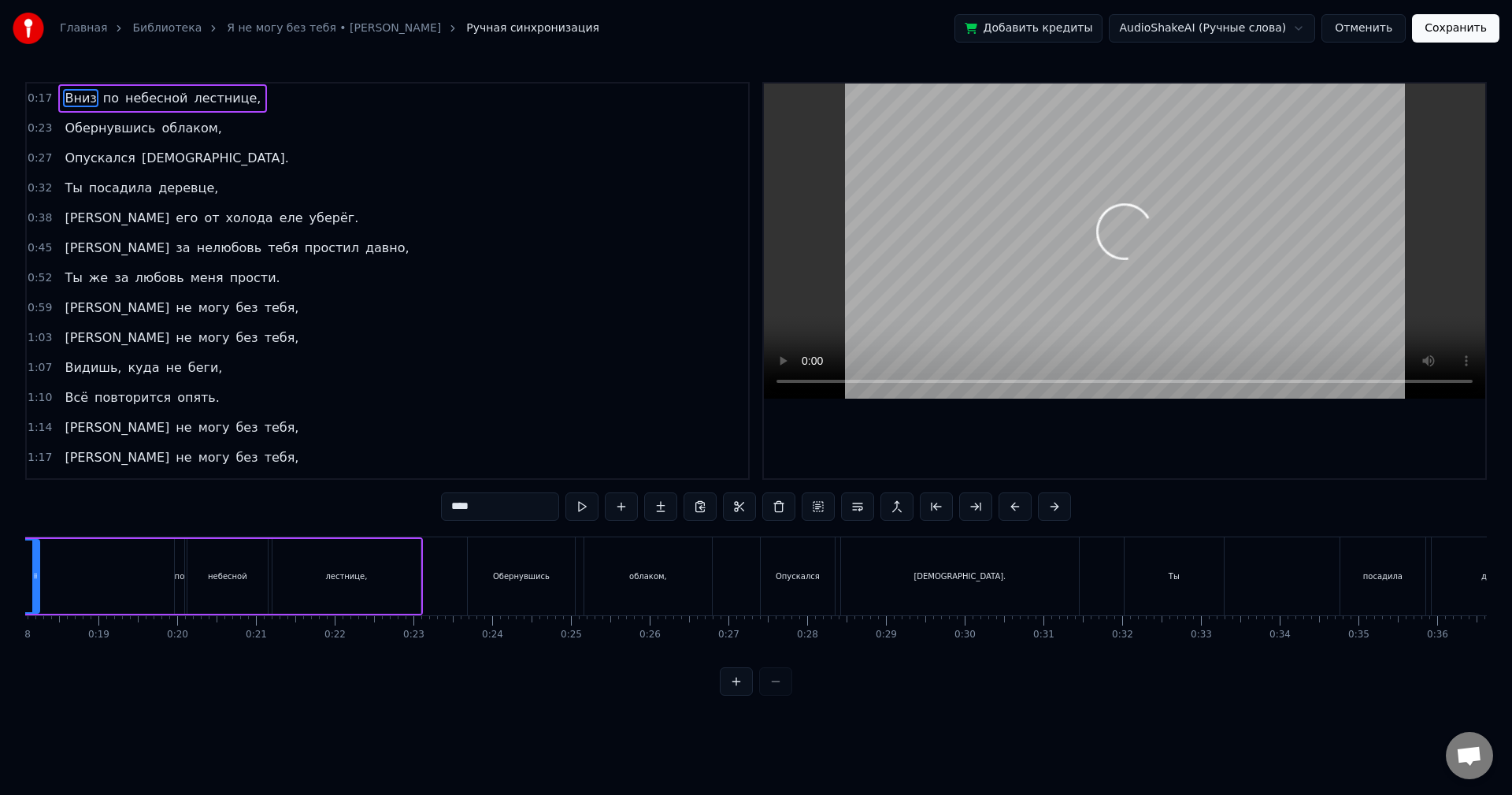
scroll to position [0, 1269]
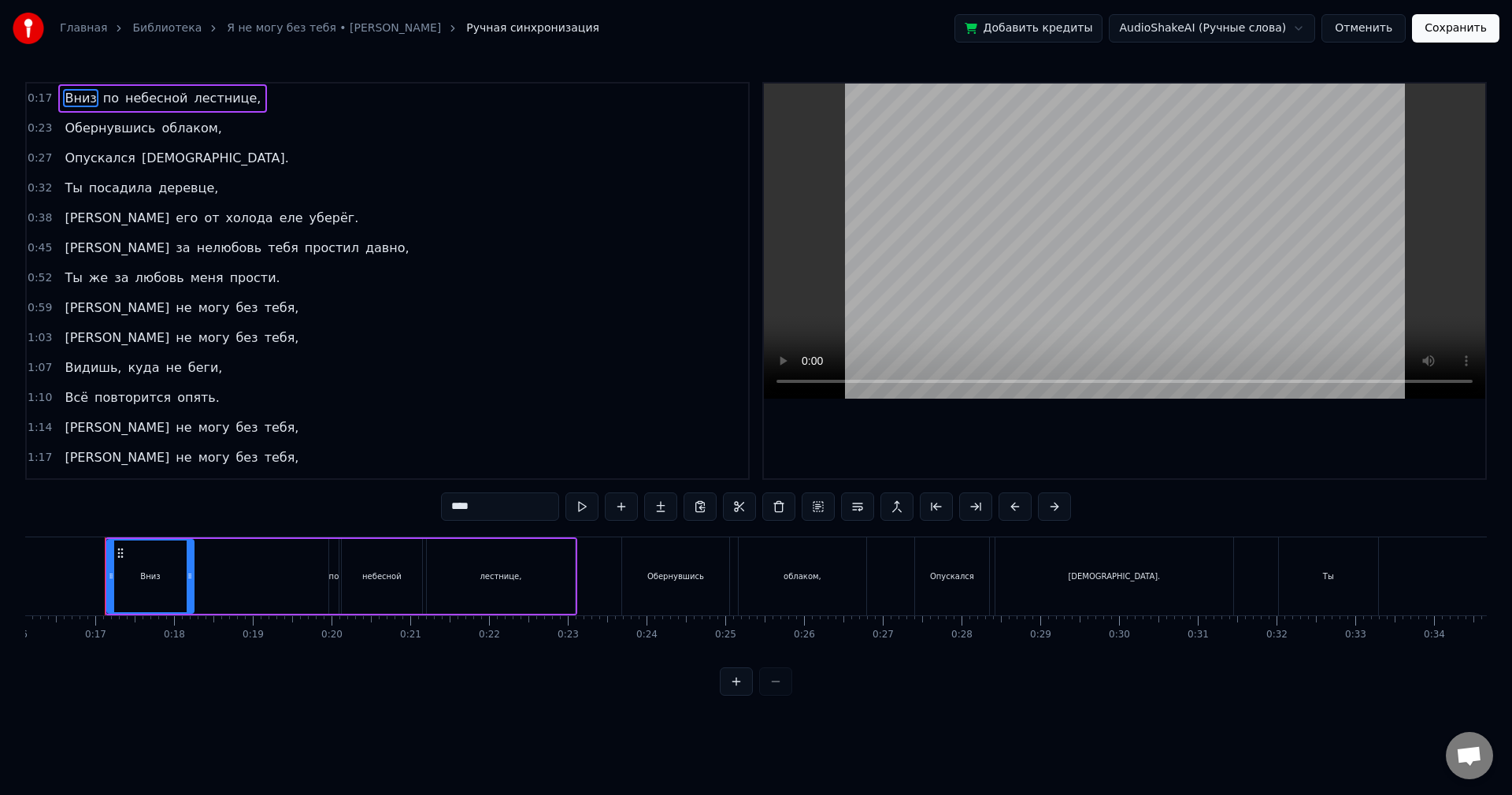
click at [148, 160] on span "[DEMOGRAPHIC_DATA]." at bounding box center [215, 157] width 150 height 18
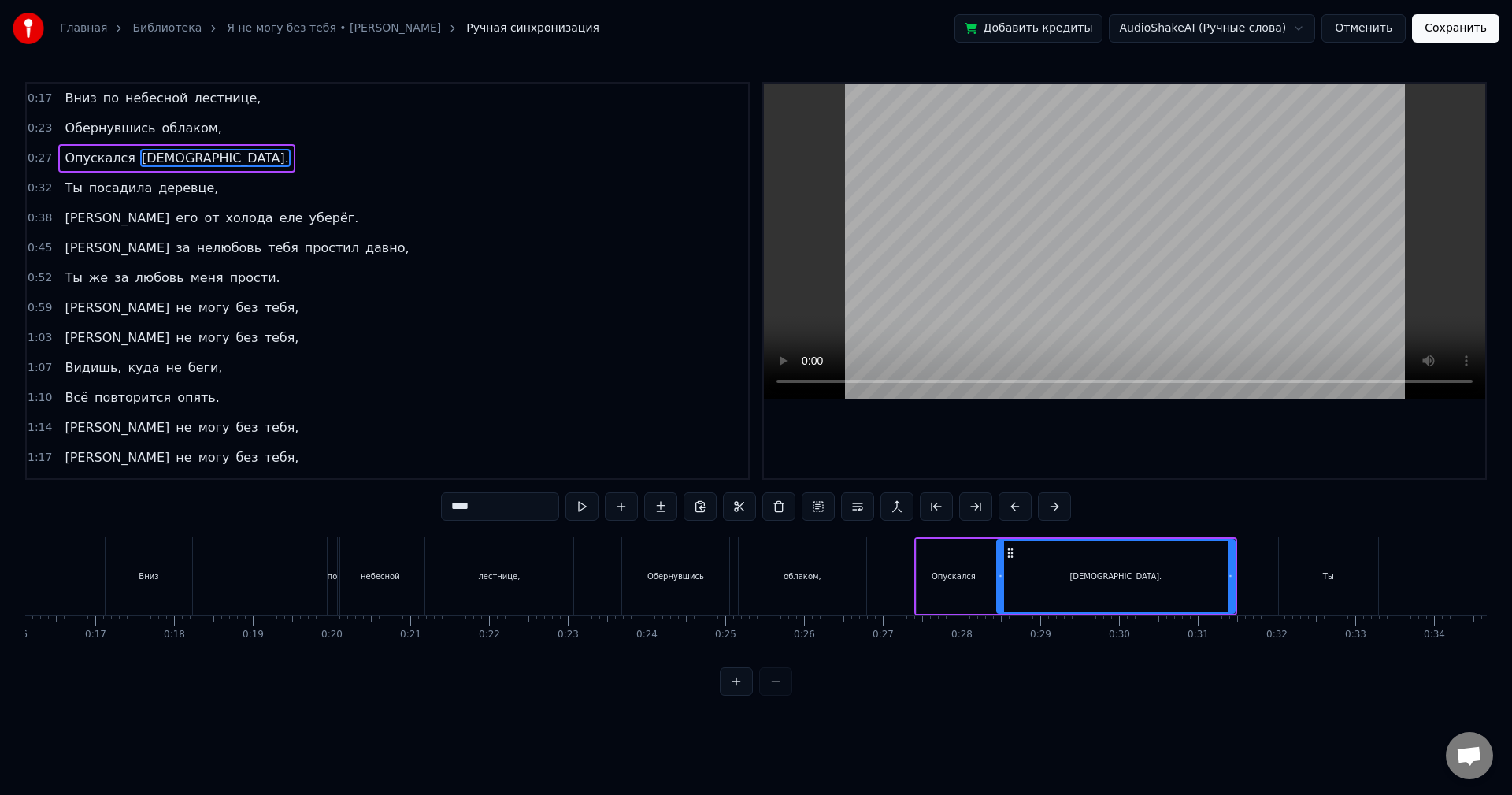
click at [149, 162] on span "[DEMOGRAPHIC_DATA]." at bounding box center [215, 157] width 150 height 18
click at [149, 157] on span "[DEMOGRAPHIC_DATA]." at bounding box center [215, 157] width 150 height 18
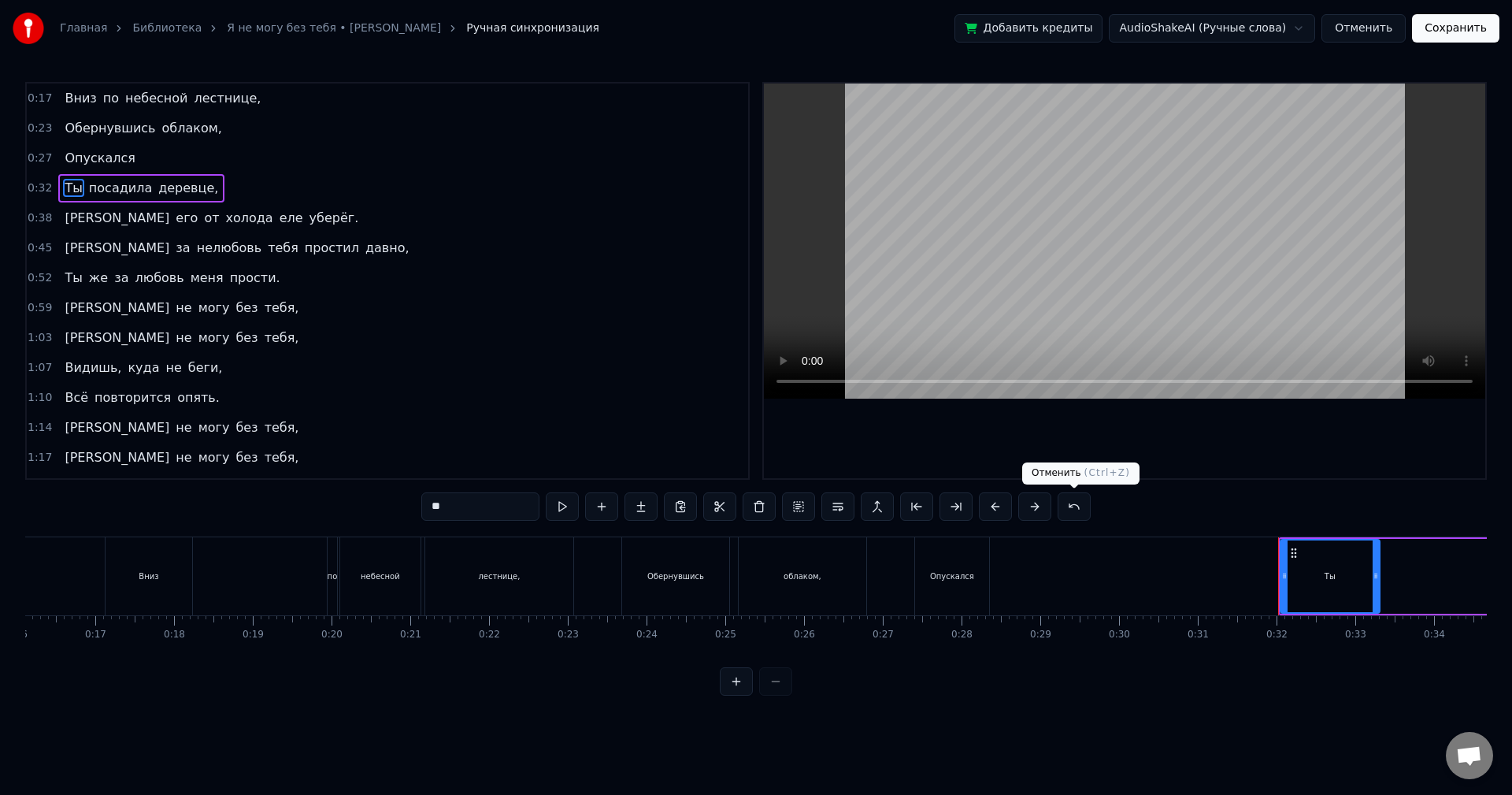
click at [1072, 501] on button at bounding box center [1074, 506] width 33 height 28
click at [150, 160] on span "[DEMOGRAPHIC_DATA]." at bounding box center [215, 158] width 150 height 19
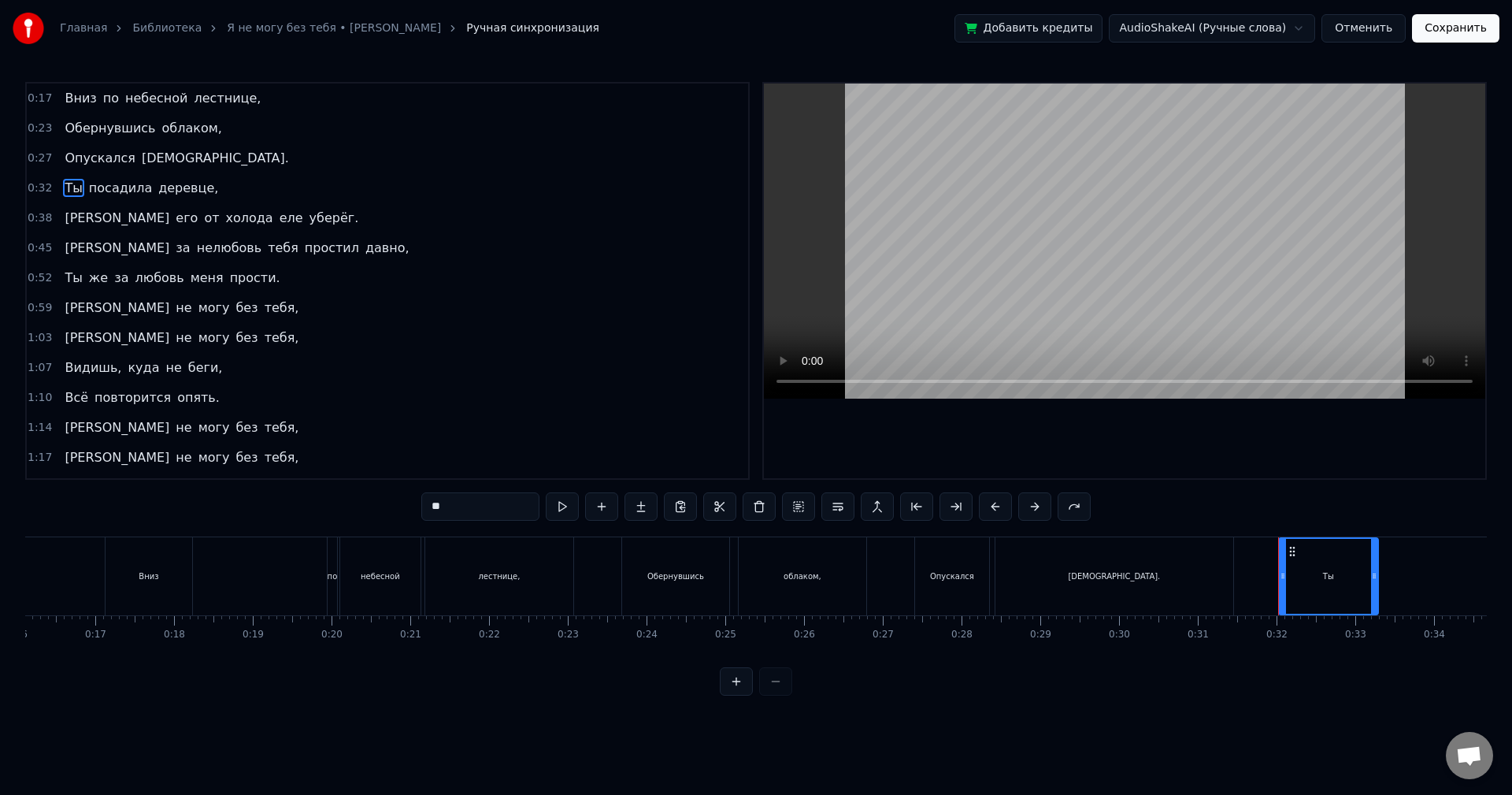
drag, startPoint x: 140, startPoint y: 154, endPoint x: 205, endPoint y: 186, distance: 72.4
click at [141, 154] on span "[DEMOGRAPHIC_DATA]." at bounding box center [215, 157] width 150 height 18
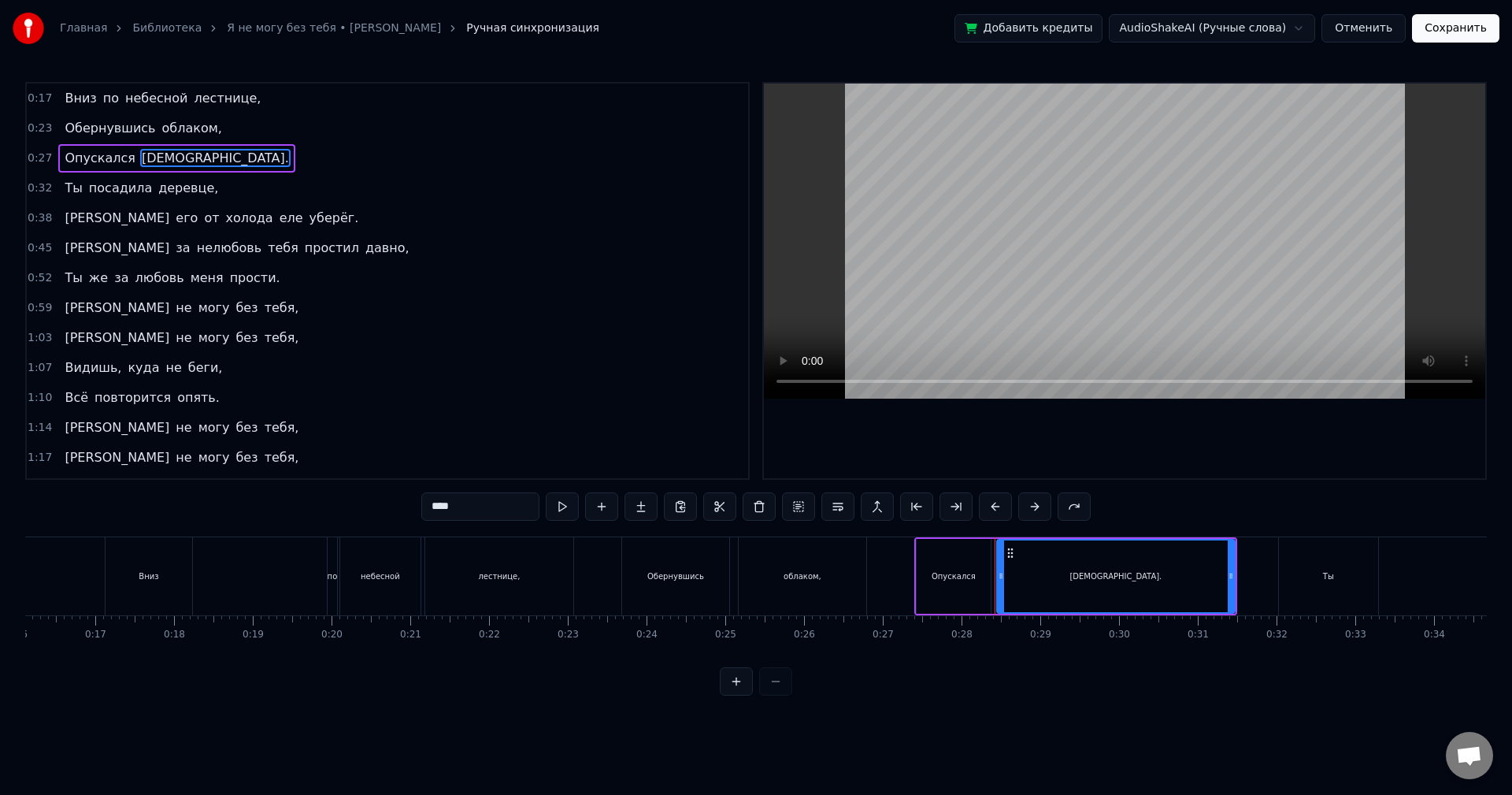
click at [482, 510] on input "****" at bounding box center [480, 506] width 118 height 28
click at [308, 219] on span "уберёг." at bounding box center [334, 218] width 53 height 18
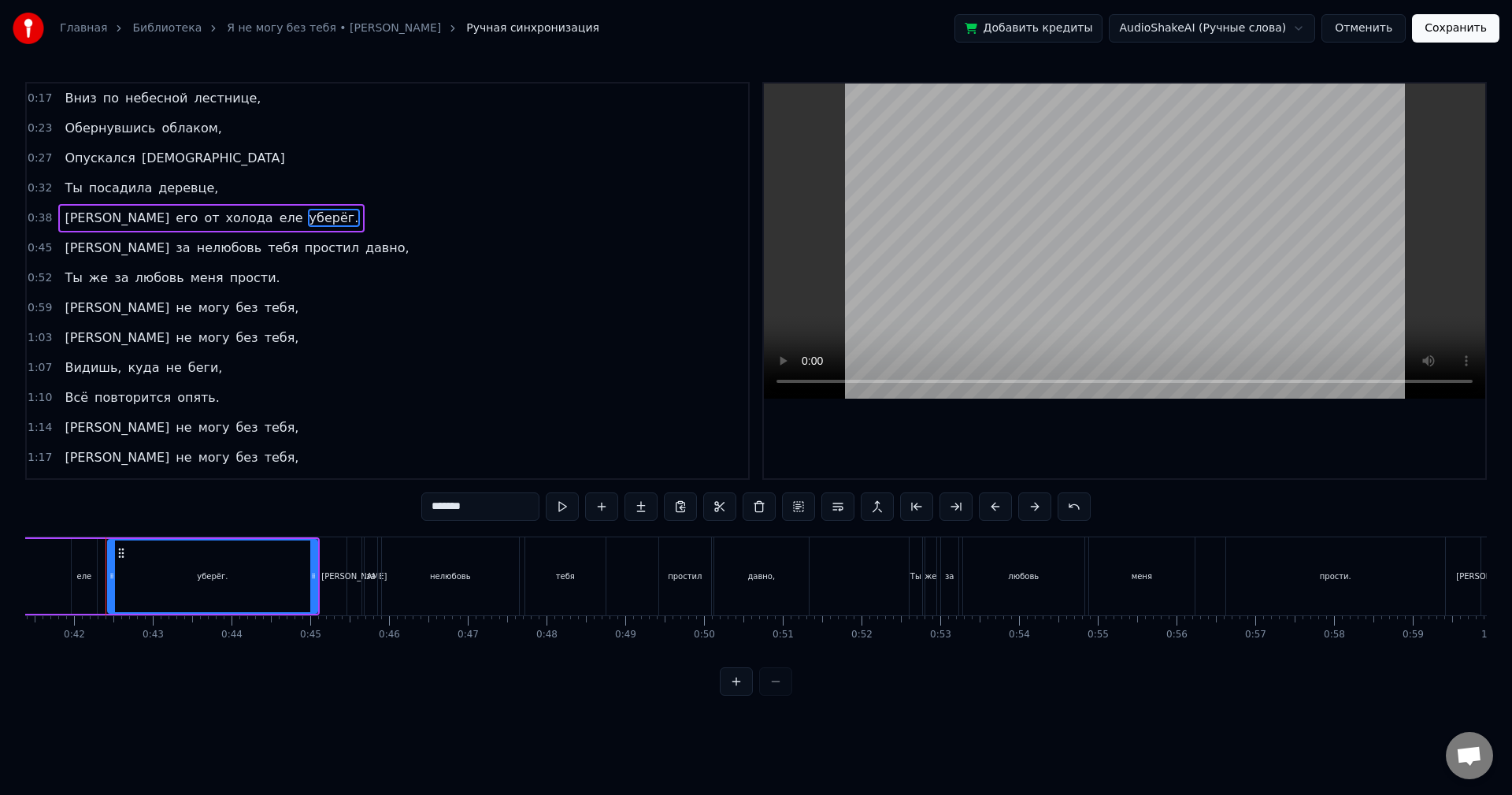
scroll to position [0, 3261]
click at [507, 510] on input "*******" at bounding box center [480, 506] width 118 height 28
click at [364, 244] on span "давно," at bounding box center [388, 247] width 47 height 18
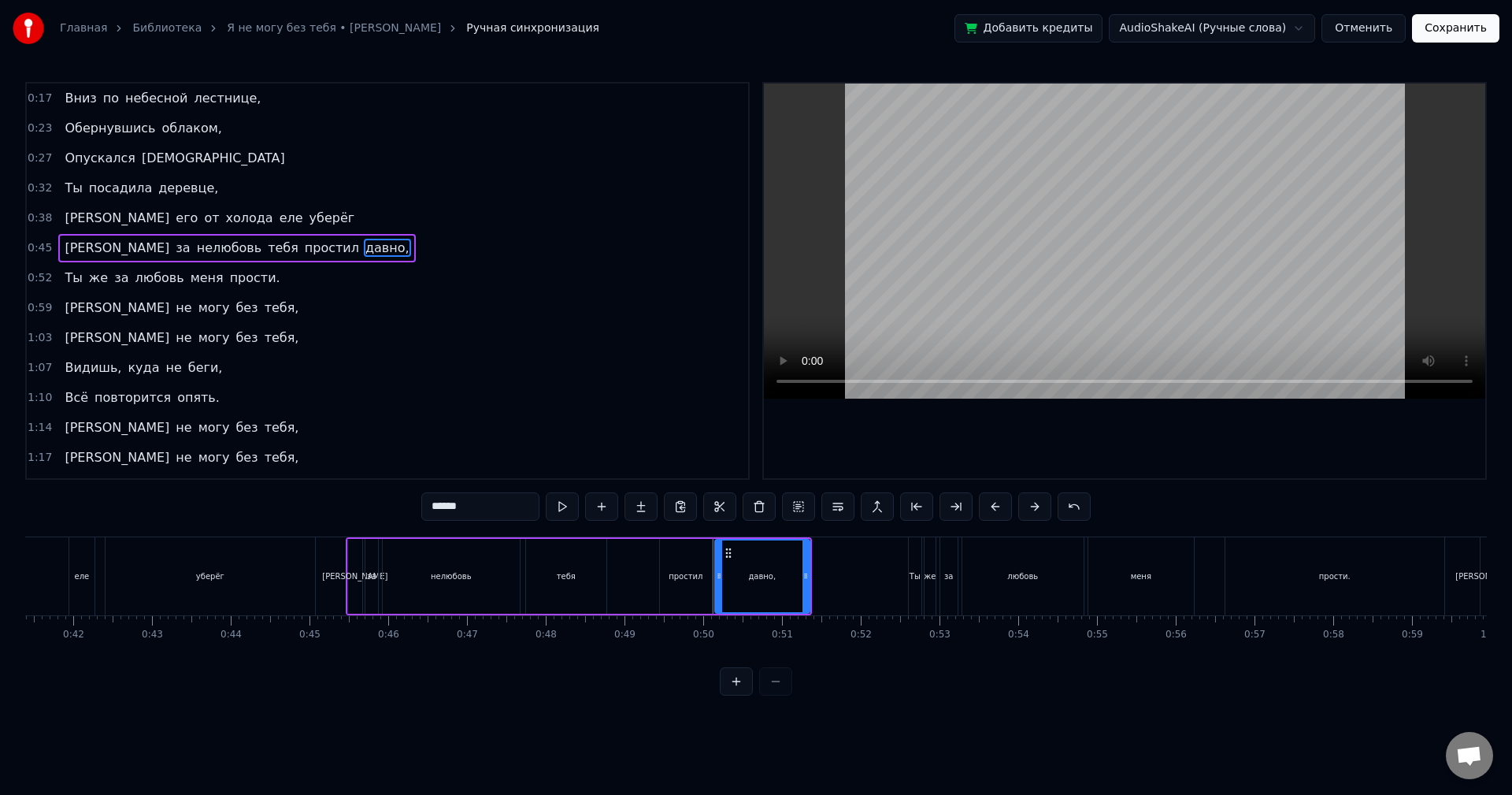
click at [502, 500] on input "******" at bounding box center [480, 506] width 118 height 28
click at [228, 280] on span "прости." at bounding box center [255, 277] width 54 height 18
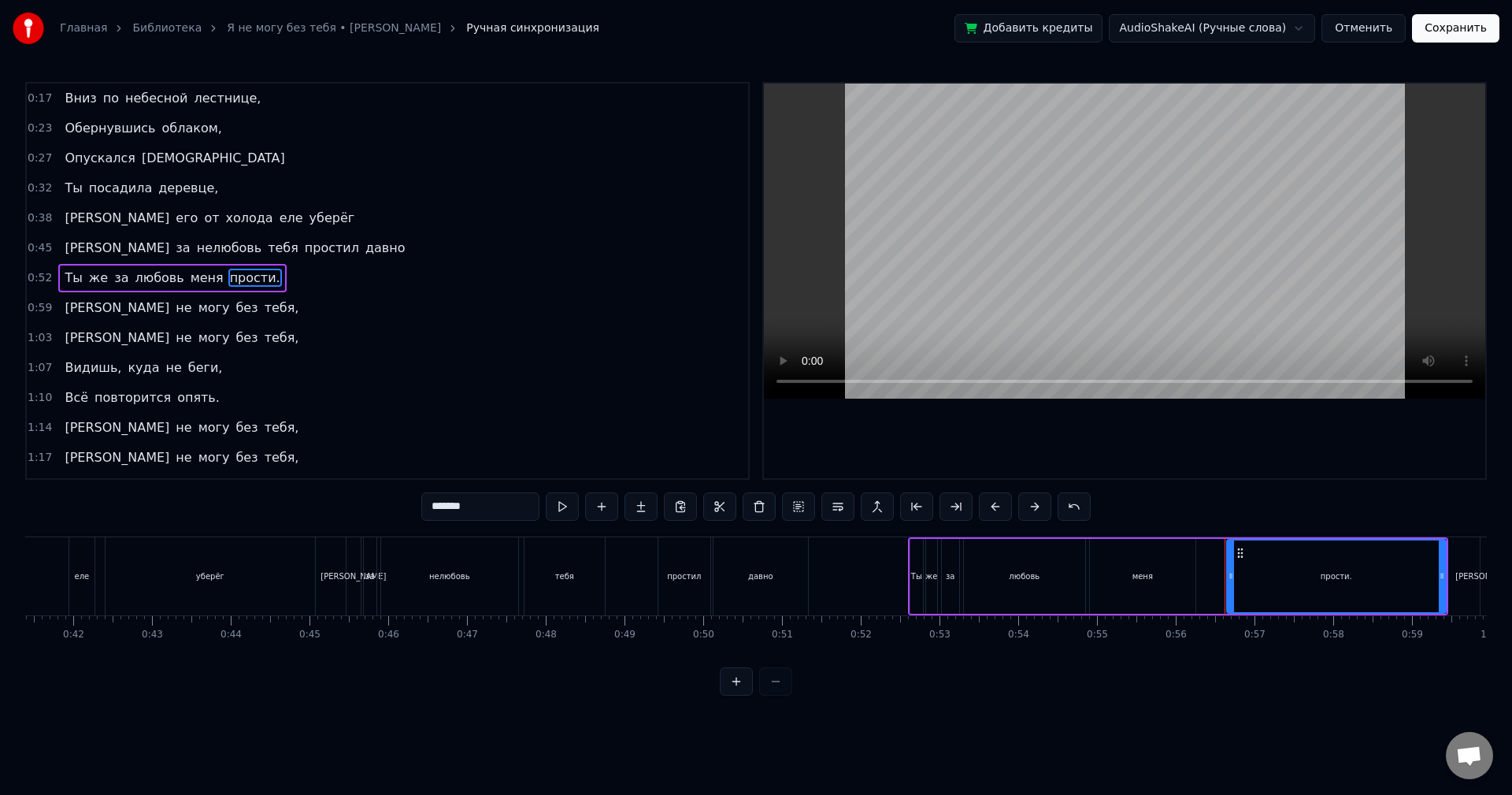
click at [496, 515] on input "*******" at bounding box center [480, 506] width 118 height 28
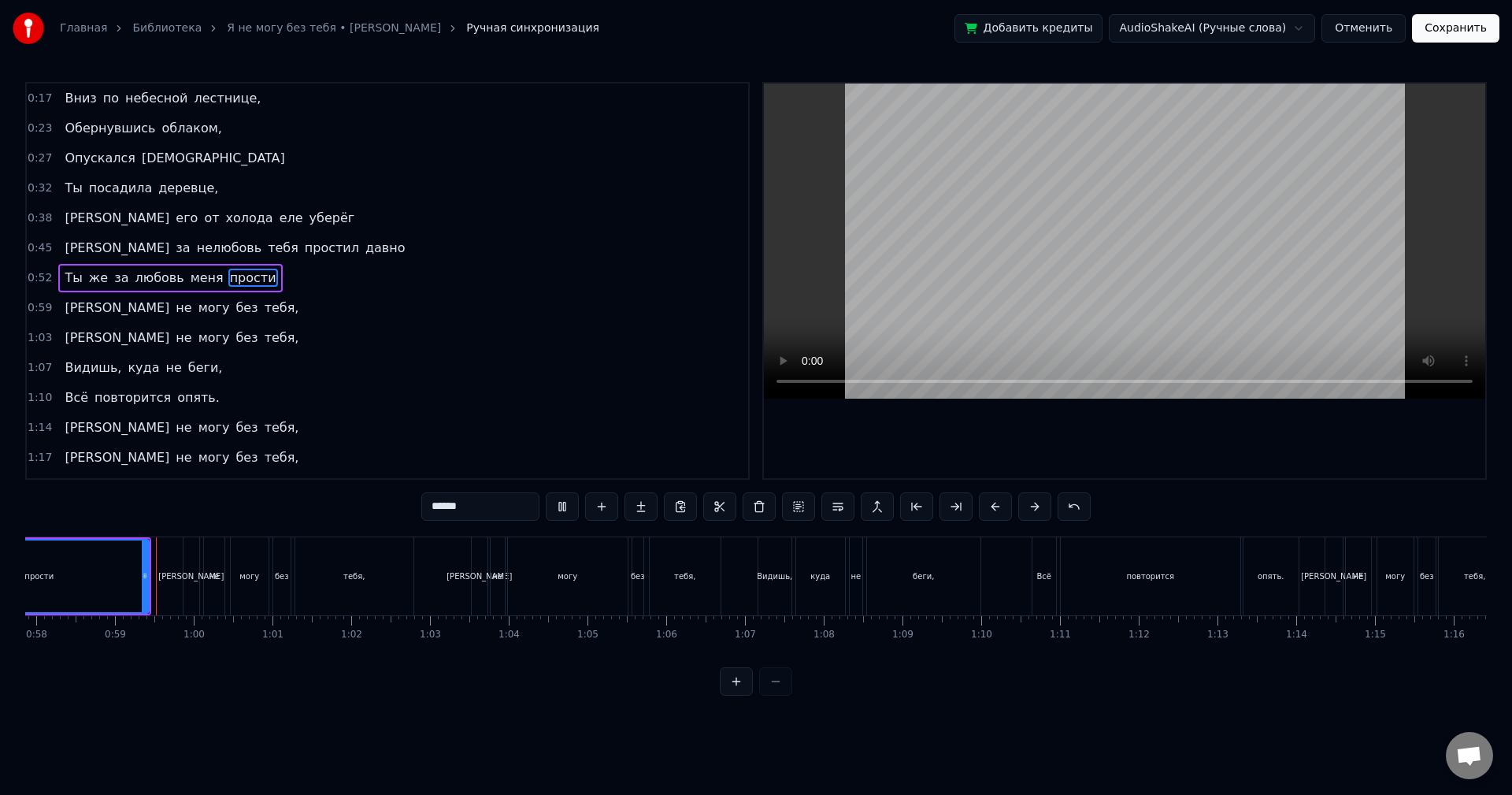
scroll to position [0, 4565]
click at [263, 312] on span "тебя," at bounding box center [282, 308] width 38 height 18
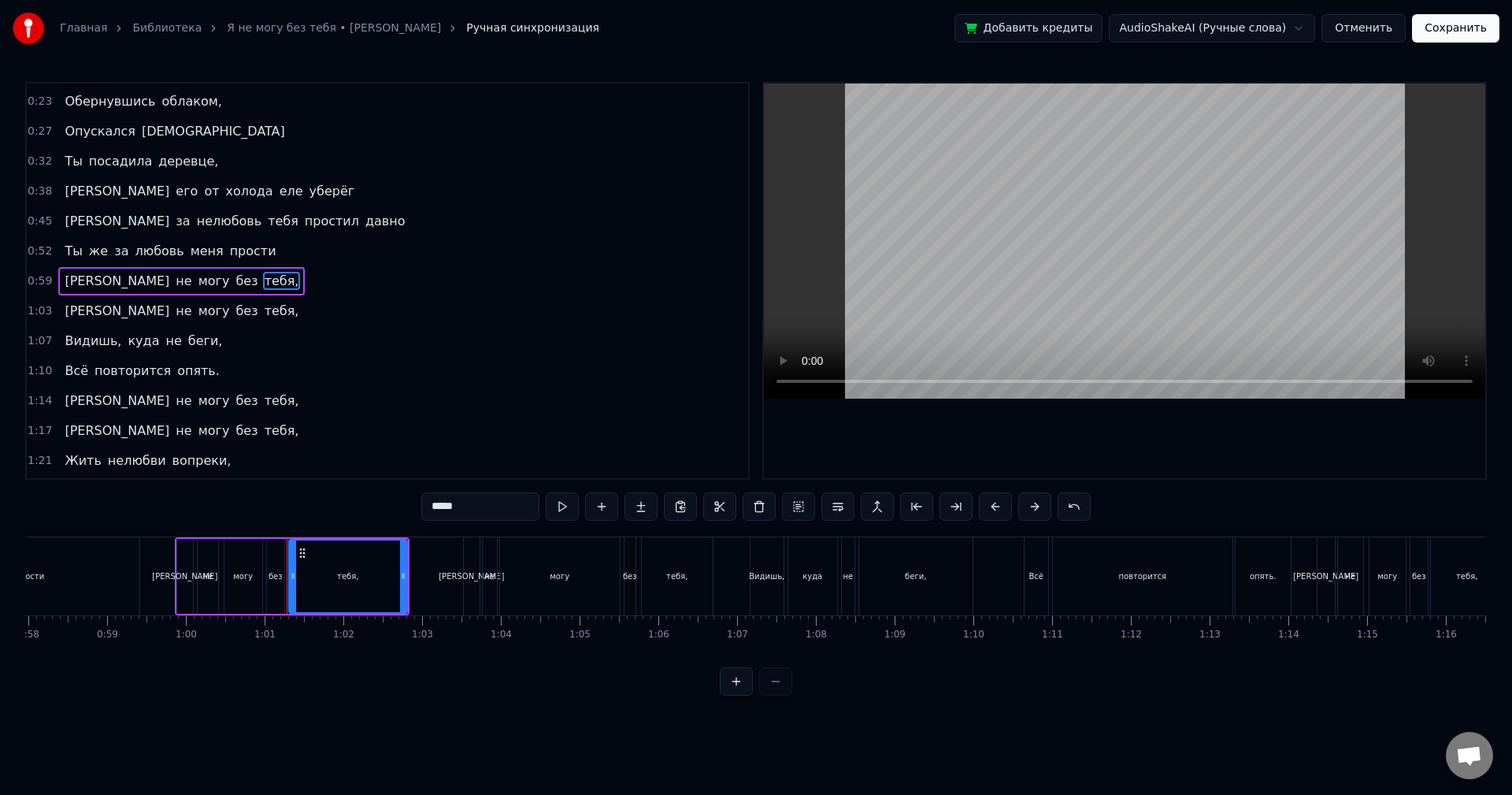
click at [491, 505] on input "*****" at bounding box center [480, 506] width 118 height 28
click at [263, 317] on span "тебя," at bounding box center [282, 310] width 38 height 18
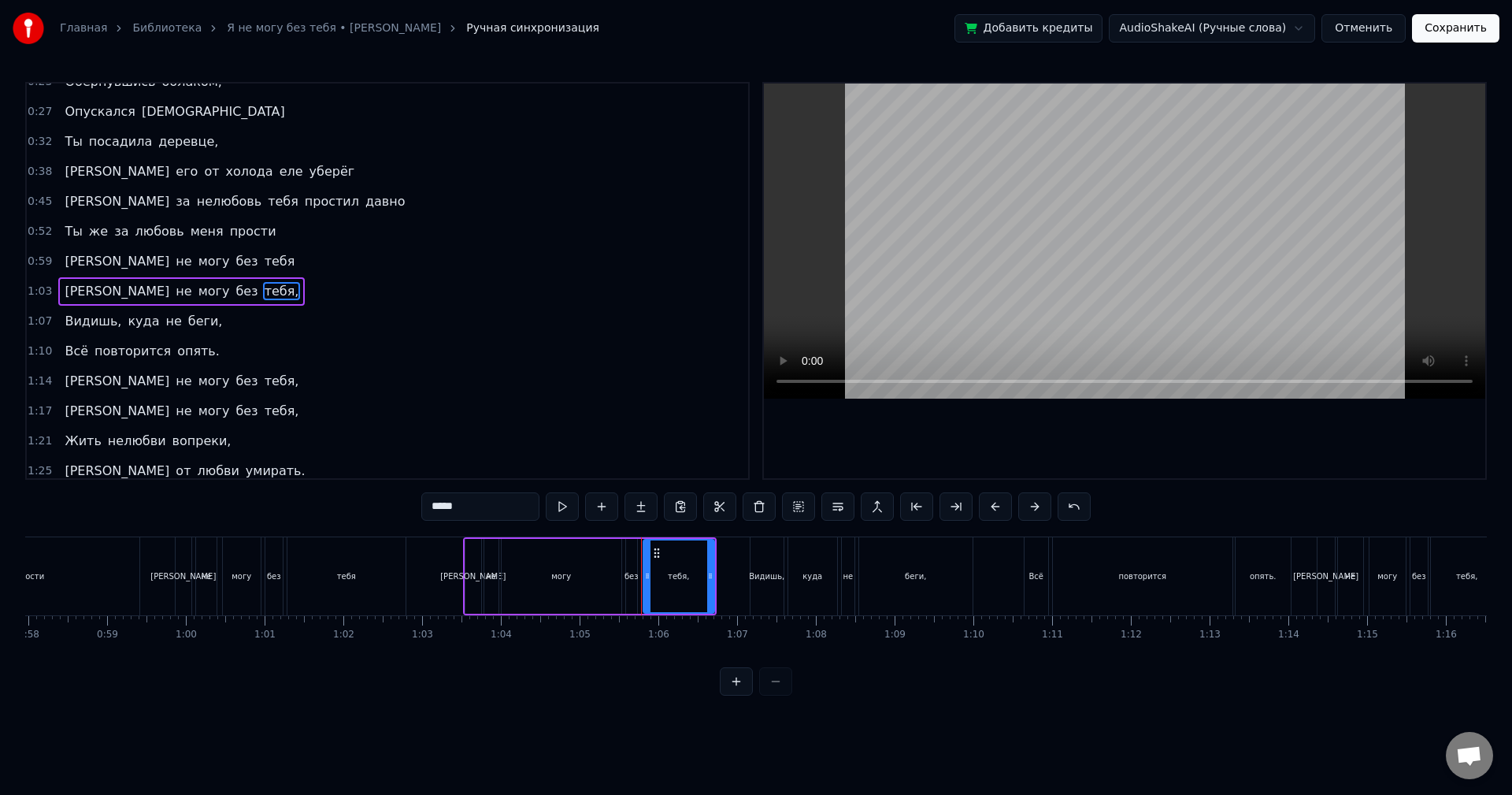
scroll to position [57, 0]
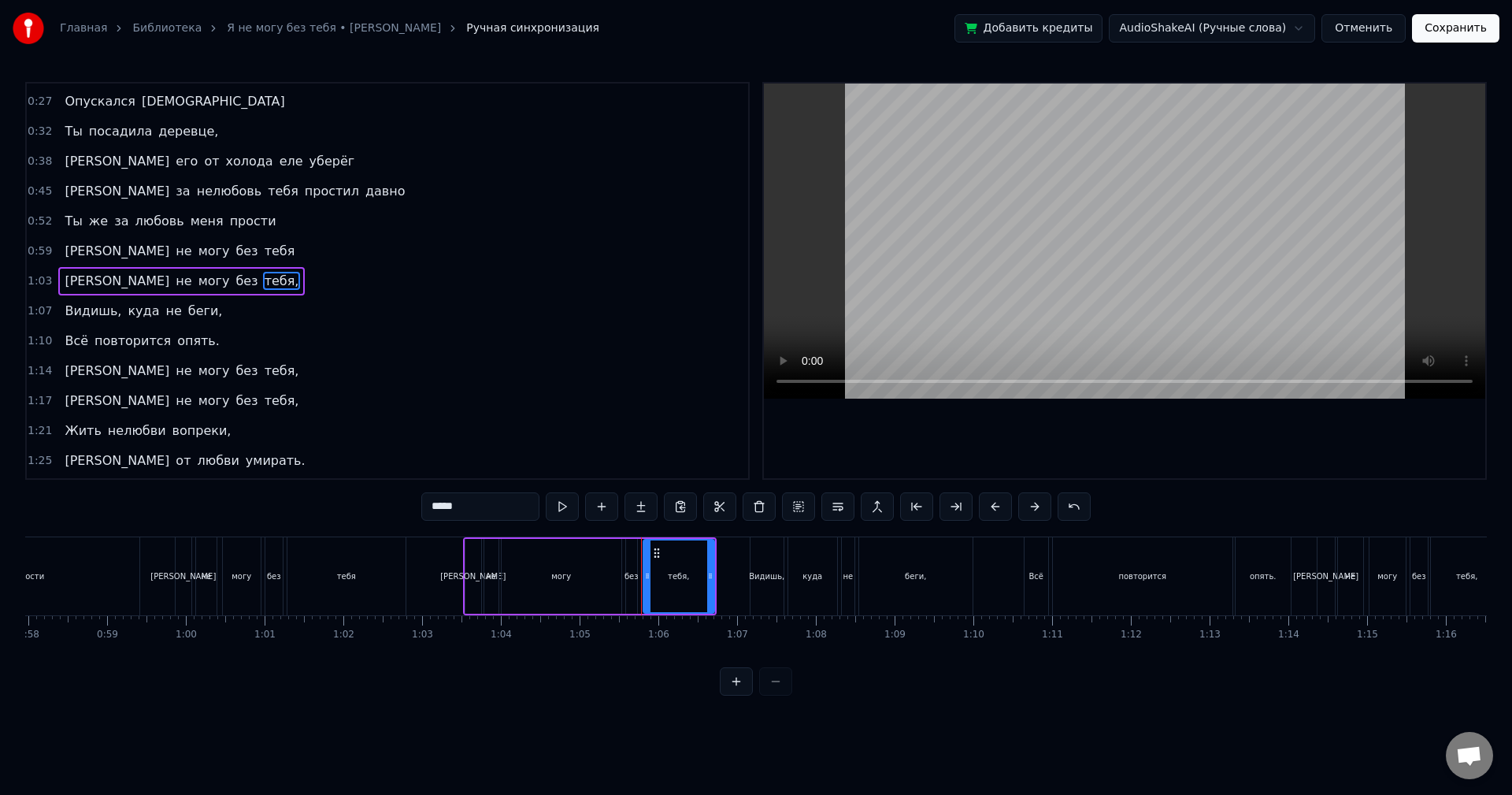
click at [531, 517] on input "*****" at bounding box center [480, 506] width 118 height 28
click at [182, 348] on span "опять." at bounding box center [199, 340] width 45 height 18
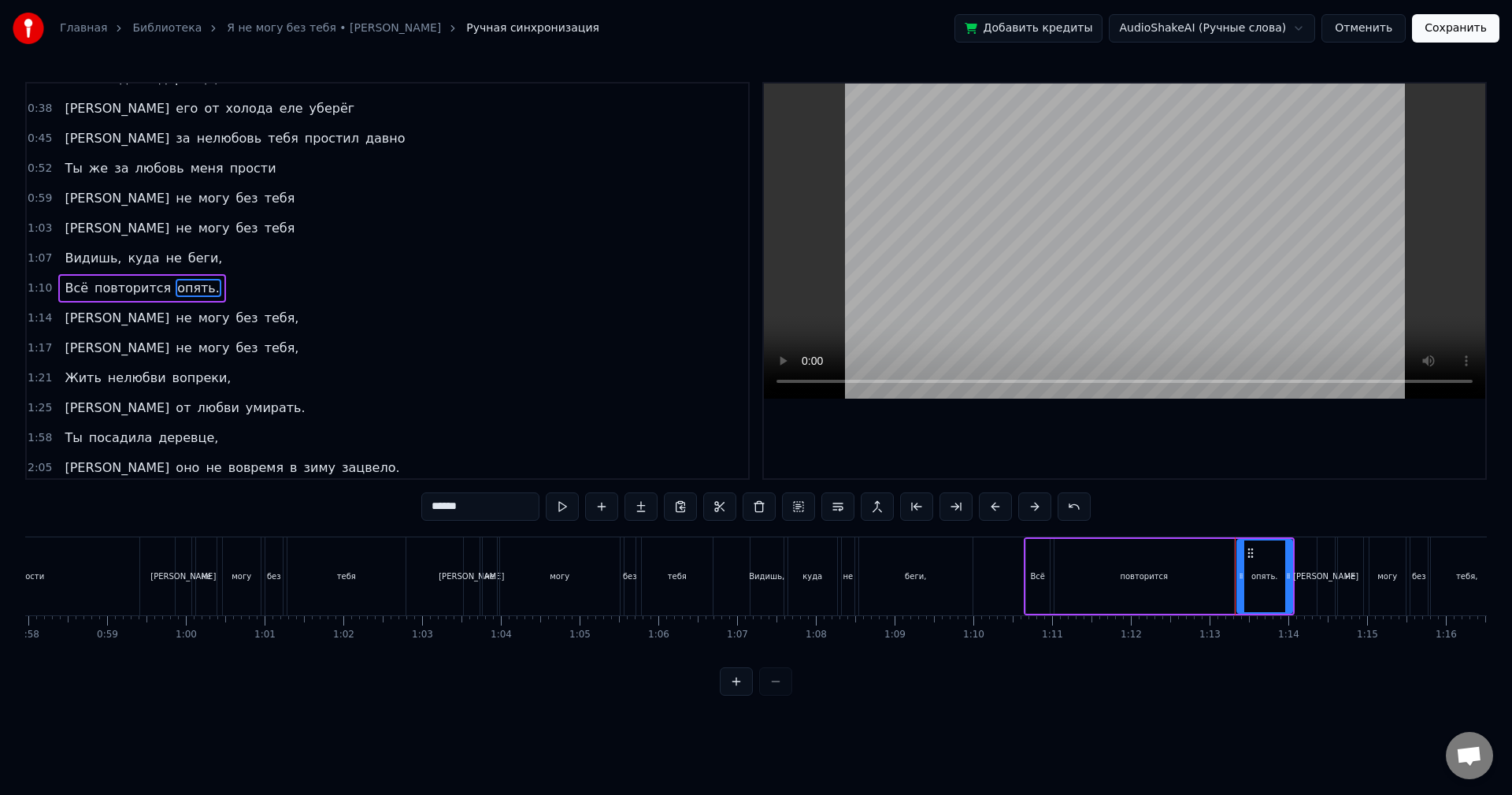
scroll to position [116, 0]
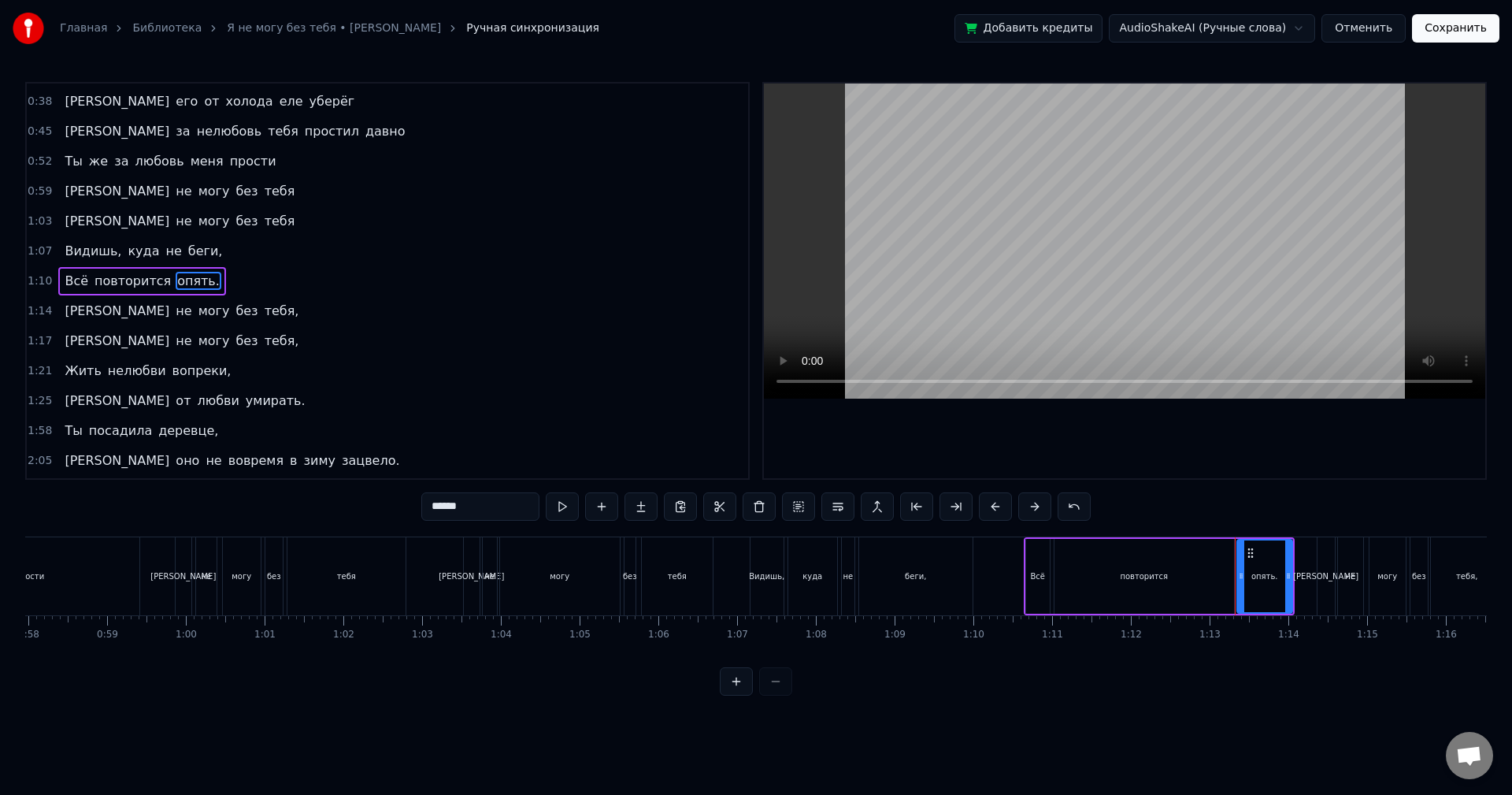
click at [496, 501] on input "******" at bounding box center [480, 506] width 118 height 28
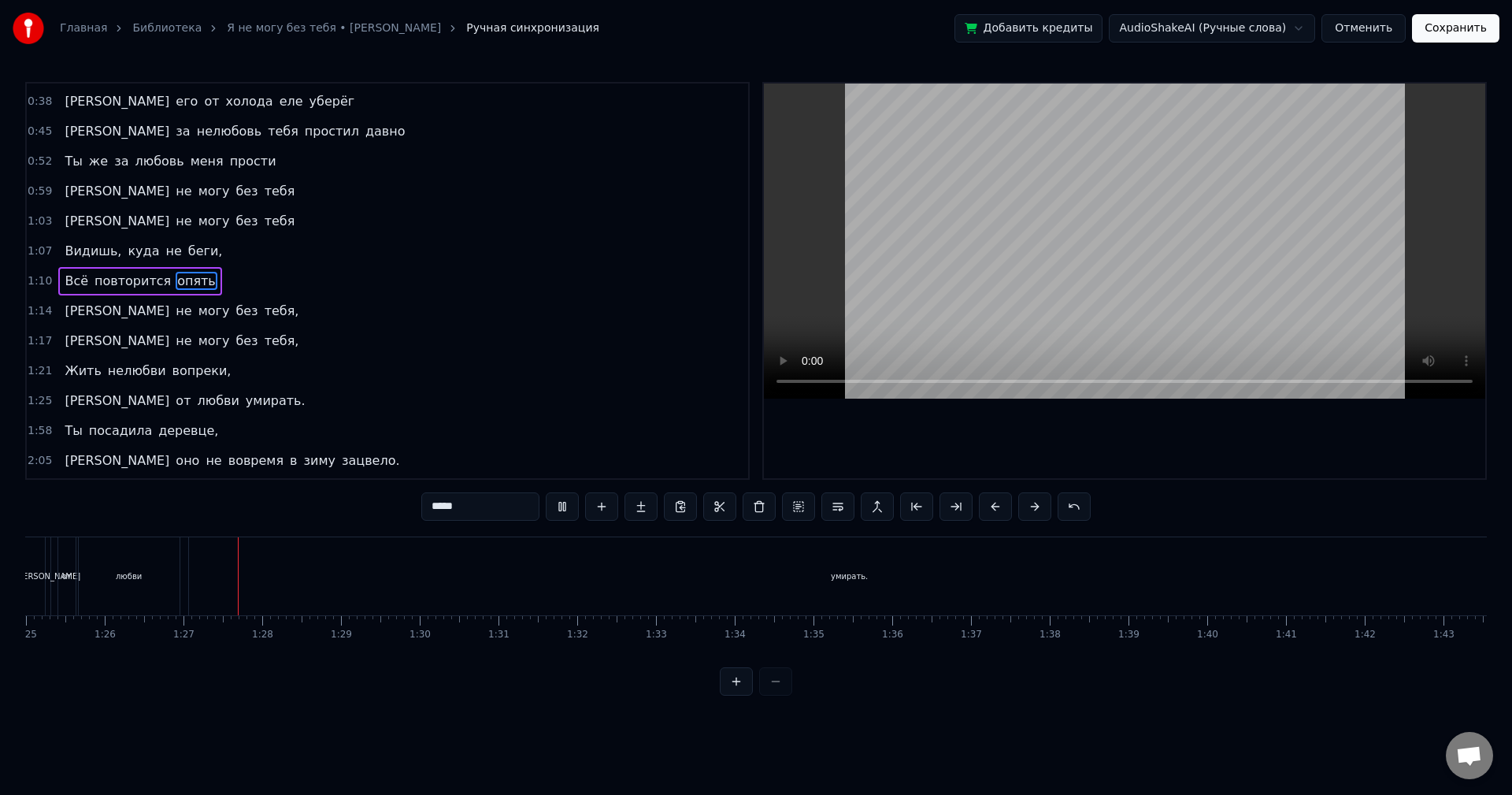
scroll to position [0, 6700]
click at [1013, 597] on div "умирать." at bounding box center [844, 576] width 1322 height 78
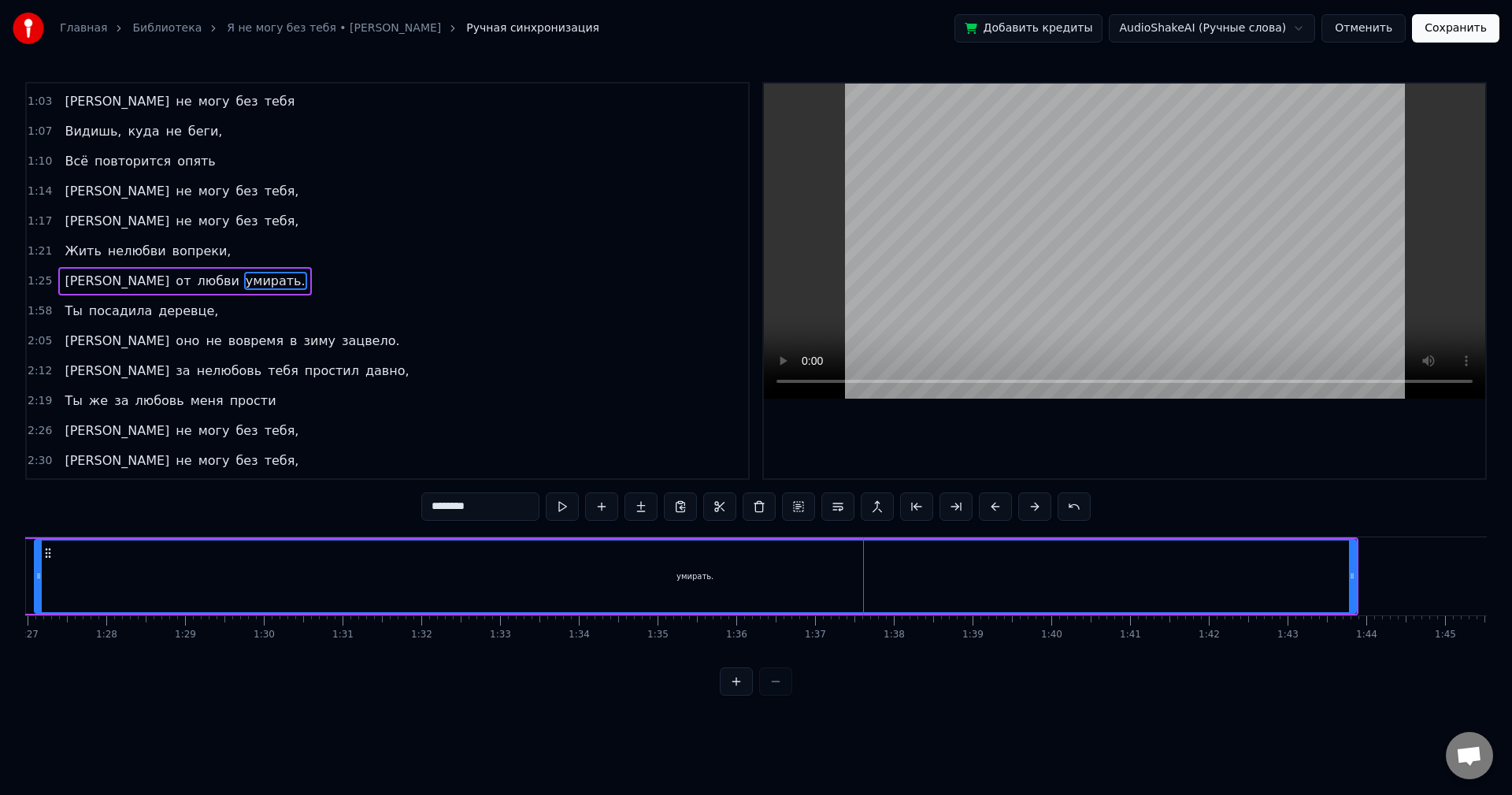
scroll to position [0, 6857]
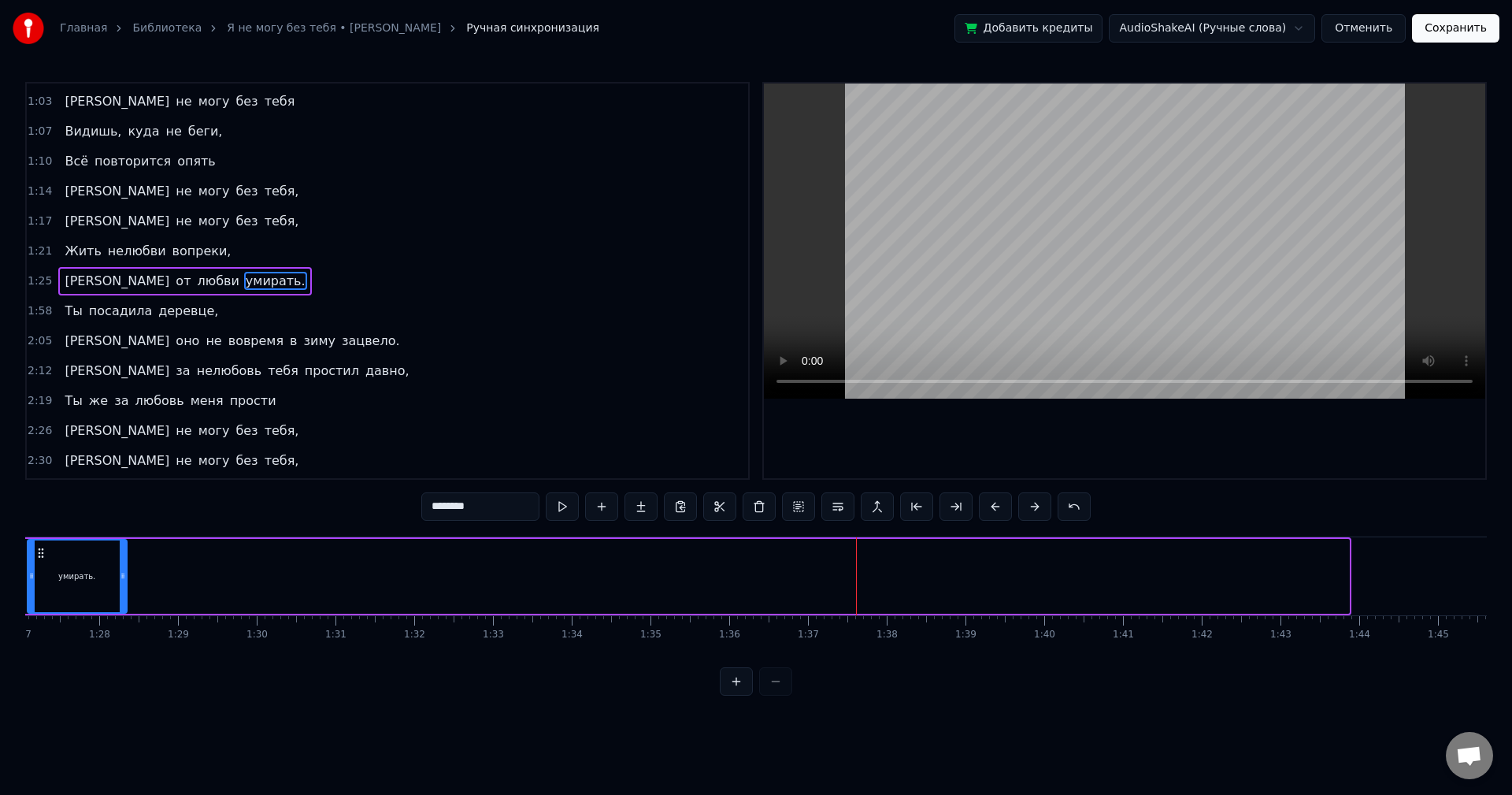
drag, startPoint x: 1346, startPoint y: 586, endPoint x: 127, endPoint y: 592, distance: 1219.0
click at [126, 592] on div at bounding box center [123, 576] width 7 height 72
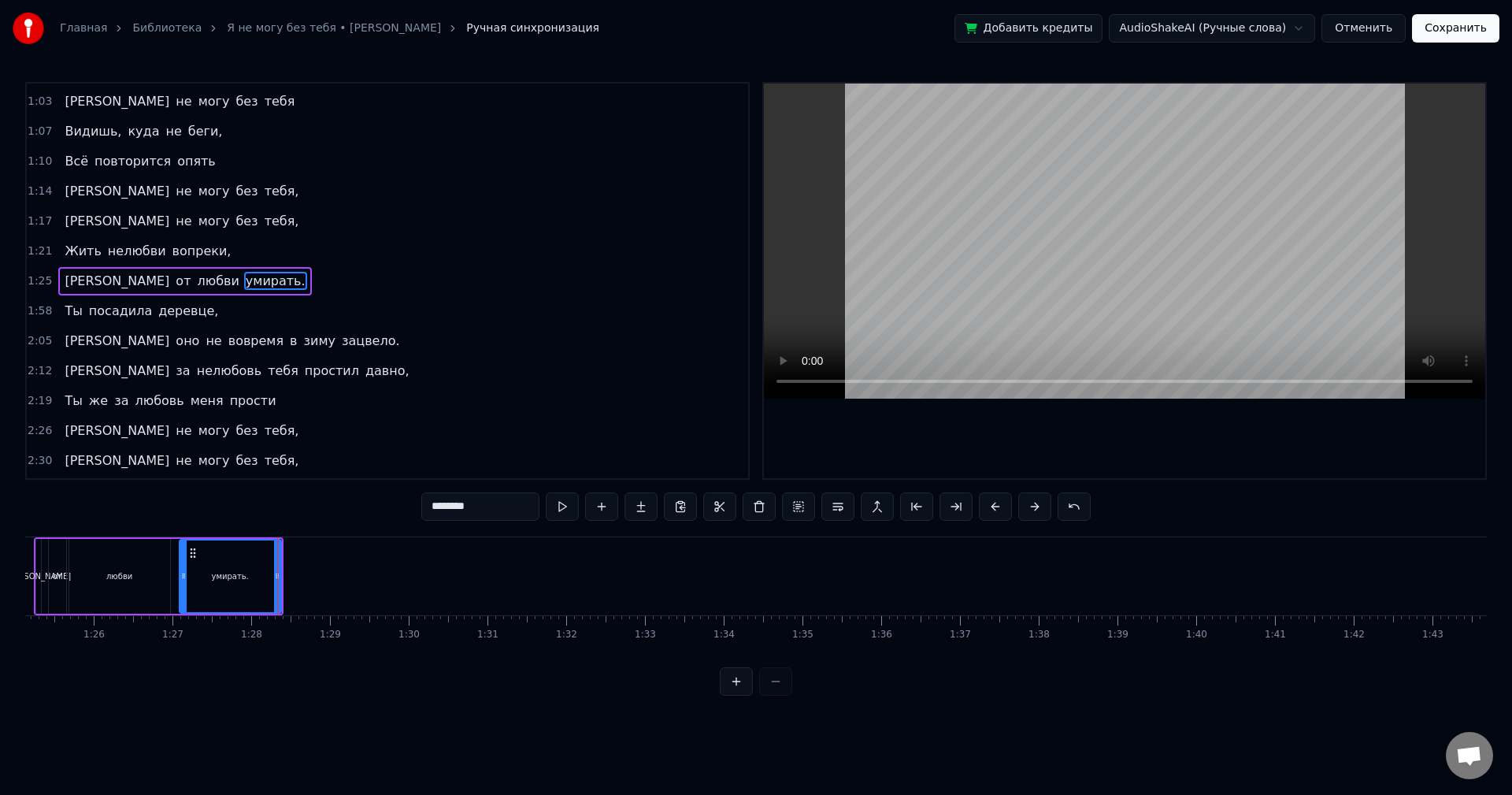
scroll to position [0, 6700]
click at [131, 558] on div "любви" at bounding box center [125, 575] width 101 height 75
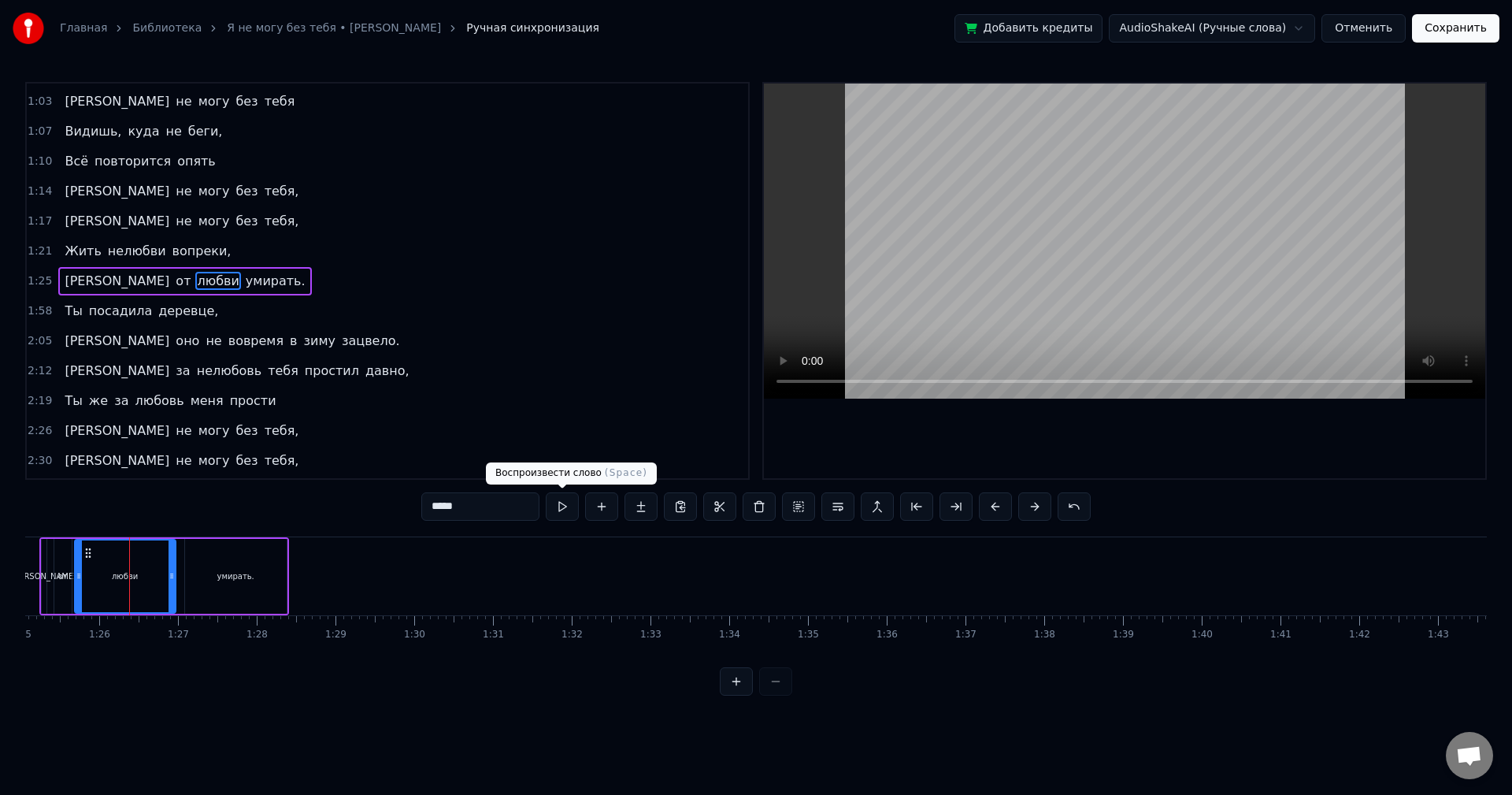
click at [569, 505] on button at bounding box center [562, 506] width 33 height 28
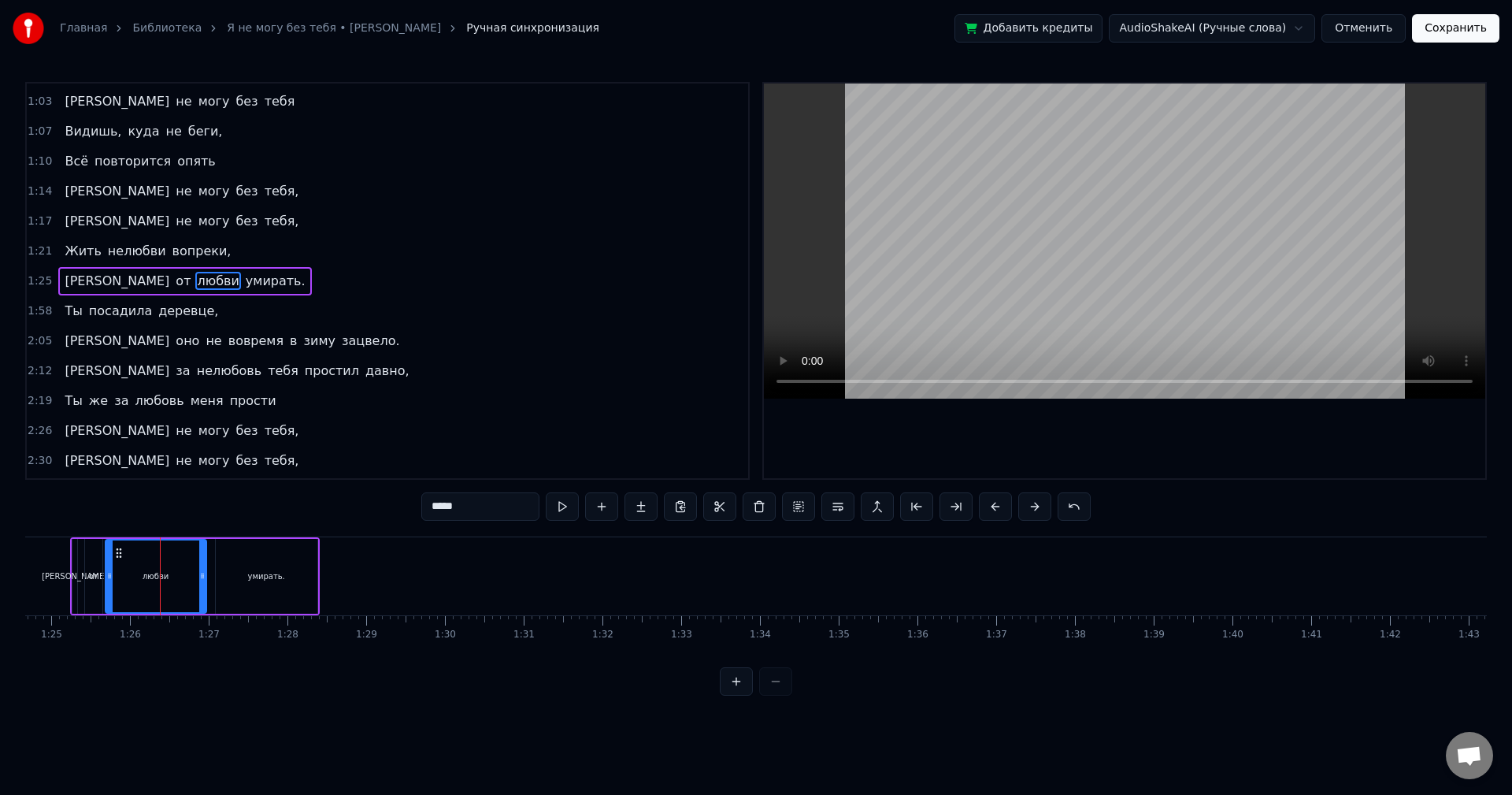
scroll to position [0, 6669]
click at [244, 286] on span "умирать." at bounding box center [275, 280] width 63 height 18
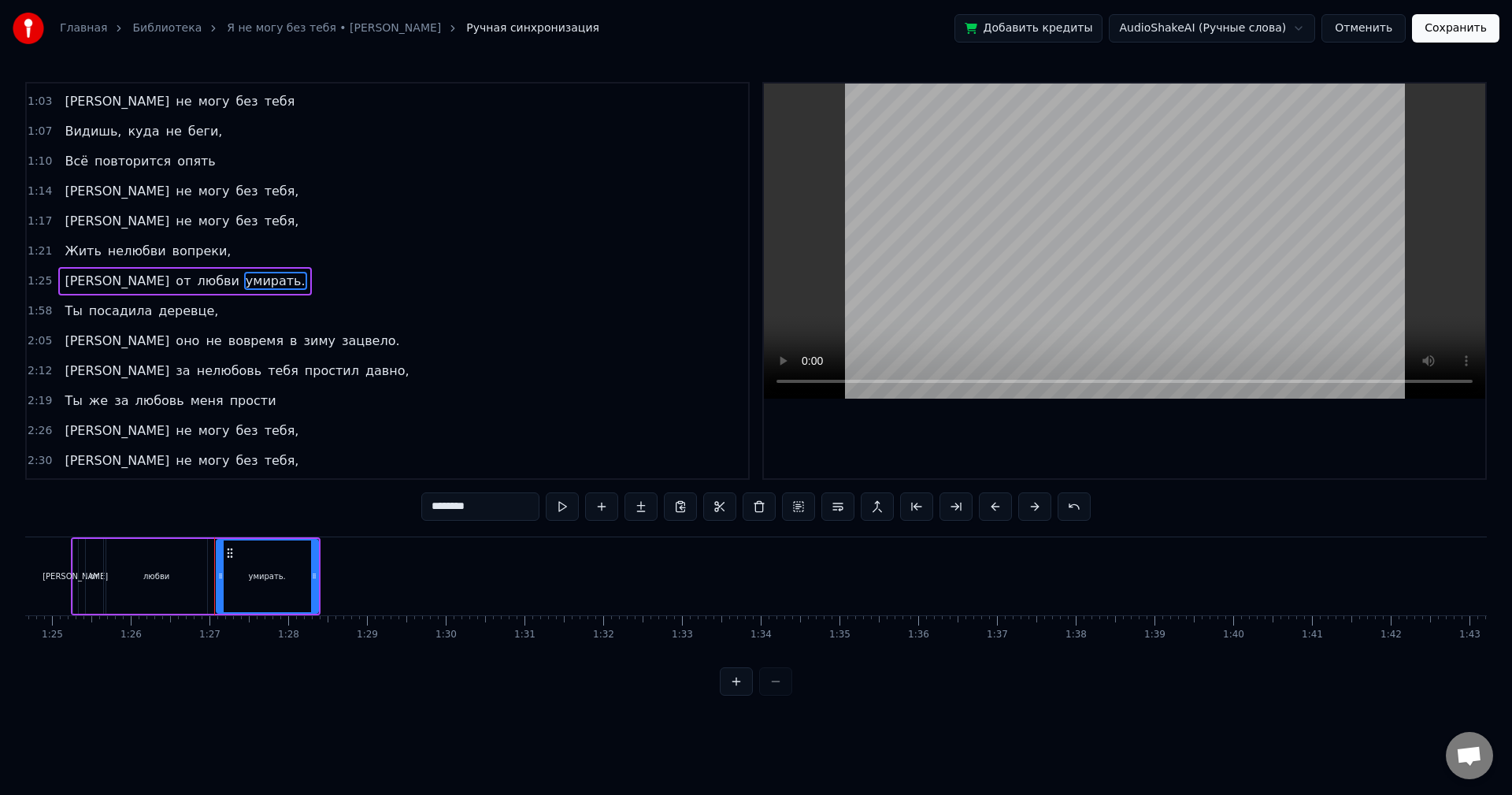
click at [500, 502] on input "********" at bounding box center [480, 506] width 118 height 28
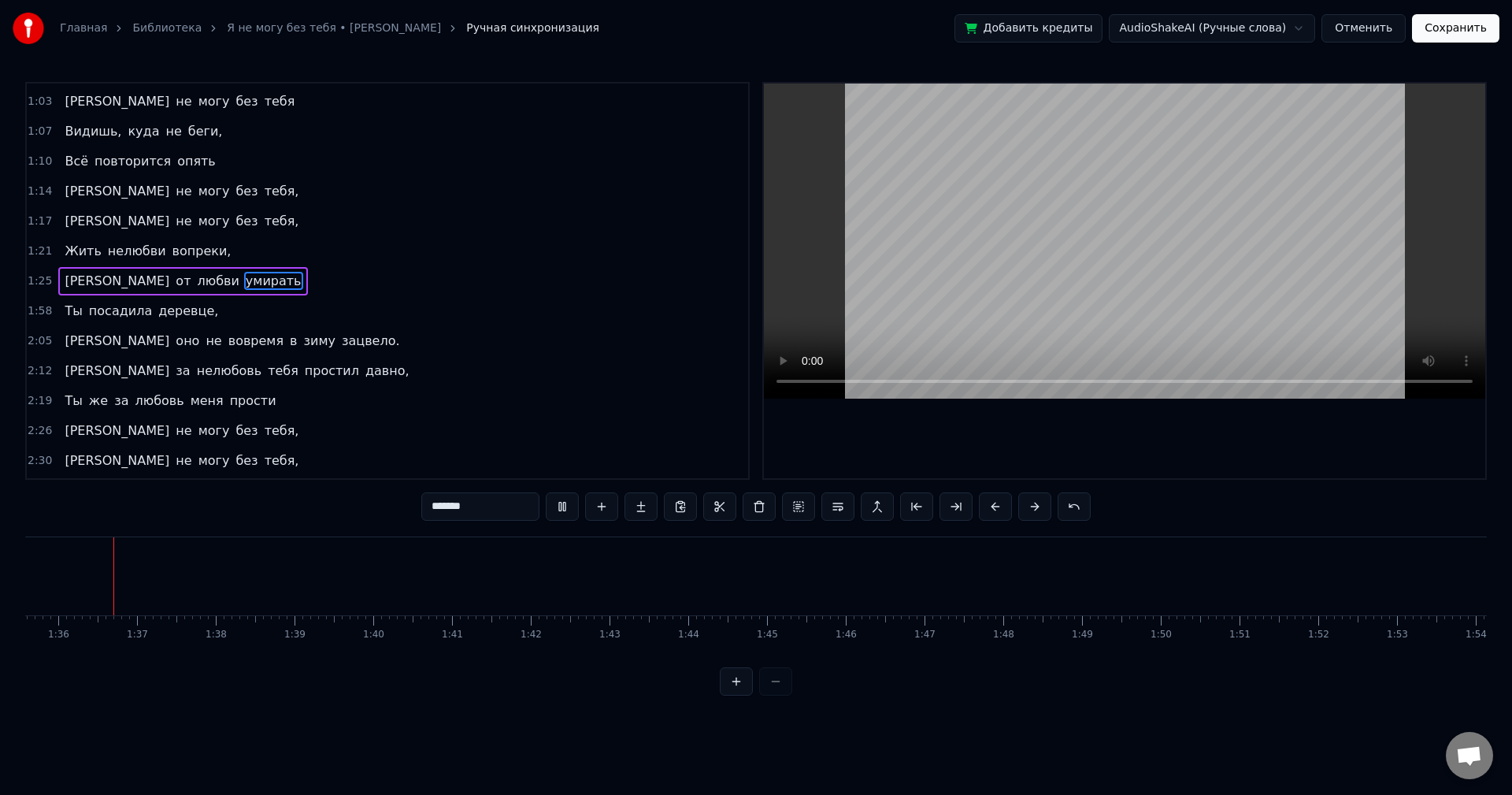
scroll to position [0, 7548]
click at [1478, 653] on div "Вниз по небесной лестнице, Обернувшись облаком, Опускался [DEMOGRAPHIC_DATA] Ты…" at bounding box center [756, 595] width 1462 height 118
click at [159, 302] on span "деревце," at bounding box center [188, 310] width 63 height 18
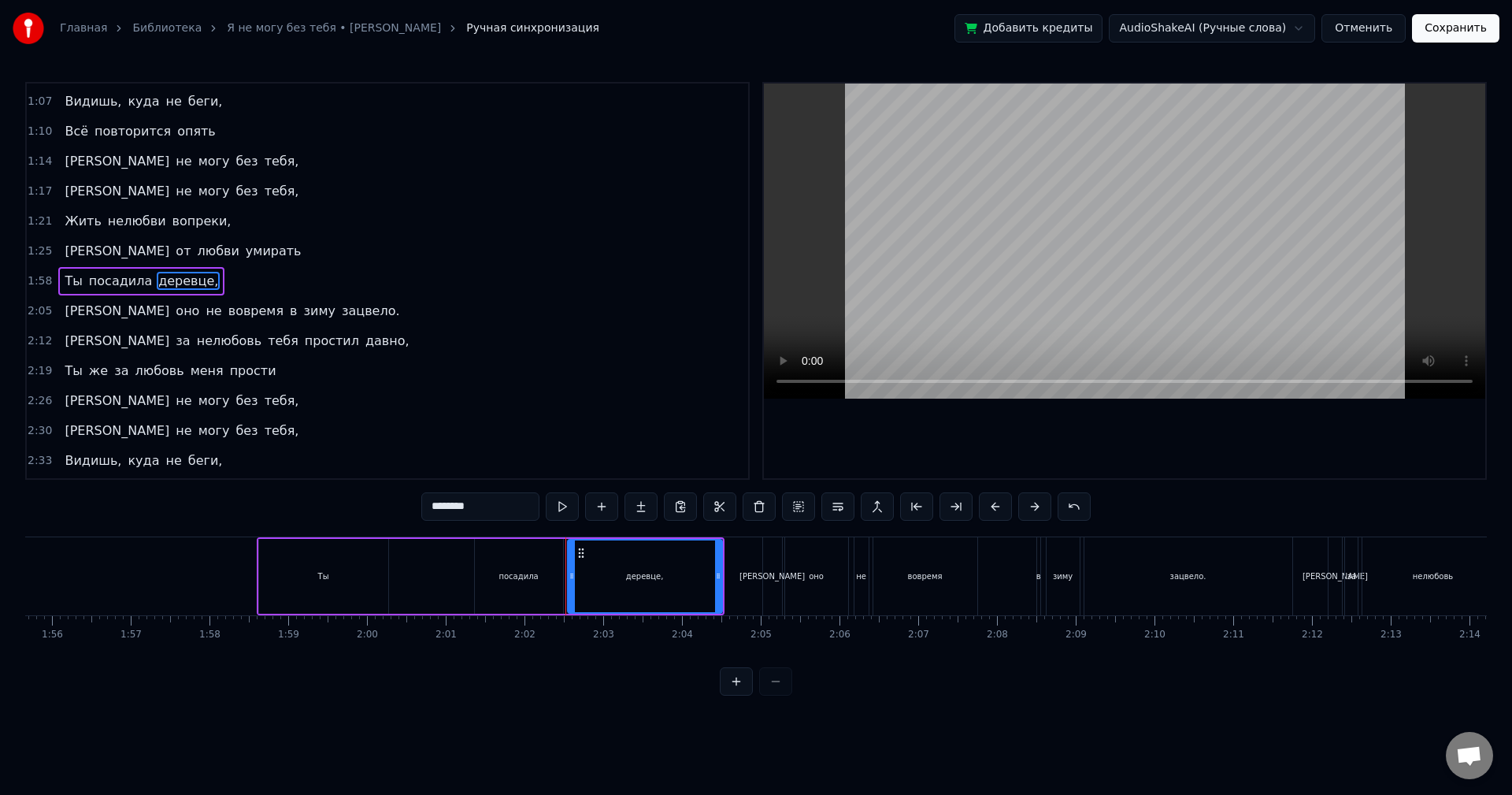
click at [501, 509] on input "********" at bounding box center [480, 506] width 118 height 28
click at [569, 509] on button at bounding box center [562, 506] width 33 height 28
click at [341, 317] on span "зацвело." at bounding box center [371, 310] width 62 height 18
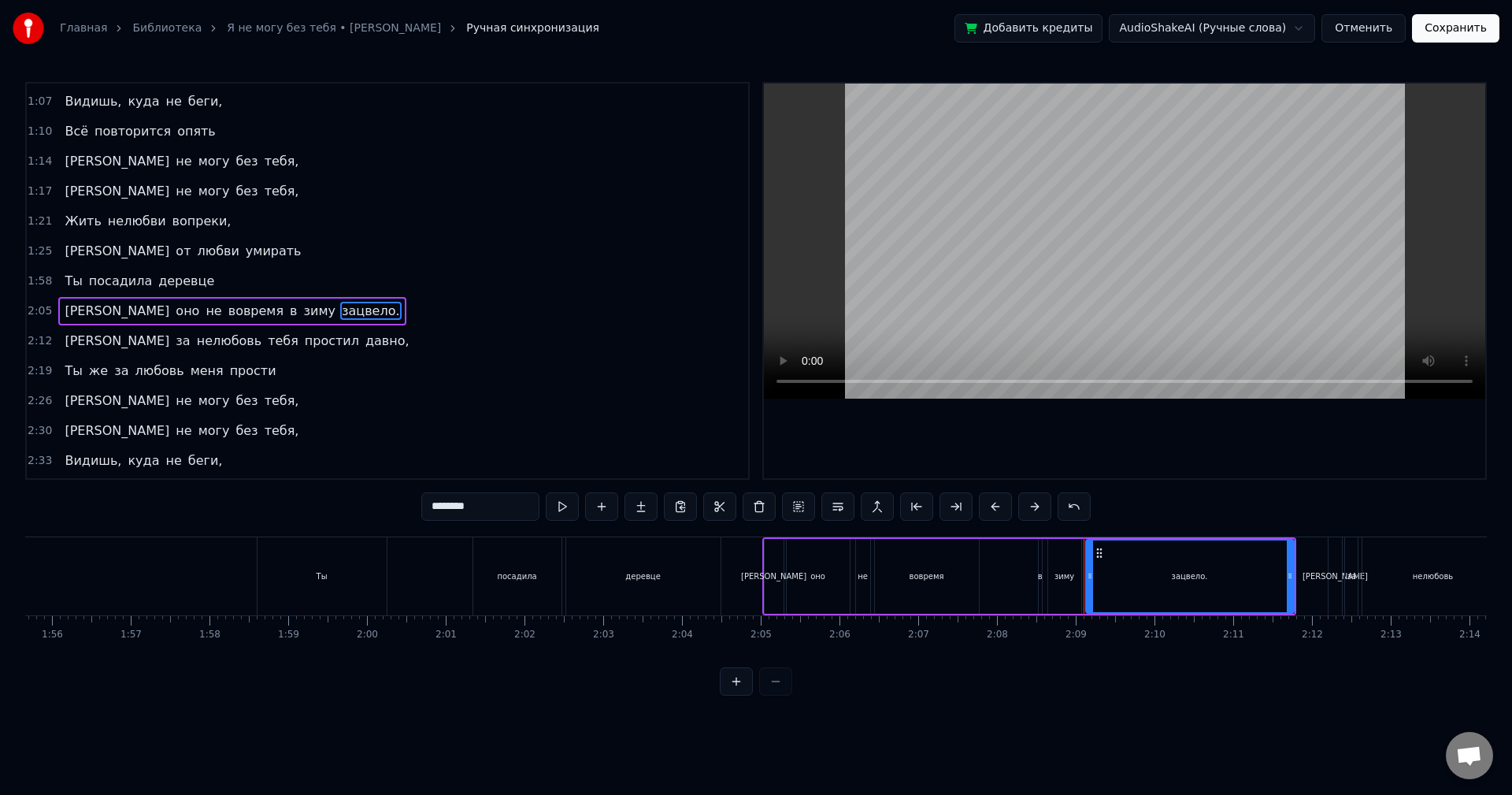
scroll to position [296, 0]
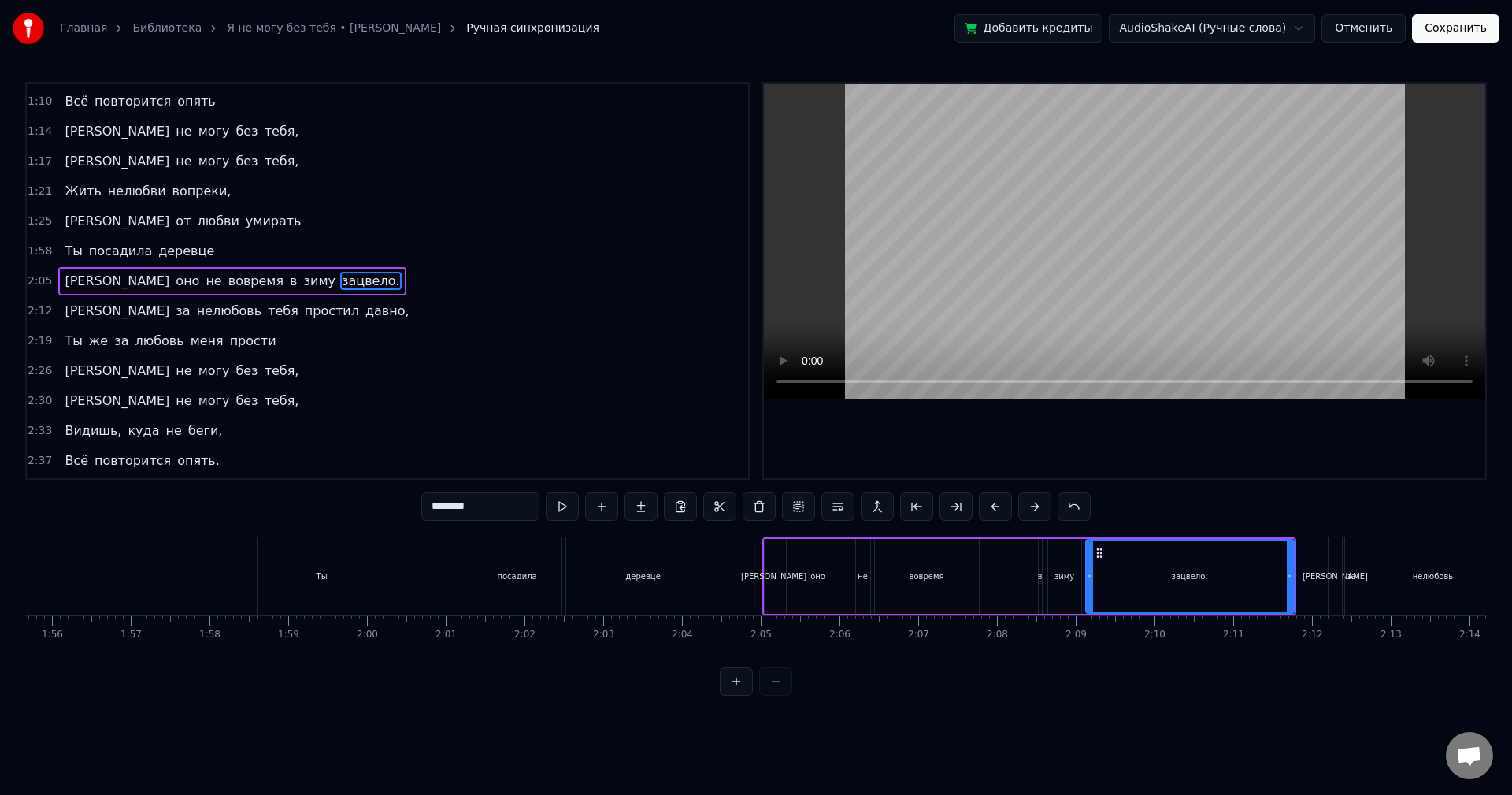
click at [517, 505] on input "********" at bounding box center [480, 506] width 118 height 28
click at [364, 309] on span "давно," at bounding box center [388, 310] width 47 height 18
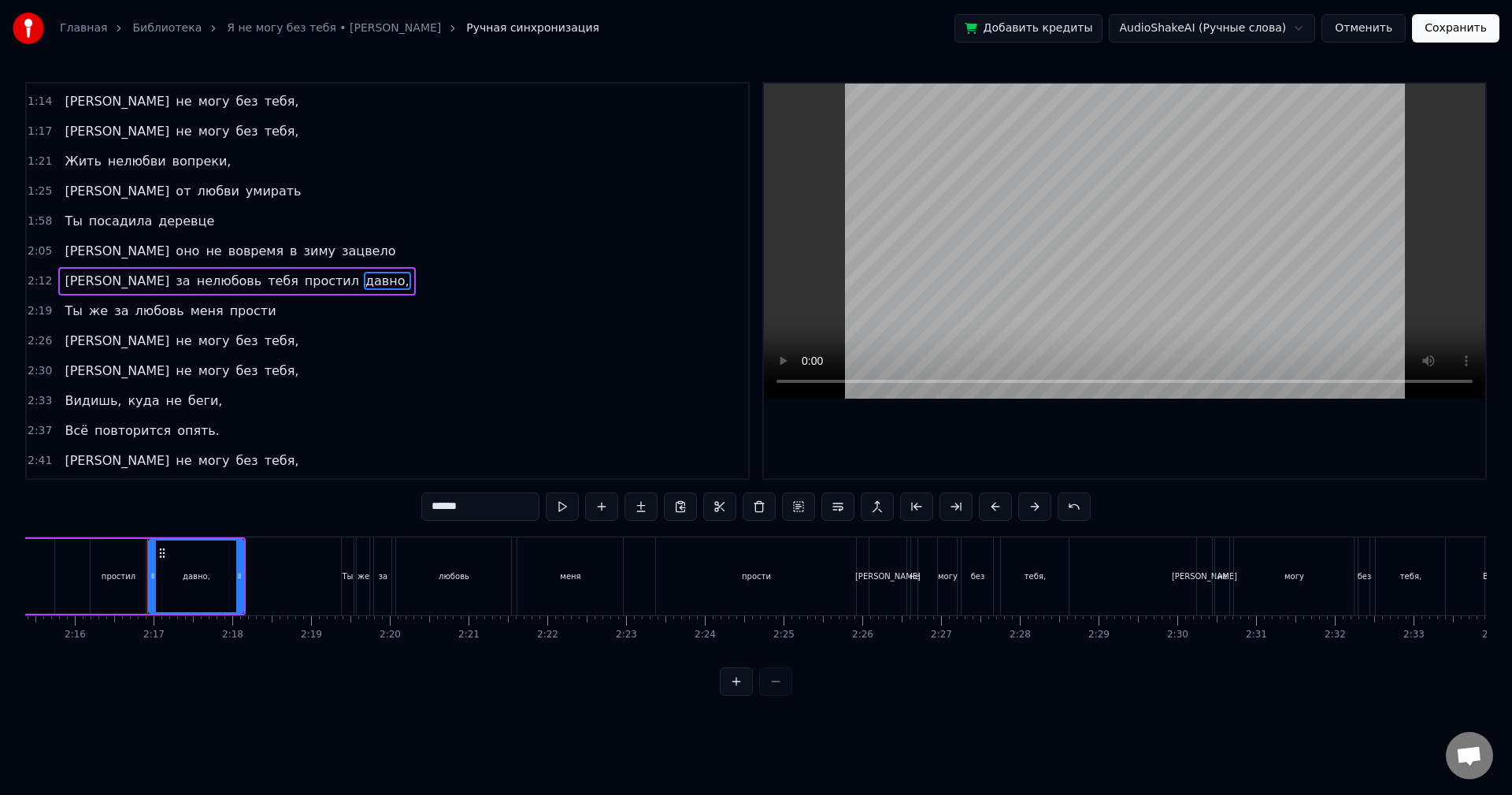
scroll to position [0, 10705]
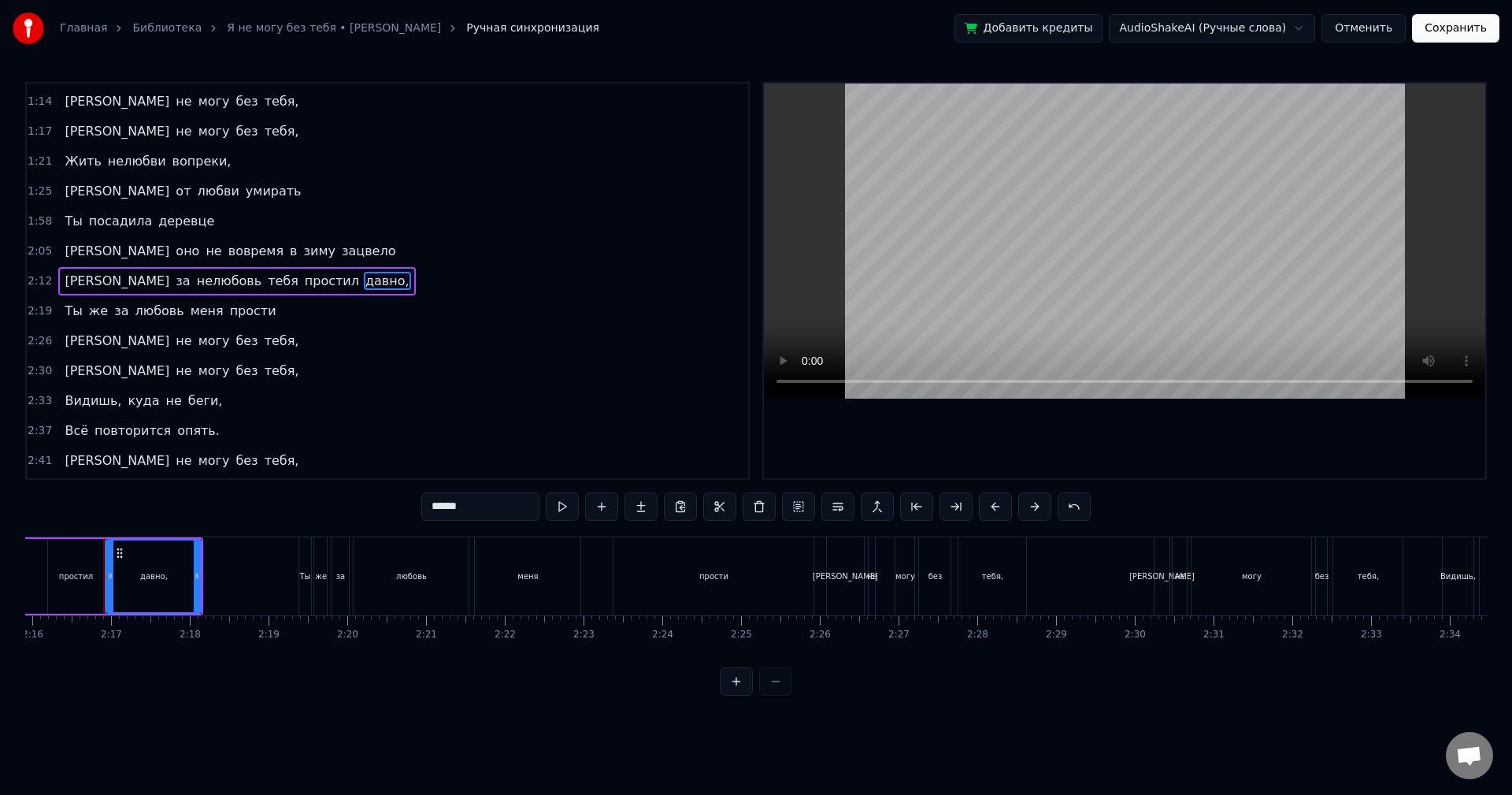
click at [507, 504] on input "******" at bounding box center [480, 506] width 118 height 28
click at [263, 345] on span "тебя," at bounding box center [282, 340] width 38 height 18
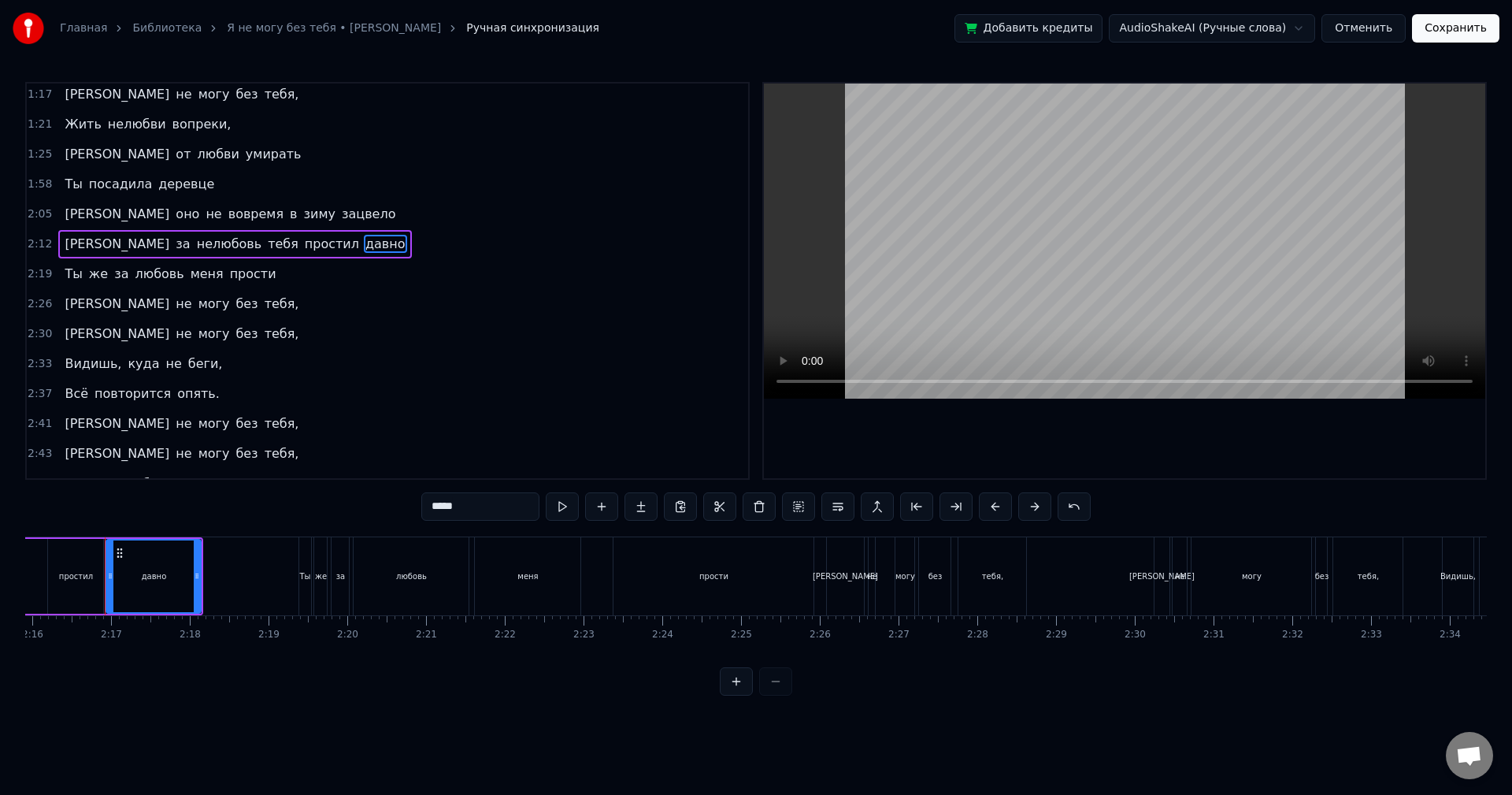
scroll to position [386, 0]
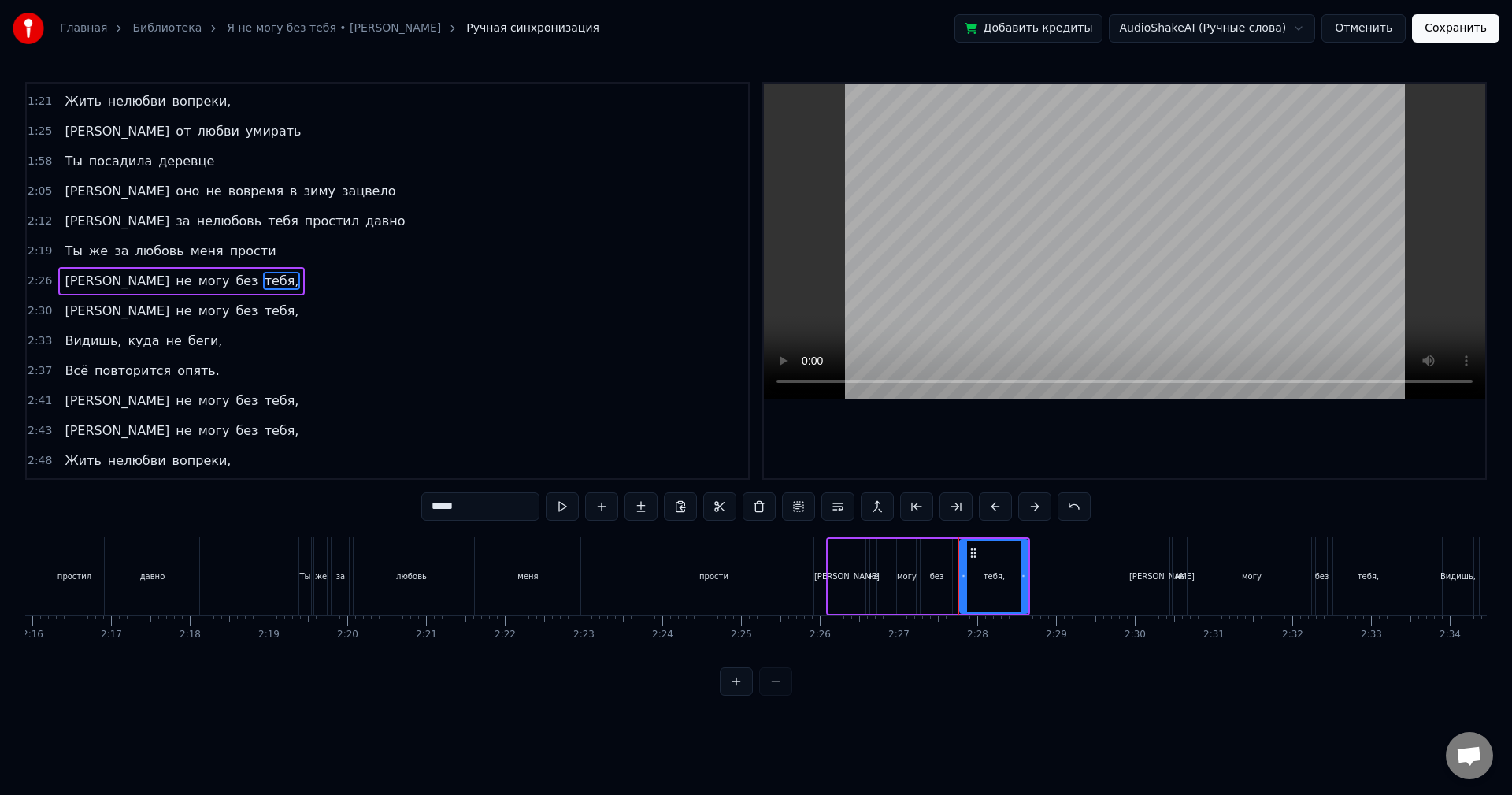
click at [501, 510] on input "*****" at bounding box center [480, 506] width 118 height 28
drag, startPoint x: 173, startPoint y: 313, endPoint x: 368, endPoint y: 404, distance: 215.2
click at [263, 313] on span "тебя," at bounding box center [282, 310] width 38 height 18
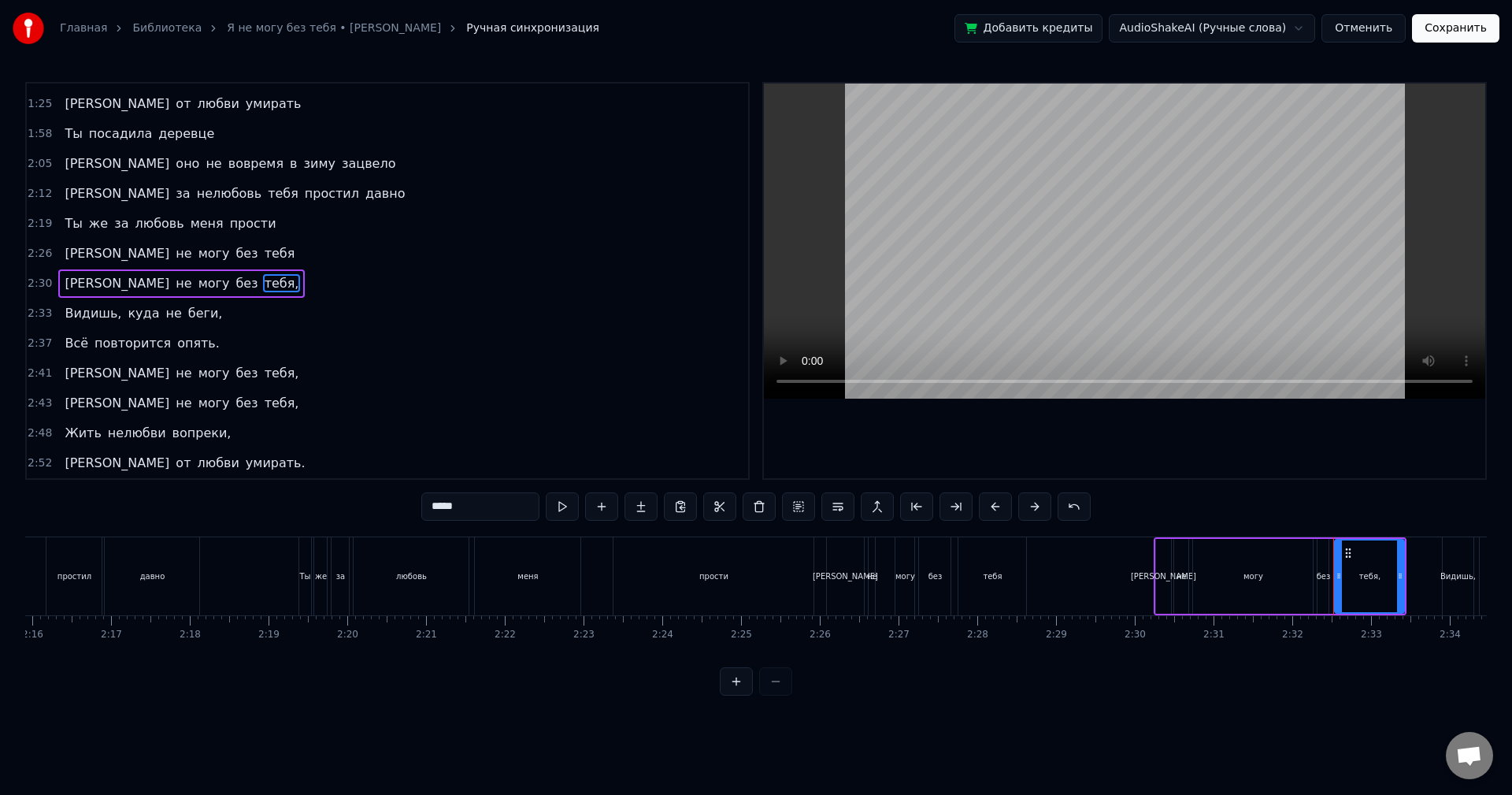
scroll to position [416, 0]
click at [487, 504] on input "*****" at bounding box center [480, 506] width 118 height 28
drag, startPoint x: 187, startPoint y: 316, endPoint x: 307, endPoint y: 373, distance: 132.8
click at [188, 316] on span "беги," at bounding box center [205, 310] width 38 height 18
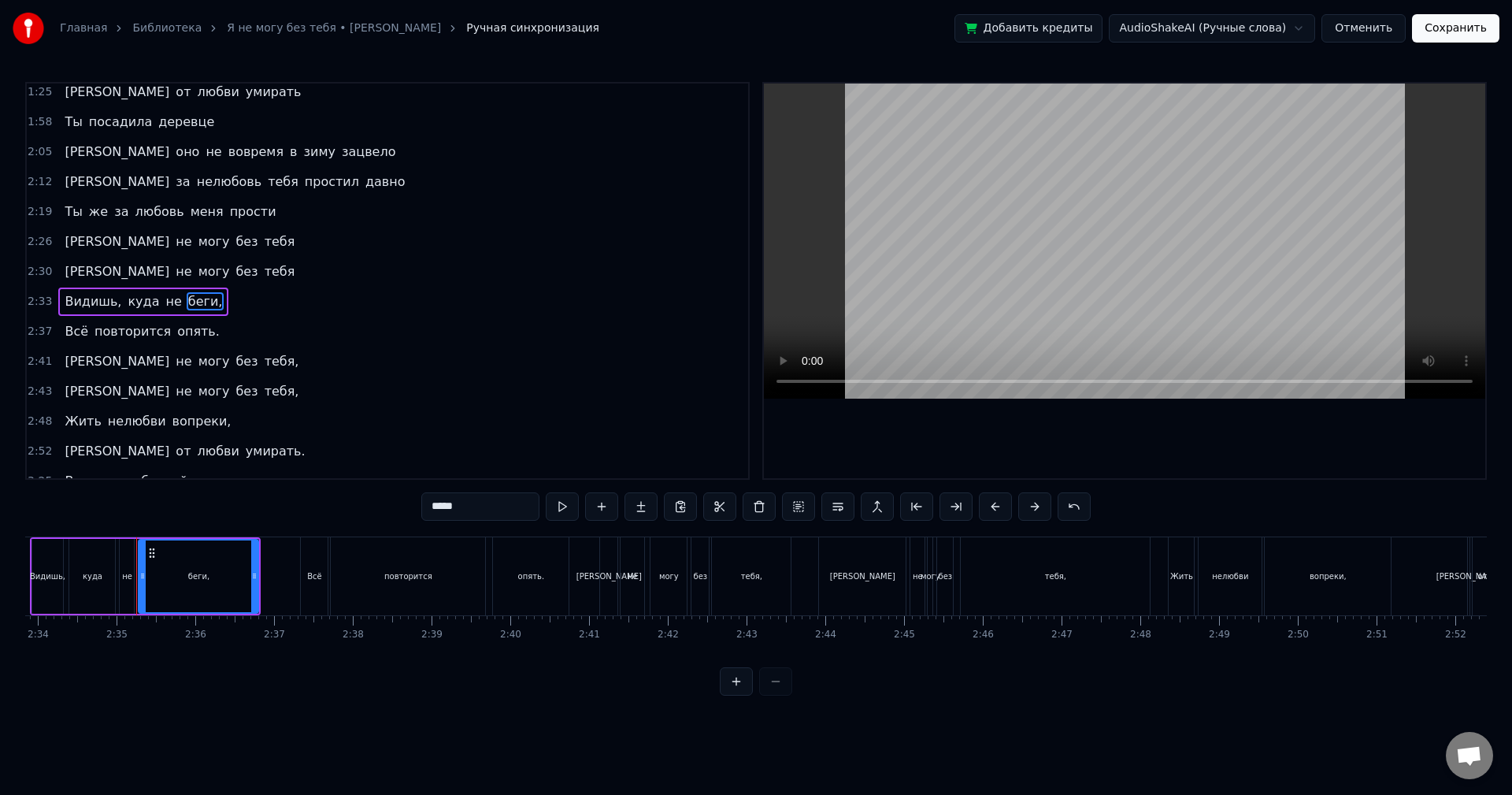
scroll to position [0, 12150]
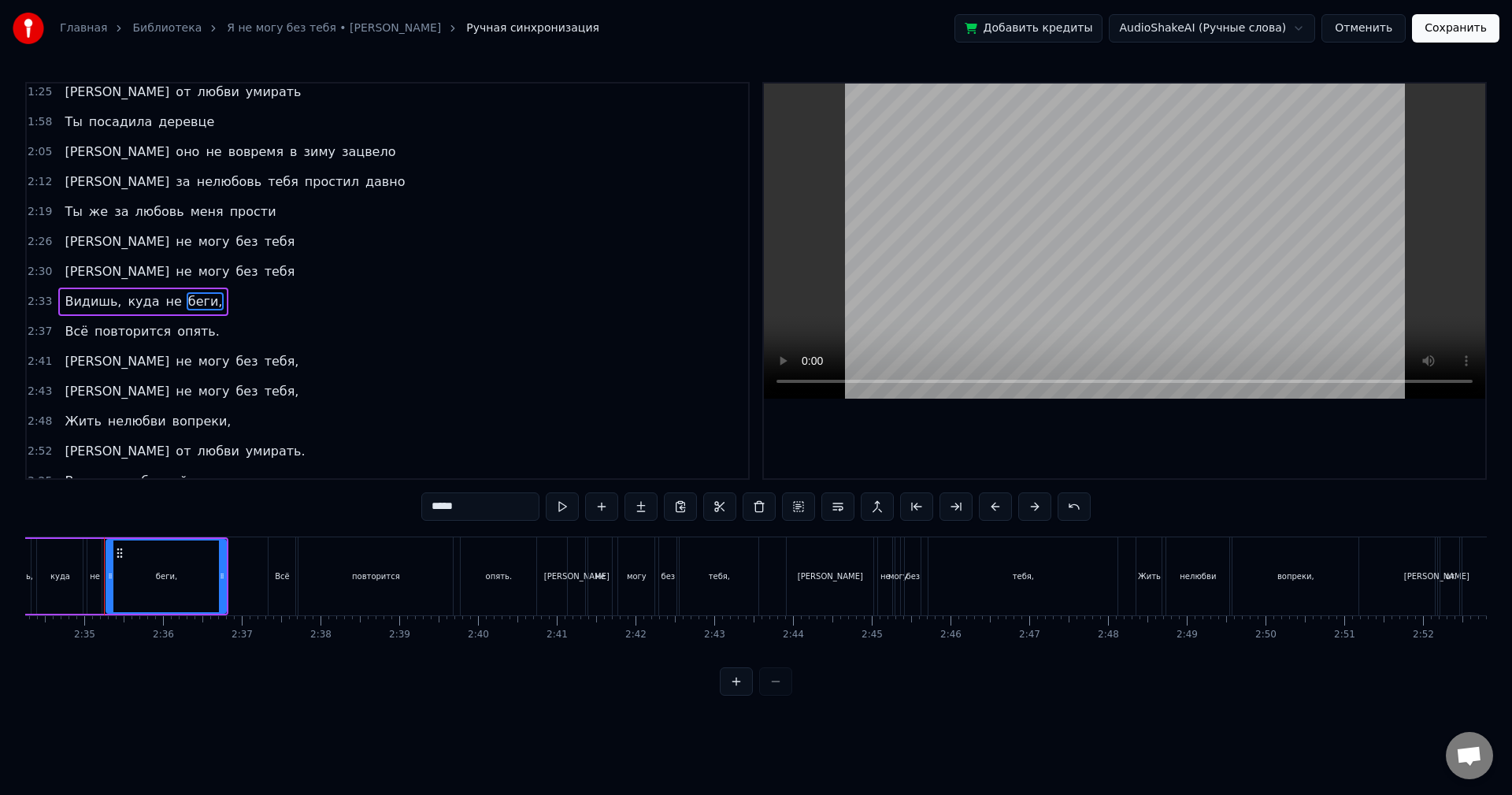
click at [501, 510] on input "*****" at bounding box center [480, 506] width 118 height 28
click at [176, 335] on span "опять." at bounding box center [199, 330] width 45 height 18
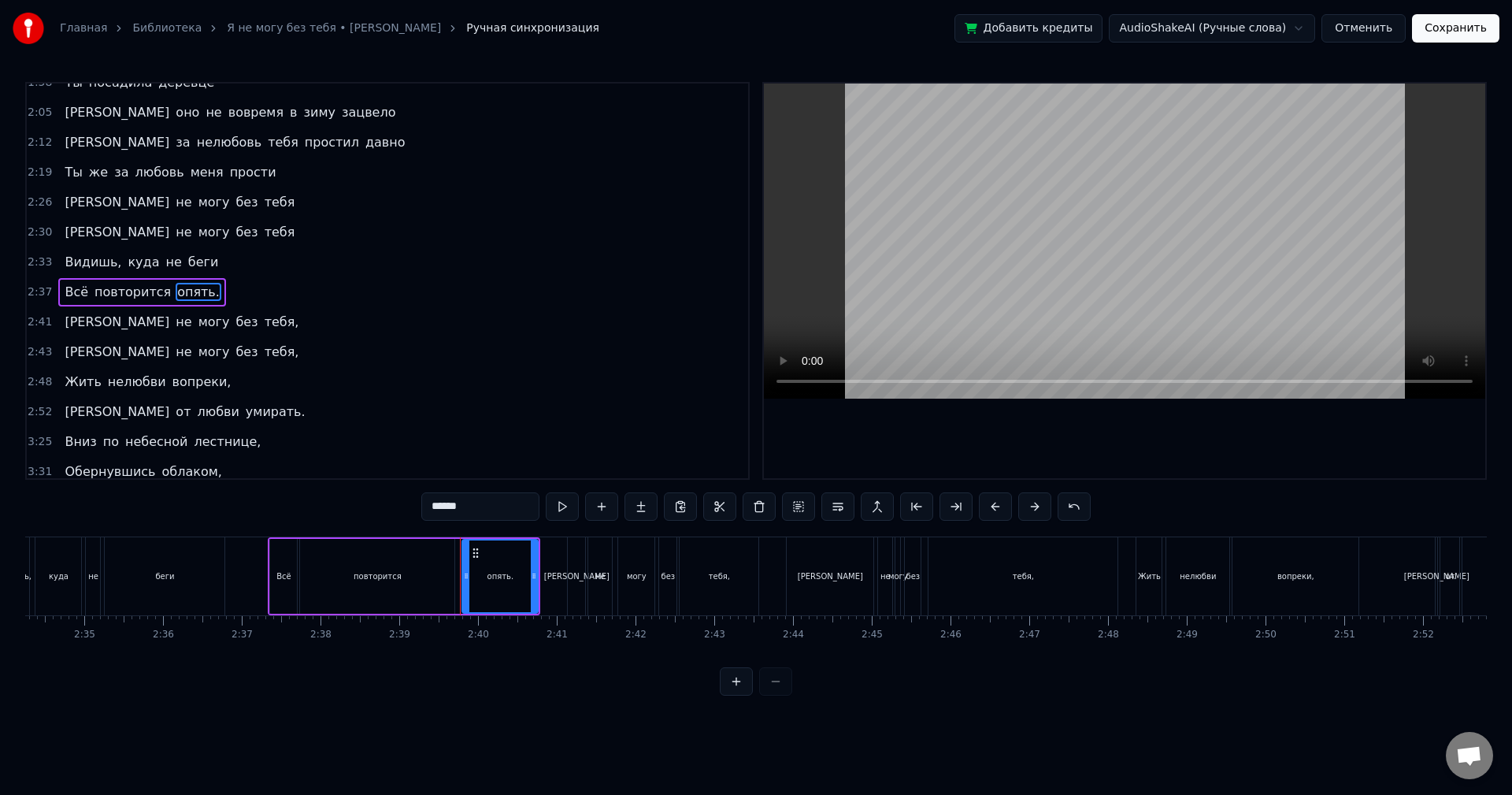
scroll to position [476, 0]
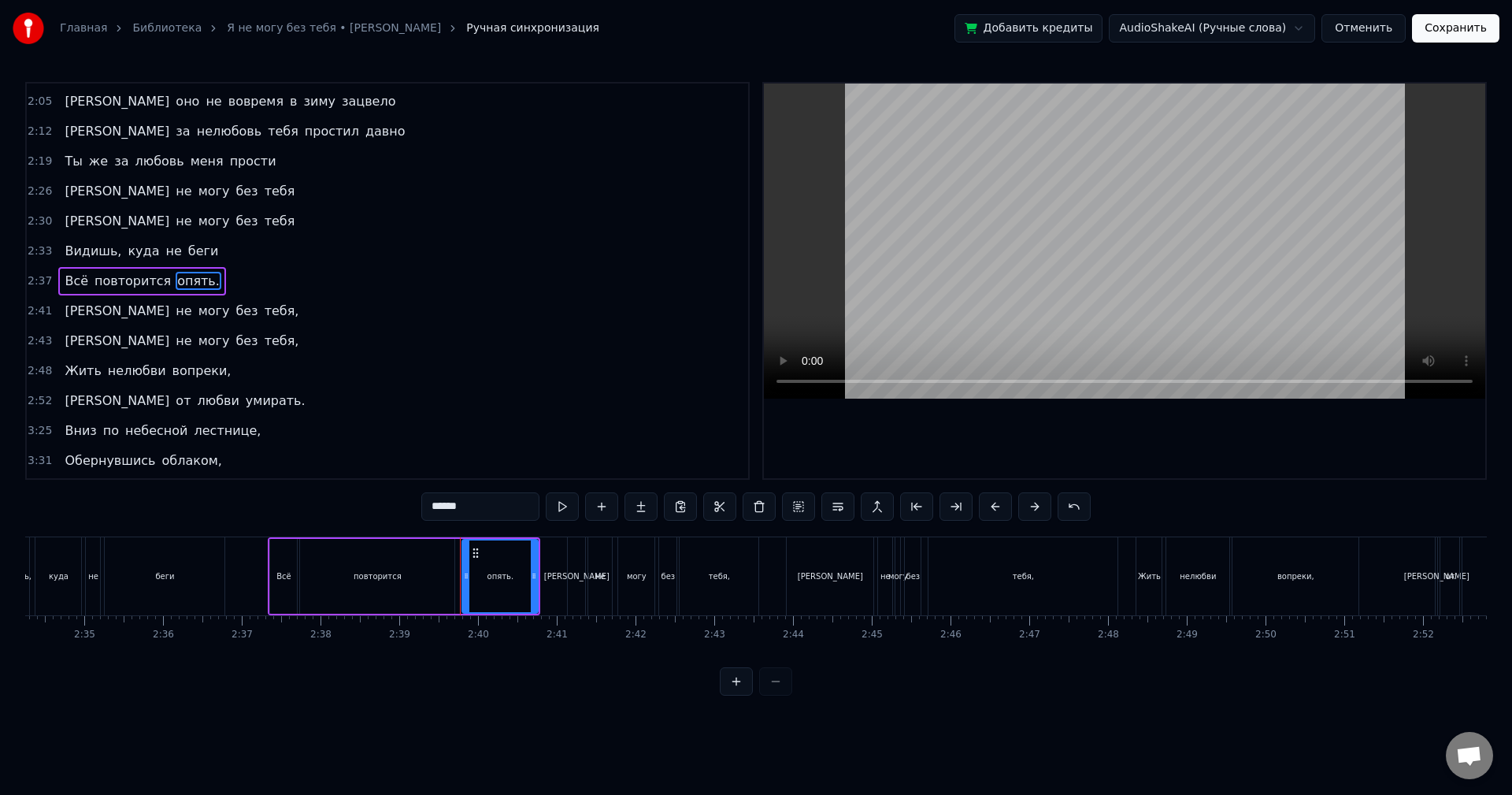
click at [501, 504] on input "******" at bounding box center [480, 506] width 118 height 28
click at [263, 311] on span "тебя," at bounding box center [282, 310] width 38 height 18
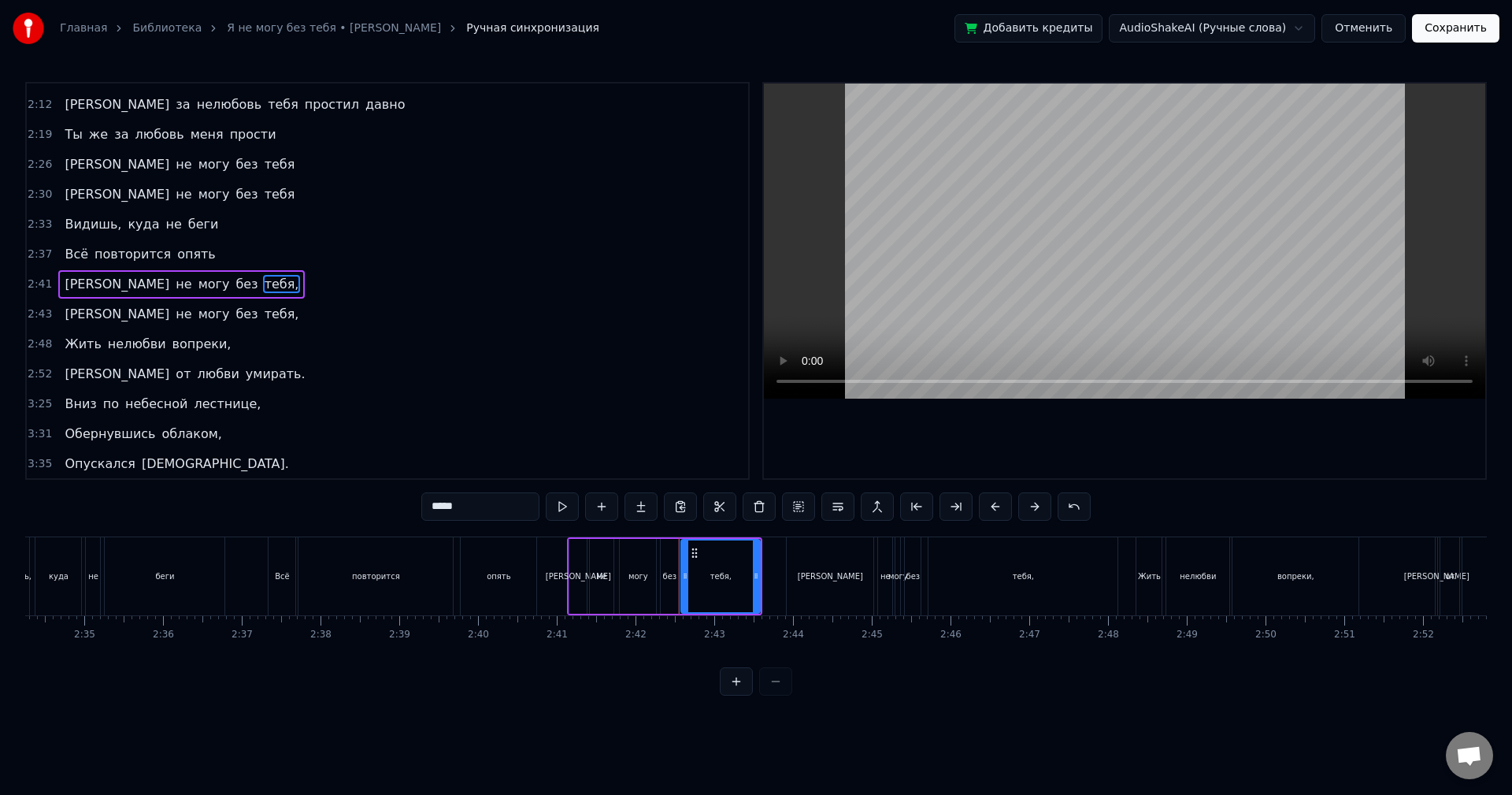
scroll to position [504, 0]
drag, startPoint x: 501, startPoint y: 505, endPoint x: 397, endPoint y: 453, distance: 116.3
click at [501, 506] on input "*****" at bounding box center [480, 506] width 118 height 28
click at [263, 315] on span "тебя," at bounding box center [282, 312] width 38 height 18
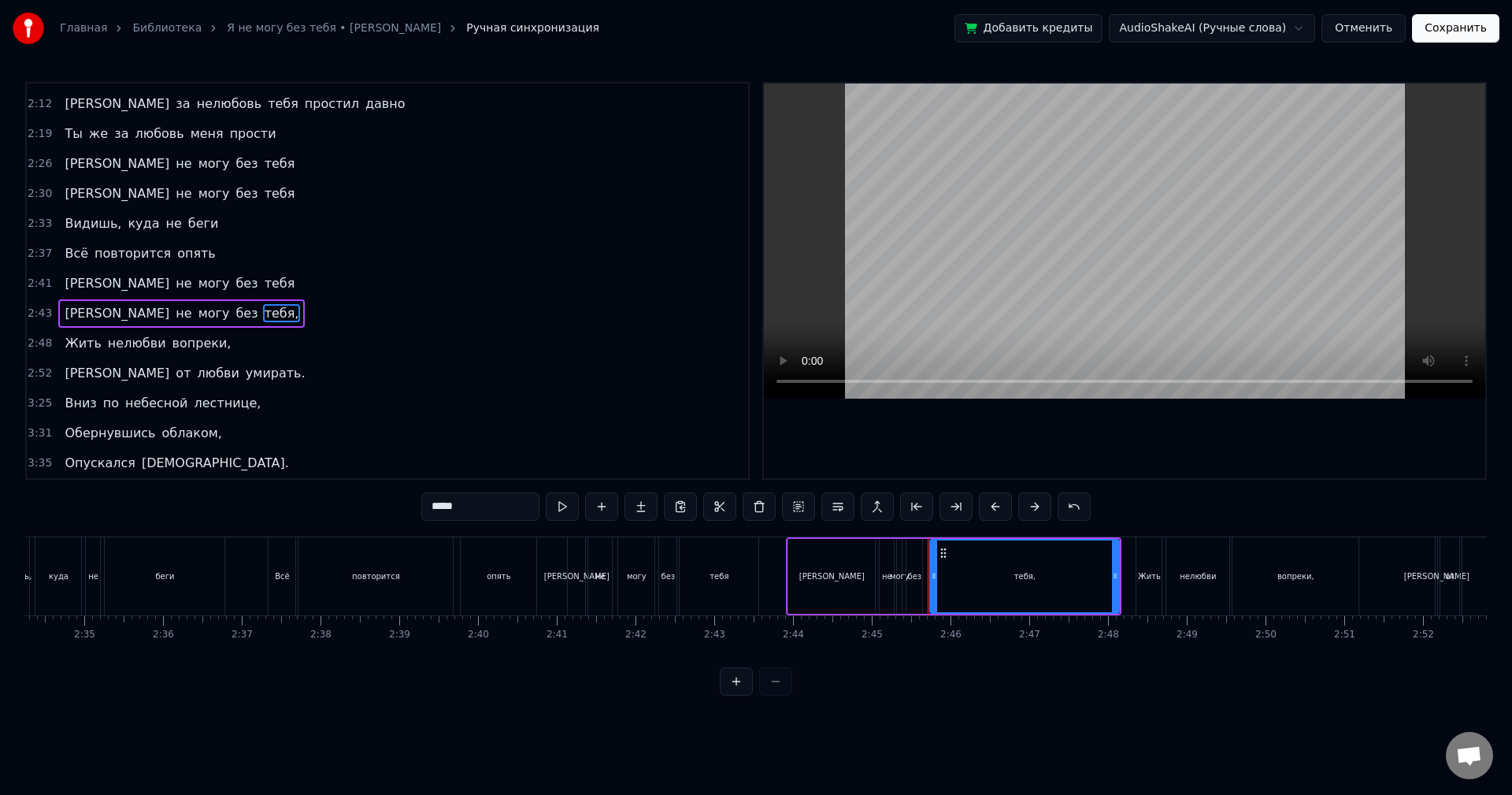
click at [486, 505] on input "*****" at bounding box center [480, 506] width 118 height 28
click at [195, 348] on span "вопреки," at bounding box center [202, 343] width 62 height 18
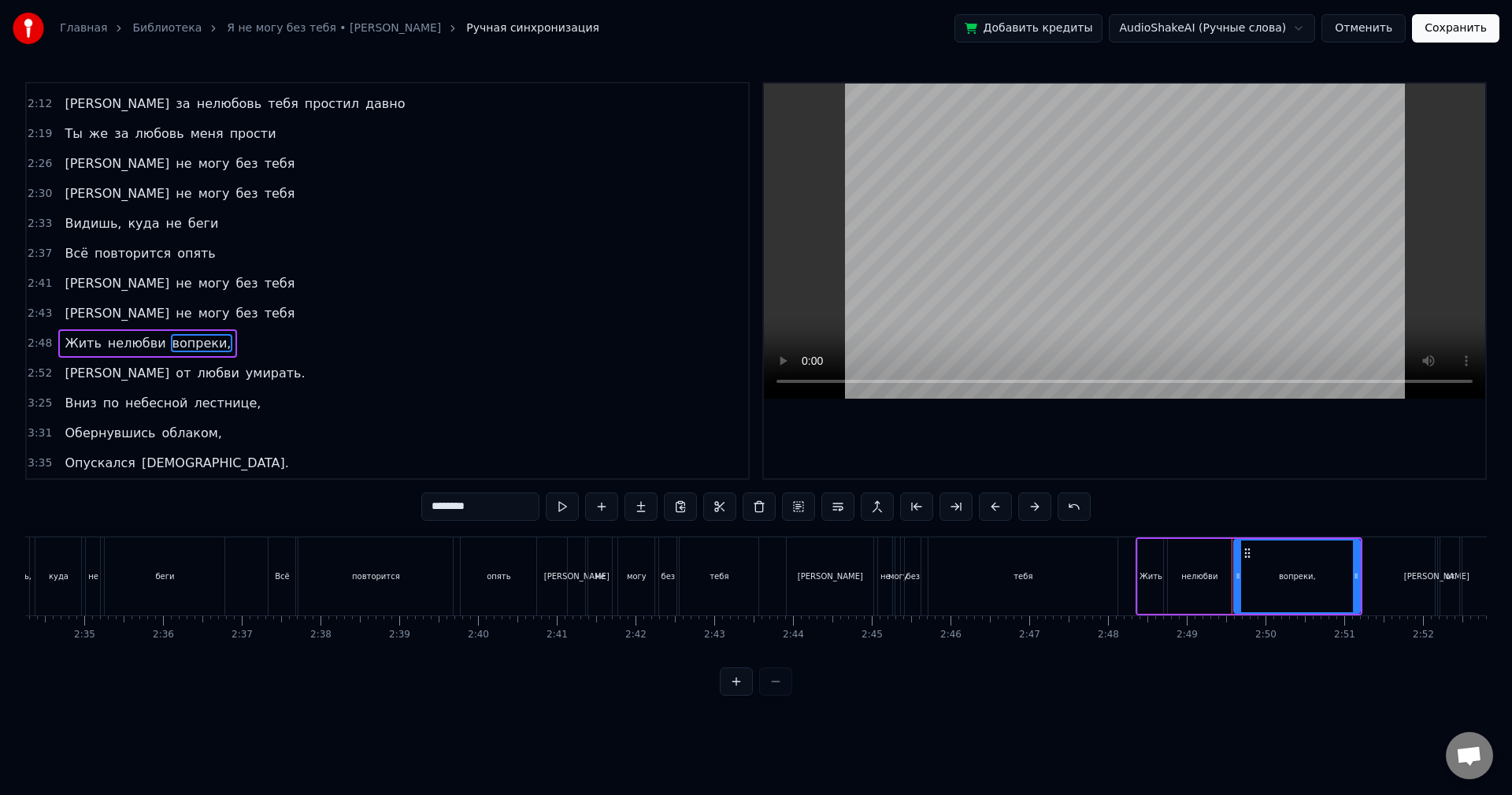
click at [497, 508] on input "********" at bounding box center [480, 506] width 118 height 28
click at [244, 373] on span "умирать." at bounding box center [275, 373] width 63 height 18
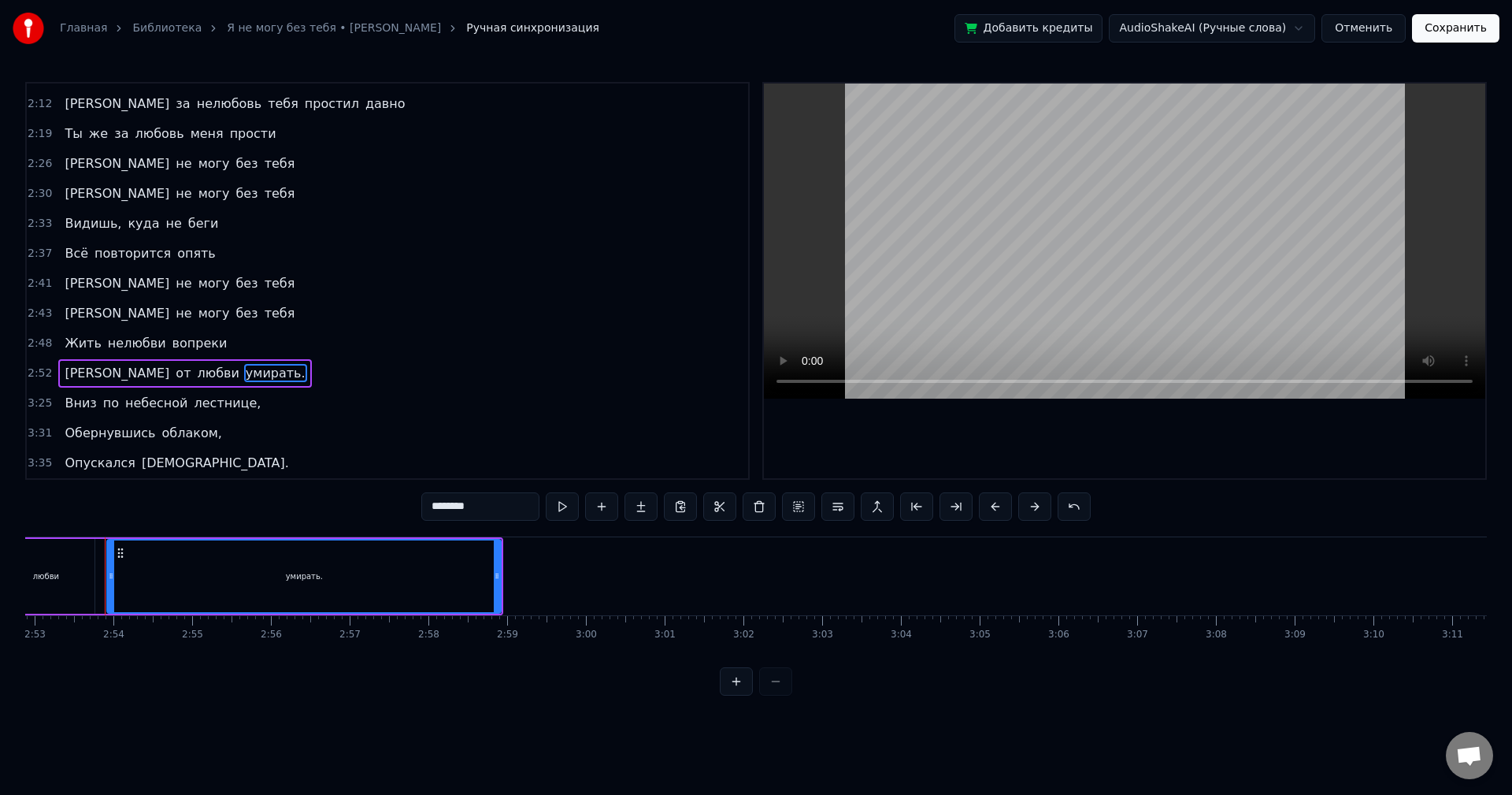
click at [501, 505] on input "********" at bounding box center [480, 506] width 118 height 28
click at [202, 397] on span "лестнице," at bounding box center [228, 402] width 70 height 18
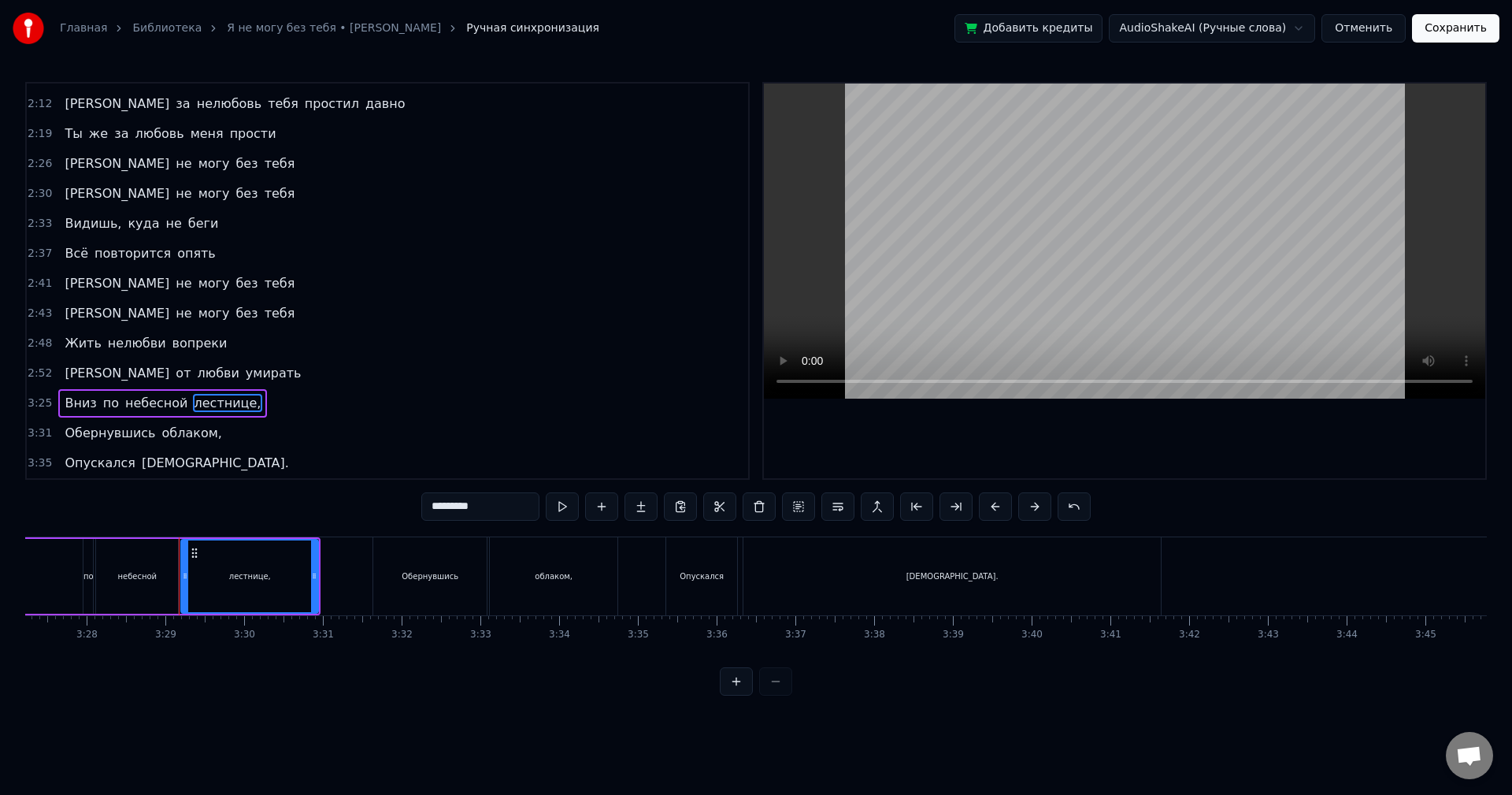
click at [501, 511] on input "*********" at bounding box center [480, 506] width 118 height 28
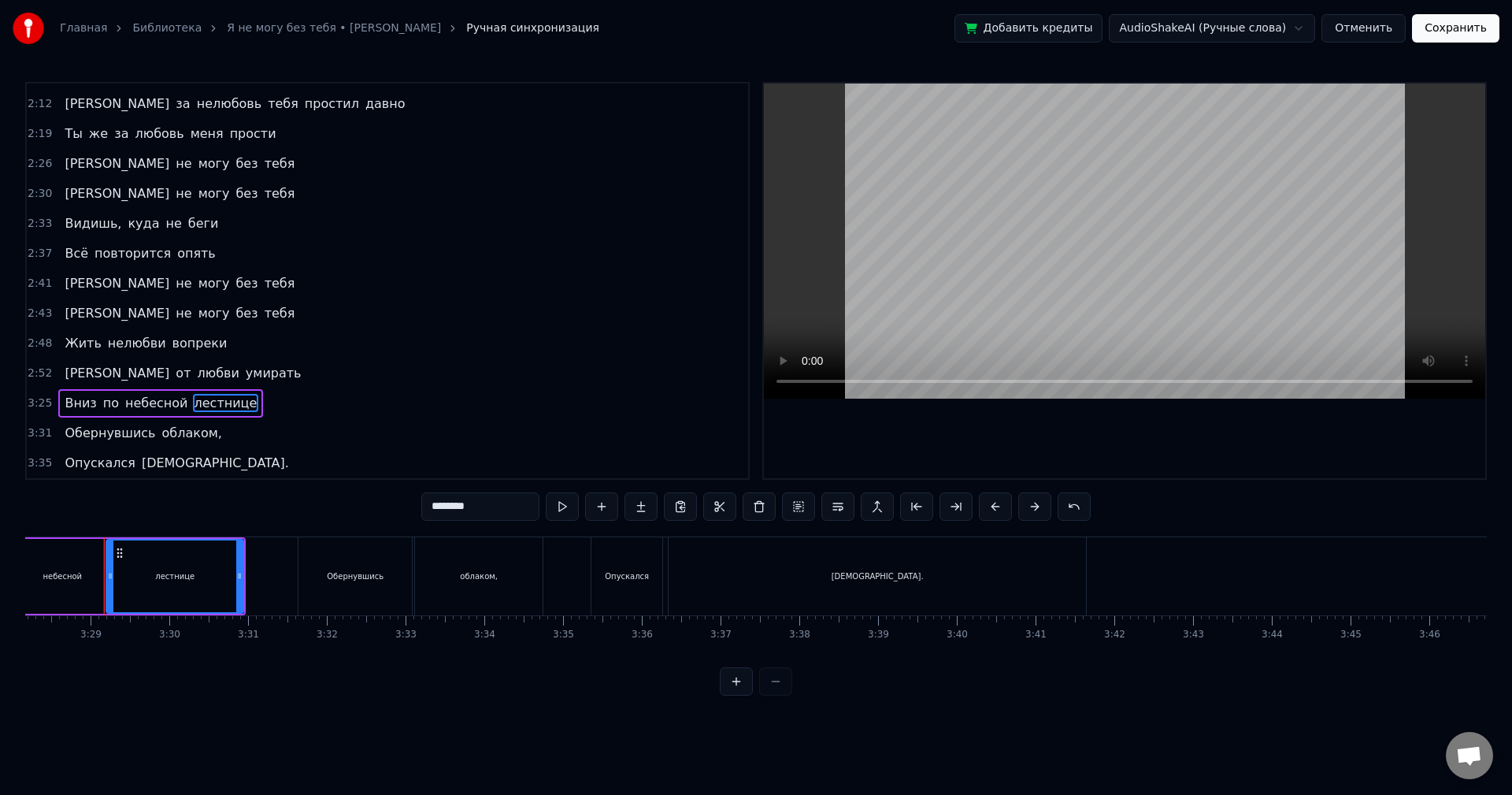
drag, startPoint x: 179, startPoint y: 430, endPoint x: 364, endPoint y: 469, distance: 189.1
click at [180, 430] on span "облаком," at bounding box center [192, 433] width 63 height 18
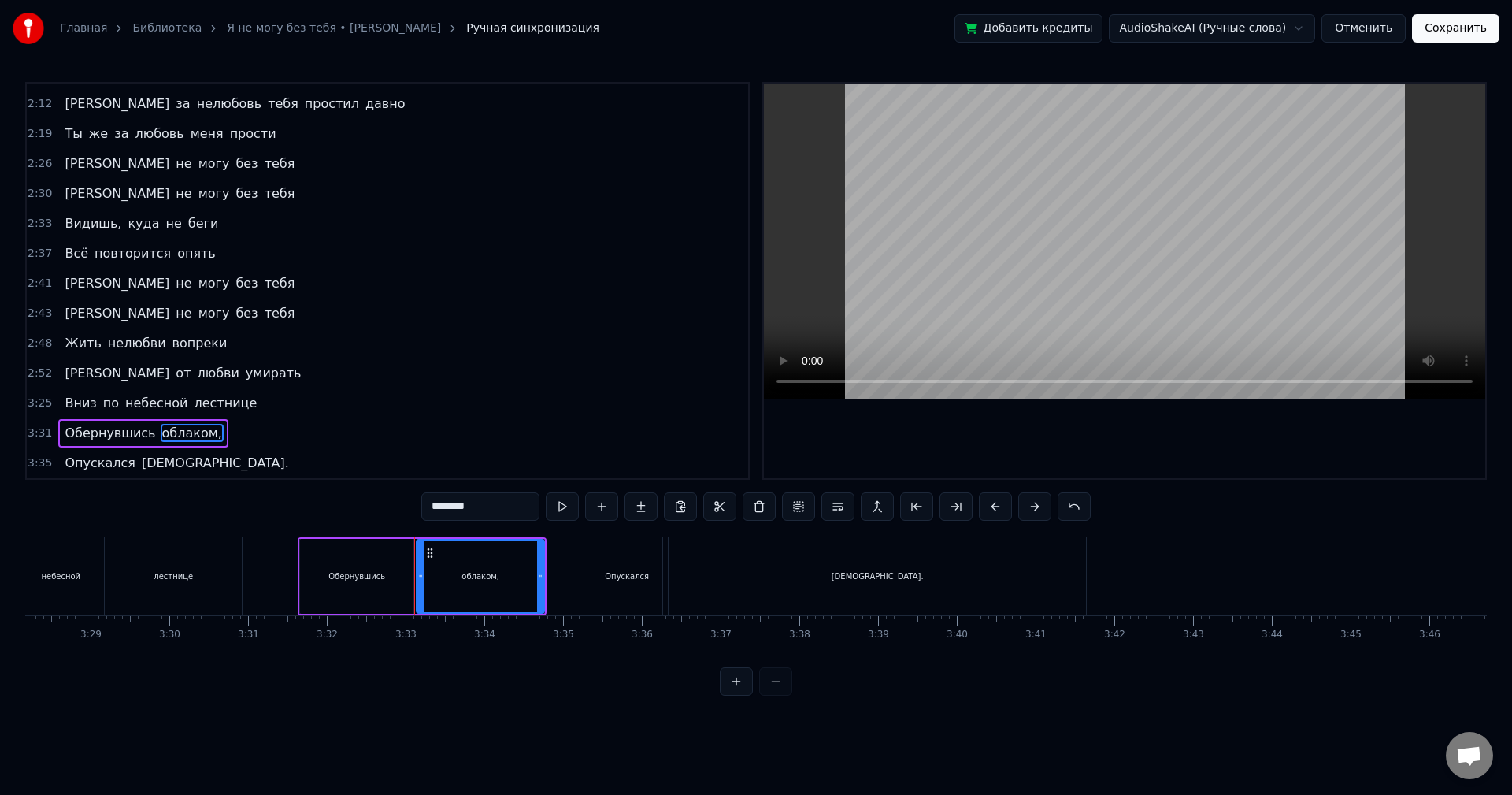
click at [515, 515] on input "********" at bounding box center [480, 506] width 118 height 28
click at [149, 463] on span "[DEMOGRAPHIC_DATA]." at bounding box center [215, 462] width 150 height 18
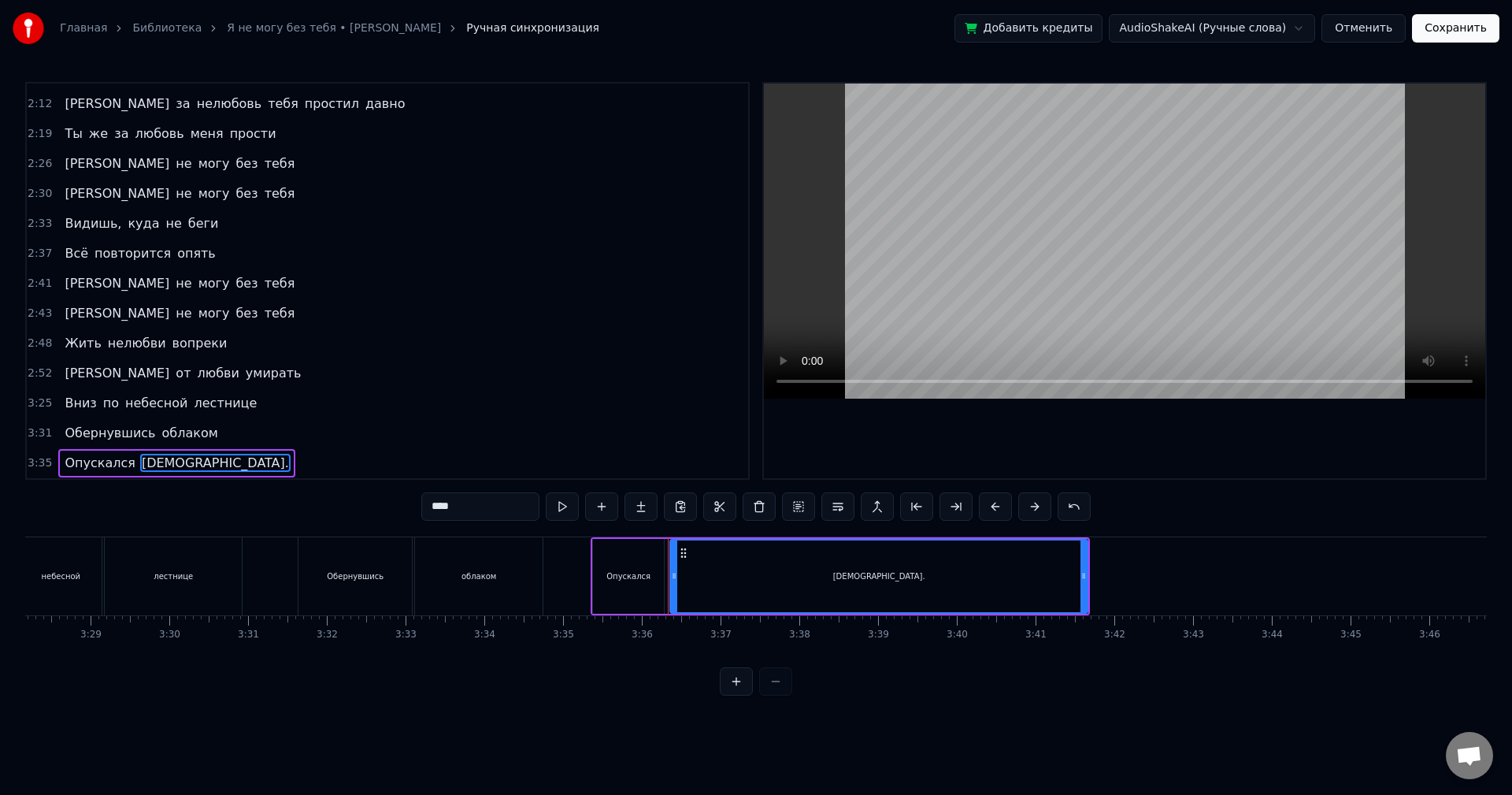
click at [496, 512] on input "****" at bounding box center [480, 506] width 118 height 28
type input "***"
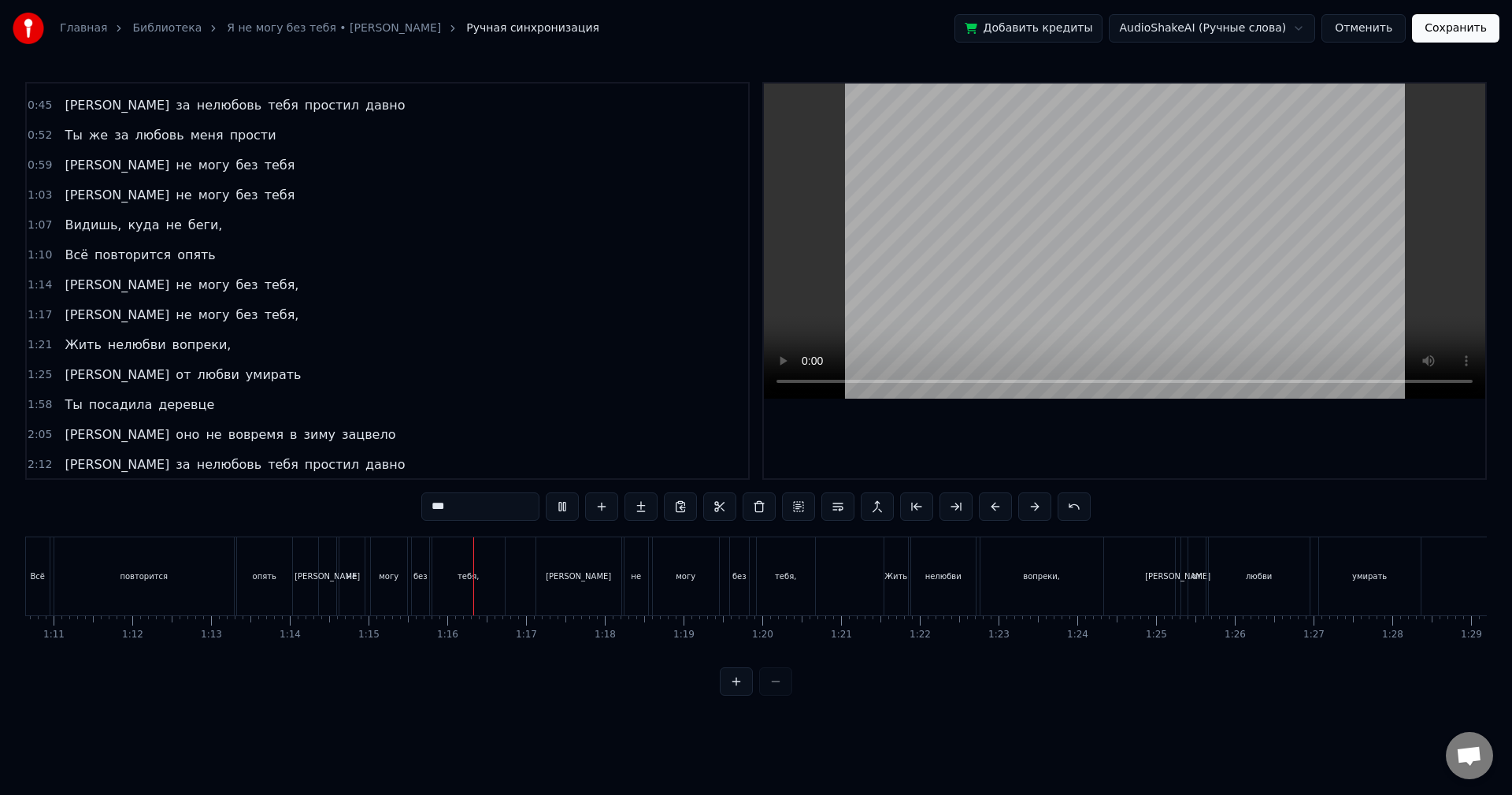
scroll to position [147, 0]
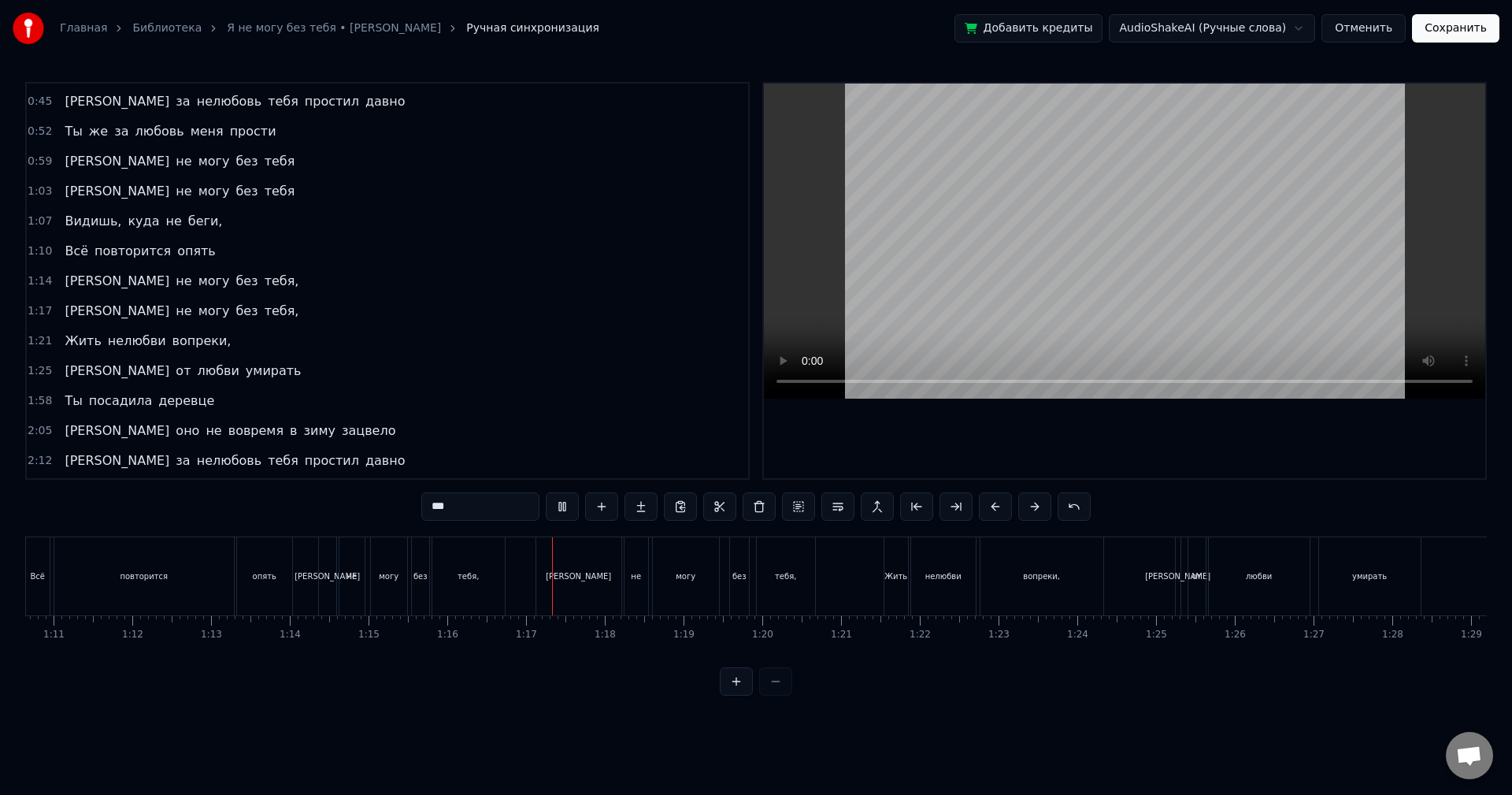
click at [263, 307] on span "тебя," at bounding box center [282, 310] width 38 height 18
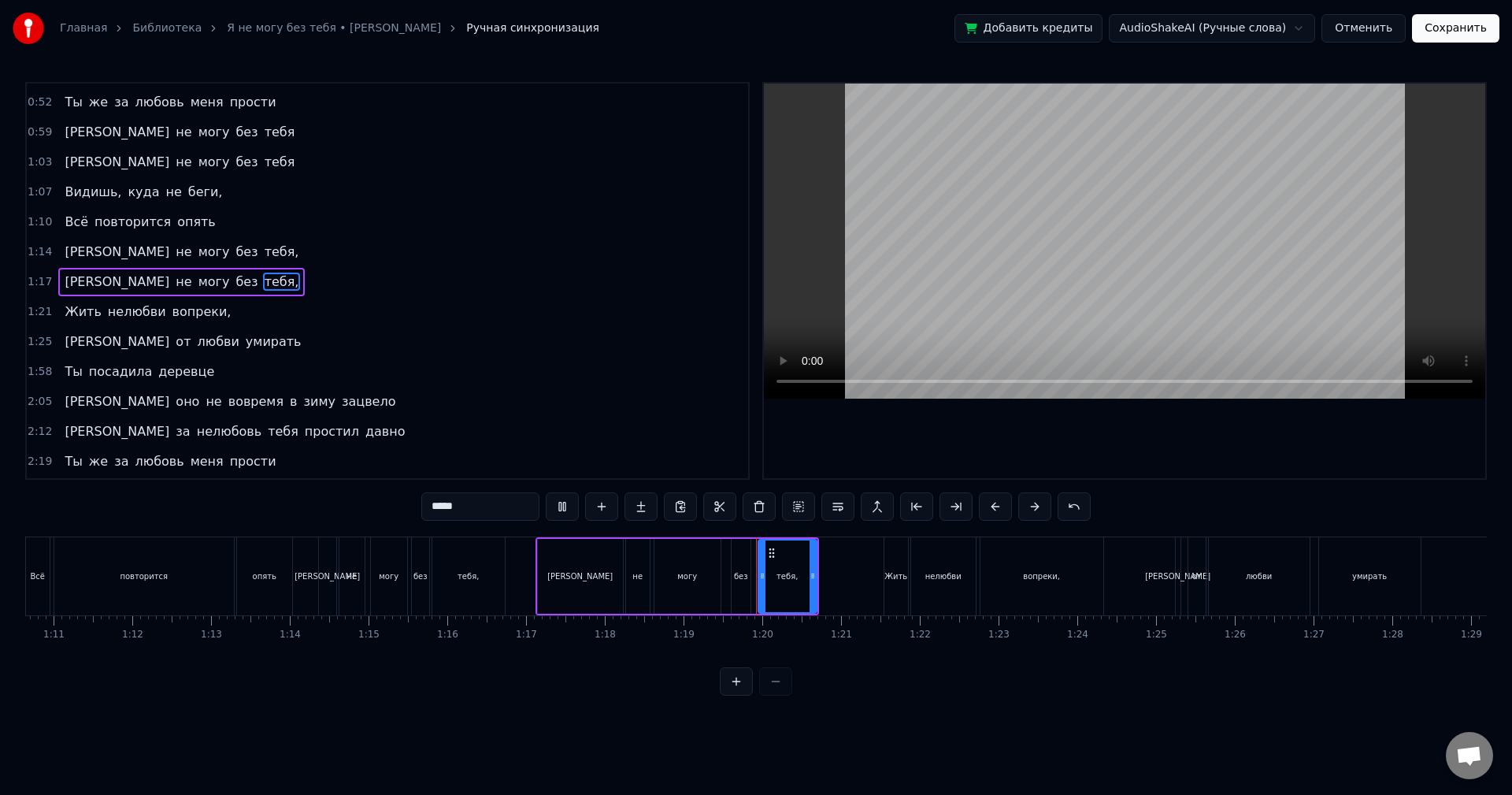
scroll to position [176, 0]
click at [501, 510] on input "*****" at bounding box center [480, 506] width 118 height 28
click at [263, 256] on span "тебя," at bounding box center [282, 251] width 38 height 18
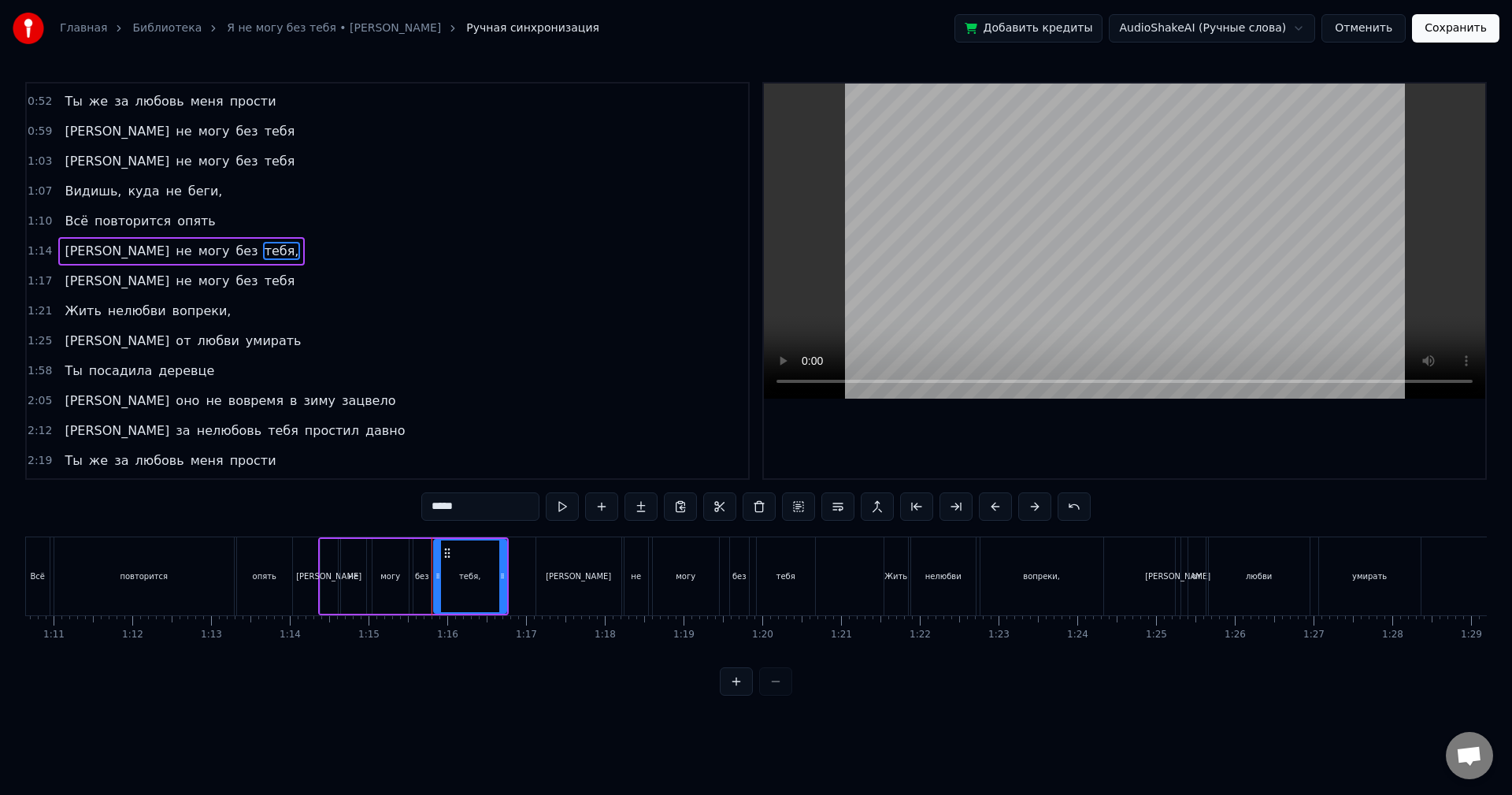
scroll to position [147, 0]
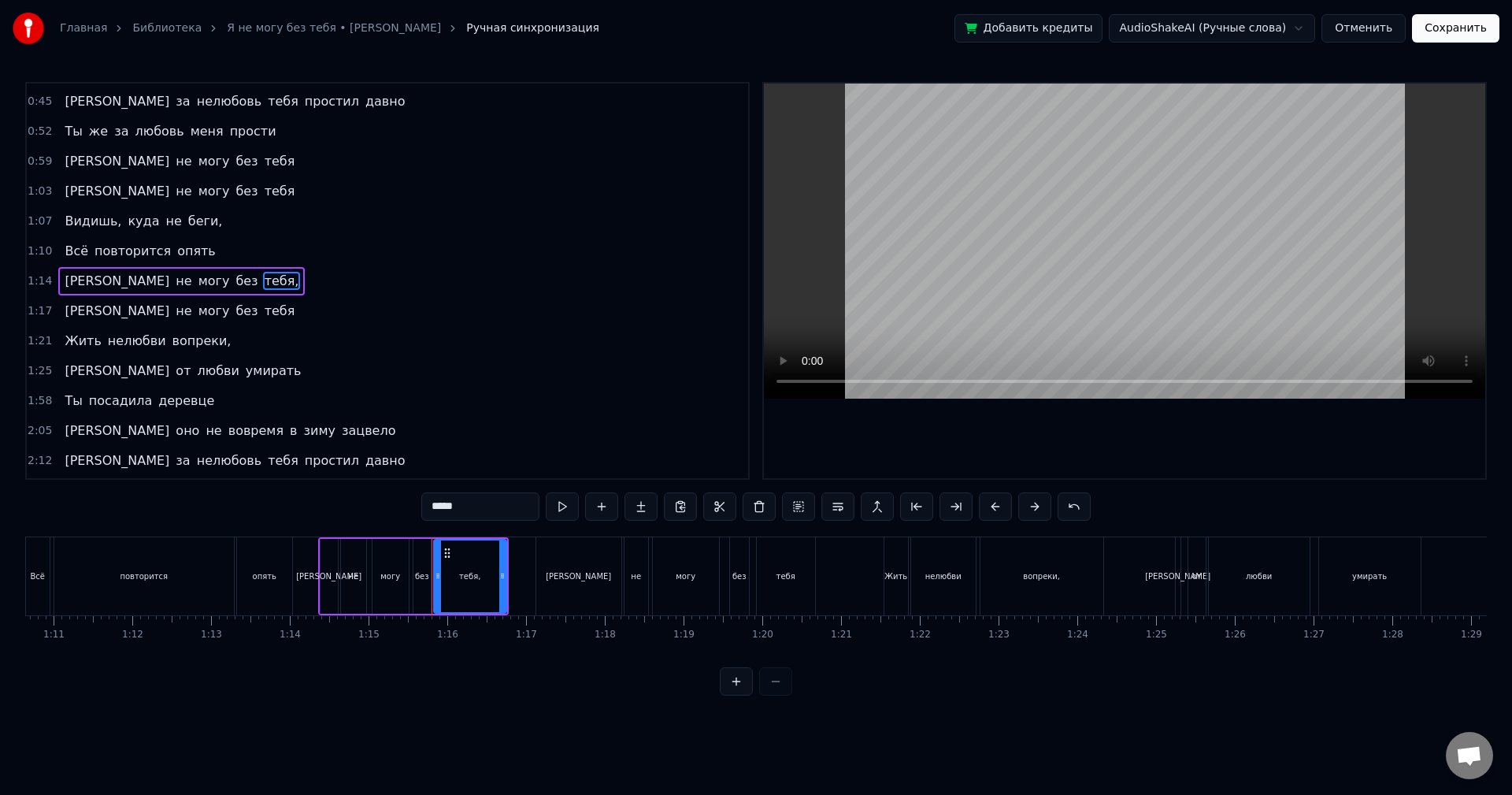
click at [518, 506] on input "*****" at bounding box center [480, 506] width 118 height 28
click at [186, 219] on span "беги," at bounding box center [205, 221] width 38 height 18
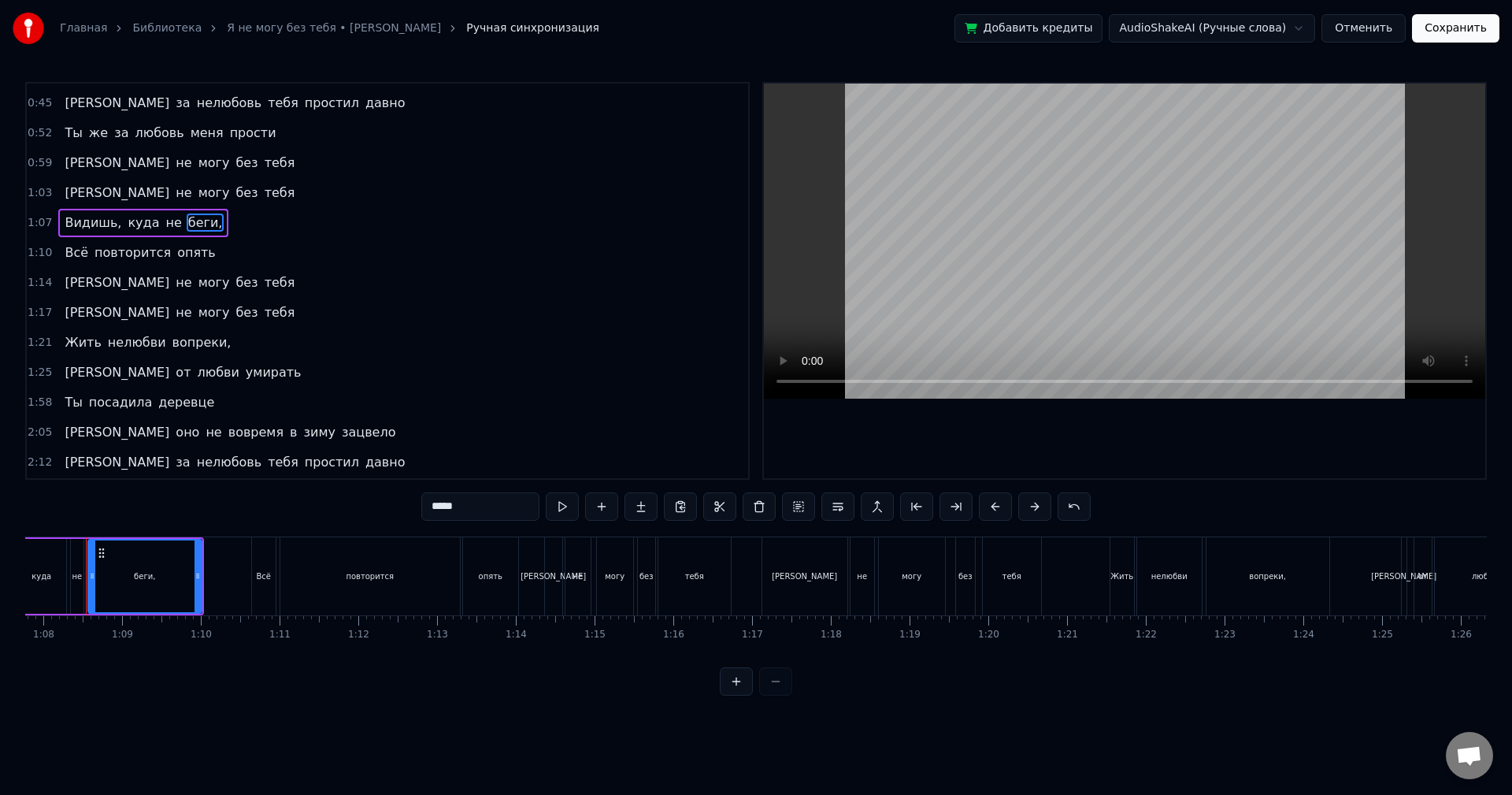
scroll to position [0, 5319]
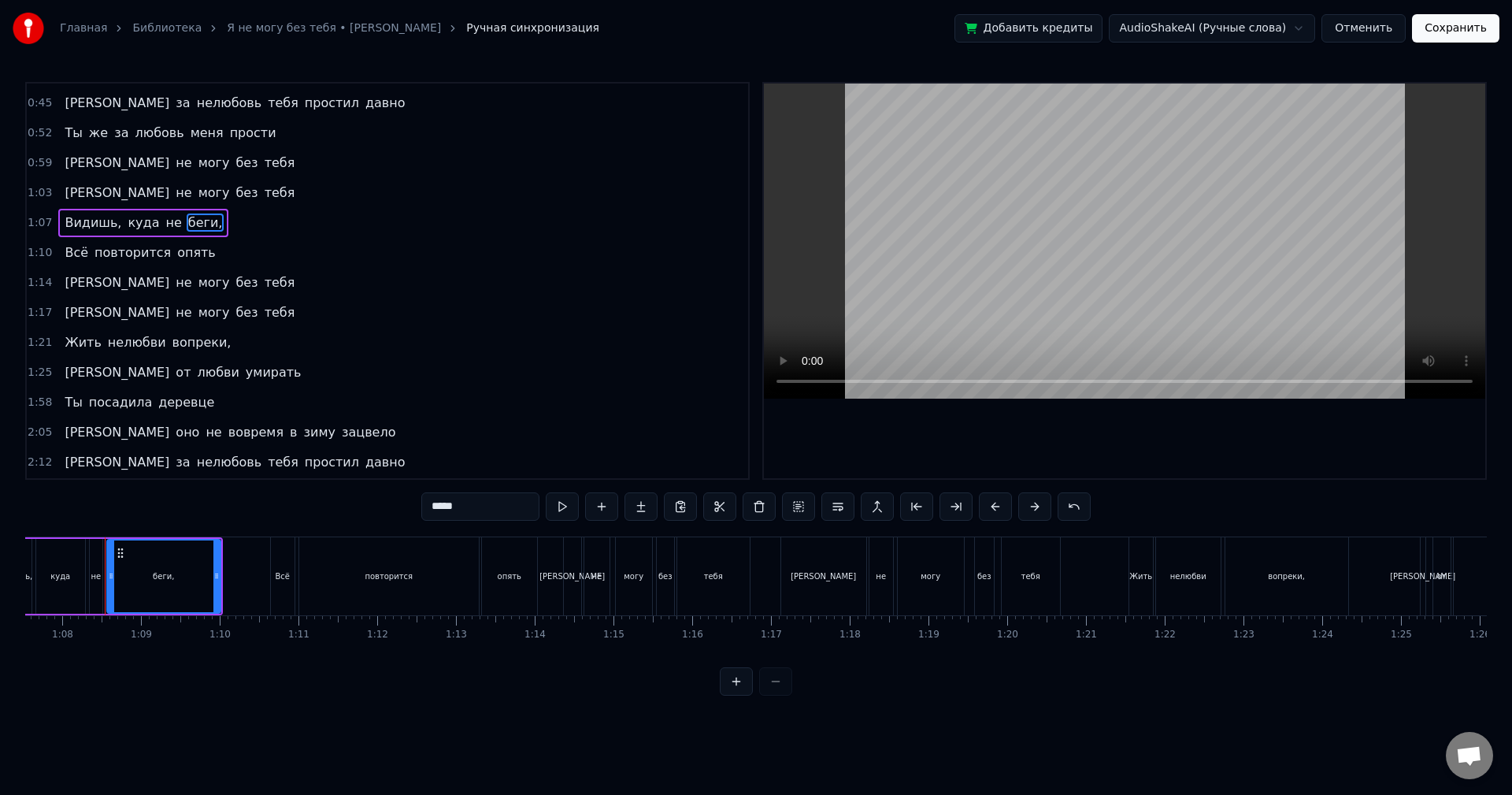
click at [471, 503] on input "*****" at bounding box center [480, 506] width 118 height 28
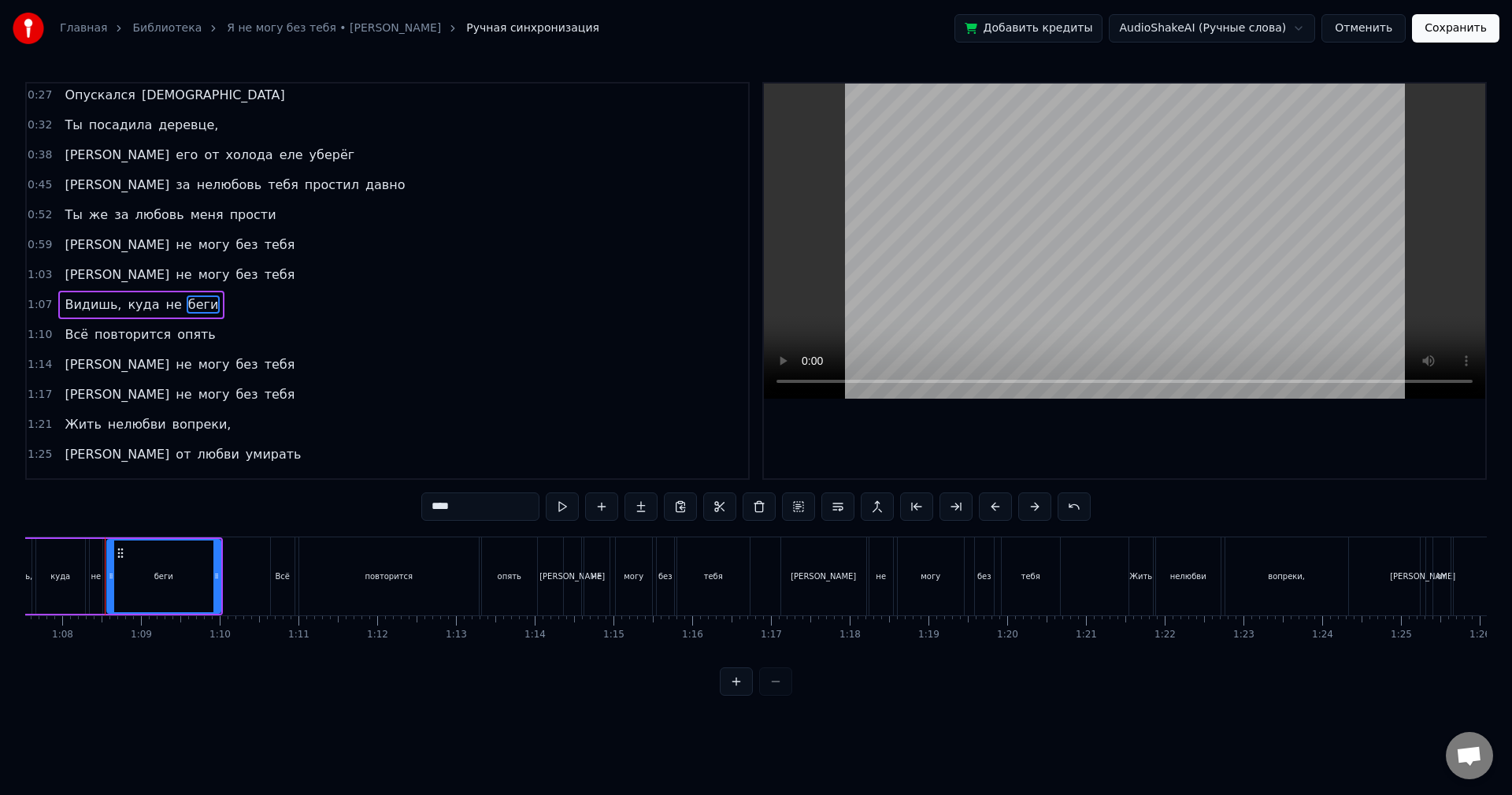
scroll to position [0, 0]
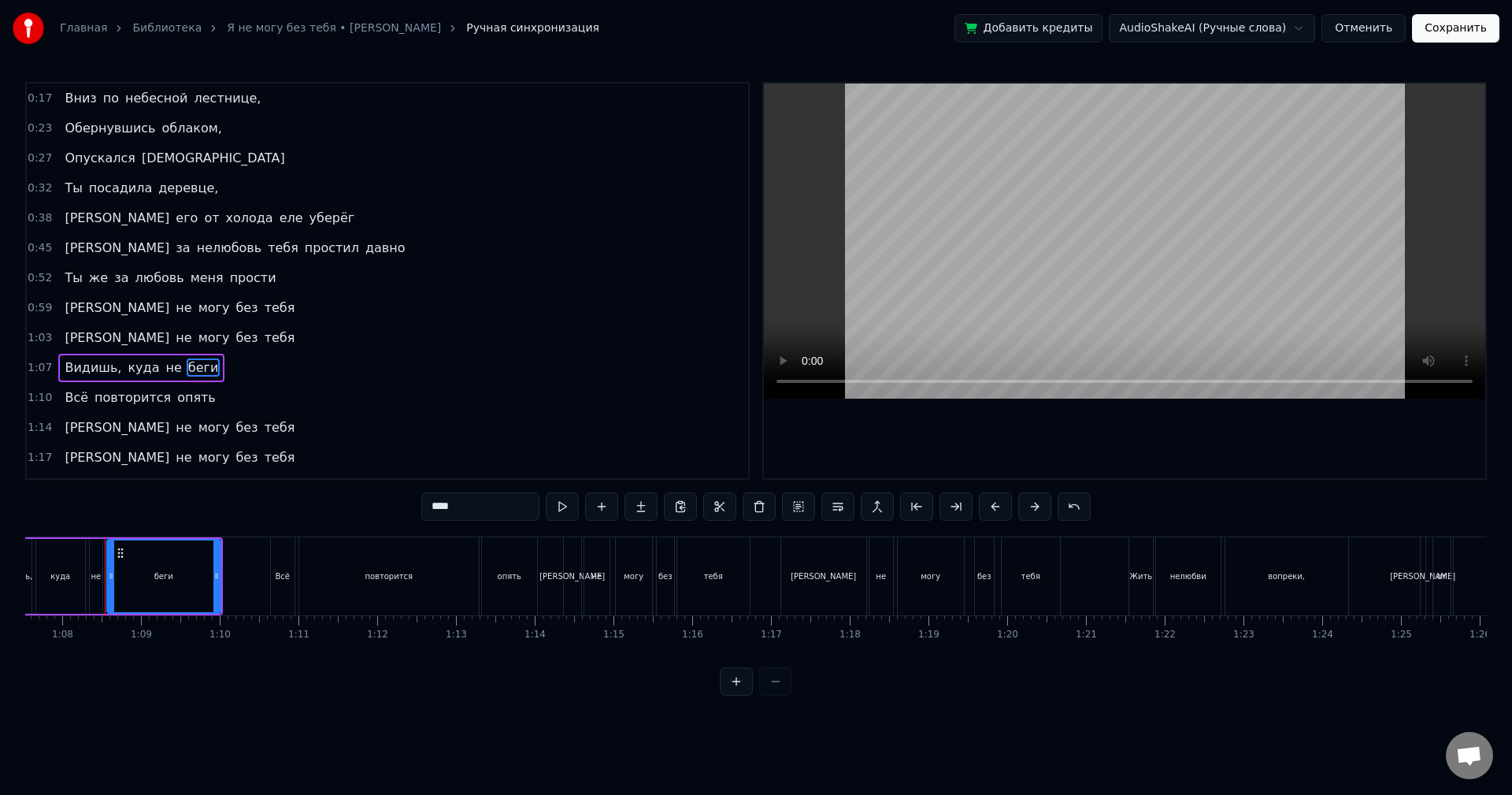
click at [180, 195] on span "деревце," at bounding box center [188, 187] width 63 height 18
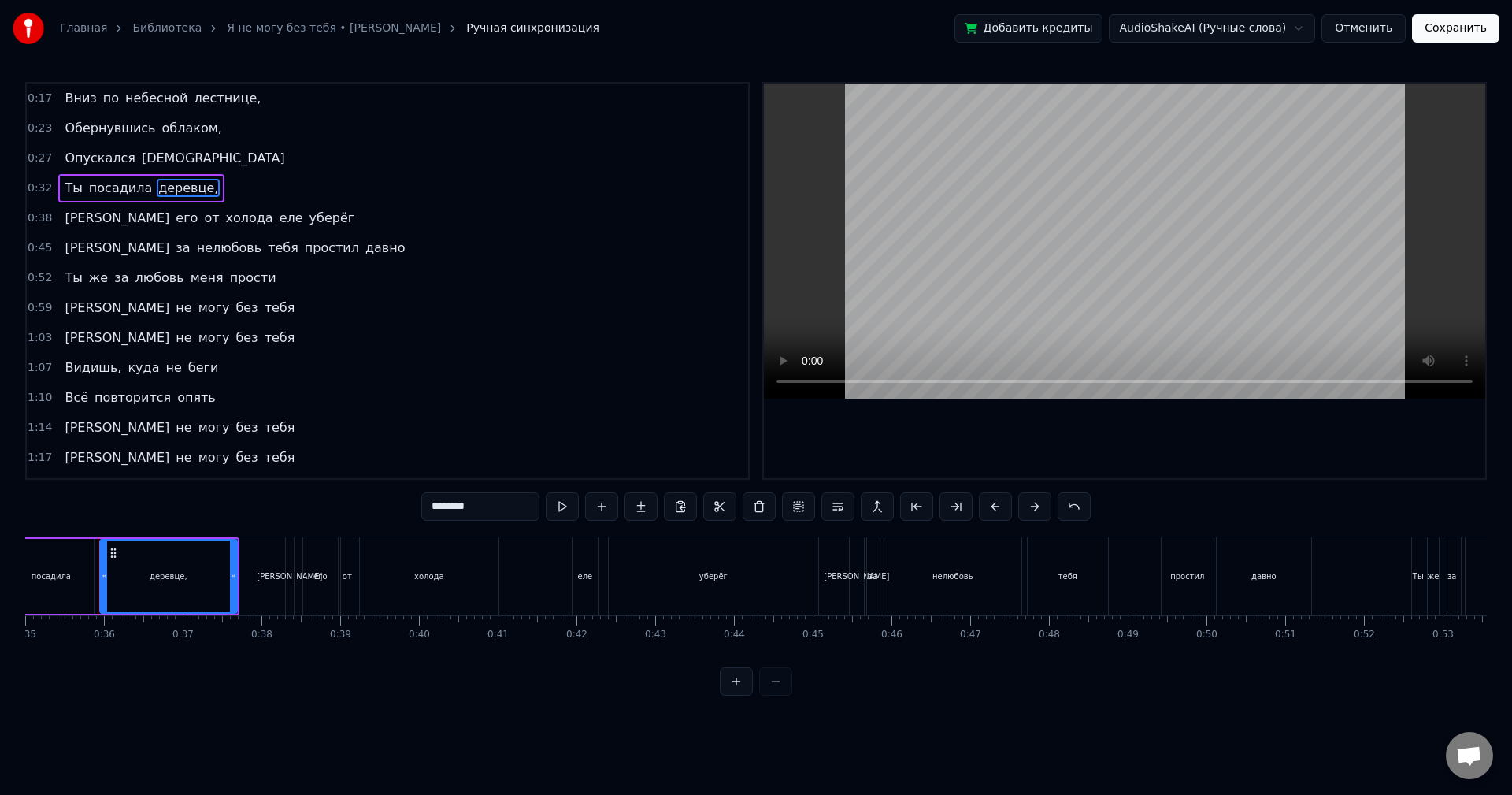
scroll to position [0, 2750]
drag, startPoint x: 502, startPoint y: 505, endPoint x: 505, endPoint y: 486, distance: 19.2
click at [503, 506] on input "********" at bounding box center [480, 506] width 118 height 28
click at [178, 127] on span "облаком," at bounding box center [192, 128] width 63 height 18
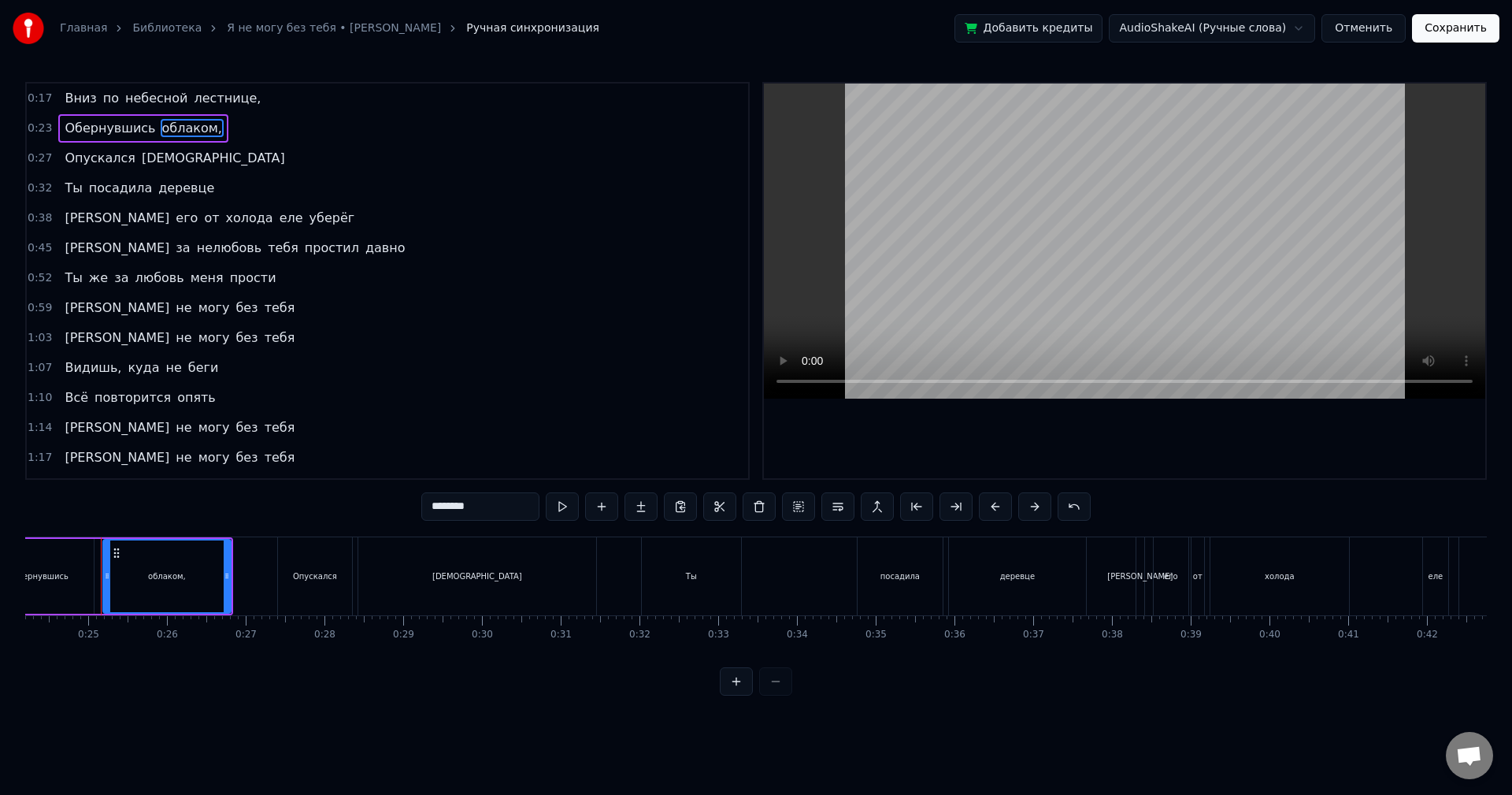
scroll to position [0, 1902]
click at [507, 515] on input "********" at bounding box center [480, 506] width 118 height 28
click at [223, 95] on span "лестнице," at bounding box center [228, 97] width 70 height 18
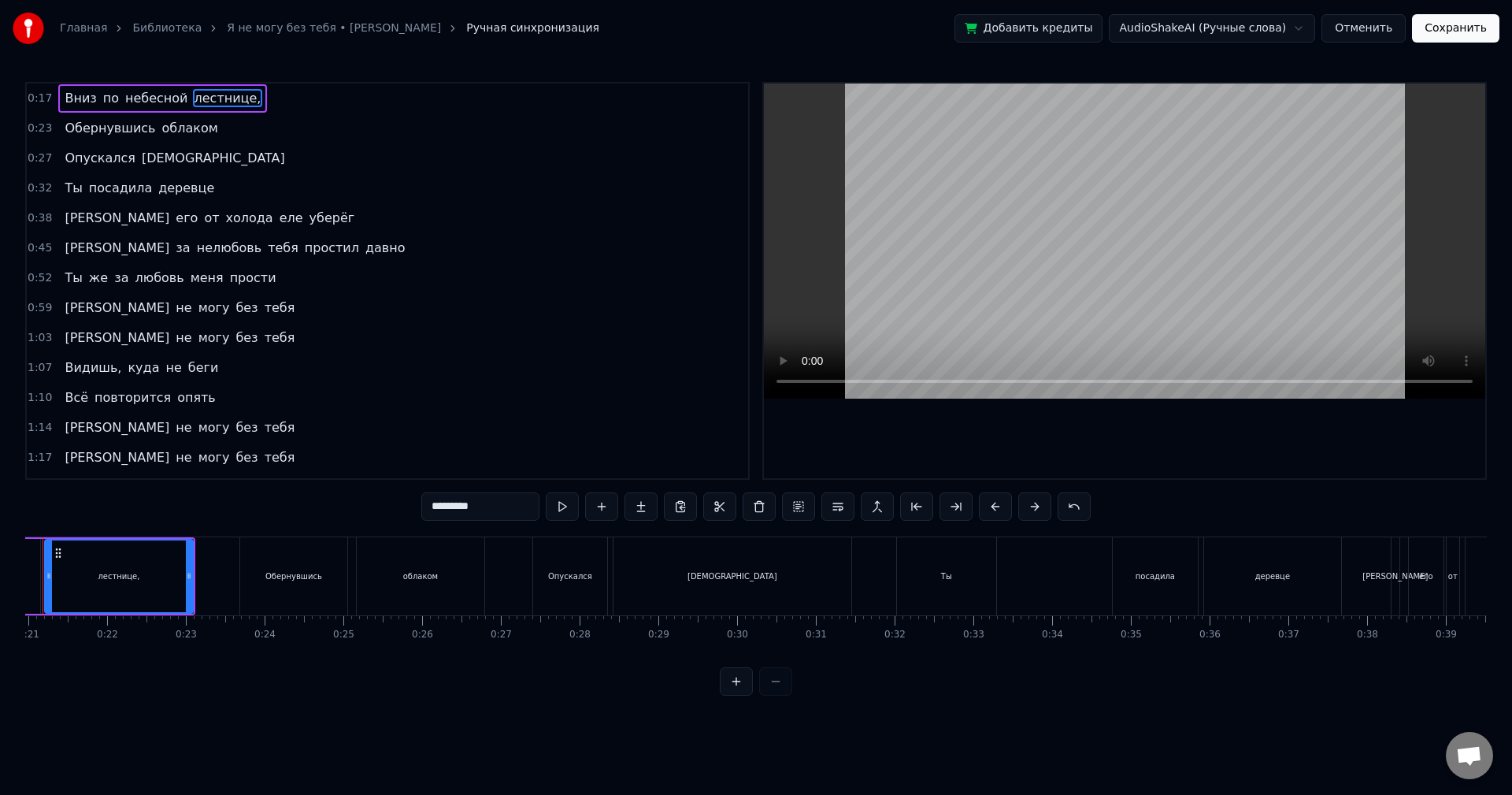
scroll to position [0, 1589]
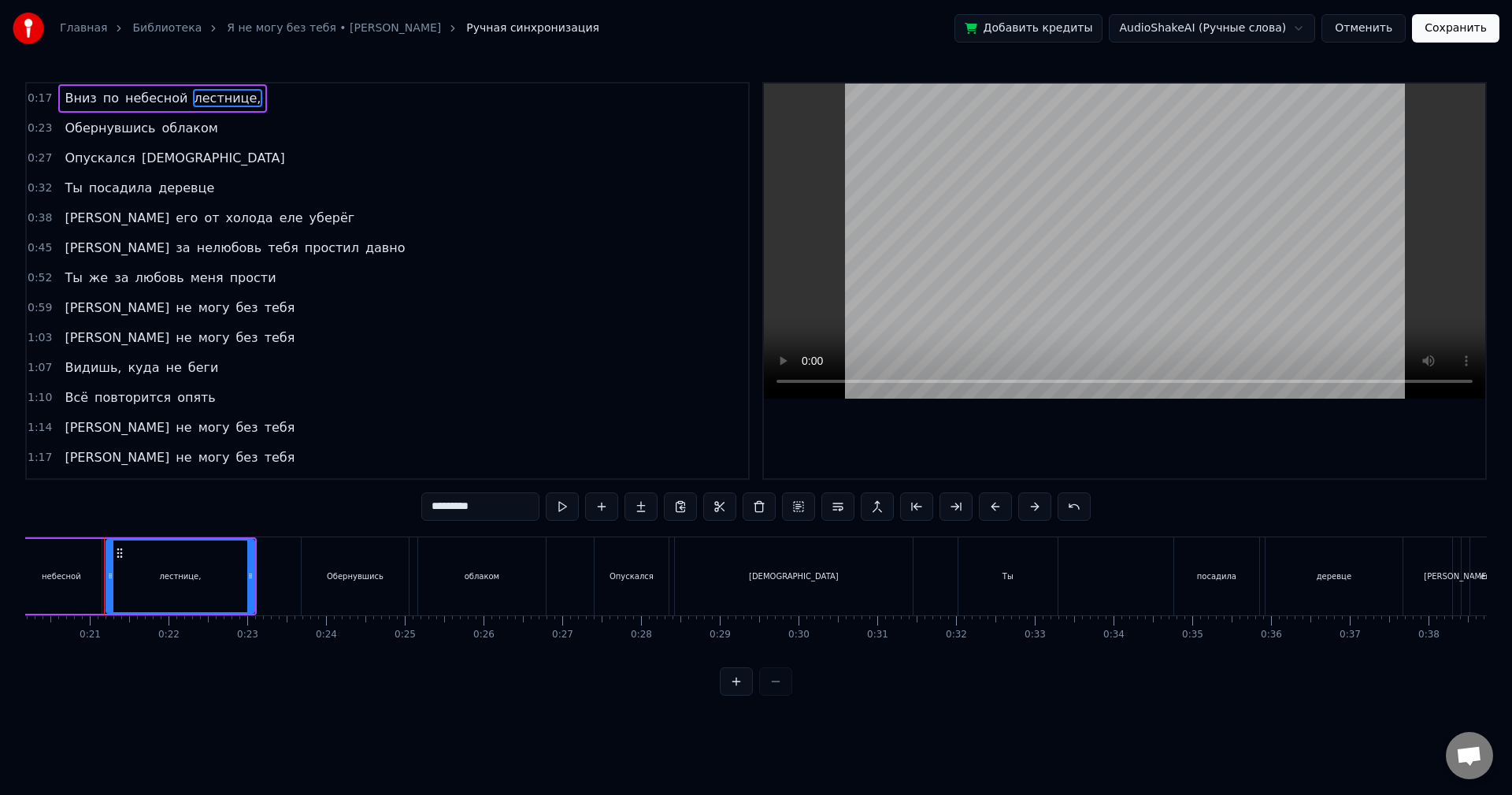
click at [519, 509] on input "*********" at bounding box center [480, 506] width 118 height 28
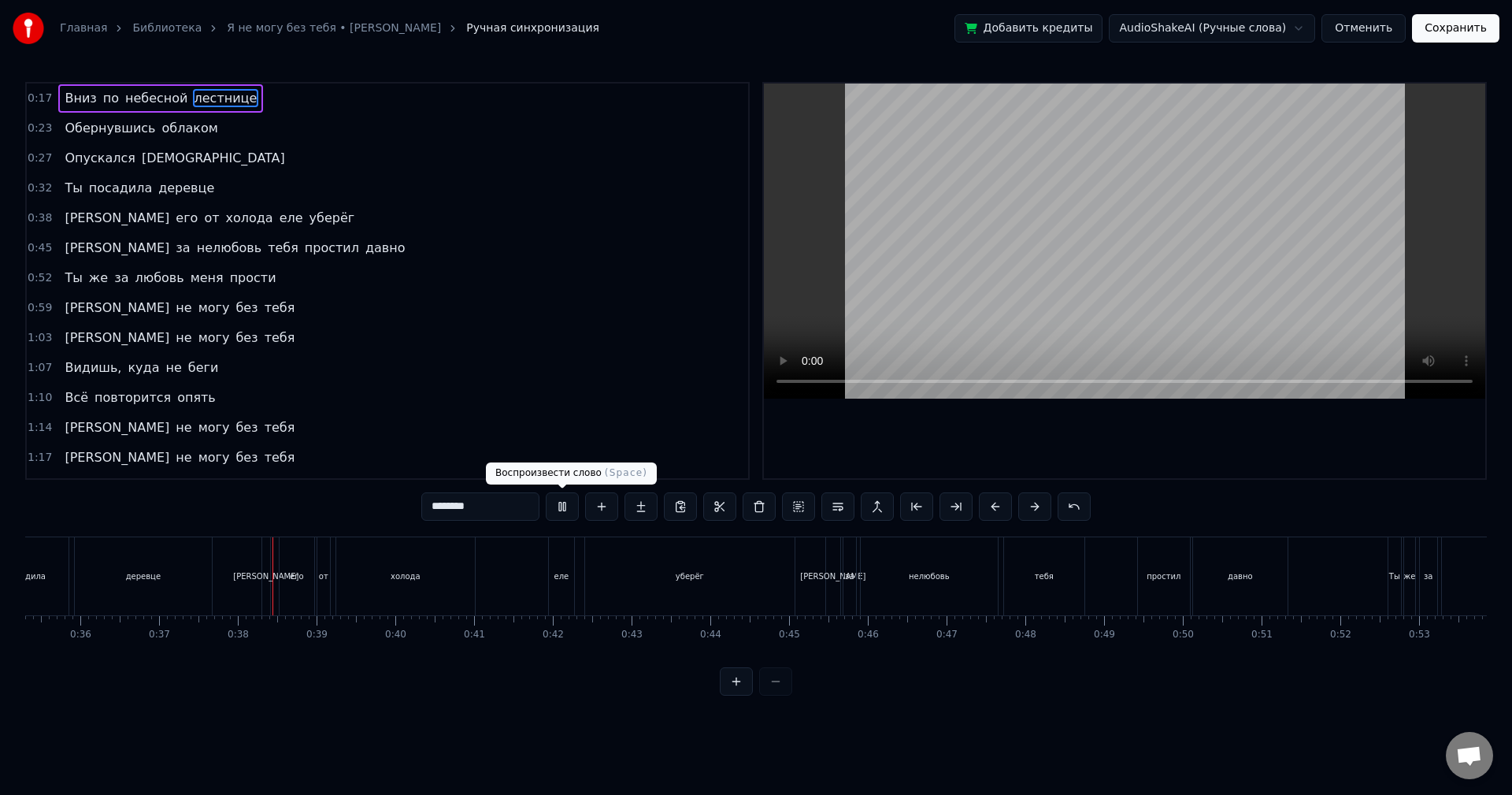
scroll to position [0, 2905]
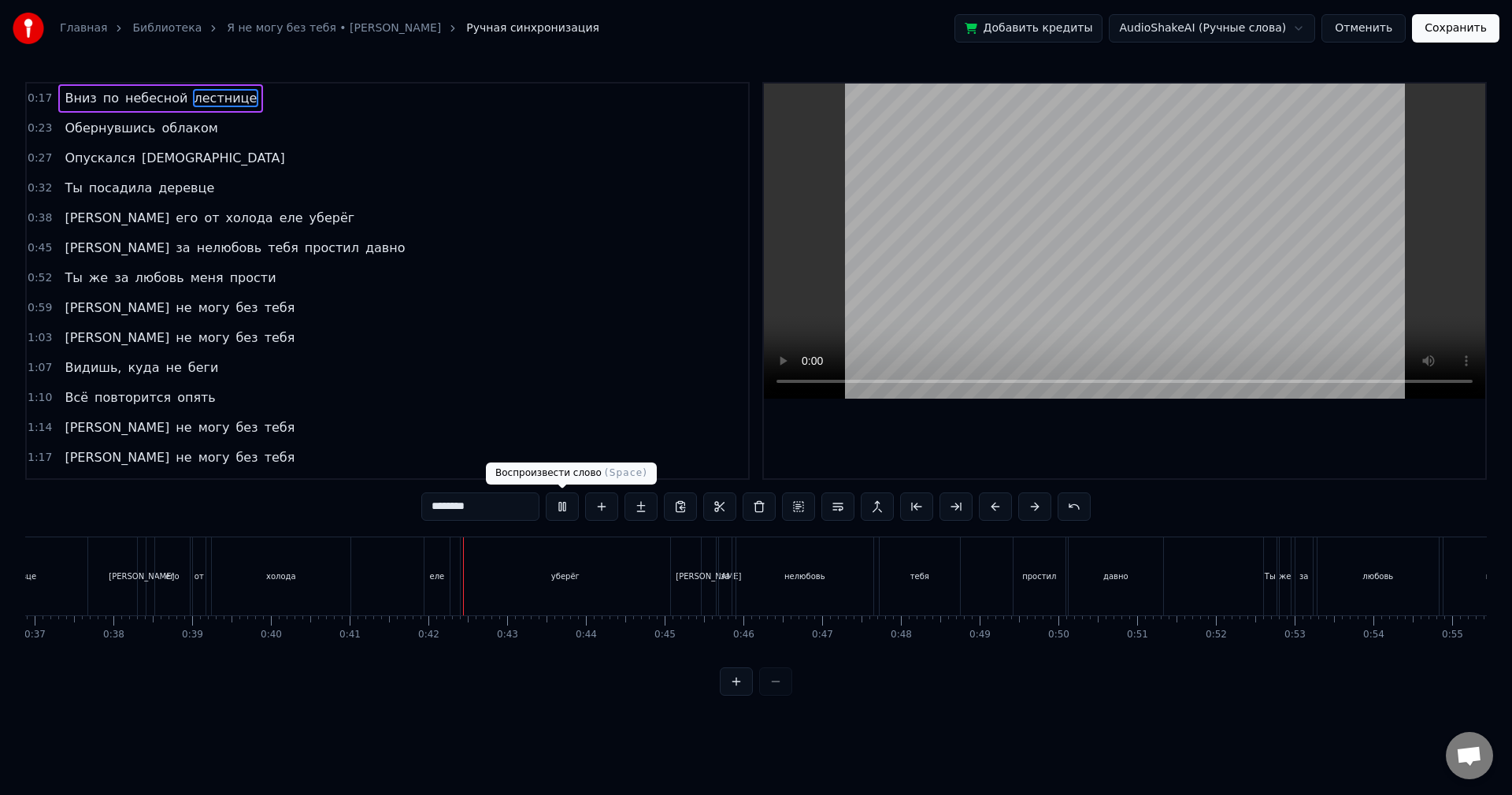
click at [566, 510] on button at bounding box center [562, 506] width 33 height 28
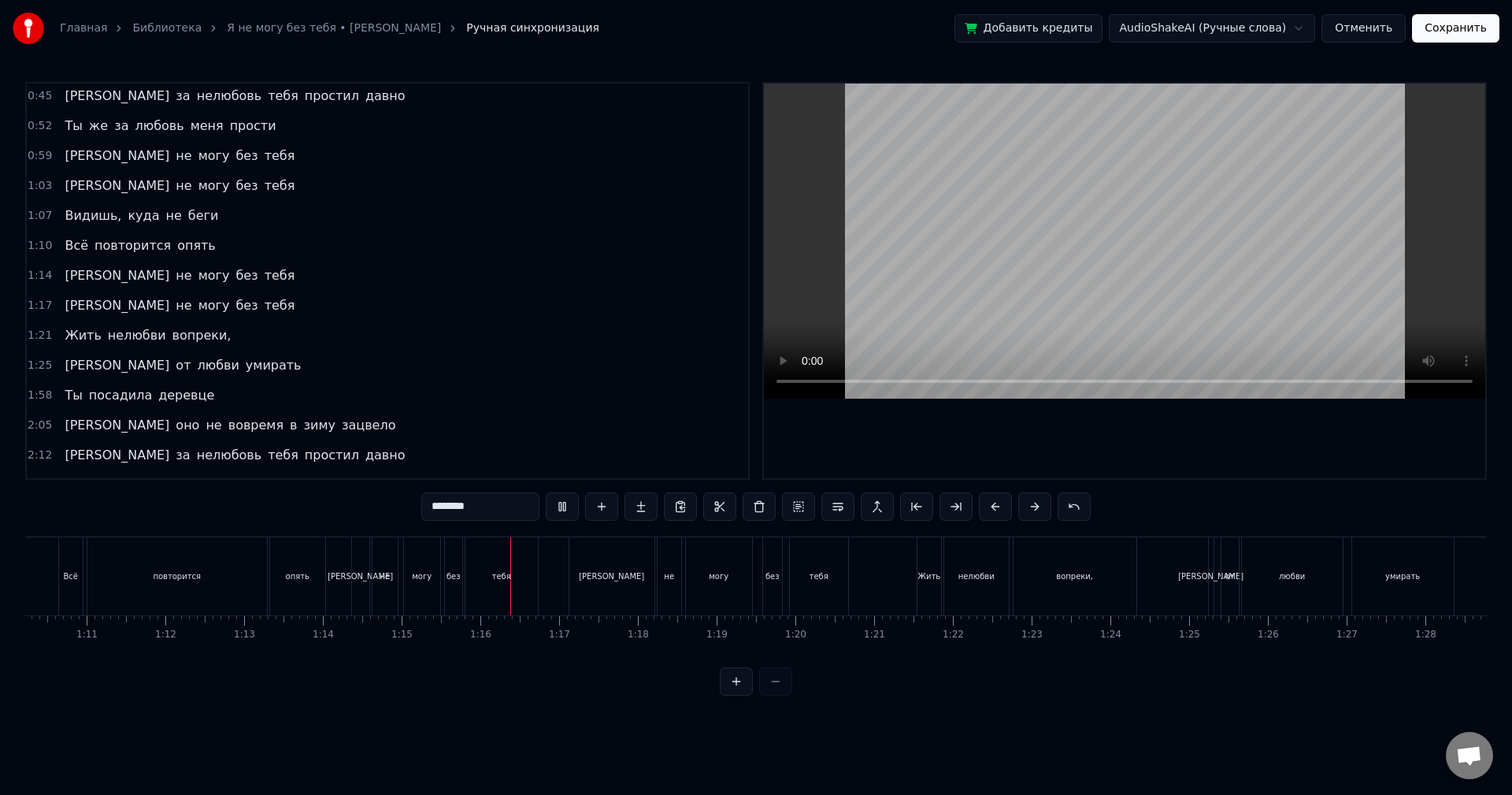
scroll to position [202, 0]
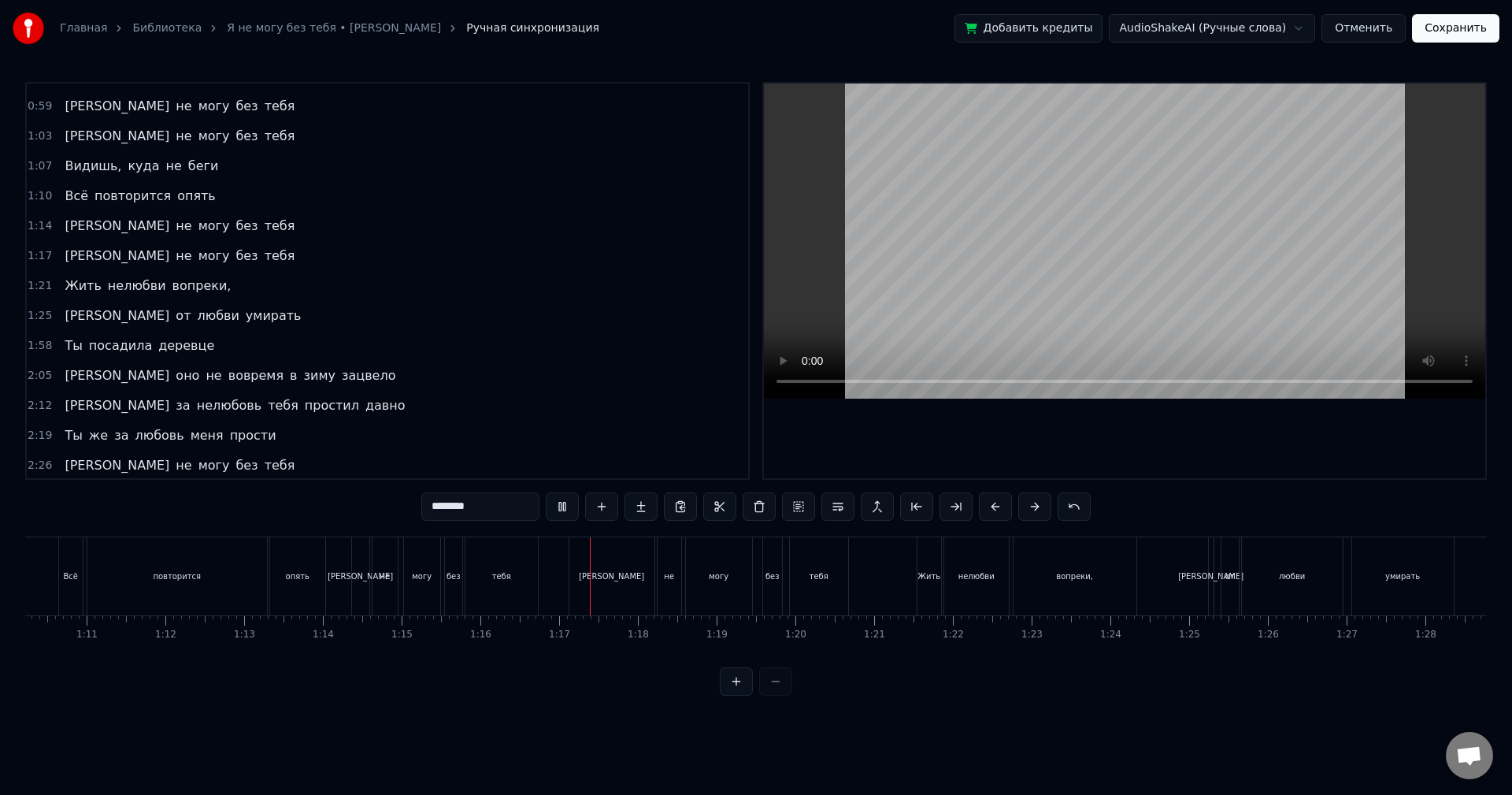
click at [89, 175] on span "Видишь," at bounding box center [93, 166] width 60 height 18
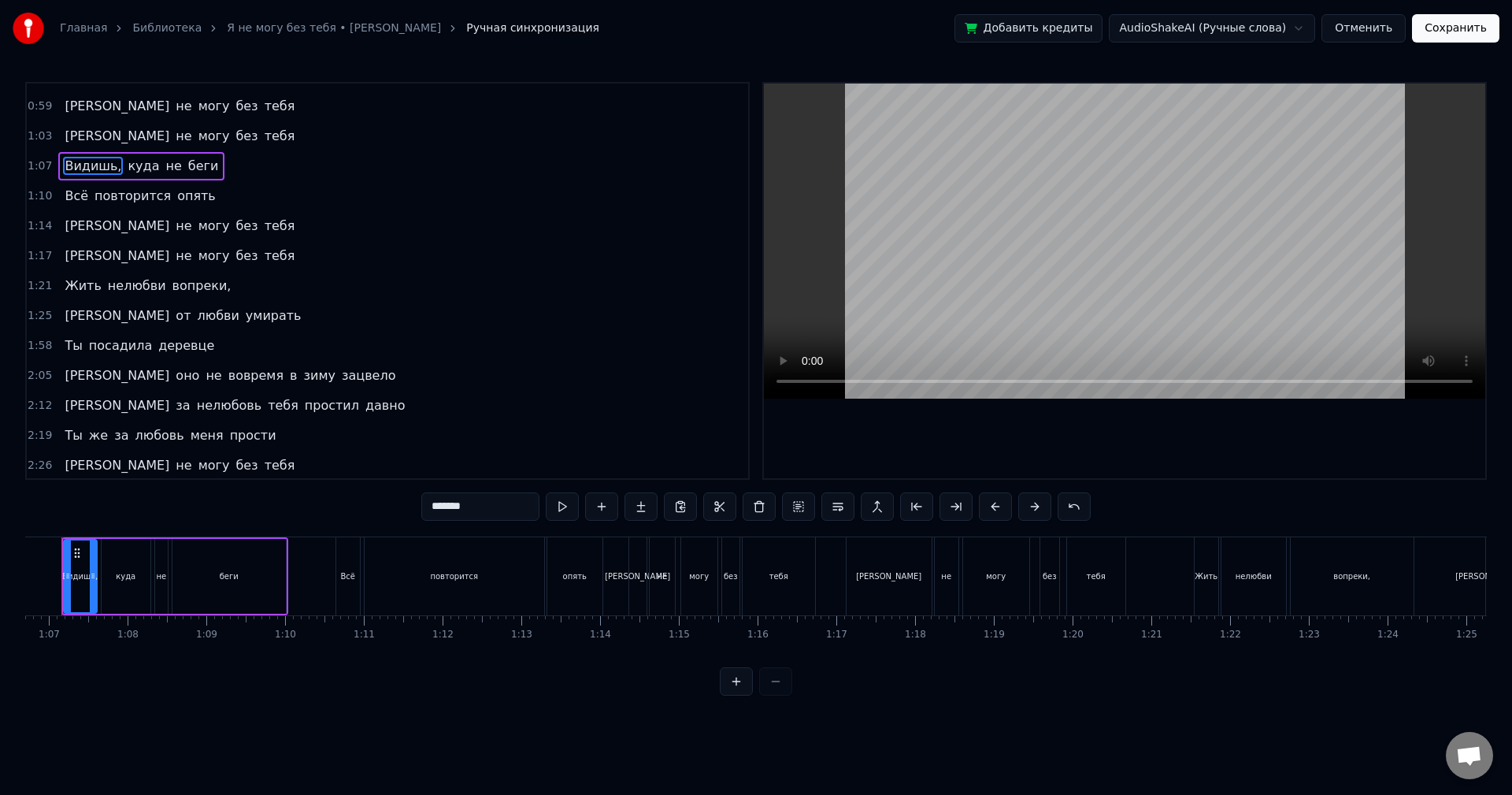
scroll to position [0, 5211]
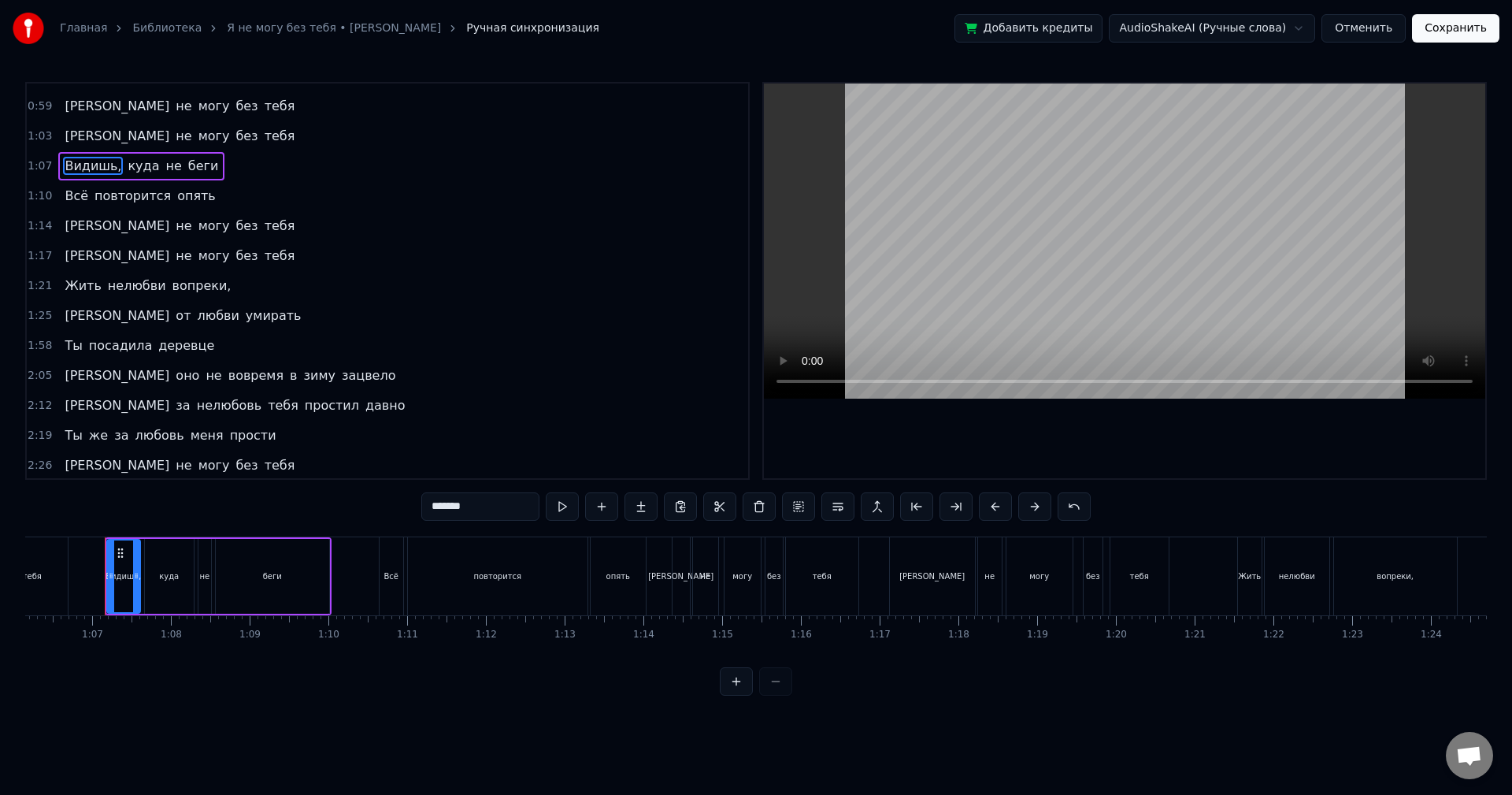
click at [494, 517] on input "*******" at bounding box center [480, 506] width 118 height 28
click at [187, 290] on span "вопреки," at bounding box center [202, 285] width 62 height 18
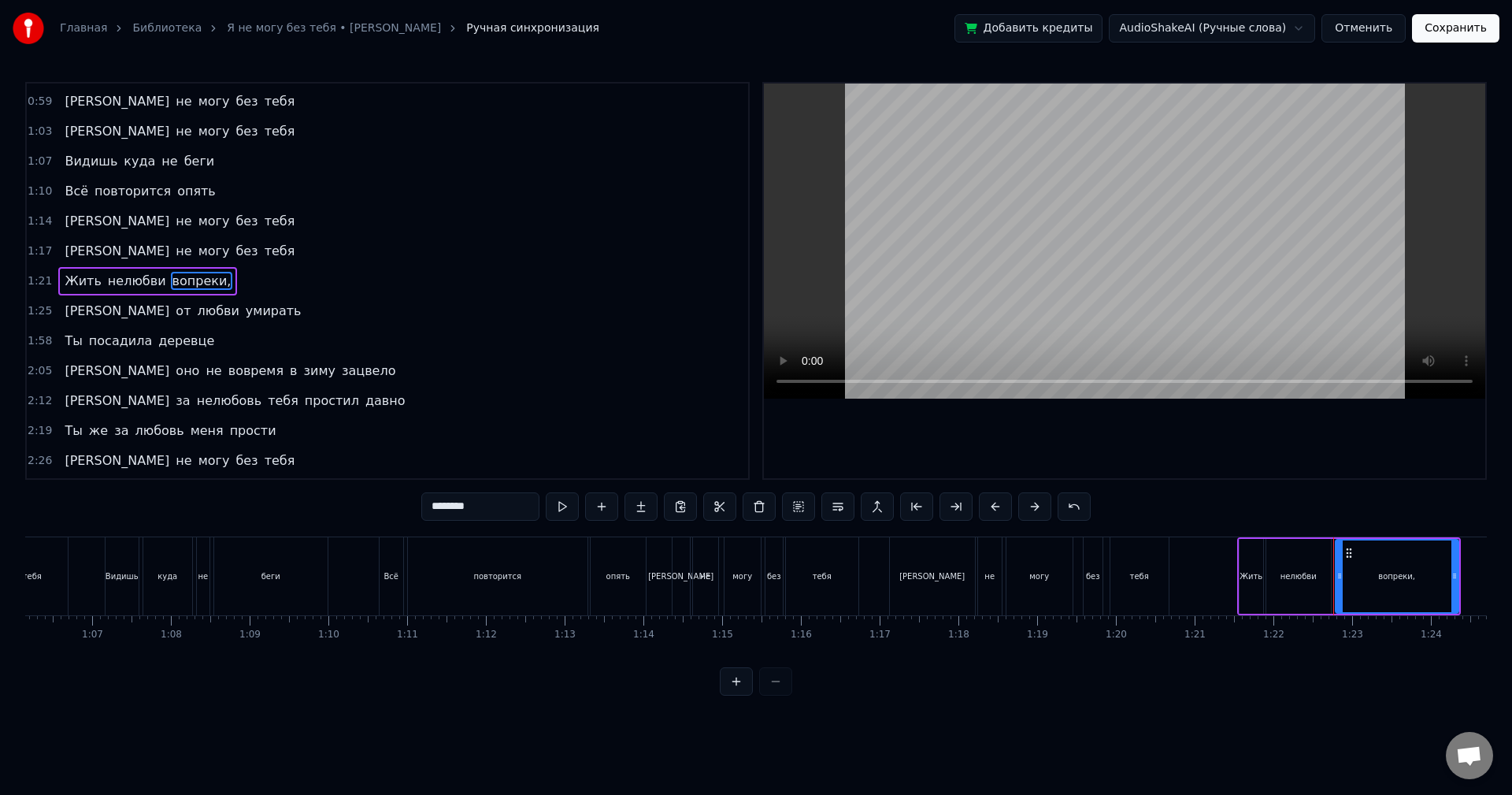
click at [505, 509] on input "********" at bounding box center [480, 506] width 118 height 28
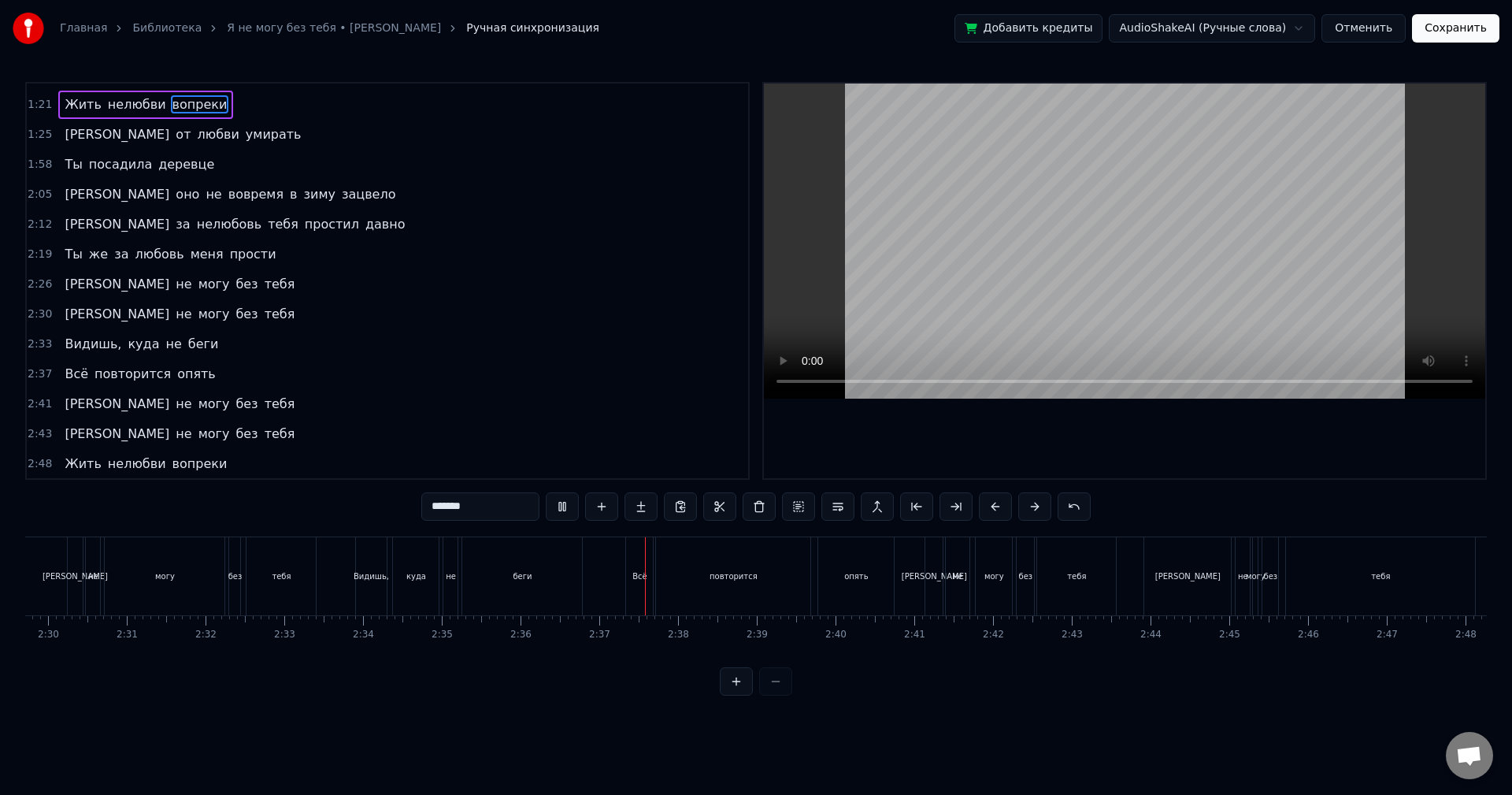
scroll to position [504, 0]
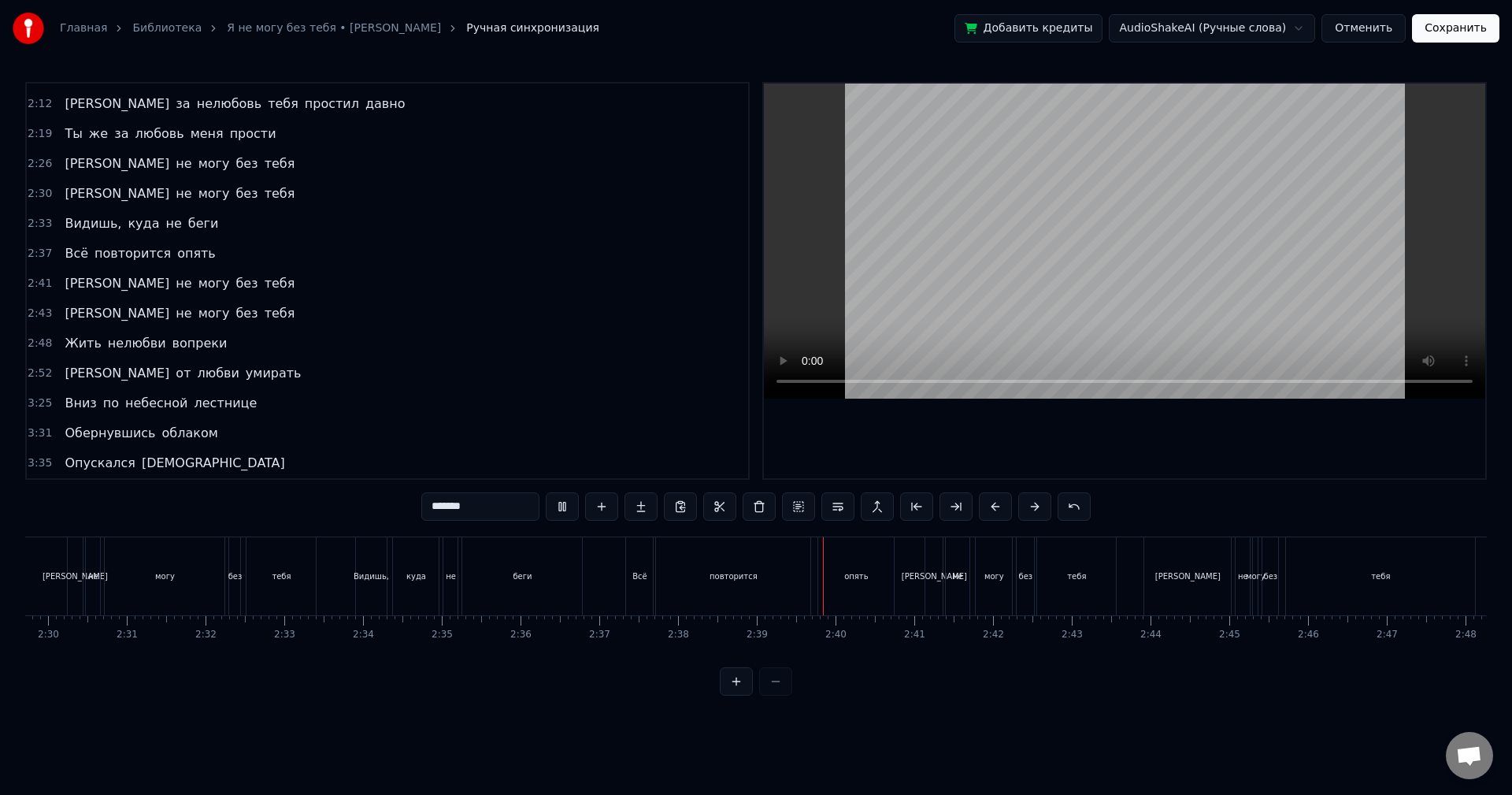
click at [101, 228] on span "Видишь," at bounding box center [93, 222] width 60 height 18
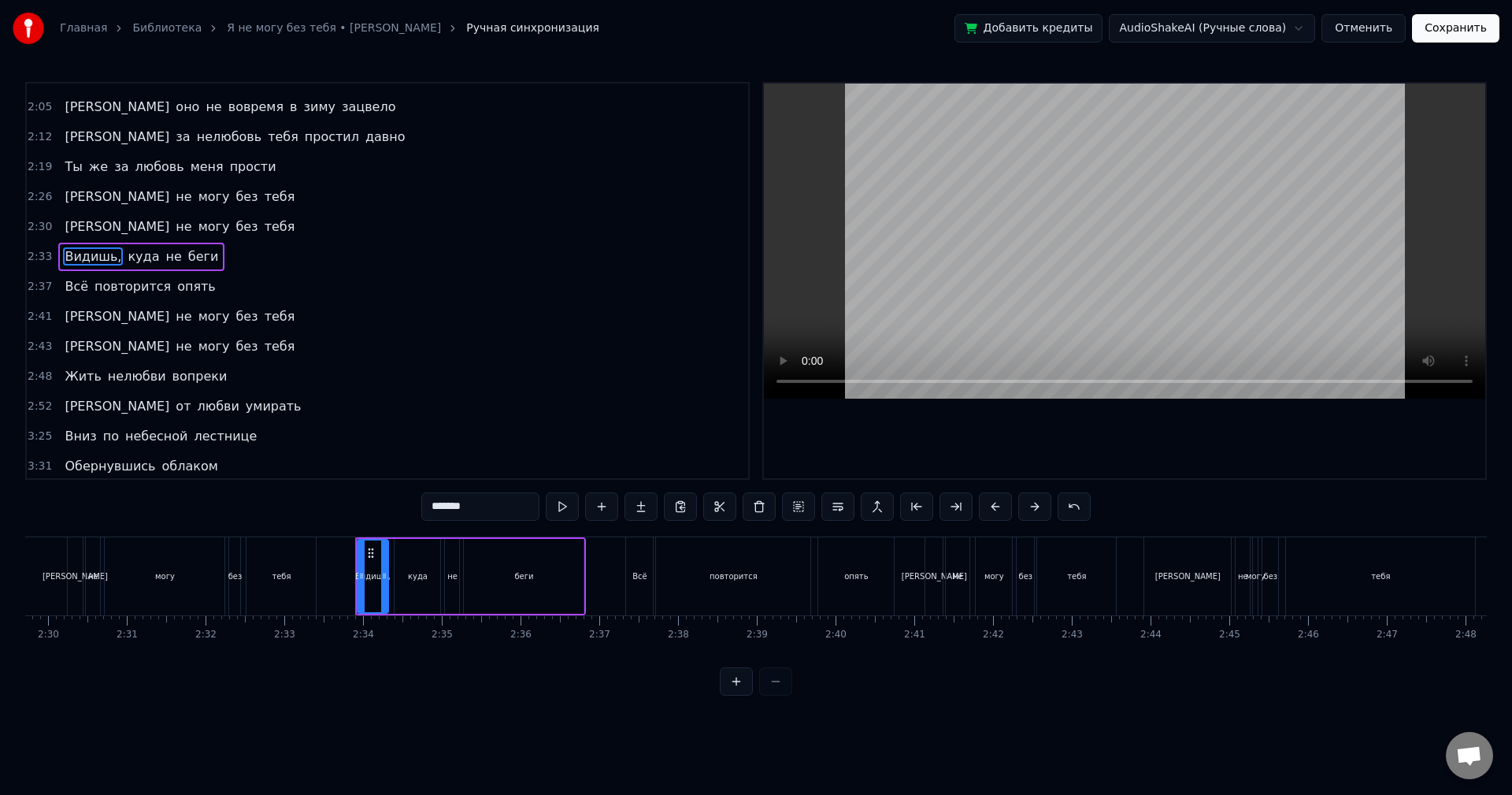
scroll to position [446, 0]
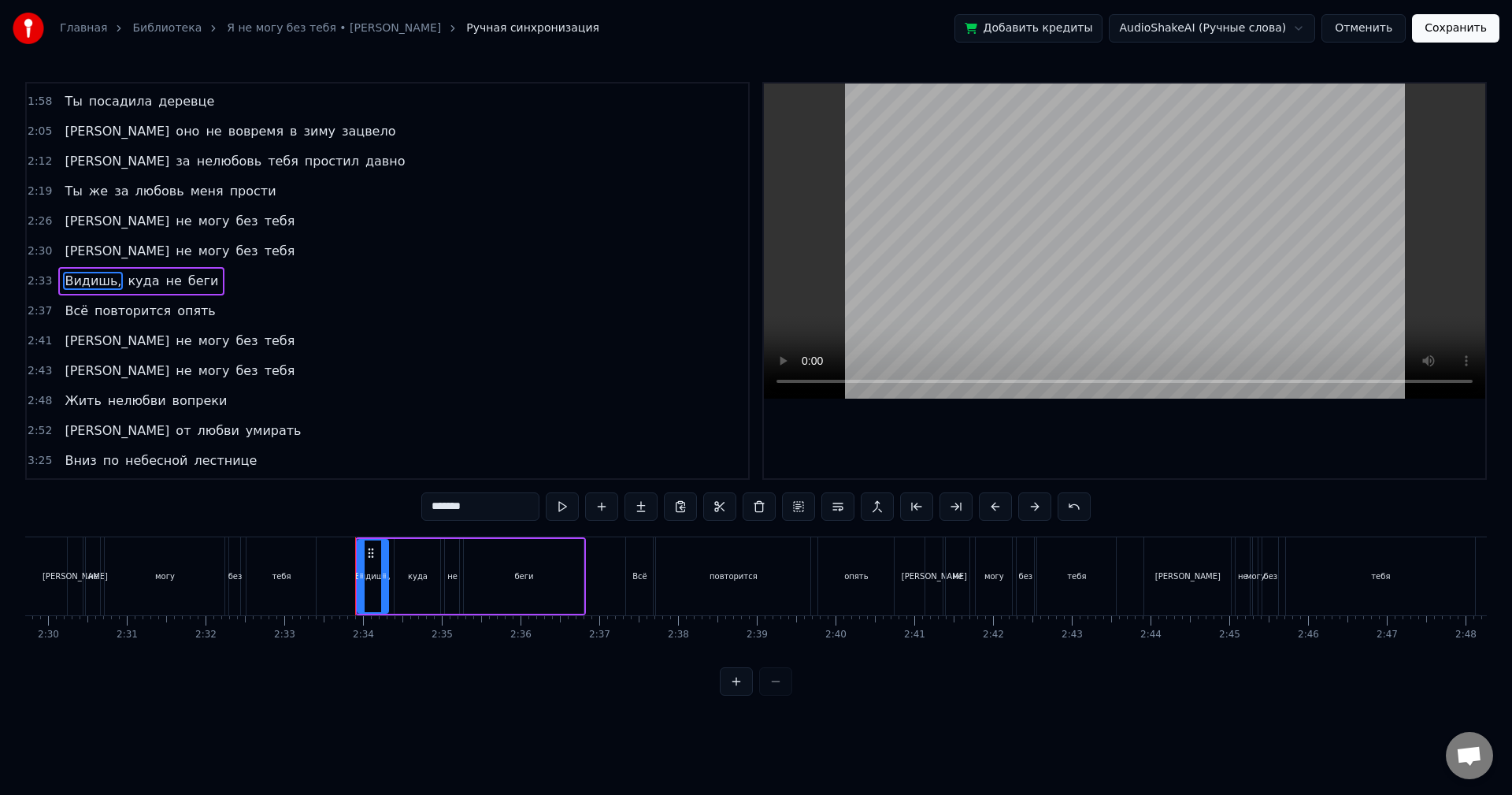
click at [491, 510] on input "*******" at bounding box center [480, 506] width 118 height 28
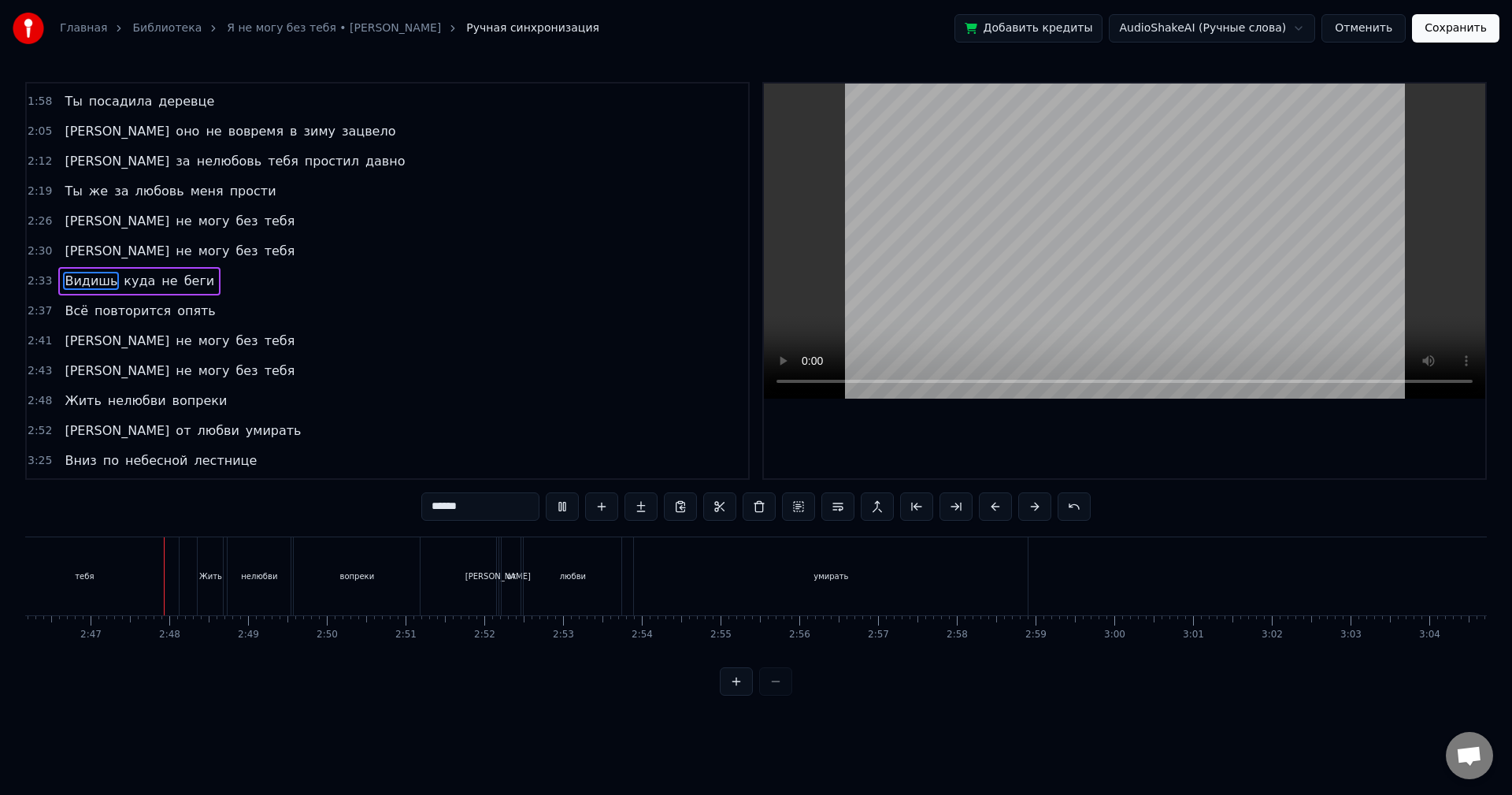
scroll to position [0, 13105]
click at [963, 592] on div "умирать" at bounding box center [815, 576] width 394 height 78
type input "*******"
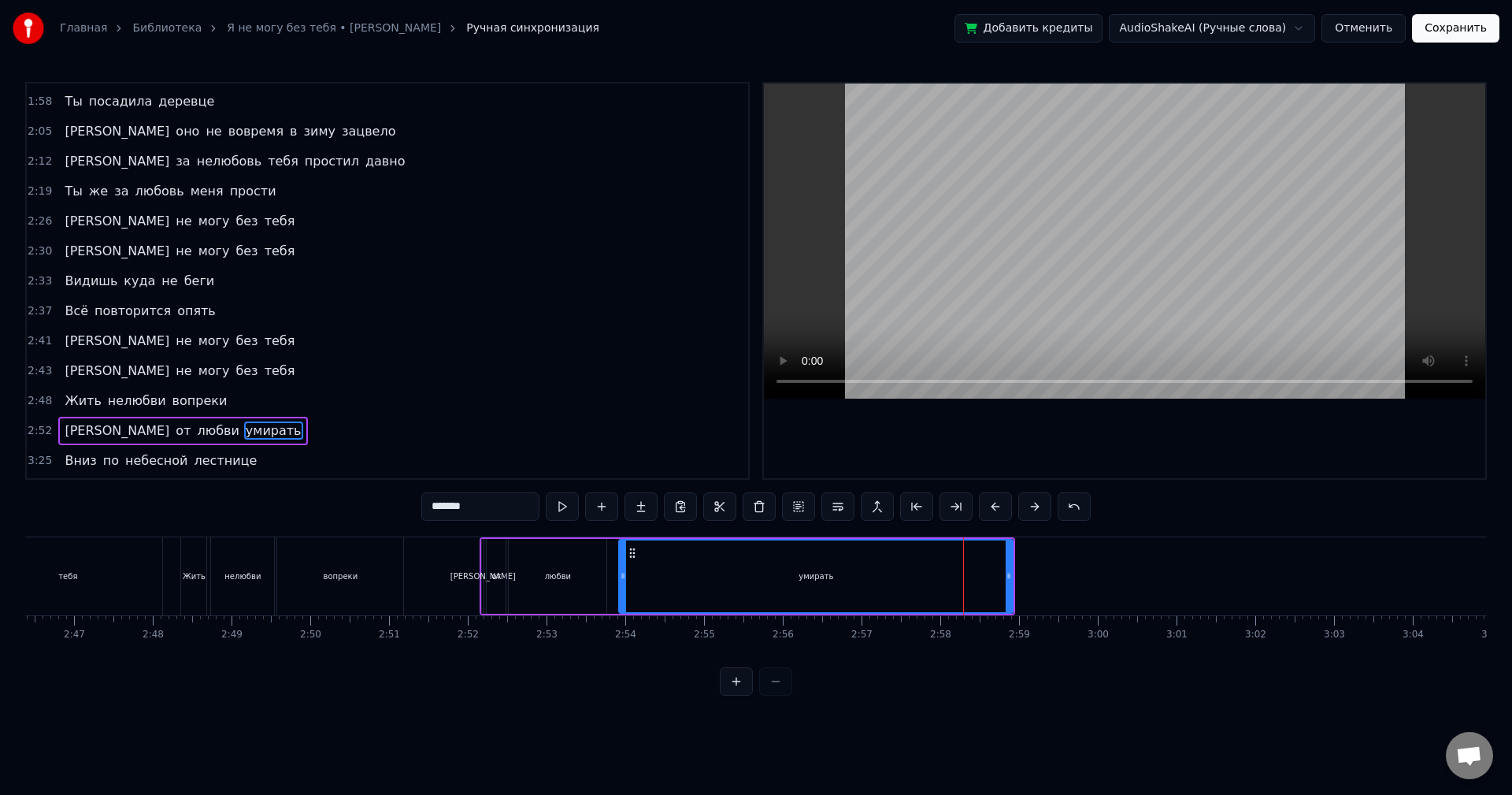
scroll to position [504, 0]
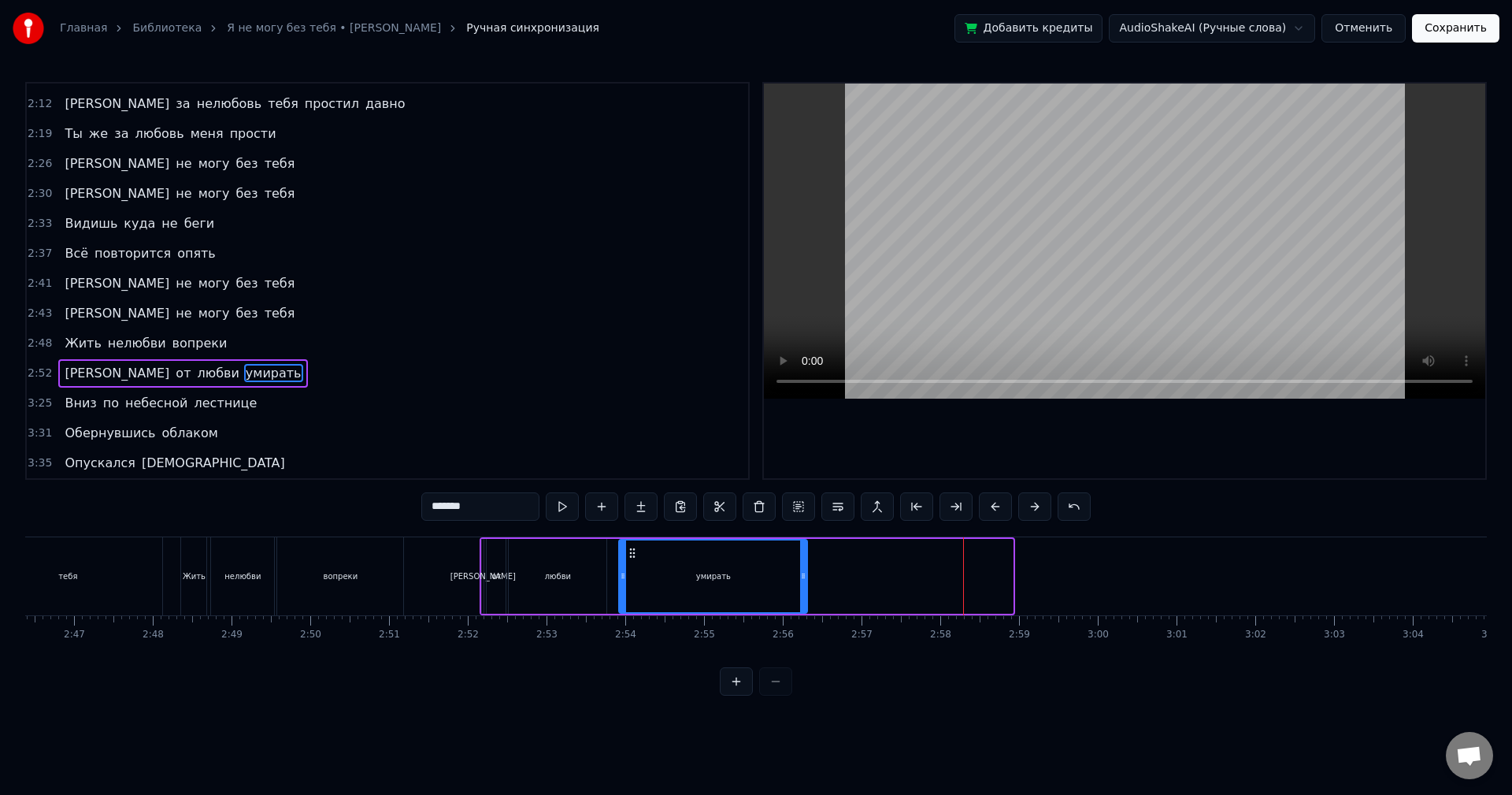
drag, startPoint x: 1012, startPoint y: 582, endPoint x: 801, endPoint y: 599, distance: 211.7
click at [801, 599] on div at bounding box center [803, 576] width 7 height 72
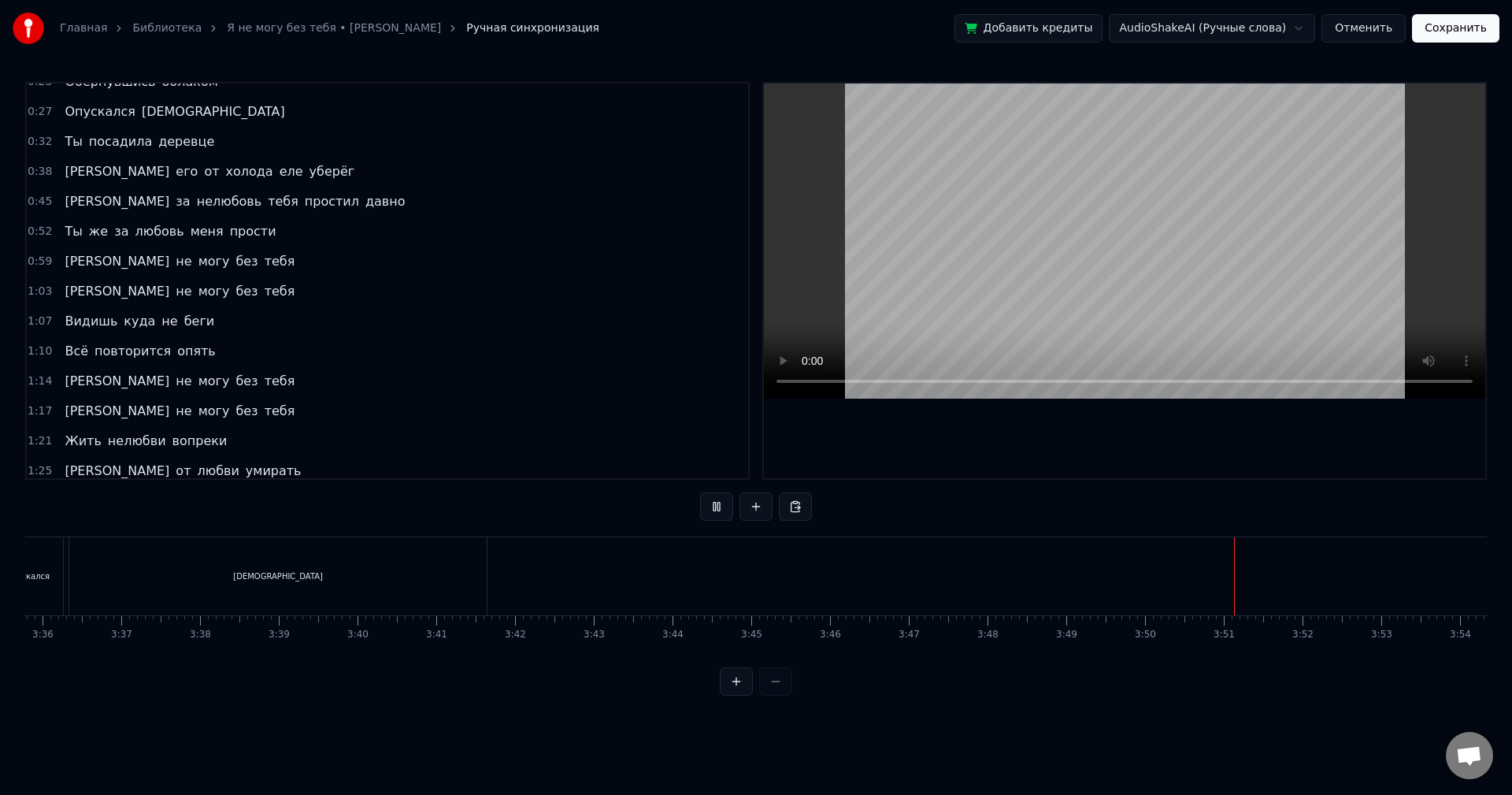
scroll to position [0, 0]
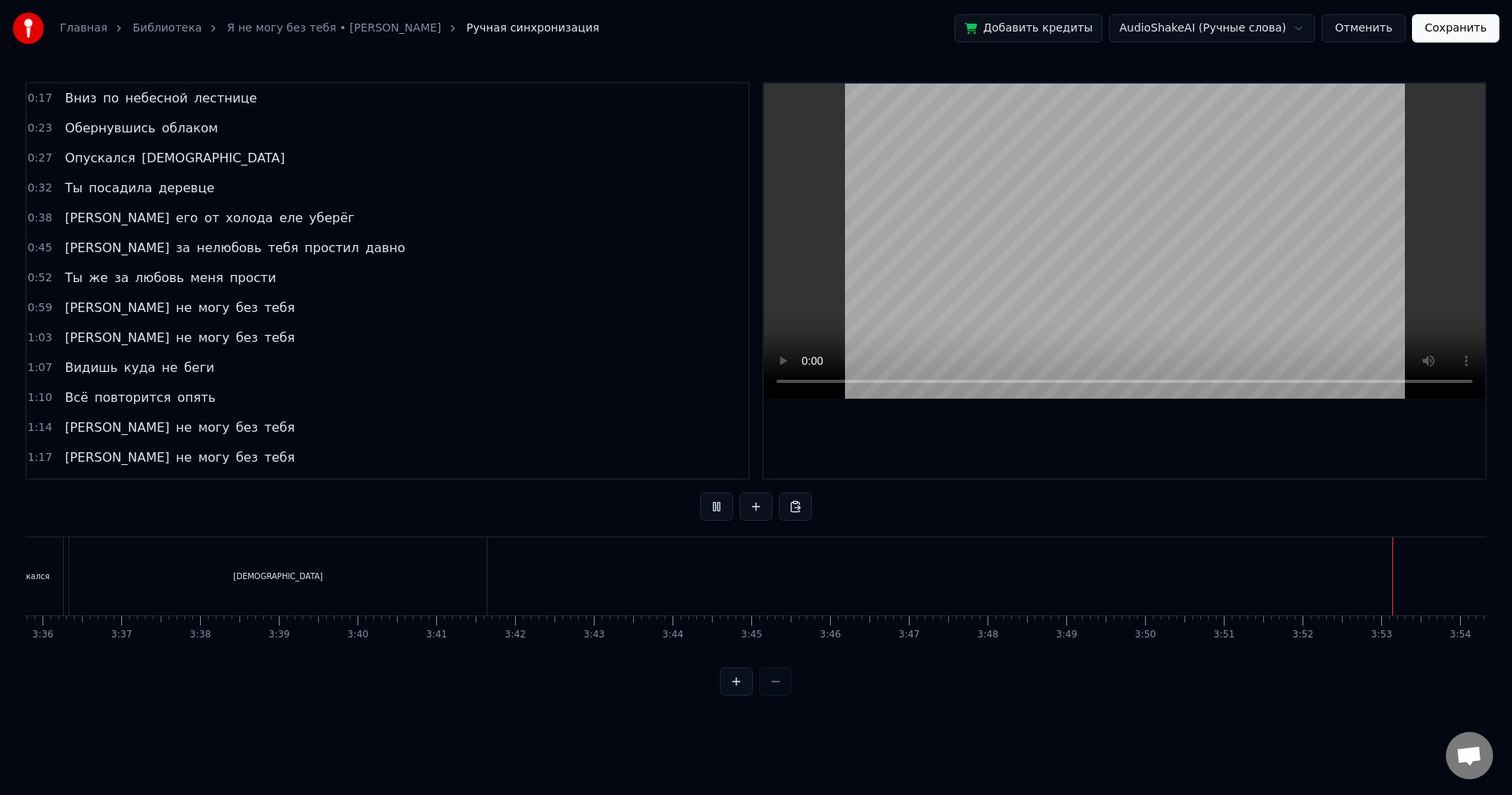
click at [1466, 25] on button "Сохранить" at bounding box center [1456, 28] width 87 height 28
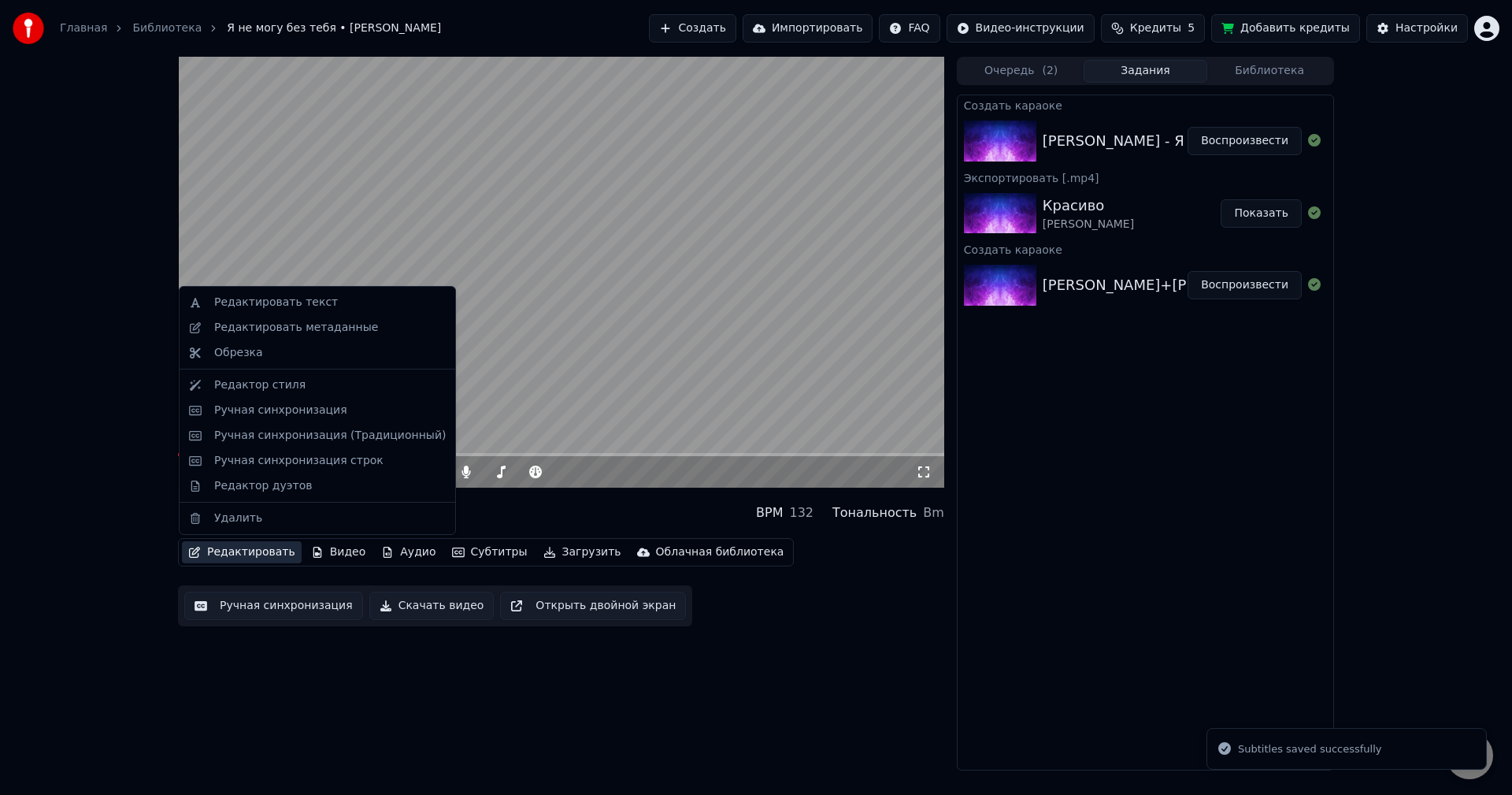
click at [250, 552] on button "Редактировать" at bounding box center [241, 552] width 120 height 22
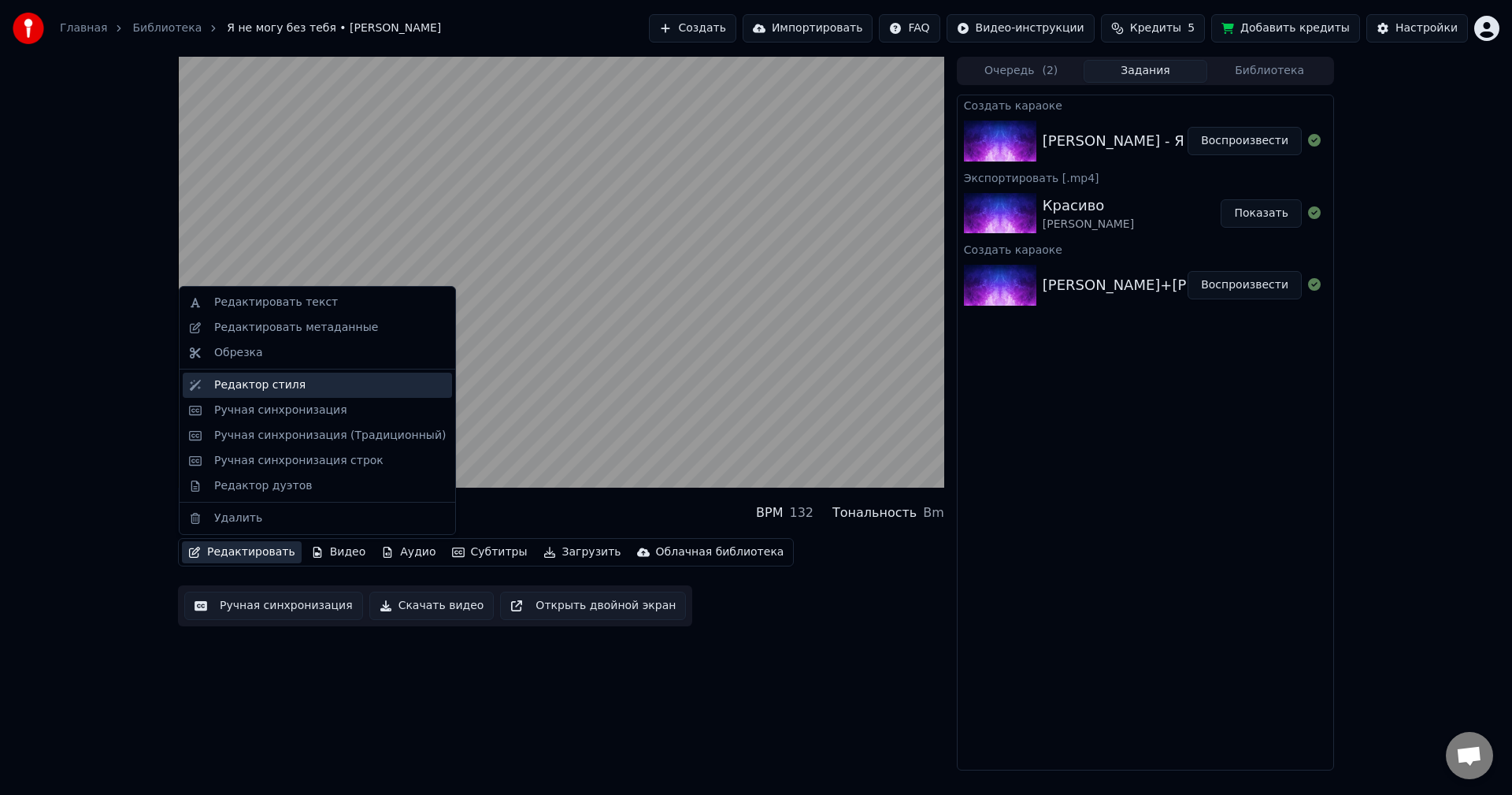
click at [293, 382] on div "Редактор стиля" at bounding box center [329, 385] width 232 height 16
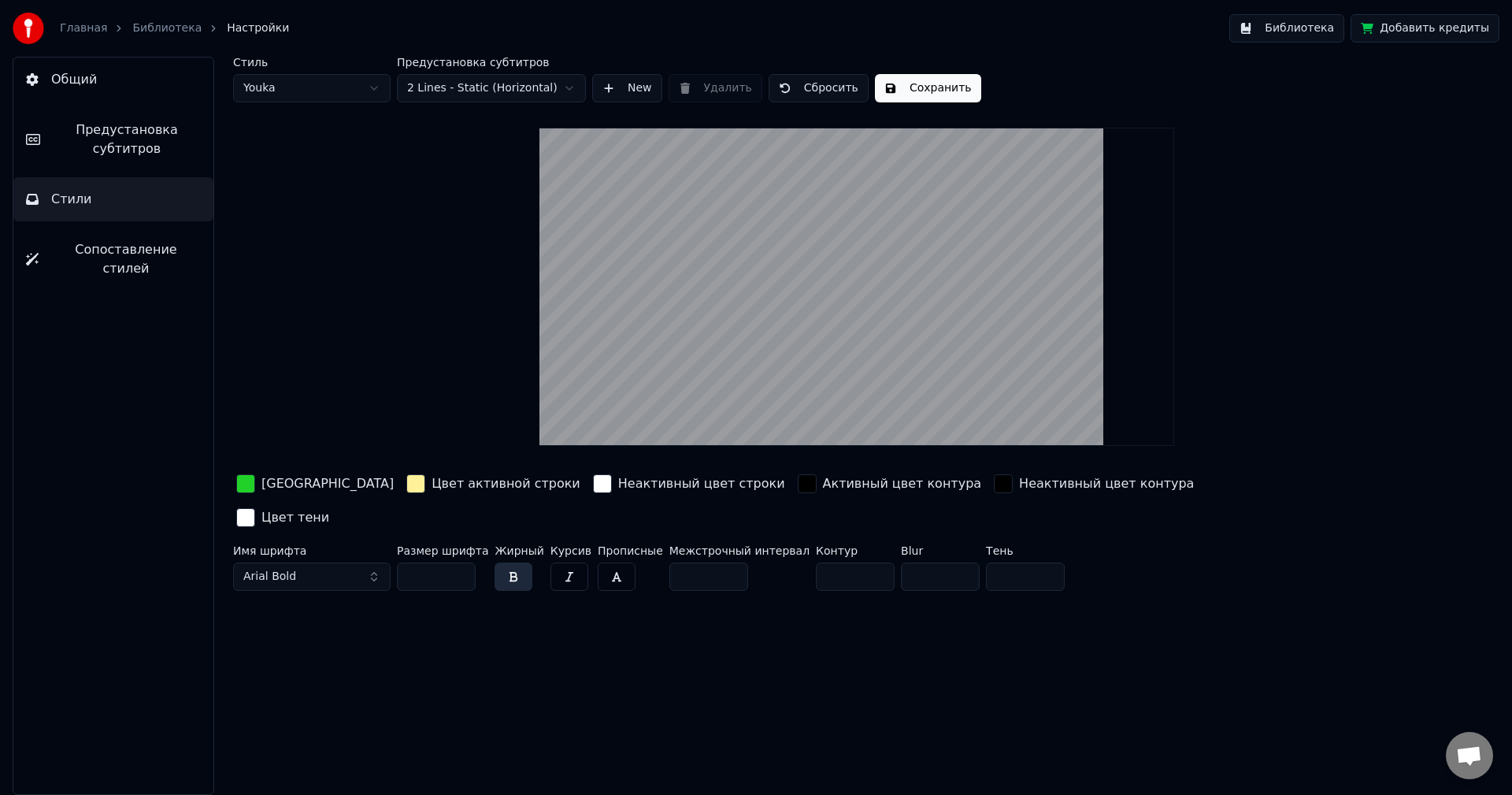
click at [319, 485] on div "[GEOGRAPHIC_DATA]" at bounding box center [327, 484] width 132 height 19
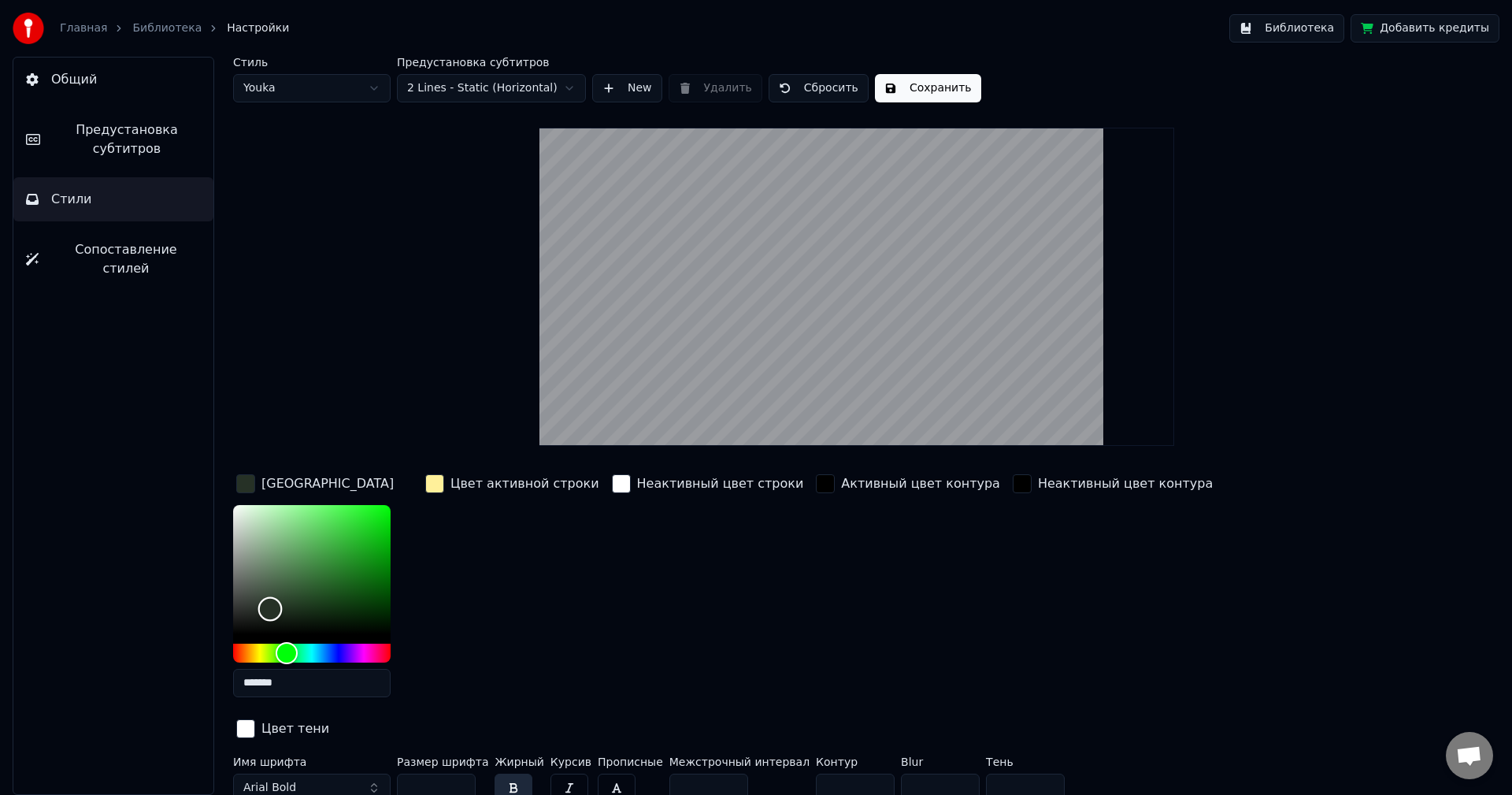
drag, startPoint x: 362, startPoint y: 528, endPoint x: 271, endPoint y: 609, distance: 121.8
click at [271, 609] on div "Color" at bounding box center [271, 610] width 25 height 25
type input "*******"
drag, startPoint x: 272, startPoint y: 602, endPoint x: 294, endPoint y: 589, distance: 25.6
click at [294, 589] on div "Color" at bounding box center [294, 590] width 25 height 25
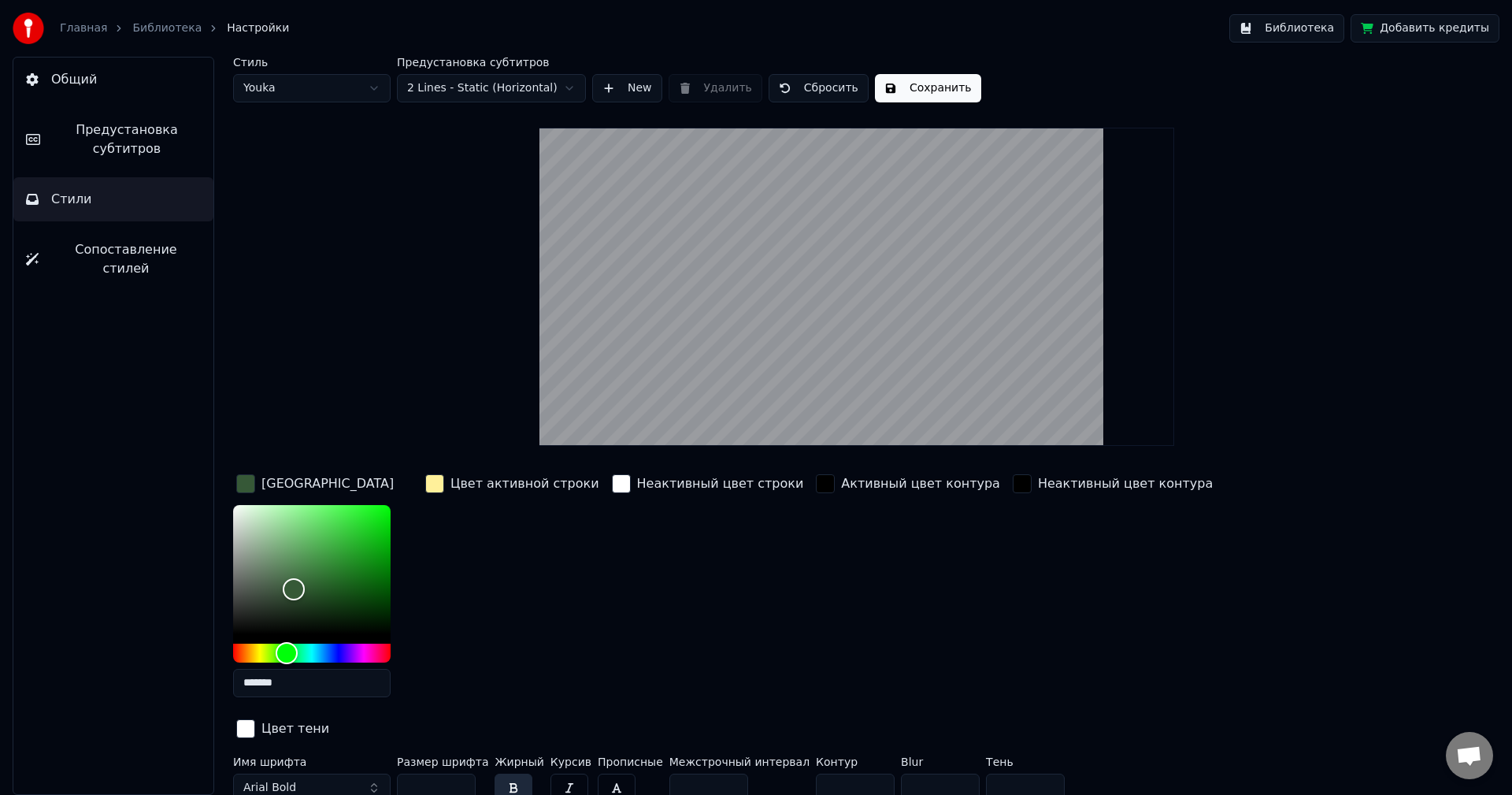
click at [505, 482] on div "Цвет активной строки" at bounding box center [524, 484] width 149 height 19
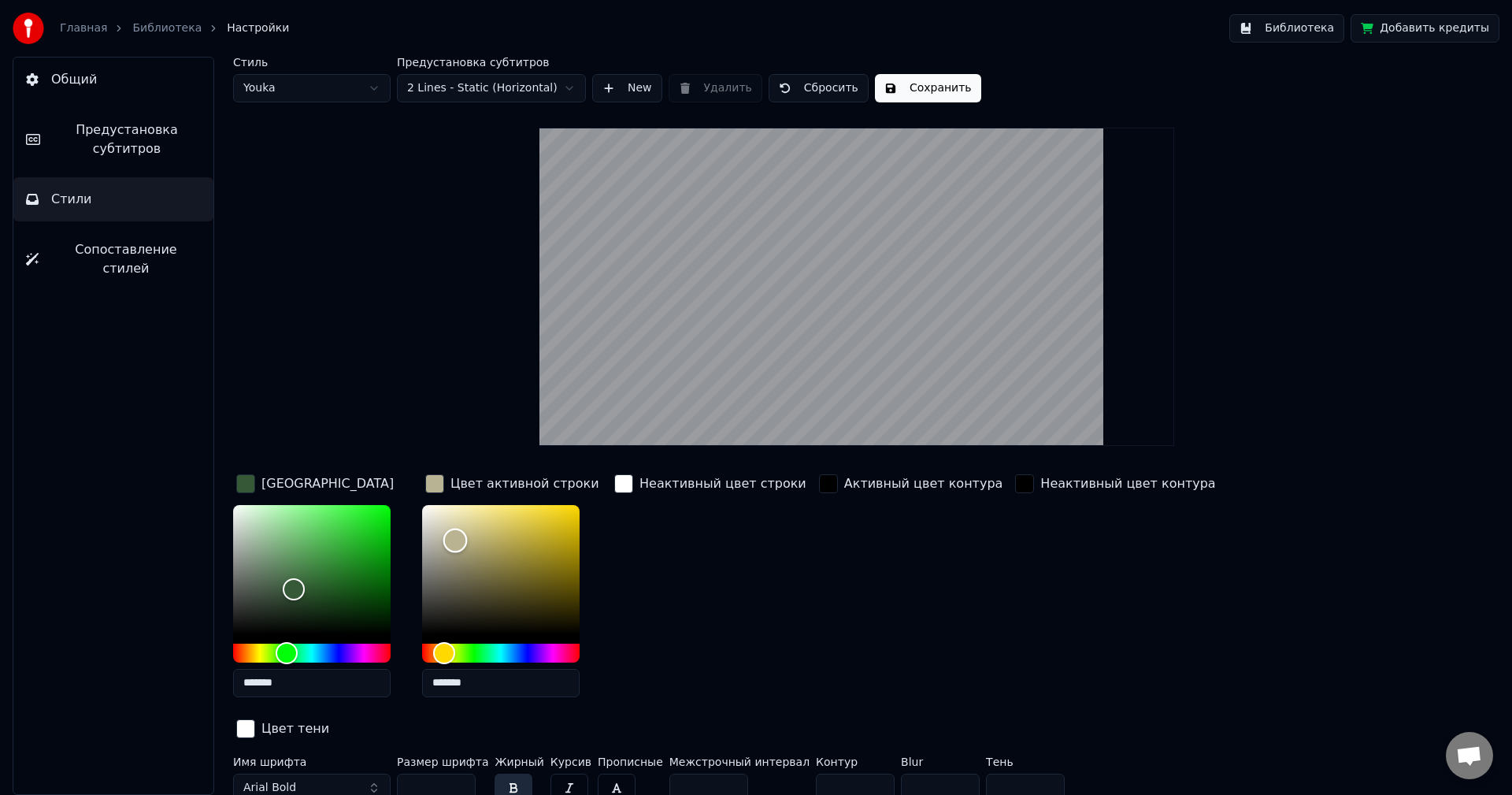
type input "*******"
drag, startPoint x: 483, startPoint y: 510, endPoint x: 453, endPoint y: 540, distance: 42.4
click at [453, 540] on div "Color" at bounding box center [454, 541] width 25 height 25
click at [914, 92] on button "Сохранить" at bounding box center [928, 88] width 106 height 28
click at [1307, 36] on button "Библиотека" at bounding box center [1287, 28] width 115 height 28
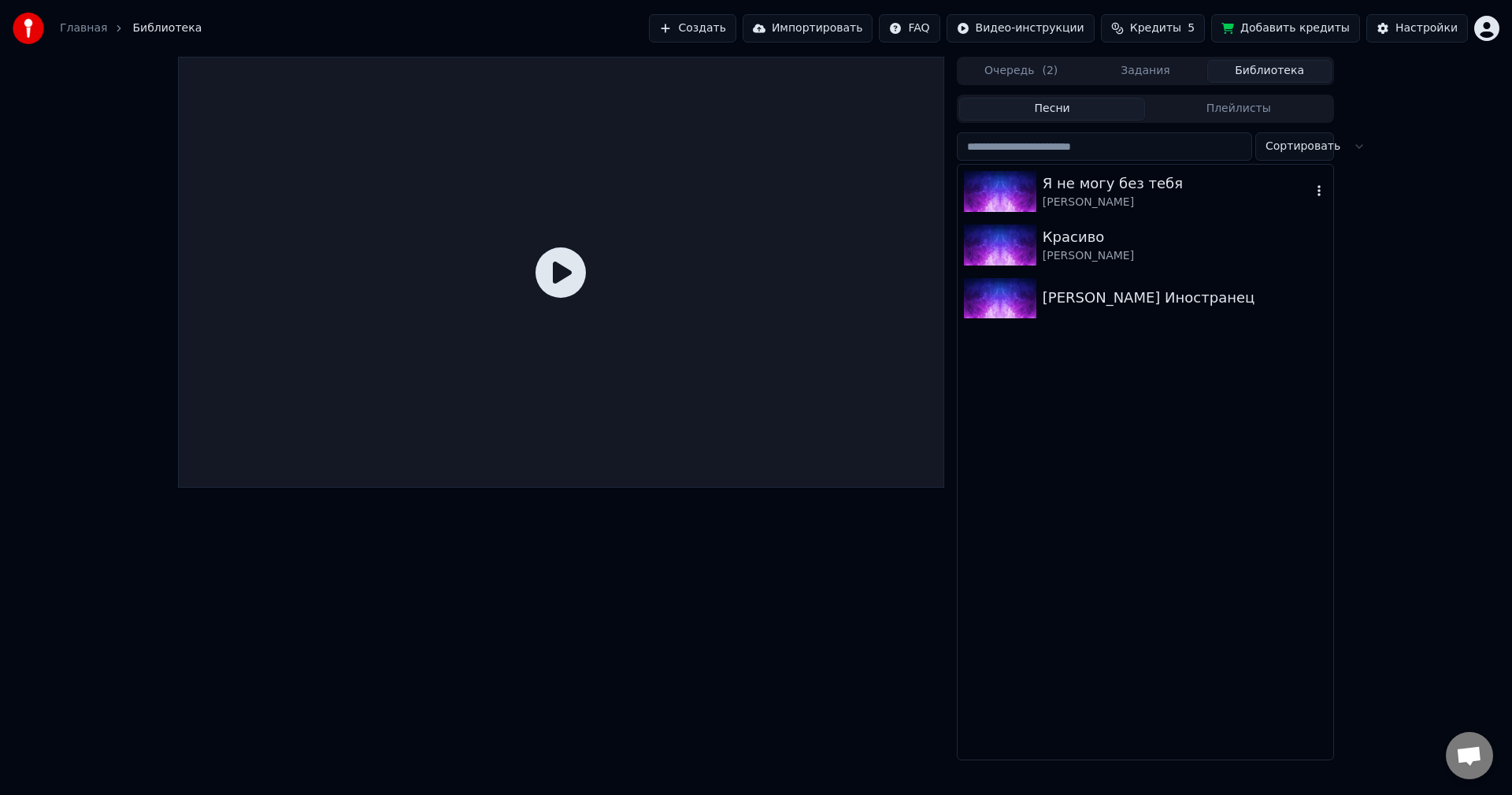
click at [1111, 208] on div "[PERSON_NAME]" at bounding box center [1177, 203] width 269 height 16
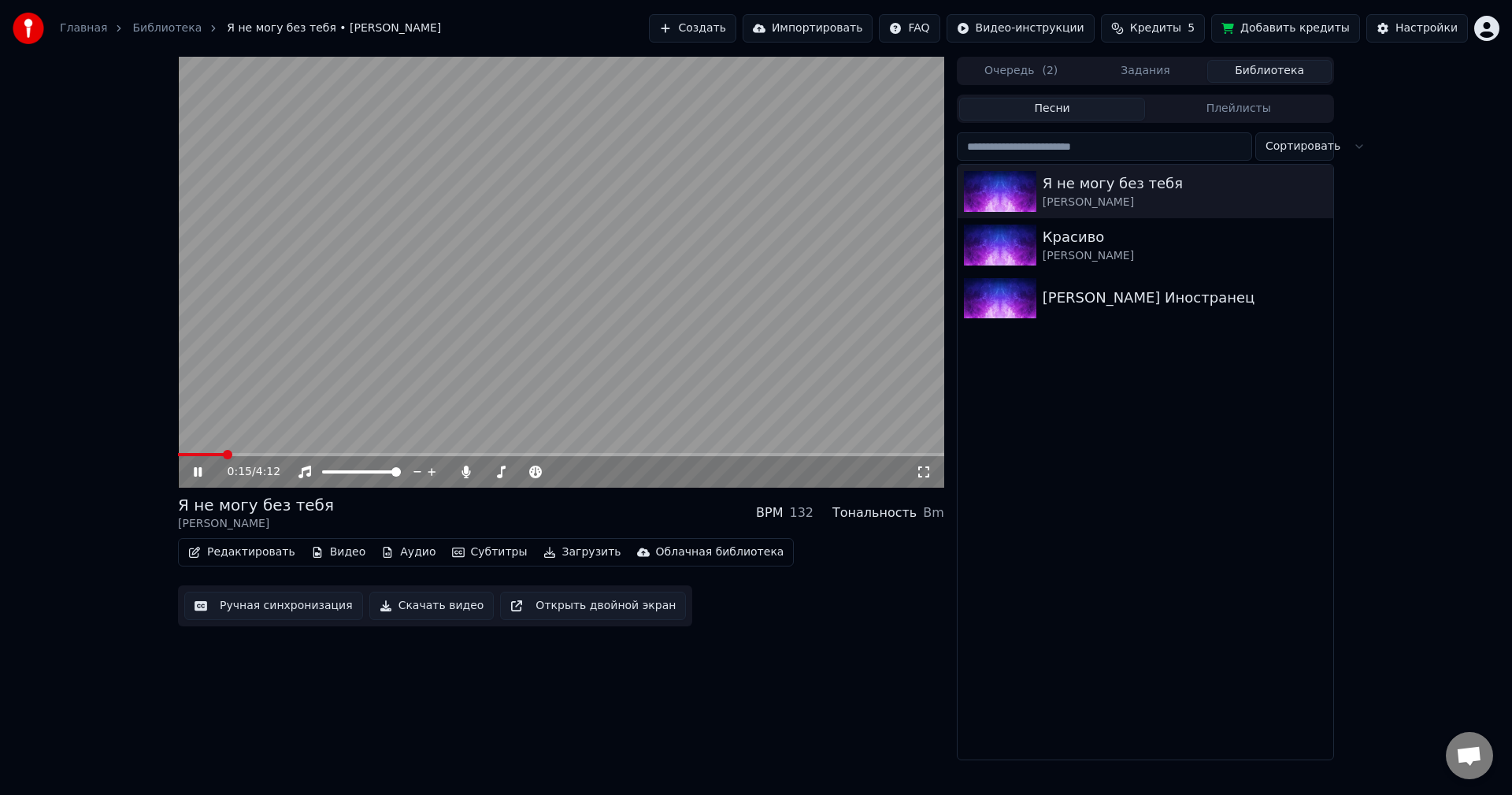
click at [223, 456] on span at bounding box center [561, 454] width 766 height 3
click at [253, 553] on button "Редактировать" at bounding box center [241, 552] width 120 height 22
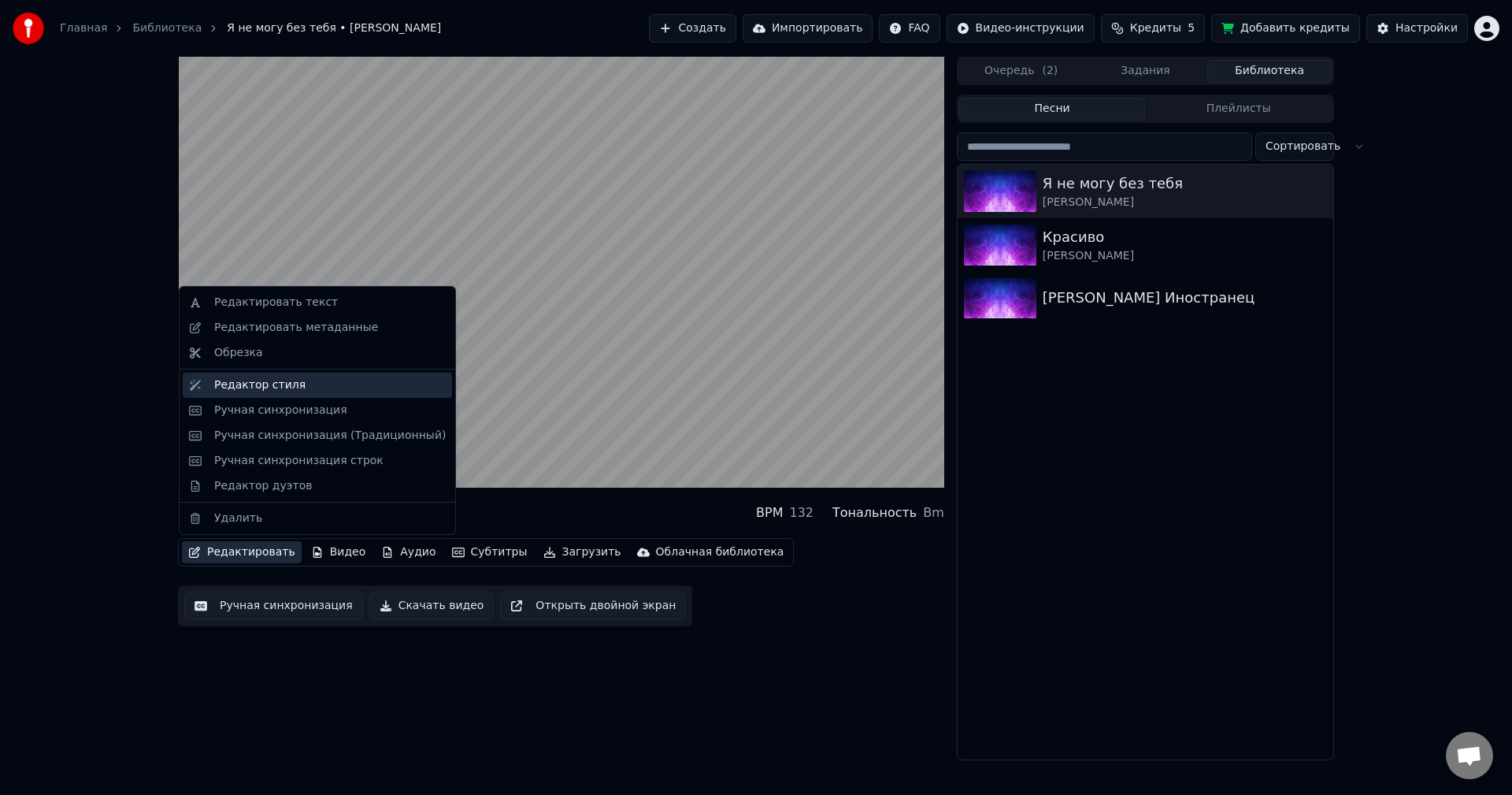
click at [289, 384] on div "Редактор стиля" at bounding box center [259, 385] width 92 height 16
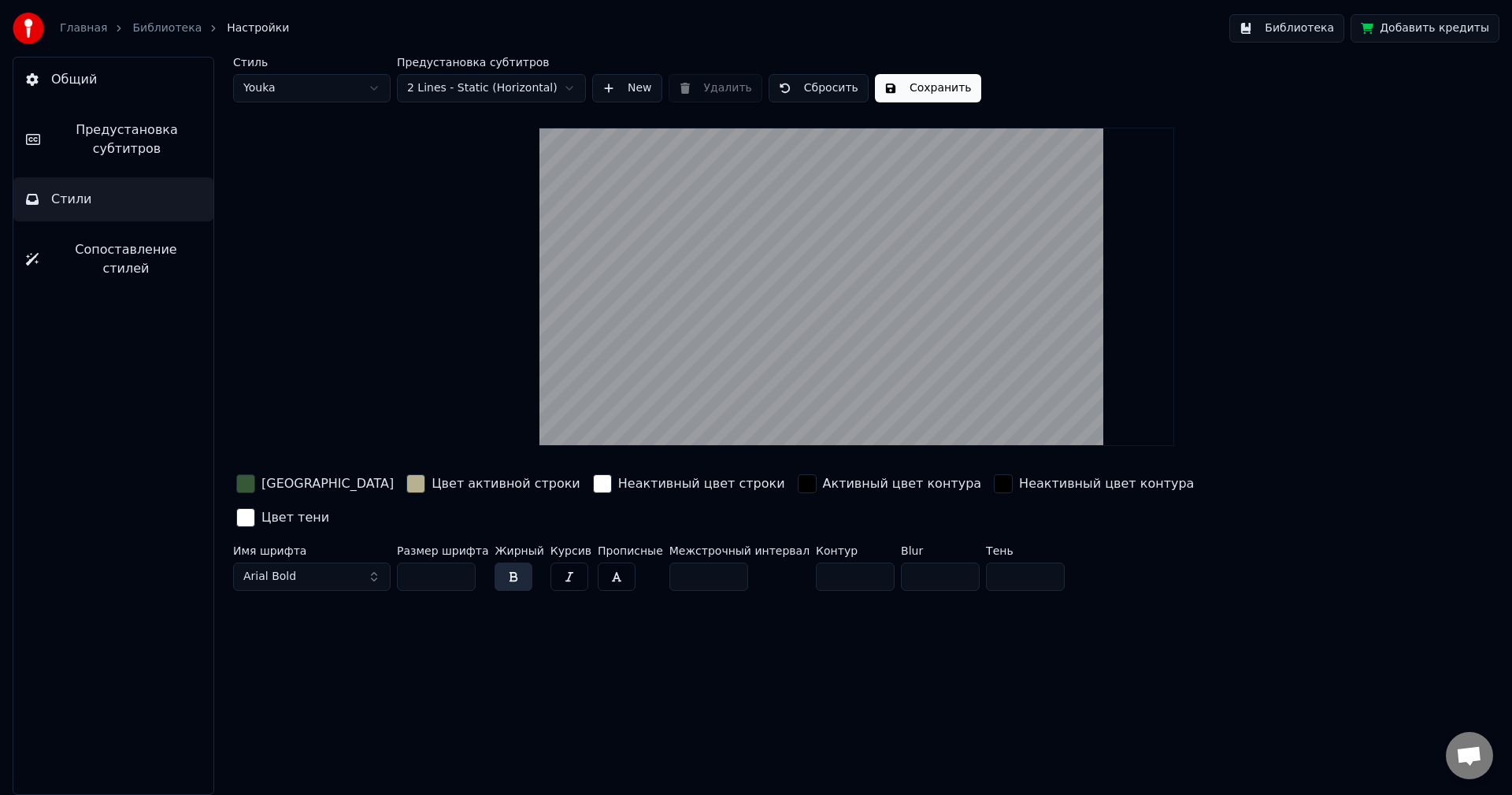
click at [436, 490] on div "Цвет активной строки" at bounding box center [505, 484] width 149 height 19
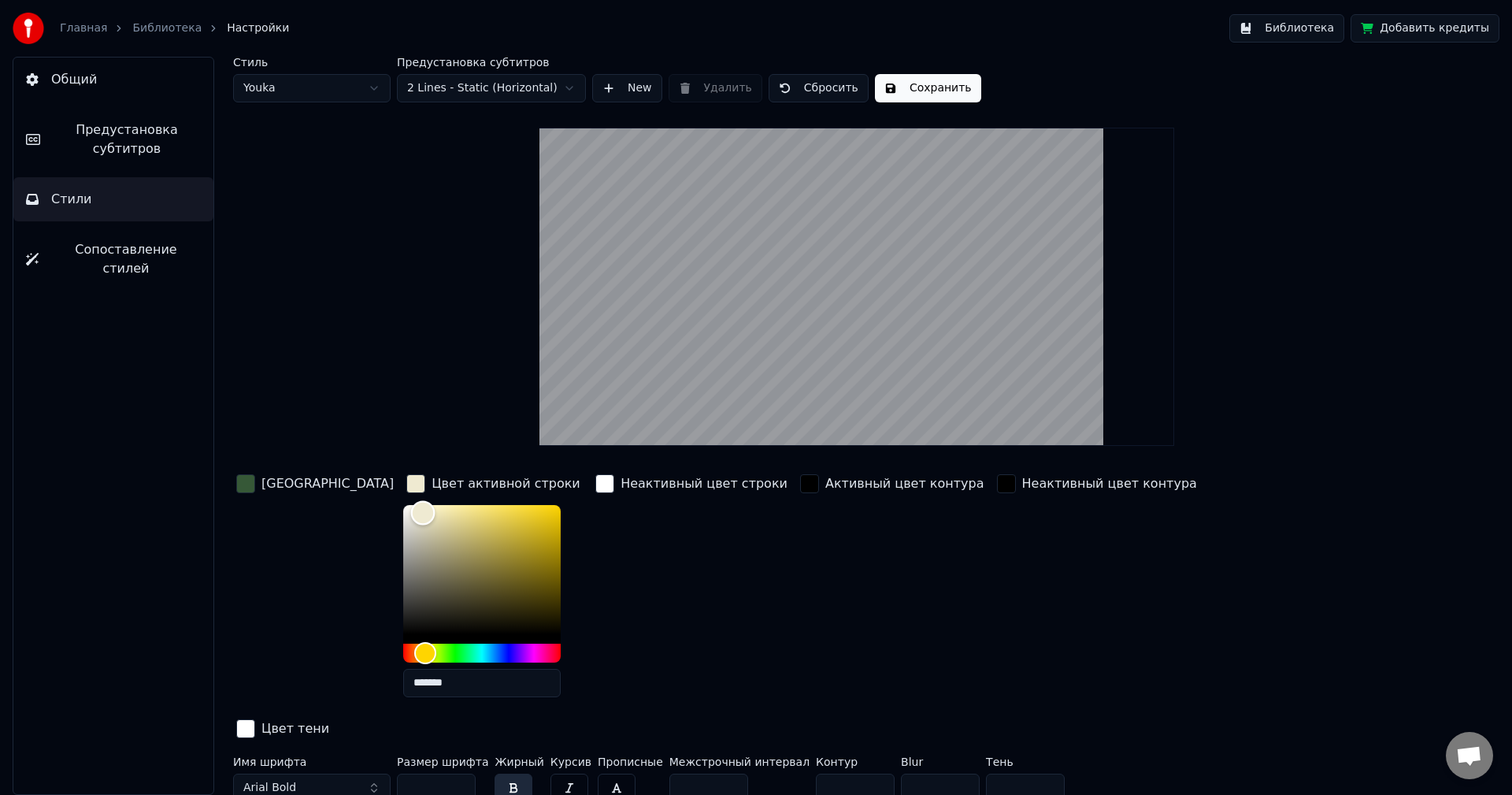
type input "*******"
drag, startPoint x: 378, startPoint y: 535, endPoint x: 369, endPoint y: 512, distance: 24.7
click at [412, 512] on div "Color" at bounding box center [424, 513] width 25 height 25
click at [266, 486] on div "[GEOGRAPHIC_DATA]" at bounding box center [327, 484] width 132 height 19
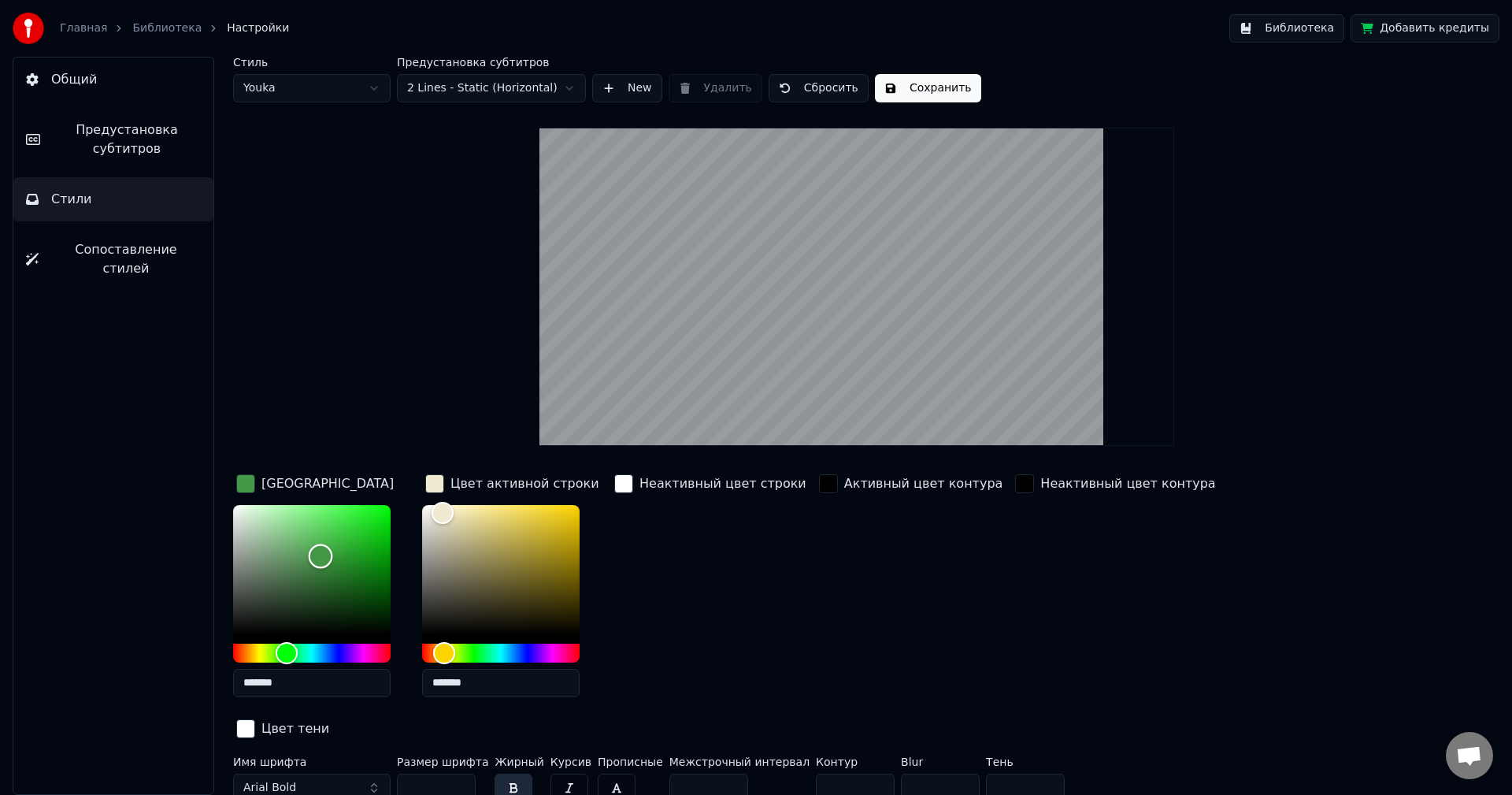
type input "*******"
drag, startPoint x: 294, startPoint y: 580, endPoint x: 322, endPoint y: 555, distance: 37.5
click at [322, 555] on div "Color" at bounding box center [323, 556] width 25 height 25
click at [899, 83] on button "Сохранить" at bounding box center [928, 88] width 106 height 28
click at [1310, 35] on button "Библиотека" at bounding box center [1287, 28] width 115 height 28
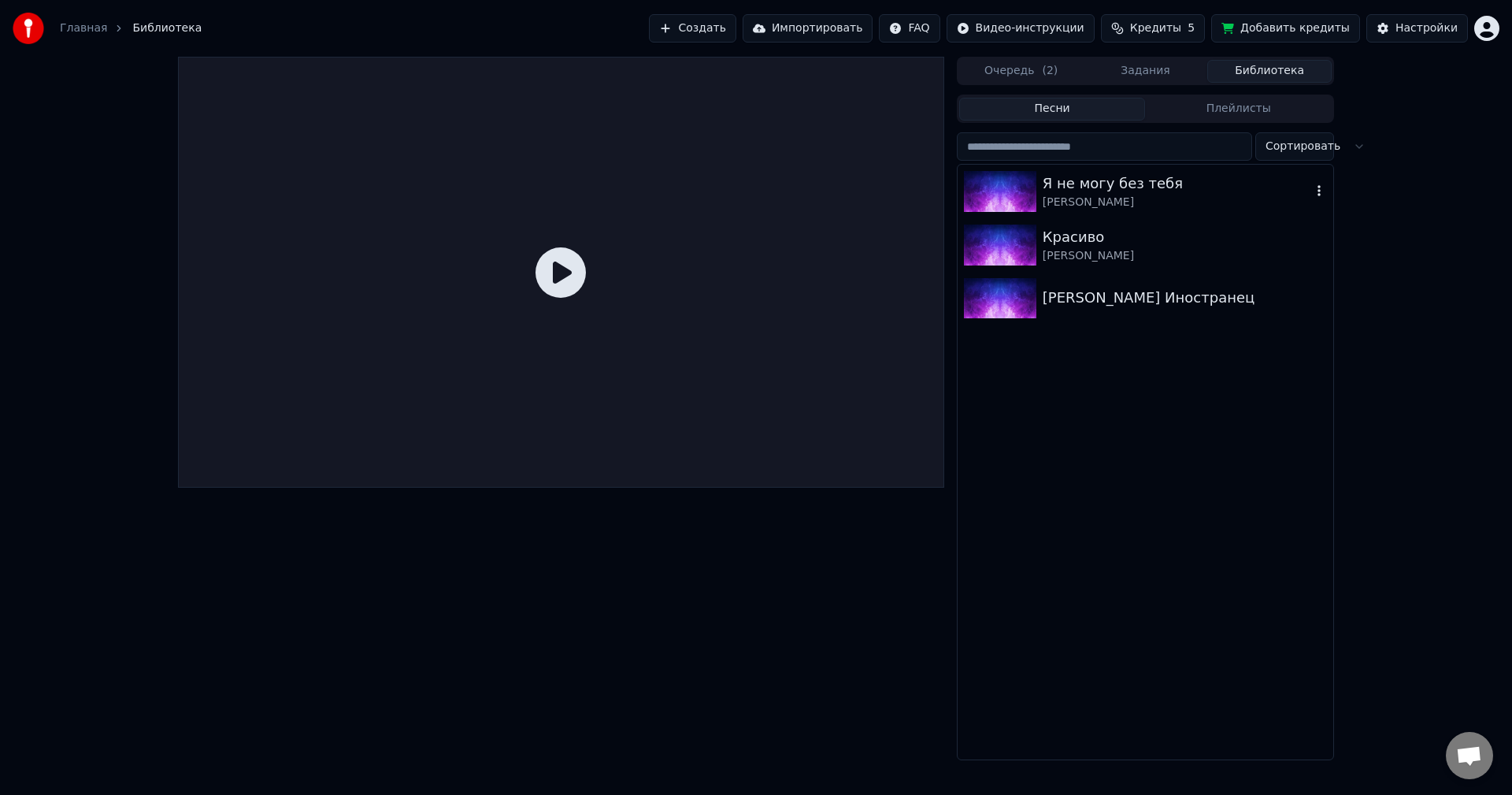
click at [1074, 195] on div "[PERSON_NAME]" at bounding box center [1177, 203] width 269 height 16
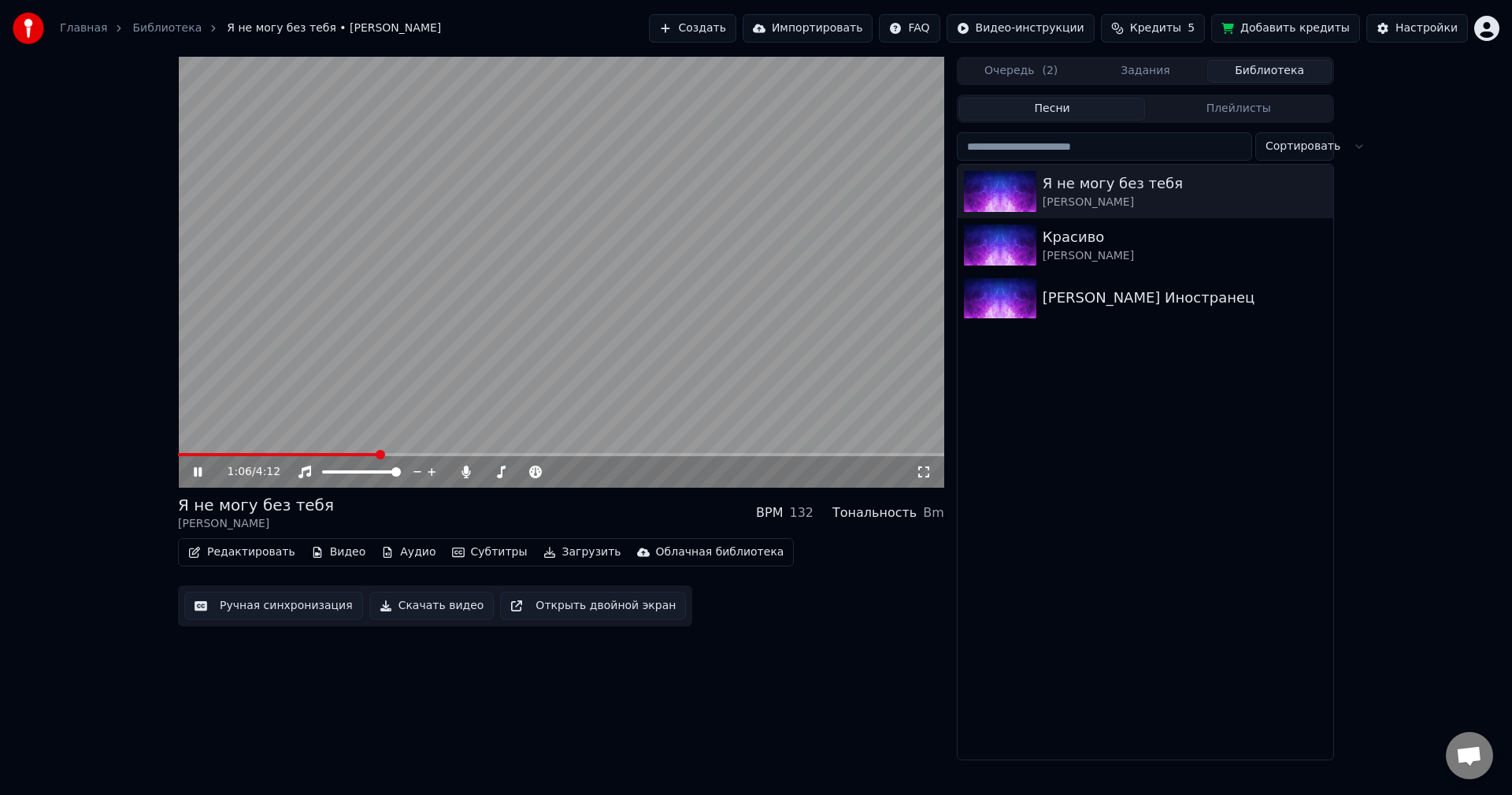
click at [377, 456] on span at bounding box center [561, 454] width 766 height 3
click at [197, 476] on icon at bounding box center [198, 472] width 8 height 9
click at [571, 548] on button "Загрузить" at bounding box center [583, 552] width 91 height 22
click at [431, 603] on button "Скачать видео" at bounding box center [431, 606] width 125 height 28
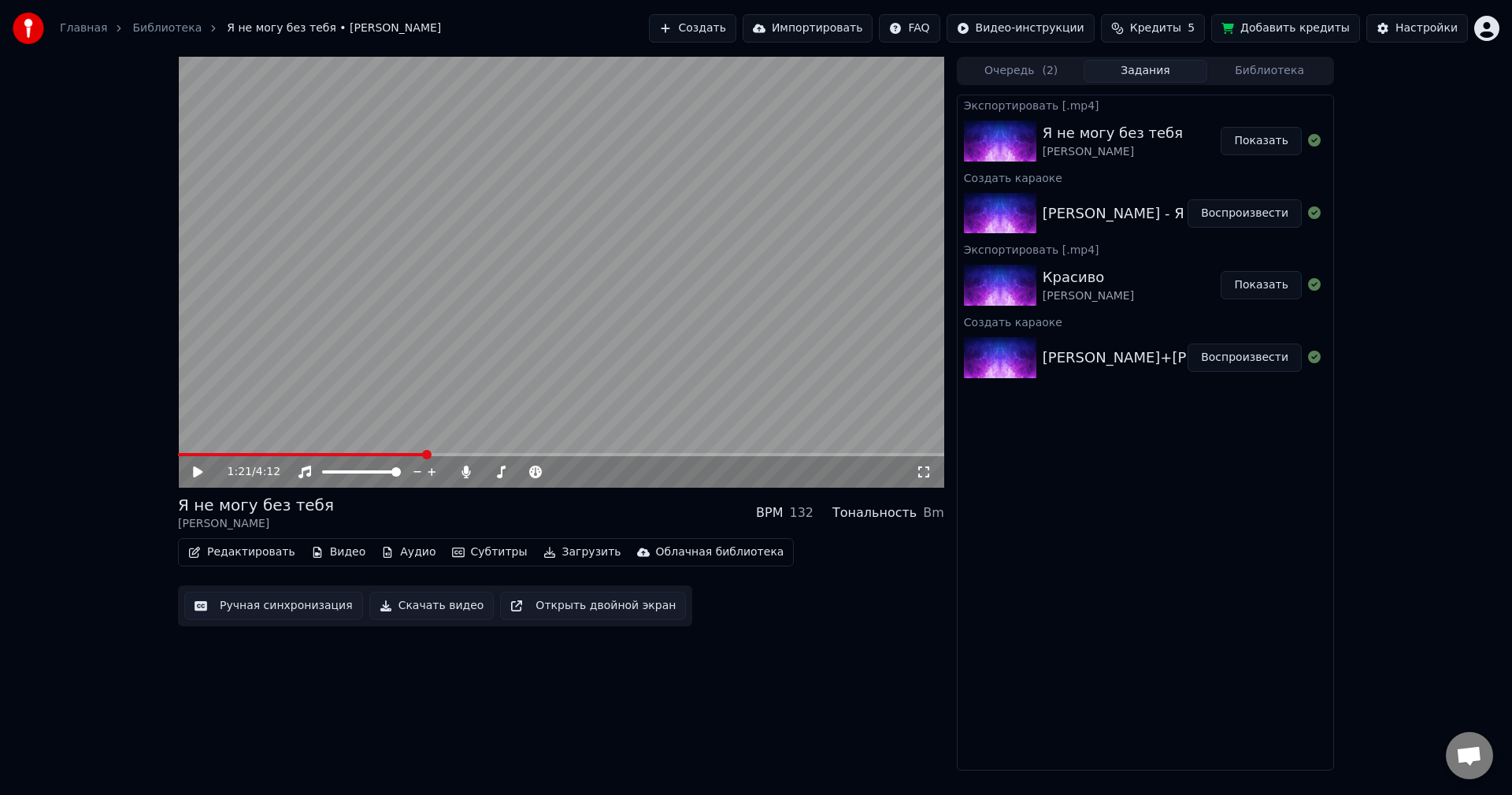
click at [736, 30] on button "Создать" at bounding box center [693, 28] width 87 height 28
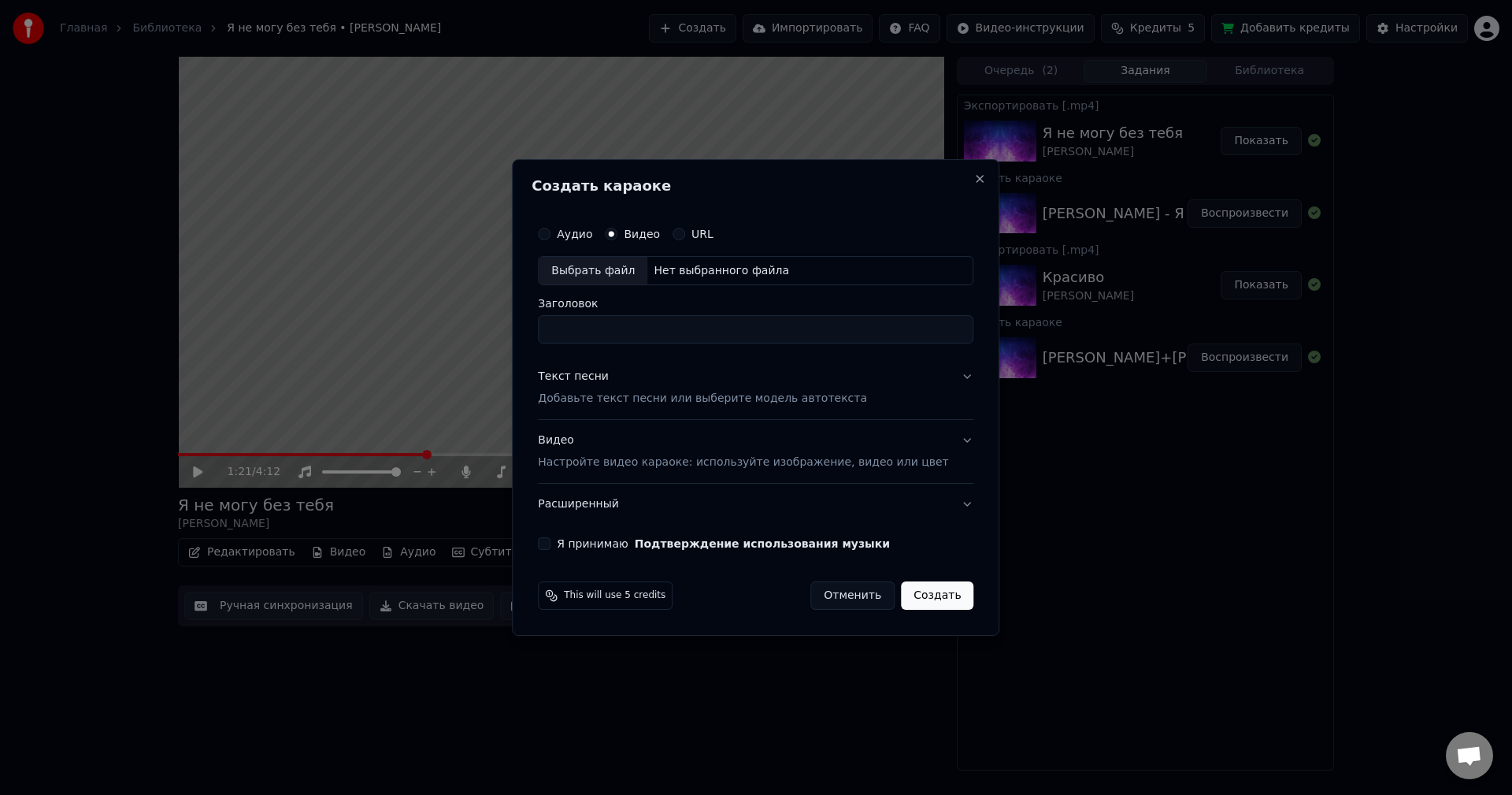
click at [761, 275] on div "Нет выбранного файла" at bounding box center [721, 271] width 149 height 16
type input "**********"
click at [623, 398] on p "Добавьте текст песни или выберите модель автотекста" at bounding box center [703, 399] width 329 height 16
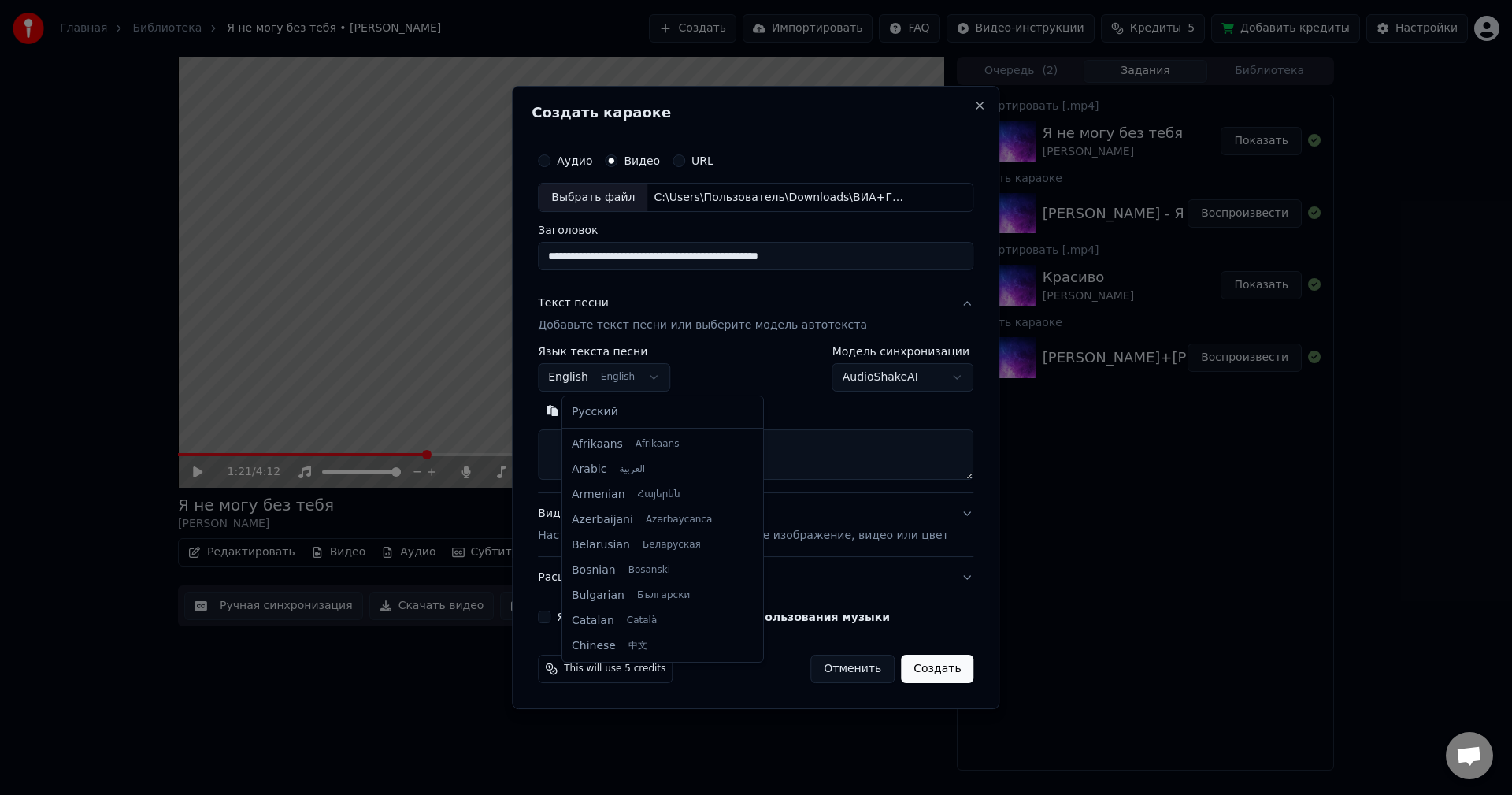
click at [635, 377] on body "Главная Библиотека Я не могу без тебя • [PERSON_NAME] Создать Импортировать FAQ…" at bounding box center [756, 398] width 1512 height 795
select select "**"
drag, startPoint x: 632, startPoint y: 406, endPoint x: 674, endPoint y: 456, distance: 65.3
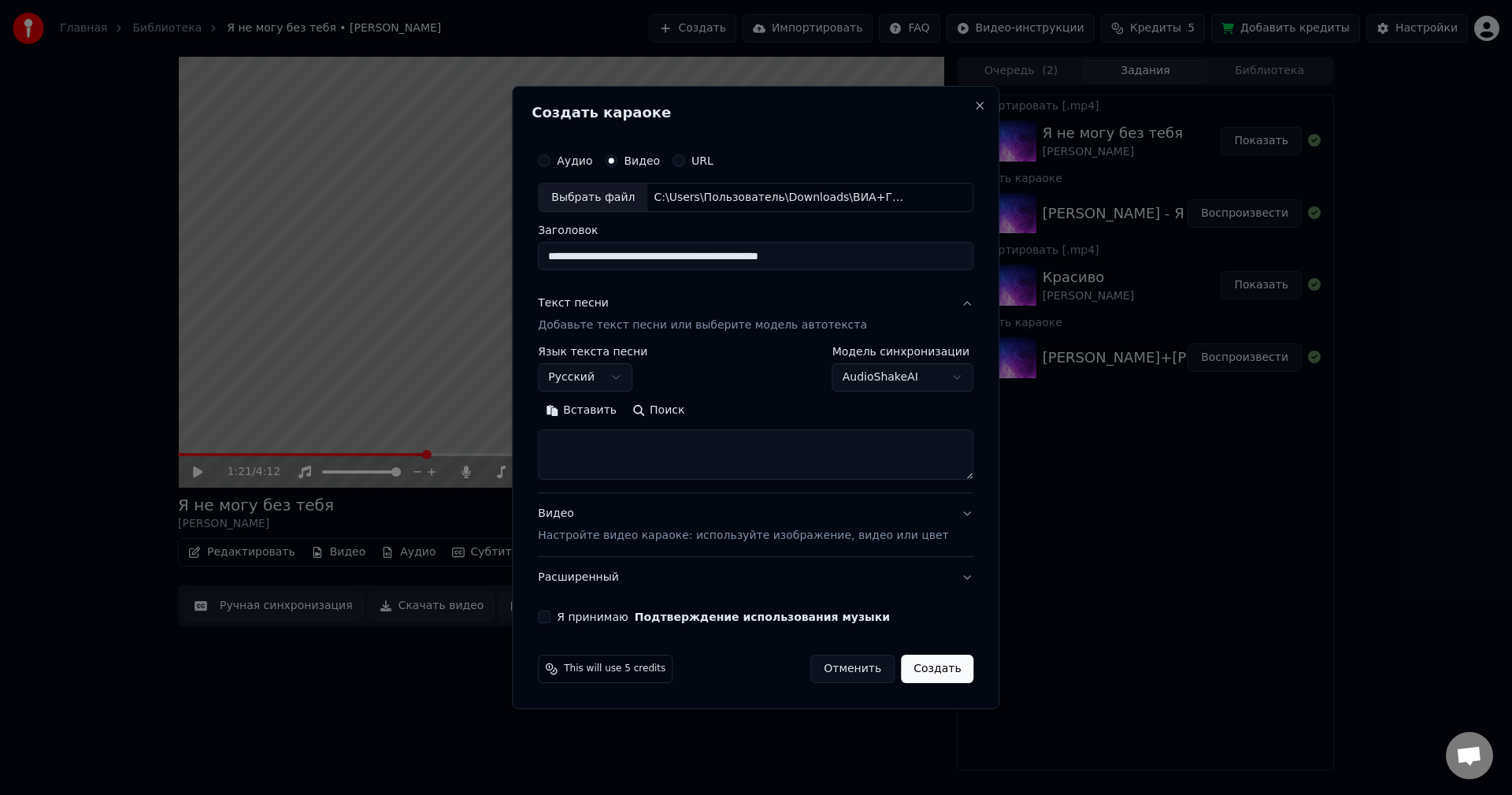
click at [745, 467] on textarea at bounding box center [756, 455] width 435 height 50
click at [622, 421] on button "Вставить" at bounding box center [582, 411] width 87 height 26
click at [800, 440] on textarea at bounding box center [732, 455] width 389 height 50
click at [793, 460] on textarea at bounding box center [732, 455] width 389 height 50
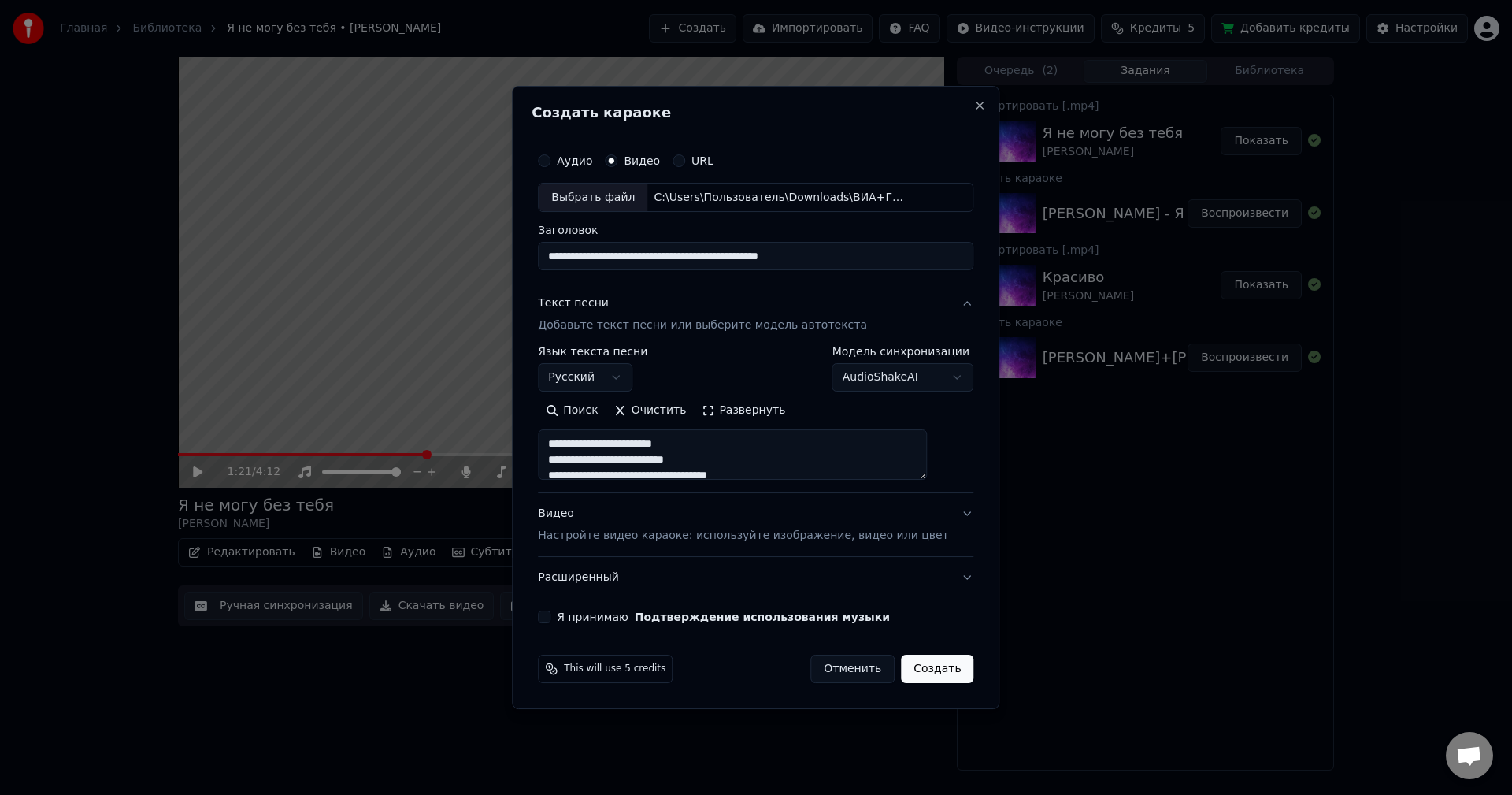
click at [927, 475] on textarea at bounding box center [732, 455] width 389 height 50
click at [820, 450] on textarea at bounding box center [732, 455] width 389 height 50
drag, startPoint x: 726, startPoint y: 463, endPoint x: 748, endPoint y: 468, distance: 22.6
click at [729, 465] on textarea at bounding box center [732, 455] width 389 height 50
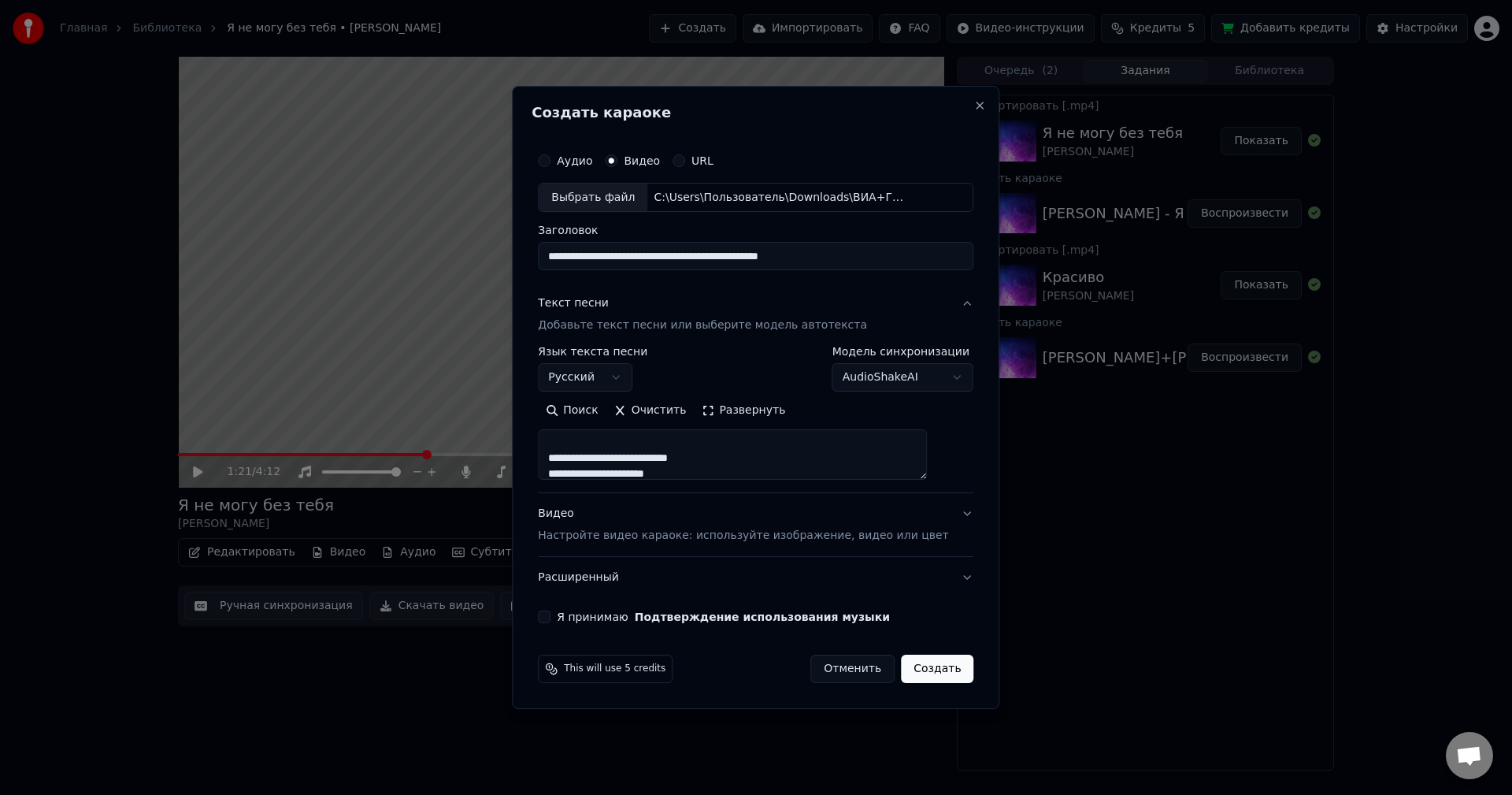
scroll to position [63, 0]
click at [748, 459] on textarea at bounding box center [732, 455] width 389 height 50
click at [715, 447] on textarea at bounding box center [732, 455] width 389 height 50
drag, startPoint x: 747, startPoint y: 455, endPoint x: 775, endPoint y: 462, distance: 28.9
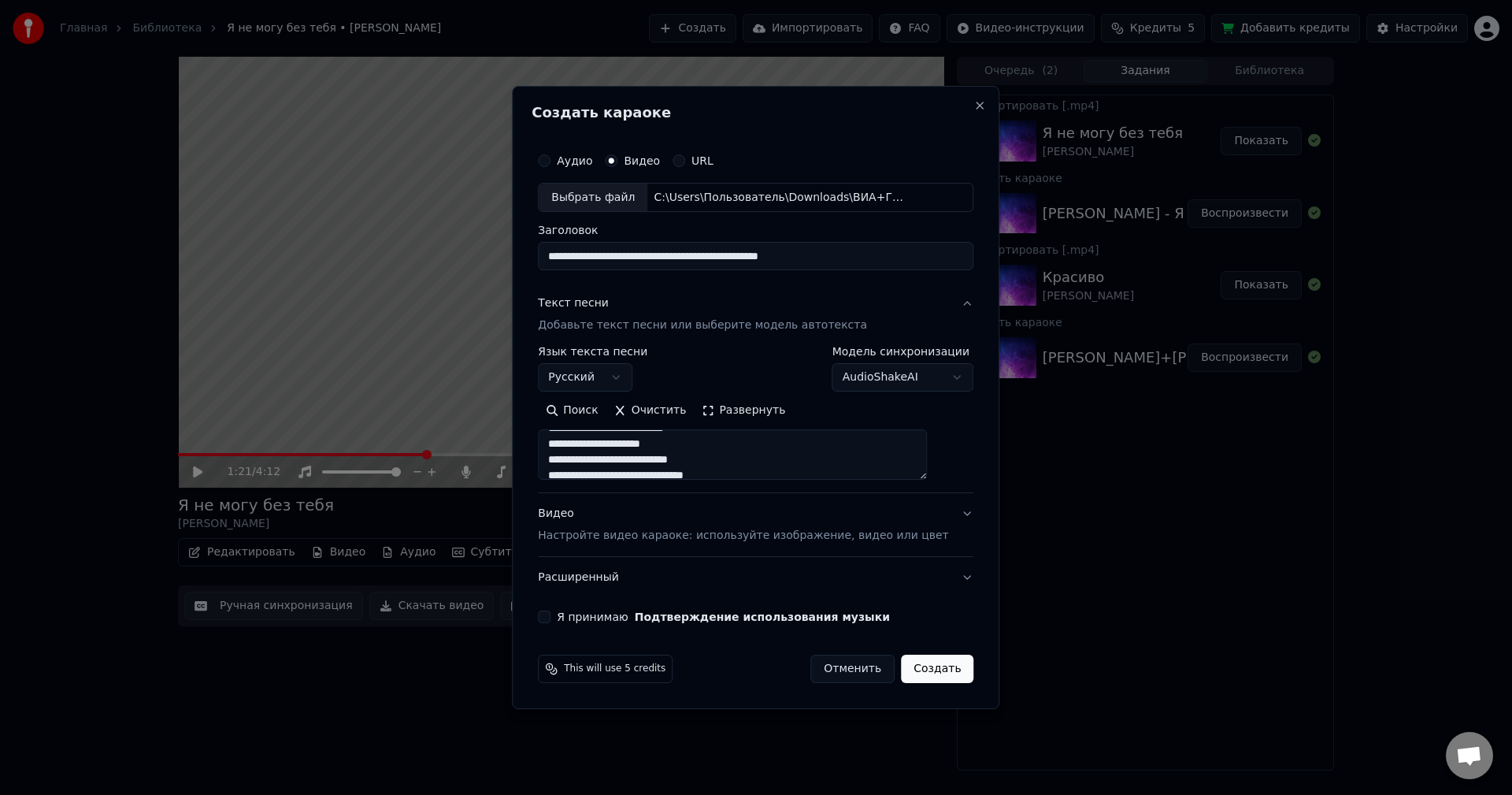
click at [747, 457] on textarea at bounding box center [732, 455] width 389 height 50
click at [768, 449] on textarea at bounding box center [732, 455] width 389 height 50
click at [776, 435] on textarea at bounding box center [732, 455] width 389 height 50
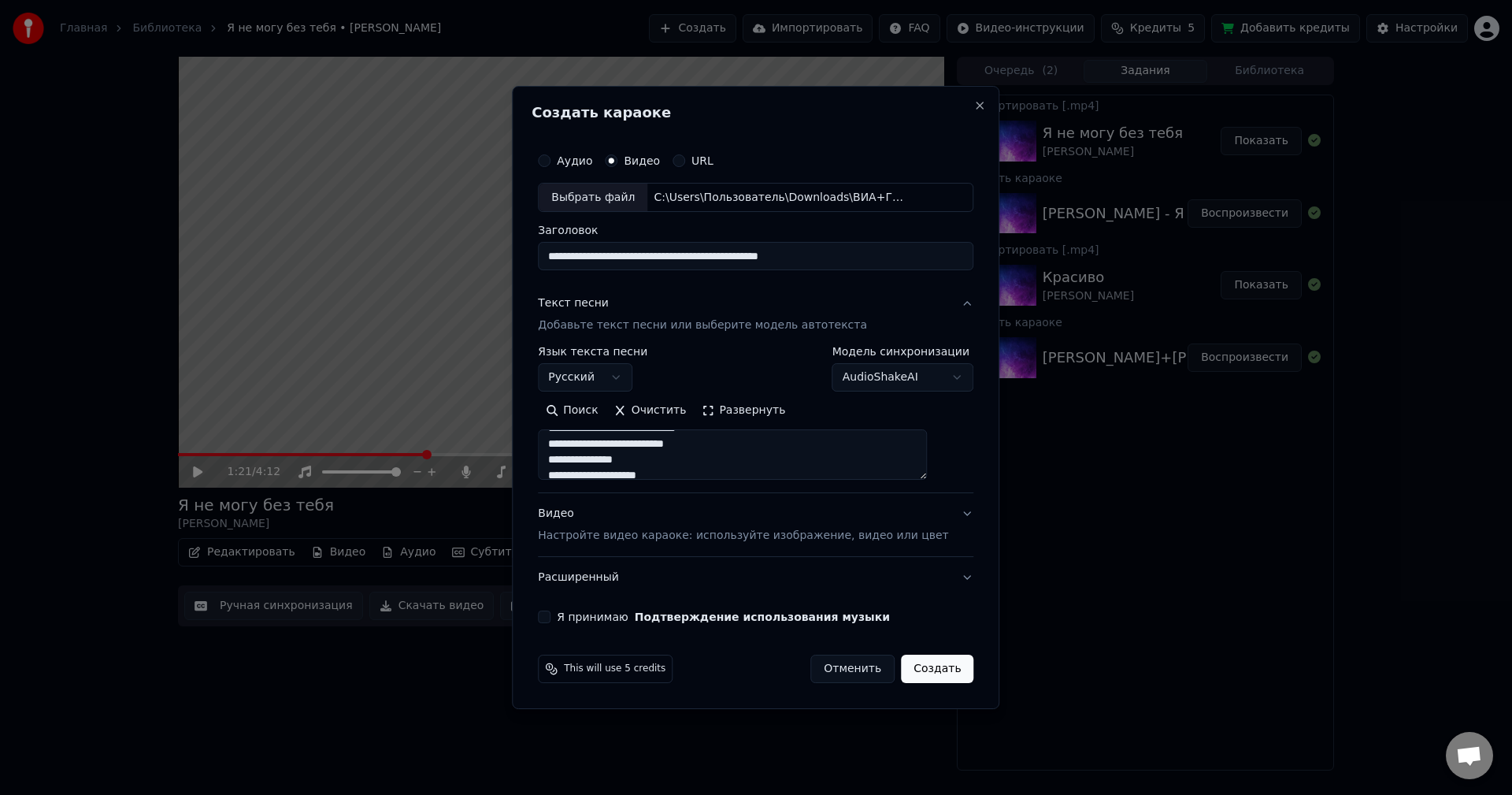
scroll to position [180, 0]
click at [737, 457] on textarea at bounding box center [732, 455] width 389 height 50
drag, startPoint x: 682, startPoint y: 469, endPoint x: 739, endPoint y: 482, distance: 58.5
click at [684, 469] on textarea at bounding box center [732, 455] width 389 height 50
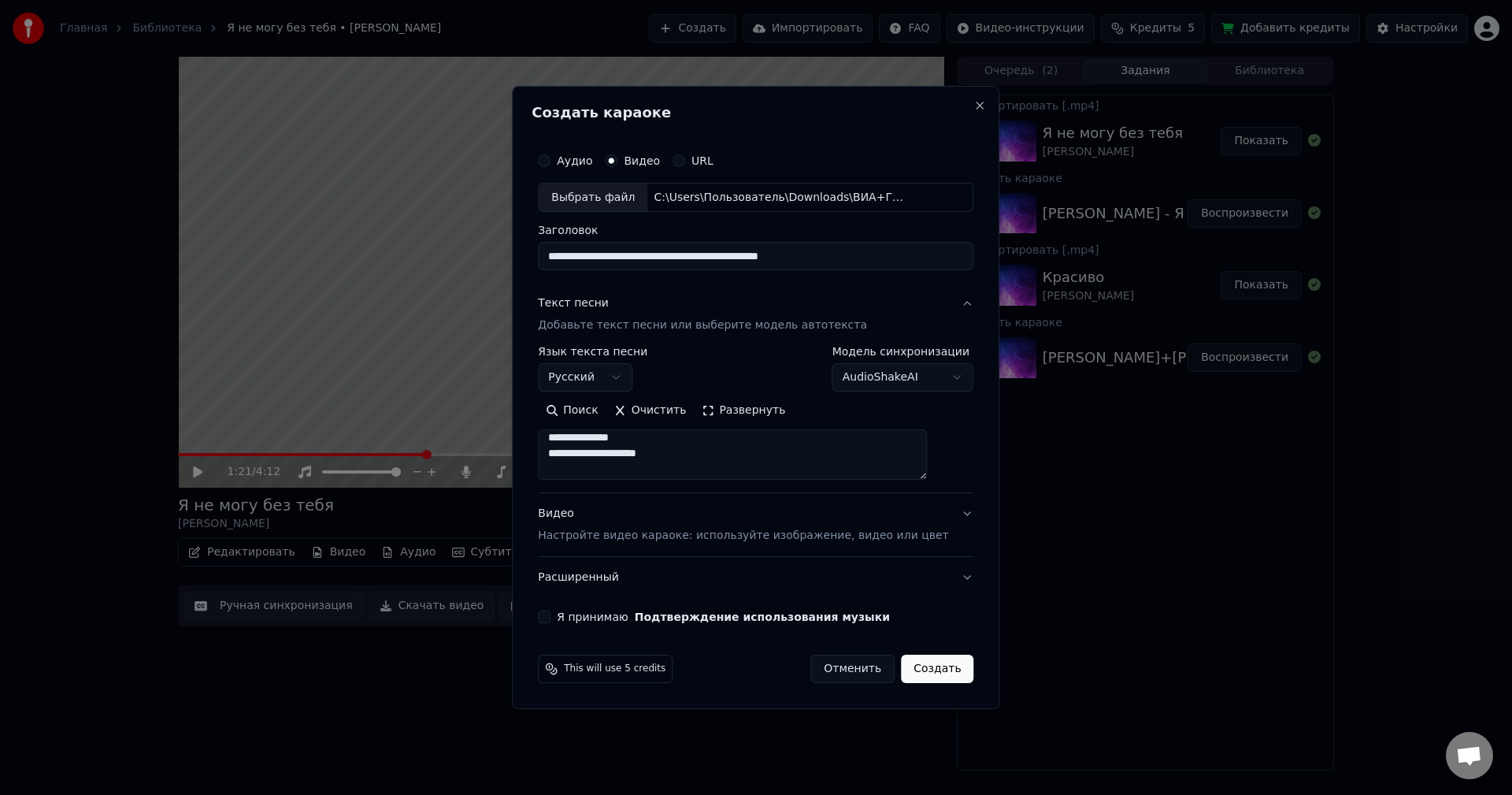
click at [736, 460] on textarea at bounding box center [732, 455] width 389 height 50
click at [764, 458] on textarea at bounding box center [732, 455] width 389 height 50
drag, startPoint x: 657, startPoint y: 453, endPoint x: 742, endPoint y: 475, distance: 87.8
click at [659, 453] on textarea at bounding box center [732, 455] width 389 height 50
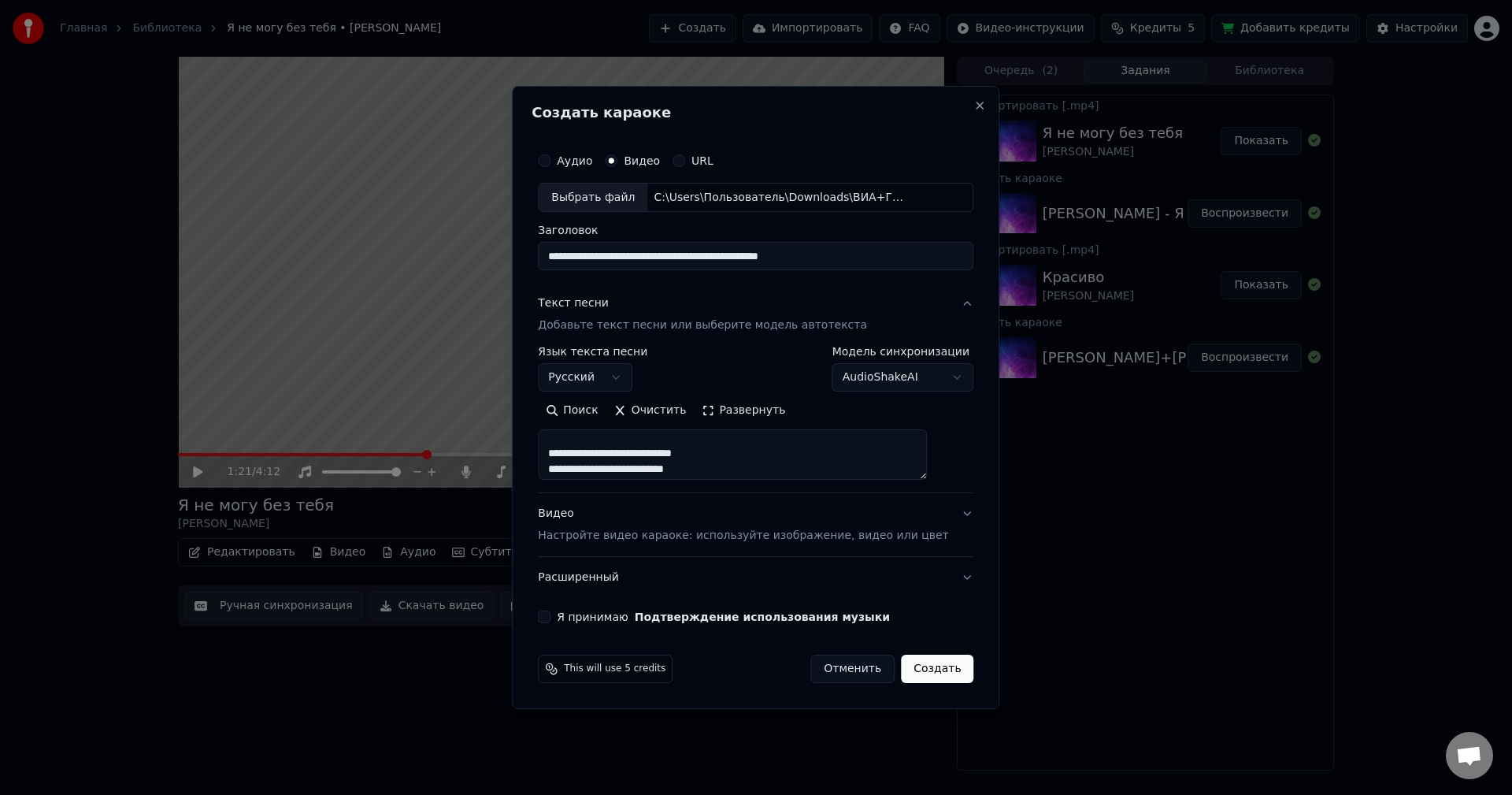
click at [733, 468] on textarea at bounding box center [732, 455] width 389 height 50
click at [597, 470] on textarea at bounding box center [732, 455] width 389 height 50
click at [599, 470] on textarea at bounding box center [732, 455] width 389 height 50
click at [651, 468] on textarea at bounding box center [732, 455] width 389 height 50
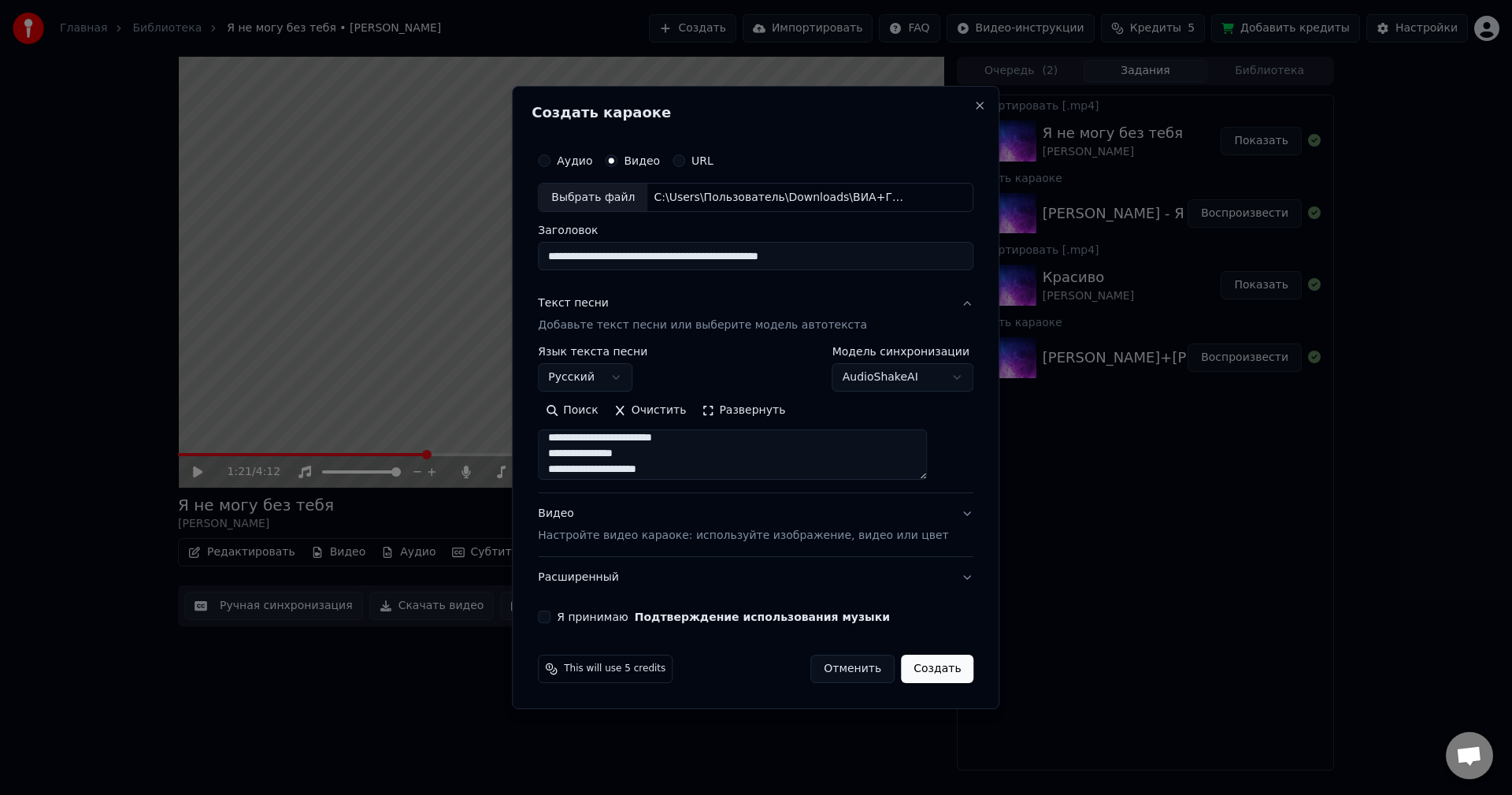
click at [674, 449] on textarea at bounding box center [732, 455] width 389 height 50
drag, startPoint x: 710, startPoint y: 468, endPoint x: 822, endPoint y: 482, distance: 112.9
click at [710, 469] on textarea at bounding box center [732, 455] width 389 height 50
drag, startPoint x: 707, startPoint y: 453, endPoint x: 804, endPoint y: 468, distance: 98.2
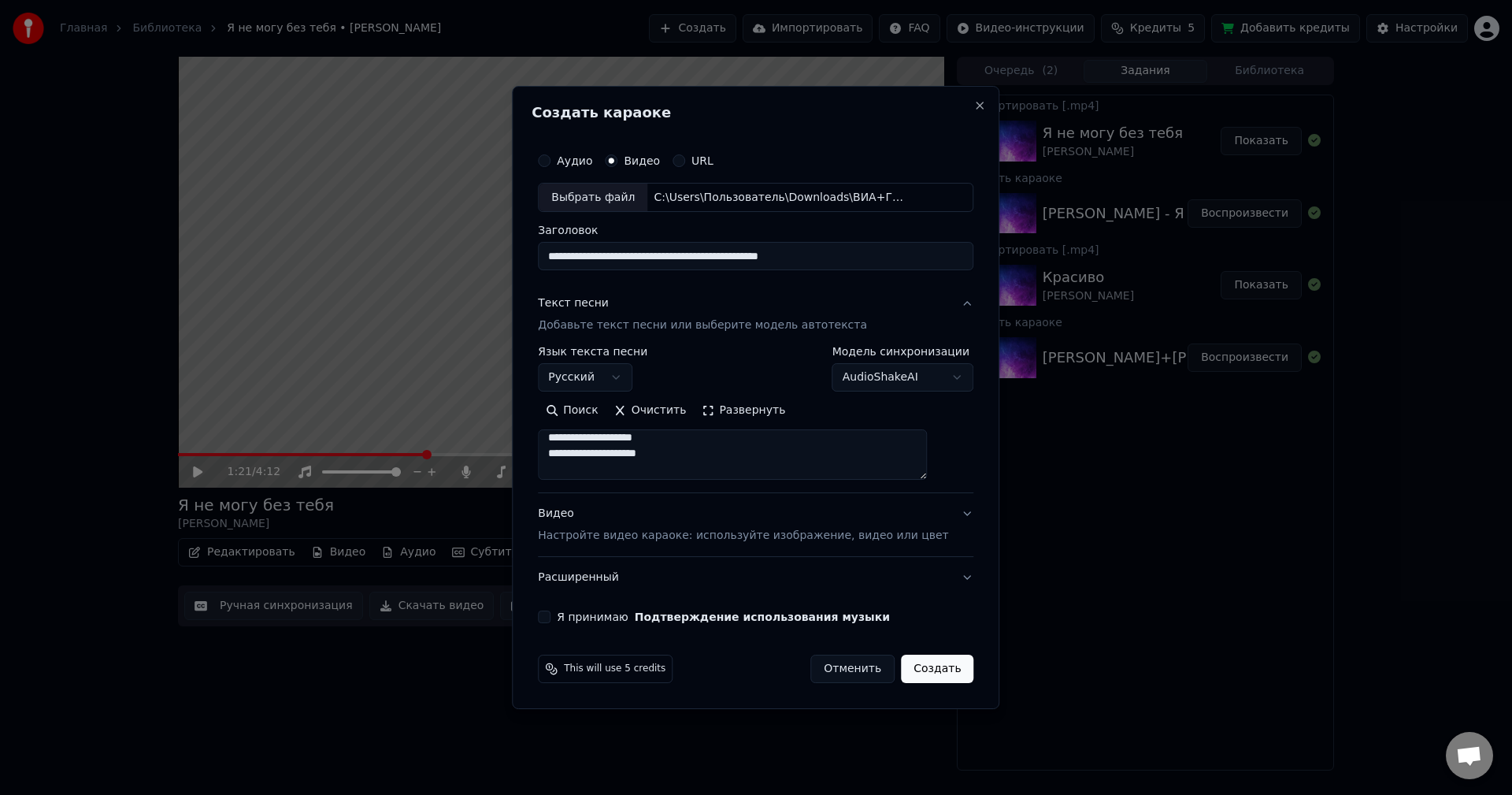
click at [707, 453] on textarea at bounding box center [732, 455] width 389 height 50
click at [787, 466] on textarea at bounding box center [732, 455] width 389 height 50
click at [745, 453] on textarea at bounding box center [732, 455] width 389 height 50
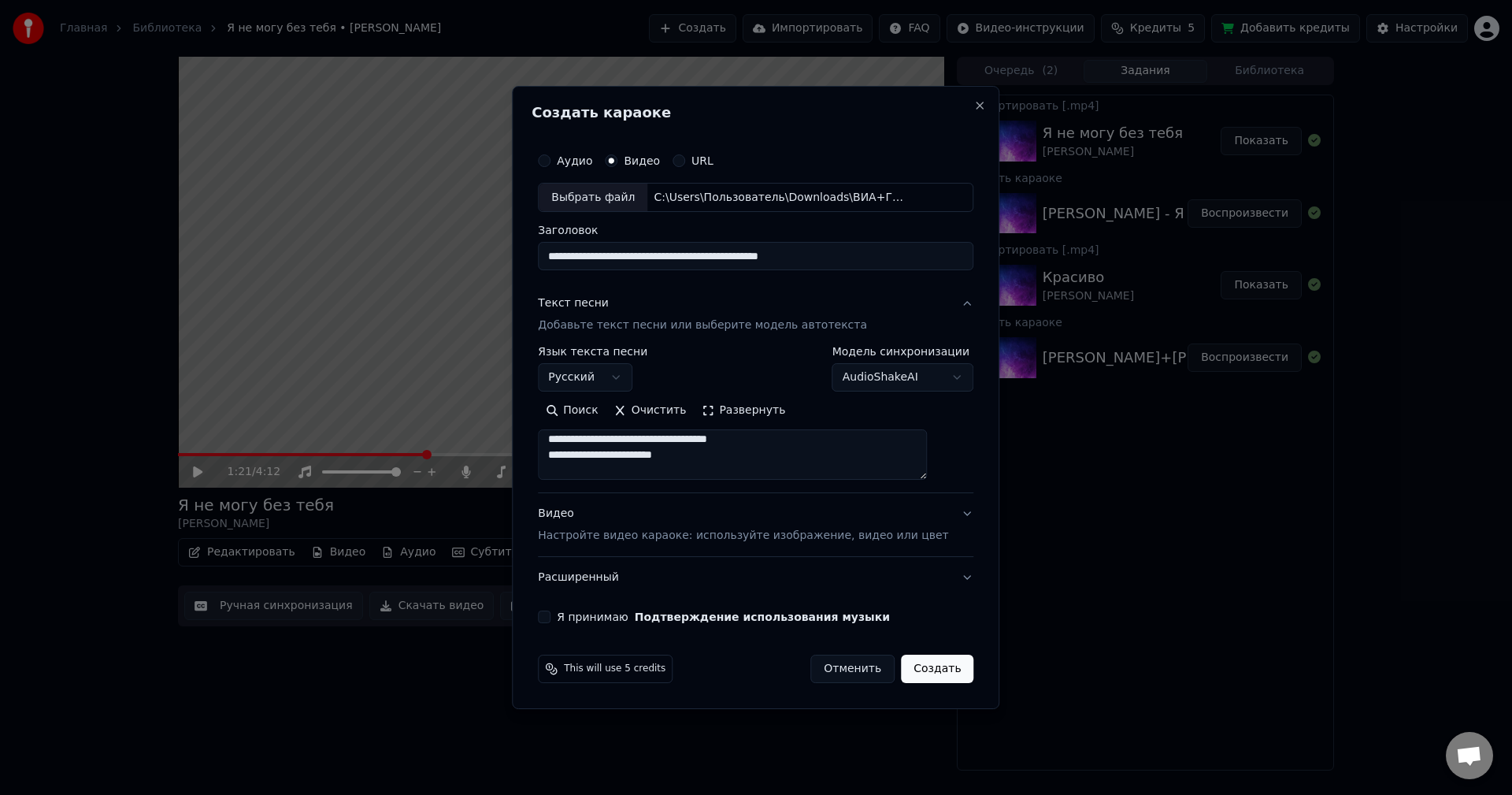
scroll to position [400, 0]
click at [793, 440] on textarea at bounding box center [732, 455] width 389 height 50
click at [734, 454] on textarea at bounding box center [732, 455] width 389 height 50
click at [759, 442] on textarea at bounding box center [732, 455] width 389 height 50
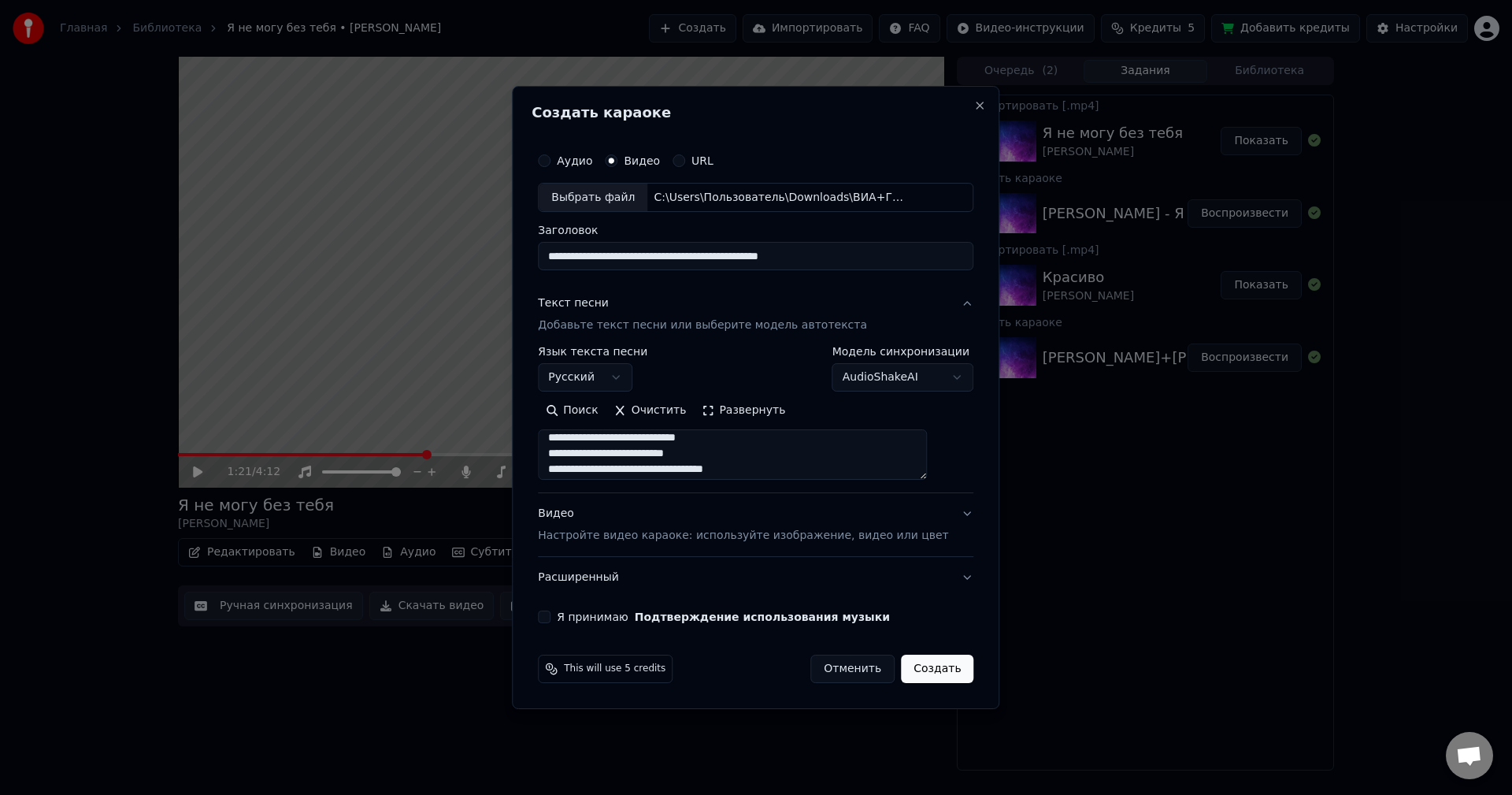
click at [656, 438] on textarea at bounding box center [732, 455] width 389 height 50
click at [745, 453] on textarea at bounding box center [732, 455] width 389 height 50
click at [651, 457] on textarea at bounding box center [732, 455] width 389 height 50
click at [597, 454] on textarea at bounding box center [732, 455] width 389 height 50
click at [656, 471] on textarea at bounding box center [732, 455] width 389 height 50
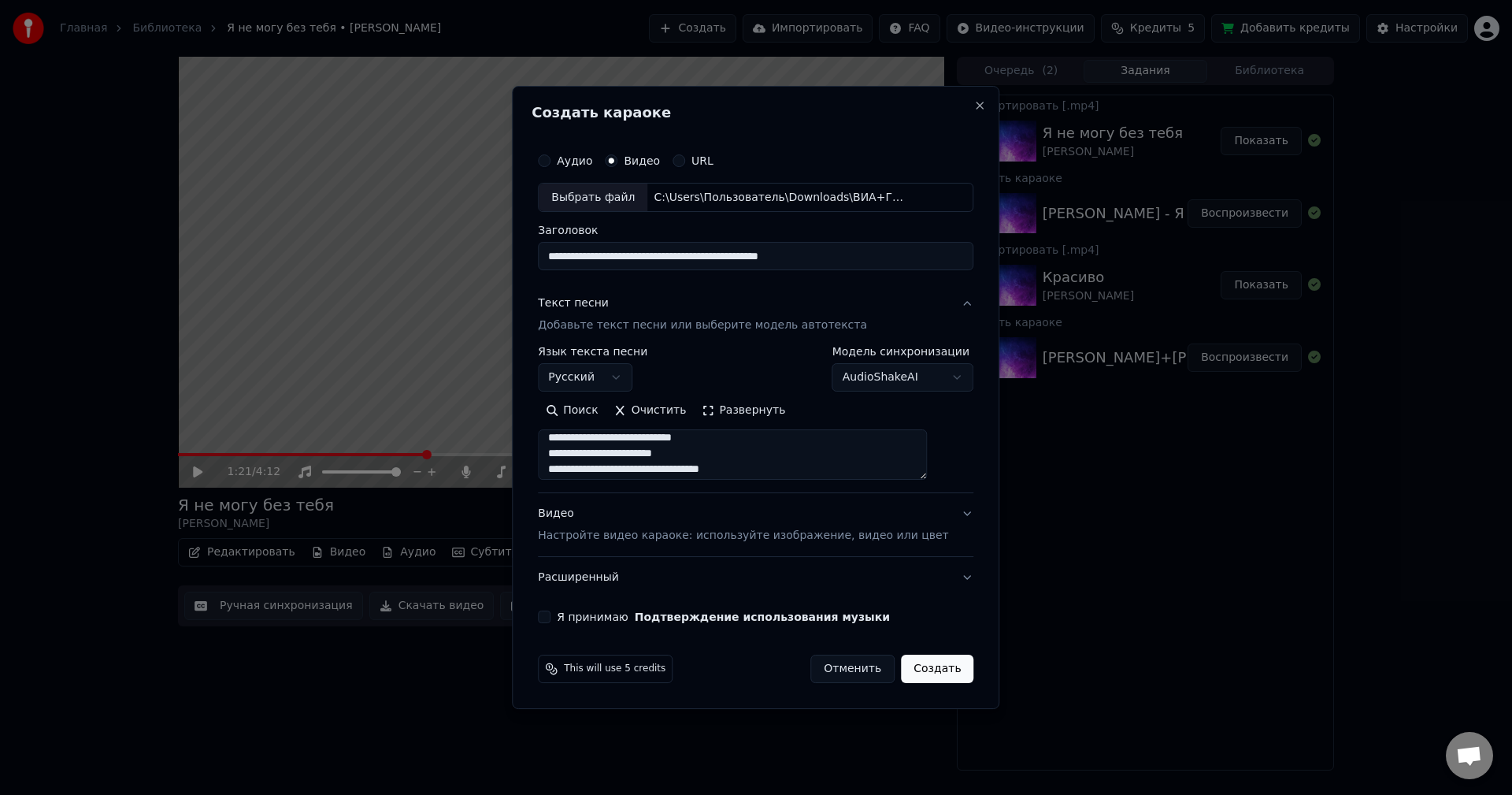
click at [785, 471] on textarea at bounding box center [732, 455] width 389 height 50
click at [749, 437] on textarea at bounding box center [732, 455] width 389 height 50
click at [658, 440] on textarea at bounding box center [732, 455] width 389 height 50
click at [598, 456] on textarea at bounding box center [732, 455] width 389 height 50
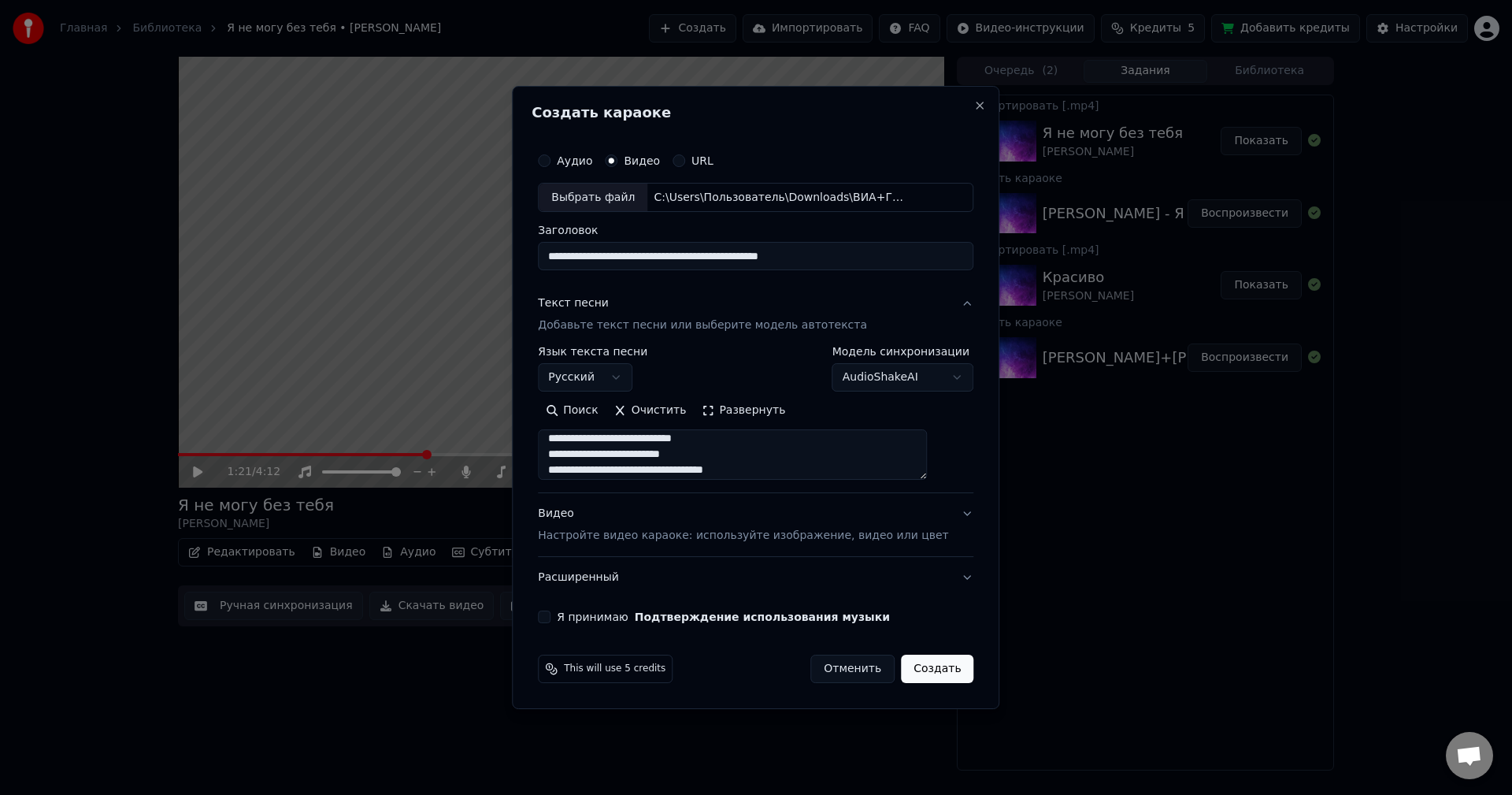
click at [648, 454] on textarea at bounding box center [732, 455] width 389 height 50
click at [740, 454] on textarea at bounding box center [732, 455] width 389 height 50
click at [727, 446] on textarea at bounding box center [732, 455] width 389 height 50
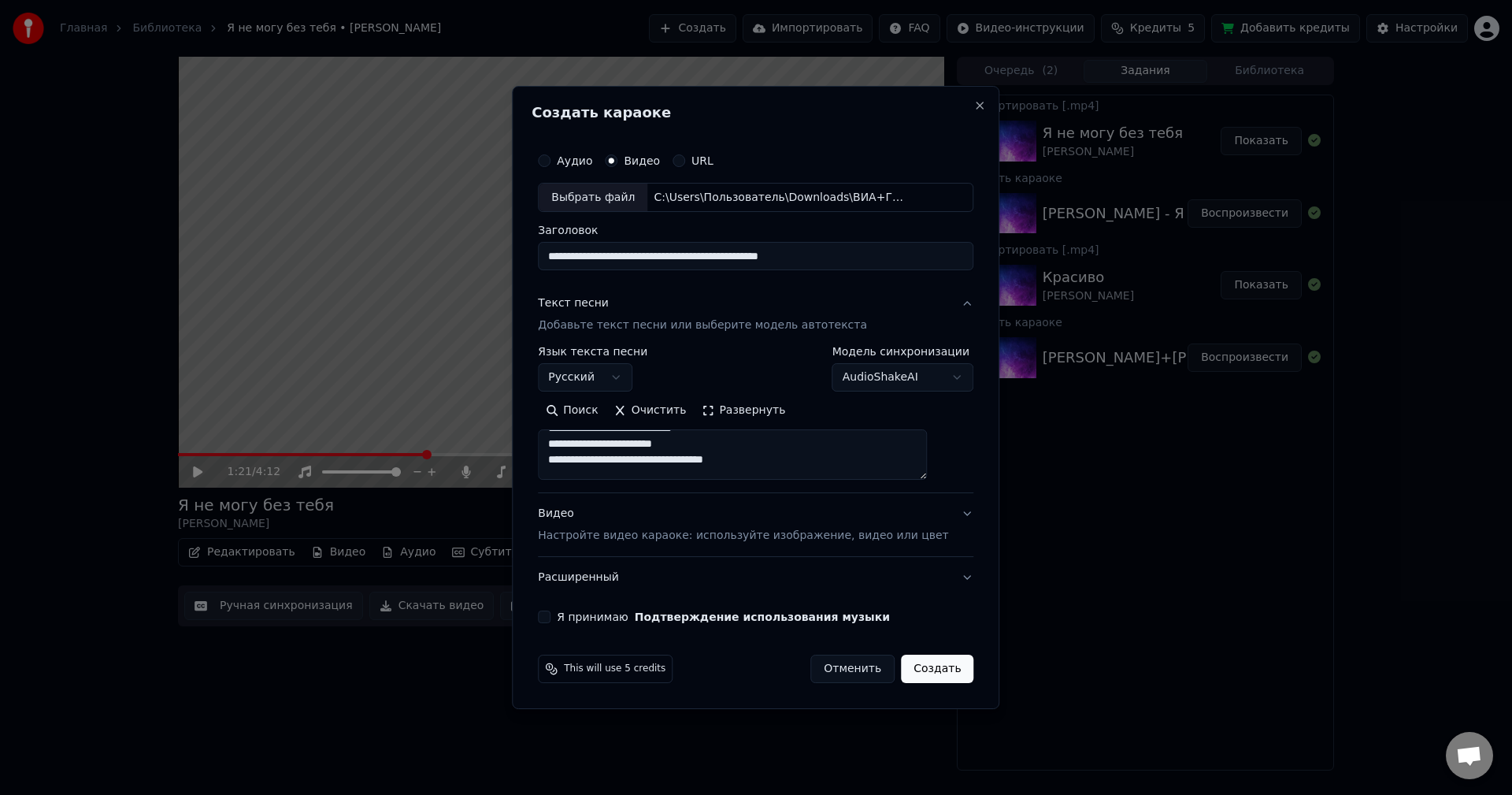
click at [656, 463] on textarea at bounding box center [732, 455] width 389 height 50
drag, startPoint x: 767, startPoint y: 446, endPoint x: 674, endPoint y: 432, distance: 94.0
click at [766, 447] on textarea "**********" at bounding box center [732, 455] width 389 height 50
click at [657, 445] on textarea "**********" at bounding box center [732, 455] width 389 height 50
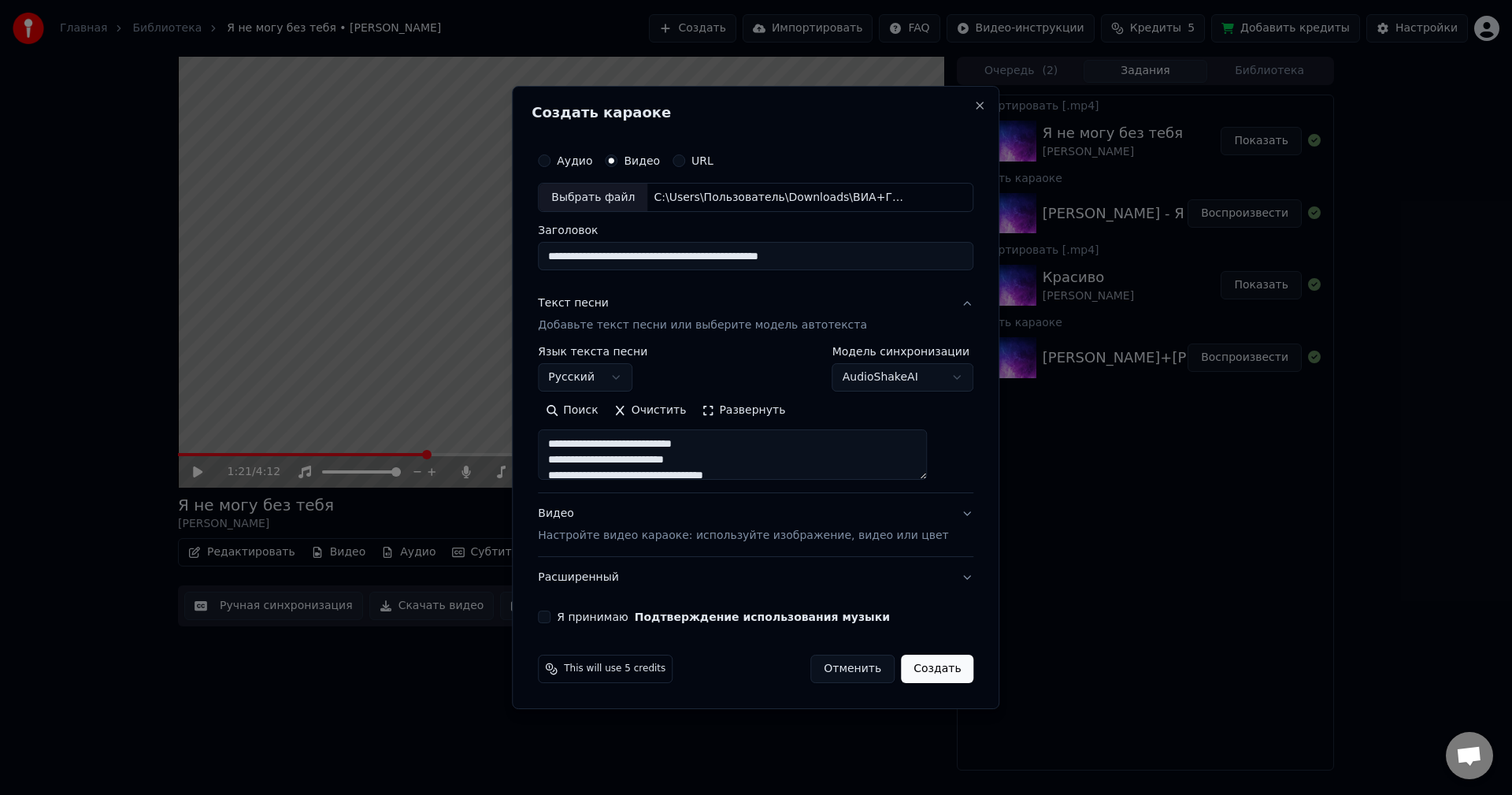
click at [652, 460] on textarea "**********" at bounding box center [732, 455] width 389 height 50
drag, startPoint x: 598, startPoint y: 459, endPoint x: 657, endPoint y: 468, distance: 59.7
click at [598, 460] on textarea "**********" at bounding box center [732, 455] width 389 height 50
click at [736, 464] on textarea "**********" at bounding box center [732, 455] width 389 height 50
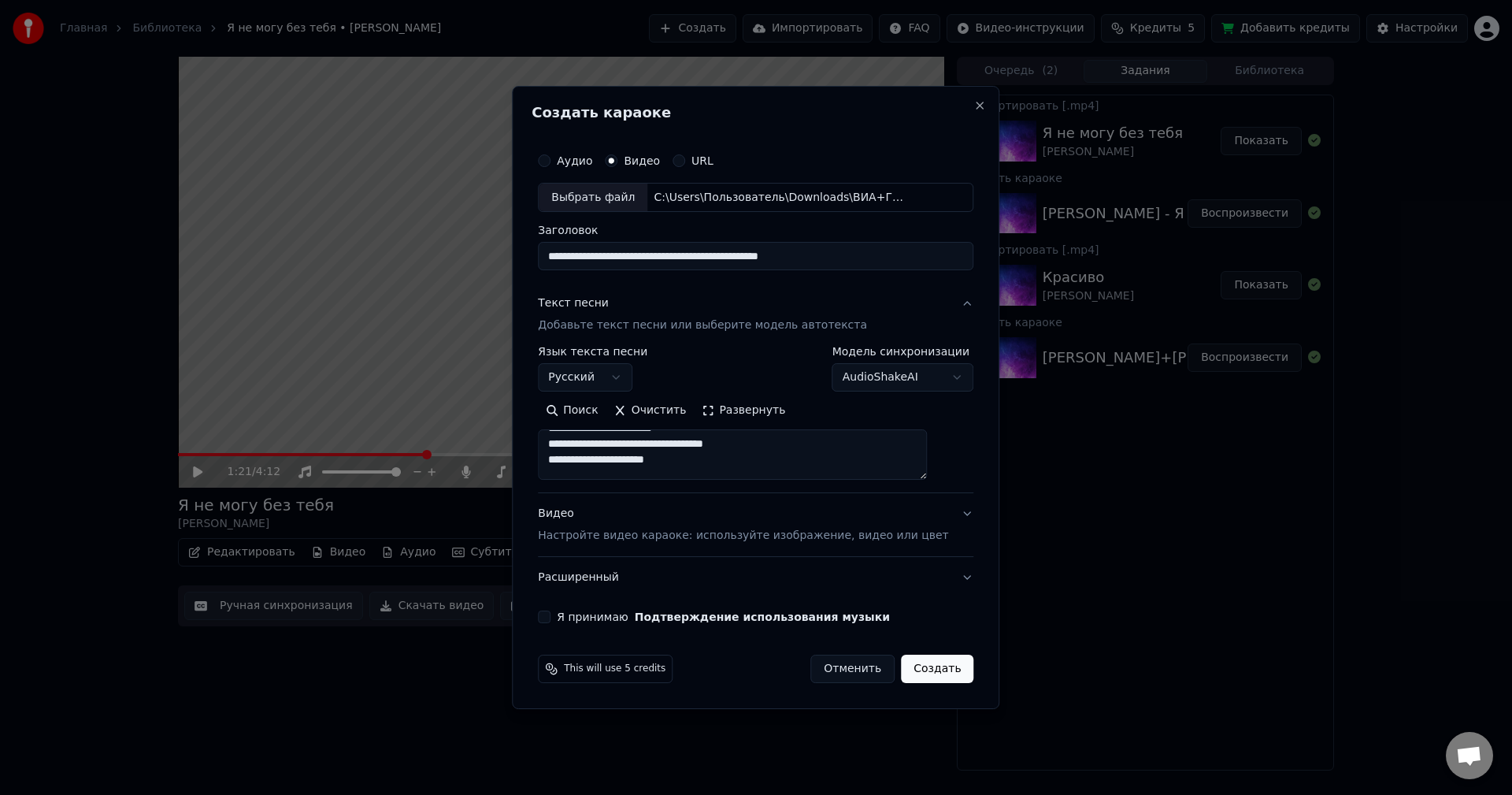
click at [789, 443] on textarea "**********" at bounding box center [732, 455] width 389 height 50
click at [657, 447] on textarea "**********" at bounding box center [732, 455] width 389 height 50
type textarea "**********"
click at [551, 621] on button "Я принимаю Подтверждение использования музыки" at bounding box center [544, 616] width 12 height 12
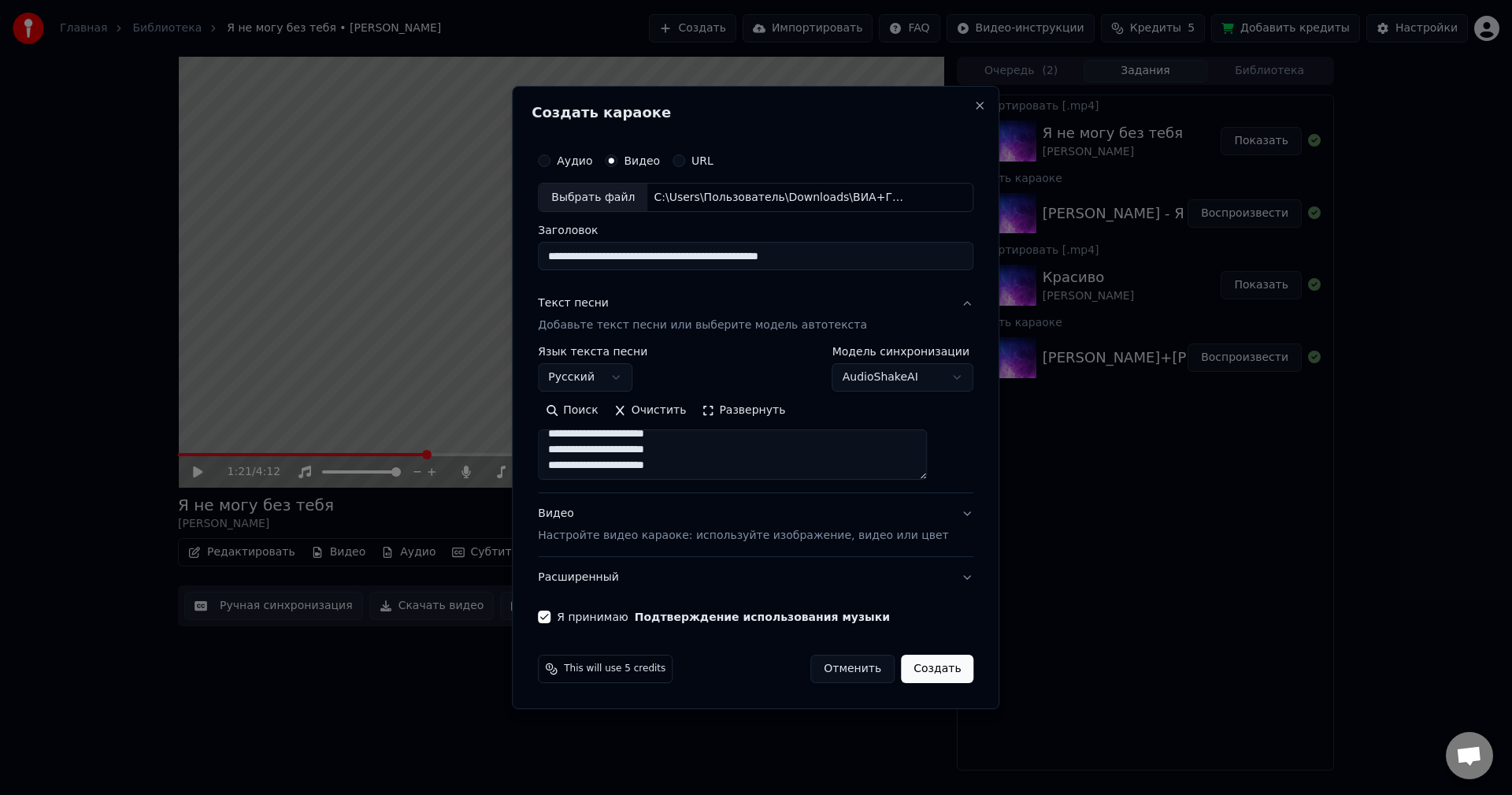
click at [927, 675] on button "Создать" at bounding box center [937, 669] width 73 height 28
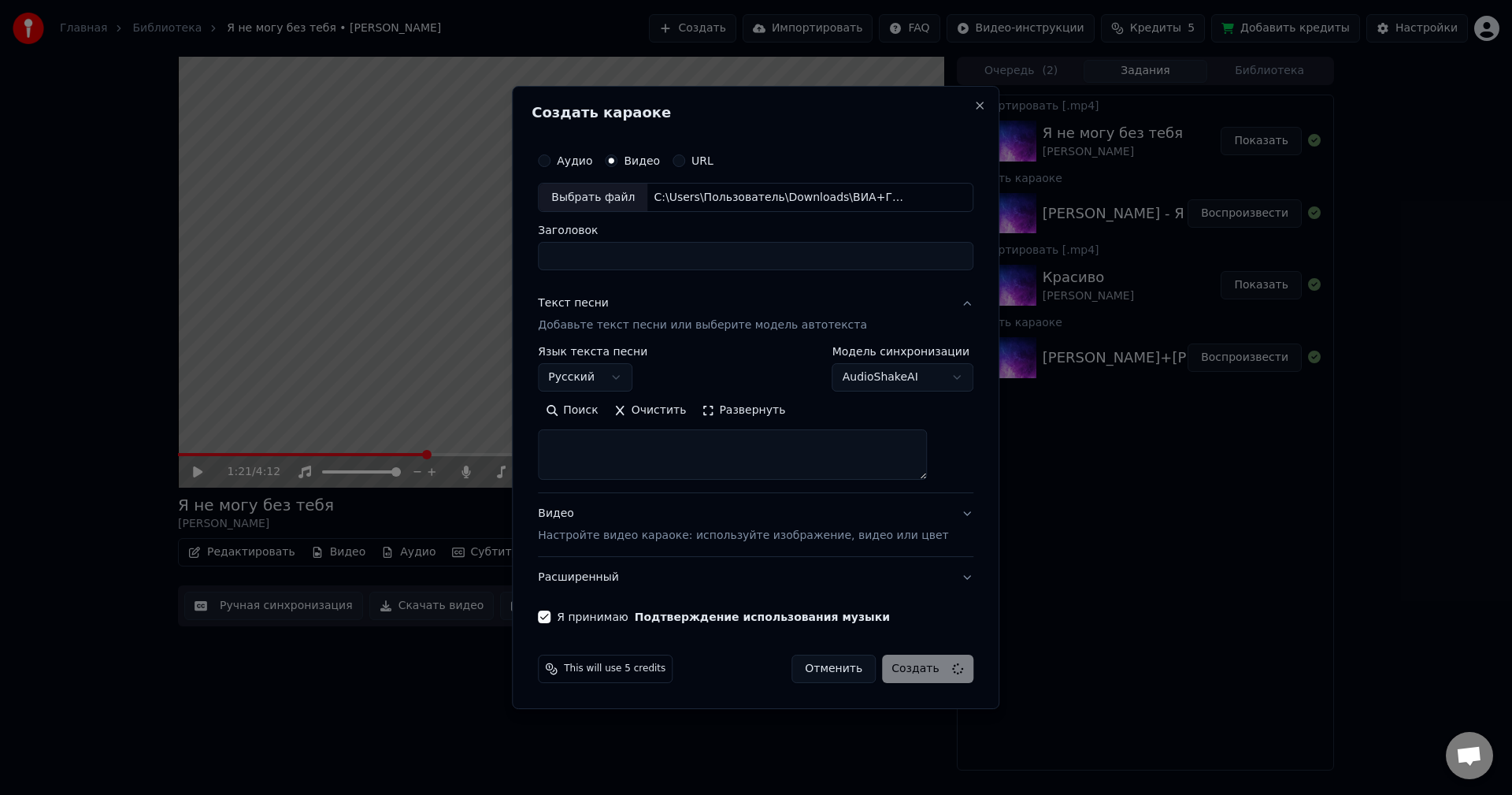
select select
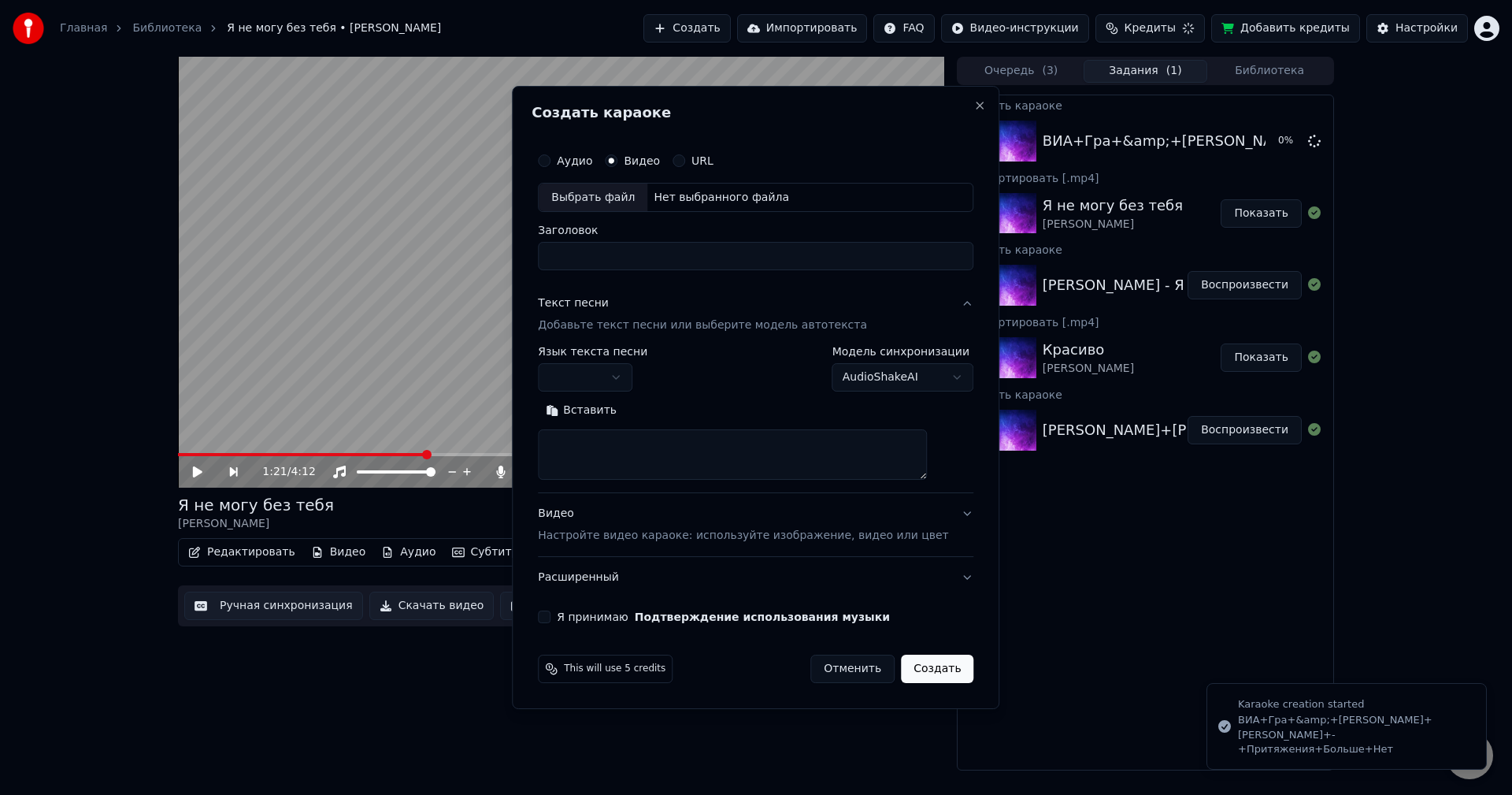
scroll to position [0, 0]
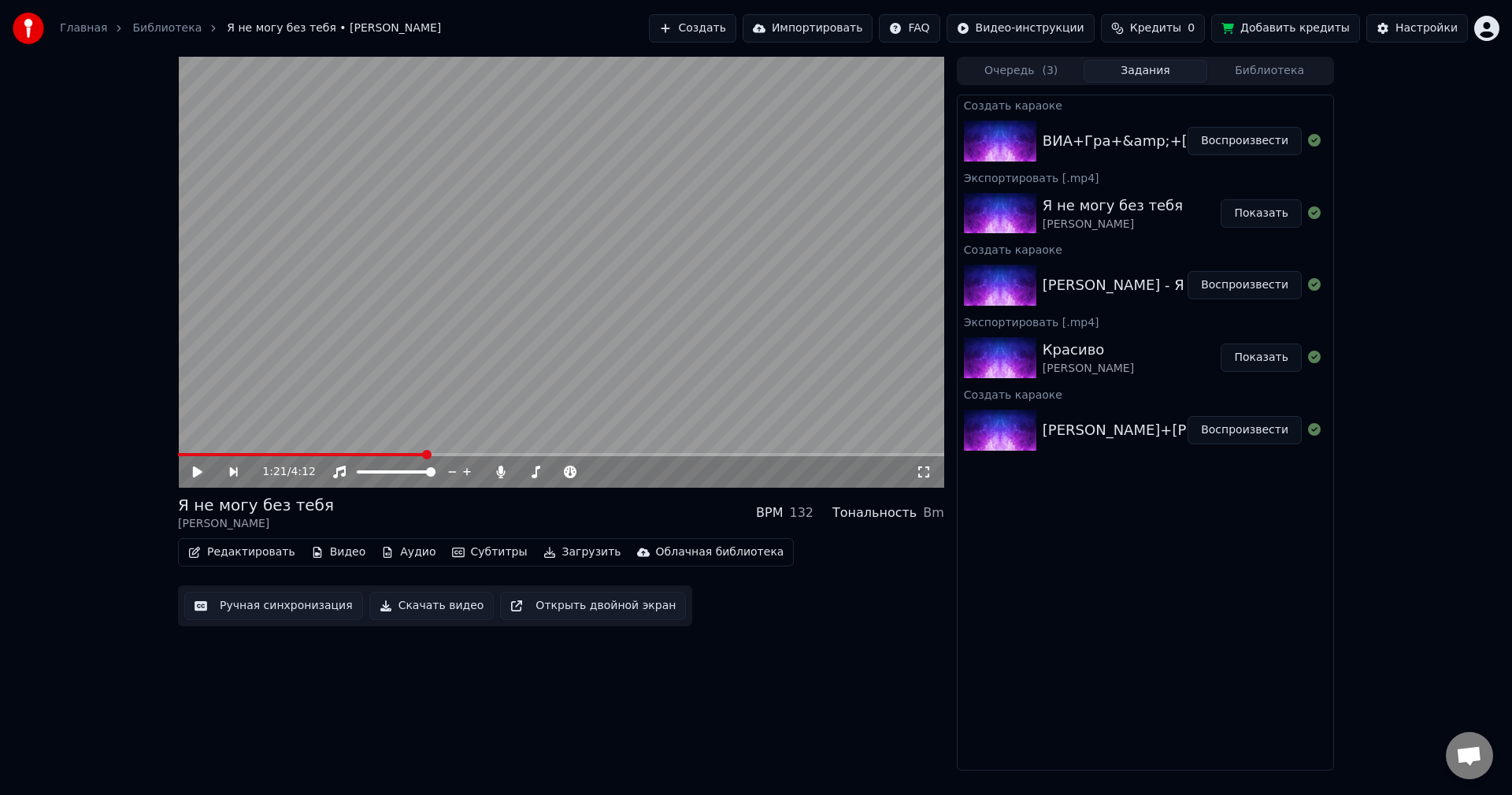
click at [1242, 147] on button "Воспроизвести" at bounding box center [1244, 141] width 114 height 28
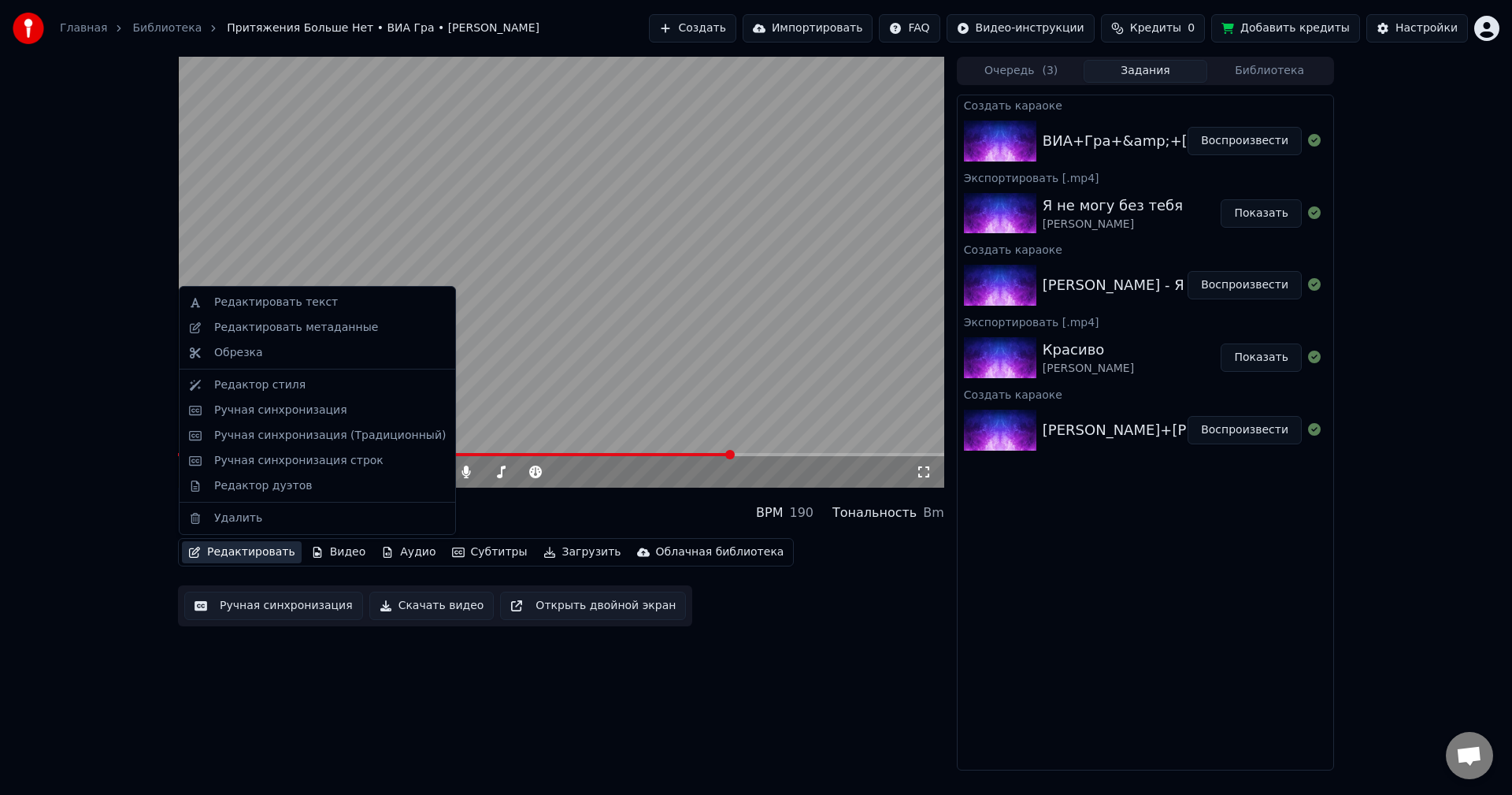
click at [240, 553] on button "Редактировать" at bounding box center [241, 552] width 120 height 22
click at [277, 406] on div "Ручная синхронизация" at bounding box center [280, 410] width 133 height 16
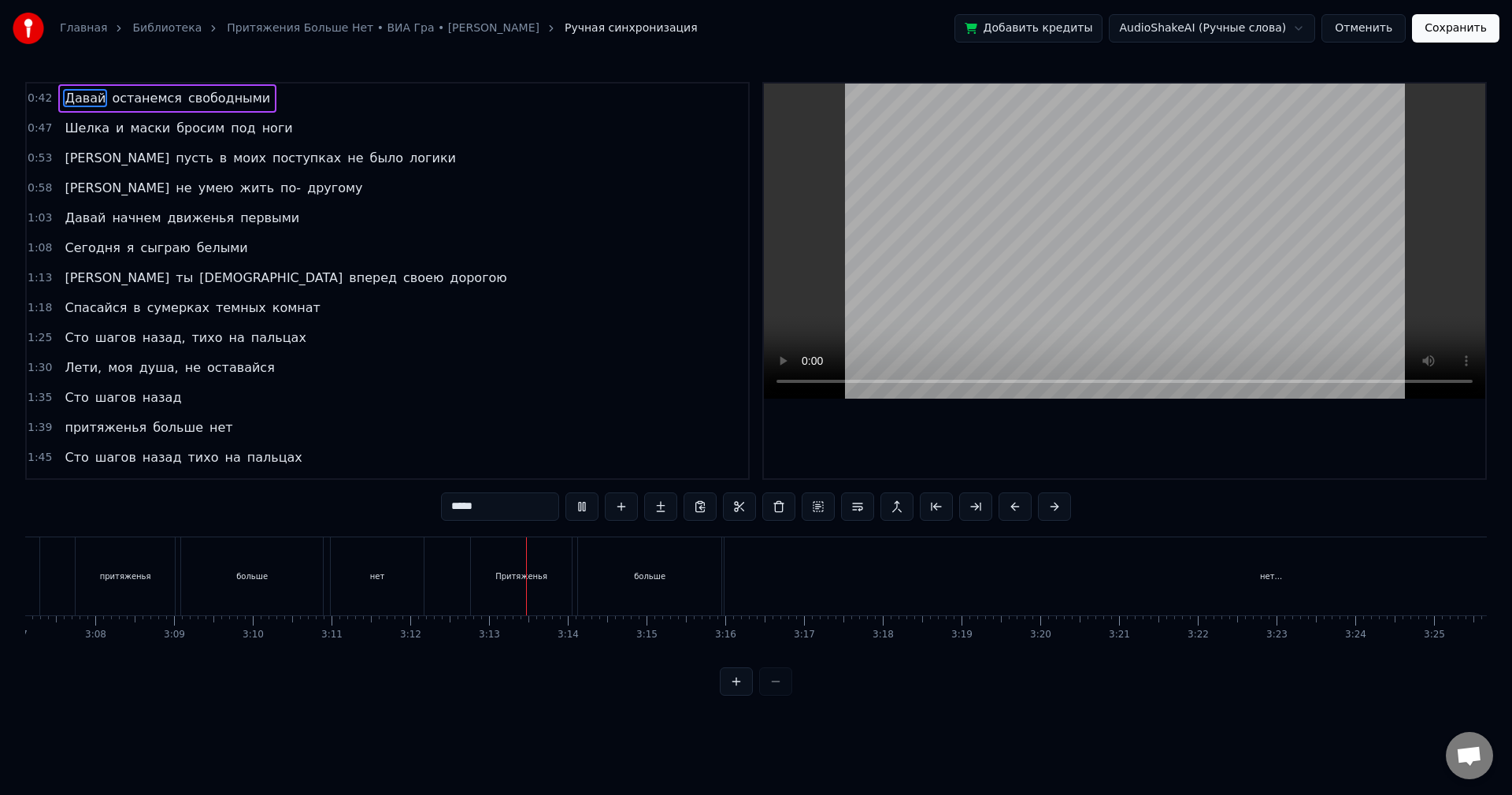
scroll to position [0, 14754]
click at [1281, 593] on div "нет..." at bounding box center [1255, 576] width 1093 height 78
type input "******"
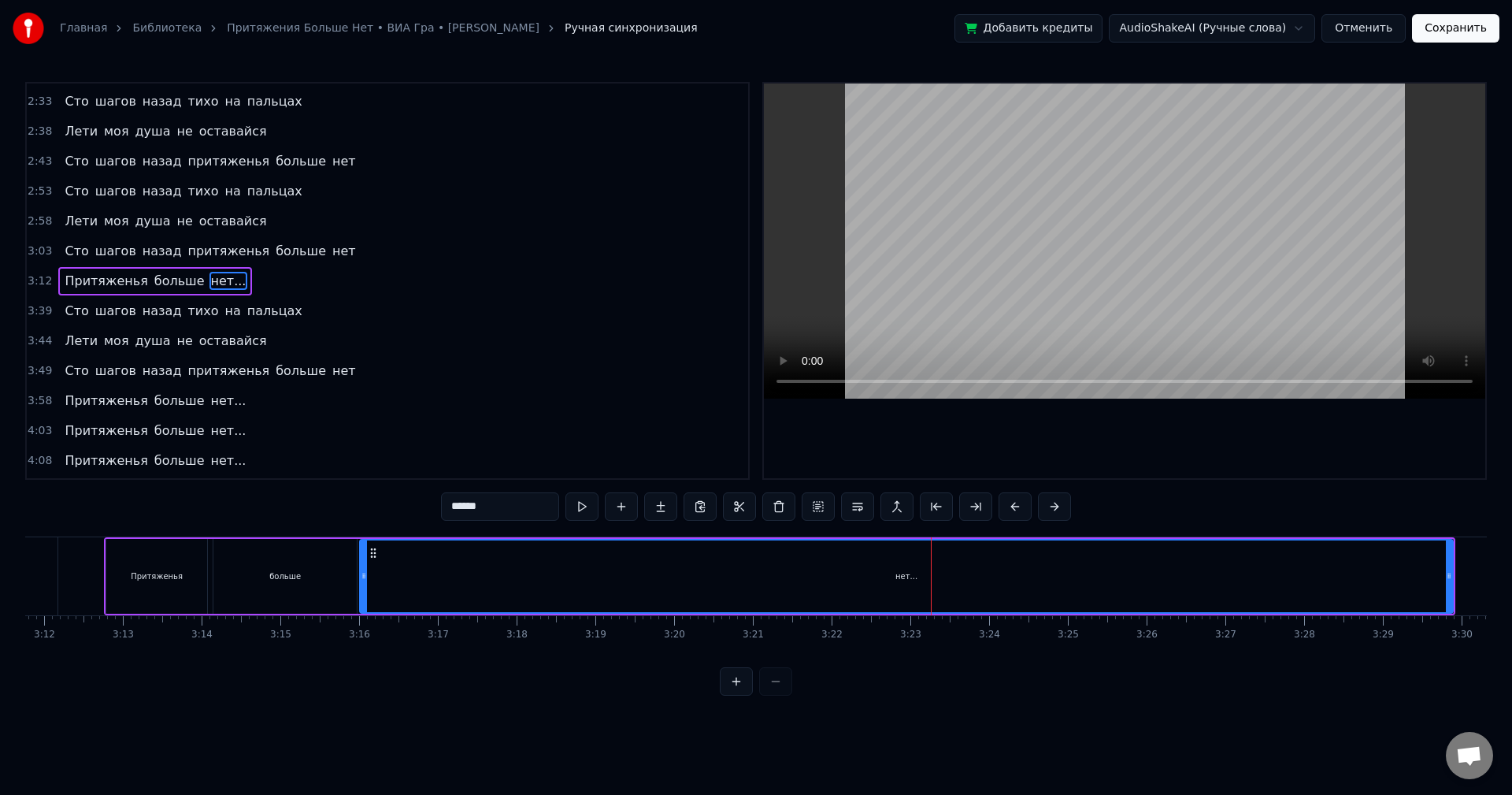
scroll to position [0, 15131]
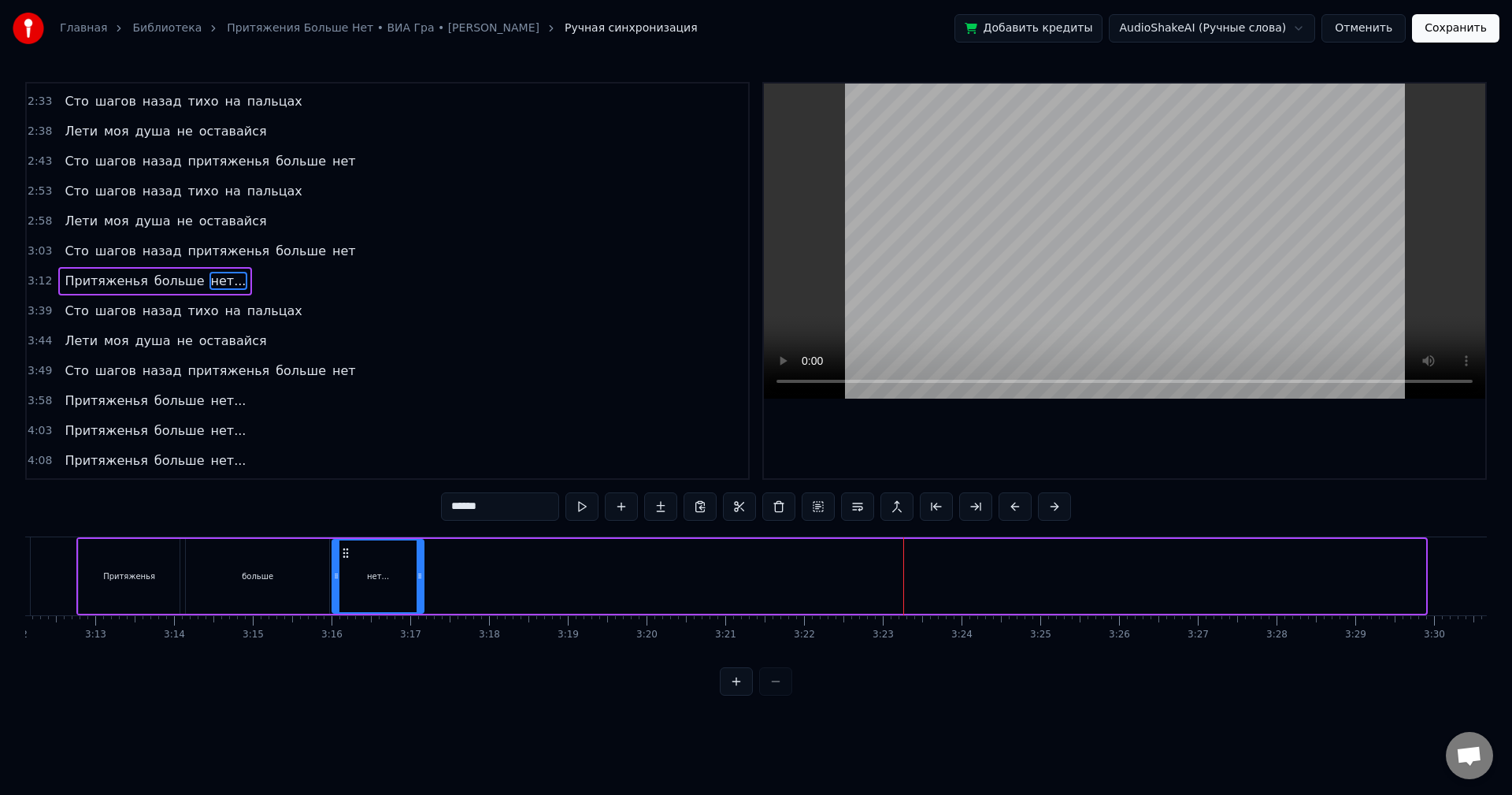
drag, startPoint x: 1422, startPoint y: 591, endPoint x: 421, endPoint y: 582, distance: 1001.0
click at [421, 582] on div at bounding box center [419, 576] width 7 height 72
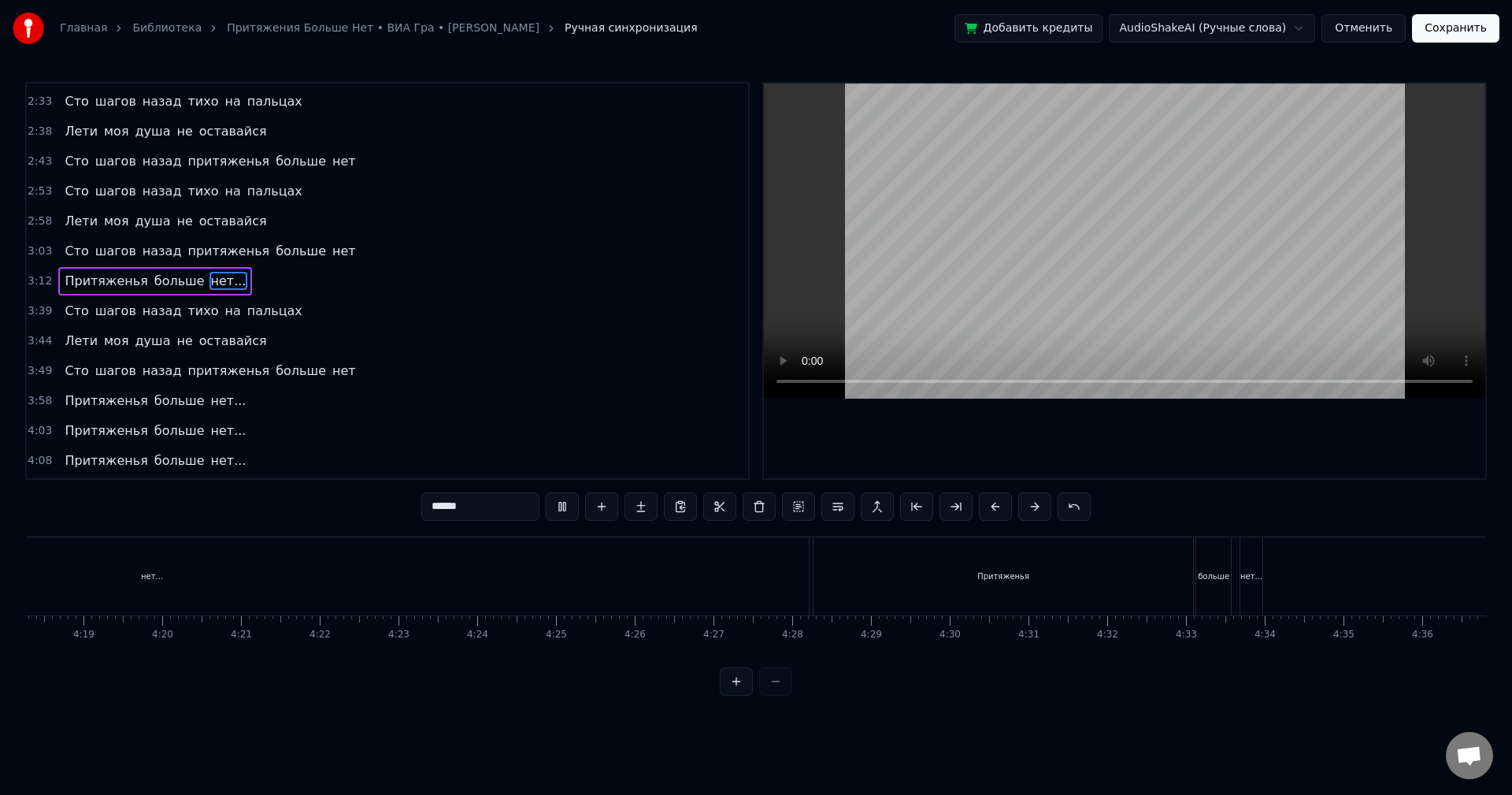
scroll to position [0, 20343]
click at [1477, 26] on button "Сохранить" at bounding box center [1456, 28] width 87 height 28
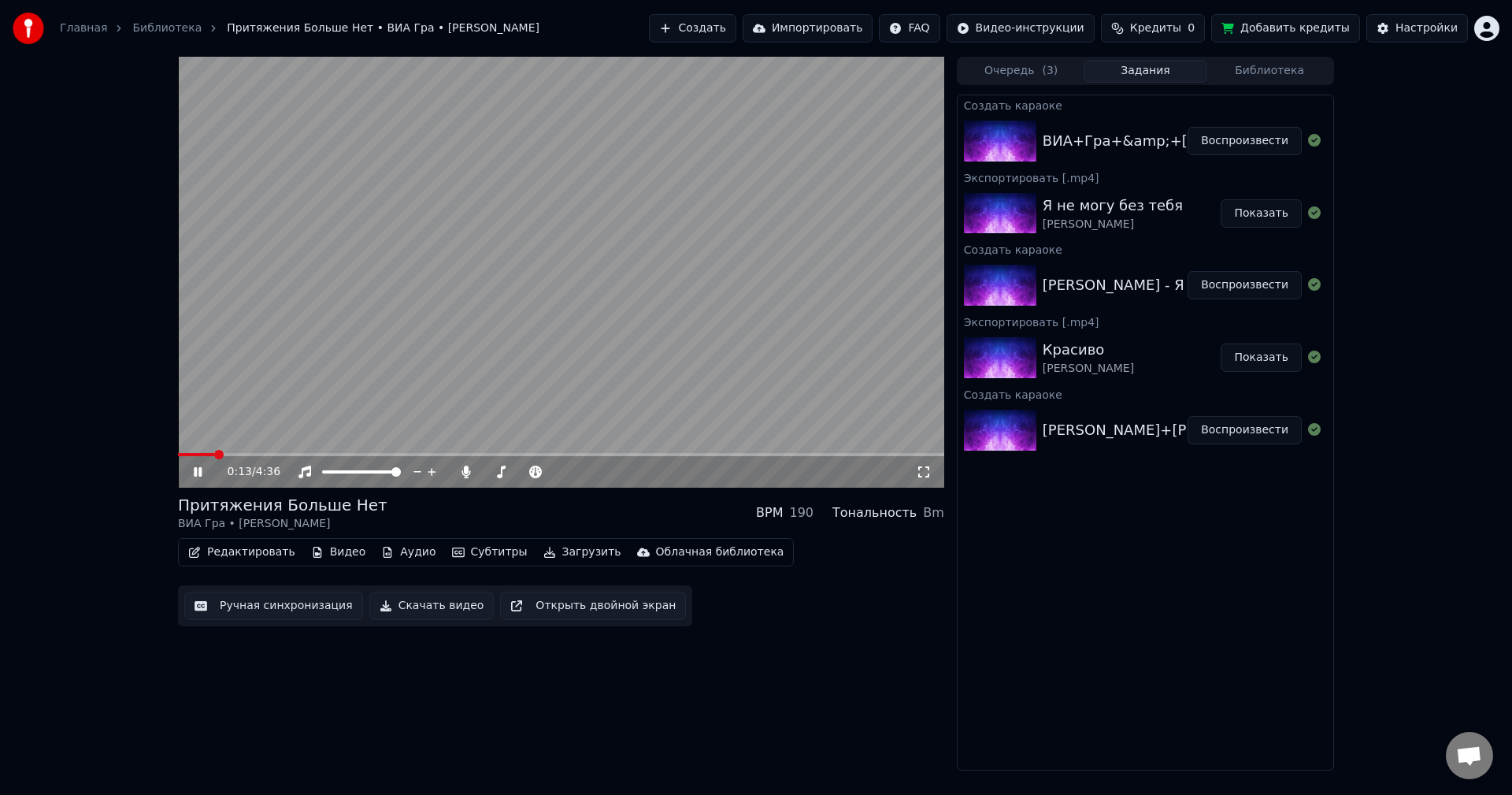
click at [646, 456] on span at bounding box center [561, 454] width 766 height 3
click at [819, 453] on span at bounding box center [561, 454] width 766 height 3
click at [853, 455] on span at bounding box center [561, 454] width 766 height 3
click at [887, 451] on video at bounding box center [561, 272] width 766 height 431
click at [883, 453] on span at bounding box center [561, 454] width 766 height 3
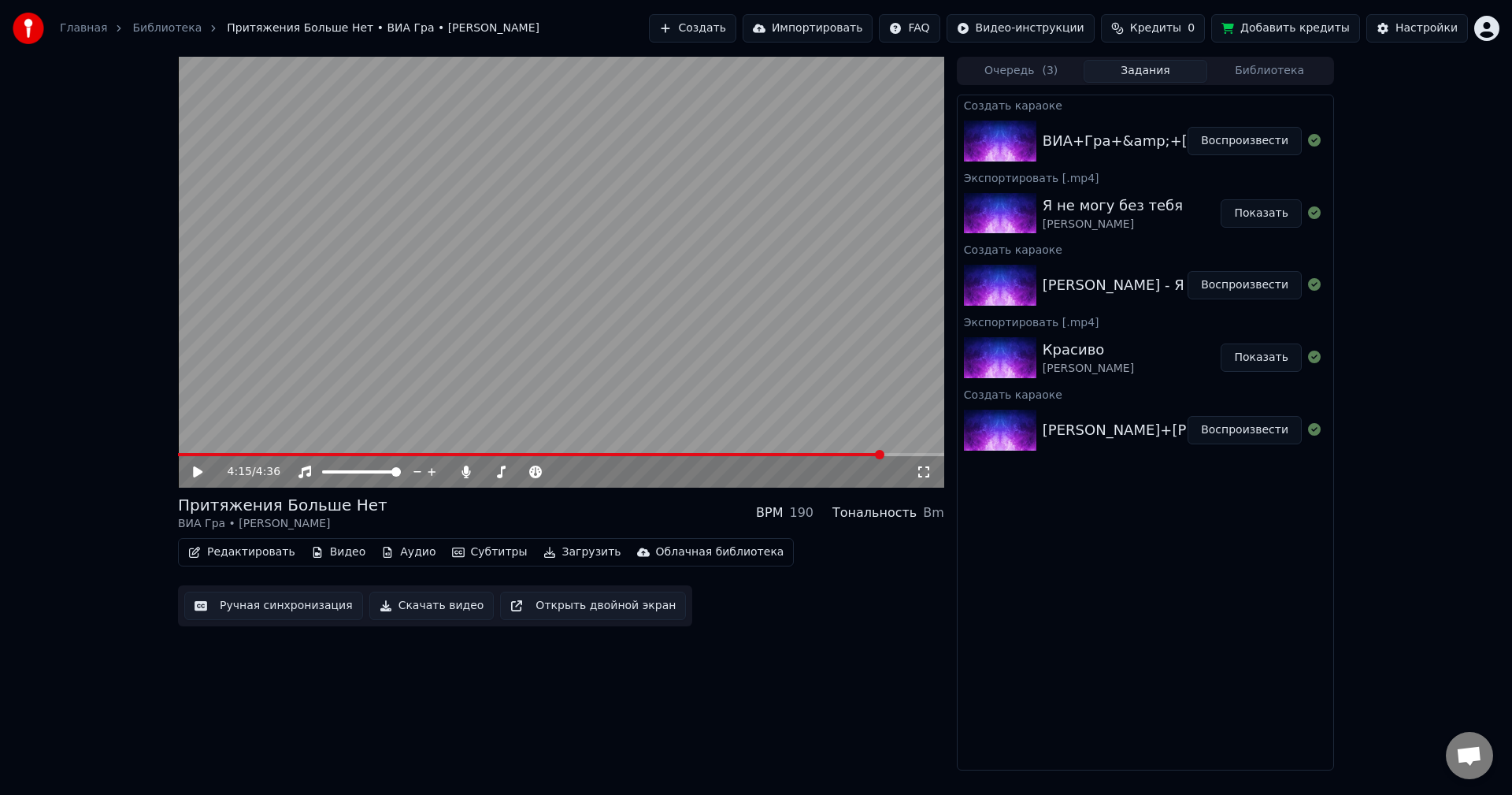
click at [197, 469] on icon at bounding box center [198, 472] width 9 height 11
click at [225, 557] on button "Редактировать" at bounding box center [241, 552] width 120 height 22
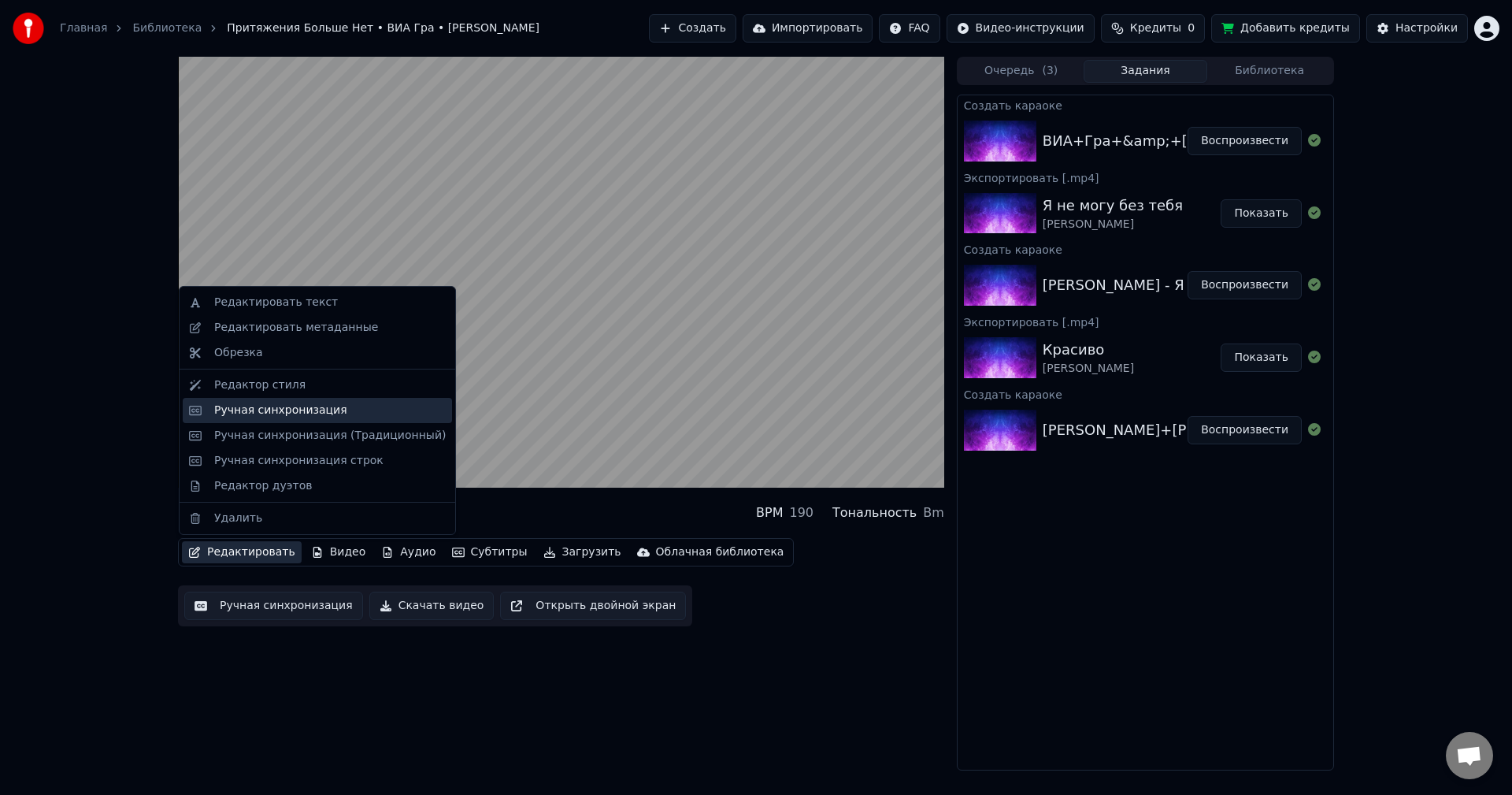
click at [280, 411] on div "Ручная синхронизация" at bounding box center [280, 410] width 133 height 16
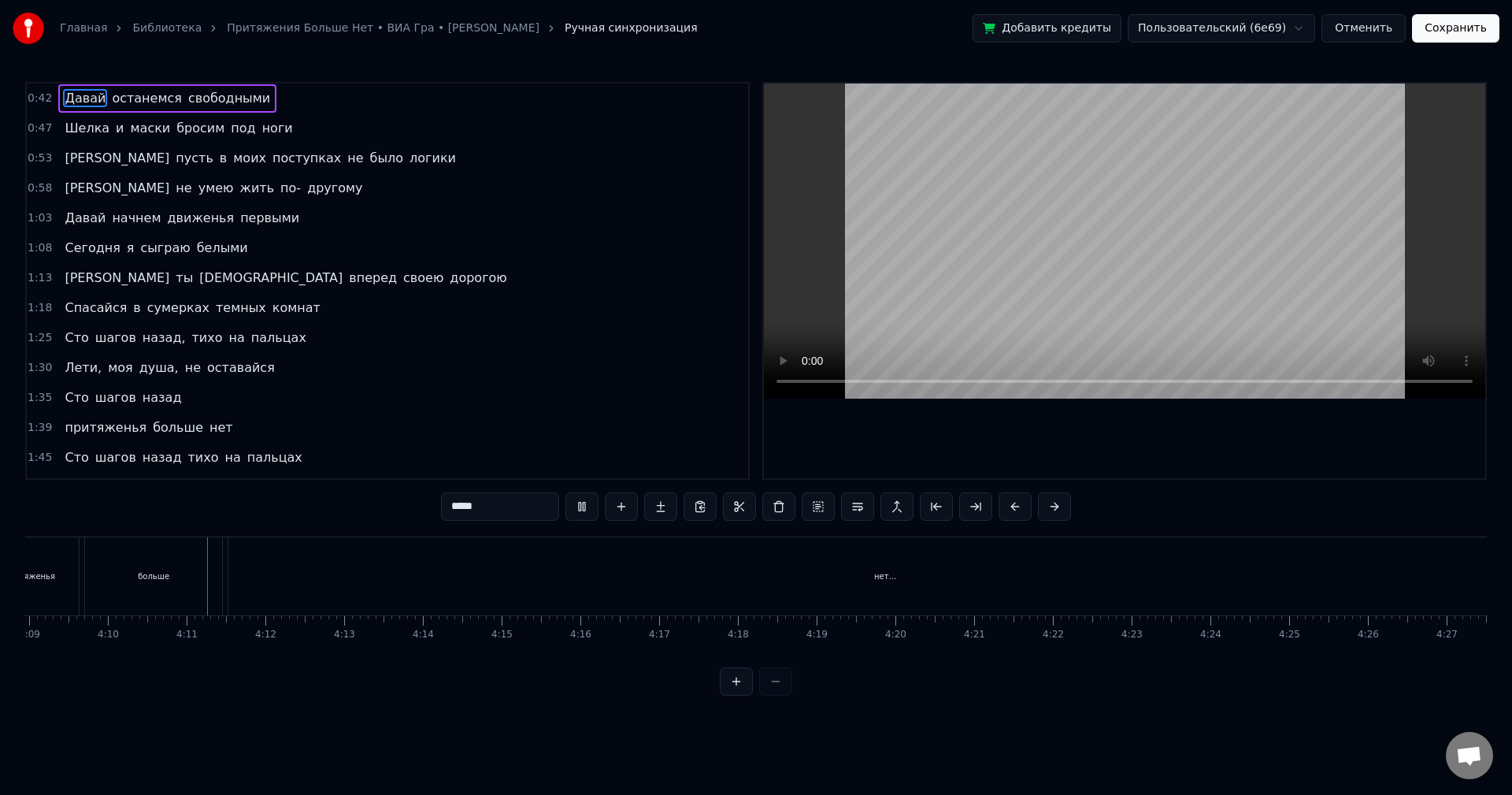
scroll to position [0, 19700]
click at [1438, 586] on div "нет..." at bounding box center [795, 576] width 1314 height 78
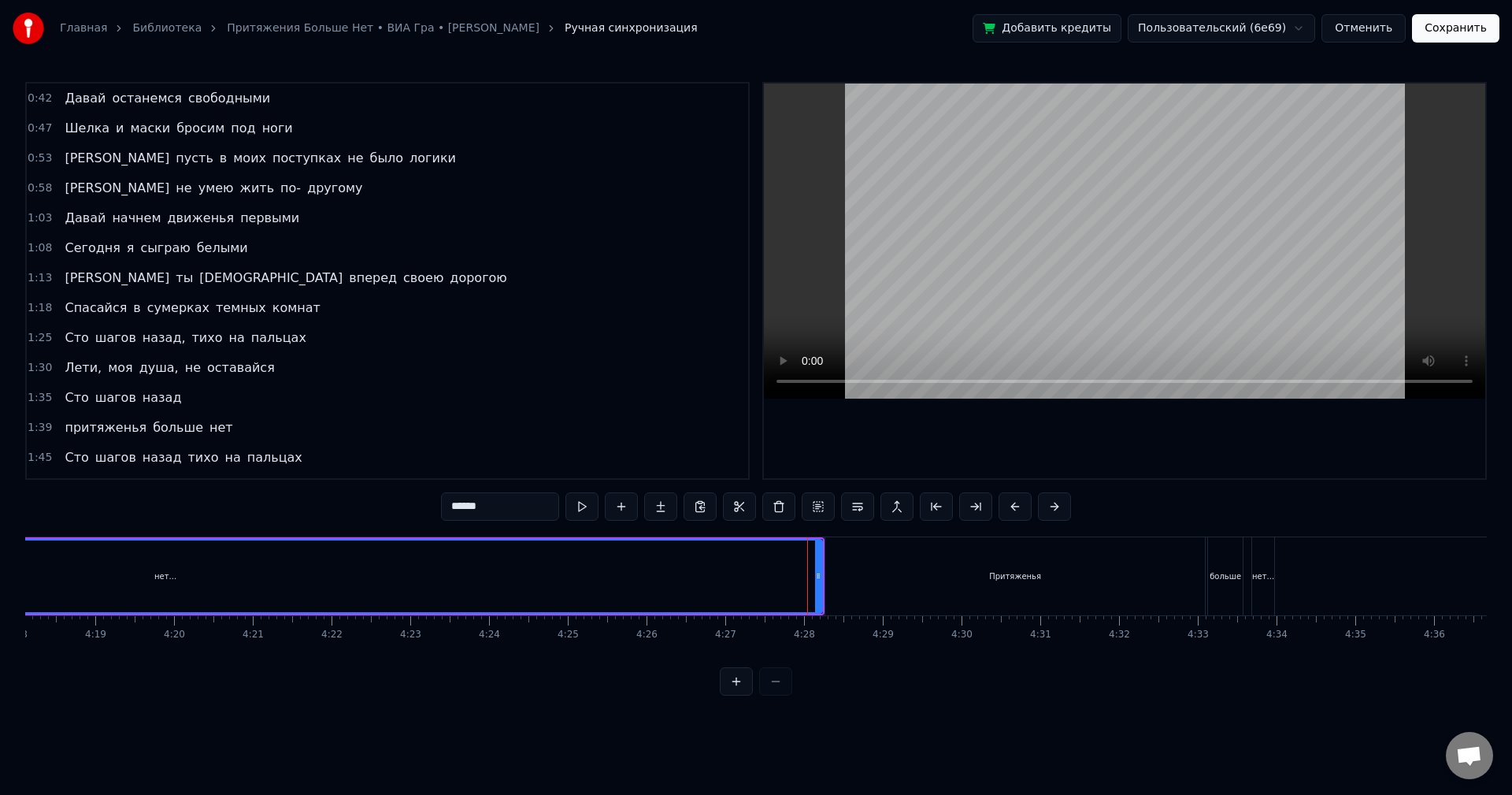
scroll to position [0, 20342]
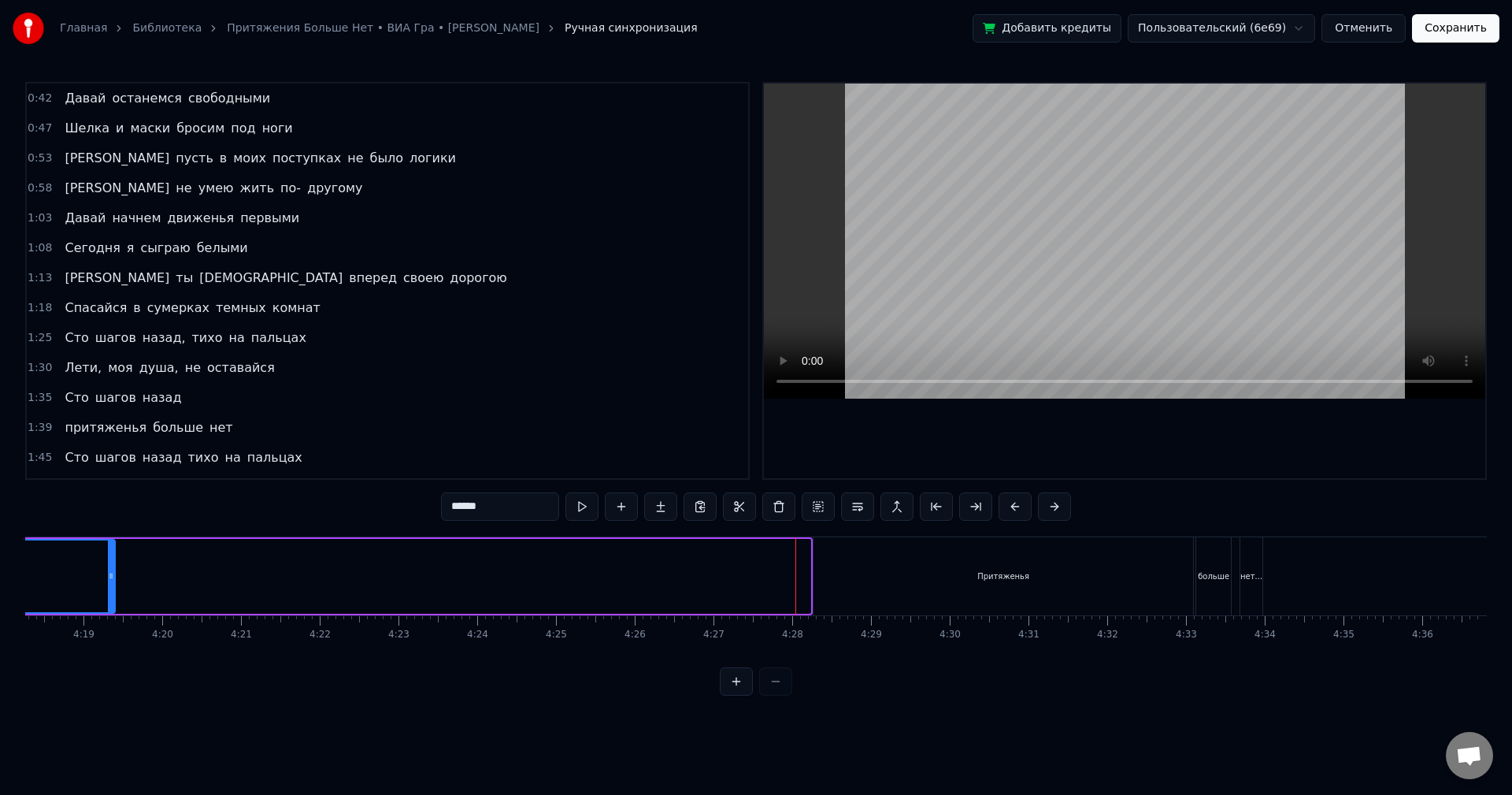
drag, startPoint x: 808, startPoint y: 577, endPoint x: 108, endPoint y: 578, distance: 700.0
click at [108, 578] on icon at bounding box center [111, 575] width 7 height 12
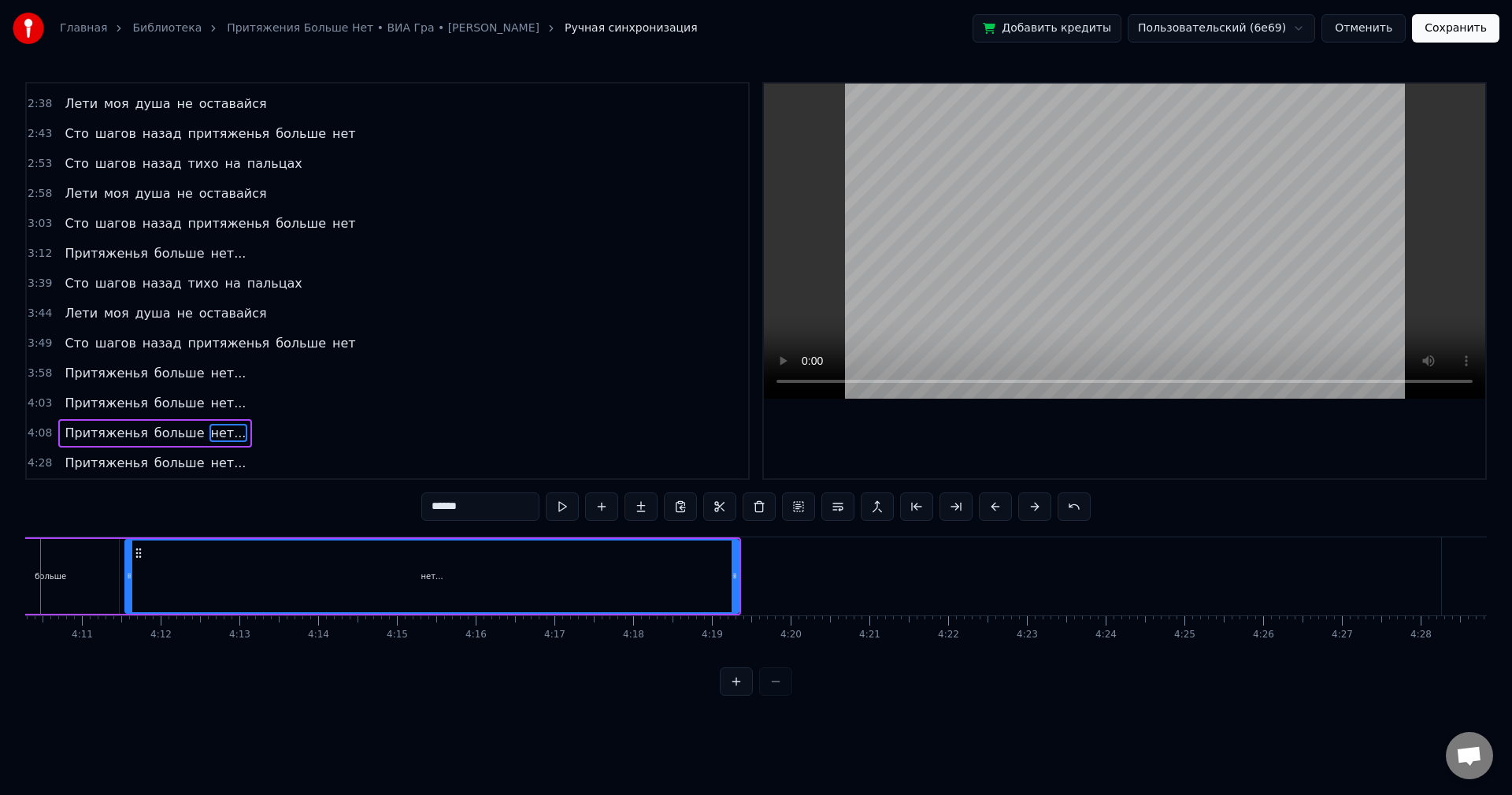
scroll to position [0, 19649]
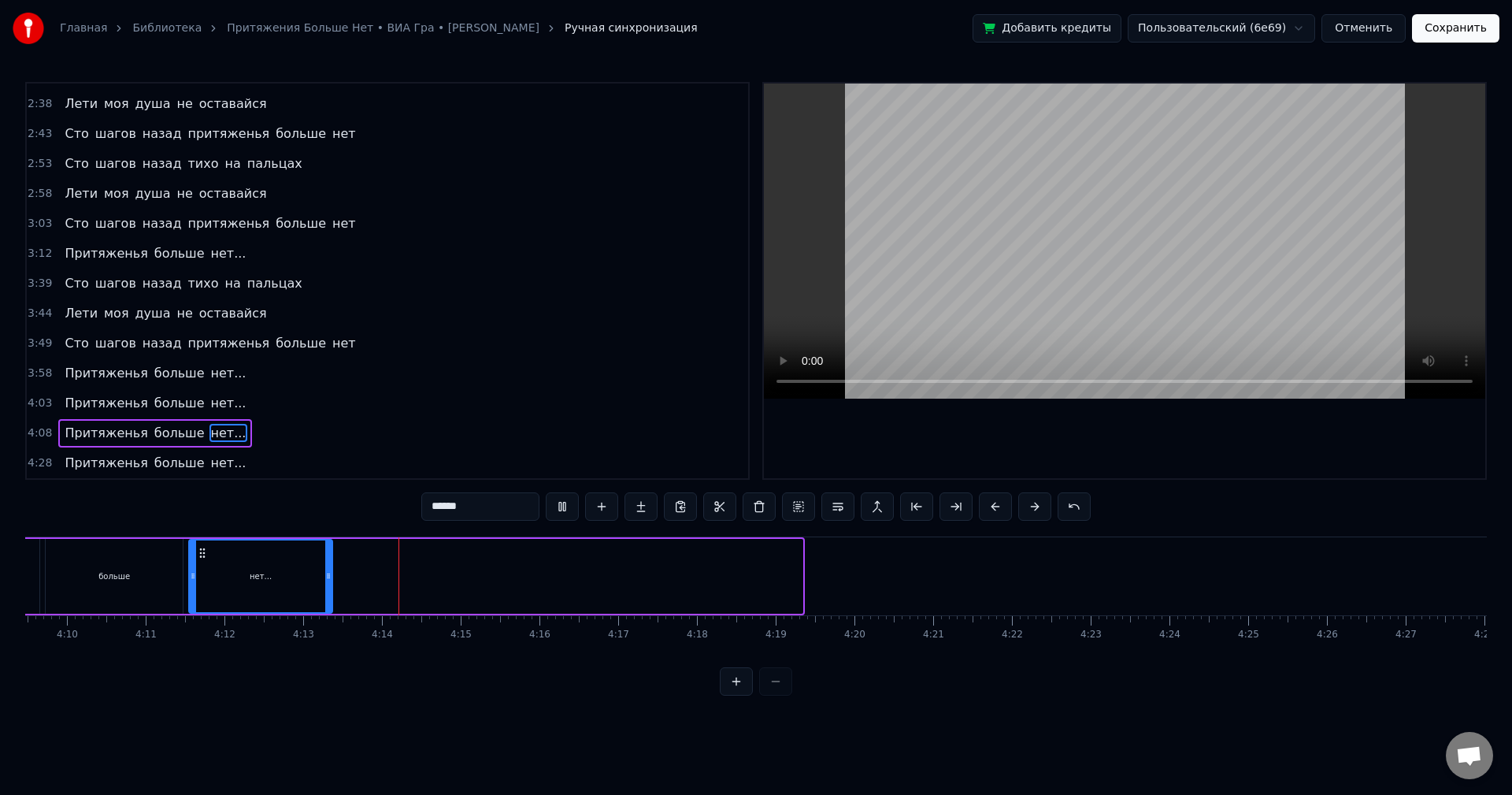
drag, startPoint x: 800, startPoint y: 567, endPoint x: 312, endPoint y: 593, distance: 488.7
click at [328, 597] on div at bounding box center [328, 576] width 7 height 72
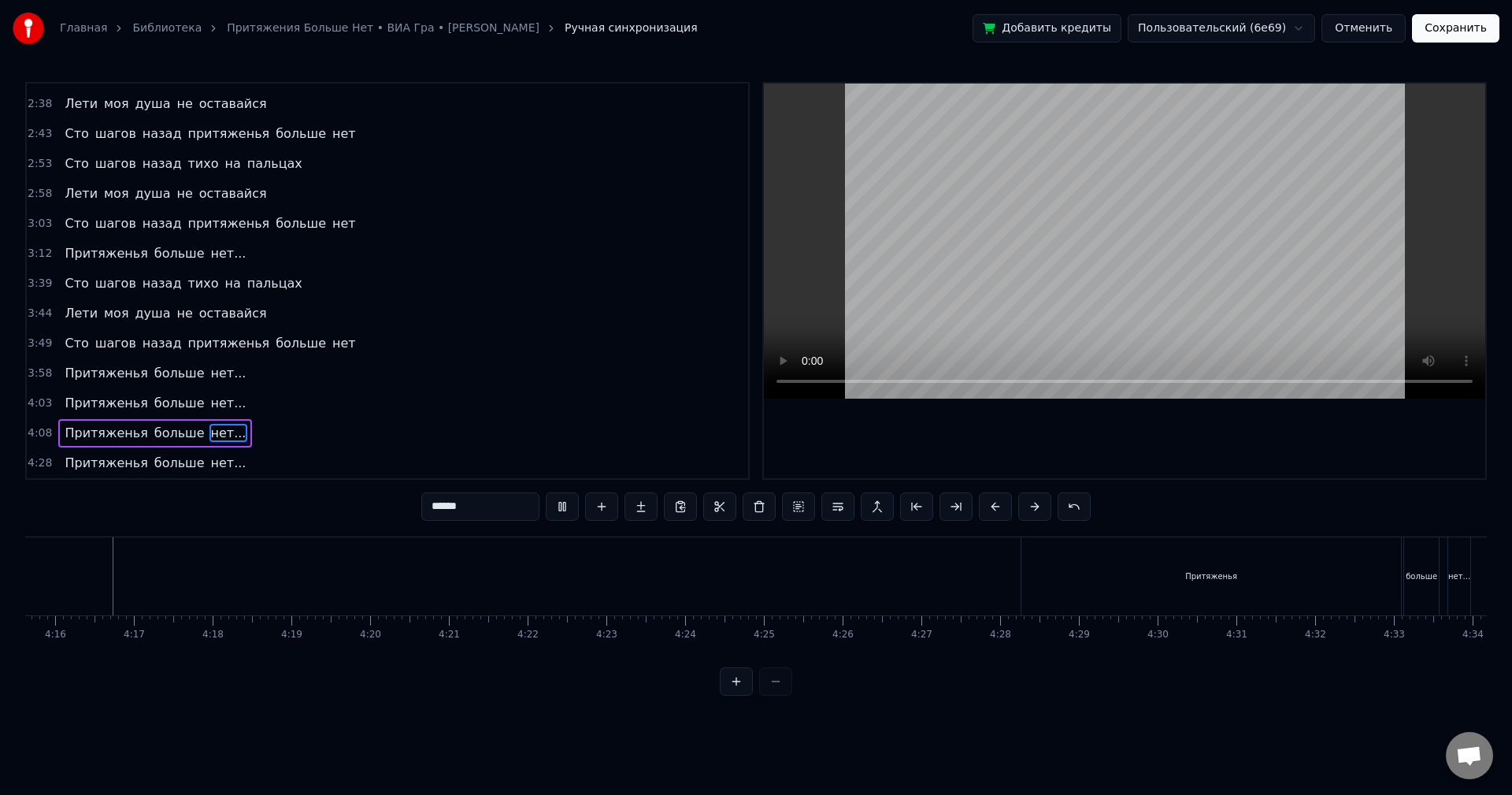
scroll to position [0, 20120]
click at [1240, 588] on div "Притяженья" at bounding box center [1225, 576] width 379 height 78
type input "**********"
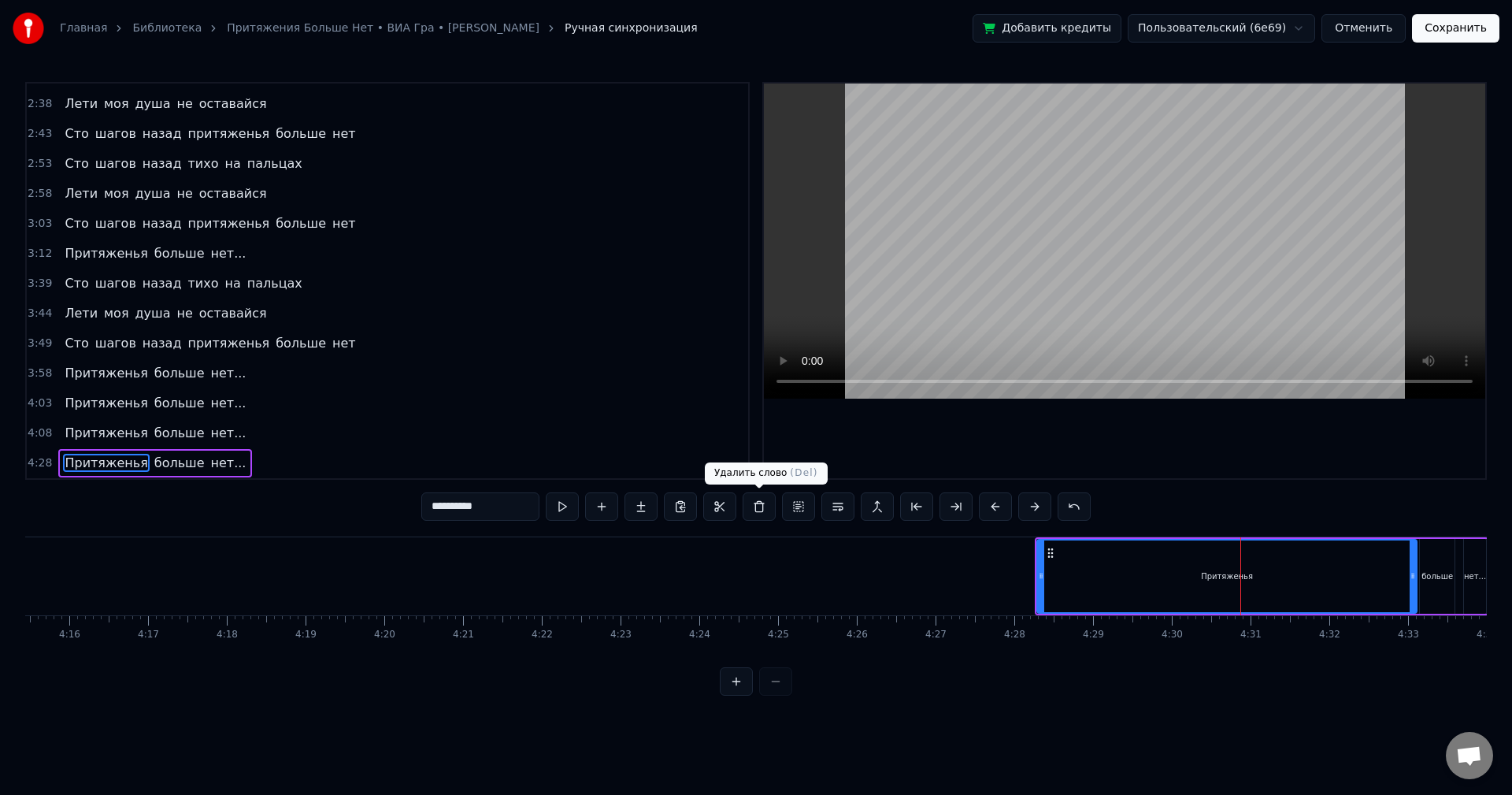
click at [767, 513] on button at bounding box center [759, 506] width 33 height 28
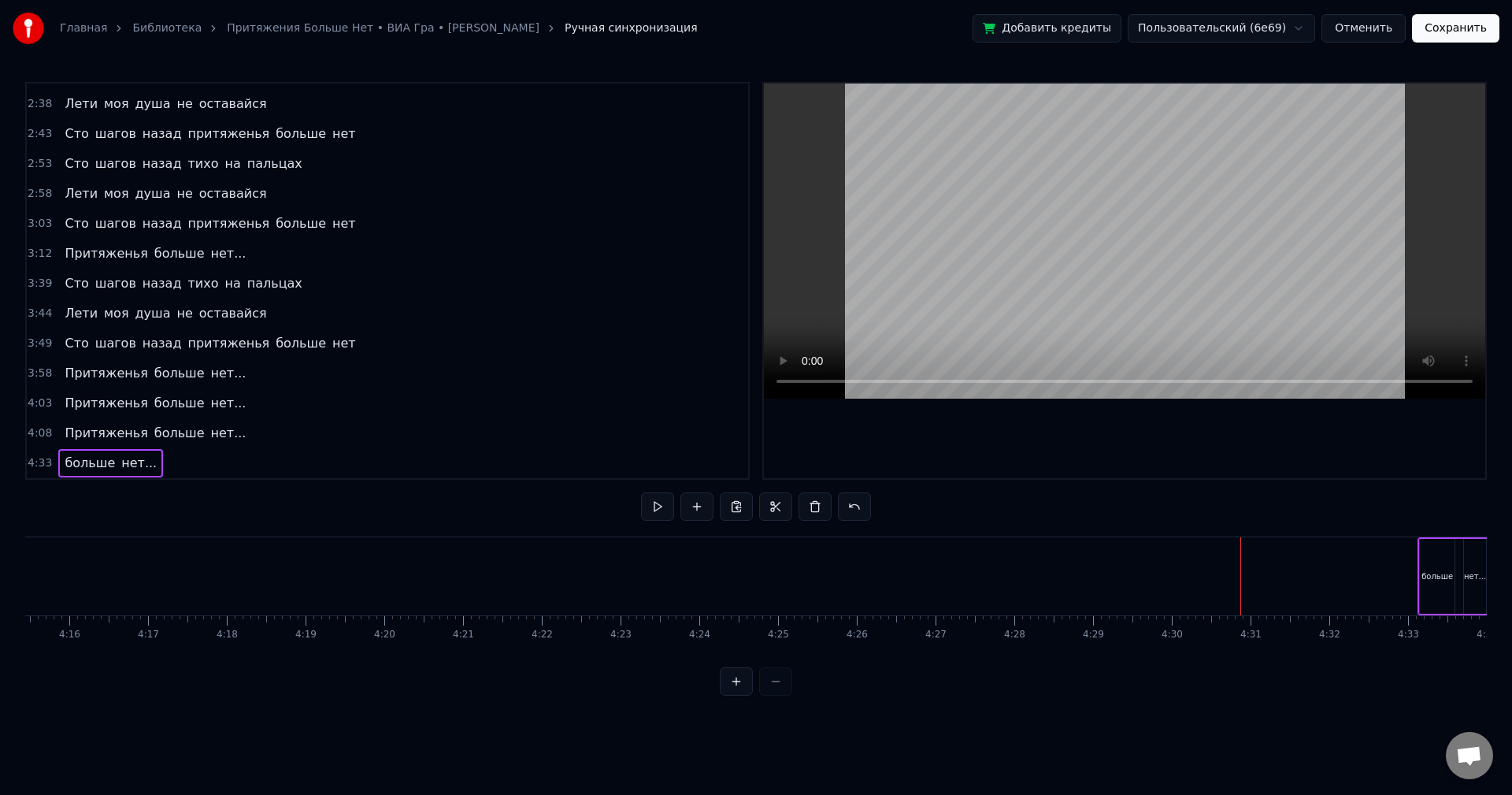
click at [1436, 580] on div "больше" at bounding box center [1437, 576] width 31 height 11
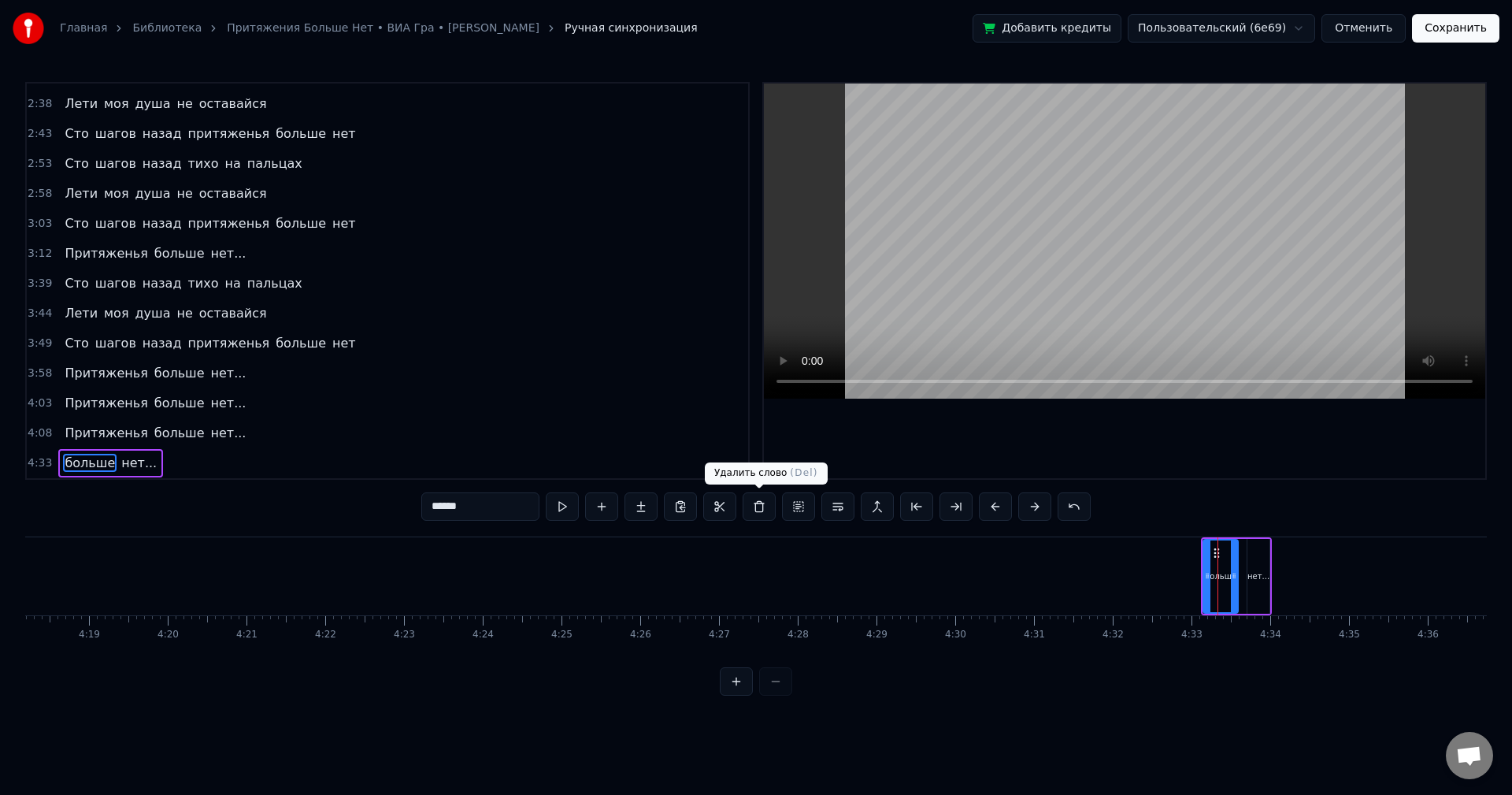
scroll to position [0, 20342]
drag, startPoint x: 755, startPoint y: 512, endPoint x: 794, endPoint y: 515, distance: 39.1
click at [757, 512] on button at bounding box center [759, 506] width 33 height 28
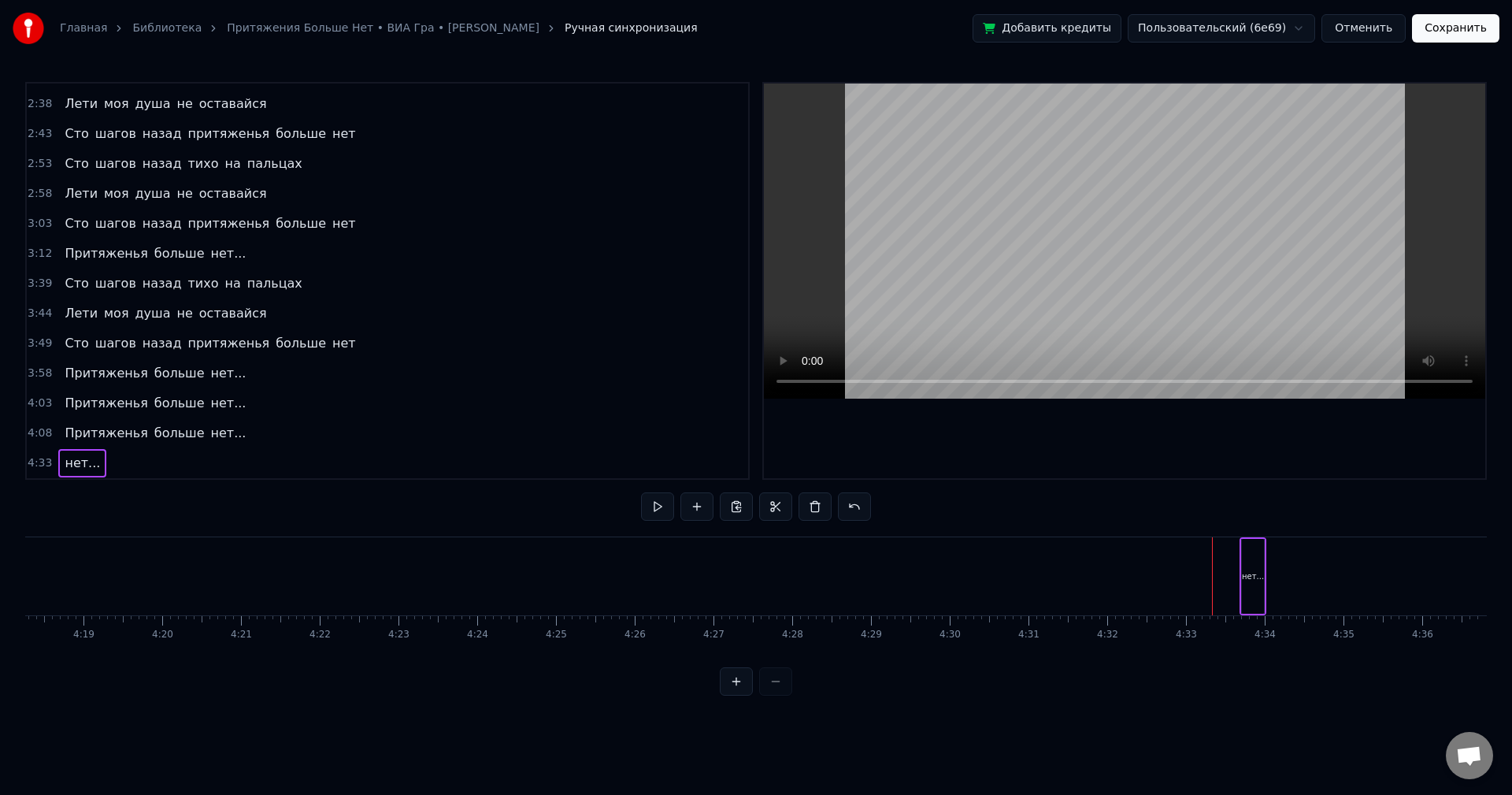
click at [1266, 579] on div "нет..." at bounding box center [1253, 576] width 26 height 78
click at [814, 512] on button at bounding box center [815, 506] width 33 height 28
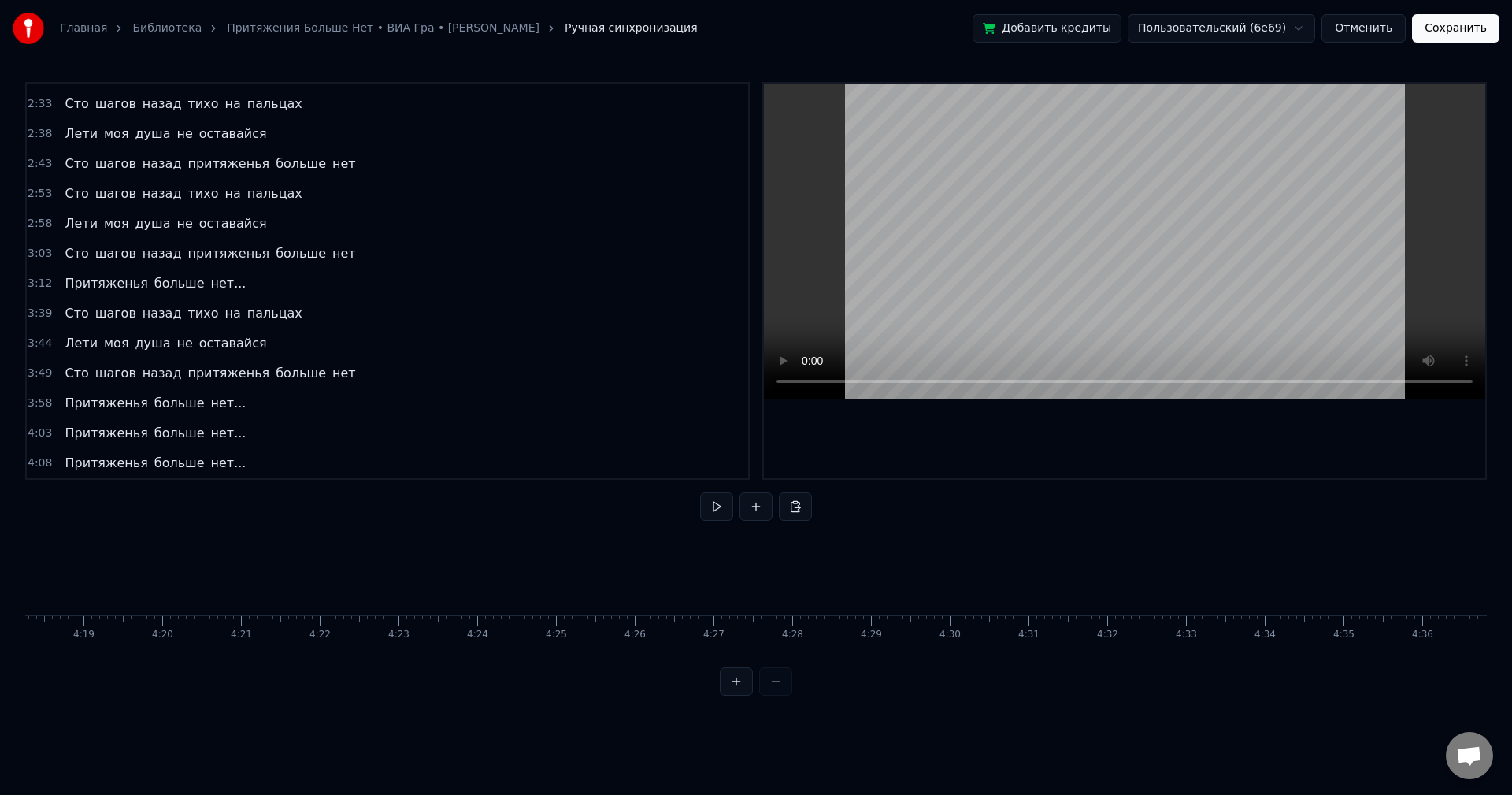
scroll to position [0, 20343]
click at [1481, 37] on button "Сохранить" at bounding box center [1456, 28] width 87 height 28
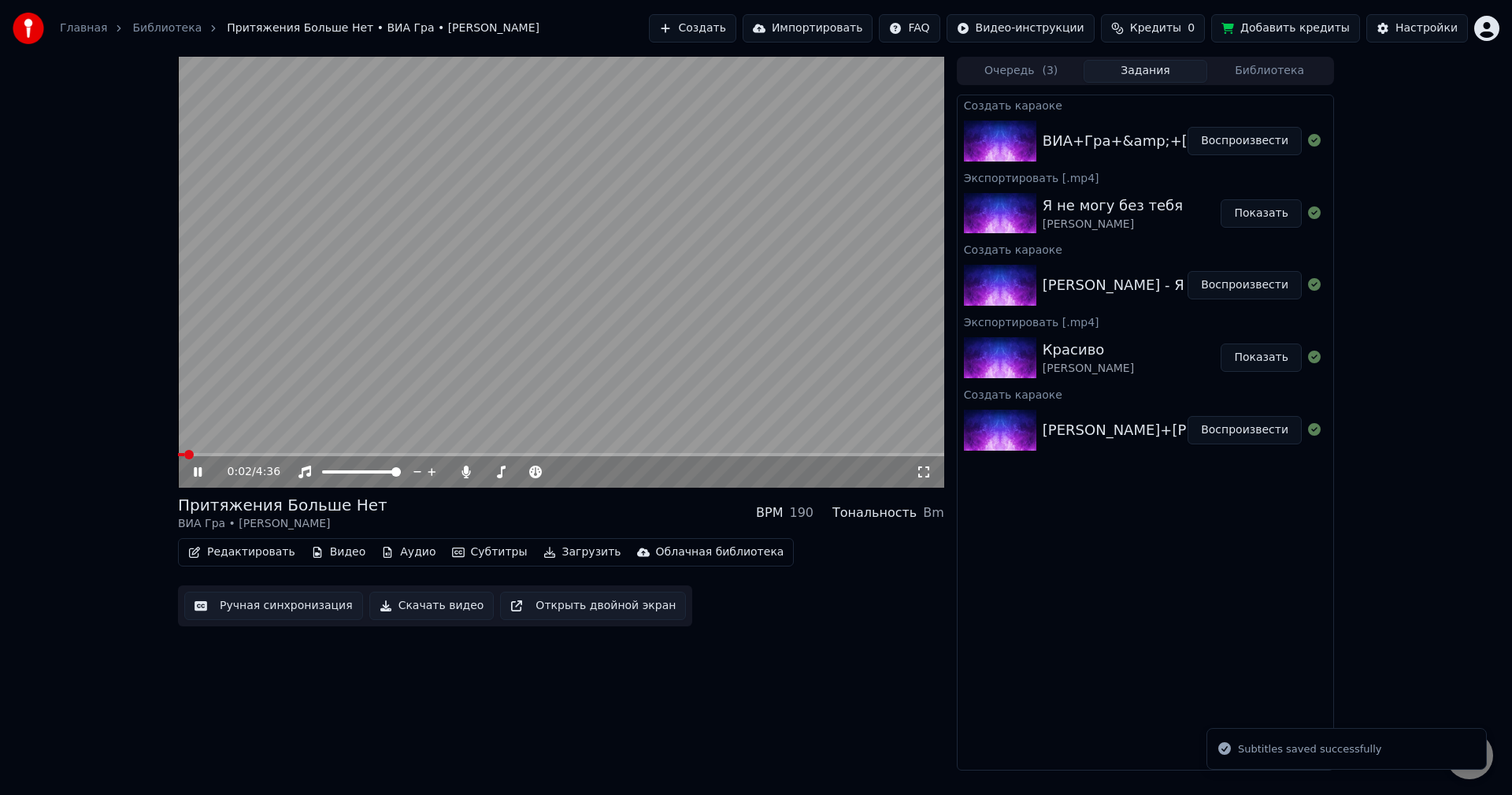
click at [832, 454] on span at bounding box center [561, 454] width 766 height 3
click at [877, 453] on span at bounding box center [561, 454] width 766 height 3
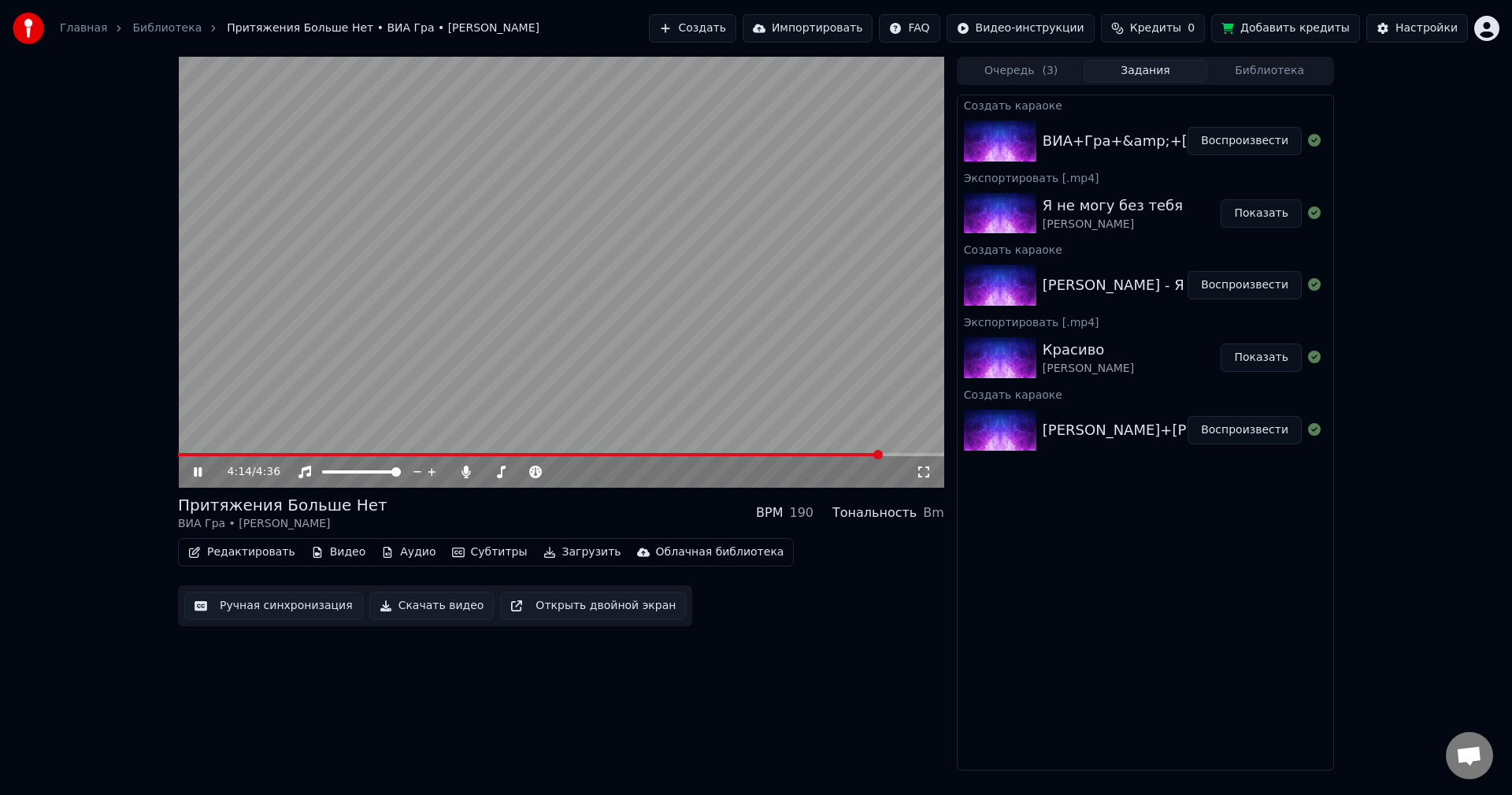
click at [902, 453] on span at bounding box center [561, 454] width 766 height 3
click at [554, 556] on button "Загрузить" at bounding box center [583, 552] width 91 height 22
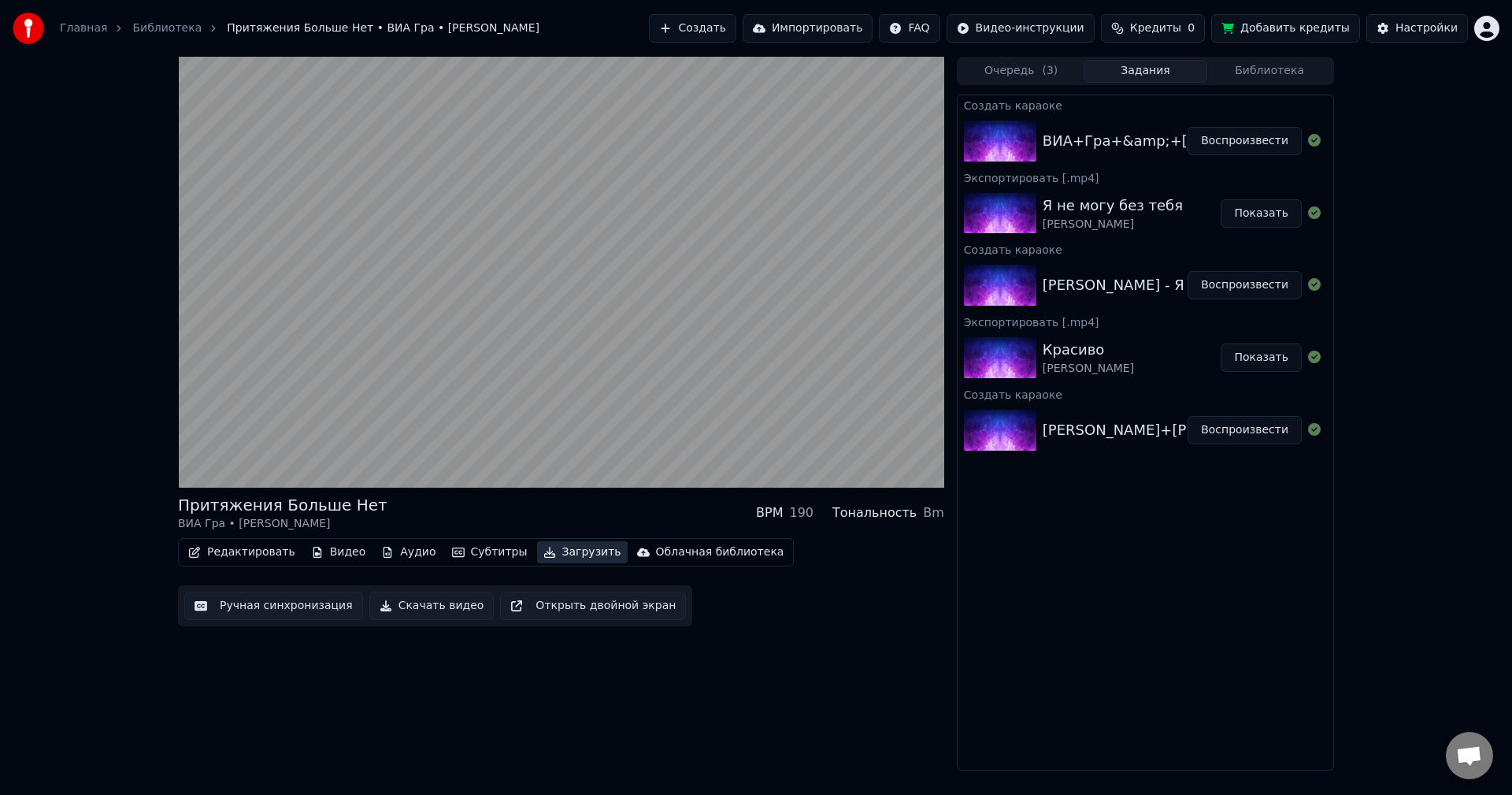
click at [556, 555] on button "Загрузить" at bounding box center [583, 552] width 91 height 22
click at [446, 608] on button "Скачать видео" at bounding box center [431, 606] width 125 height 28
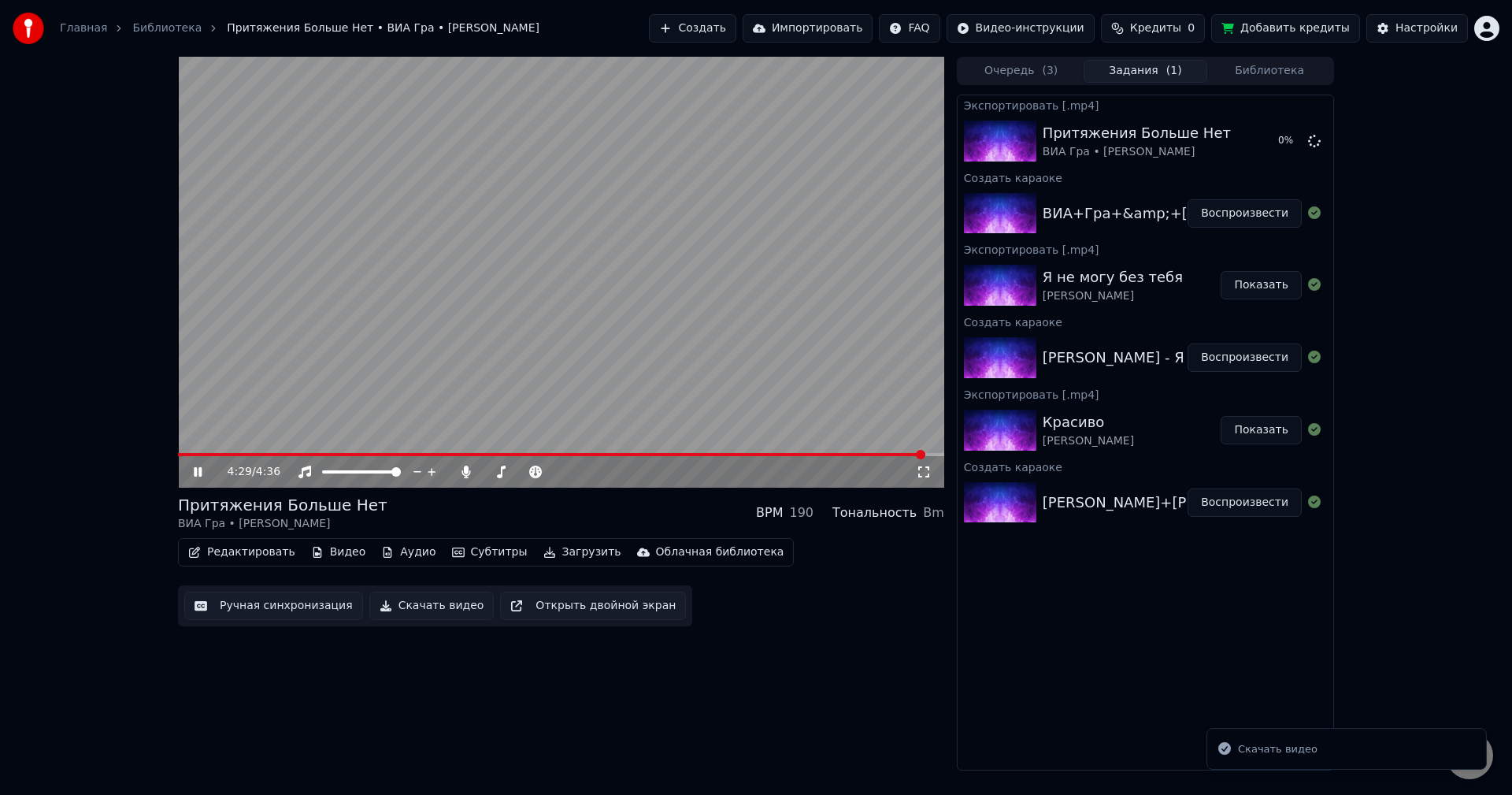
click at [195, 472] on icon at bounding box center [198, 472] width 8 height 9
